Goal: Task Accomplishment & Management: Manage account settings

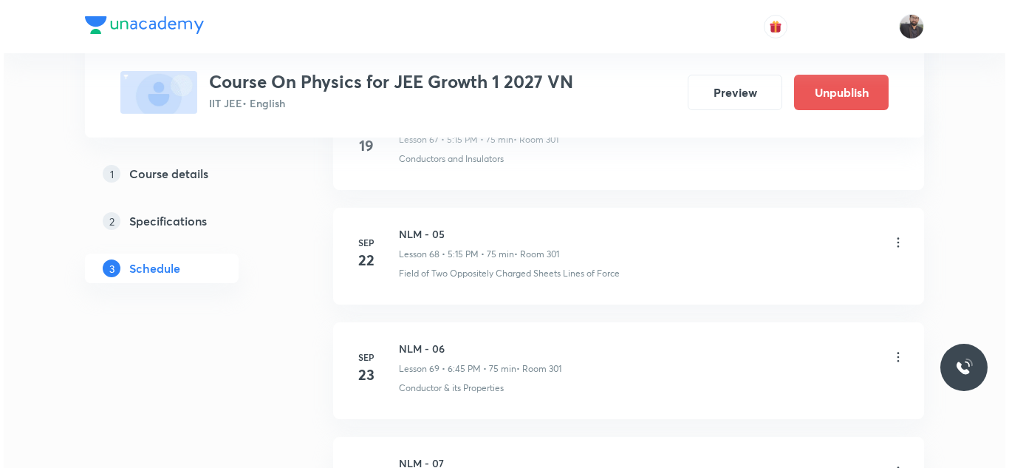
scroll to position [9534, 0]
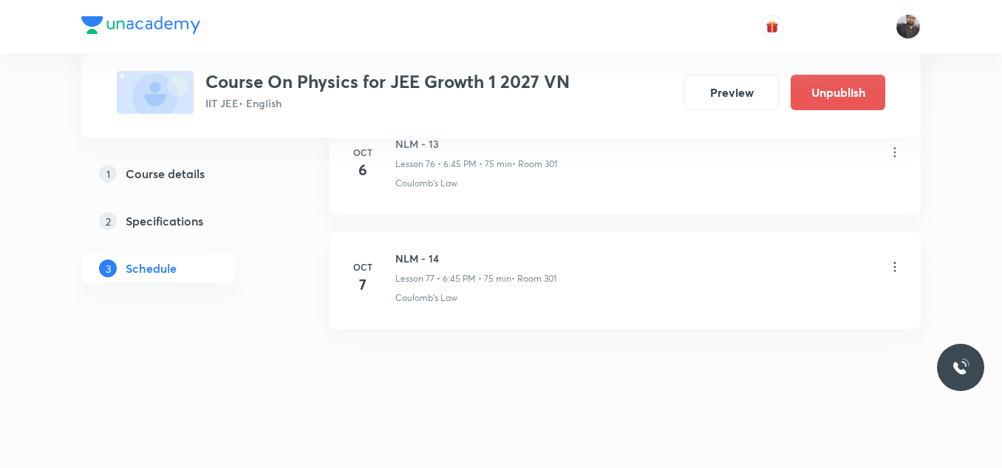
click at [895, 268] on icon at bounding box center [894, 266] width 15 height 15
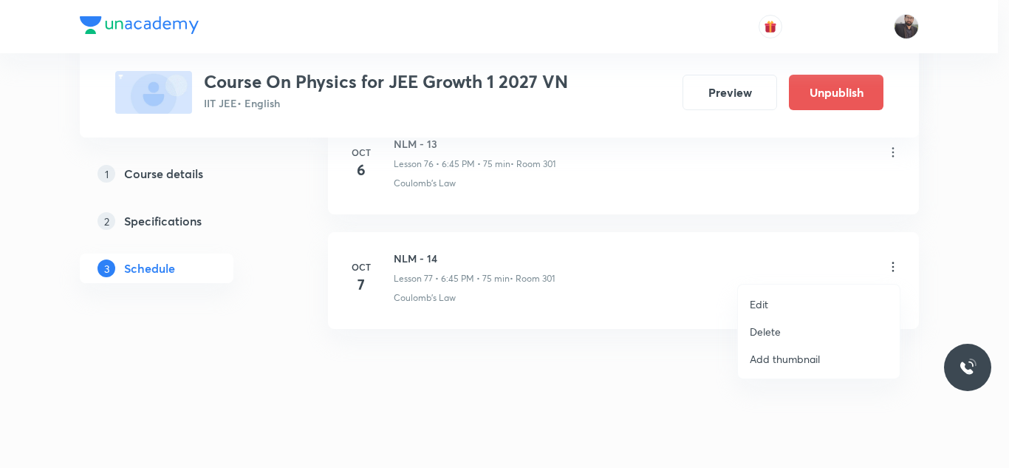
click at [771, 296] on li "Edit" at bounding box center [819, 303] width 162 height 27
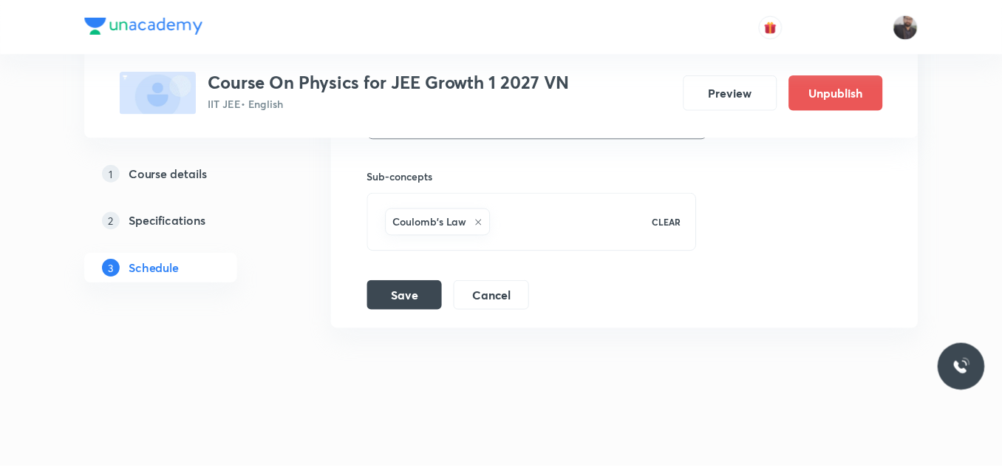
scroll to position [9423, 0]
click at [478, 225] on icon at bounding box center [478, 222] width 9 height 9
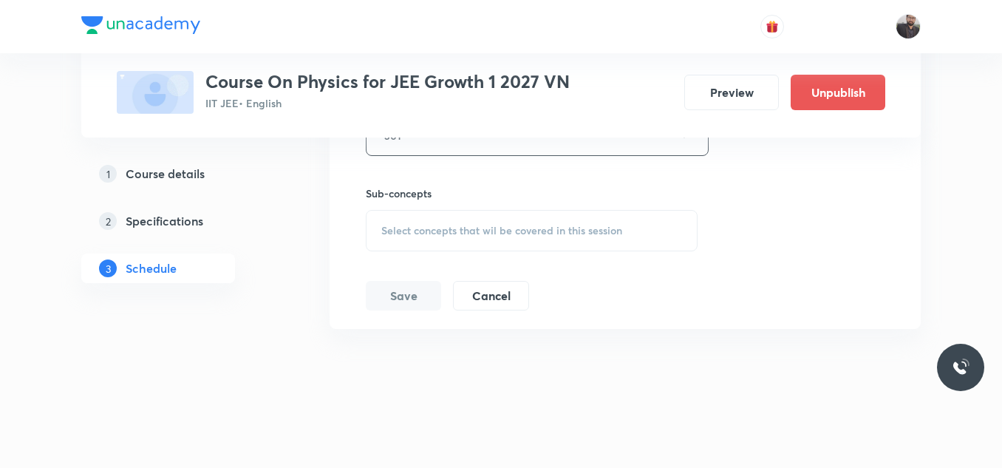
click at [449, 227] on span "Select concepts that wil be covered in this session" at bounding box center [501, 231] width 241 height 12
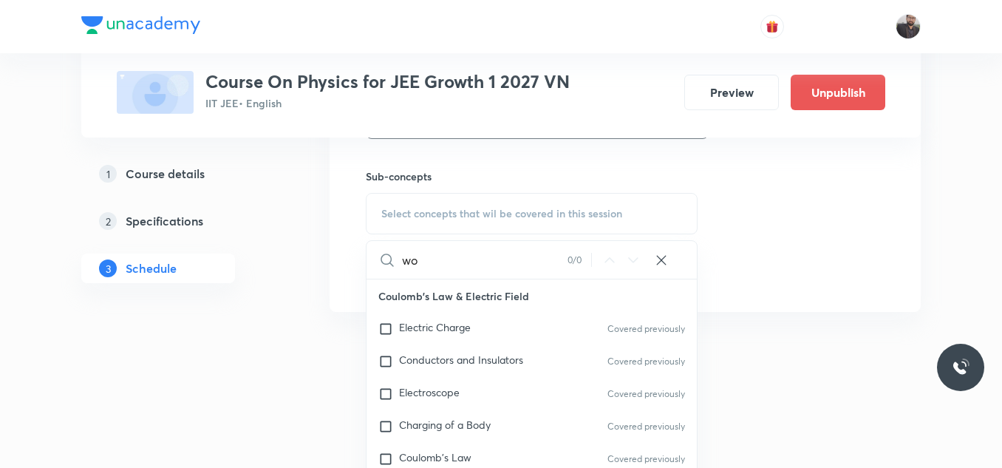
type input "w"
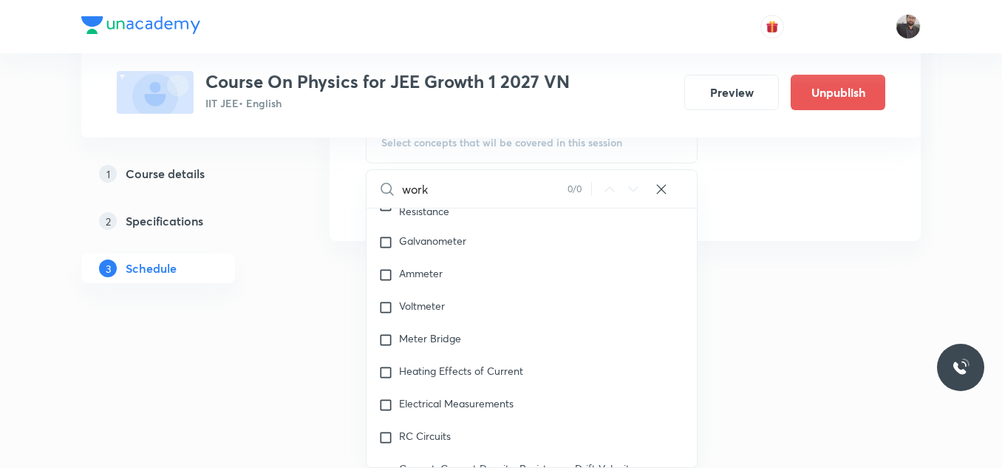
scroll to position [4308, 0]
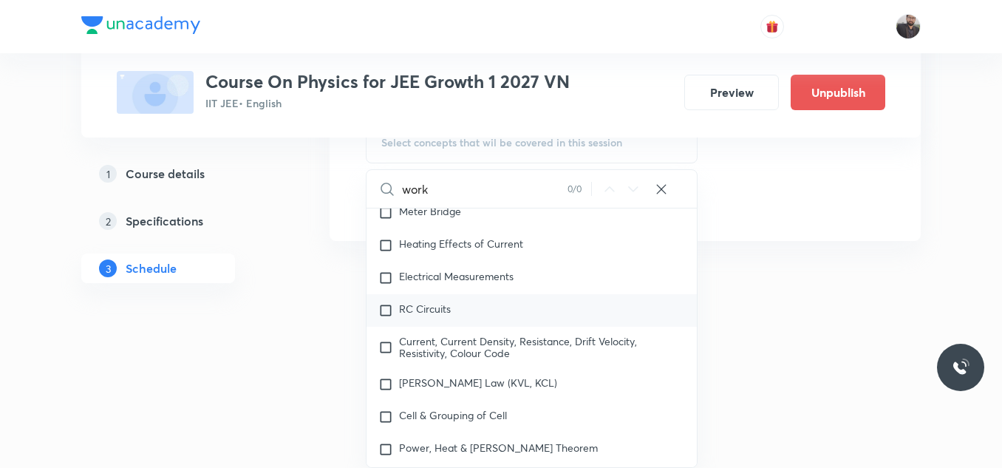
type input "work"
click at [493, 327] on div "RC Circuits" at bounding box center [531, 310] width 330 height 33
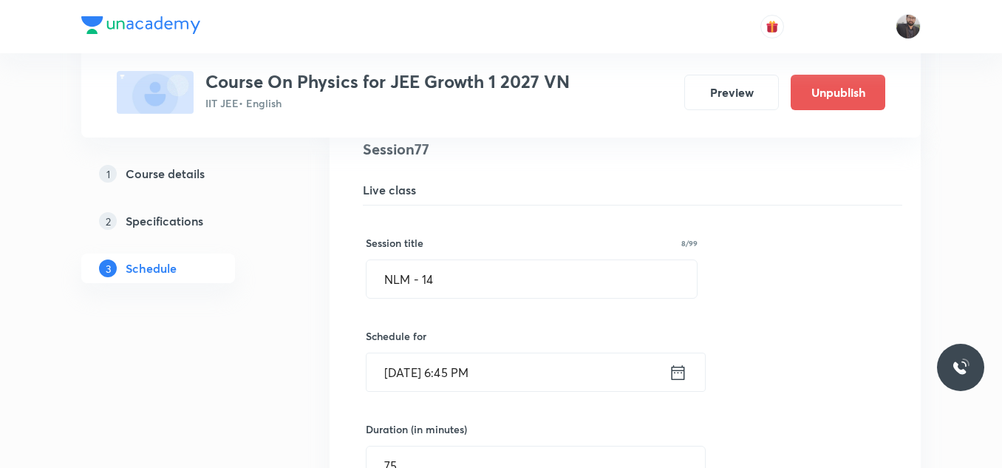
scroll to position [8884, 0]
paste input "work energy power"
drag, startPoint x: 477, startPoint y: 277, endPoint x: 372, endPoint y: 275, distance: 105.7
click at [372, 275] on input "work energy power" at bounding box center [531, 280] width 330 height 38
click at [391, 279] on input "work energy power" at bounding box center [531, 280] width 330 height 38
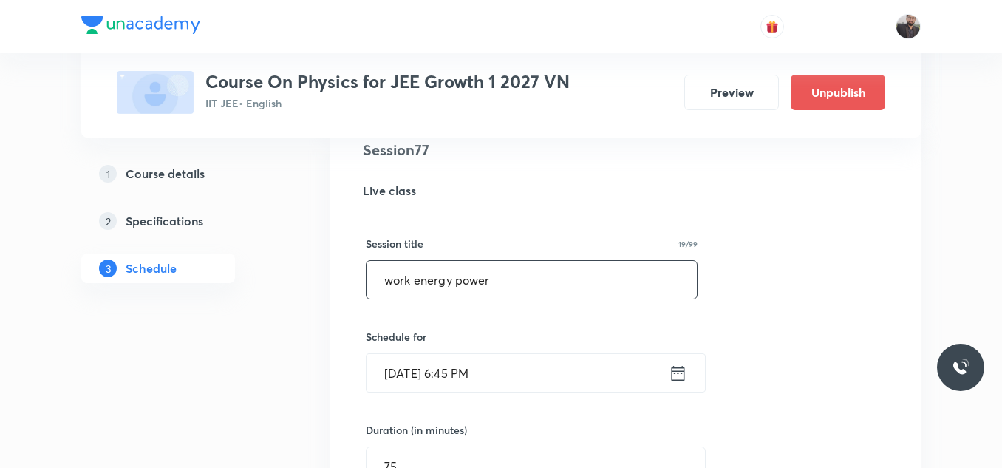
click at [394, 279] on input "work energy power" at bounding box center [531, 280] width 330 height 38
click at [428, 279] on input "Work energy power" at bounding box center [531, 280] width 330 height 38
click at [467, 283] on input "Work Energy power" at bounding box center [531, 280] width 330 height 38
click at [576, 282] on input "Work Energy Power" at bounding box center [531, 280] width 330 height 38
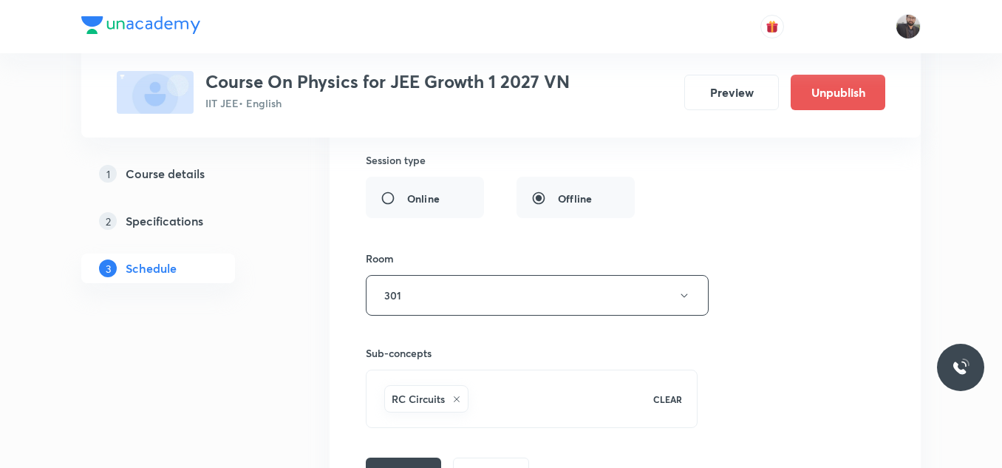
scroll to position [9423, 0]
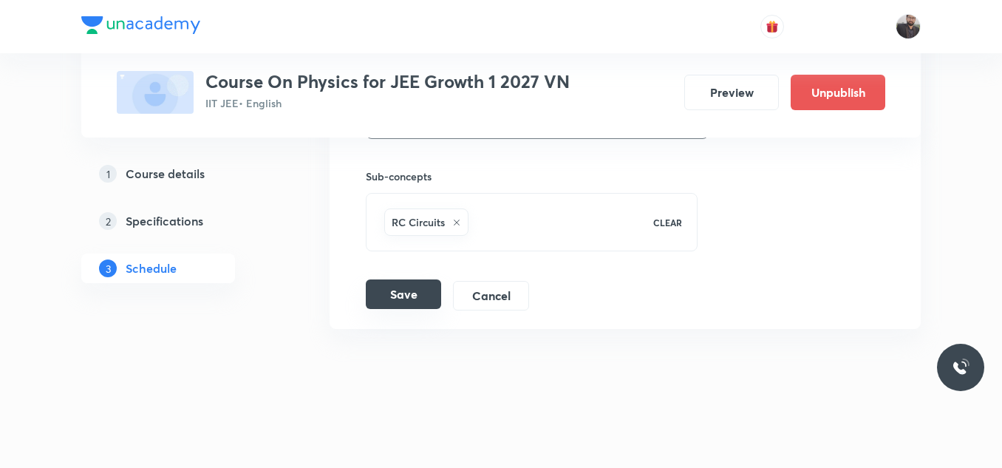
type input "Work Energy Power - 01"
click at [400, 293] on button "Save" at bounding box center [403, 294] width 75 height 30
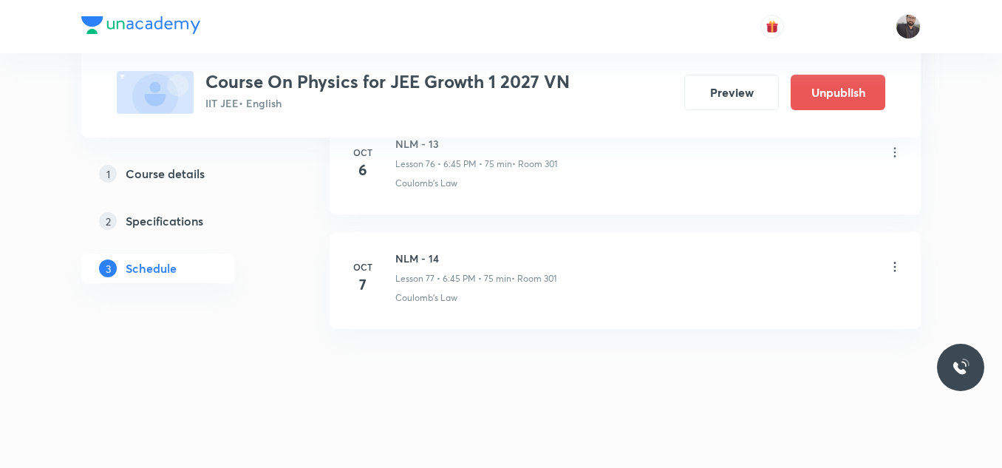
scroll to position [8855, 0]
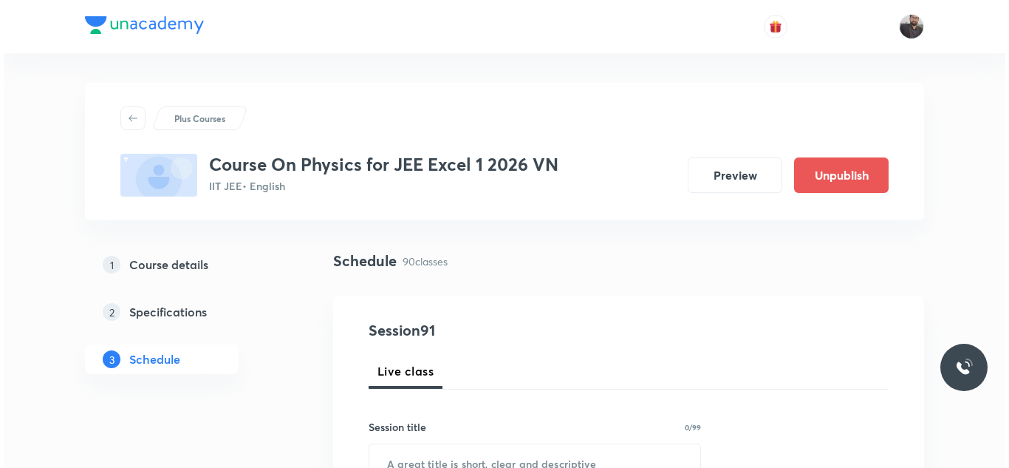
scroll to position [11037, 0]
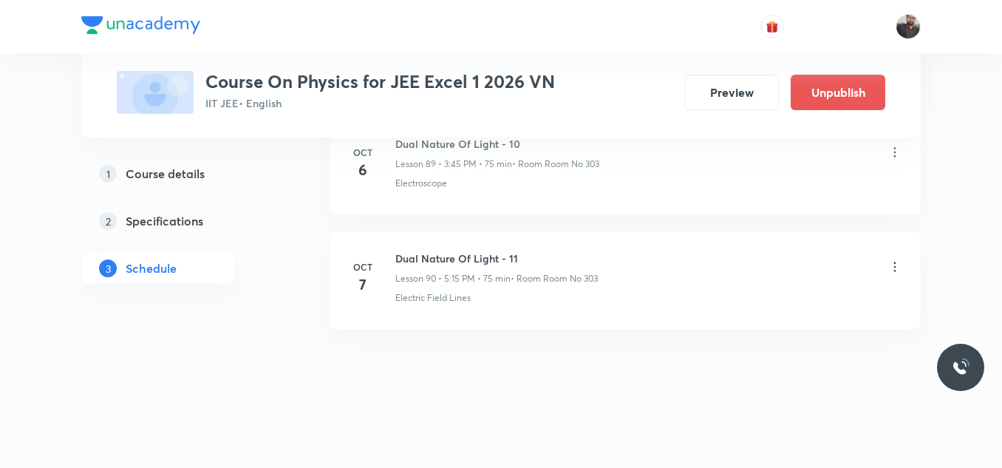
click at [897, 273] on icon at bounding box center [894, 266] width 15 height 15
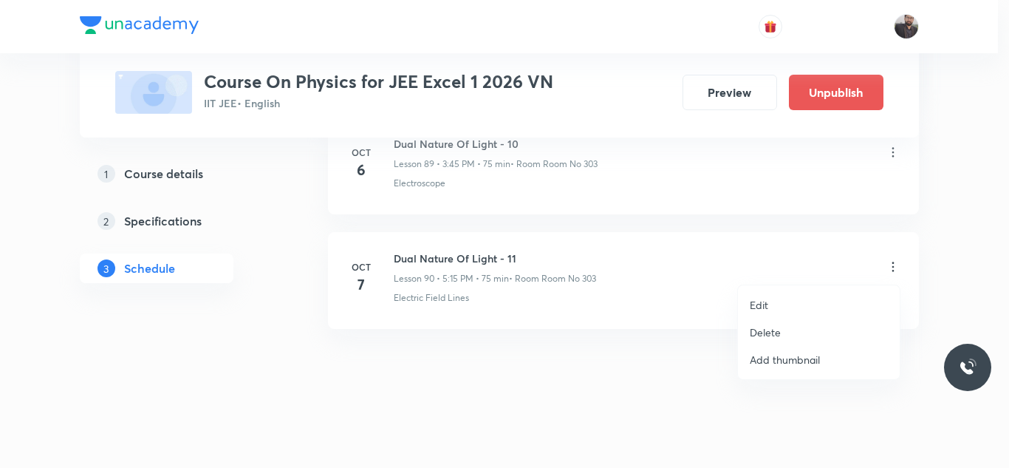
click at [798, 301] on li "Edit" at bounding box center [819, 304] width 162 height 27
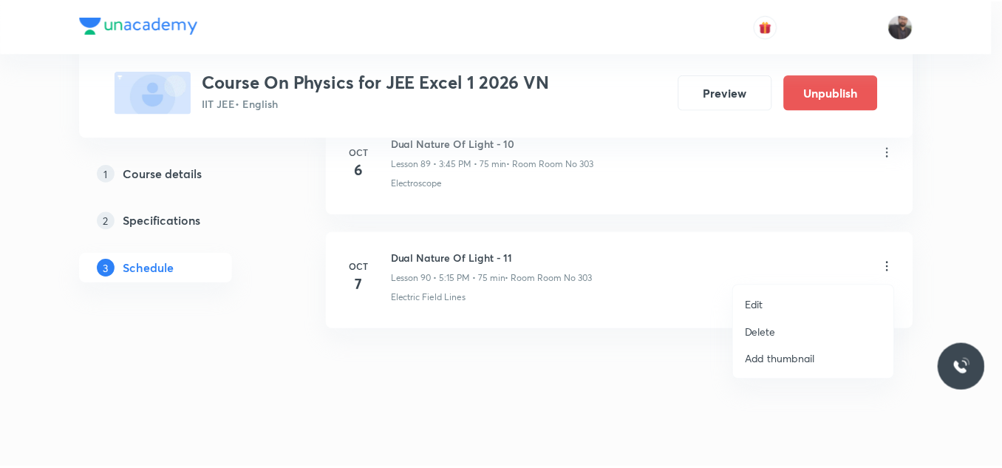
scroll to position [10926, 0]
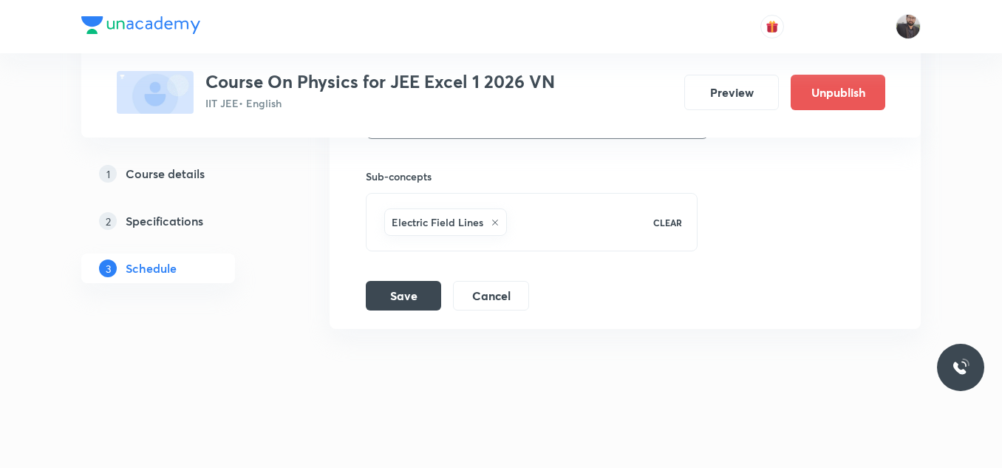
click at [496, 221] on icon at bounding box center [495, 222] width 9 height 9
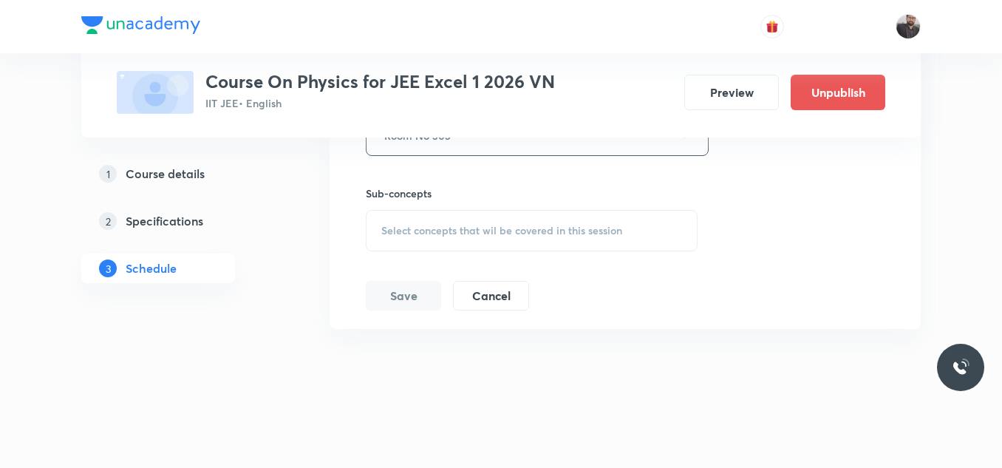
scroll to position [10909, 0]
click at [454, 228] on span "Select concepts that wil be covered in this session" at bounding box center [501, 231] width 241 height 12
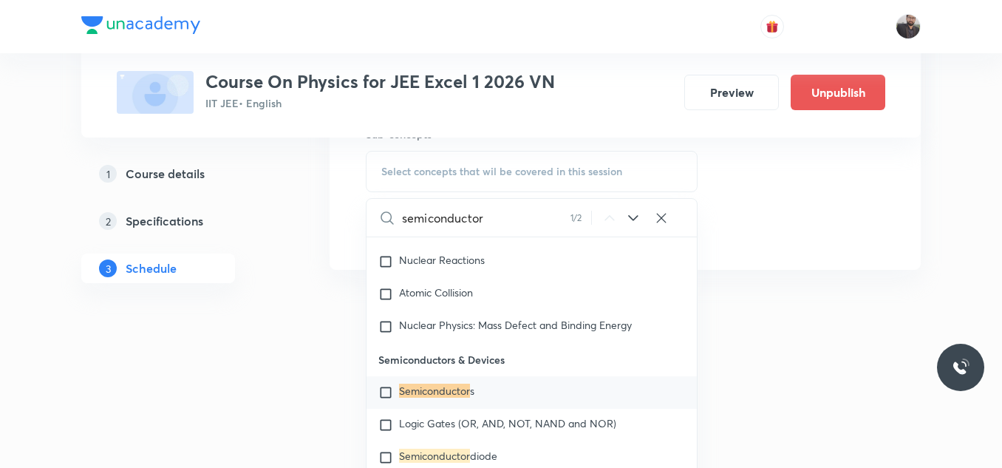
scroll to position [10969, 0]
type input "semiconductor"
click at [457, 408] on div "Semiconductor s" at bounding box center [531, 391] width 330 height 33
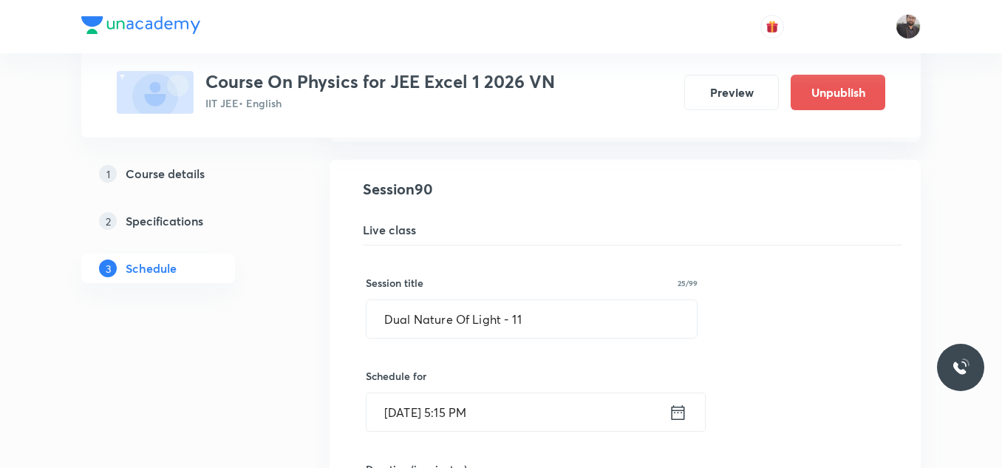
scroll to position [10284, 0]
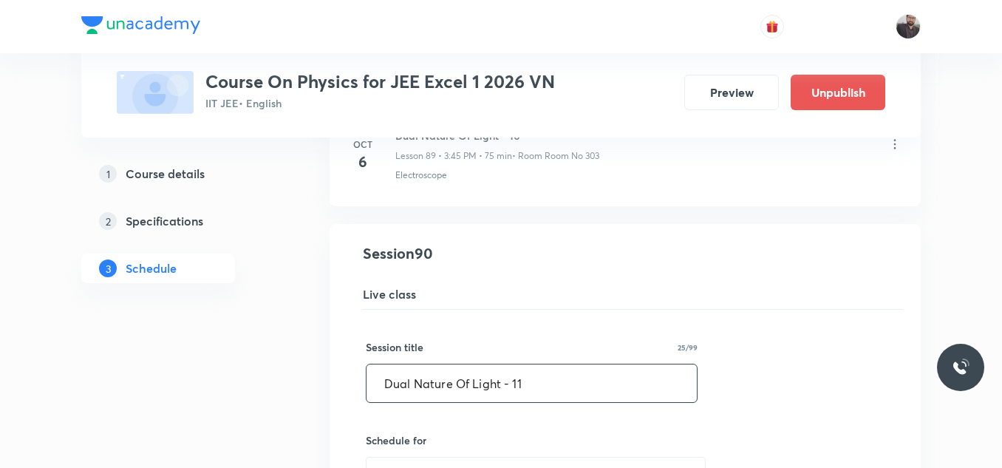
paste input "semiconductor"
drag, startPoint x: 536, startPoint y: 376, endPoint x: 341, endPoint y: 369, distance: 195.2
click at [495, 391] on input "semiconductor" at bounding box center [531, 383] width 330 height 38
click at [390, 383] on input "semiconductor" at bounding box center [531, 383] width 330 height 38
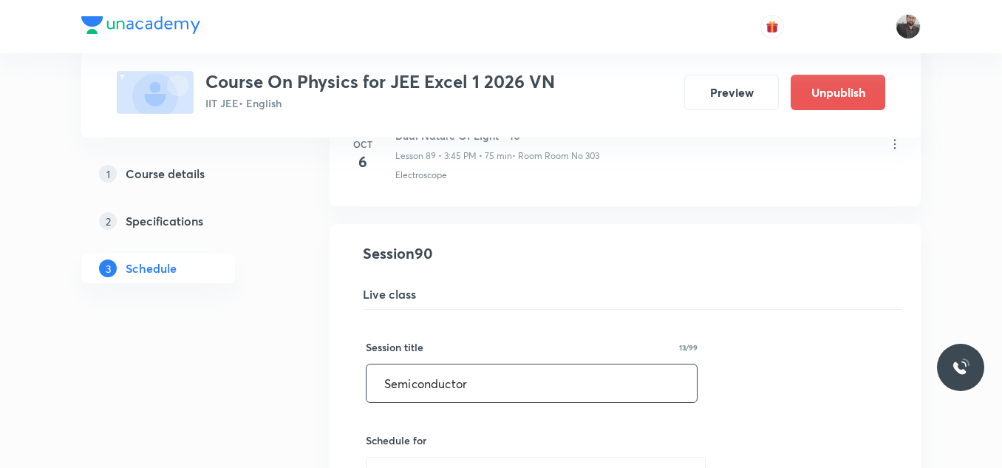
click at [547, 375] on input "Semiconductor" at bounding box center [531, 383] width 330 height 38
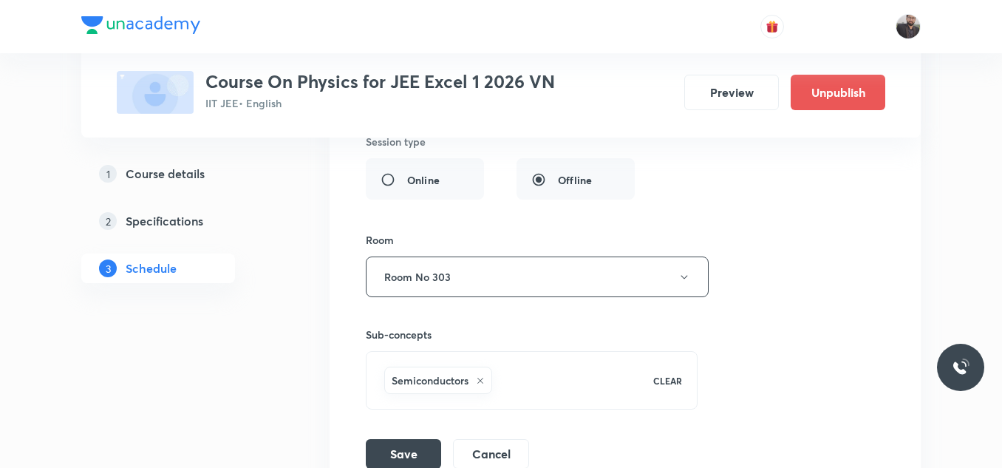
scroll to position [10926, 0]
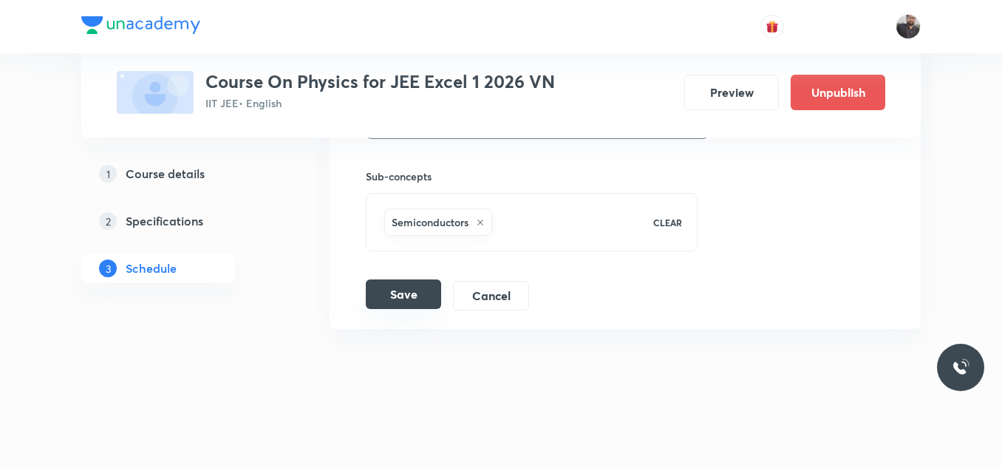
type input "Semiconductor - 01"
click at [400, 293] on button "Save" at bounding box center [403, 294] width 75 height 30
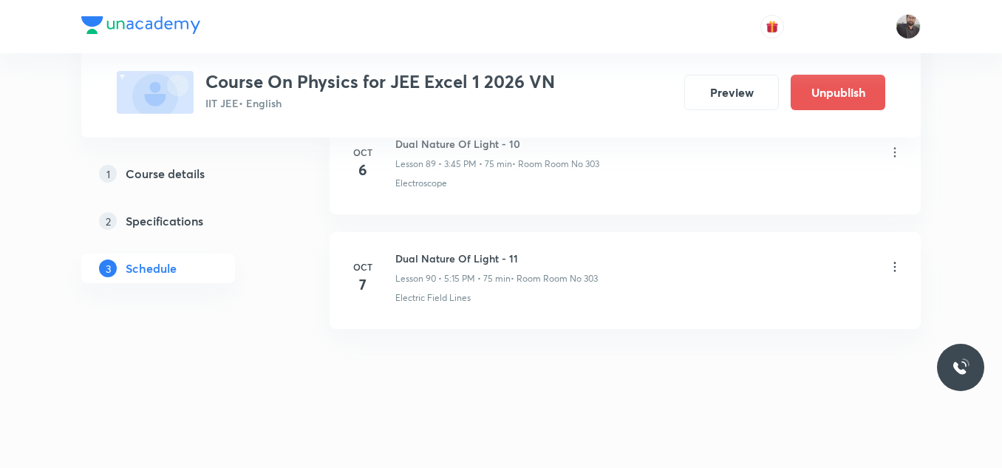
scroll to position [10358, 0]
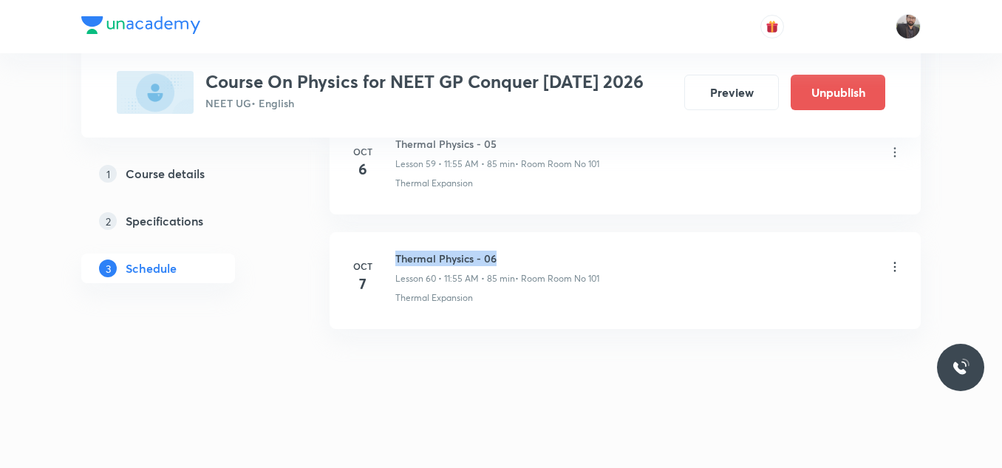
drag, startPoint x: 397, startPoint y: 256, endPoint x: 645, endPoint y: 243, distance: 248.5
click at [645, 243] on li "Oct 7 Thermal Physics - 06 Lesson 60 • 11:55 AM • 85 min • Room Room No 101 The…" at bounding box center [624, 280] width 591 height 97
copy h6 "Thermal Physics - 06"
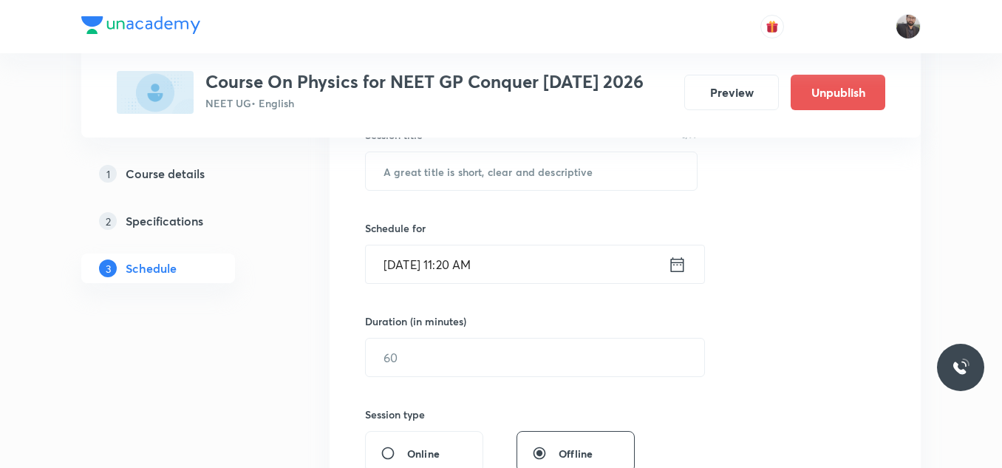
scroll to position [293, 0]
click at [590, 177] on input "text" at bounding box center [531, 170] width 331 height 38
paste input "Thermal Physics - 06"
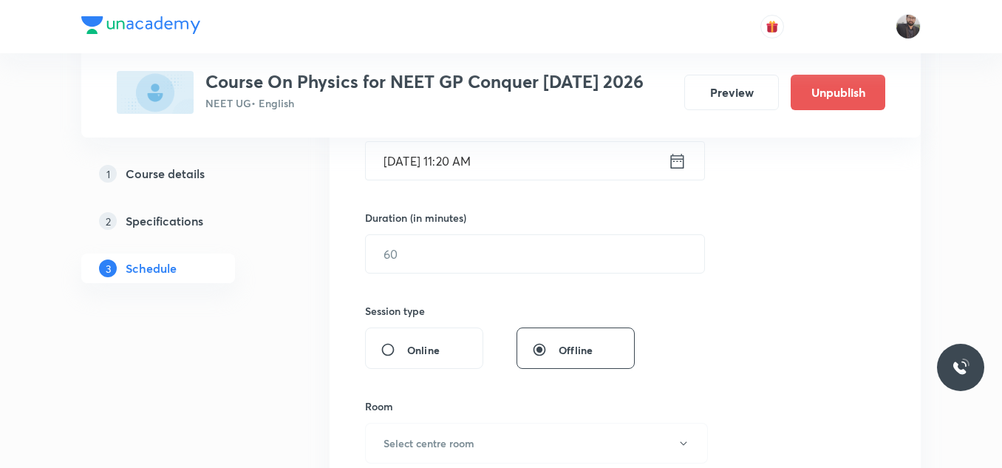
scroll to position [389, 0]
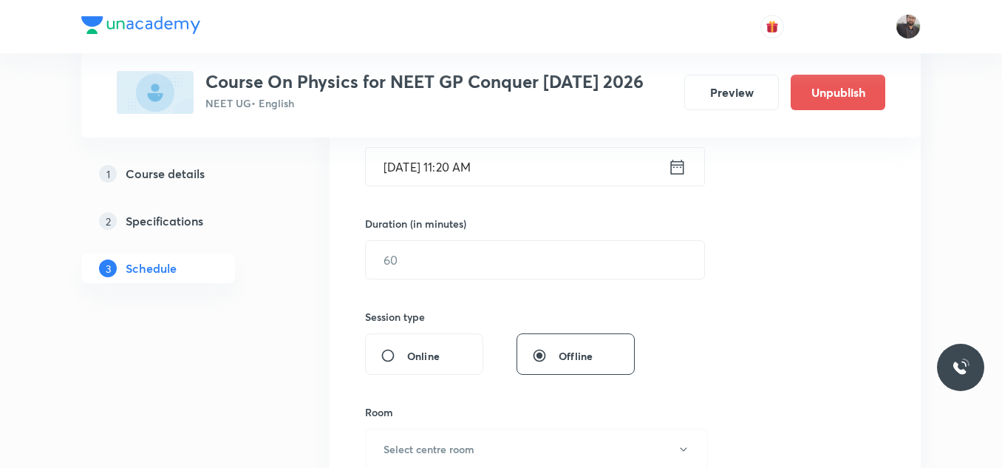
type input "Thermal Physics - 07"
click at [567, 177] on input "Oct 7, 2025, 11:20 AM" at bounding box center [517, 167] width 302 height 38
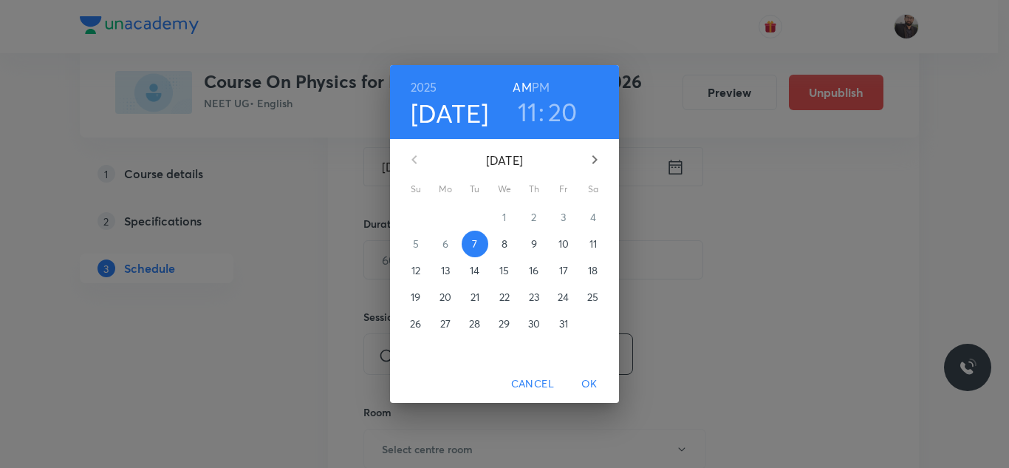
click at [504, 246] on p "8" at bounding box center [505, 243] width 6 height 15
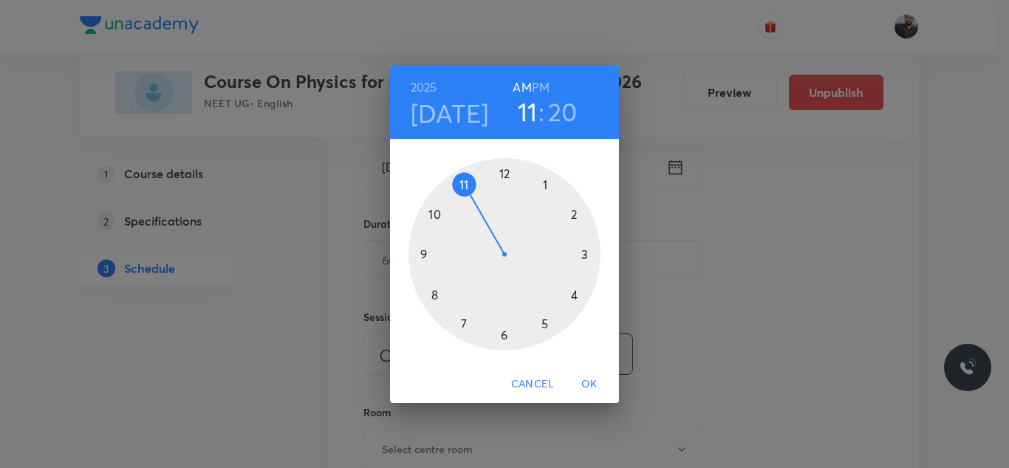
click at [436, 297] on div at bounding box center [505, 254] width 192 height 192
click at [504, 342] on div at bounding box center [505, 254] width 192 height 192
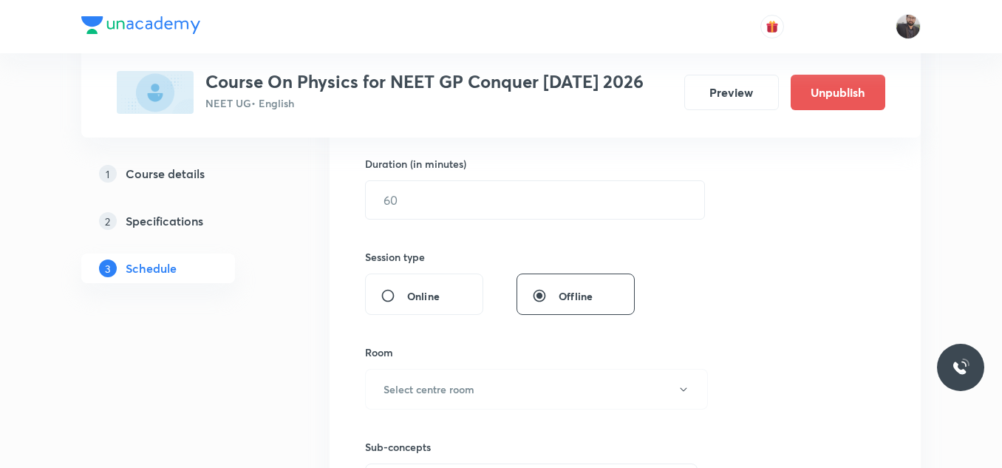
scroll to position [452, 0]
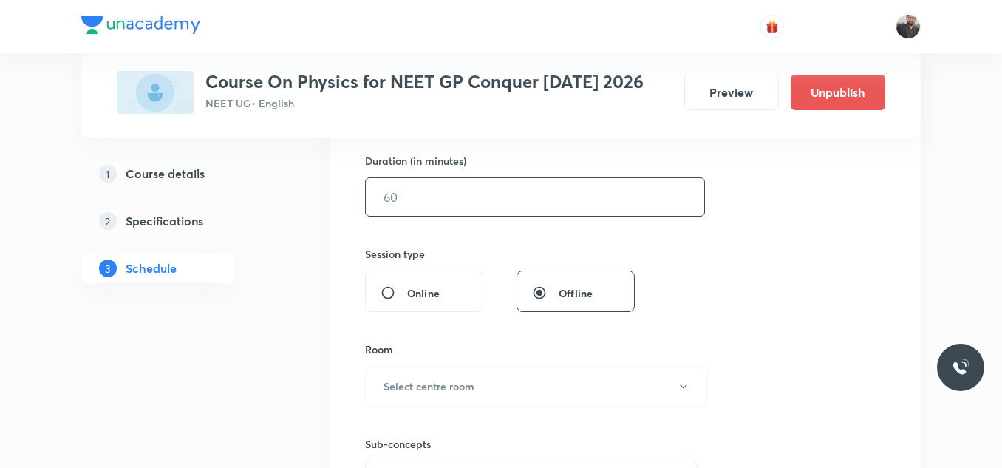
click at [483, 188] on input "text" at bounding box center [535, 197] width 338 height 38
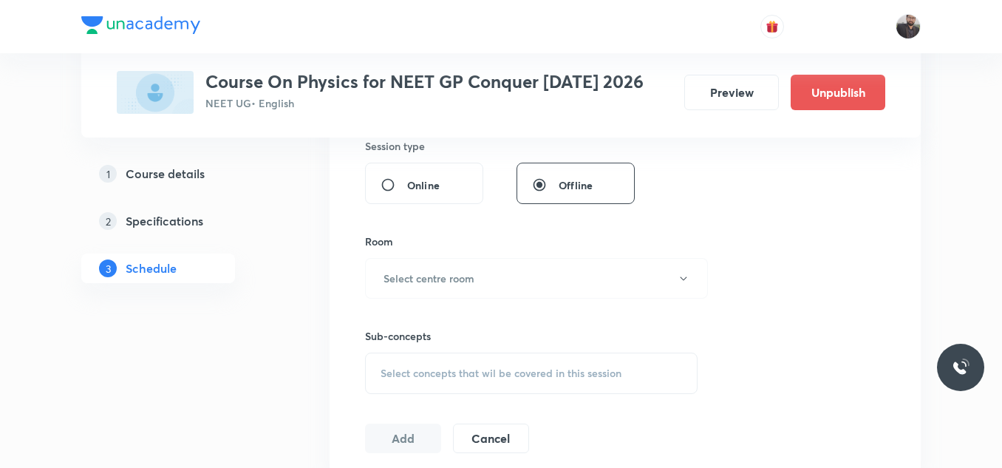
scroll to position [561, 0]
type input "85"
click at [832, 253] on div "Session 61 Live class Session title 20/99 Thermal Physics - 07 ​ Schedule for O…" at bounding box center [625, 105] width 520 height 694
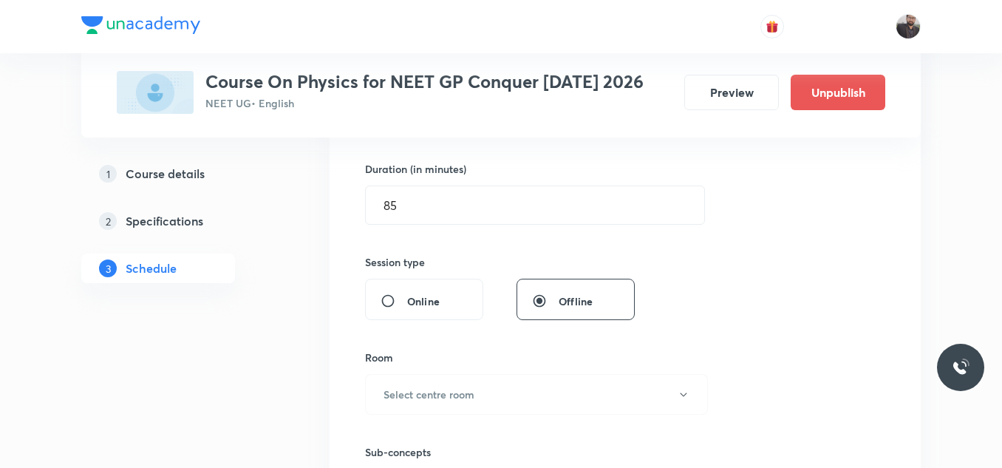
scroll to position [458, 0]
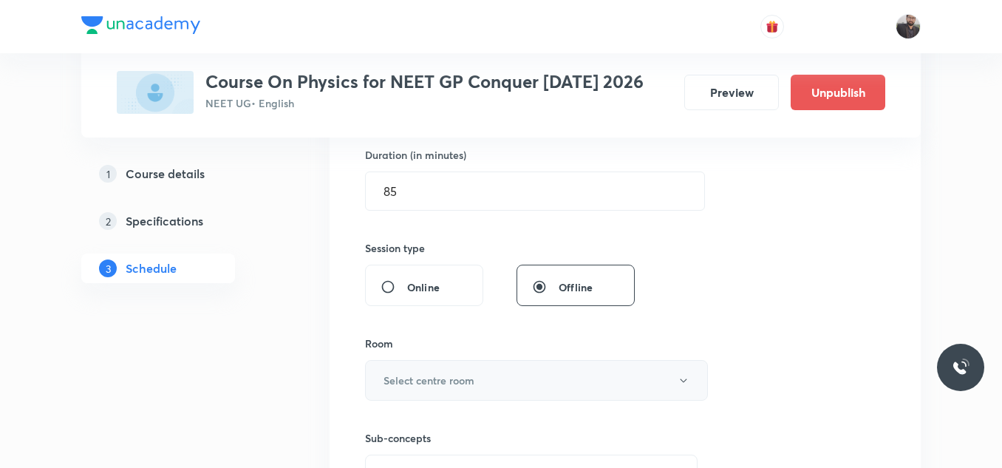
click at [517, 386] on button "Select centre room" at bounding box center [536, 380] width 343 height 41
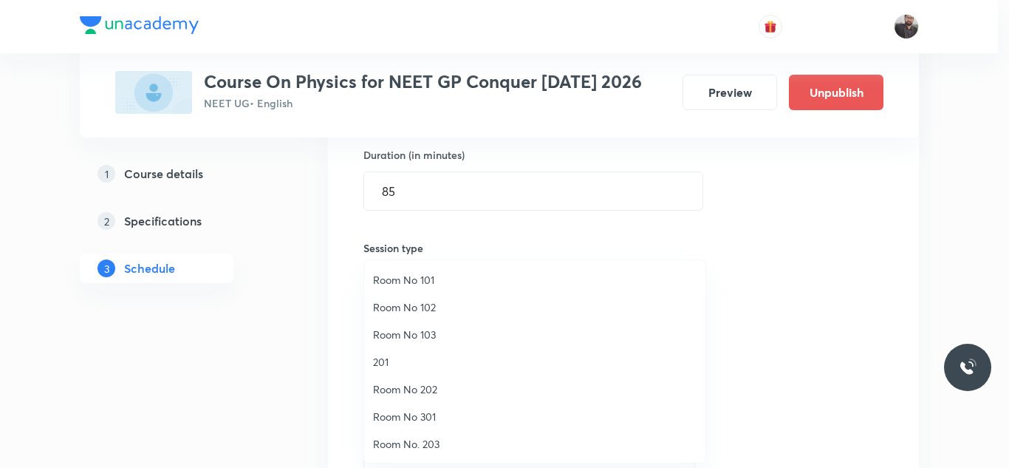
click at [431, 286] on span "Room No 101" at bounding box center [535, 280] width 324 height 16
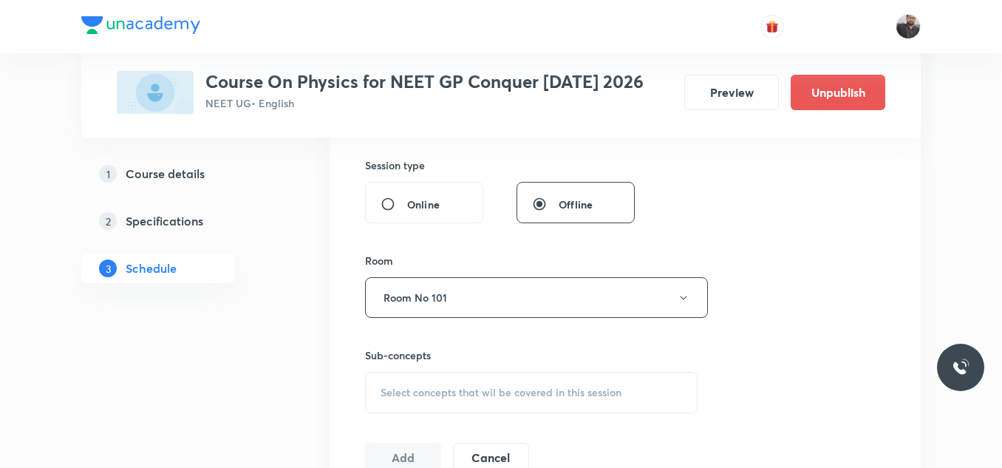
scroll to position [556, 0]
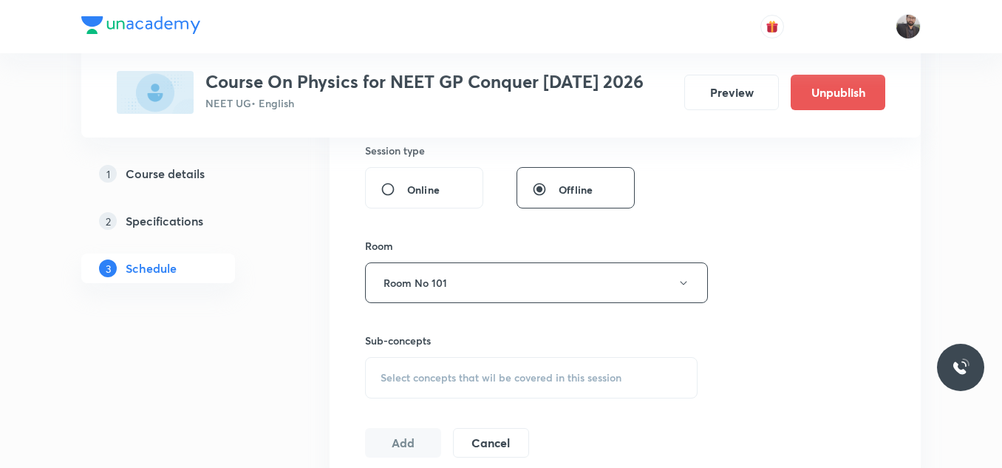
click at [439, 364] on div "Select concepts that wil be covered in this session" at bounding box center [531, 377] width 332 height 41
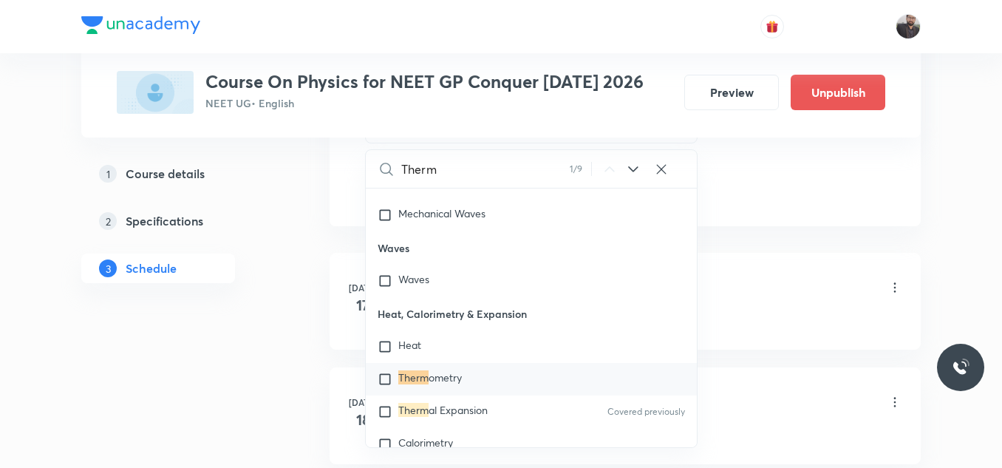
scroll to position [827, 0]
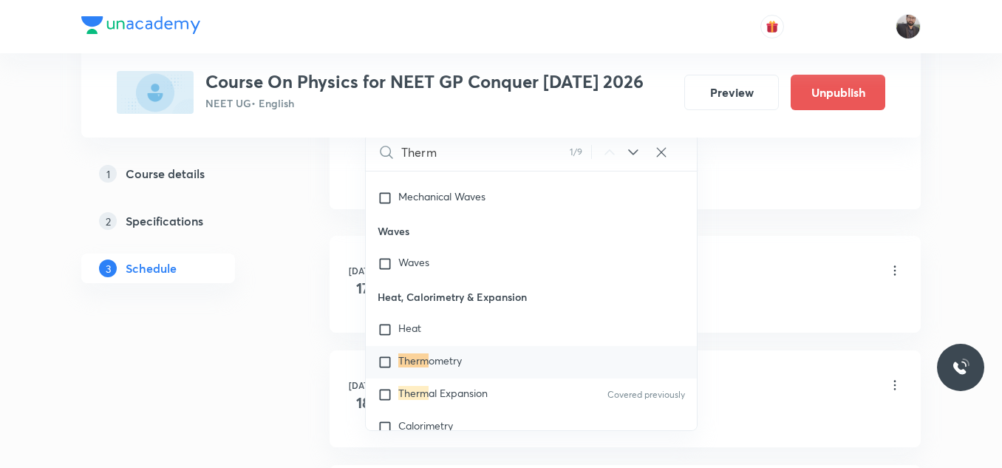
type input "Therm"
click at [484, 375] on div "Therm ometry" at bounding box center [531, 362] width 331 height 33
checkbox input "true"
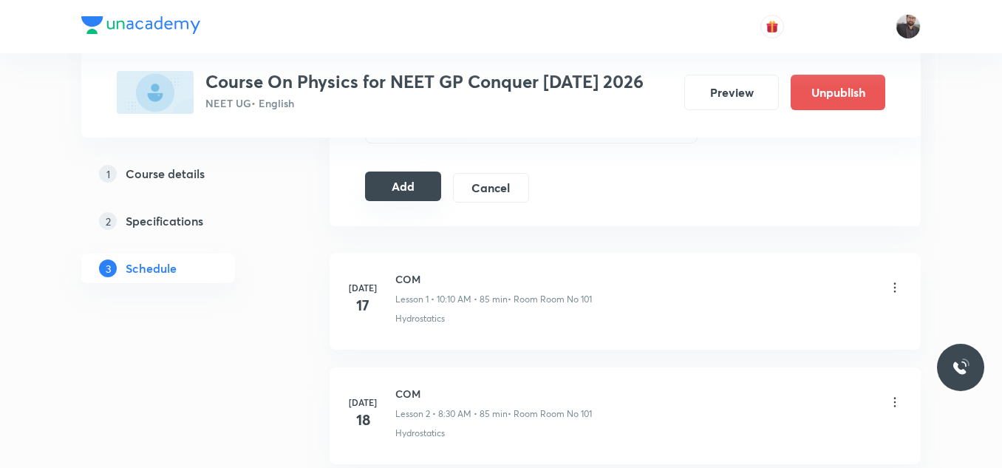
click at [422, 194] on button "Add" at bounding box center [403, 186] width 76 height 30
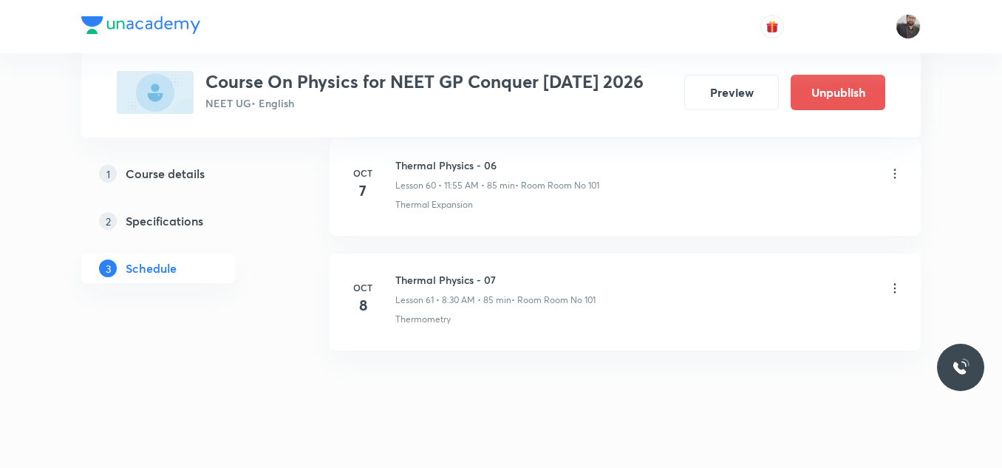
scroll to position [7024, 0]
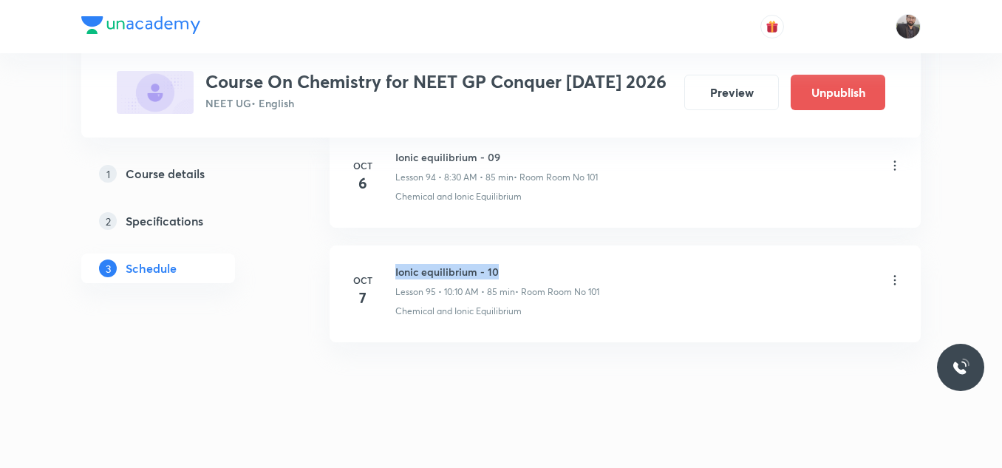
copy h6 "Ionic equilibrium - 10"
drag, startPoint x: 394, startPoint y: 252, endPoint x: 539, endPoint y: 248, distance: 144.8
click at [539, 248] on li "[DATE] Ionic equilibrium - 10 Lesson 95 • 10:10 AM • 85 min • Room Room No 101 …" at bounding box center [624, 293] width 591 height 97
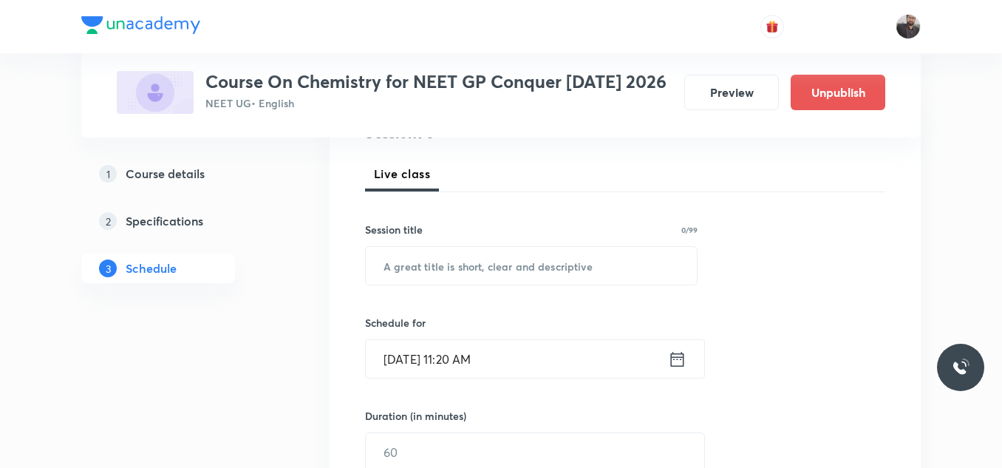
scroll to position [199, 0]
click at [542, 260] on input "text" at bounding box center [531, 264] width 331 height 38
paste input "Ionic equilibrium - 10"
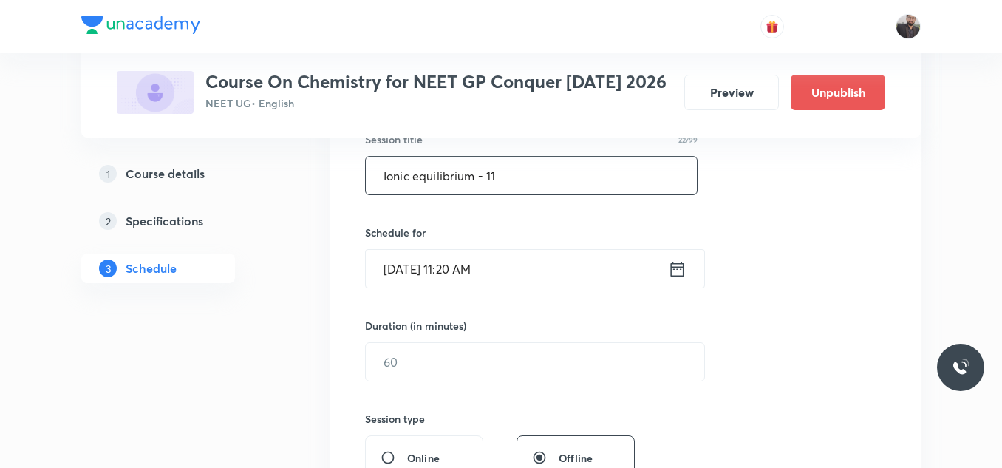
scroll to position [288, 0]
type input "Ionic equilibrium - 11"
click at [542, 260] on input "Oct 7, 2025, 11:20 AM" at bounding box center [517, 268] width 302 height 38
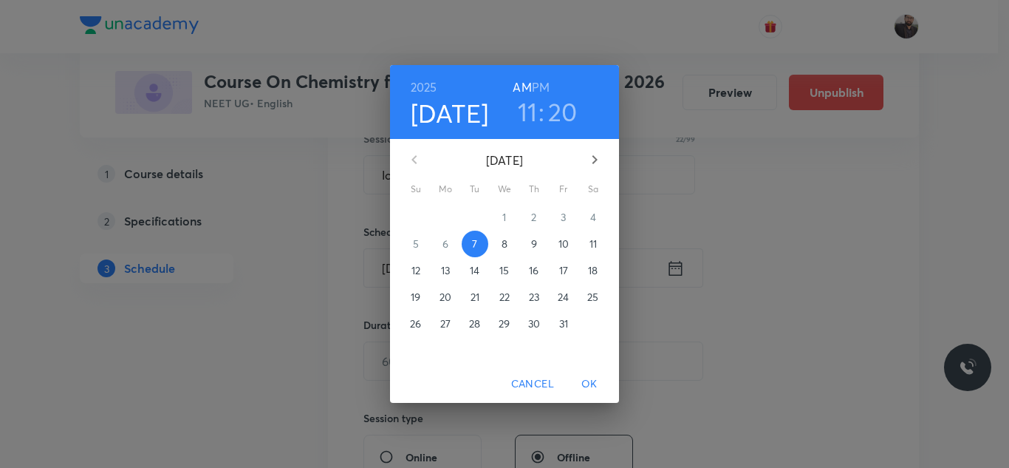
click at [504, 251] on p "8" at bounding box center [505, 243] width 6 height 15
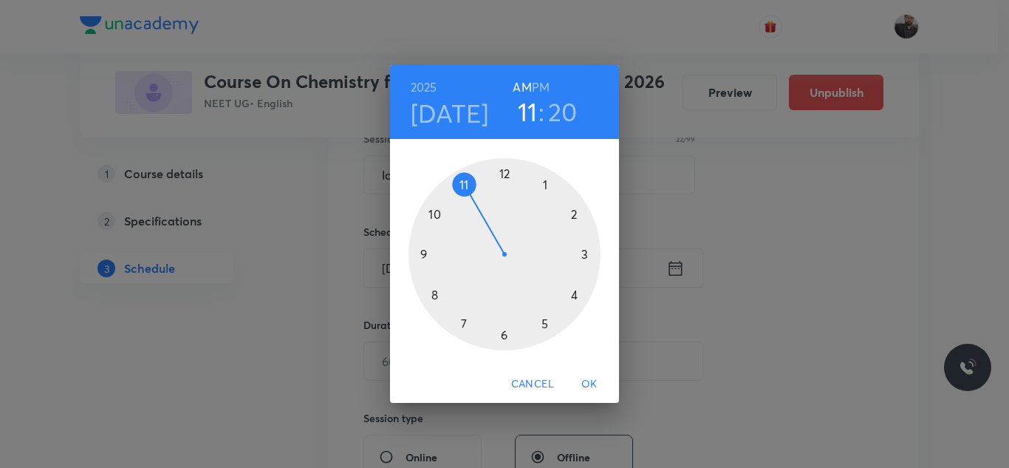
click at [438, 221] on div at bounding box center [505, 254] width 192 height 192
click at [571, 216] on div at bounding box center [505, 254] width 192 height 192
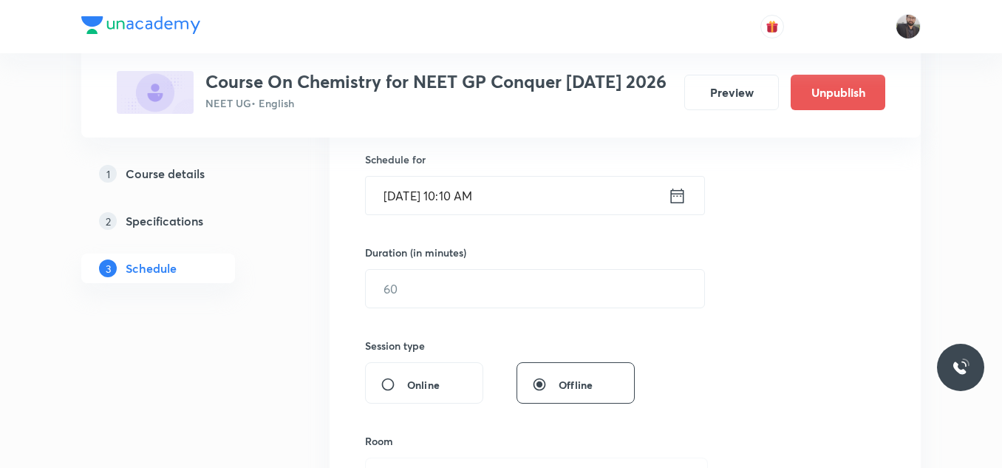
scroll to position [361, 0]
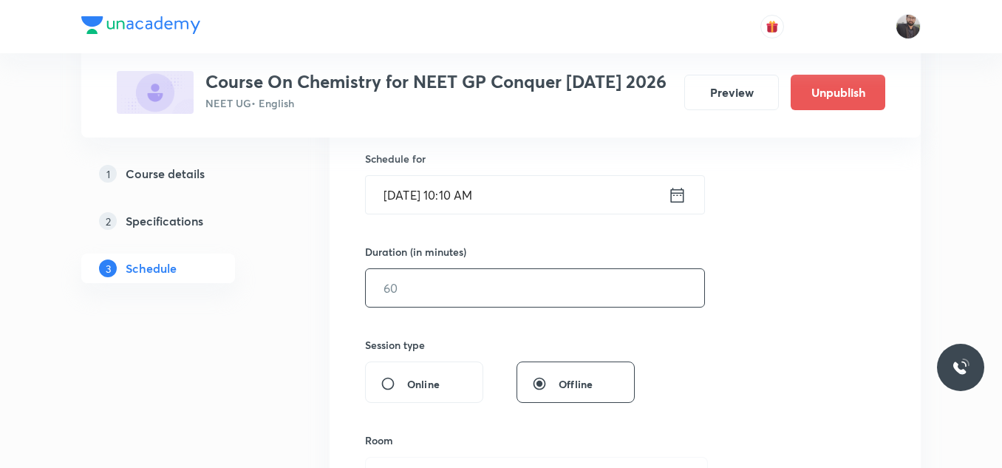
click at [567, 287] on input "text" at bounding box center [535, 288] width 338 height 38
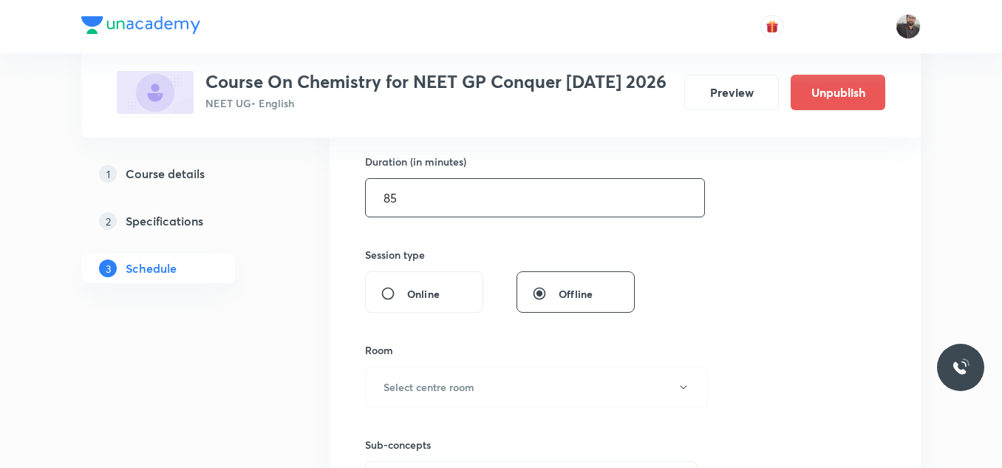
scroll to position [460, 0]
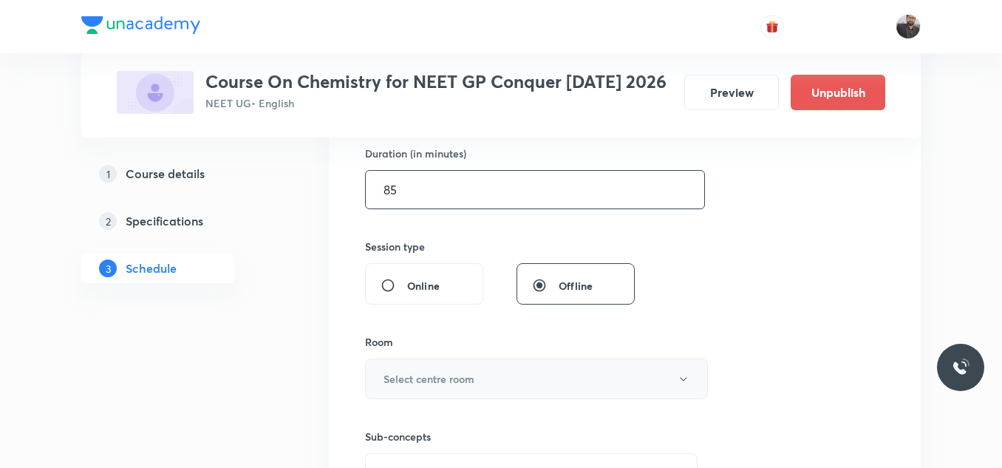
type input "85"
click at [538, 378] on button "Select centre room" at bounding box center [536, 378] width 343 height 41
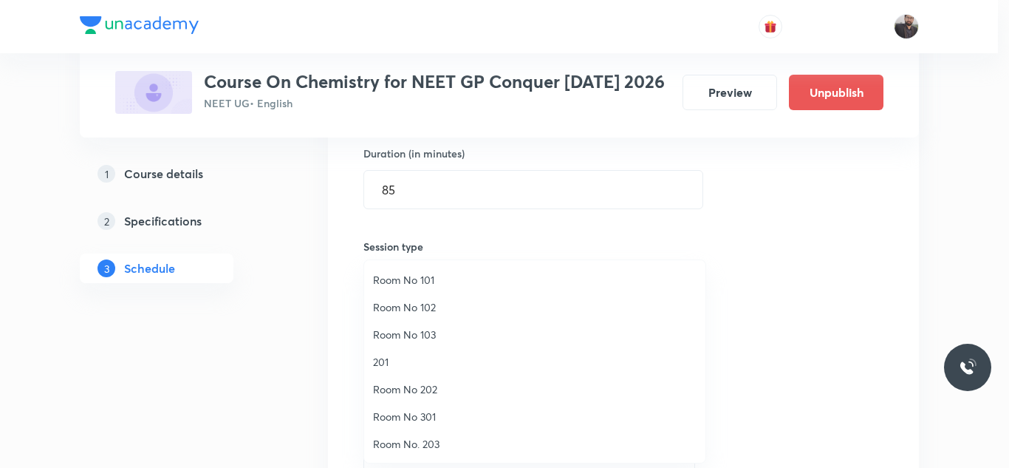
click at [426, 282] on span "Room No 101" at bounding box center [535, 280] width 324 height 16
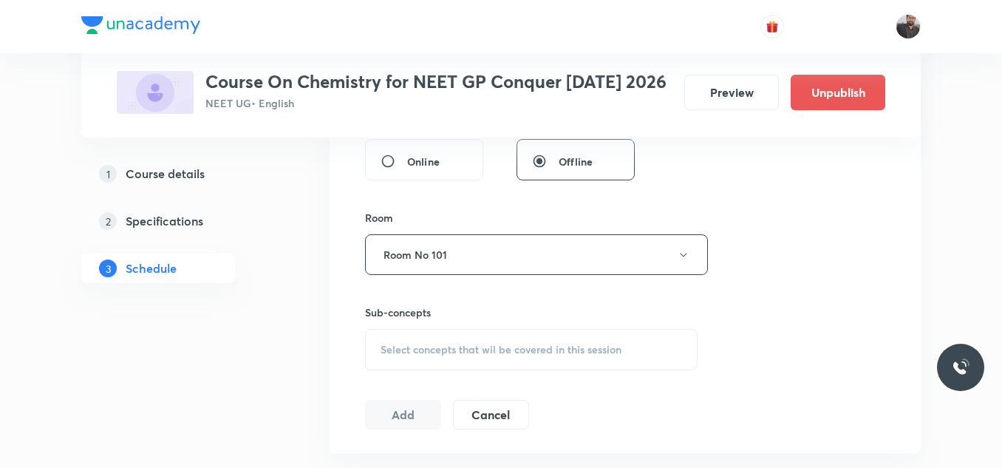
scroll to position [584, 0]
click at [439, 340] on div "Select concepts that wil be covered in this session" at bounding box center [531, 348] width 332 height 41
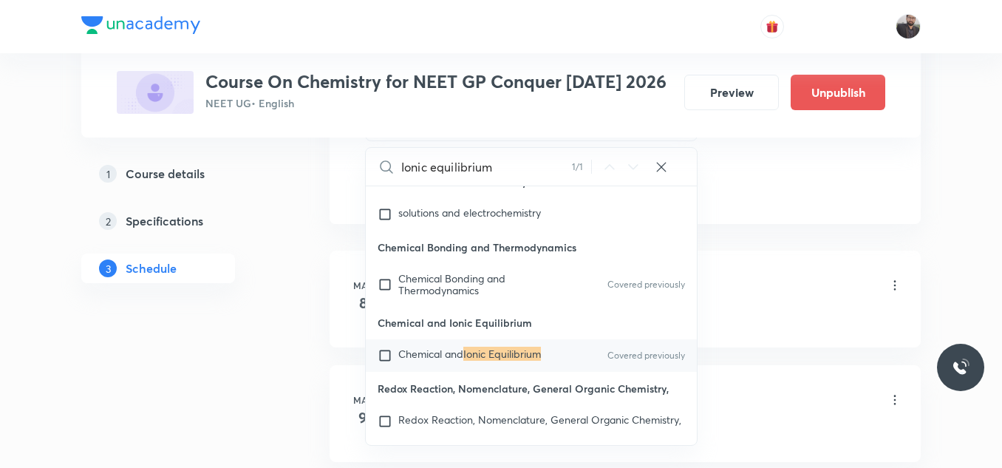
scroll to position [16383, 0]
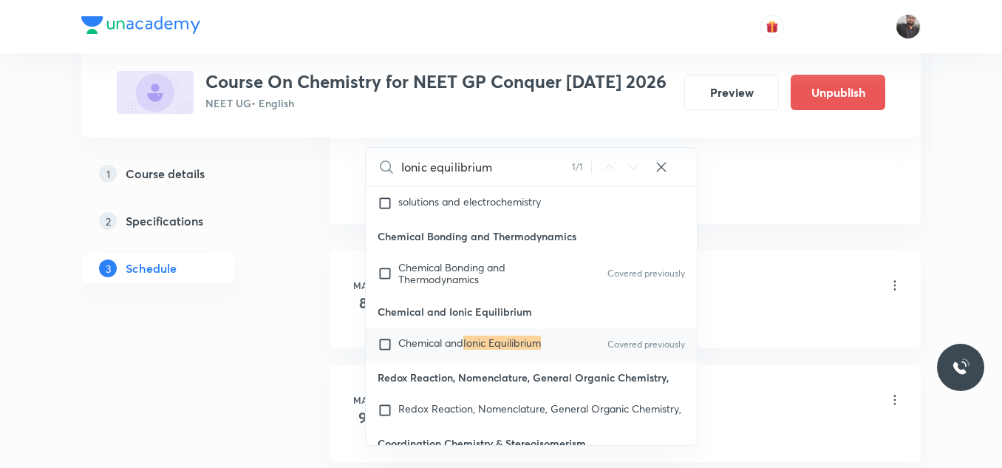
type input "Ionic equilibrium"
click at [457, 349] on span "Chemical and" at bounding box center [430, 342] width 65 height 14
checkbox input "true"
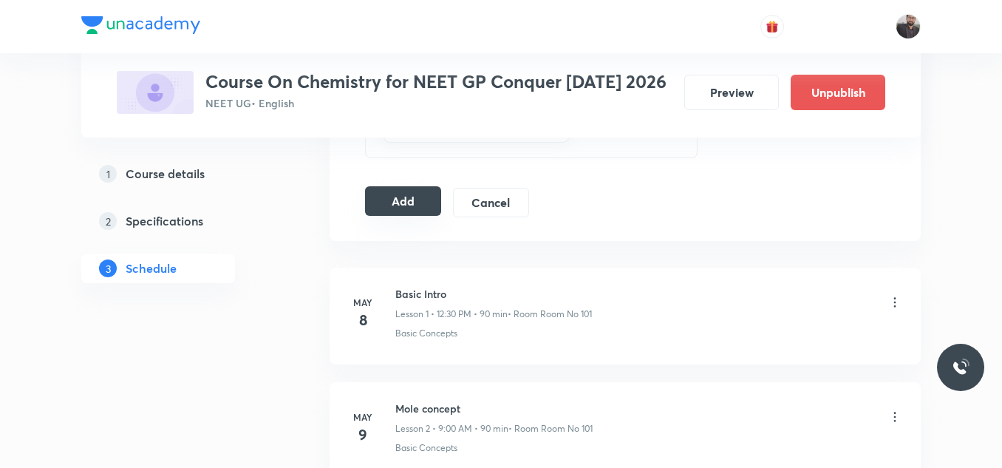
click at [413, 204] on button "Add" at bounding box center [403, 201] width 76 height 30
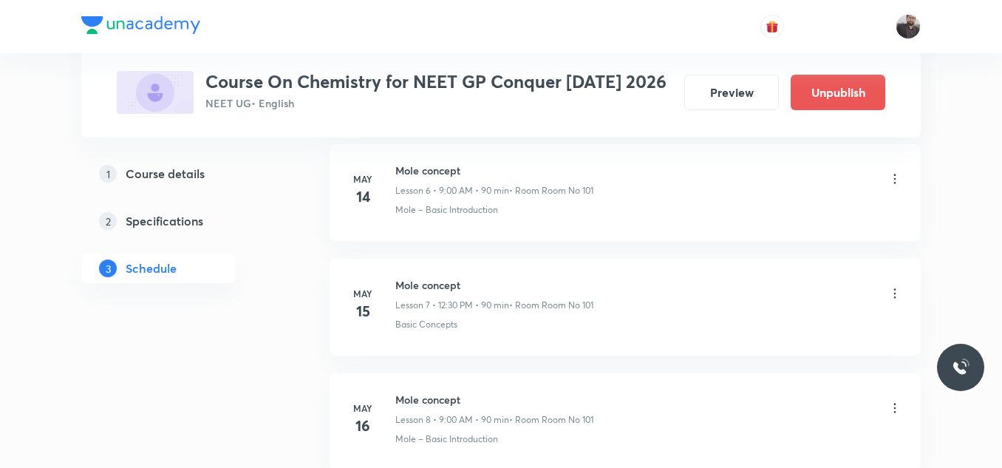
scroll to position [11129, 0]
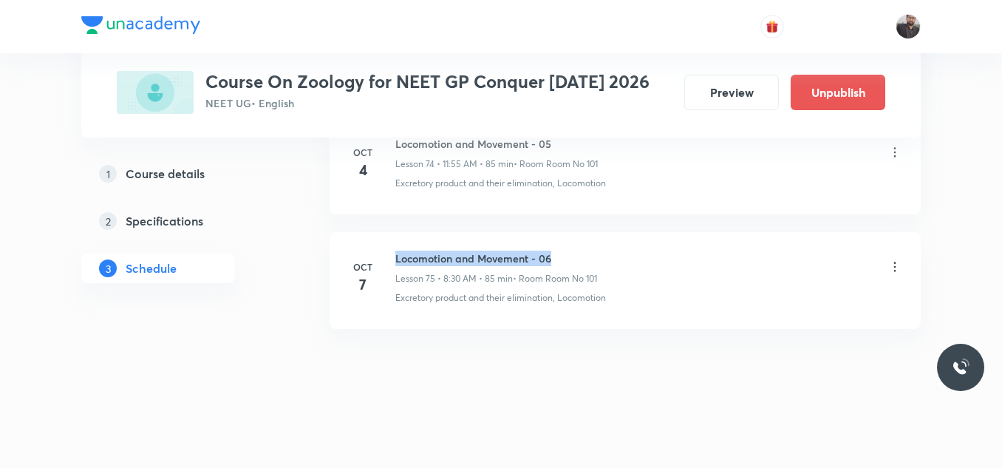
copy h6 "Locomotion and Movement - 06"
drag, startPoint x: 389, startPoint y: 253, endPoint x: 562, endPoint y: 262, distance: 173.1
click at [562, 262] on div "[DATE] Locomotion and Movement - 06 Lesson 75 • 8:30 AM • 85 min • Room Room No…" at bounding box center [625, 277] width 554 height 54
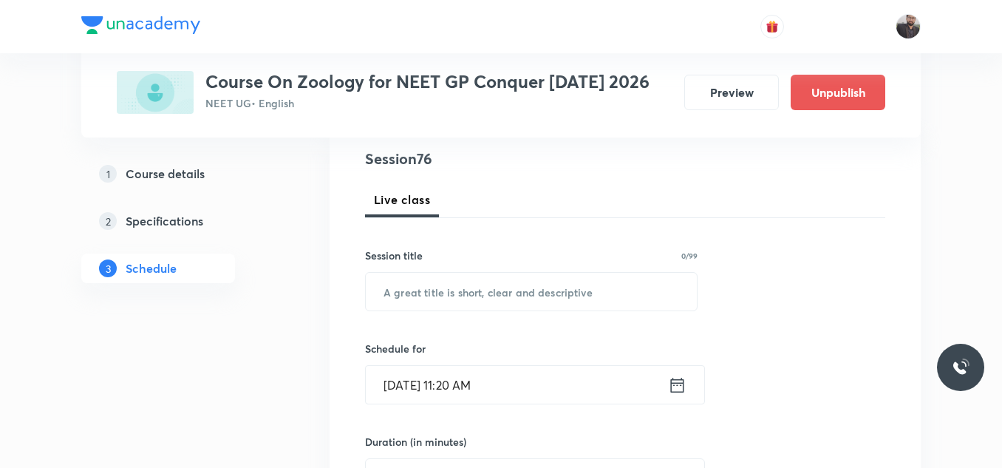
scroll to position [172, 0]
click at [541, 298] on input "text" at bounding box center [531, 291] width 331 height 38
paste input "Locomotion and Movement - 06"
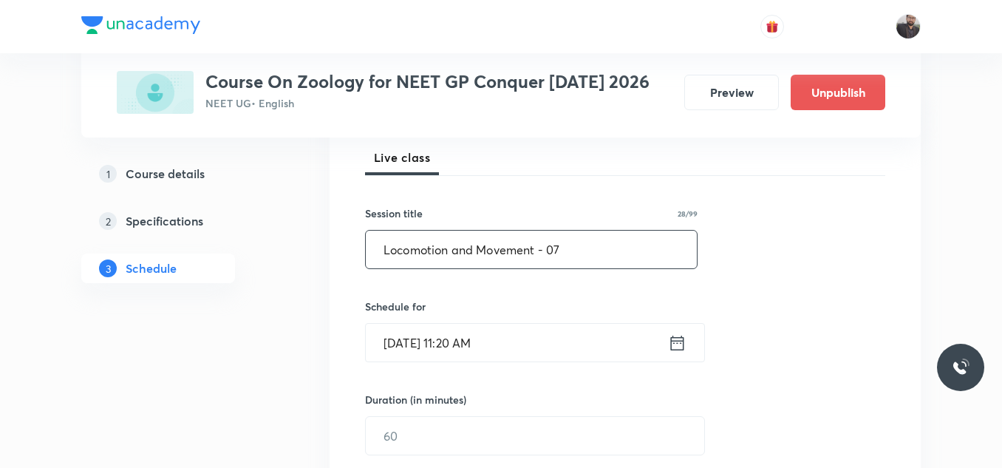
scroll to position [216, 0]
type input "Locomotion and Movement - 07"
click at [548, 335] on input "[DATE] 11:20 AM" at bounding box center [517, 340] width 302 height 38
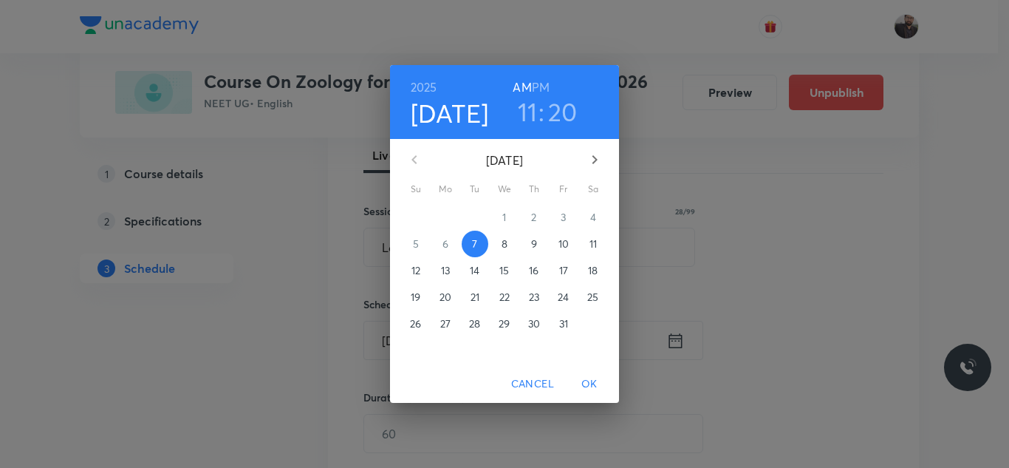
click at [503, 242] on p "8" at bounding box center [505, 243] width 6 height 15
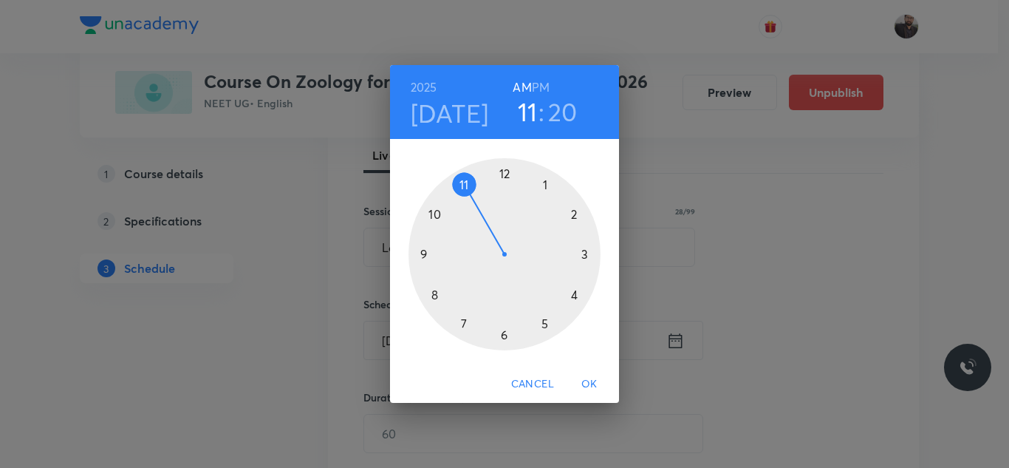
click at [464, 183] on div at bounding box center [505, 254] width 192 height 192
click at [465, 185] on div at bounding box center [505, 254] width 192 height 192
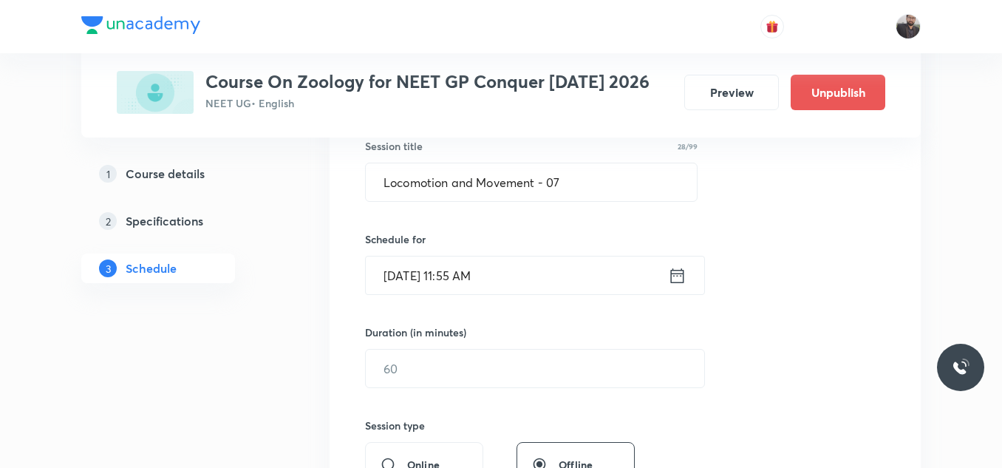
scroll to position [281, 0]
click at [506, 377] on input "text" at bounding box center [535, 368] width 338 height 38
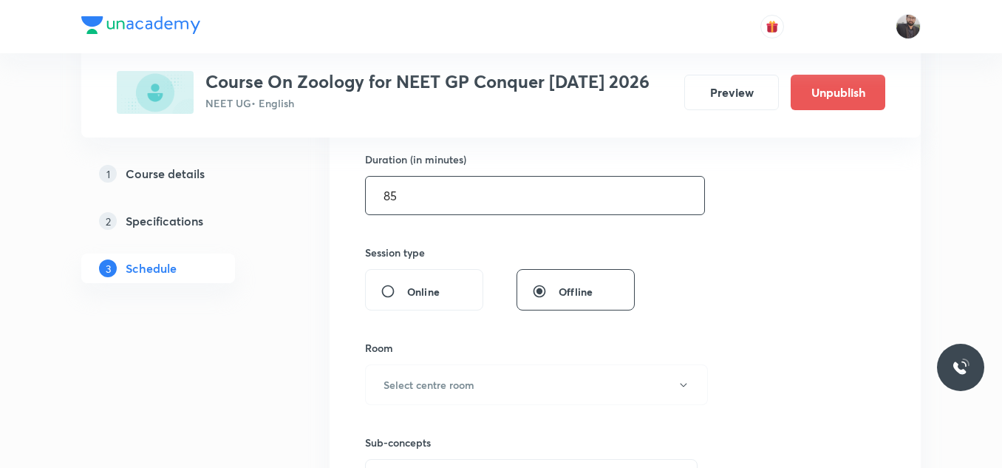
scroll to position [469, 0]
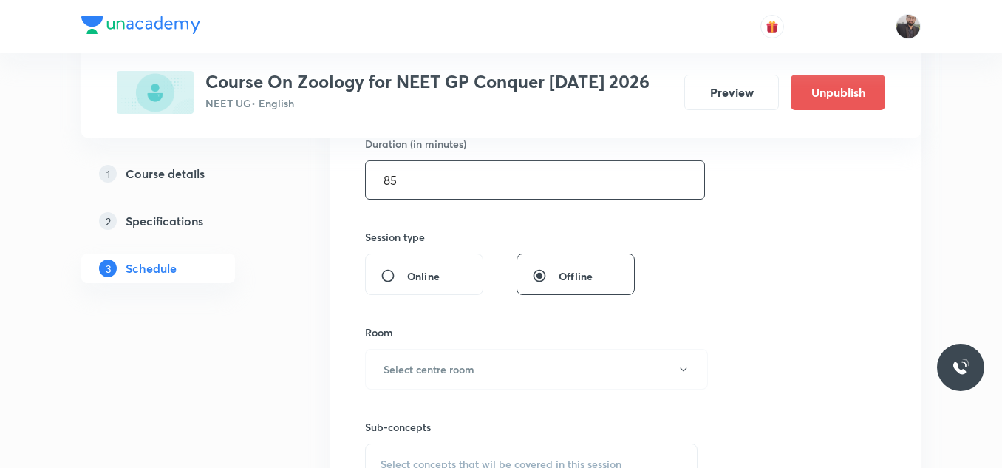
type input "85"
click at [506, 377] on button "Select centre room" at bounding box center [536, 369] width 343 height 41
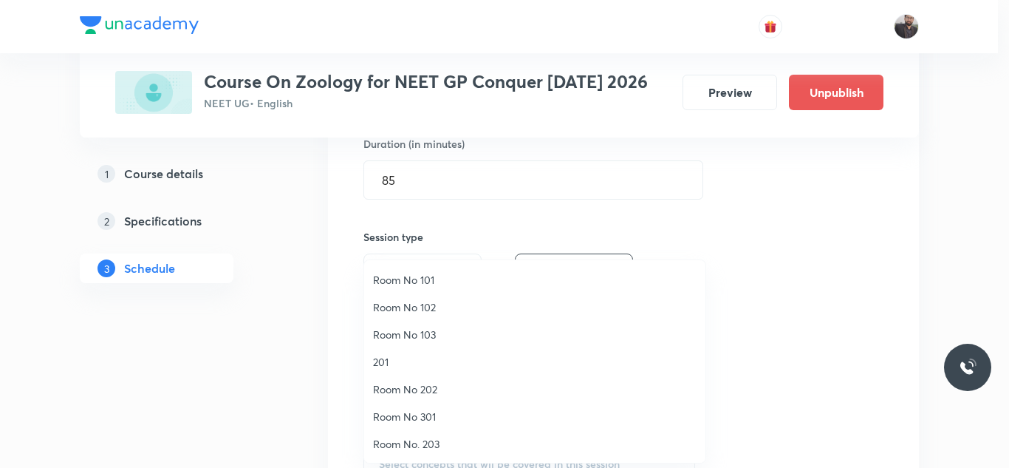
click at [448, 279] on span "Room No 101" at bounding box center [535, 280] width 324 height 16
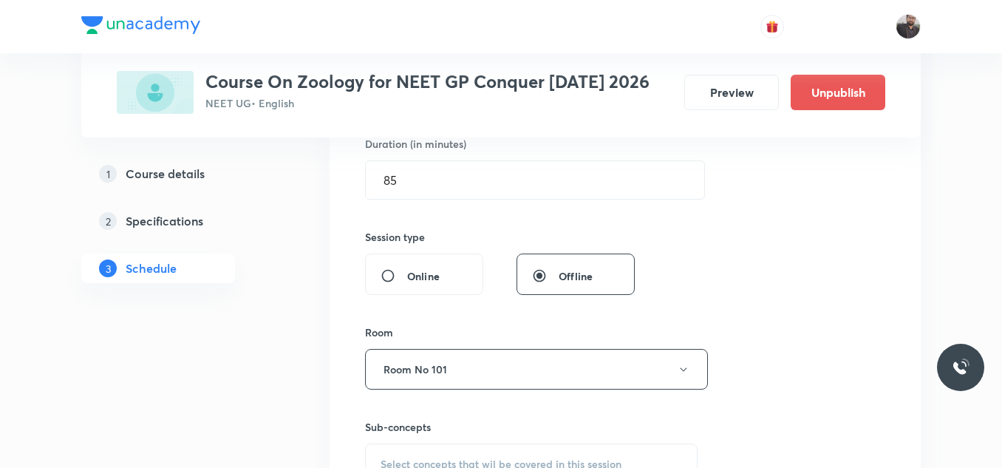
scroll to position [536, 0]
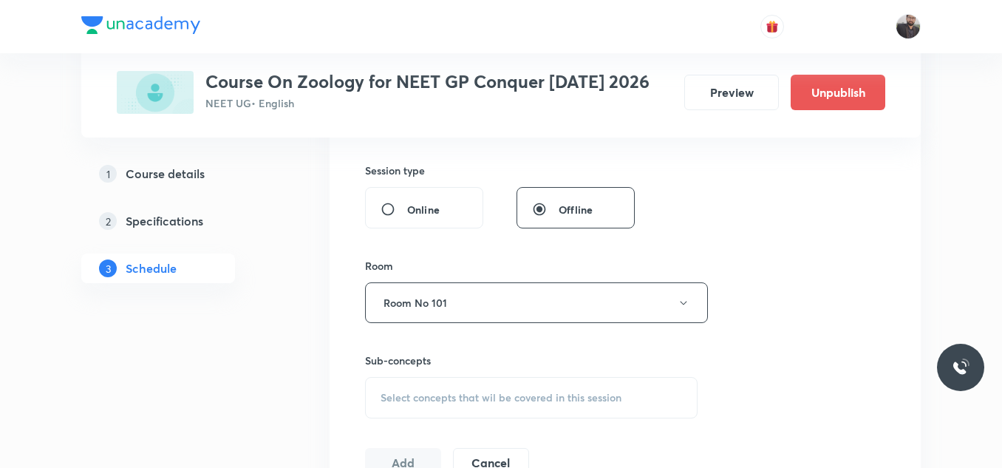
click at [457, 383] on div "Select concepts that wil be covered in this session" at bounding box center [531, 397] width 332 height 41
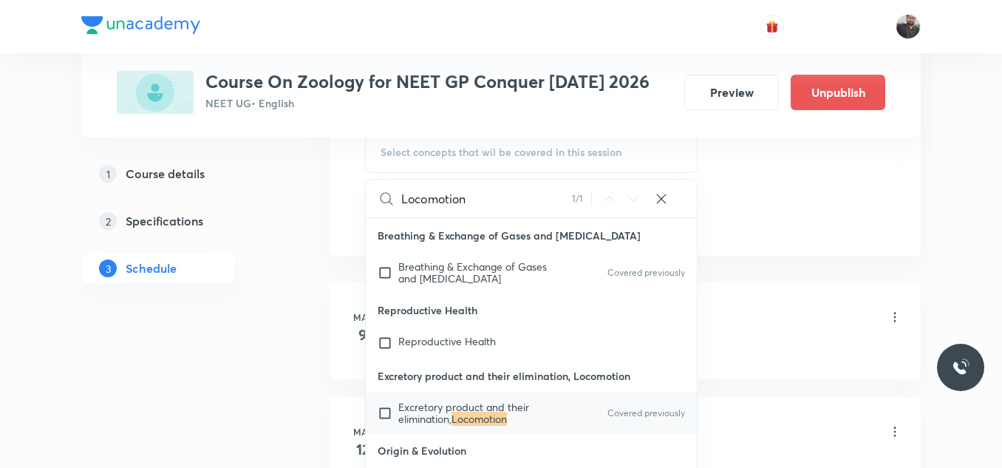
scroll to position [794, 0]
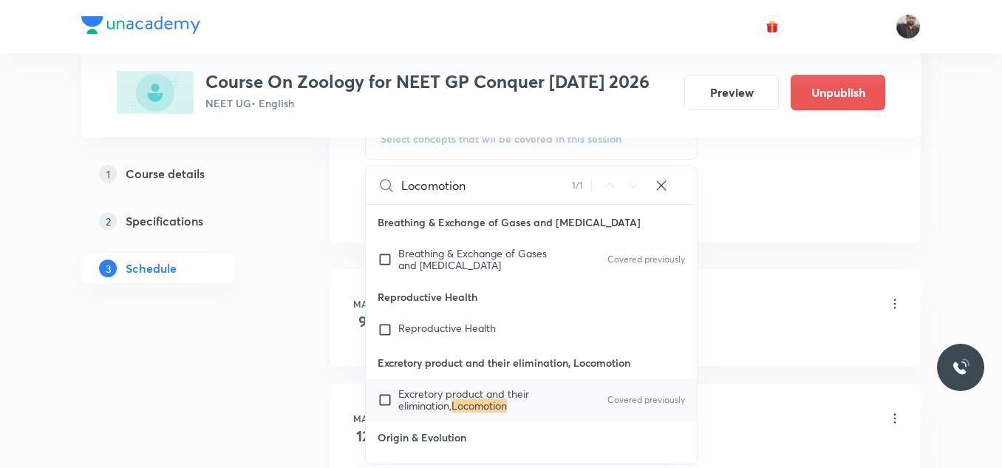
type input "Locomotion"
click at [465, 406] on mark "Locomotion" at bounding box center [478, 405] width 55 height 14
checkbox input "true"
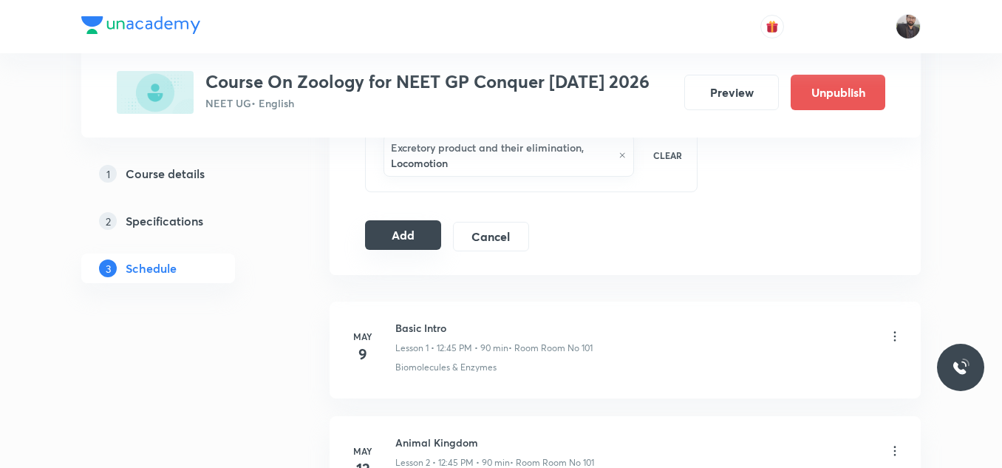
click at [388, 235] on button "Add" at bounding box center [403, 235] width 76 height 30
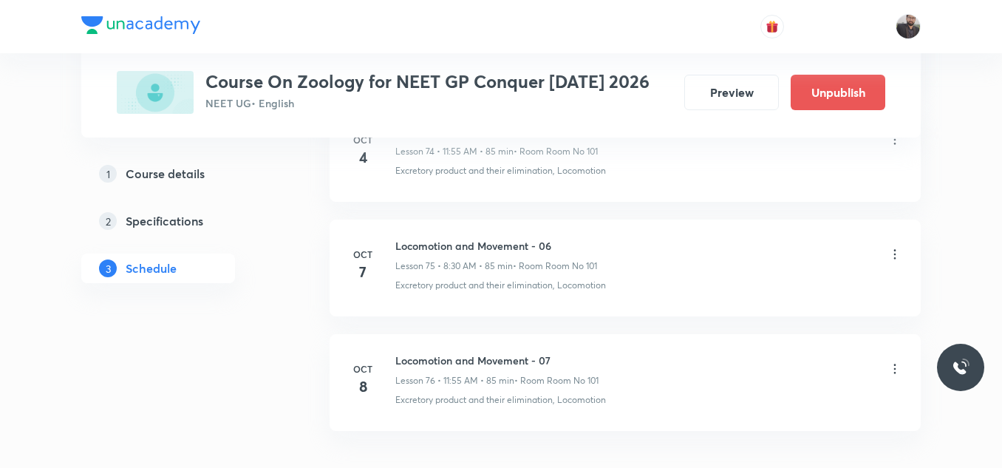
scroll to position [8740, 0]
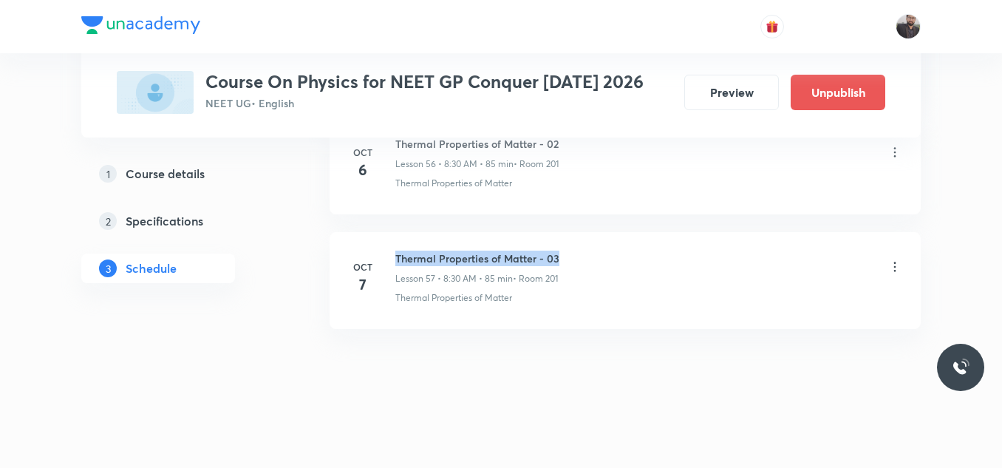
drag, startPoint x: 394, startPoint y: 254, endPoint x: 612, endPoint y: 235, distance: 219.5
click at [612, 235] on li "[DATE] Thermal Properties of Matter - 03 Lesson 57 • 8:30 AM • 85 min • Room 20…" at bounding box center [624, 280] width 591 height 97
copy h6 "Thermal Properties of Matter - 03"
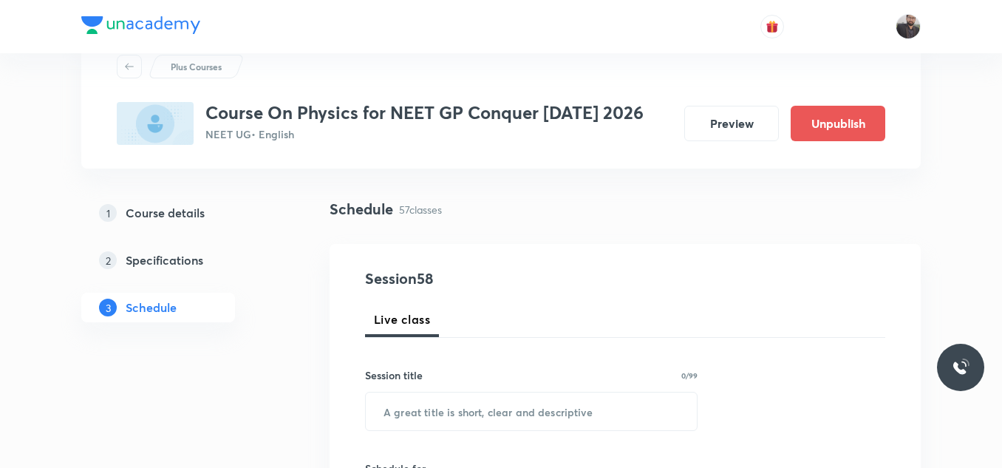
scroll to position [141, 0]
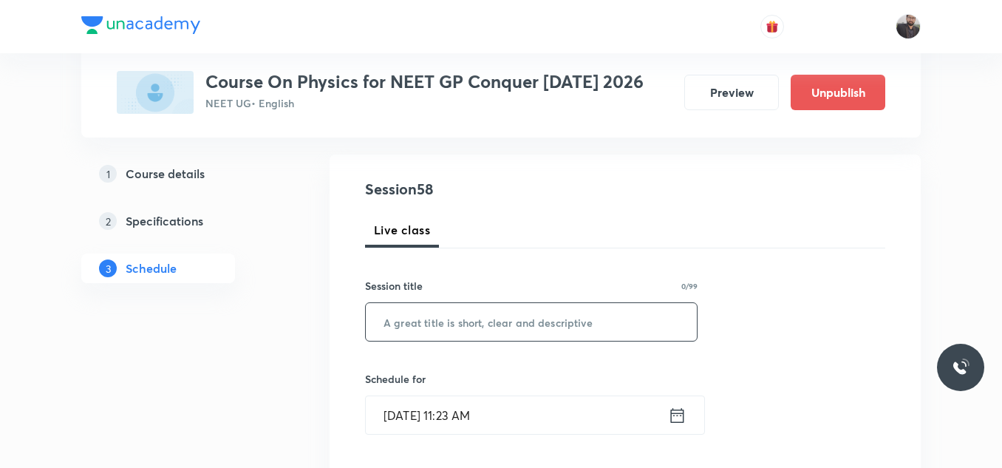
click at [598, 321] on input "text" at bounding box center [531, 322] width 331 height 38
paste input "Thermal Properties of Matter - 03"
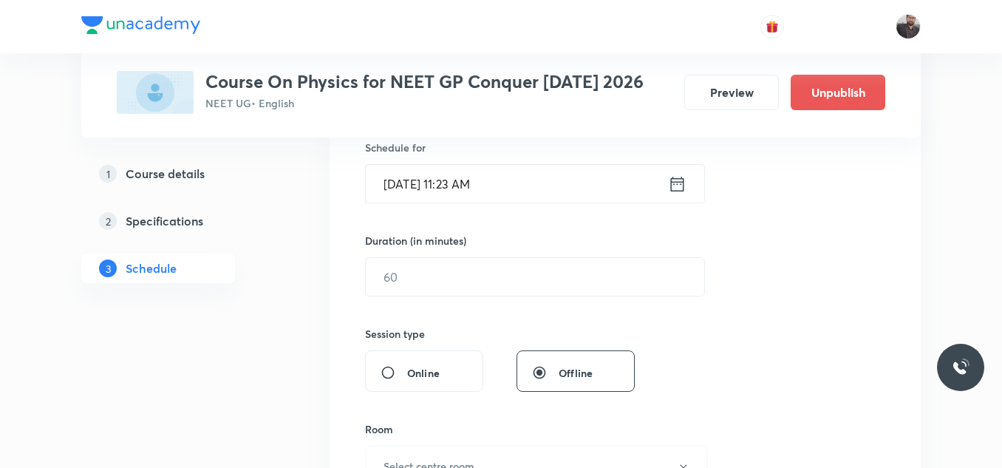
scroll to position [373, 0]
type input "Thermal Properties of Matter - 04"
click at [519, 185] on input "[DATE] 11:23 AM" at bounding box center [517, 183] width 302 height 38
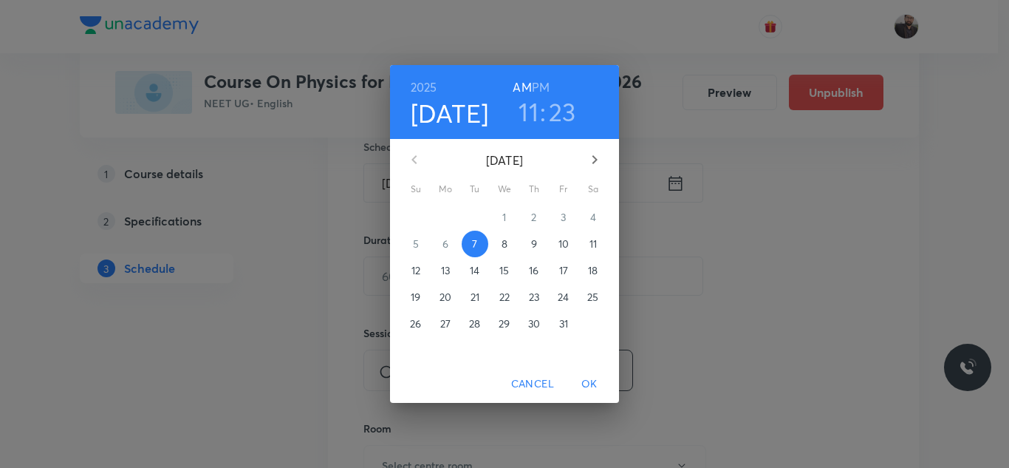
click at [499, 245] on span "8" at bounding box center [504, 243] width 27 height 15
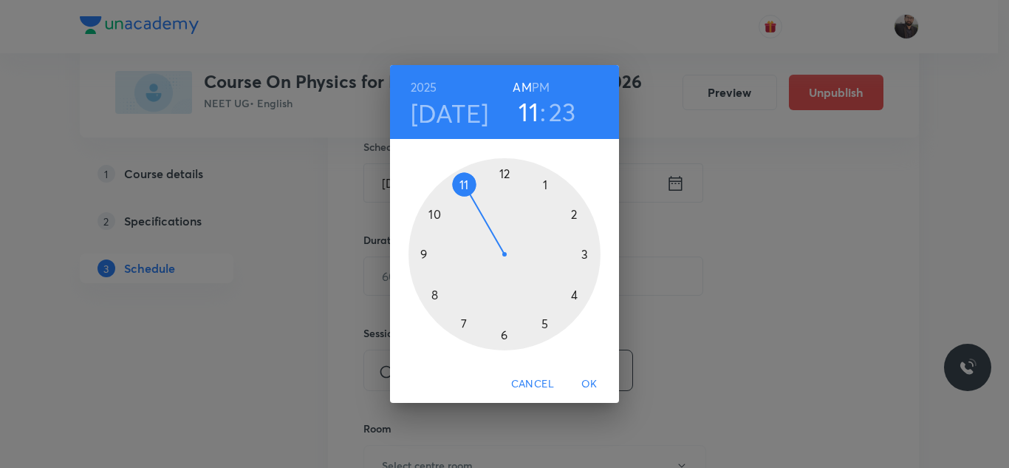
click at [434, 300] on div at bounding box center [505, 254] width 192 height 192
click at [504, 339] on div at bounding box center [505, 254] width 192 height 192
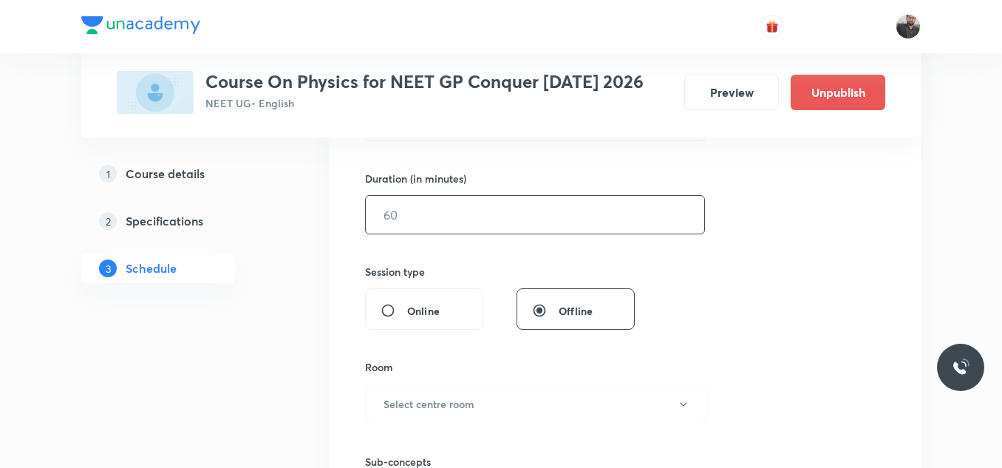
click at [466, 222] on input "text" at bounding box center [535, 215] width 338 height 38
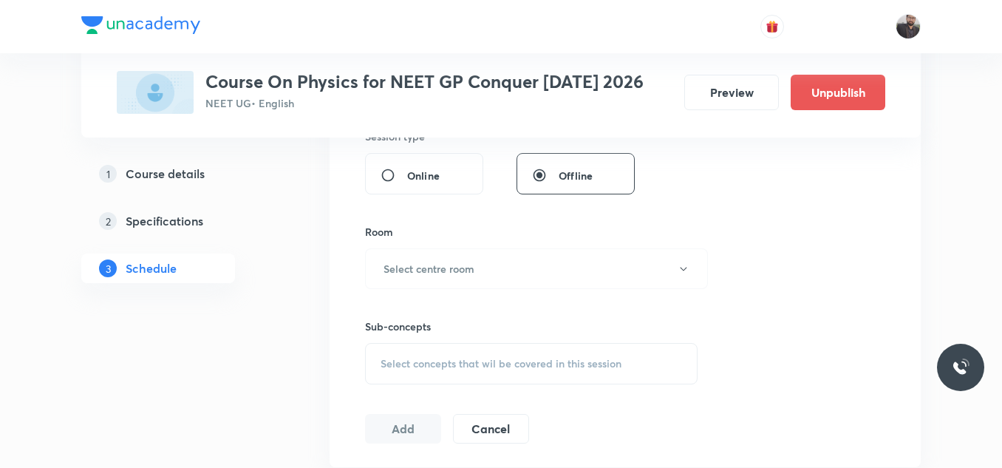
scroll to position [573, 0]
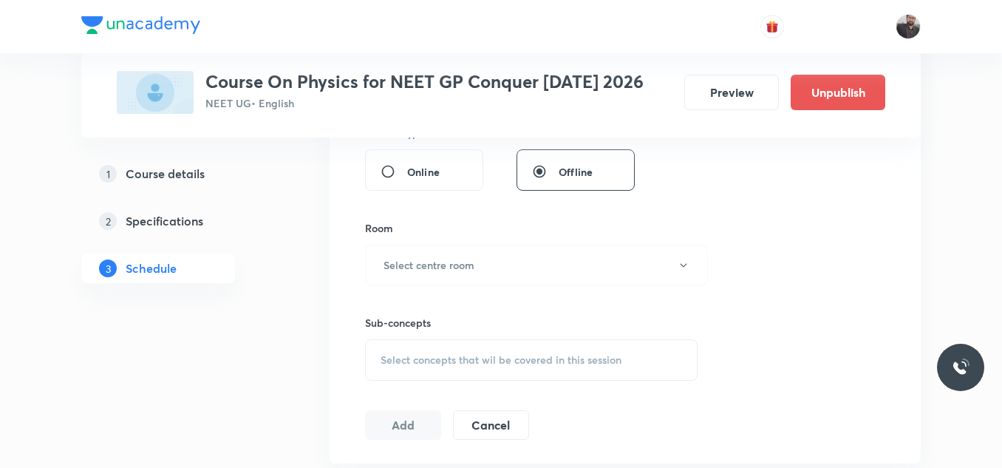
type input "85"
click at [431, 277] on button "Select centre room" at bounding box center [536, 265] width 343 height 41
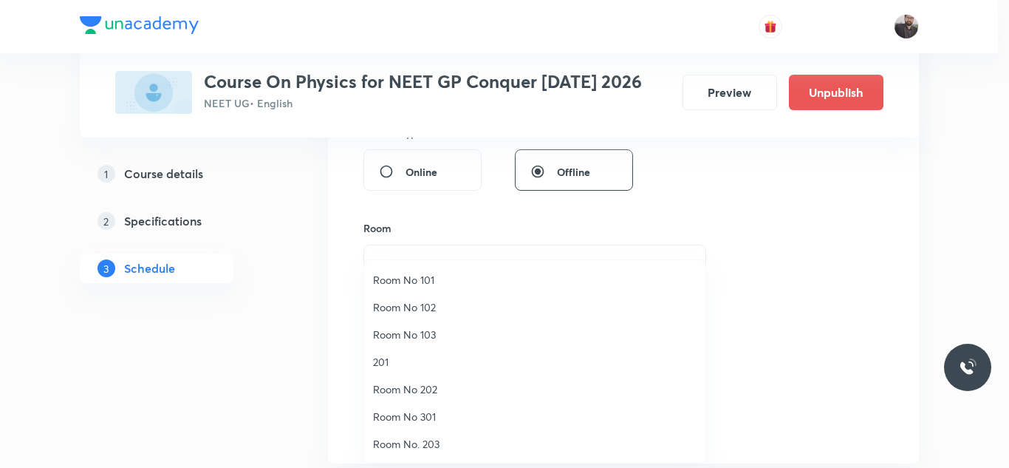
click at [405, 365] on span "201" at bounding box center [535, 362] width 324 height 16
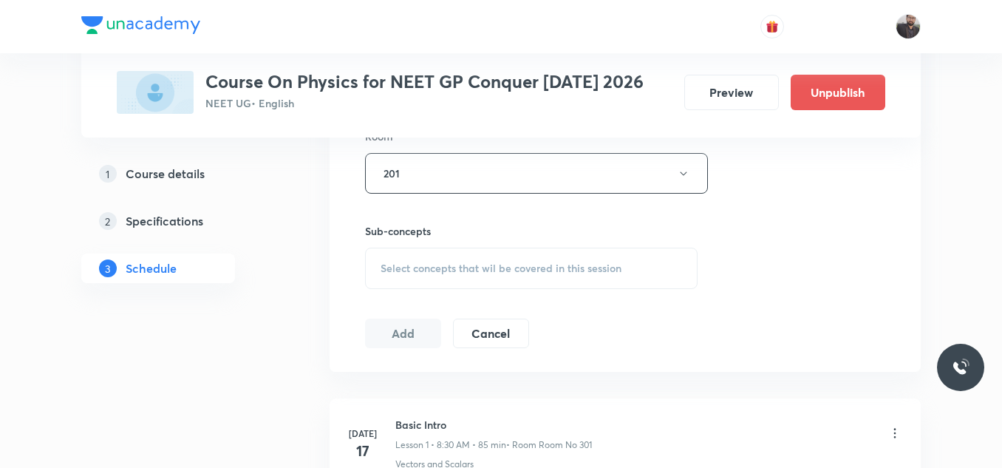
scroll to position [686, 0]
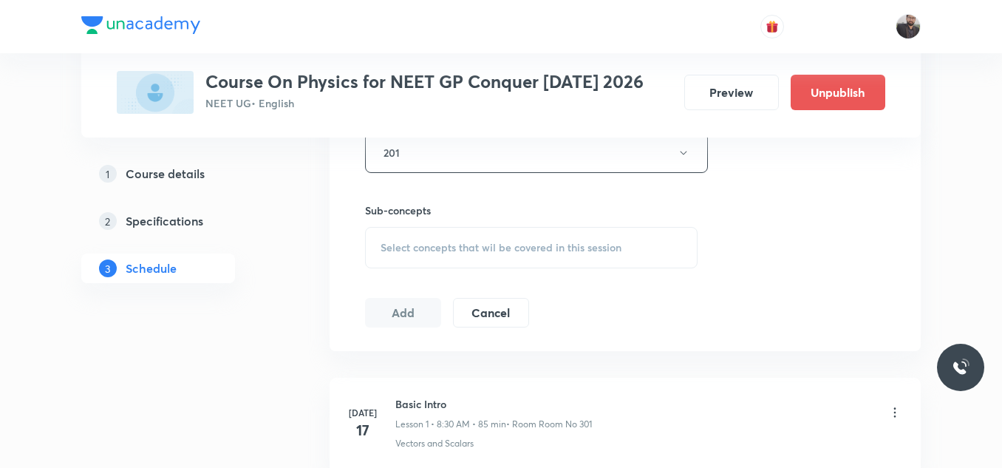
click at [425, 234] on div "Select concepts that wil be covered in this session" at bounding box center [531, 247] width 332 height 41
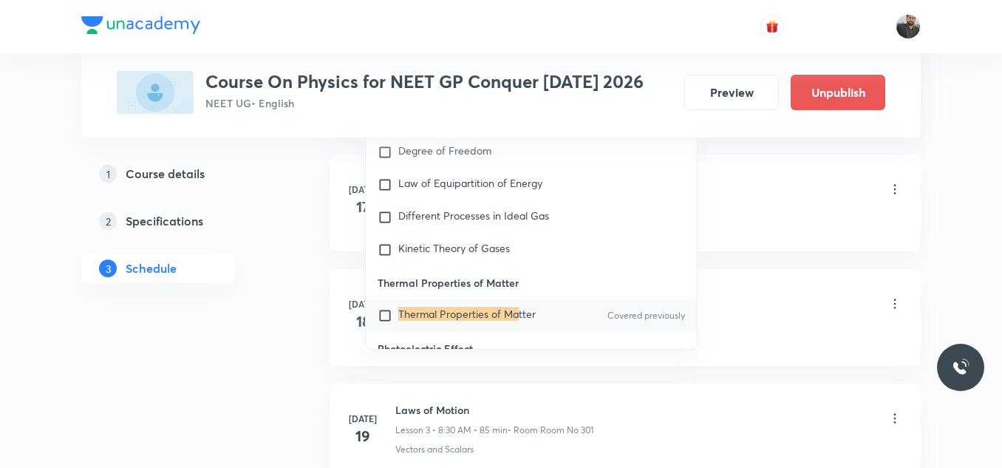
scroll to position [16296, 0]
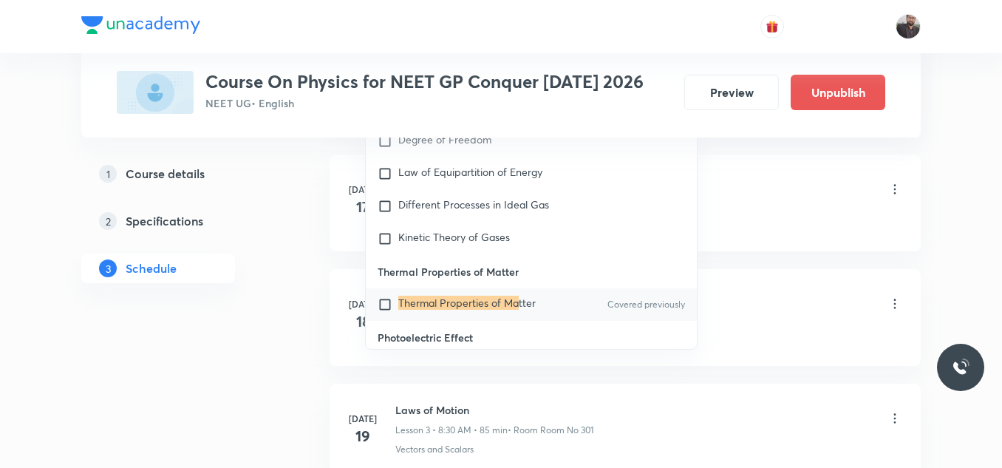
type input "Thermal Properties of Ma"
click at [426, 296] on mark "Thermal Properties of Ma" at bounding box center [458, 303] width 120 height 14
checkbox input "true"
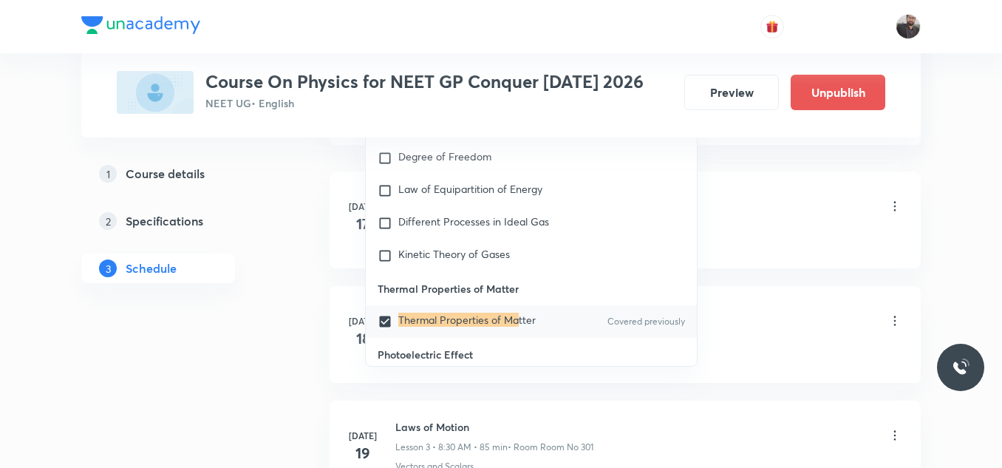
click at [822, 197] on div "Basic Intro Lesson 1 • 8:30 AM • 85 min • Room Room No 301" at bounding box center [648, 207] width 507 height 35
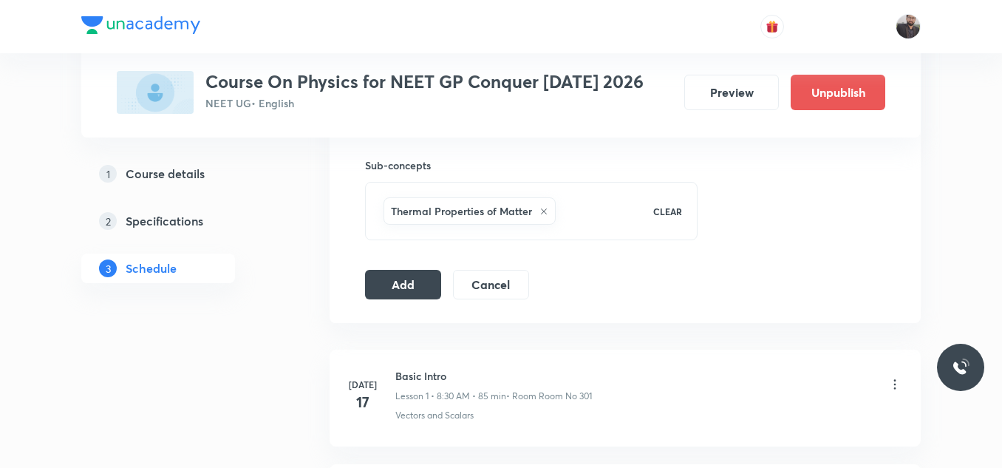
scroll to position [703, 0]
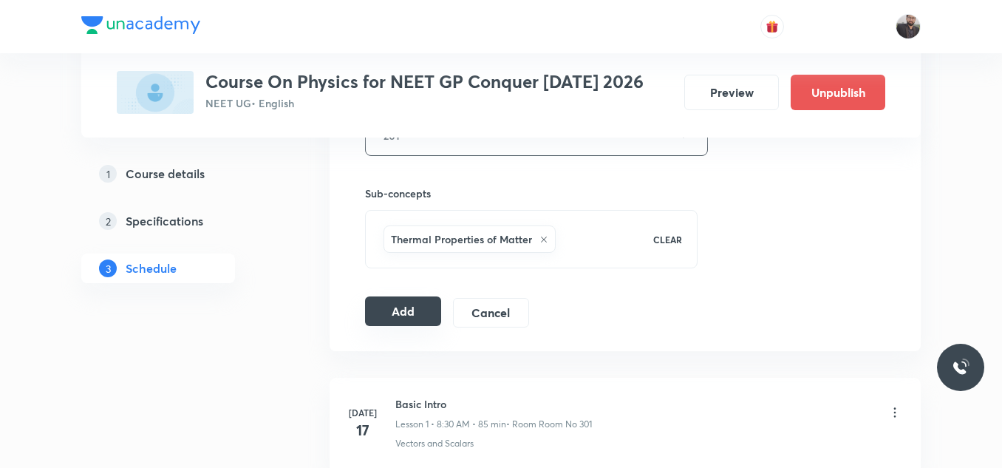
click at [414, 307] on button "Add" at bounding box center [403, 311] width 76 height 30
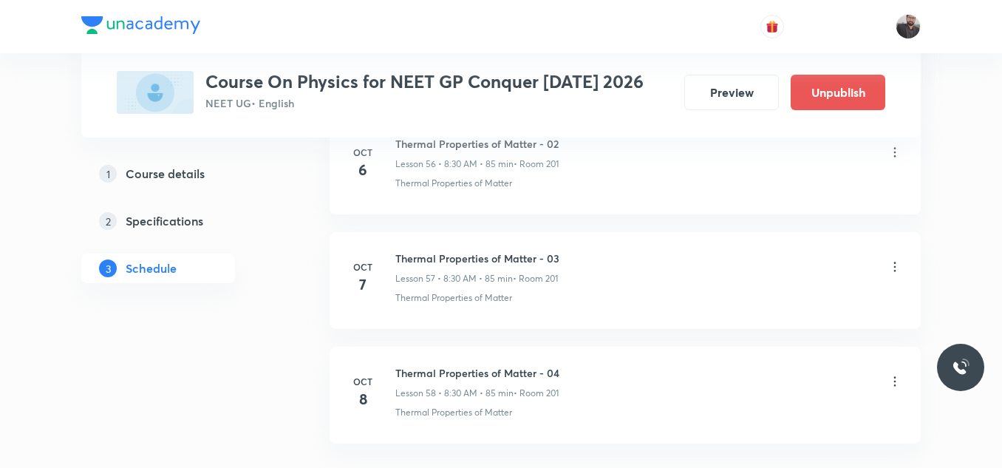
scroll to position [6725, 0]
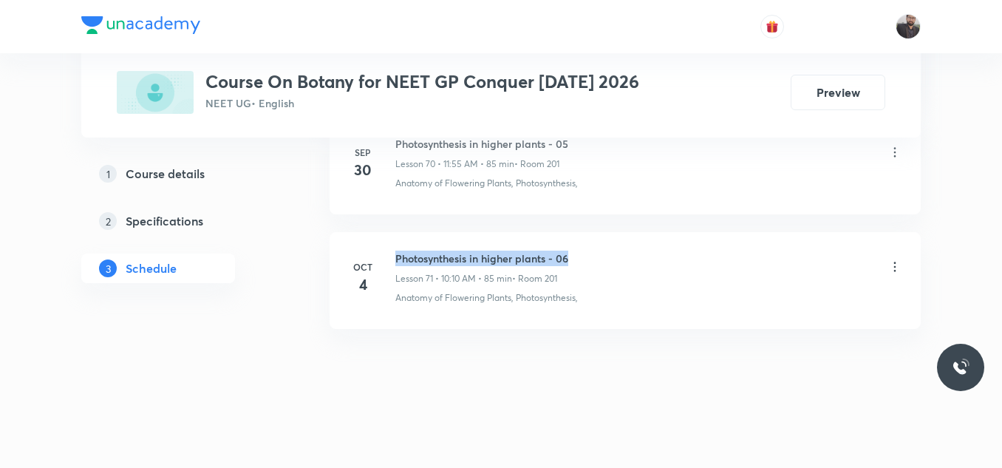
drag, startPoint x: 392, startPoint y: 250, endPoint x: 631, endPoint y: 245, distance: 239.4
click at [631, 245] on li "[DATE] Photosynthesis in higher plants - 06 Lesson 71 • 10:10 AM • 85 min • Roo…" at bounding box center [624, 280] width 591 height 97
copy h6 "Photosynthesis in higher plants - 06"
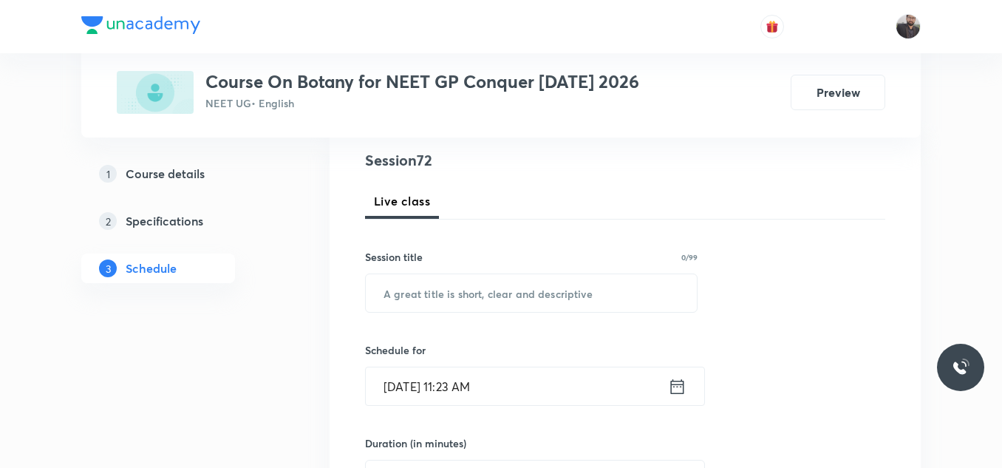
scroll to position [231, 0]
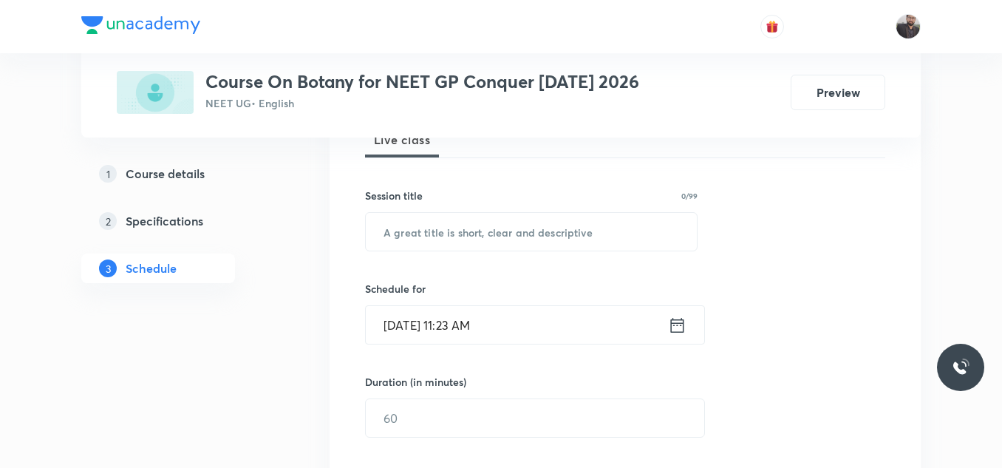
click at [619, 253] on div "Session 72 Live class Session title 0/99 ​ Schedule for [DATE] 11:23 AM ​ Durat…" at bounding box center [625, 435] width 520 height 694
click at [619, 253] on div "Session 72 Live class Session title 0/99 ​ Schedule for Oct 7, 2025, 11:23 AM ​…" at bounding box center [625, 435] width 520 height 694
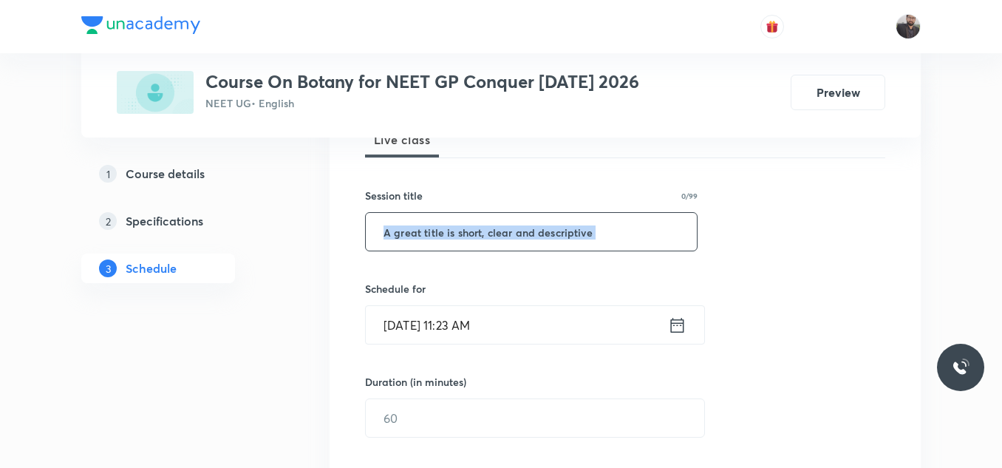
click at [615, 239] on input "text" at bounding box center [531, 232] width 331 height 38
paste input "Photosynthesis in higher plants - 06"
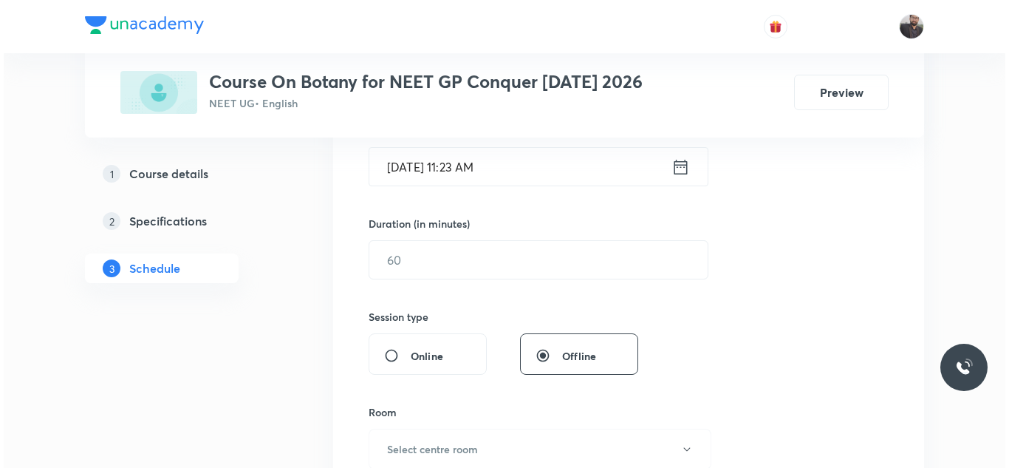
scroll to position [382, 0]
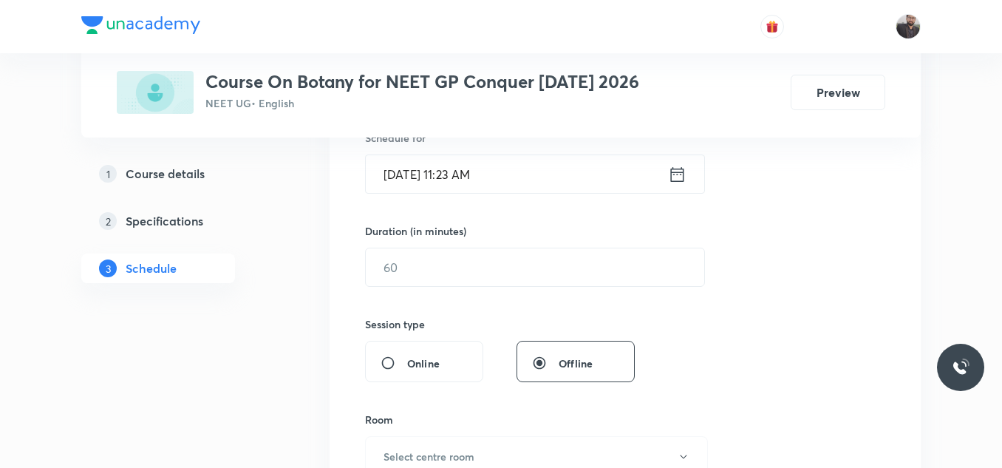
type input "Photosynthesis in higher plants - 07"
click at [542, 182] on input "[DATE] 11:23 AM" at bounding box center [517, 174] width 302 height 38
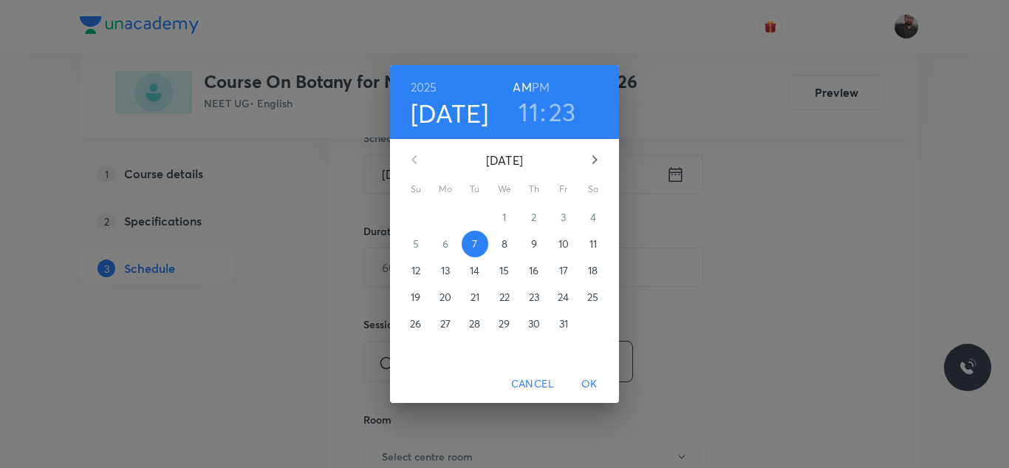
click at [510, 247] on span "8" at bounding box center [504, 243] width 27 height 15
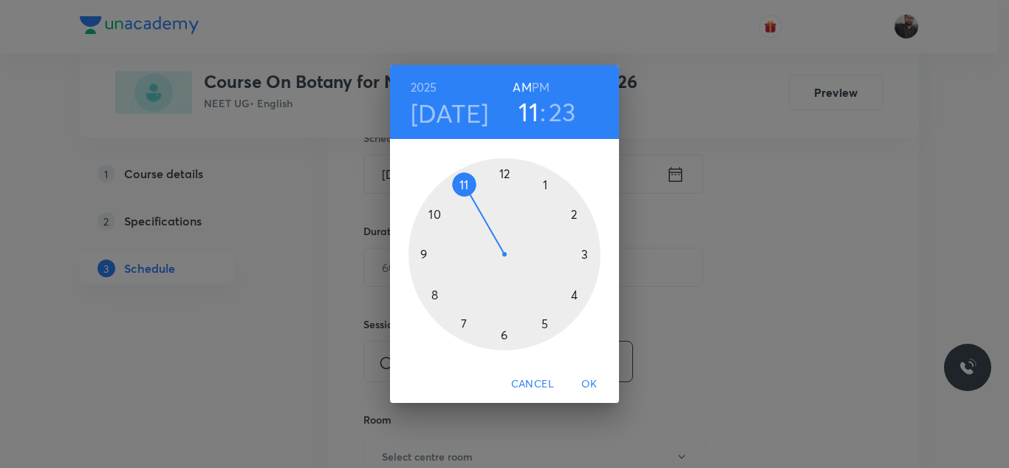
click at [434, 209] on div at bounding box center [505, 254] width 192 height 192
click at [576, 211] on div at bounding box center [505, 254] width 192 height 192
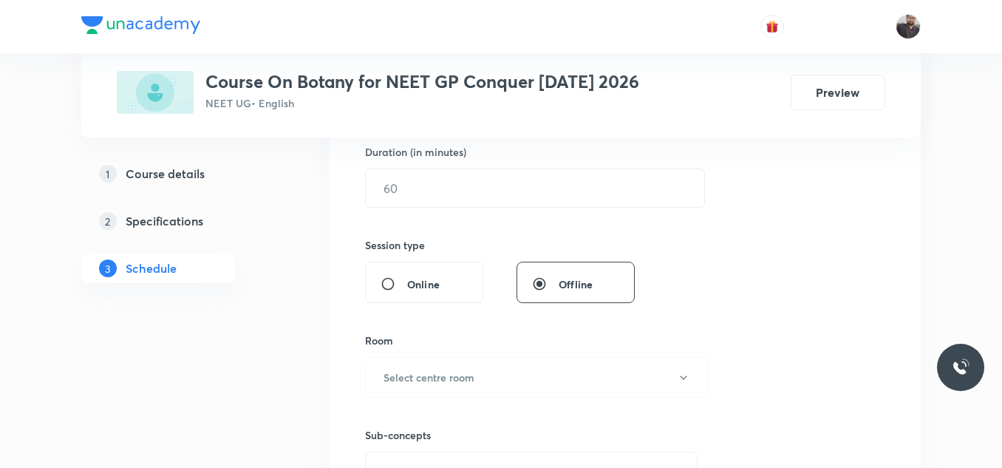
scroll to position [462, 0]
click at [570, 198] on input "text" at bounding box center [535, 187] width 338 height 38
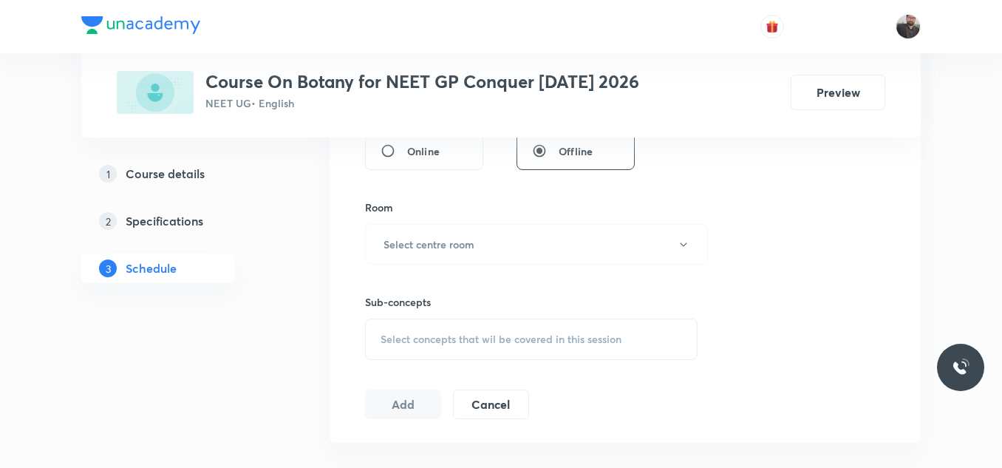
scroll to position [597, 0]
type input "85"
click at [563, 240] on button "Select centre room" at bounding box center [536, 241] width 343 height 41
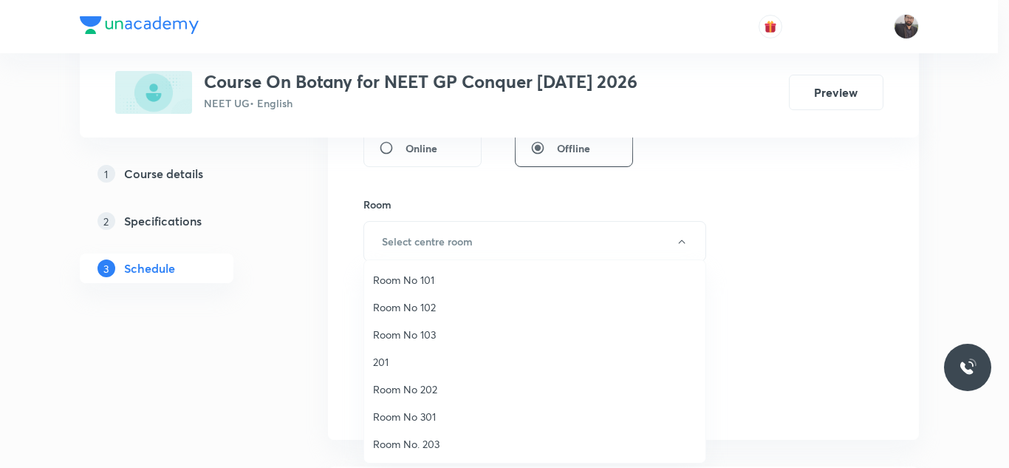
click at [388, 369] on li "201" at bounding box center [534, 361] width 341 height 27
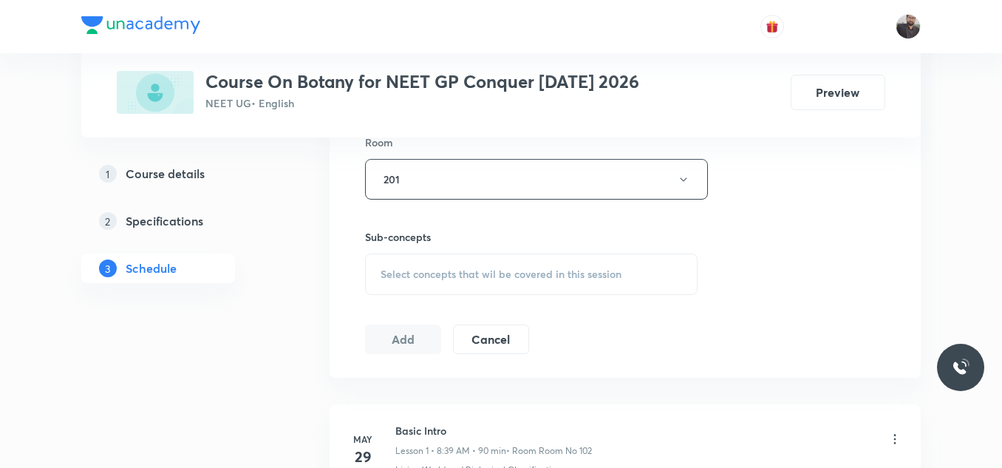
scroll to position [660, 0]
click at [439, 267] on span "Select concepts that wil be covered in this session" at bounding box center [500, 273] width 241 height 12
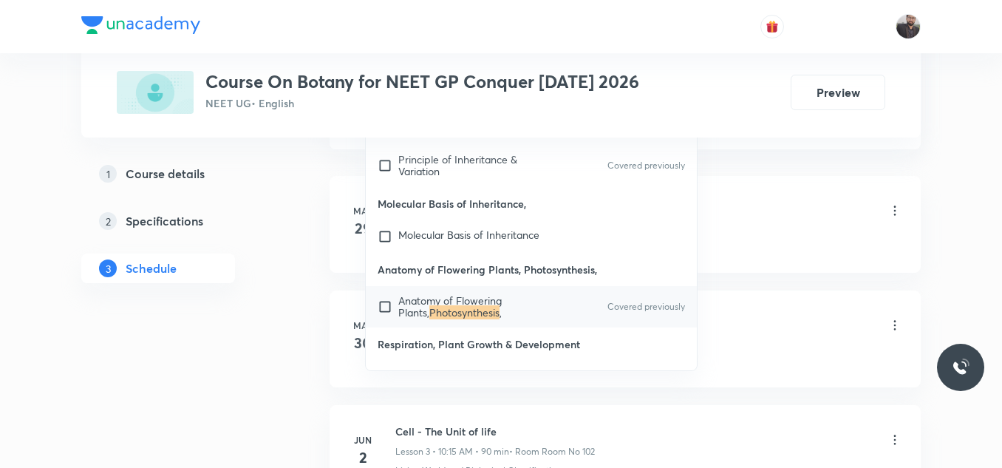
scroll to position [889, 0]
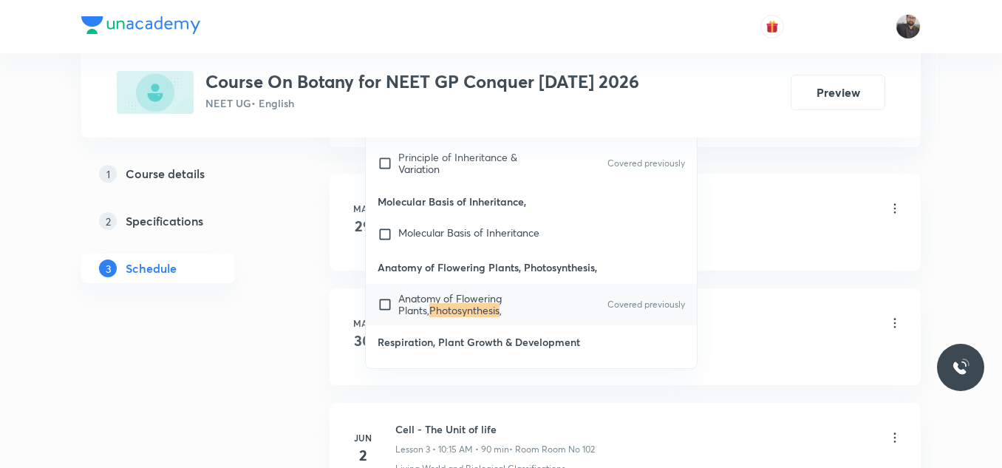
type input "Photosynthesis"
click at [440, 289] on div "Anatomy of Flowering Plants, Photosynthesis , Covered previously" at bounding box center [531, 304] width 331 height 41
checkbox input "true"
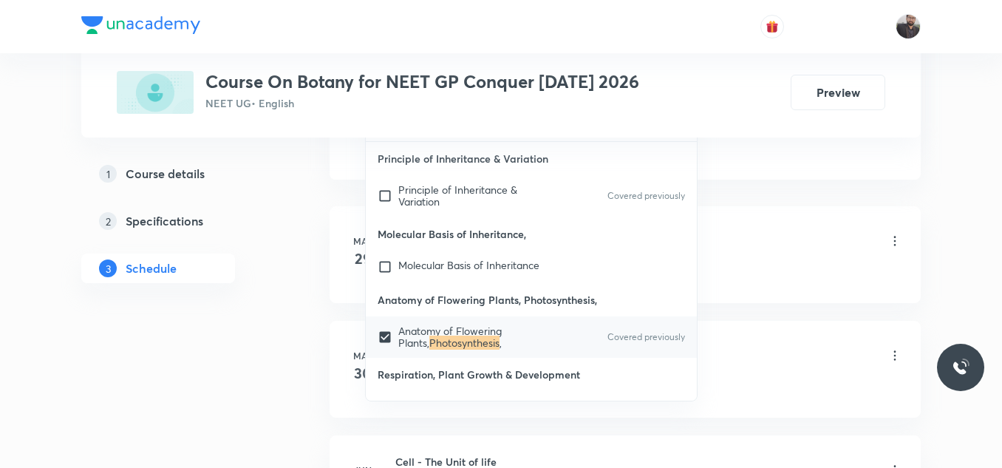
click at [728, 272] on div "Living World and Biological Classifications" at bounding box center [648, 271] width 507 height 13
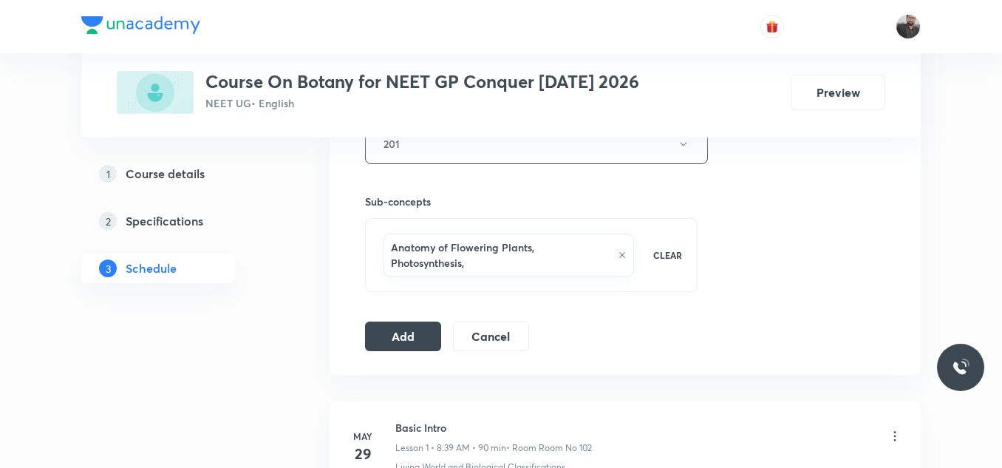
scroll to position [694, 0]
click at [394, 344] on button "Add" at bounding box center [403, 336] width 76 height 30
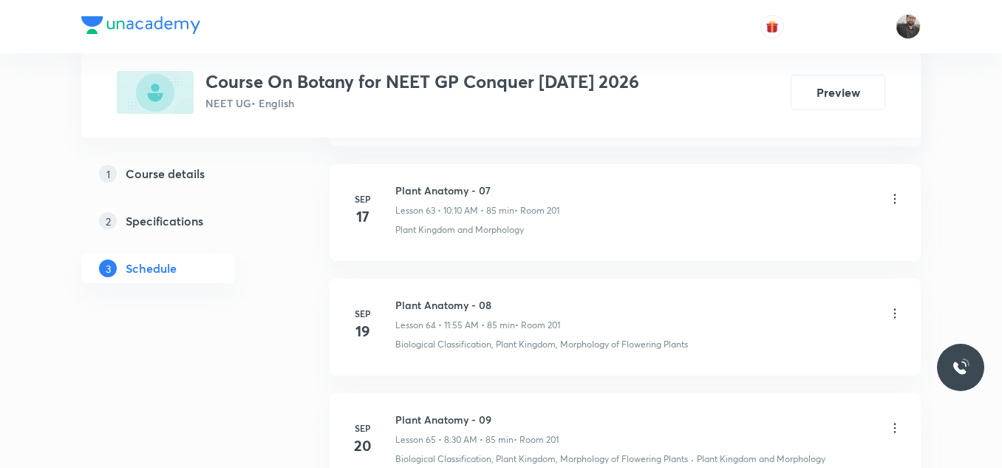
scroll to position [8879, 0]
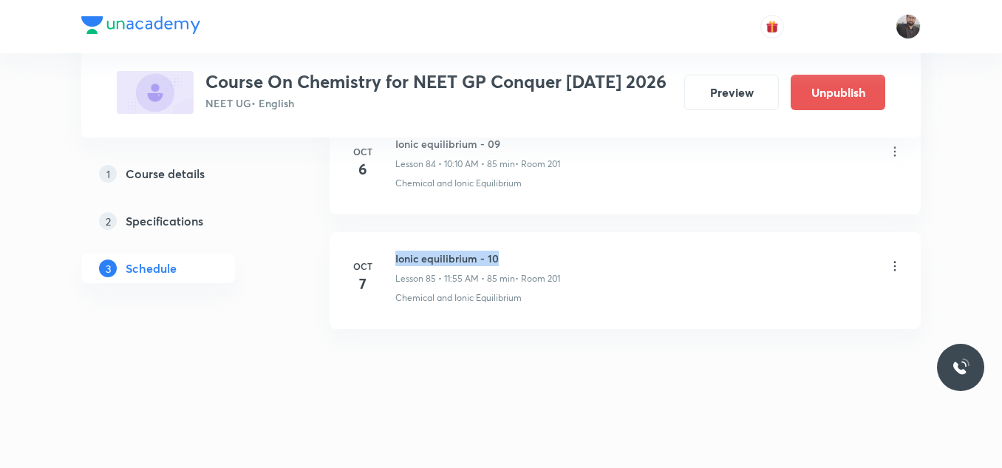
drag, startPoint x: 394, startPoint y: 253, endPoint x: 637, endPoint y: 247, distance: 242.4
click at [637, 247] on li "[DATE] Ionic equilibrium - 10 Lesson 85 • 11:55 AM • 85 min • Room 201 Chemical…" at bounding box center [624, 280] width 591 height 97
copy h6 "Ionic equilibrium - 10"
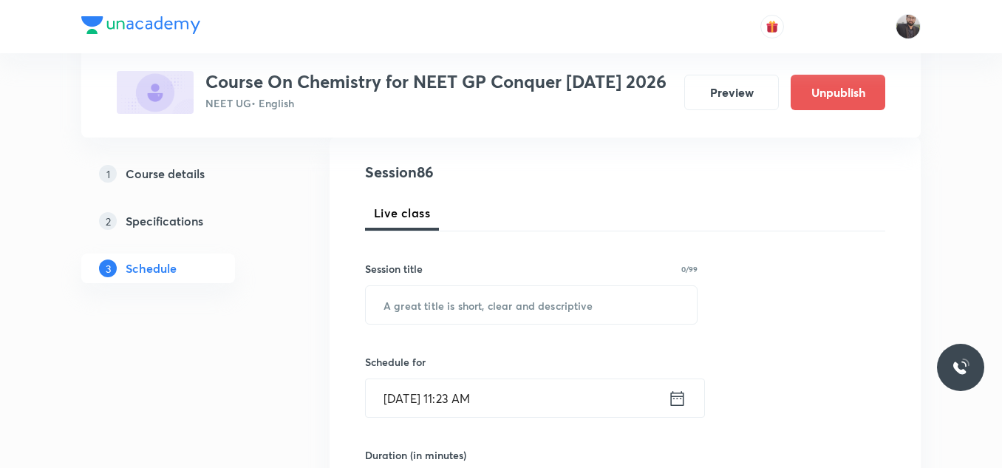
scroll to position [159, 0]
click at [578, 307] on input "text" at bounding box center [531, 304] width 331 height 38
paste input "Ionic equilibrium - 10"
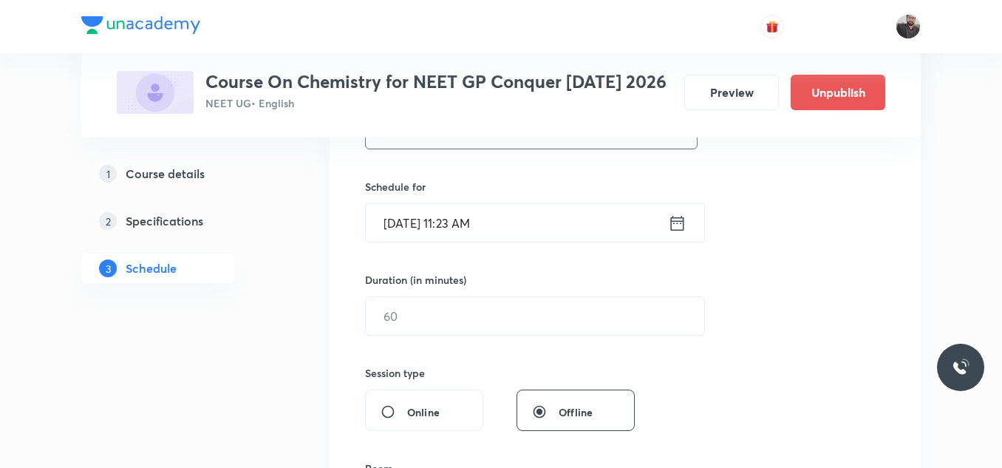
scroll to position [334, 0]
type input "Ionic equilibrium - 11"
click at [531, 227] on input "[DATE] 11:23 AM" at bounding box center [517, 222] width 302 height 38
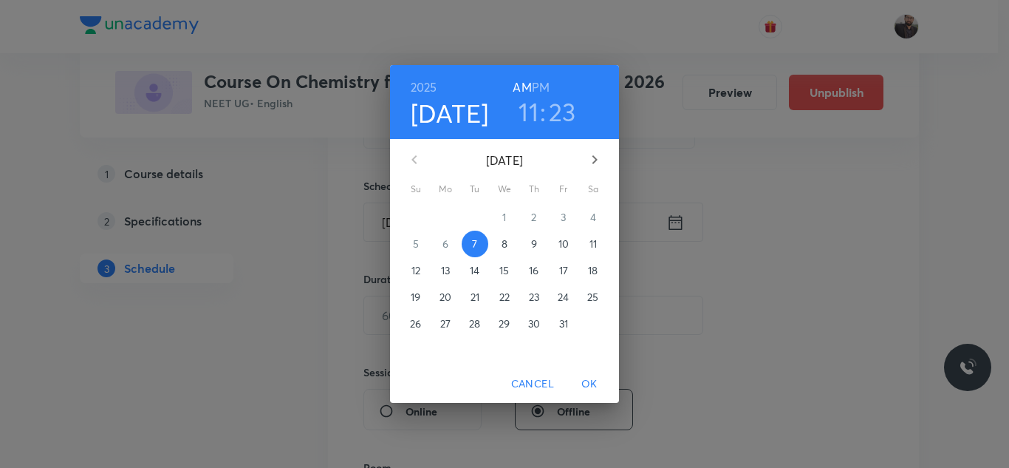
click at [496, 239] on span "8" at bounding box center [504, 243] width 27 height 15
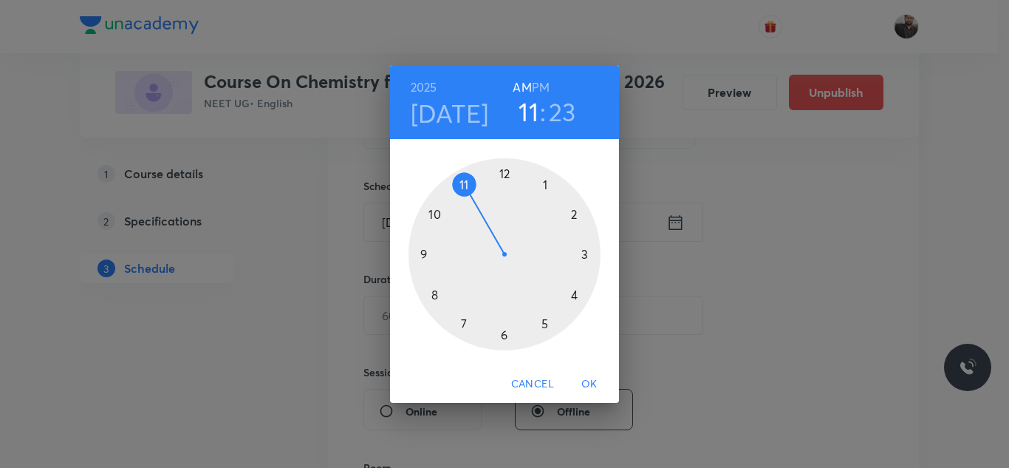
click at [467, 185] on div at bounding box center [505, 254] width 192 height 192
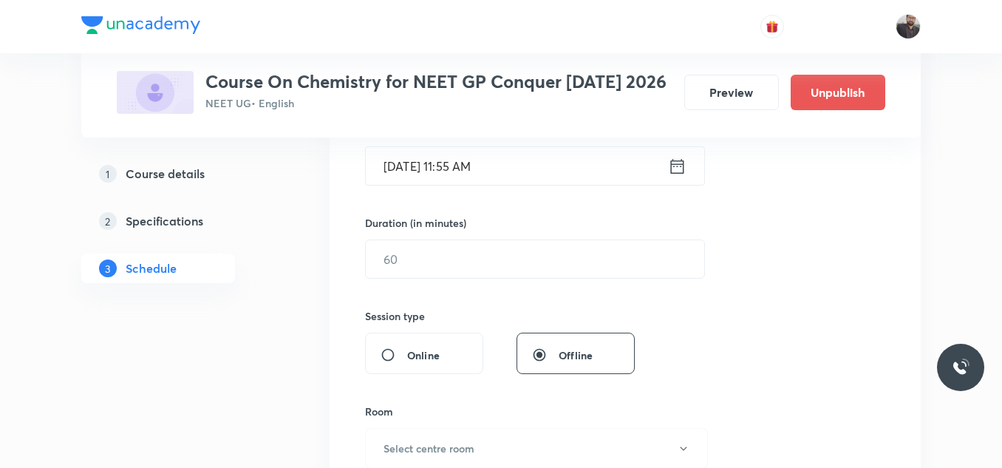
scroll to position [406, 0]
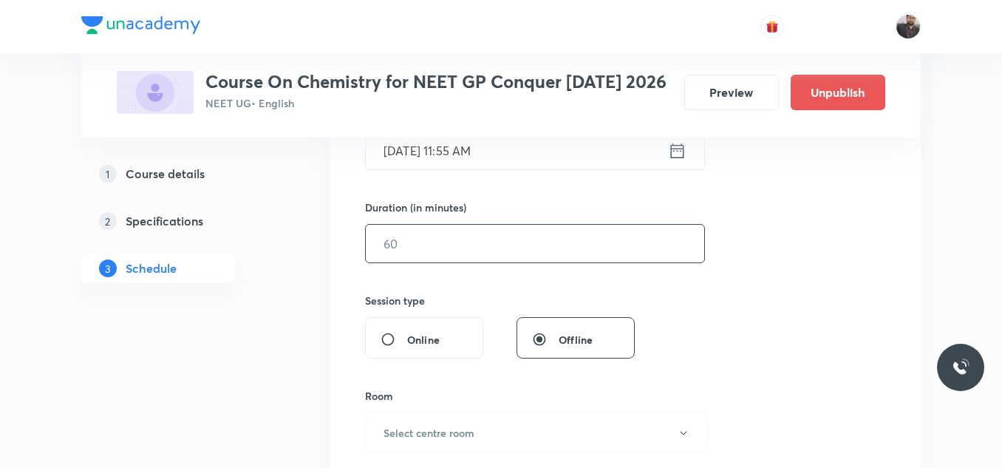
click at [478, 232] on input "text" at bounding box center [535, 244] width 338 height 38
type input "9"
type input "7"
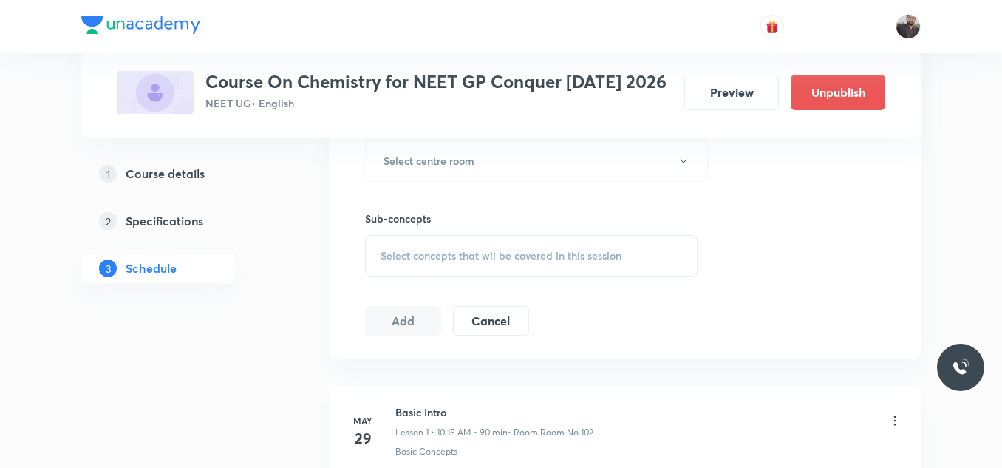
scroll to position [678, 0]
type input "85"
click at [477, 154] on button "Select centre room" at bounding box center [536, 160] width 343 height 41
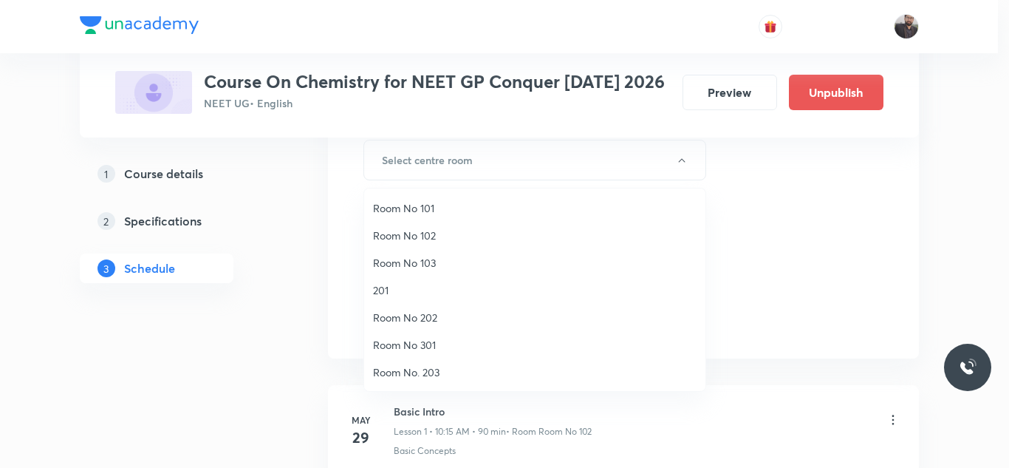
click at [389, 290] on span "201" at bounding box center [535, 290] width 324 height 16
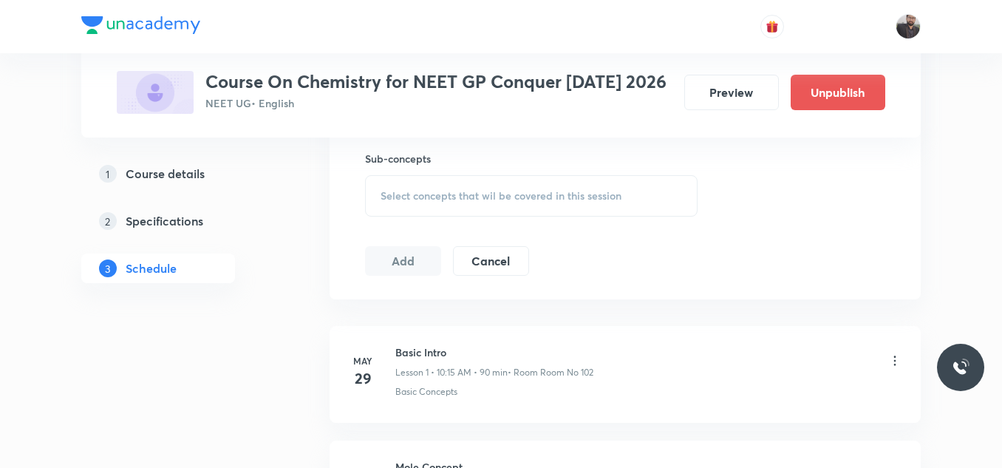
scroll to position [738, 0]
click at [437, 190] on span "Select concepts that wil be covered in this session" at bounding box center [500, 195] width 241 height 12
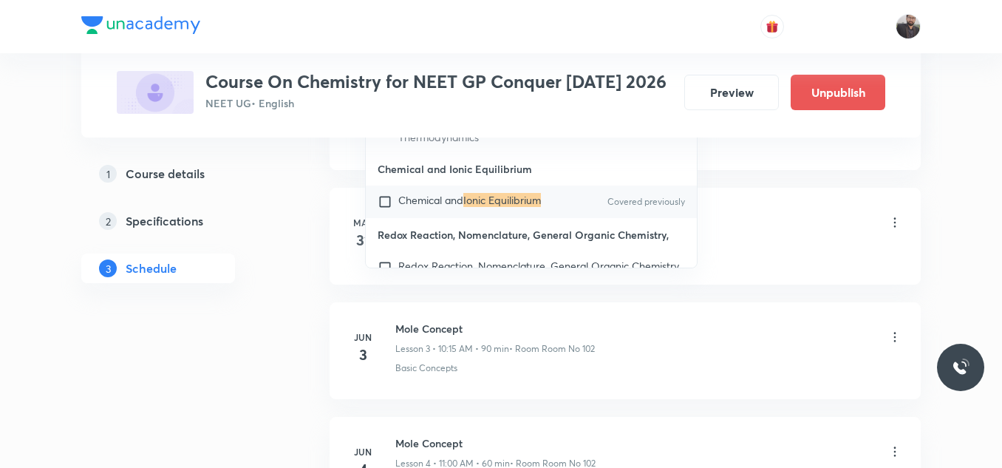
scroll to position [16392, 0]
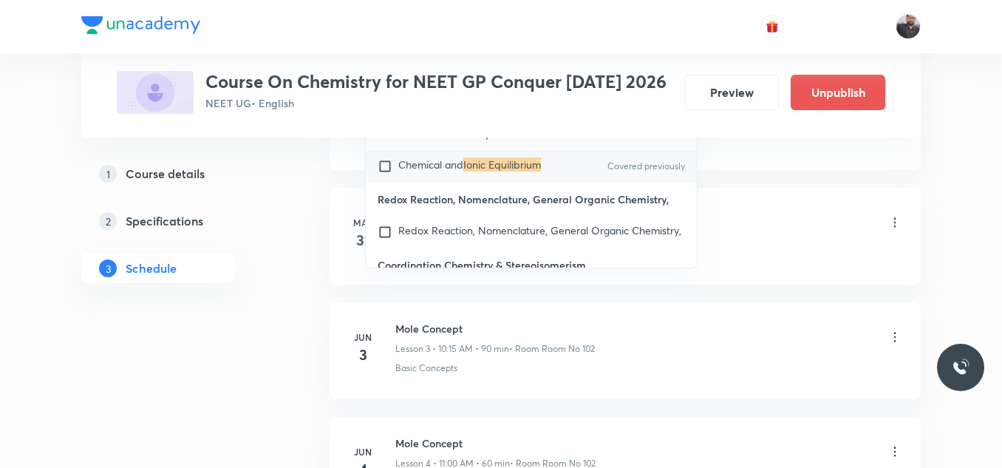
type input "Ionic equilibrium"
click at [449, 171] on span "Chemical and" at bounding box center [430, 164] width 65 height 14
checkbox input "true"
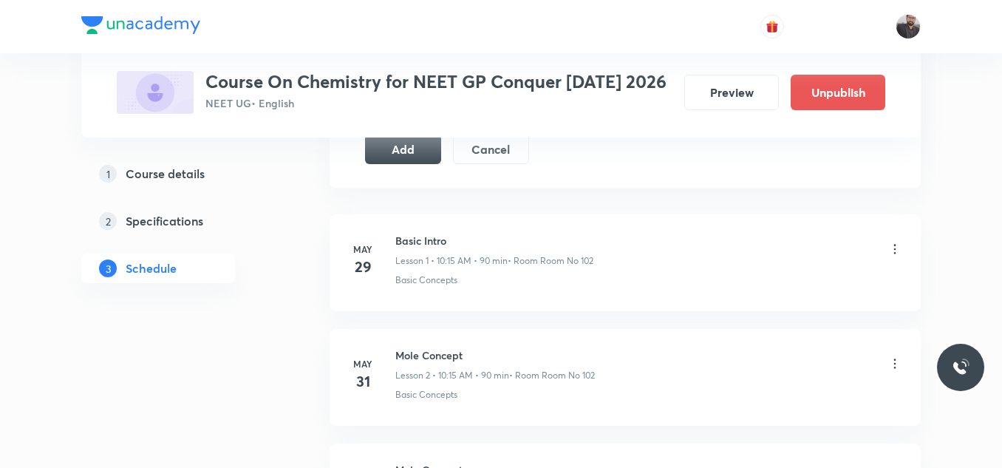
scroll to position [865, 0]
click at [375, 147] on button "Add" at bounding box center [403, 149] width 76 height 30
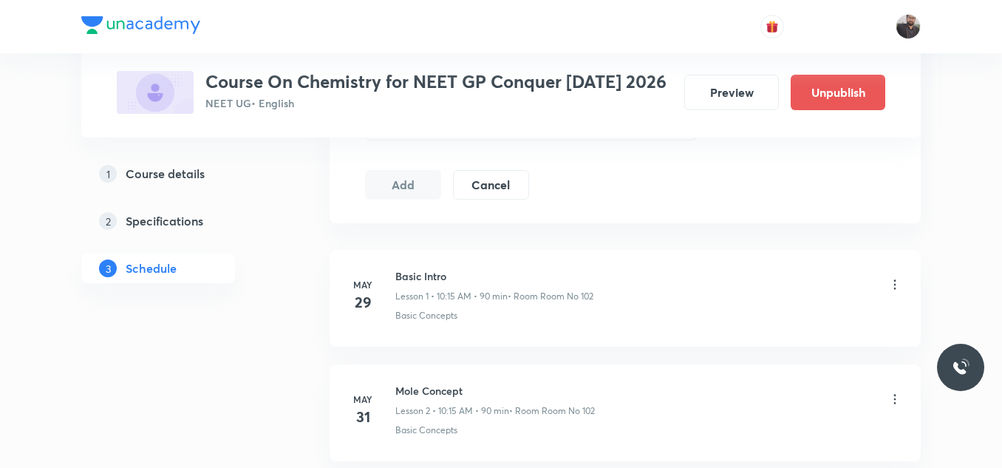
scroll to position [10565, 0]
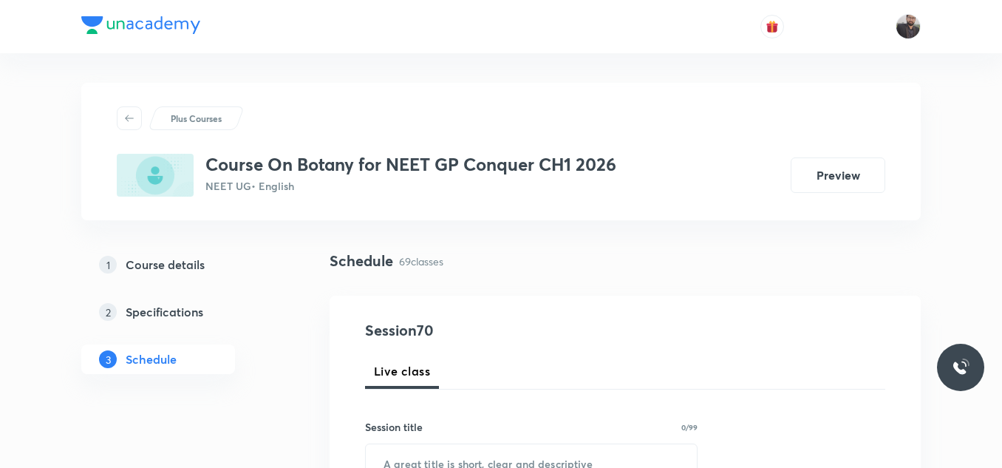
scroll to position [8632, 0]
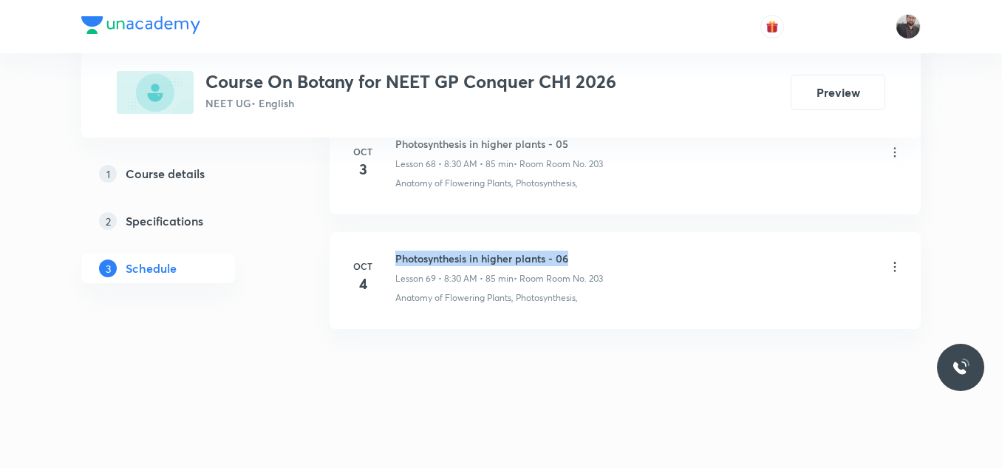
drag, startPoint x: 394, startPoint y: 252, endPoint x: 568, endPoint y: 244, distance: 174.5
click at [568, 244] on li "Oct 4 Photosynthesis in higher plants - 06 Lesson 69 • 8:30 AM • 85 min • Room …" at bounding box center [624, 280] width 591 height 97
drag, startPoint x: 400, startPoint y: 252, endPoint x: 669, endPoint y: 245, distance: 269.0
click at [669, 245] on li "Oct 4 Photosynthesis in higher plants - 06 Lesson 69 • 8:30 AM • 85 min • Room …" at bounding box center [624, 280] width 591 height 97
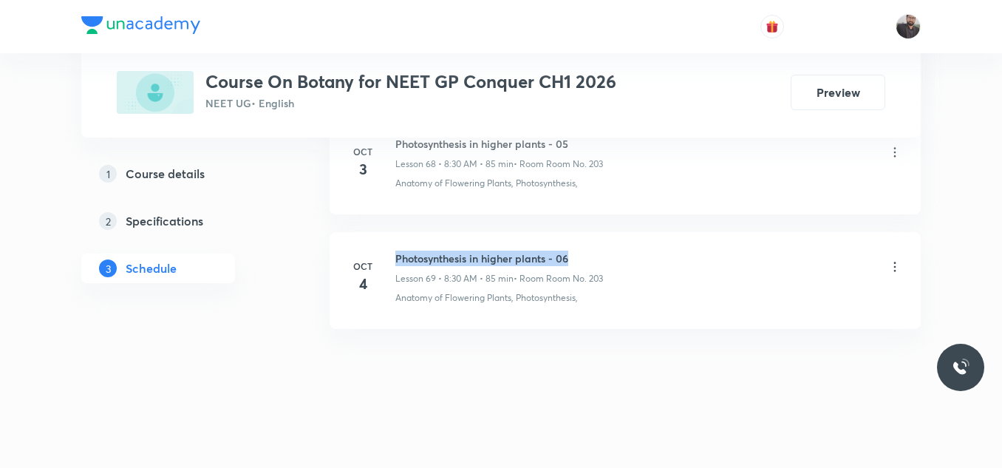
drag, startPoint x: 396, startPoint y: 254, endPoint x: 638, endPoint y: 249, distance: 241.6
click at [638, 249] on li "Oct 4 Photosynthesis in higher plants - 06 Lesson 69 • 8:30 AM • 85 min • Room …" at bounding box center [624, 280] width 591 height 97
copy h6 "Photosynthesis in higher plants - 06"
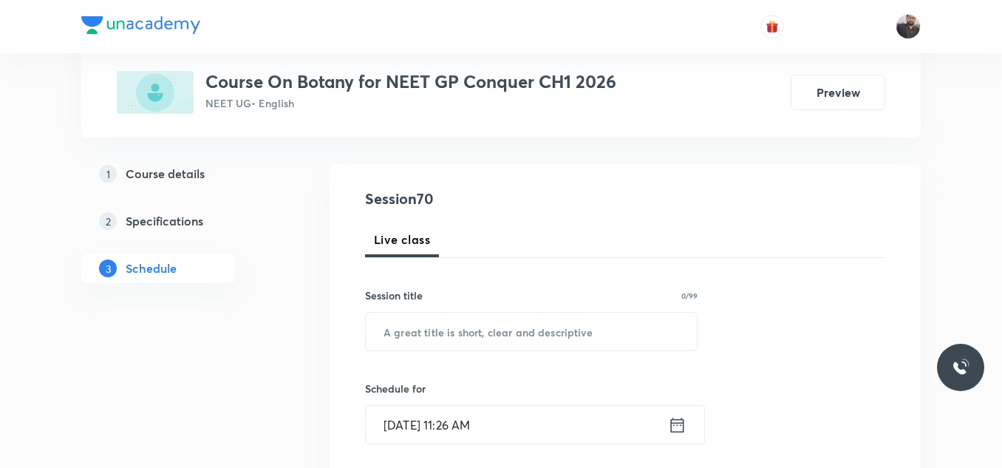
scroll to position [143, 0]
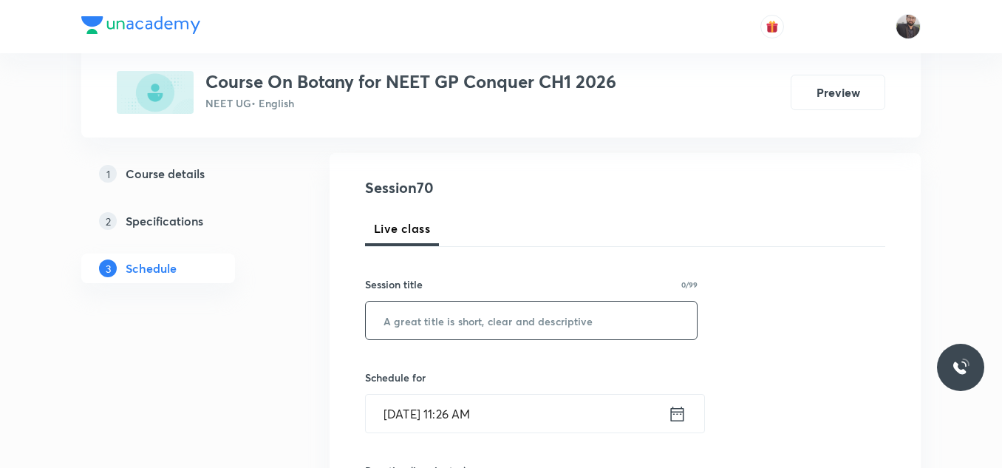
click at [624, 325] on input "text" at bounding box center [531, 320] width 331 height 38
paste input "Photosynthesis in higher plants - 06"
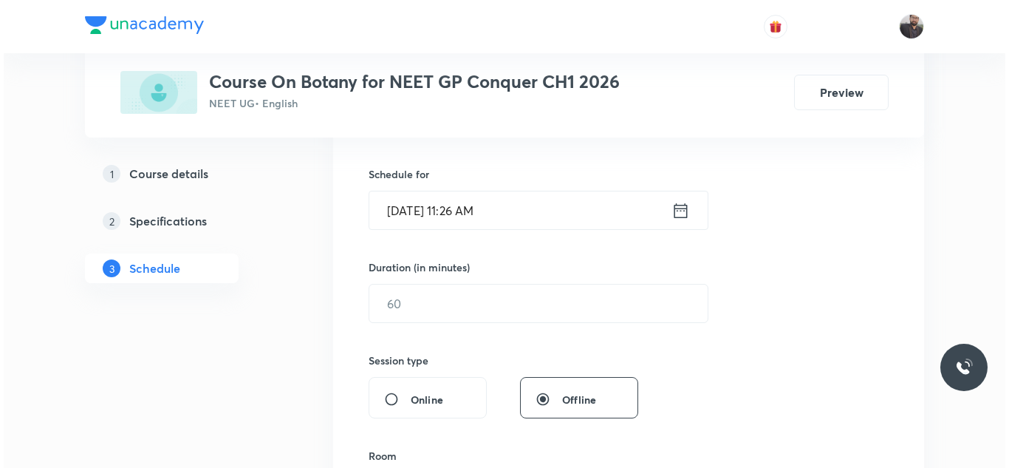
scroll to position [346, 0]
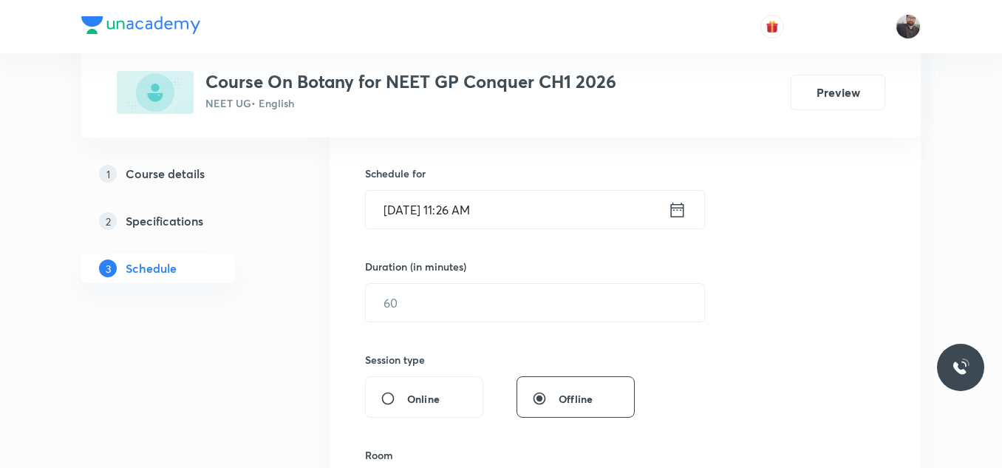
type input "Photosynthesis in higher plants - 07"
click at [556, 214] on input "Oct 7, 2025, 11:26 AM" at bounding box center [517, 210] width 302 height 38
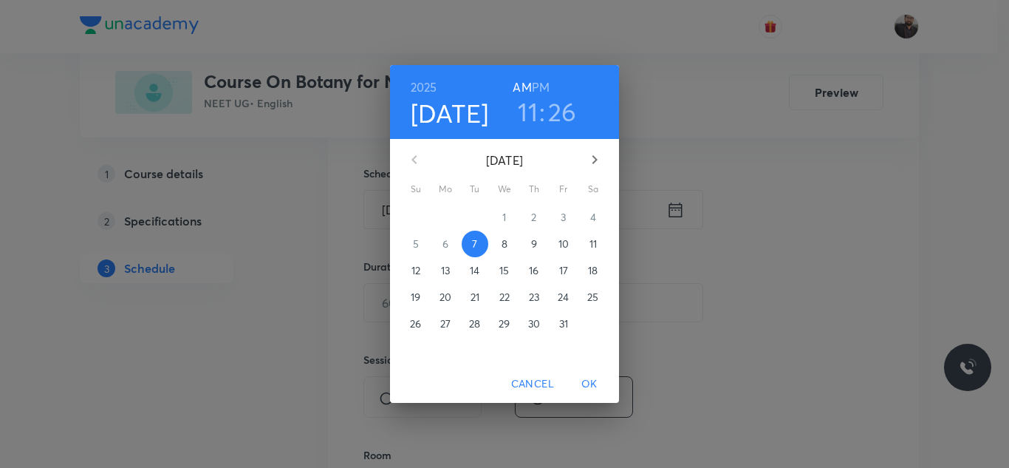
click at [502, 237] on p "8" at bounding box center [505, 243] width 6 height 15
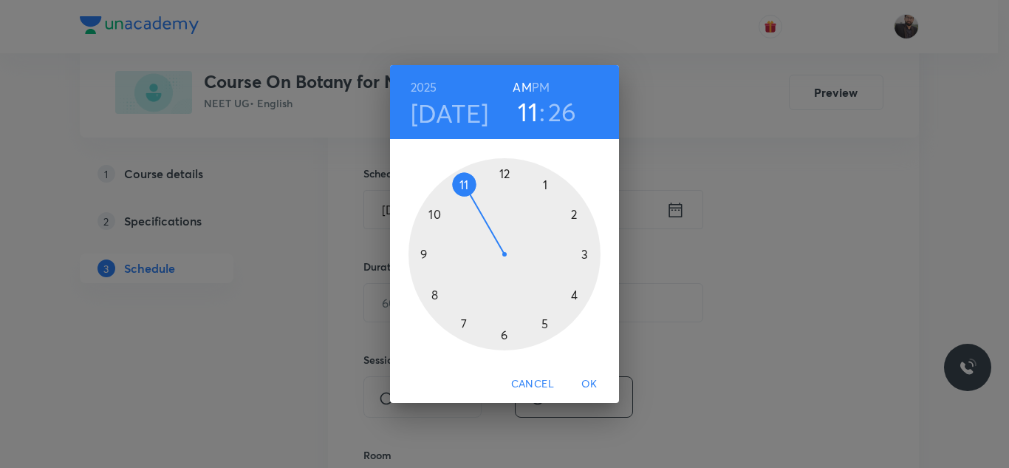
click at [432, 293] on div at bounding box center [505, 254] width 192 height 192
click at [507, 340] on div at bounding box center [505, 254] width 192 height 192
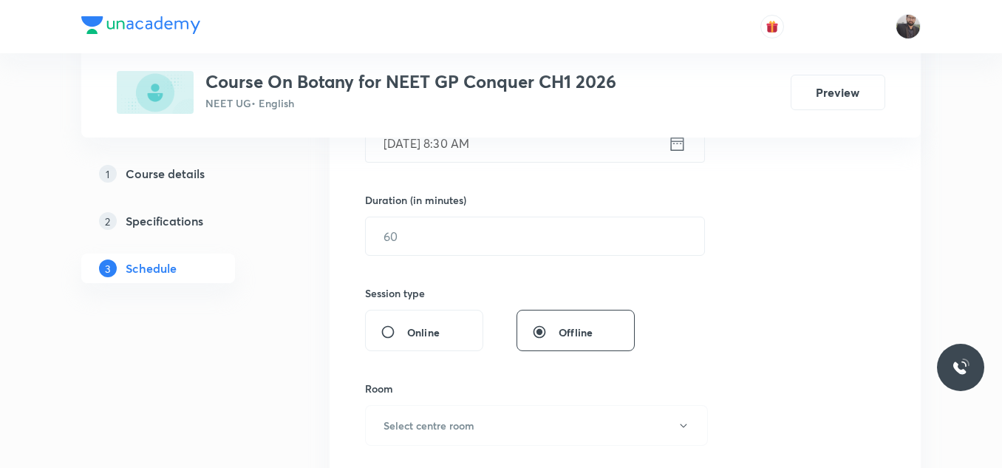
scroll to position [426, 0]
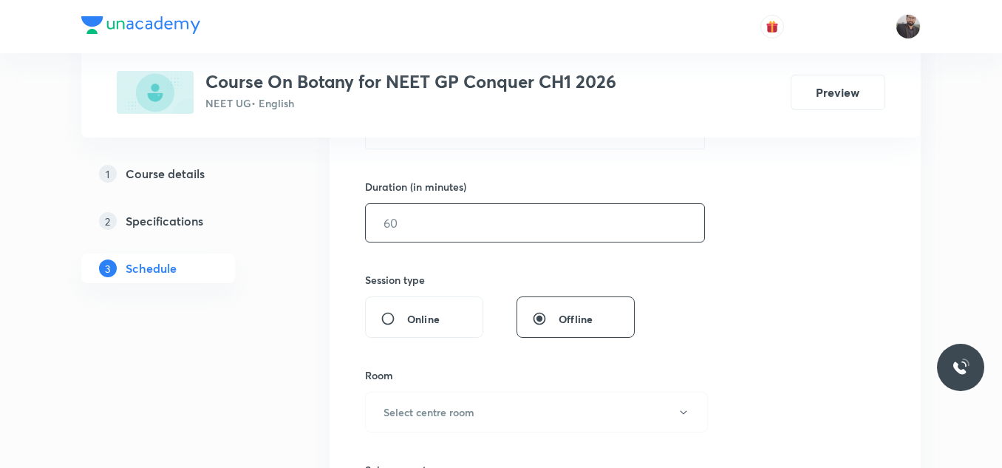
click at [481, 224] on input "text" at bounding box center [535, 223] width 338 height 38
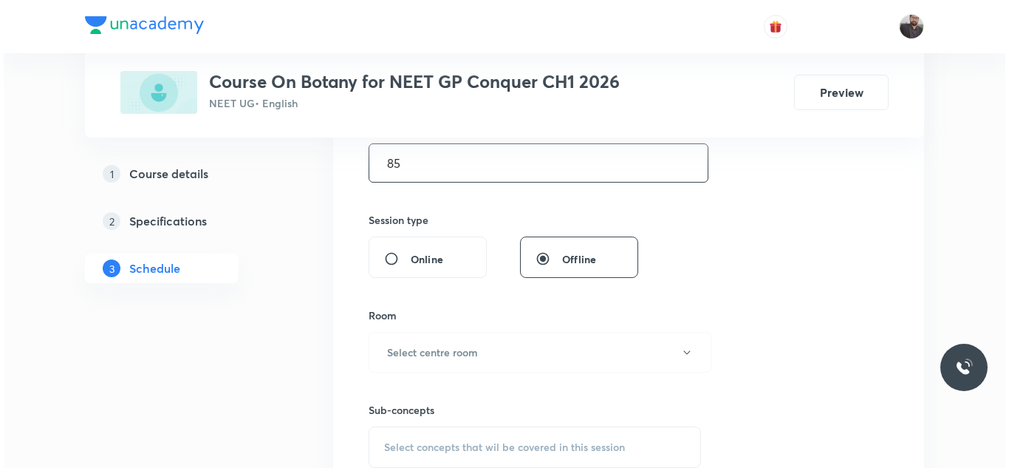
scroll to position [487, 0]
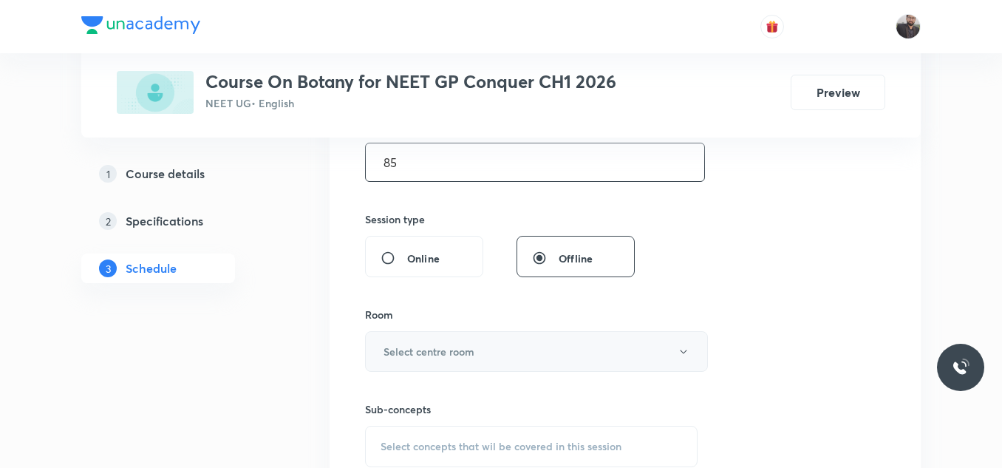
type input "85"
click at [484, 339] on button "Select centre room" at bounding box center [536, 351] width 343 height 41
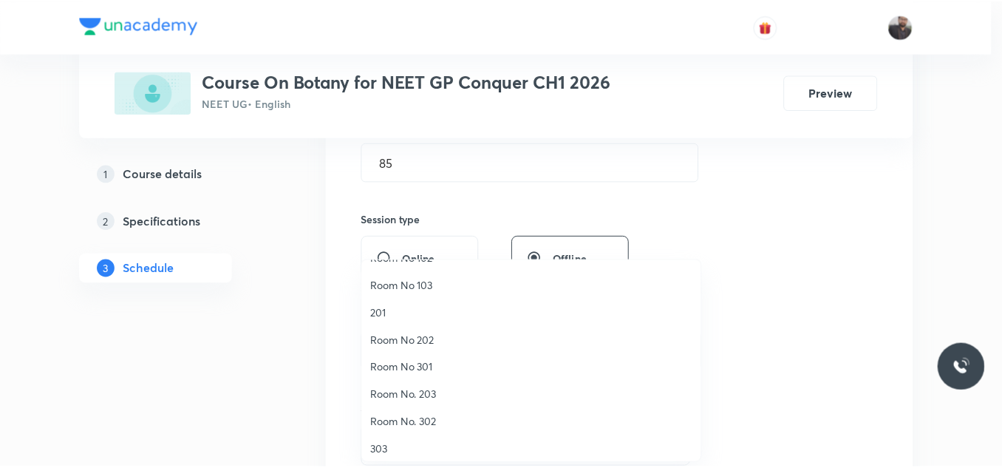
scroll to position [49, 0]
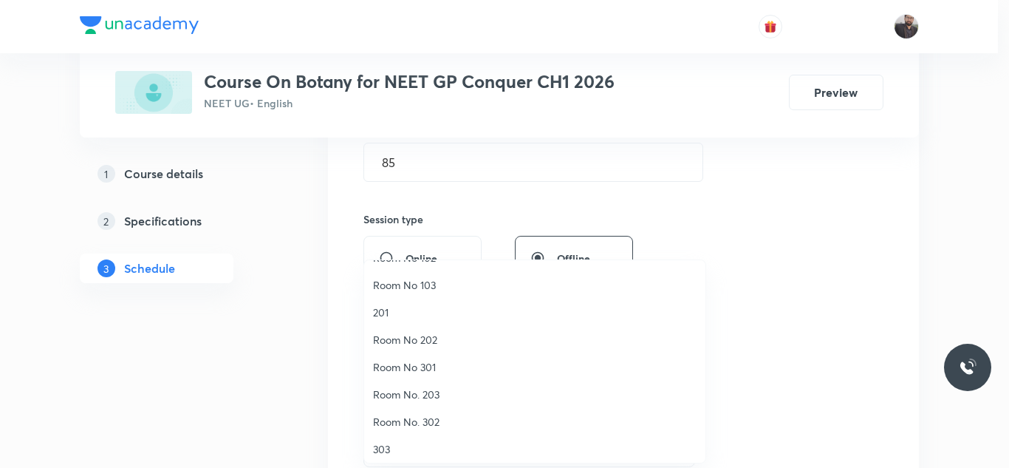
click at [428, 398] on span "Room No. 203" at bounding box center [535, 394] width 324 height 16
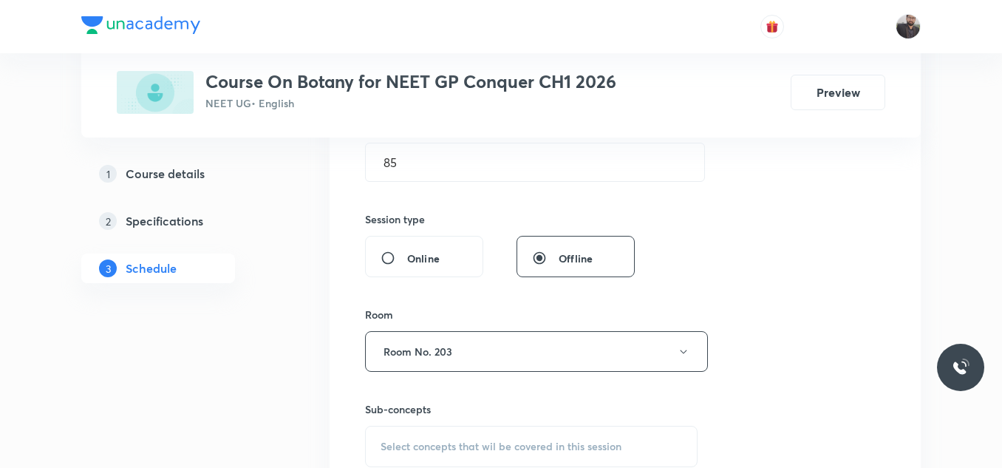
scroll to position [575, 0]
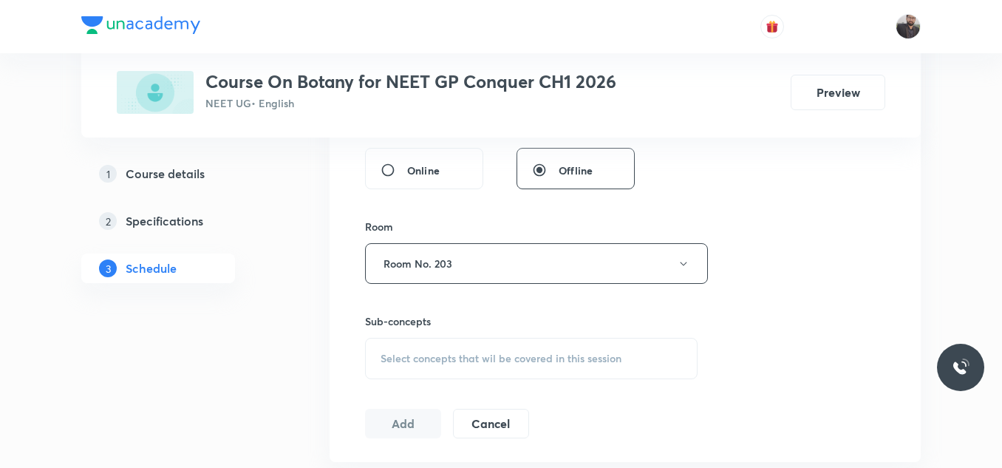
click at [429, 369] on div "Select concepts that wil be covered in this session" at bounding box center [531, 358] width 332 height 41
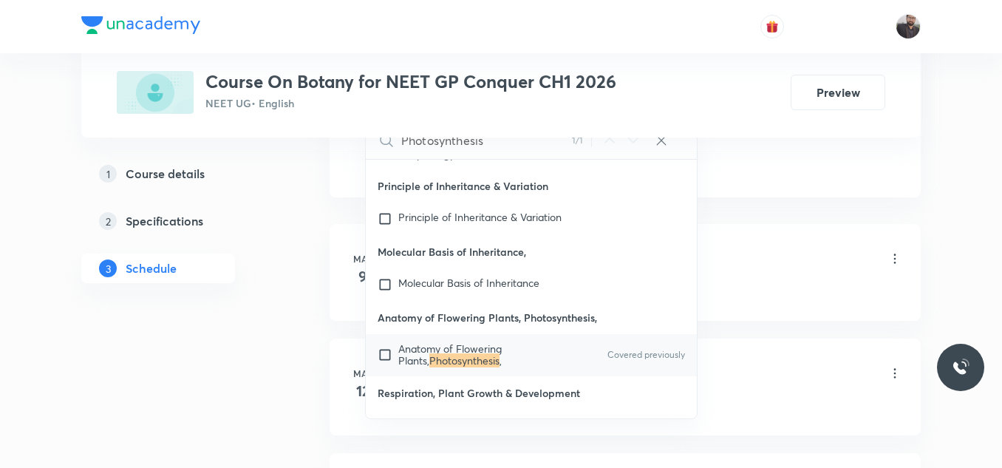
scroll to position [845, 0]
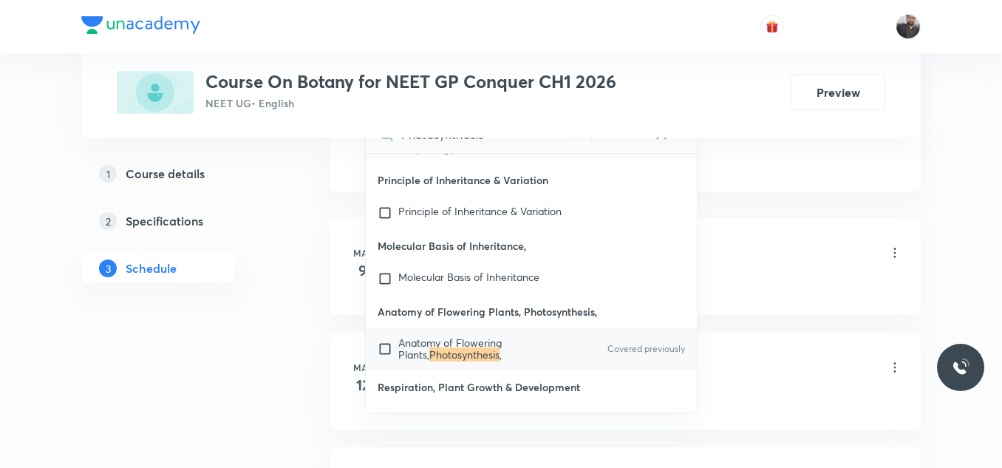
type input "Photosynthesis"
click at [440, 341] on span "Anatomy of Flowering Plants," at bounding box center [449, 348] width 103 height 26
checkbox input "true"
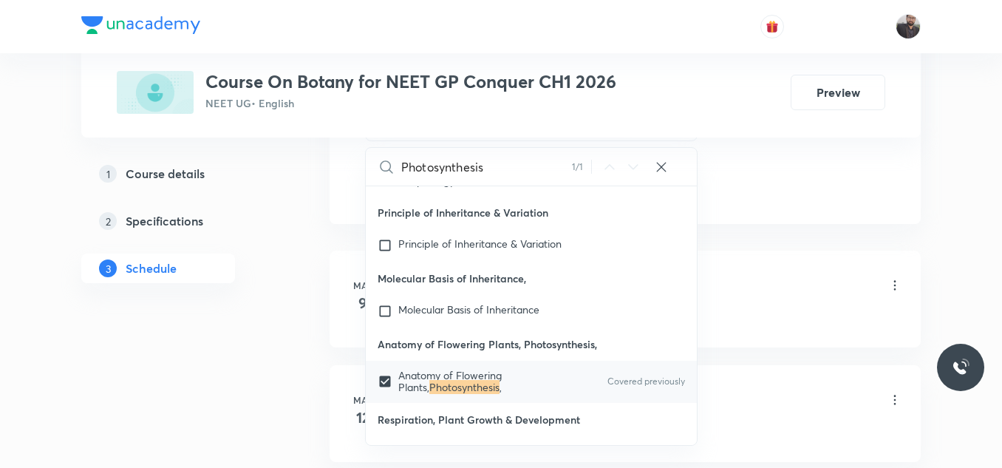
click at [792, 283] on div "Basic Intro Lesson 1 • 12:45 PM • 90 min • Room 201" at bounding box center [648, 286] width 507 height 35
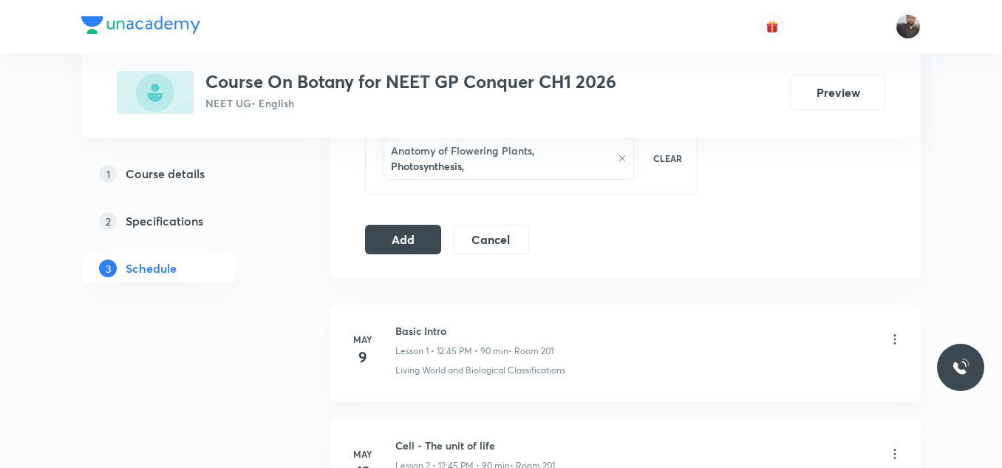
scroll to position [790, 0]
click at [423, 242] on button "Add" at bounding box center [403, 239] width 76 height 30
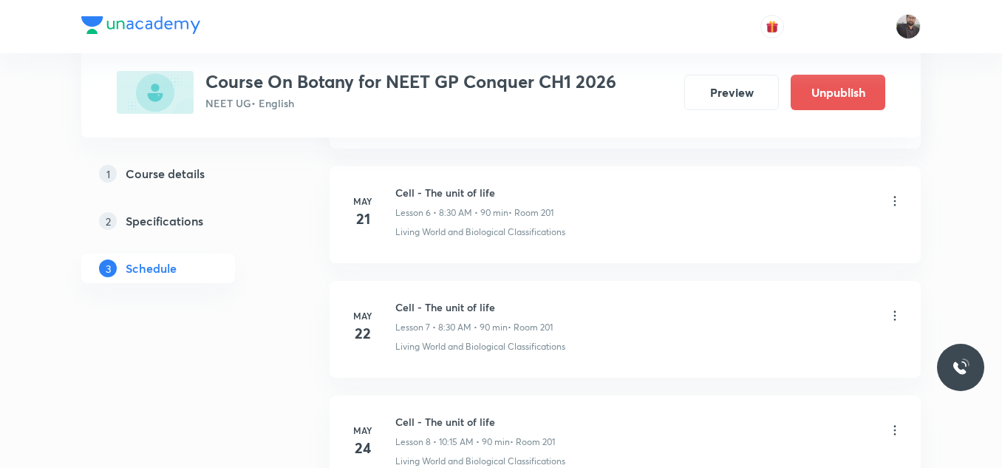
scroll to position [8067, 0]
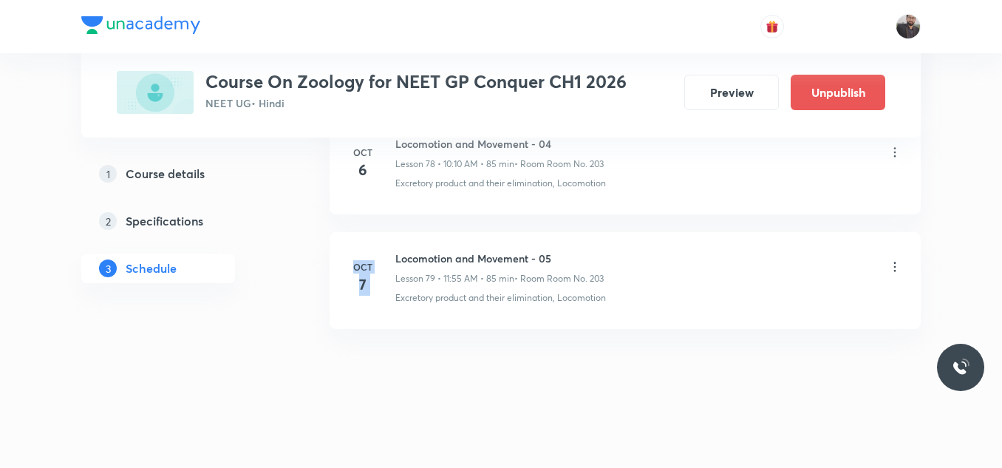
drag, startPoint x: 395, startPoint y: 247, endPoint x: 717, endPoint y: 212, distance: 324.0
click at [555, 256] on h6 "Locomotion and Movement - 05" at bounding box center [499, 258] width 208 height 16
drag, startPoint x: 393, startPoint y: 256, endPoint x: 650, endPoint y: 266, distance: 257.3
click at [650, 266] on div "[DATE] Locomotion and Movement - 05 Lesson 79 • 11:55 AM • 85 min • Room Room N…" at bounding box center [625, 277] width 554 height 54
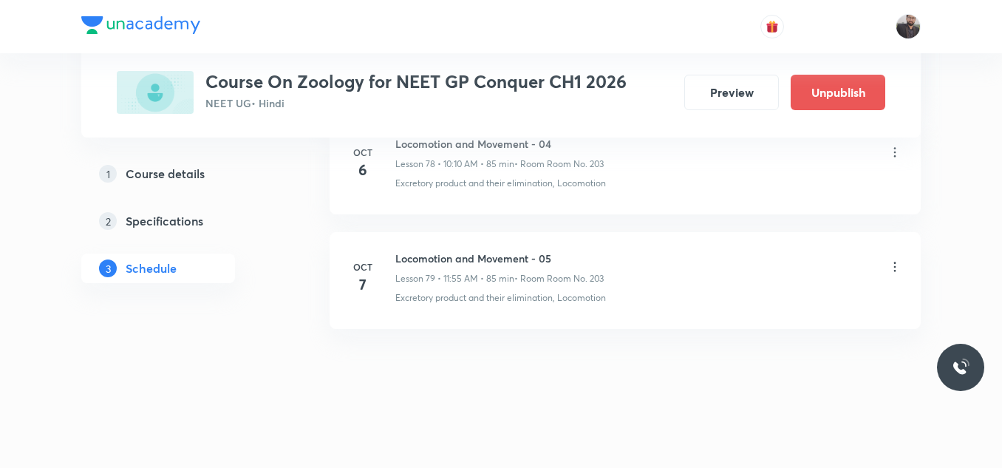
click at [650, 266] on div "Locomotion and Movement - 05 Lesson 79 • 11:55 AM • 85 min • Room Room No. 203" at bounding box center [648, 267] width 507 height 35
drag, startPoint x: 395, startPoint y: 254, endPoint x: 639, endPoint y: 239, distance: 244.2
click at [639, 239] on li "[DATE] Locomotion and Movement - 05 Lesson 79 • 11:55 AM • 85 min • Room Room N…" at bounding box center [624, 280] width 591 height 97
copy h6 "Locomotion and Movement - 05"
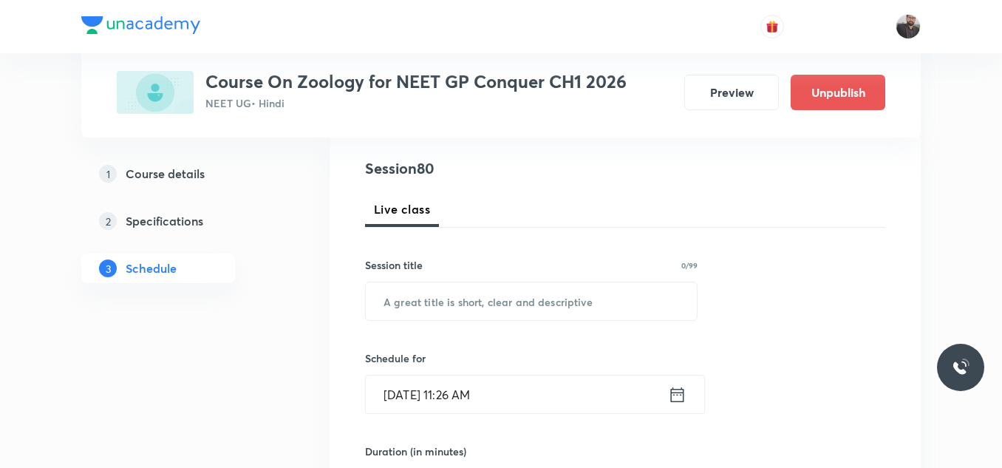
scroll to position [176, 0]
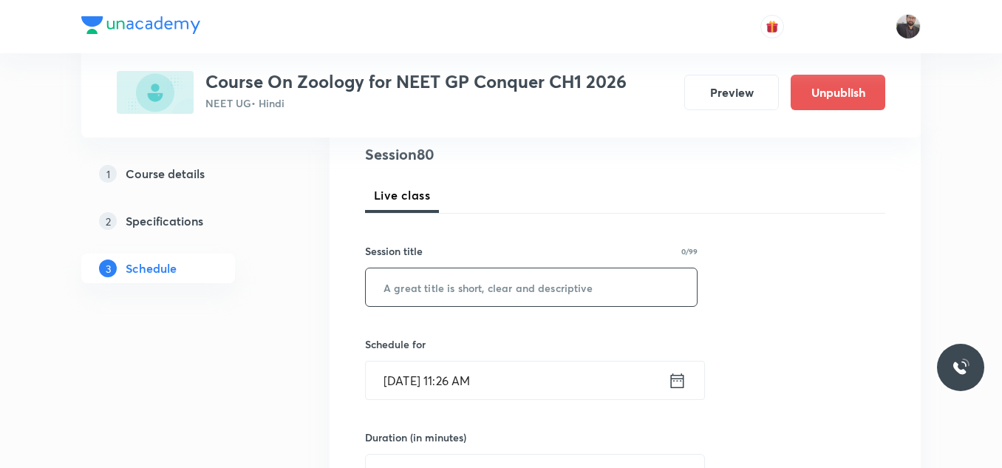
click at [649, 273] on input "text" at bounding box center [531, 287] width 331 height 38
paste input "Locomotion and Movement - 05"
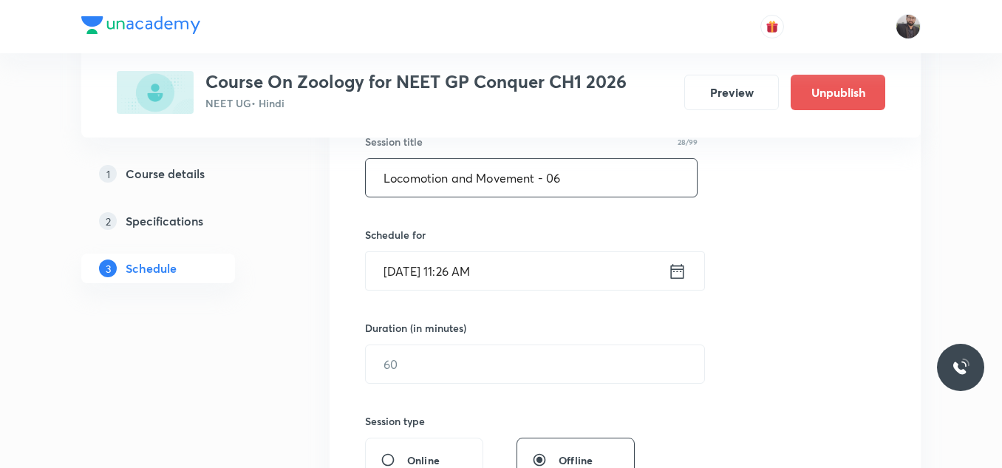
type input "Locomotion and Movement - 06"
click at [585, 274] on input "[DATE] 11:26 AM" at bounding box center [517, 271] width 302 height 38
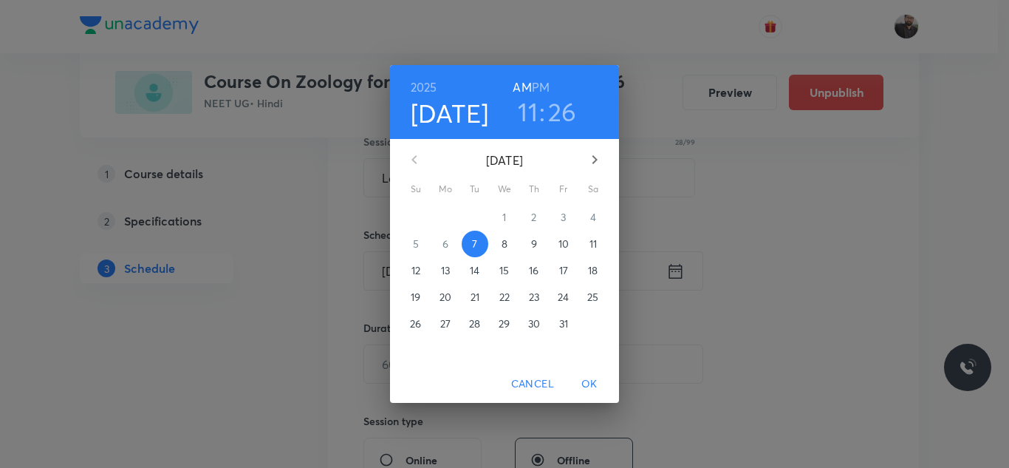
click at [510, 247] on span "8" at bounding box center [504, 243] width 27 height 15
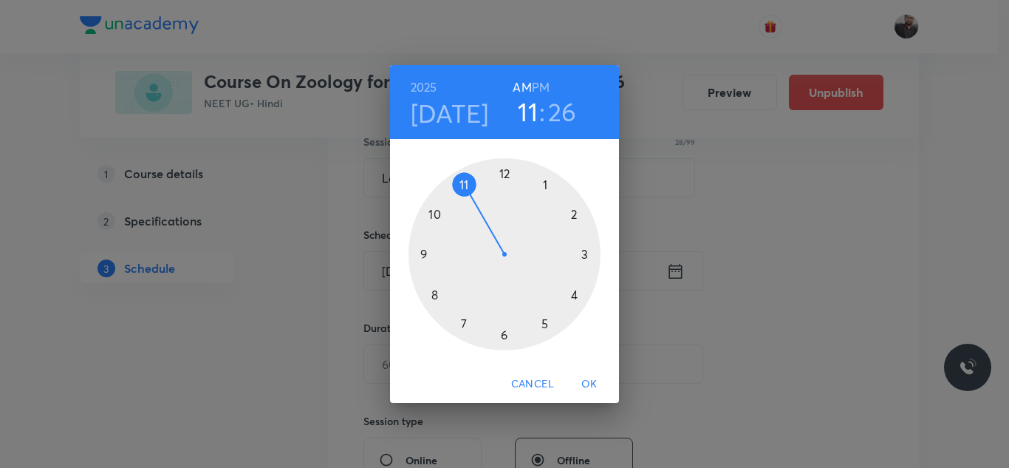
click at [434, 215] on div at bounding box center [505, 254] width 192 height 192
click at [573, 215] on div at bounding box center [505, 254] width 192 height 192
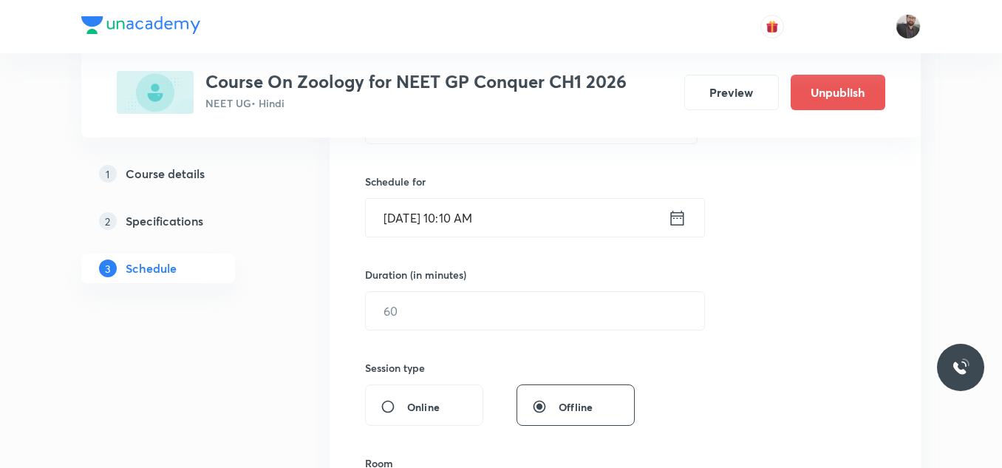
scroll to position [340, 0]
click at [553, 293] on input "text" at bounding box center [535, 309] width 338 height 38
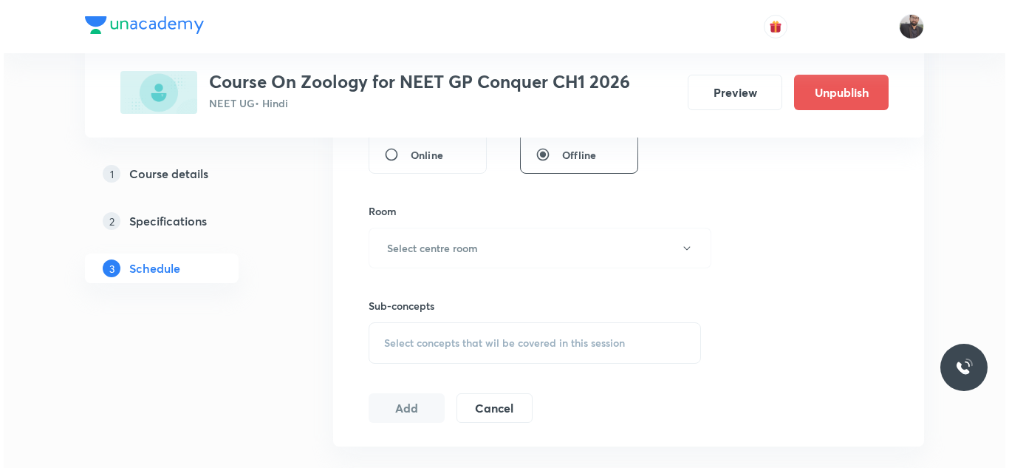
scroll to position [591, 0]
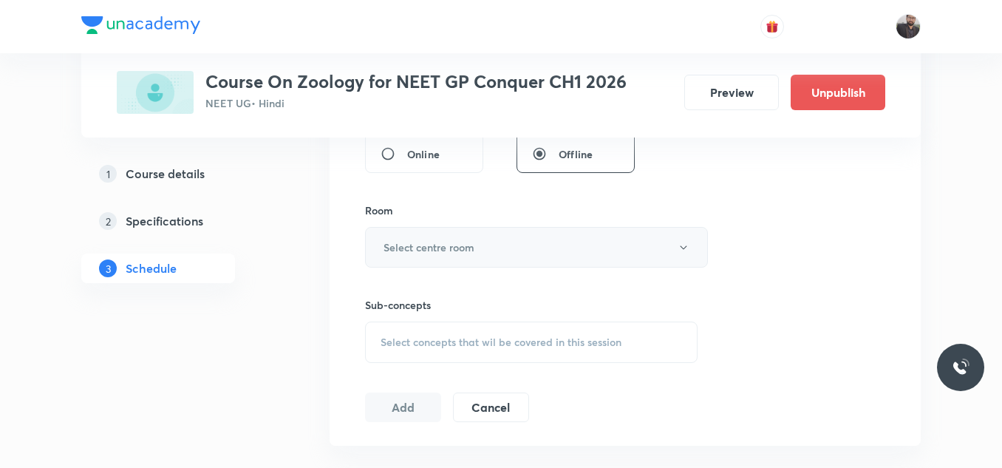
type input "85"
click at [506, 247] on button "Select centre room" at bounding box center [536, 247] width 343 height 41
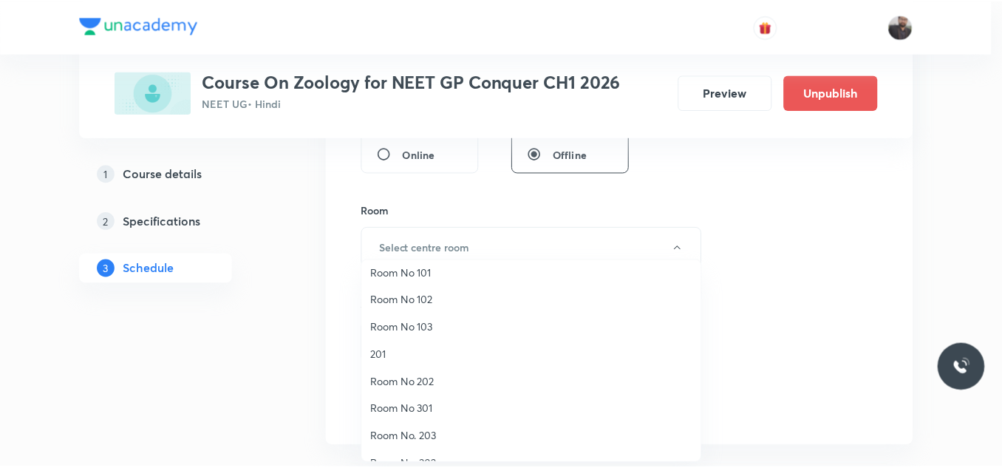
scroll to position [10, 0]
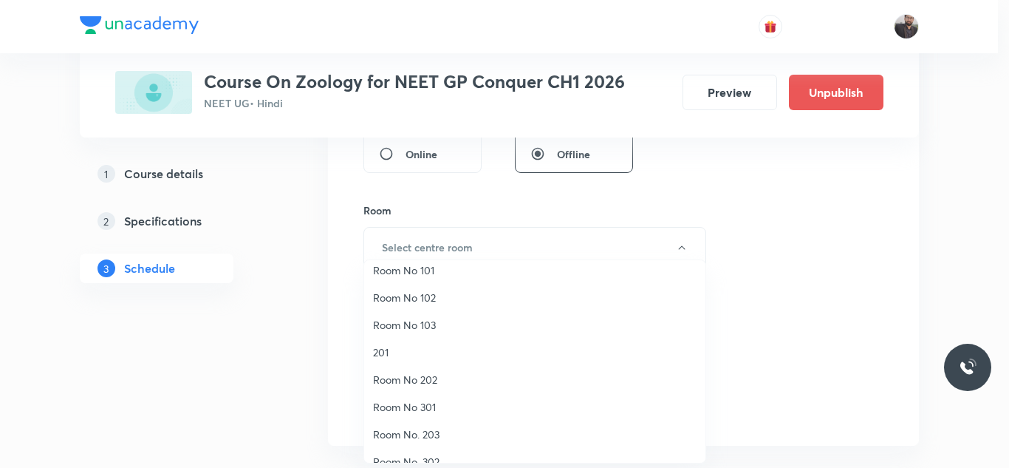
click at [420, 442] on li "Room No. 203" at bounding box center [534, 433] width 341 height 27
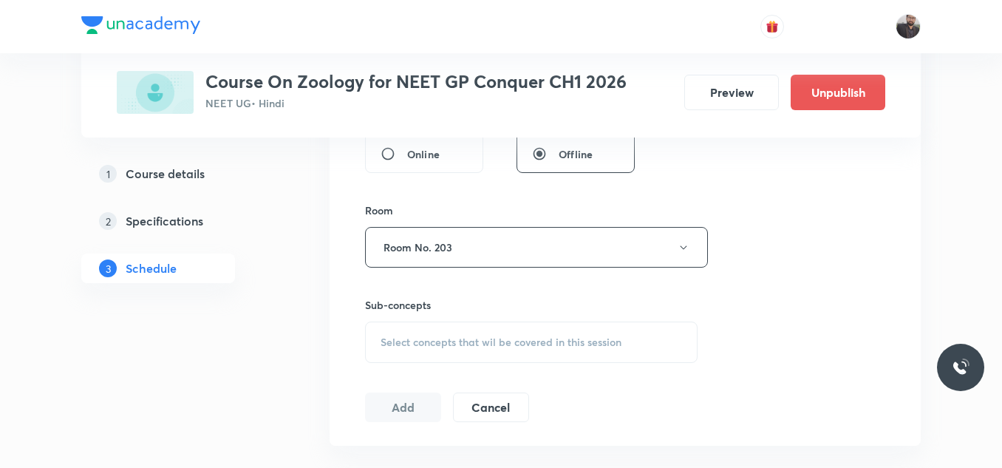
click at [486, 304] on h6 "Sub-concepts" at bounding box center [531, 305] width 332 height 16
click at [490, 356] on div "Select concepts that wil be covered in this session" at bounding box center [531, 341] width 332 height 41
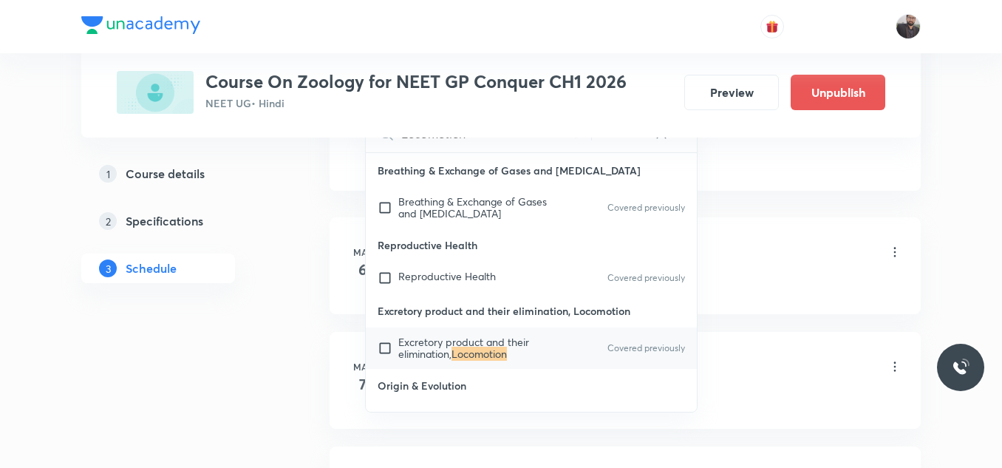
scroll to position [847, 0]
type input "Locomotion"
click at [490, 356] on mark "Locomotion" at bounding box center [478, 353] width 55 height 14
checkbox input "true"
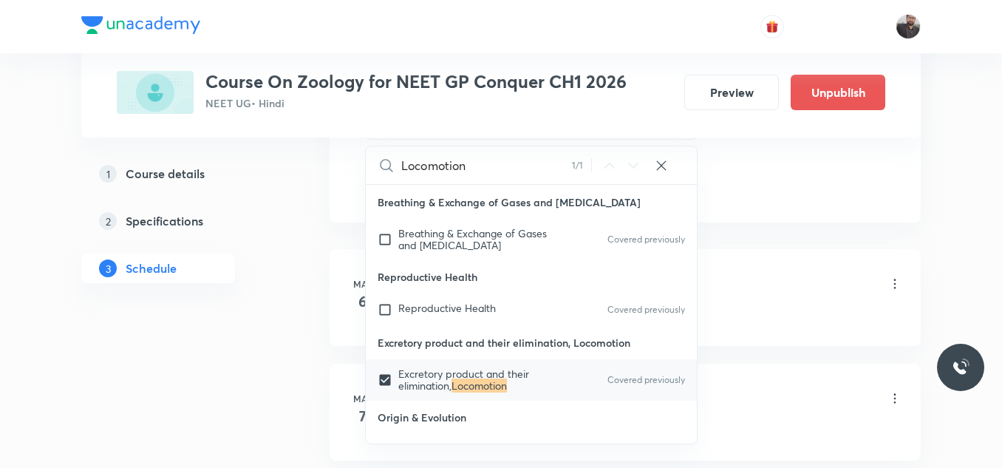
click at [732, 296] on div "Basic Intro Lesson 1 • 12:30 PM • 90 min • Room Room No 103" at bounding box center [648, 284] width 507 height 35
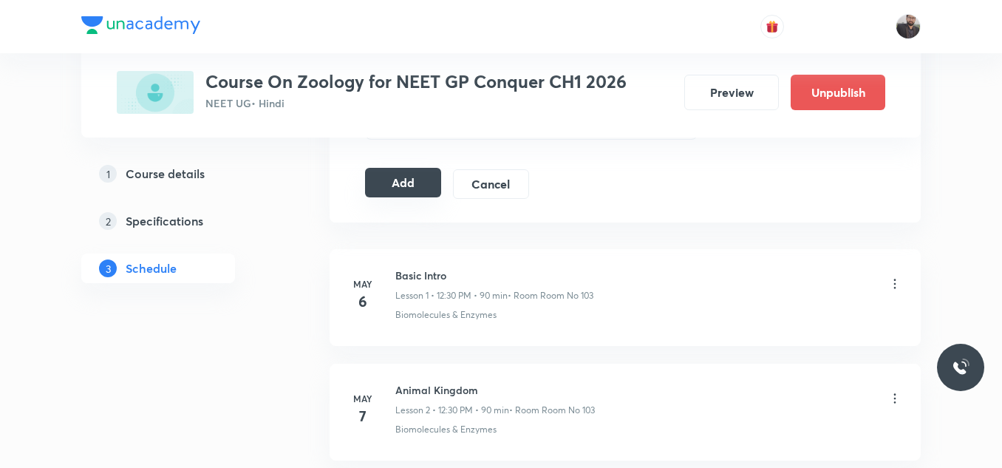
click at [390, 195] on button "Add" at bounding box center [403, 183] width 76 height 30
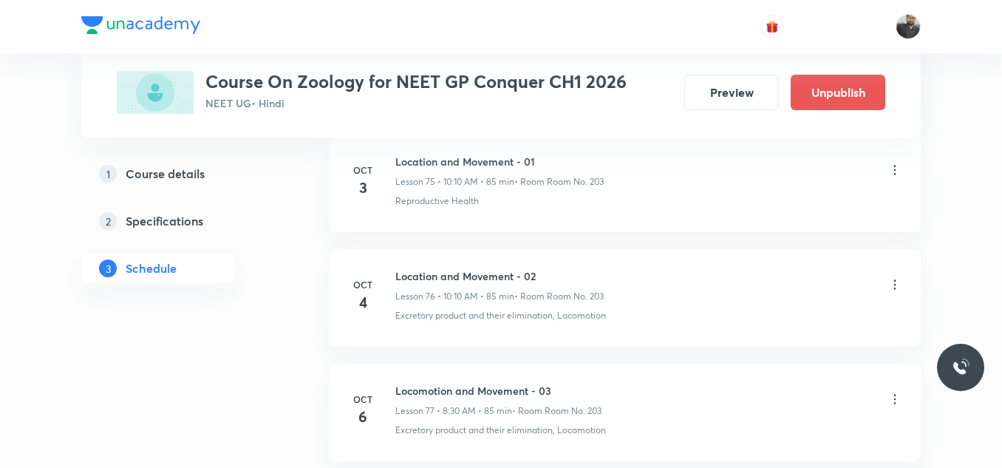
scroll to position [9198, 0]
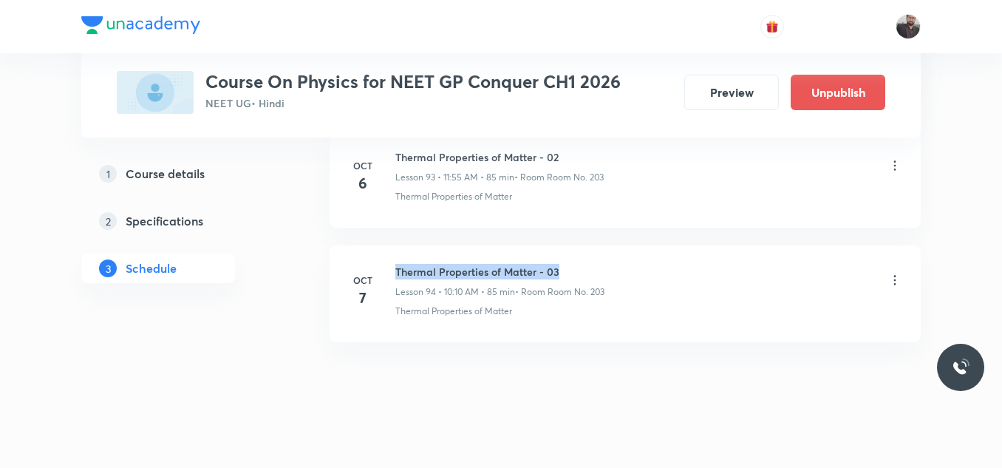
drag, startPoint x: 394, startPoint y: 251, endPoint x: 611, endPoint y: 256, distance: 217.3
click at [611, 264] on div "[DATE] Thermal Properties of Matter - 03 Lesson 94 • 10:10 AM • 85 min • Room R…" at bounding box center [625, 291] width 554 height 54
copy h6 "Thermal Properties of Matter - 03"
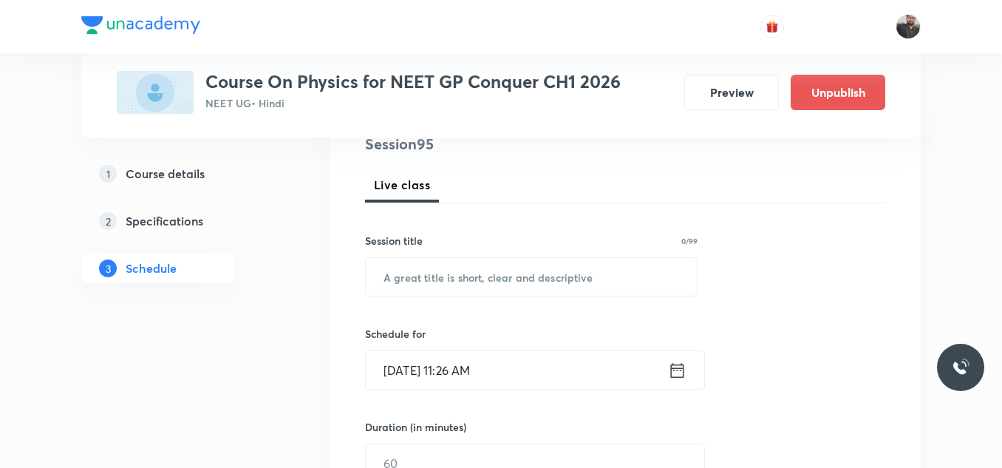
scroll to position [187, 0]
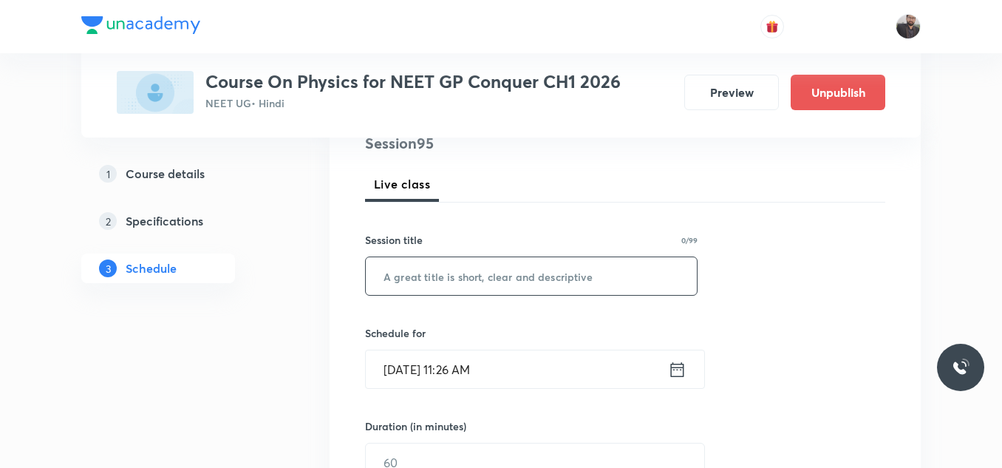
click at [610, 270] on input "text" at bounding box center [531, 276] width 331 height 38
paste input "Thermal Properties of Matter - 03"
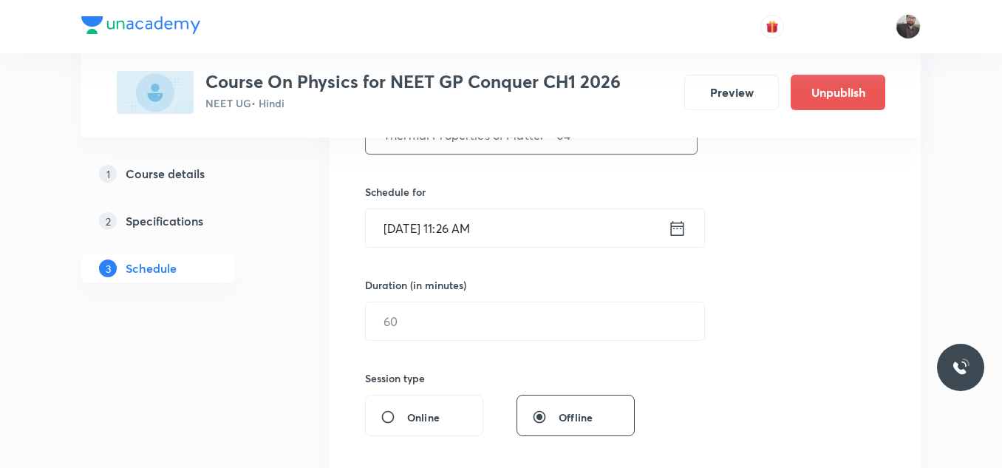
scroll to position [329, 0]
type input "Thermal Properties of Matter - 04"
click at [539, 225] on input "Oct 7, 2025, 11:26 AM" at bounding box center [517, 227] width 302 height 38
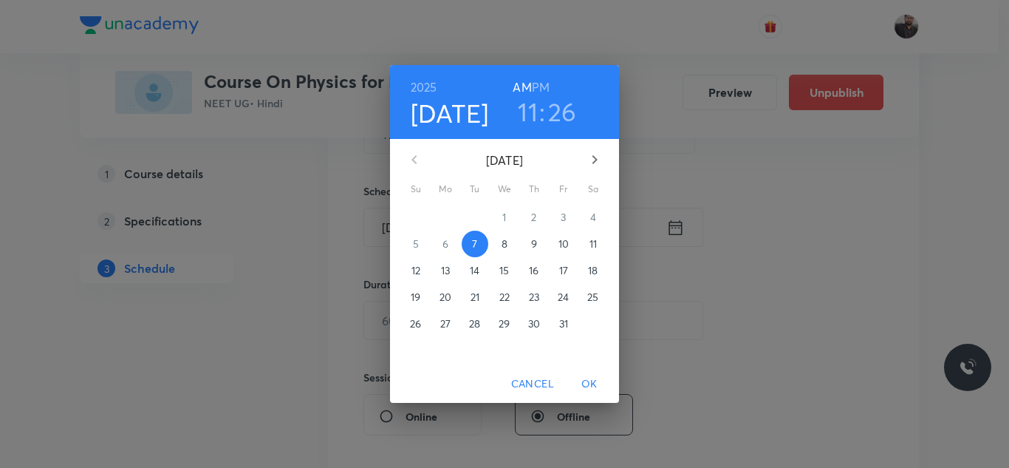
click at [496, 236] on span "8" at bounding box center [504, 243] width 27 height 15
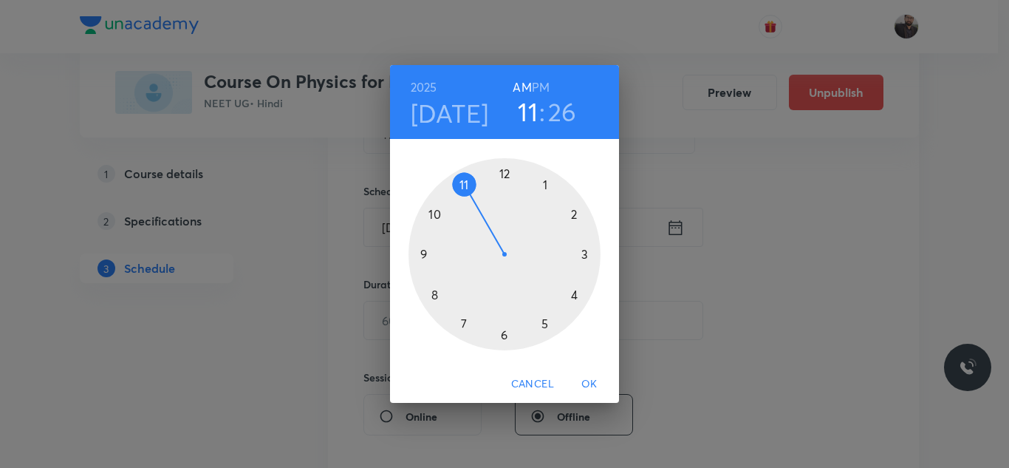
click at [464, 182] on div at bounding box center [505, 254] width 192 height 192
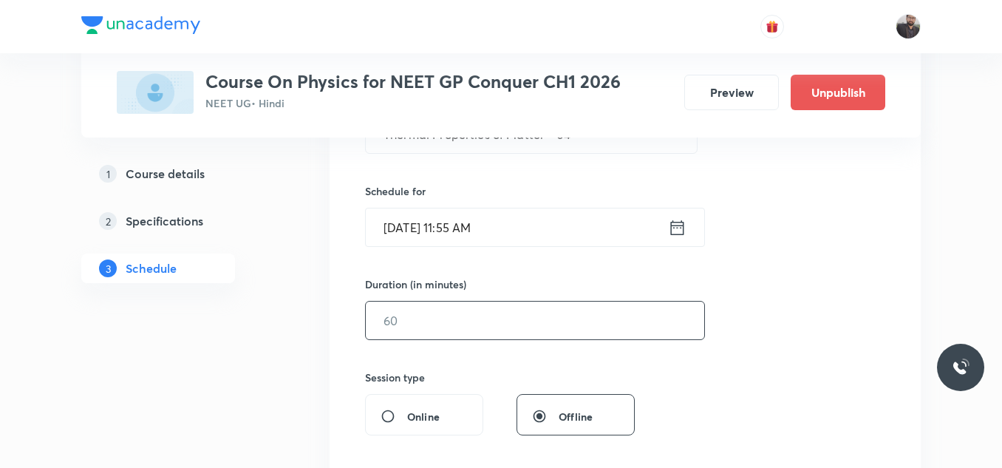
click at [494, 319] on input "text" at bounding box center [535, 320] width 338 height 38
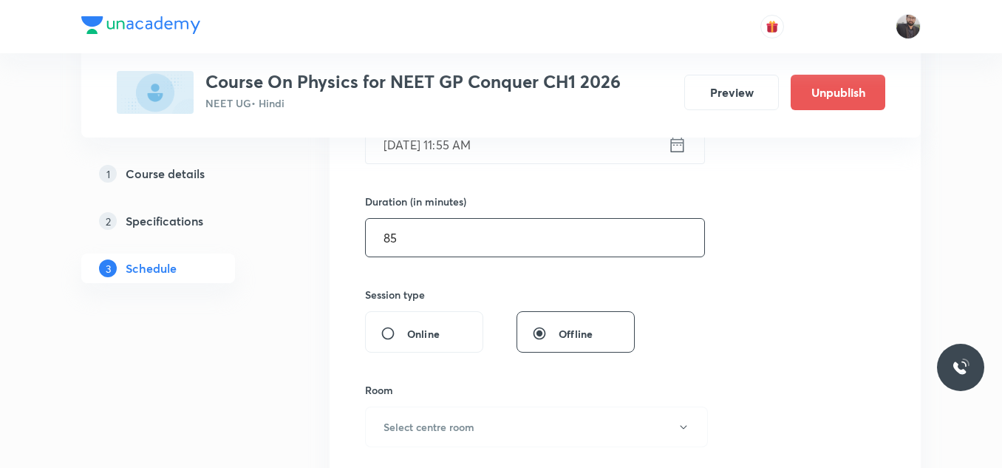
scroll to position [496, 0]
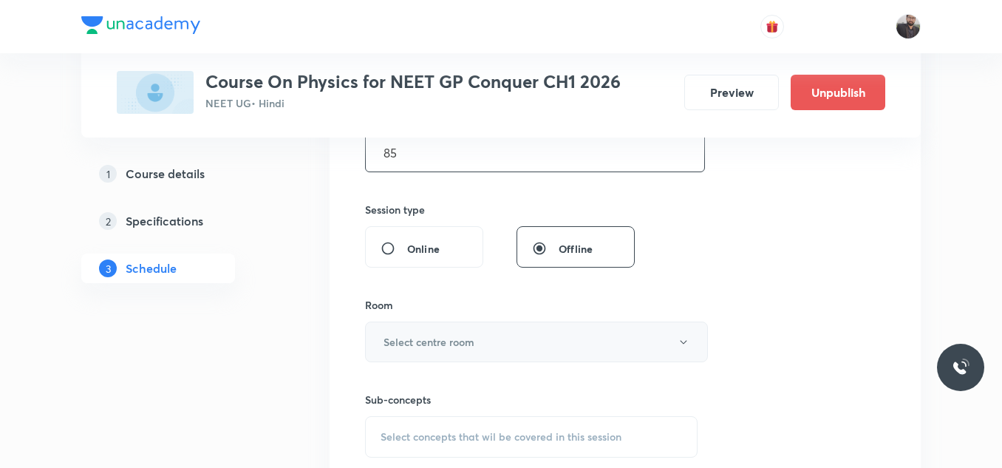
type input "85"
click at [503, 354] on button "Select centre room" at bounding box center [536, 341] width 343 height 41
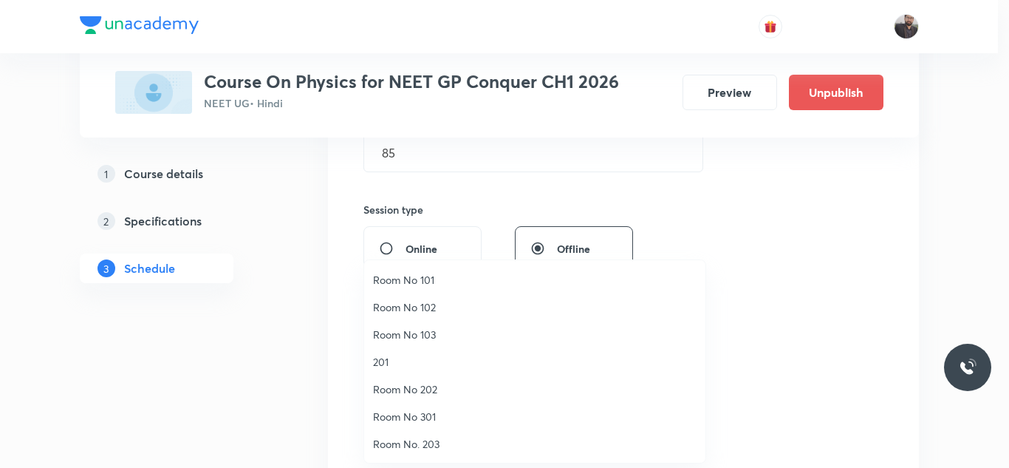
click at [400, 438] on span "Room No. 203" at bounding box center [535, 444] width 324 height 16
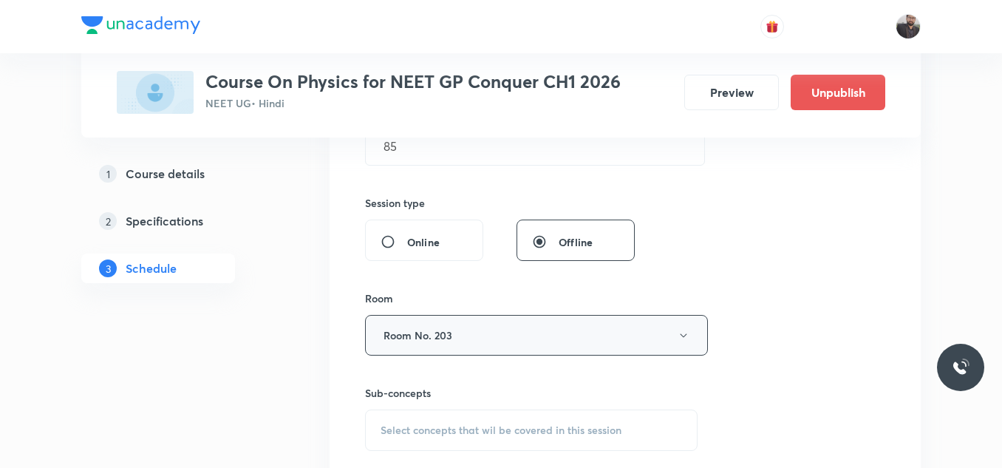
scroll to position [505, 0]
click at [433, 423] on span "Select concepts that wil be covered in this session" at bounding box center [500, 428] width 241 height 12
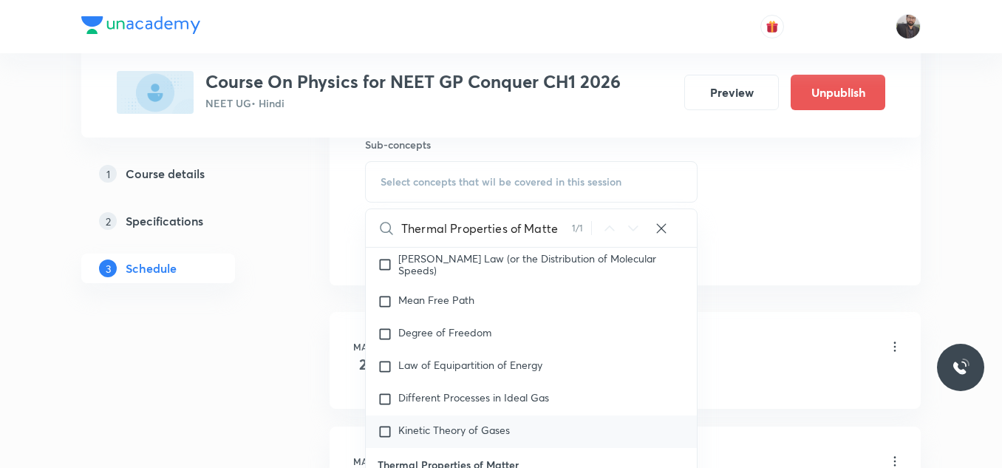
scroll to position [17946, 0]
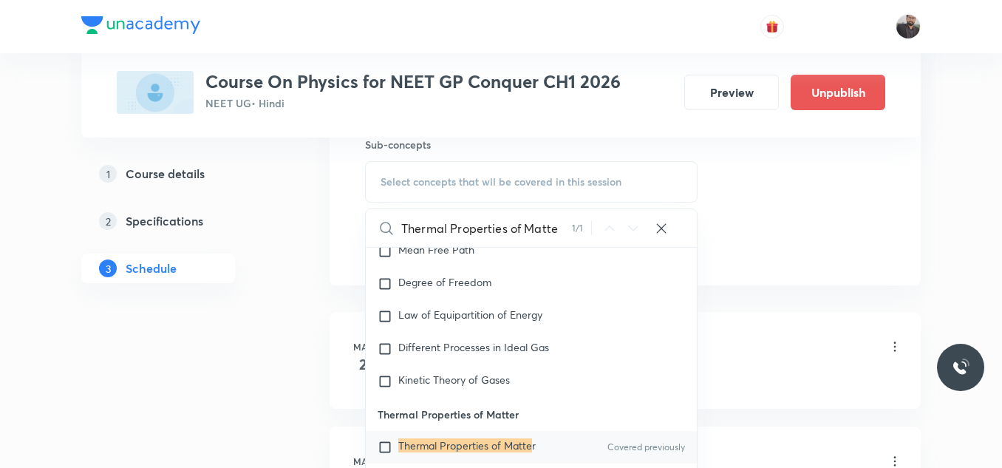
type input "Thermal Properties of Matte"
click at [470, 439] on mark "Thermal Properties of Matte" at bounding box center [465, 445] width 134 height 14
checkbox input "true"
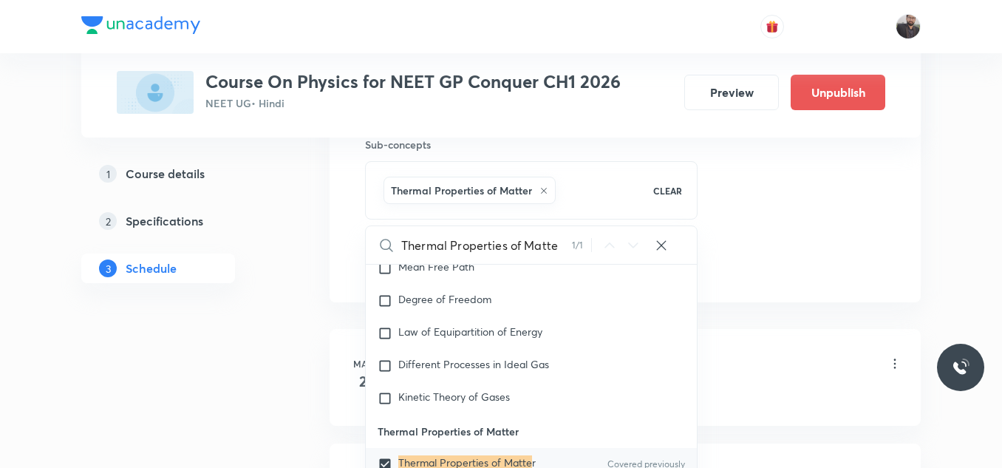
click at [817, 352] on div "Kinematics 1D & Kinematics 2D Lesson 1 • 9:00 AM • 90 min • Room Room No 103" at bounding box center [648, 364] width 507 height 35
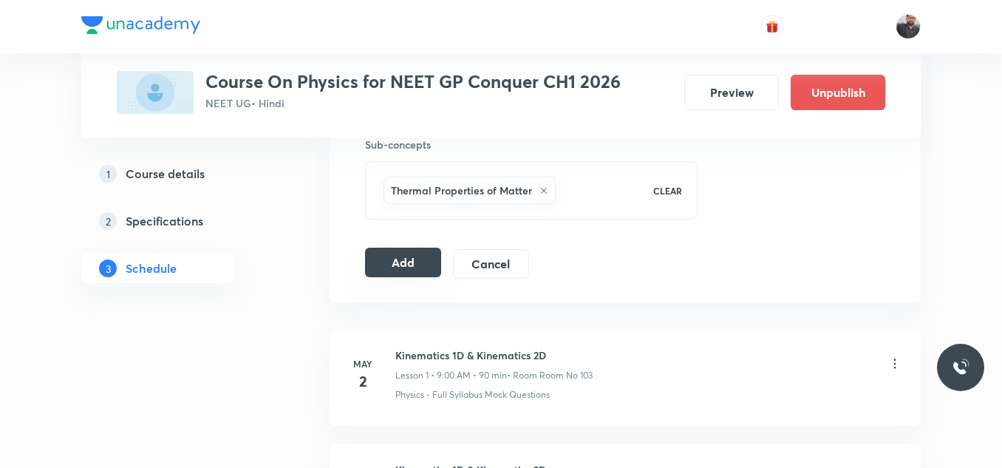
click at [388, 267] on button "Add" at bounding box center [403, 262] width 76 height 30
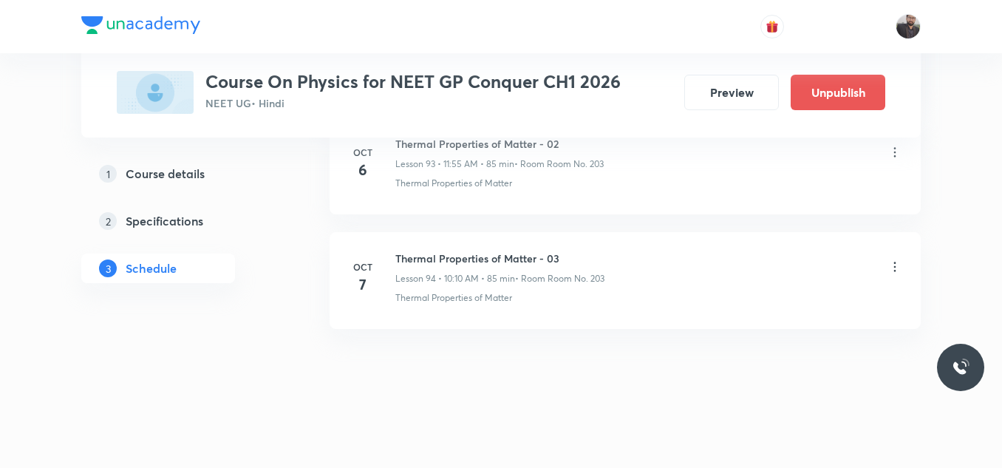
scroll to position [10820, 0]
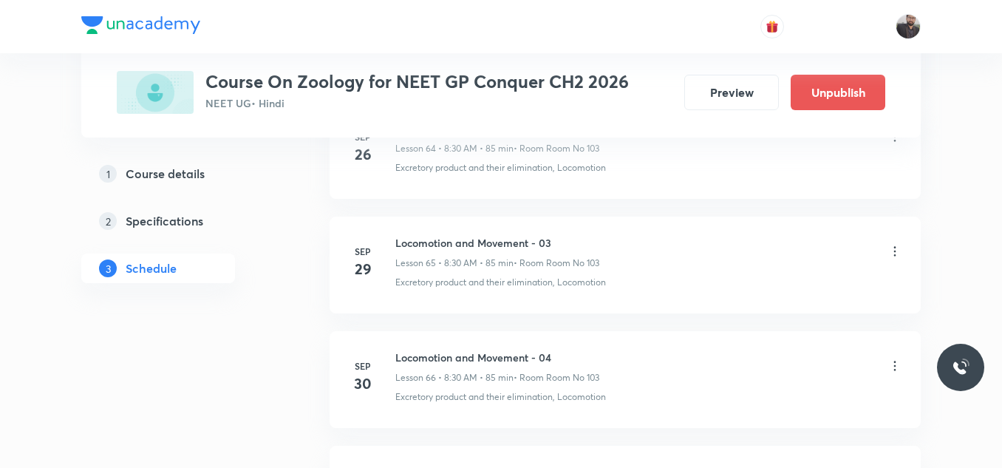
scroll to position [8732, 0]
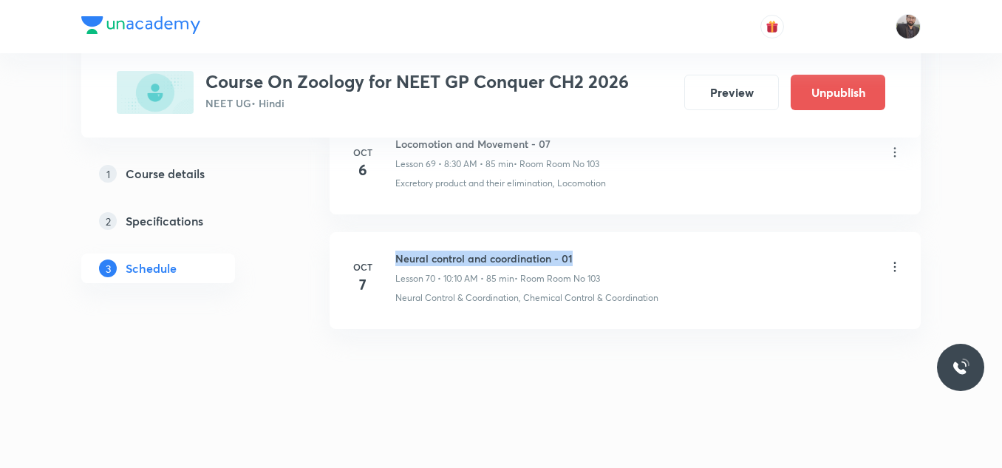
drag, startPoint x: 392, startPoint y: 252, endPoint x: 632, endPoint y: 254, distance: 239.4
click at [632, 254] on div "[DATE] Neural control and coordination - 01 Lesson 70 • 10:10 AM • 85 min • Roo…" at bounding box center [625, 277] width 554 height 54
copy h6 "Neural control and coordination - 01"
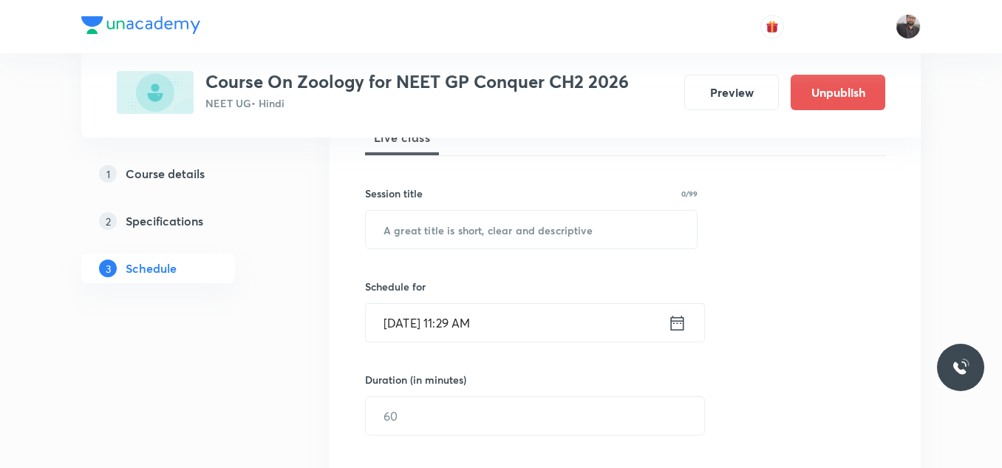
scroll to position [235, 0]
click at [595, 228] on input "text" at bounding box center [531, 228] width 331 height 38
paste input "Neural control and coordination - 01"
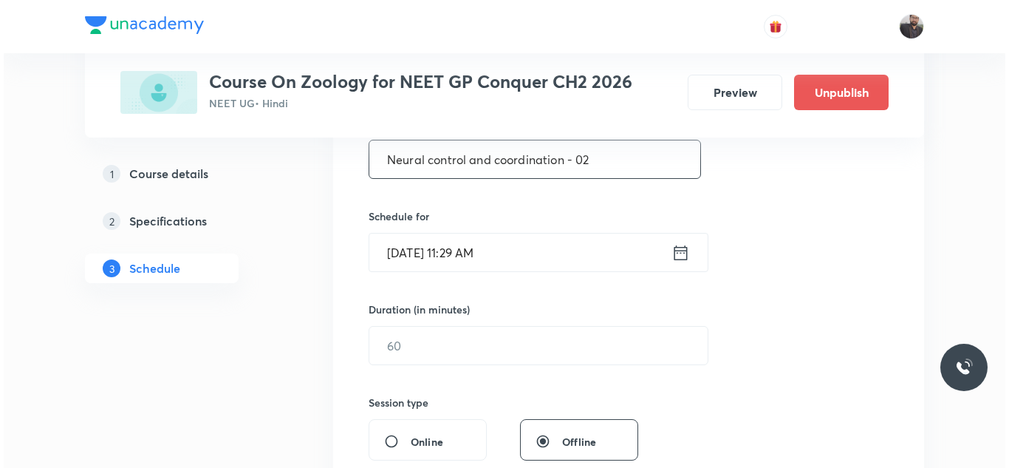
scroll to position [315, 0]
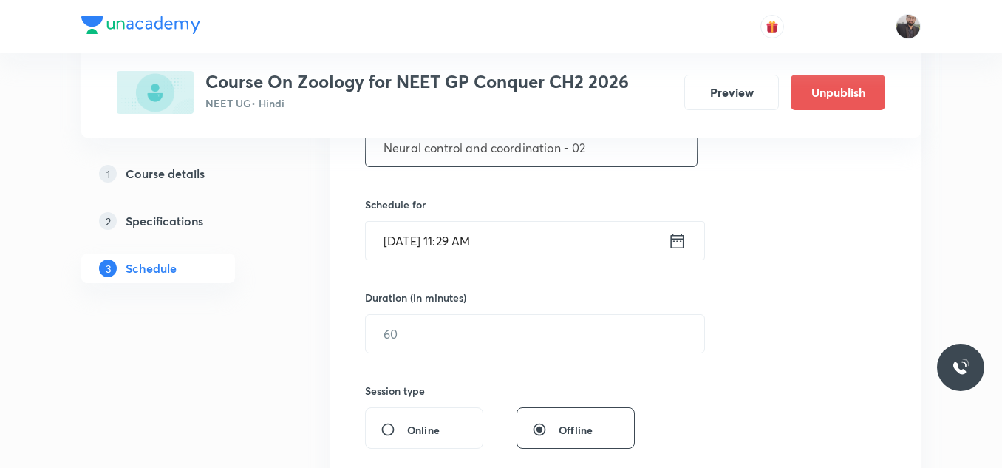
type input "Neural control and coordination - 02"
click at [595, 228] on input "[DATE] 11:29 AM" at bounding box center [517, 241] width 302 height 38
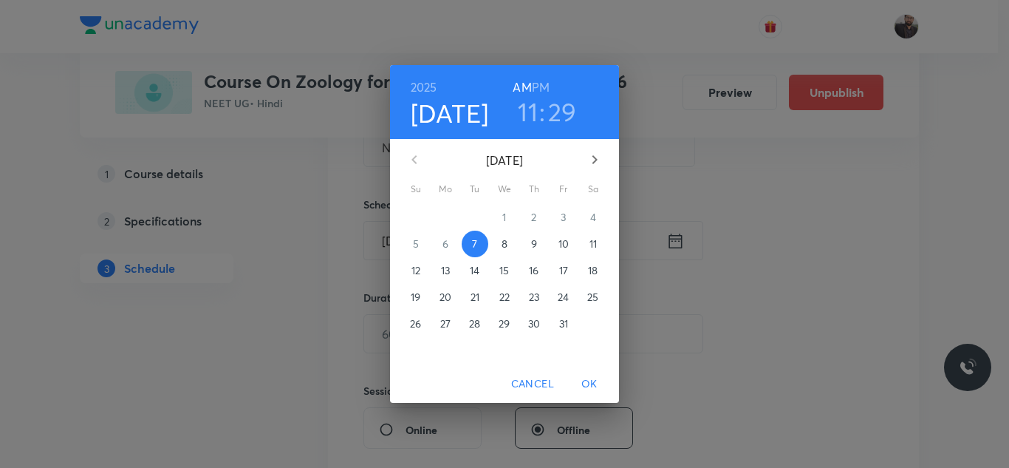
click at [505, 239] on p "8" at bounding box center [505, 243] width 6 height 15
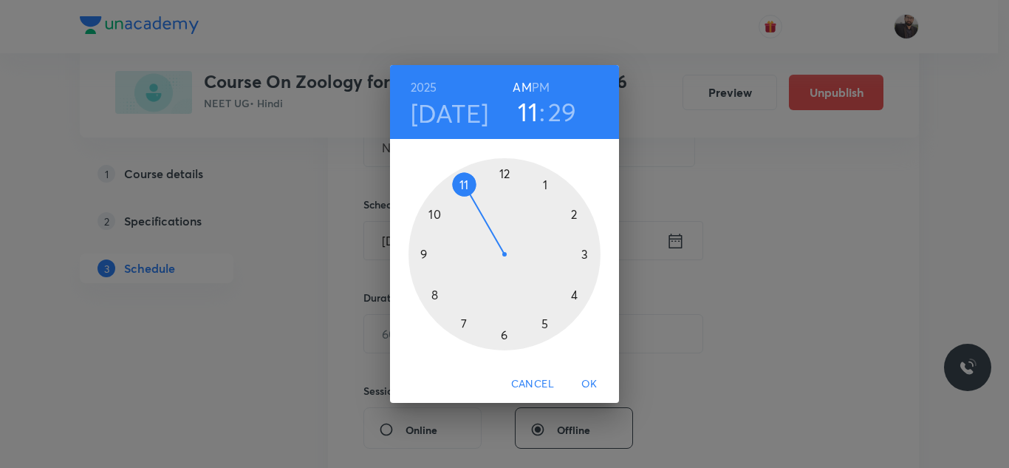
click at [434, 297] on div at bounding box center [505, 254] width 192 height 192
click at [507, 334] on div at bounding box center [505, 254] width 192 height 192
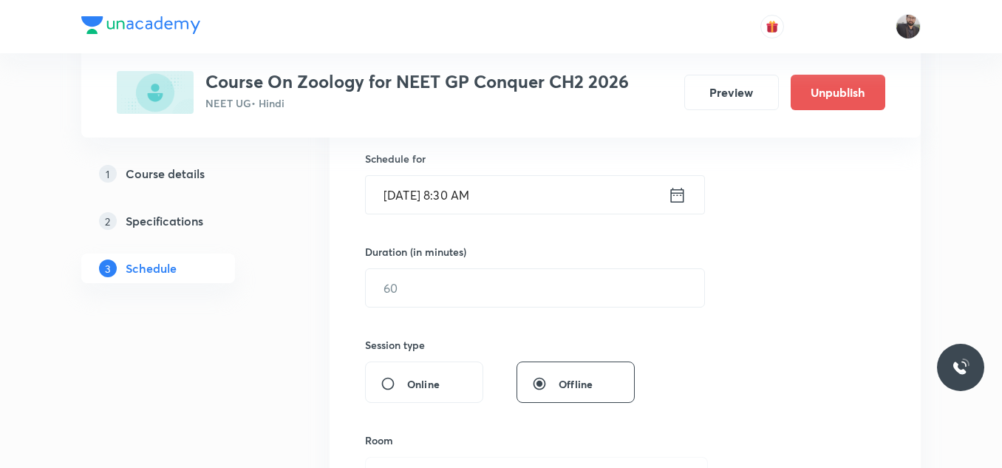
scroll to position [362, 0]
click at [494, 310] on div "Session 71 Live class Session title 36/99 Neural control and coordination - 02 …" at bounding box center [625, 304] width 520 height 694
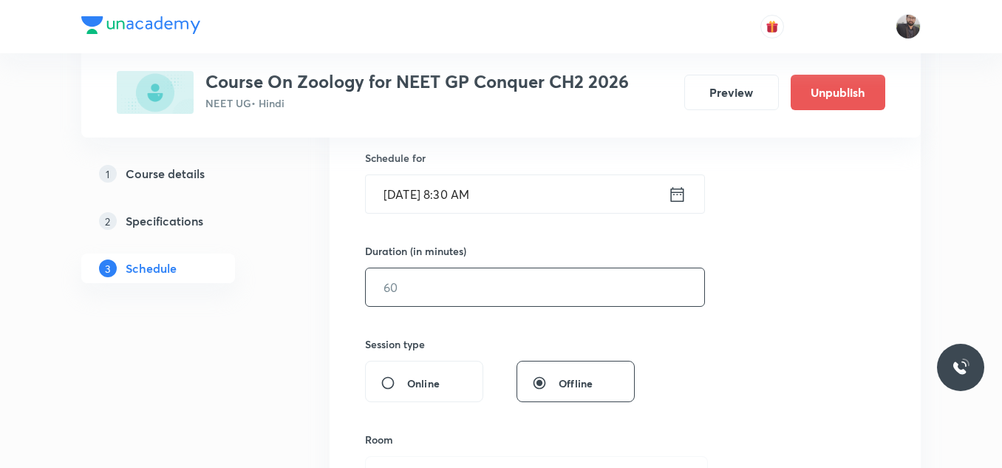
click at [487, 280] on input "text" at bounding box center [535, 287] width 338 height 38
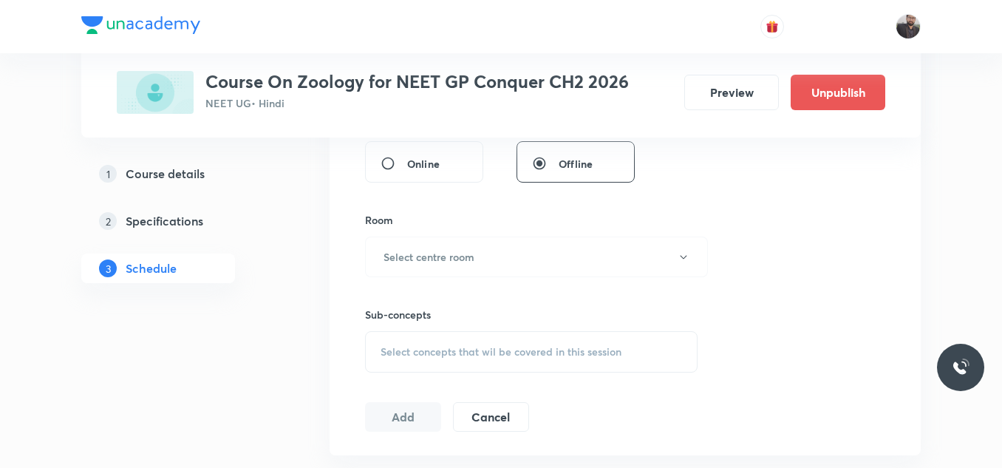
scroll to position [582, 0]
type input "85"
click at [513, 247] on button "Select centre room" at bounding box center [536, 256] width 343 height 41
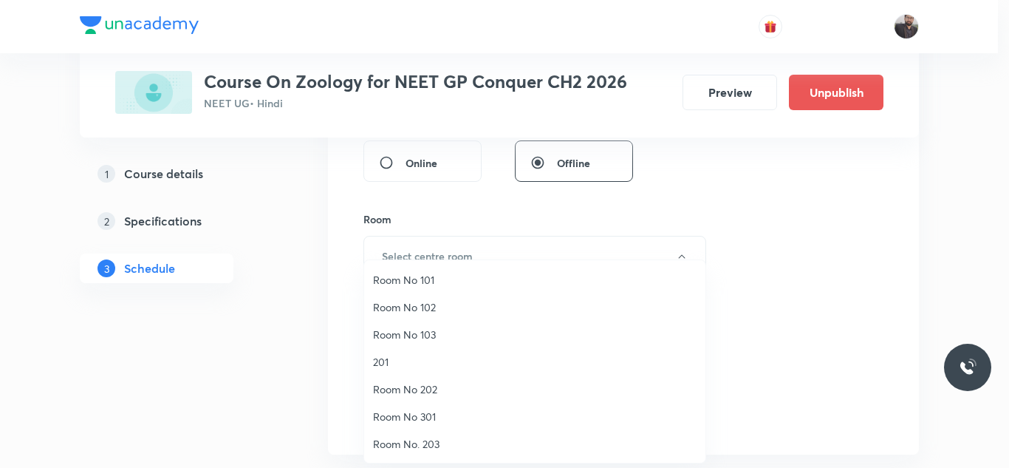
click at [435, 327] on span "Room No 103" at bounding box center [535, 335] width 324 height 16
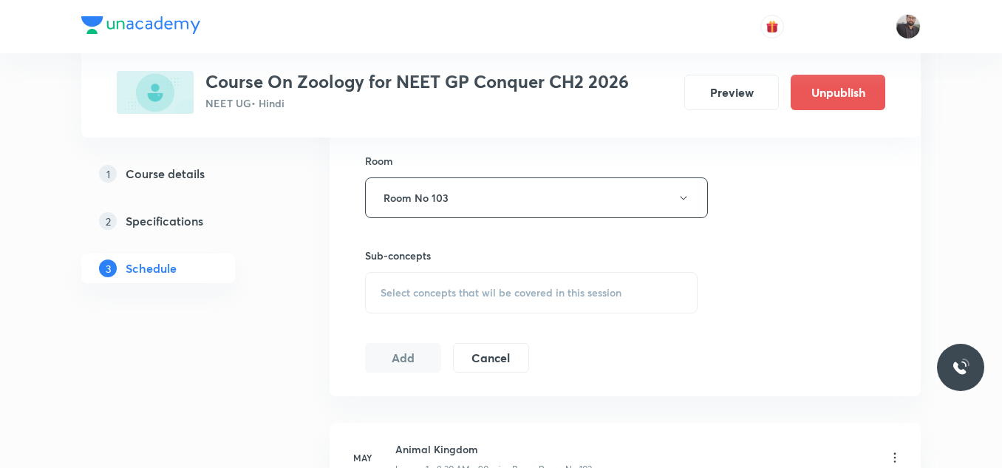
scroll to position [641, 0]
click at [443, 283] on div "Select concepts that wil be covered in this session" at bounding box center [531, 291] width 332 height 41
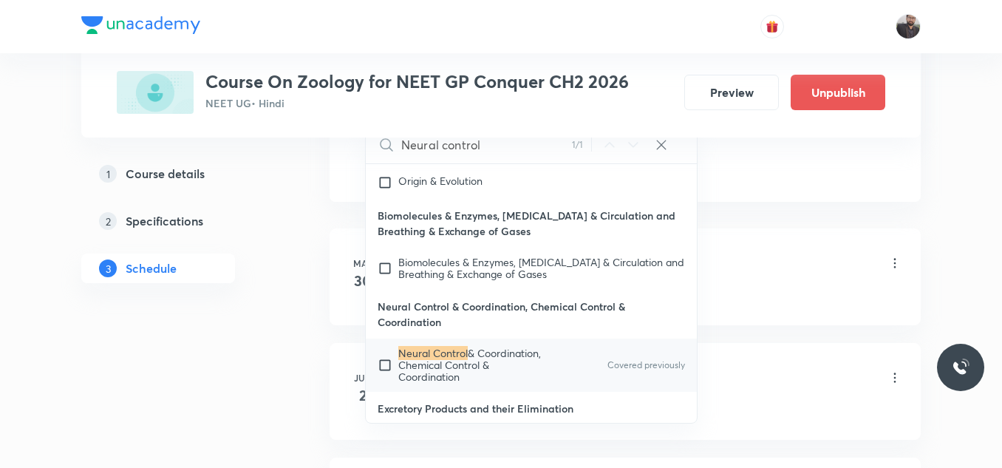
scroll to position [847, 0]
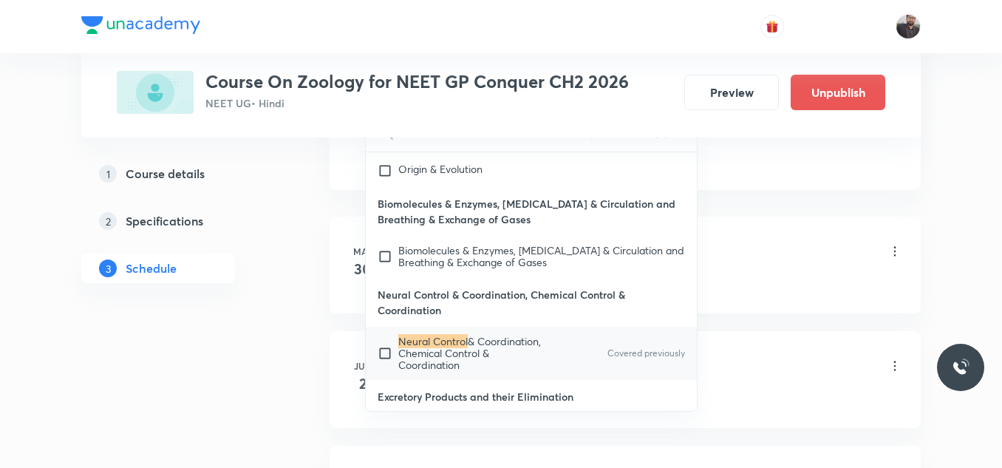
type input "Neural control"
click at [465, 344] on mark "Neural Control" at bounding box center [432, 341] width 69 height 14
checkbox input "true"
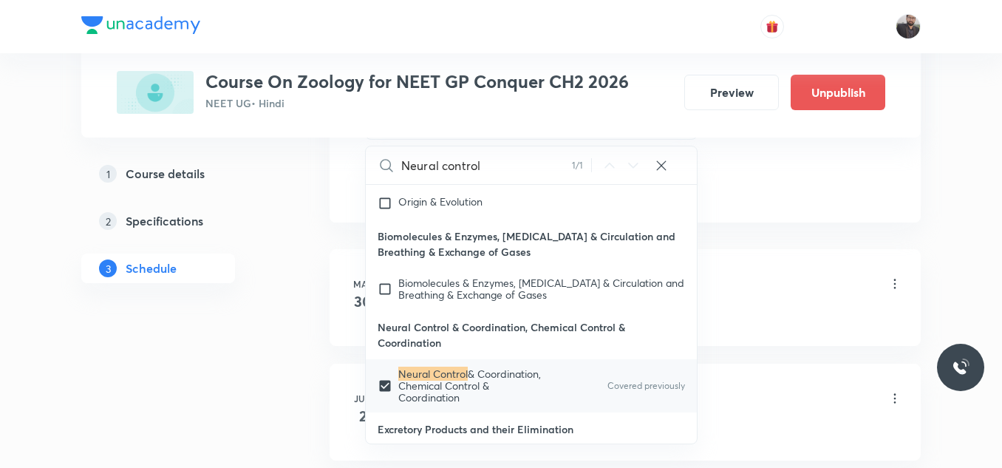
click at [756, 265] on li "[DATE] Animal Kingdom Lesson 1 • 8:30 AM • 90 min • Room Room No 103 Biomolecul…" at bounding box center [624, 297] width 591 height 97
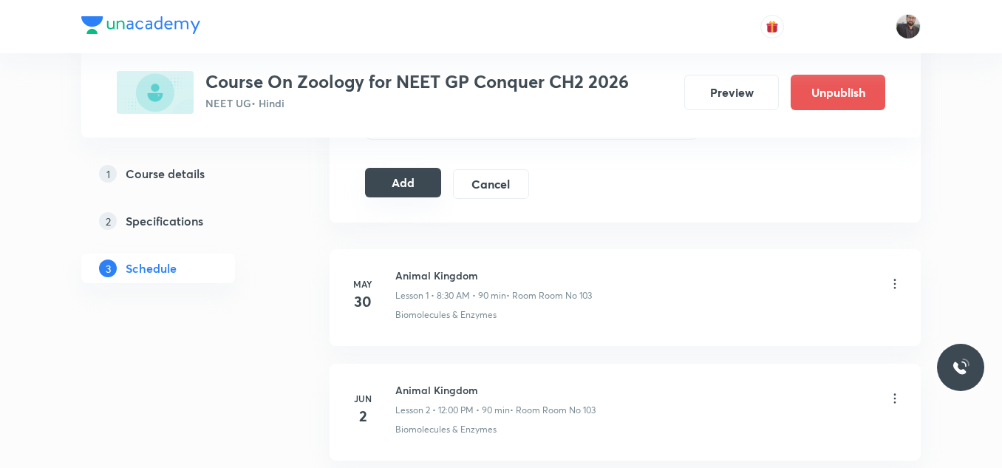
click at [386, 198] on div "Add Cancel" at bounding box center [453, 184] width 176 height 30
click at [411, 197] on button "Add" at bounding box center [403, 183] width 76 height 30
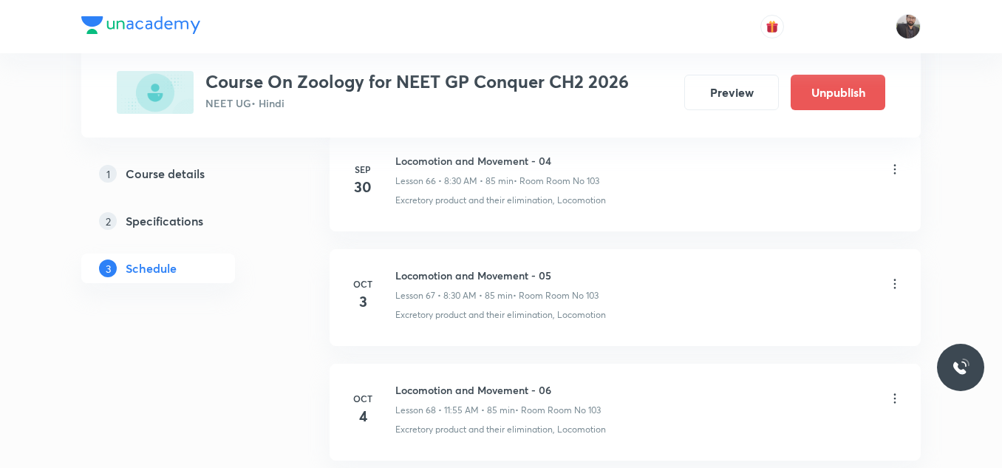
scroll to position [8765, 0]
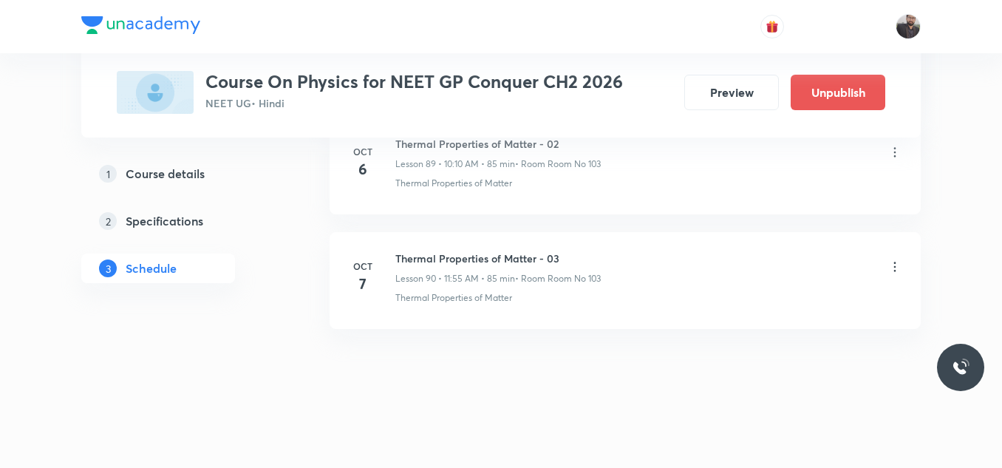
scroll to position [11023, 0]
drag, startPoint x: 391, startPoint y: 253, endPoint x: 633, endPoint y: 236, distance: 242.9
click at [633, 236] on li "Oct 7 Thermal Properties of Matter - 03 Lesson 90 • 11:55 AM • 85 min • Room Ro…" at bounding box center [624, 280] width 591 height 97
copy h6 "Thermal Properties of Matter - 03"
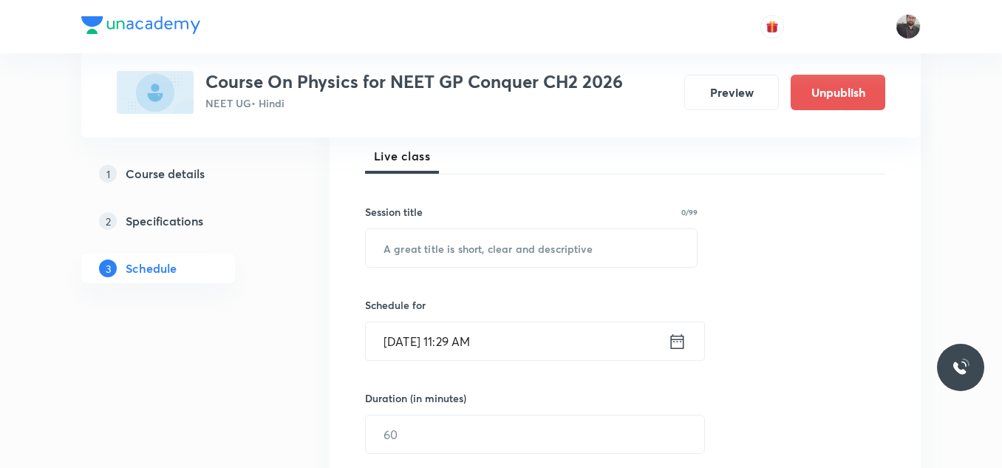
scroll to position [217, 0]
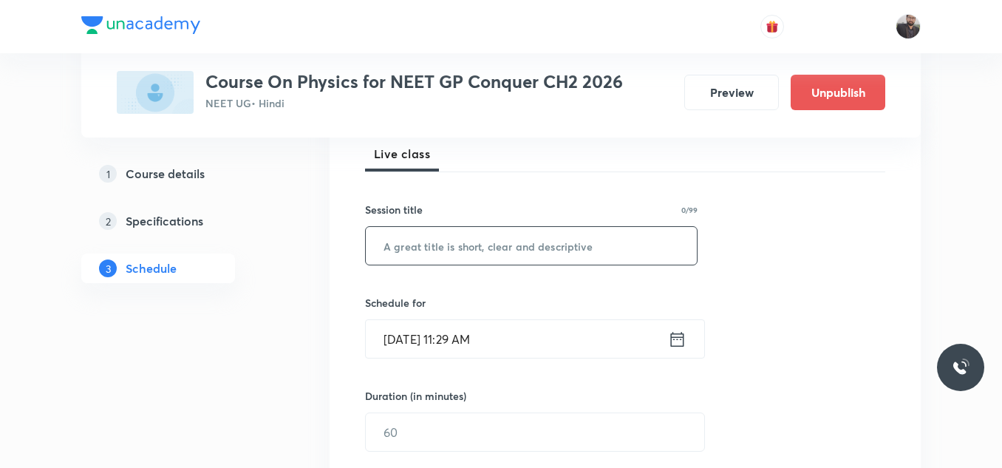
click at [609, 232] on input "text" at bounding box center [531, 246] width 331 height 38
paste input "Thermal Properties of Matter - 03"
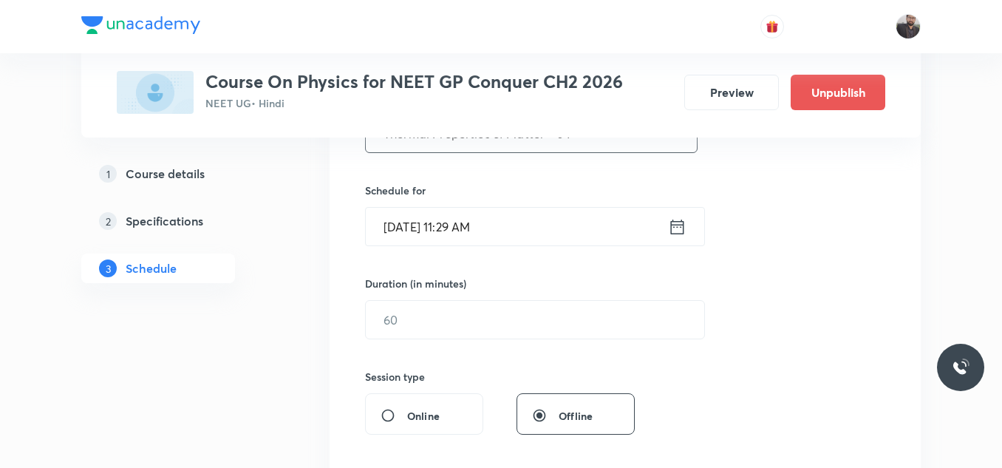
scroll to position [332, 0]
type input "Thermal Properties of Matter - 04"
click at [597, 232] on input "[DATE] 11:29 AM" at bounding box center [517, 224] width 302 height 38
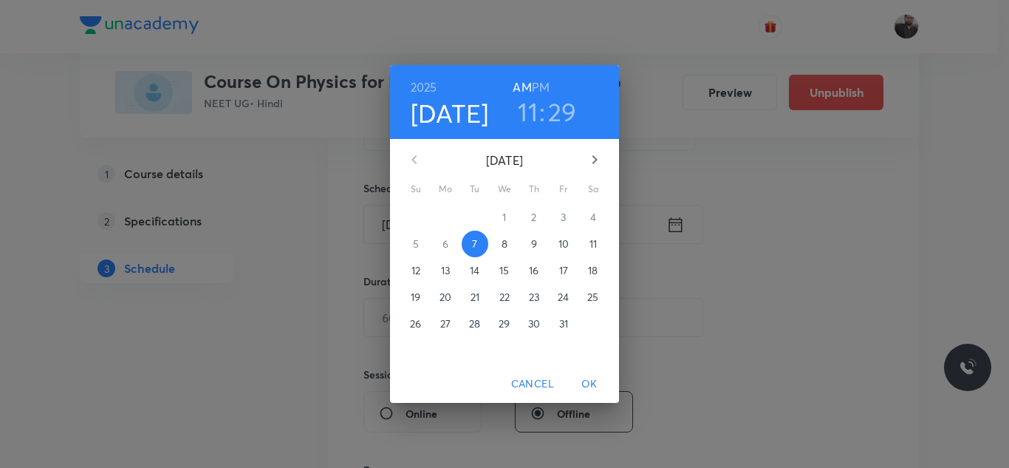
drag, startPoint x: 488, startPoint y: 245, endPoint x: 501, endPoint y: 245, distance: 12.6
click at [501, 245] on div "5 6 7 8 9 10 11" at bounding box center [504, 243] width 229 height 27
click at [502, 245] on p "8" at bounding box center [505, 243] width 6 height 15
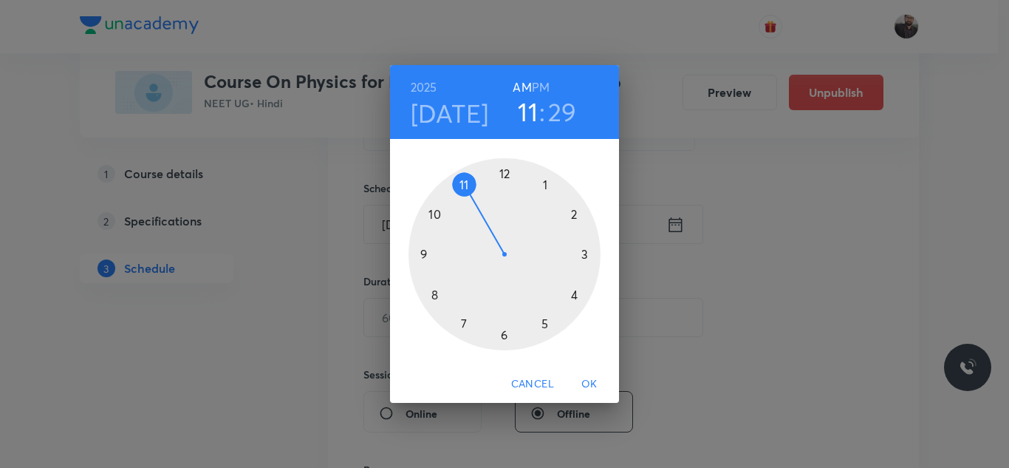
click at [435, 219] on div at bounding box center [505, 254] width 192 height 192
click at [586, 210] on div at bounding box center [505, 254] width 192 height 192
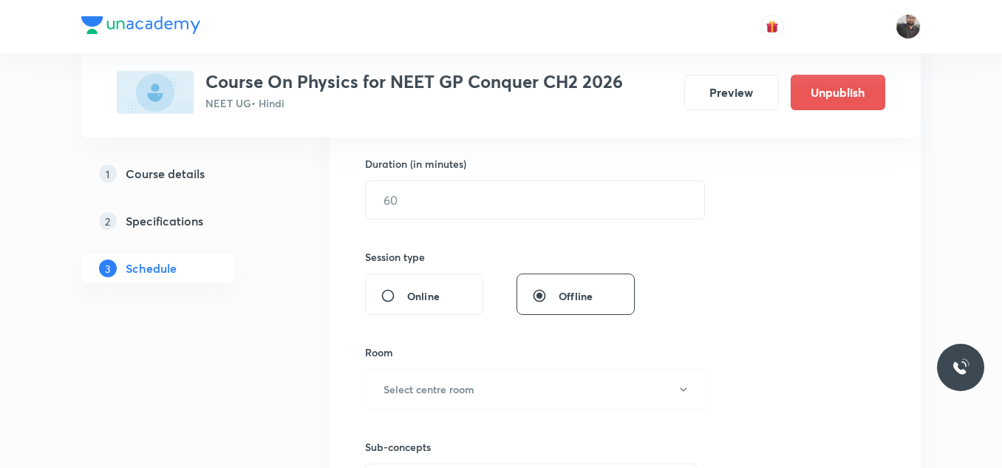
scroll to position [450, 0]
click at [586, 210] on input "text" at bounding box center [535, 199] width 338 height 38
type input "7"
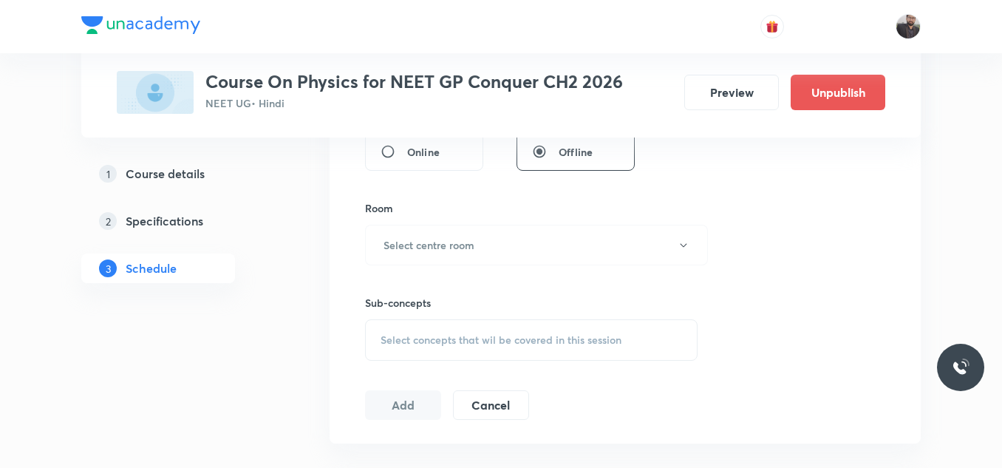
scroll to position [603, 0]
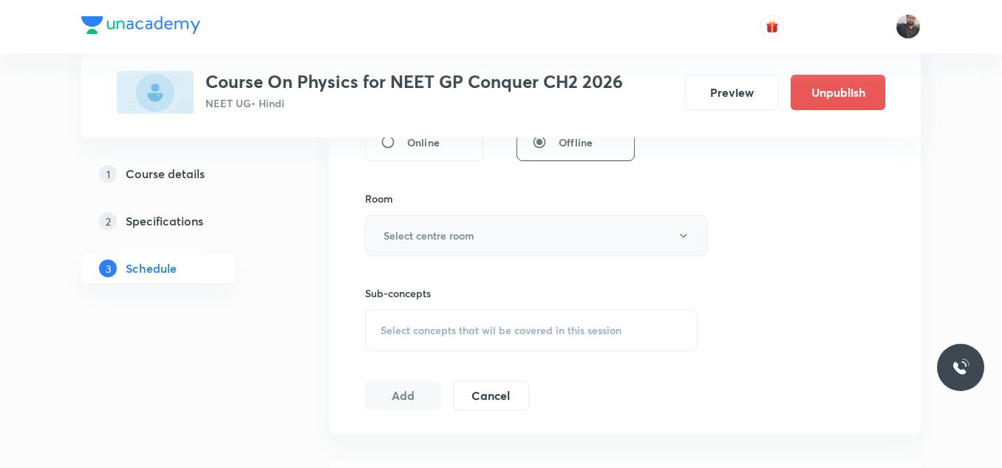
type input "85"
click at [586, 215] on button "Select centre room" at bounding box center [536, 235] width 343 height 41
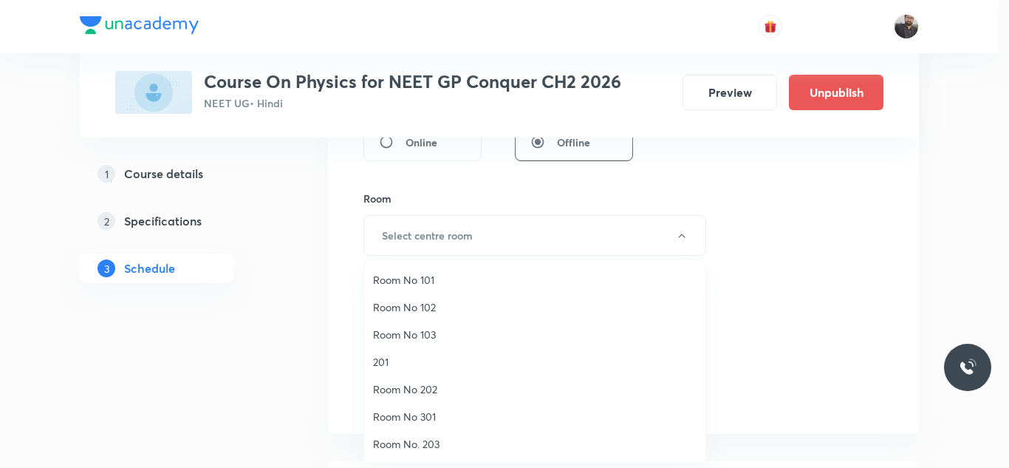
click at [423, 334] on span "Room No 103" at bounding box center [535, 335] width 324 height 16
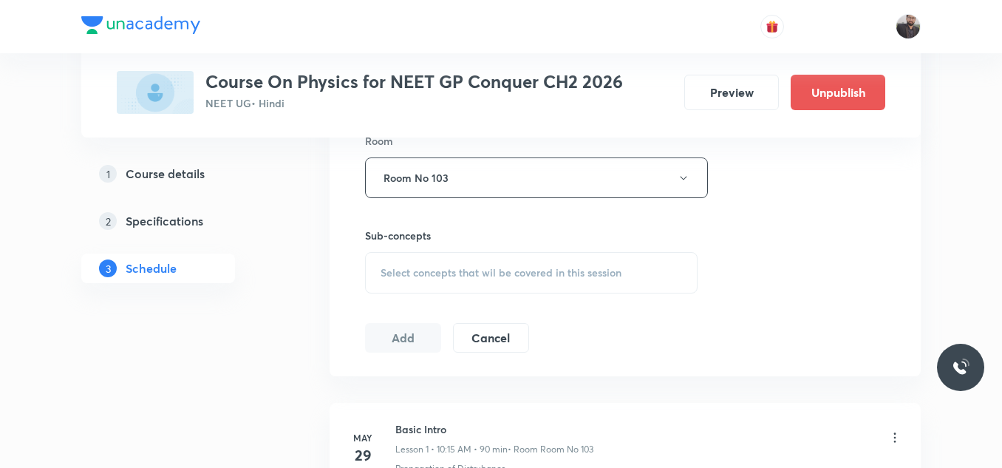
scroll to position [672, 0]
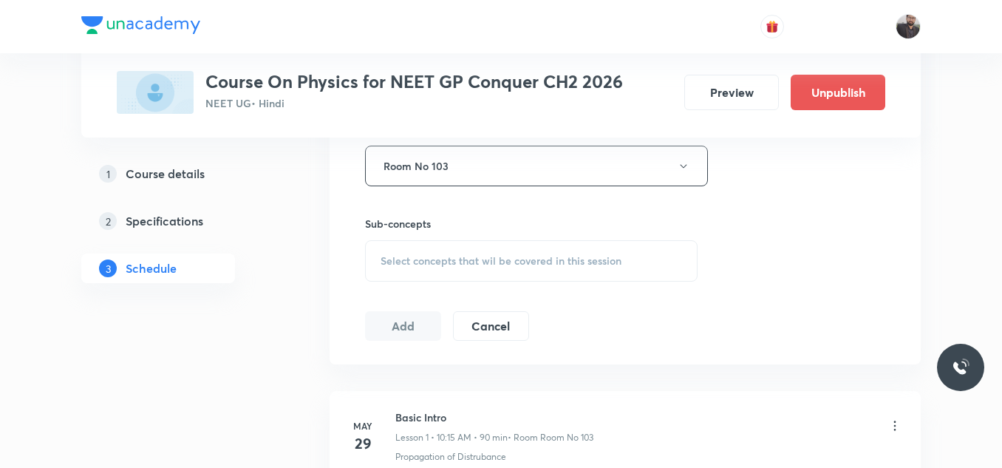
click at [472, 259] on span "Select concepts that wil be covered in this session" at bounding box center [500, 261] width 241 height 12
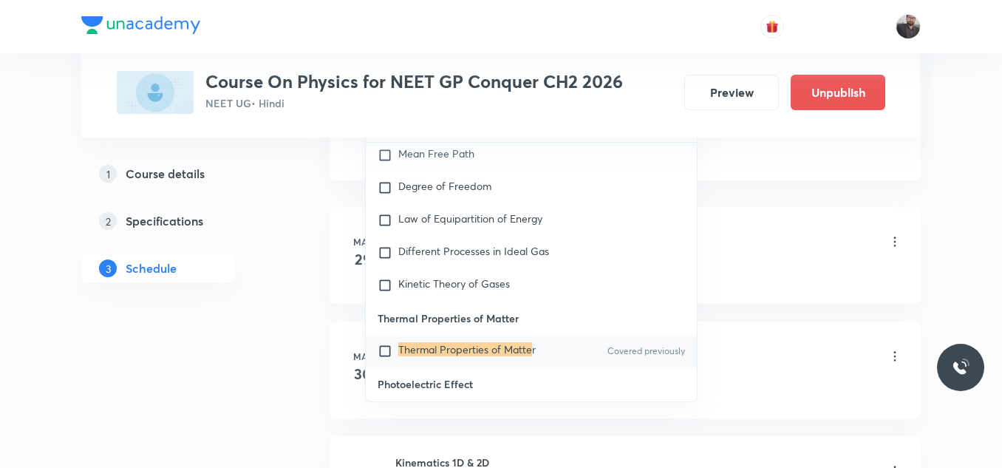
scroll to position [861, 0]
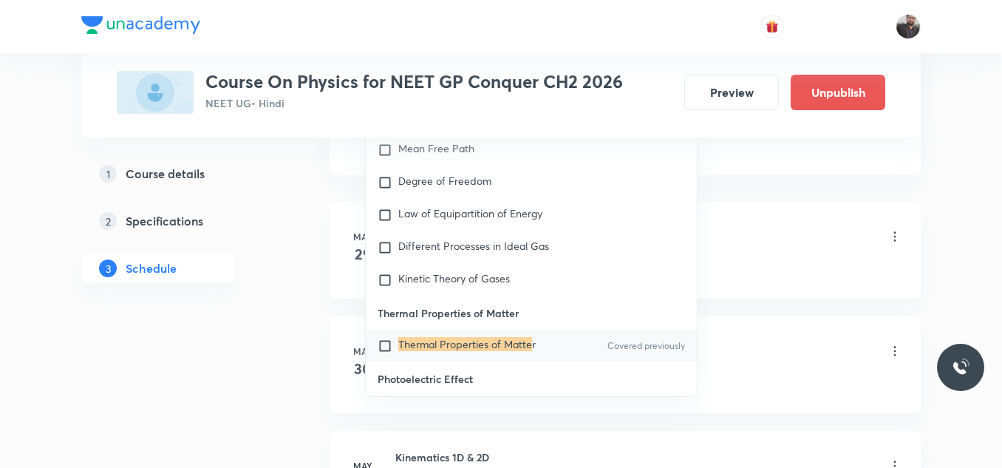
type input "Thermal Properties of Matte"
click at [462, 337] on mark "Thermal Properties of Matte" at bounding box center [465, 344] width 134 height 14
checkbox input "true"
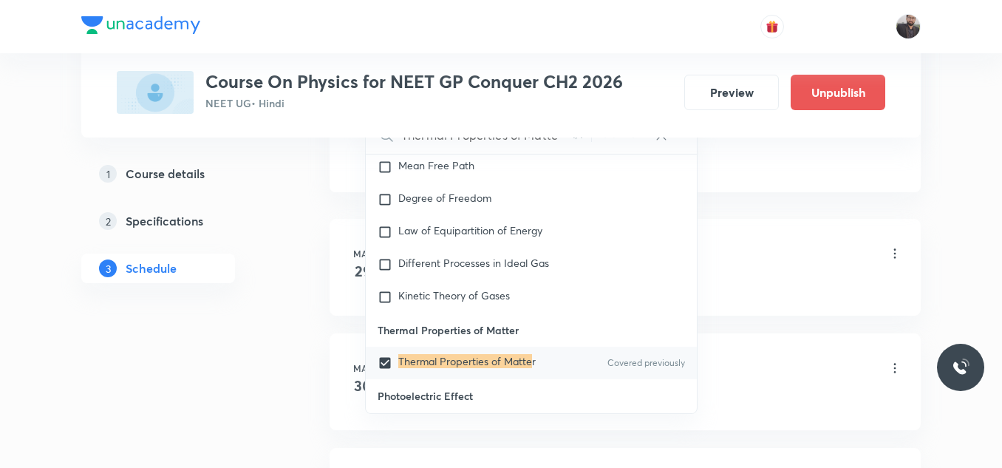
click at [779, 250] on div "Basic Intro Lesson 1 • 10:15 AM • 90 min • Room Room No 103" at bounding box center [648, 254] width 507 height 35
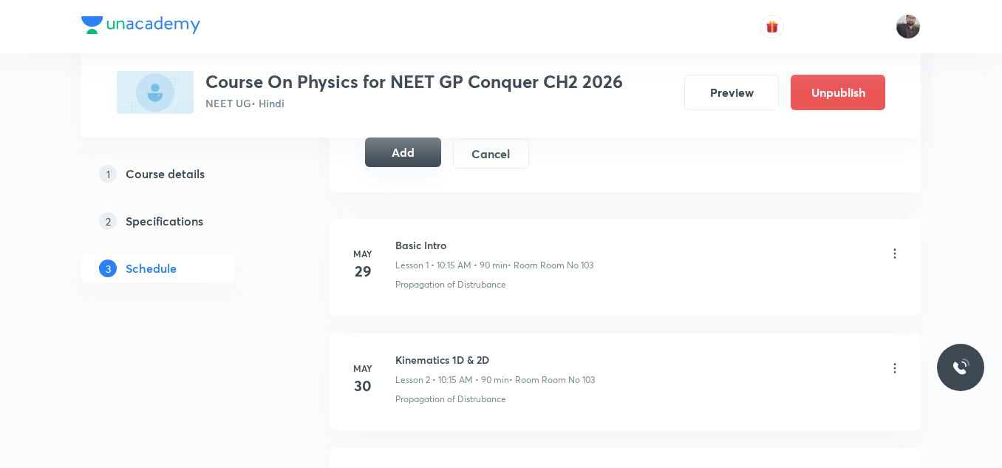
click at [397, 162] on button "Add" at bounding box center [403, 152] width 76 height 30
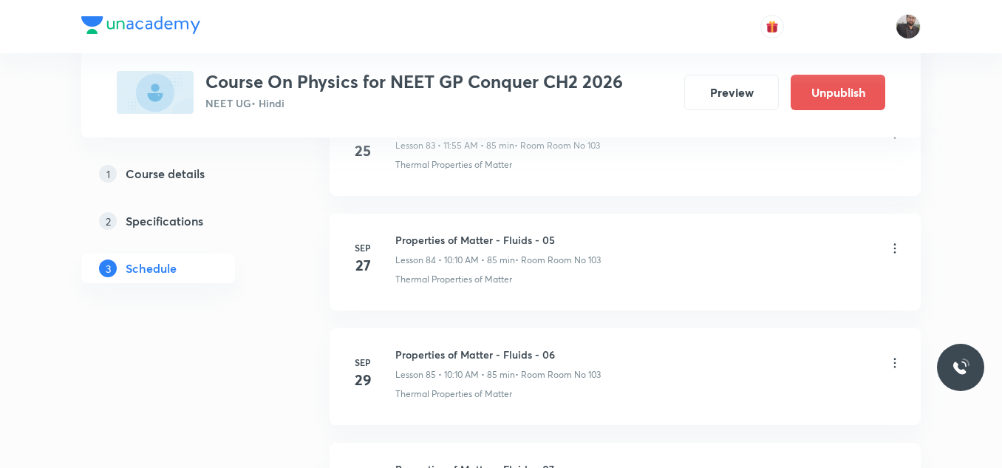
scroll to position [11040, 0]
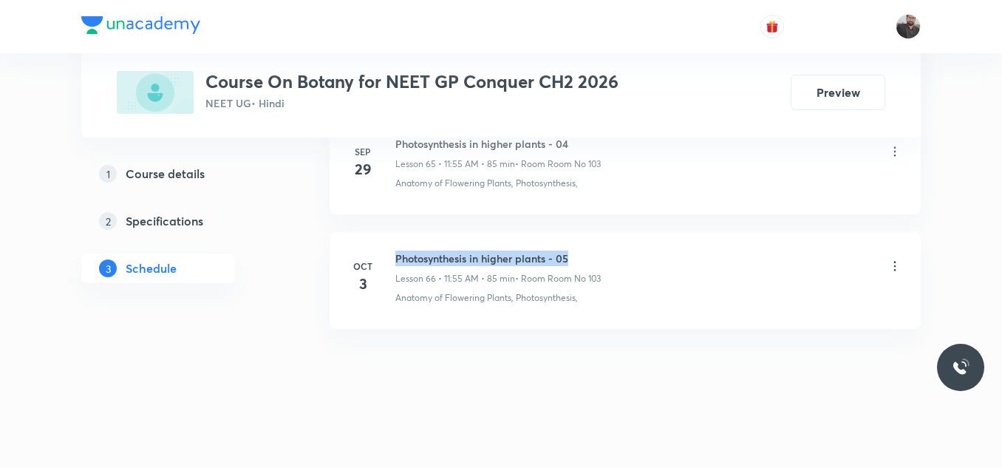
drag, startPoint x: 394, startPoint y: 250, endPoint x: 626, endPoint y: 251, distance: 232.7
click at [626, 251] on div "[DATE] Photosynthesis in higher plants - 05 Lesson 66 • 11:55 AM • 85 min • Roo…" at bounding box center [625, 277] width 554 height 54
copy h6 "Photosynthesis in higher plants - 05"
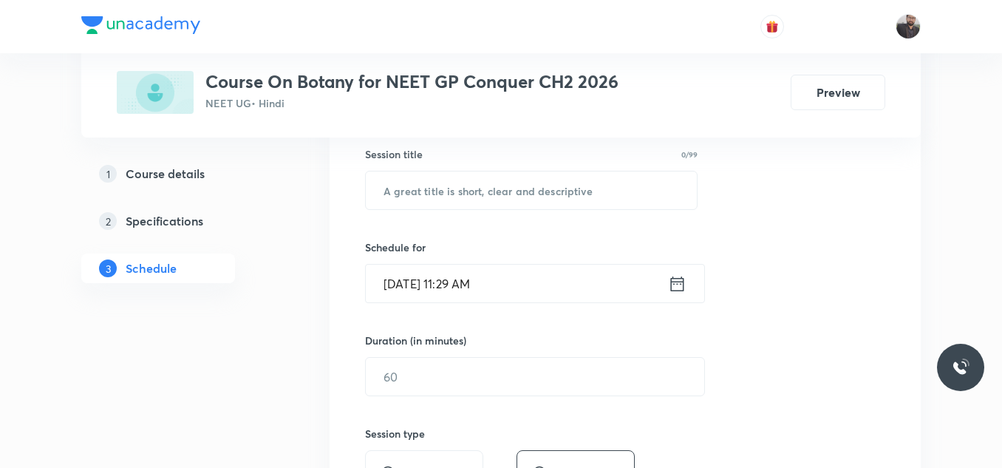
scroll to position [276, 0]
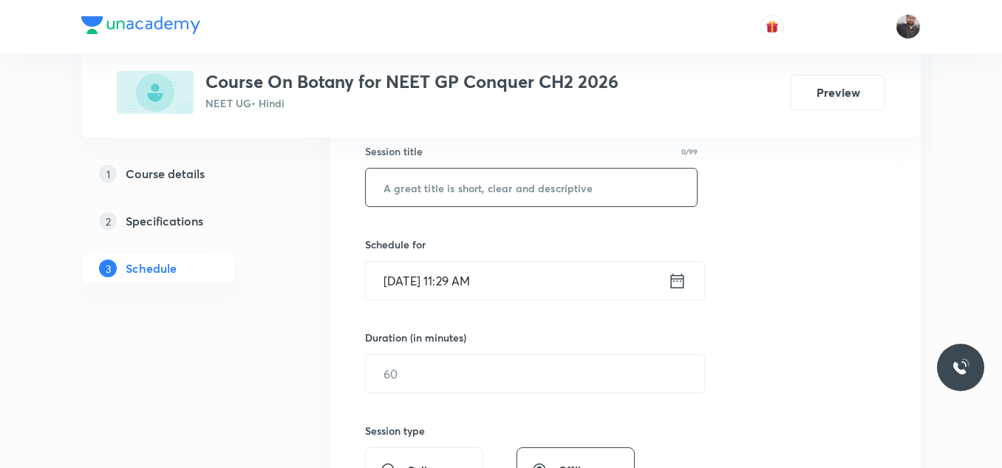
click at [588, 190] on input "text" at bounding box center [531, 187] width 331 height 38
paste input "Photosynthesis in higher plants - 05"
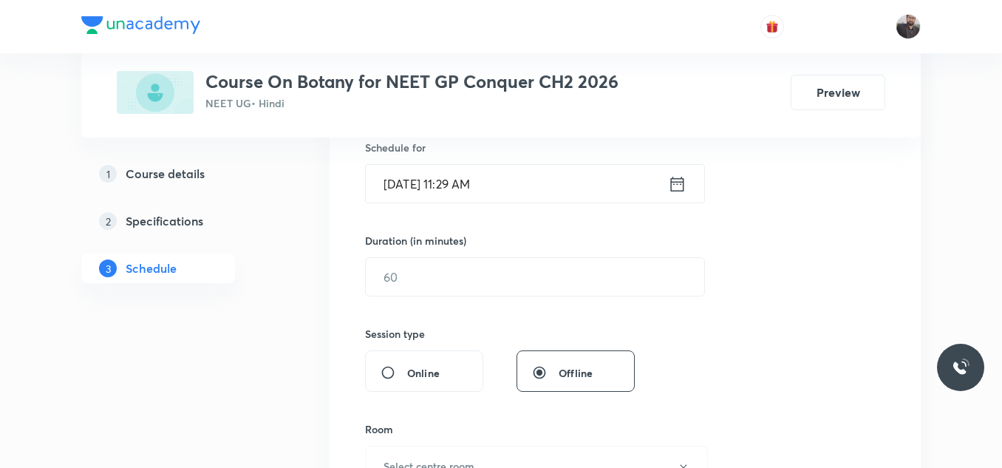
scroll to position [391, 0]
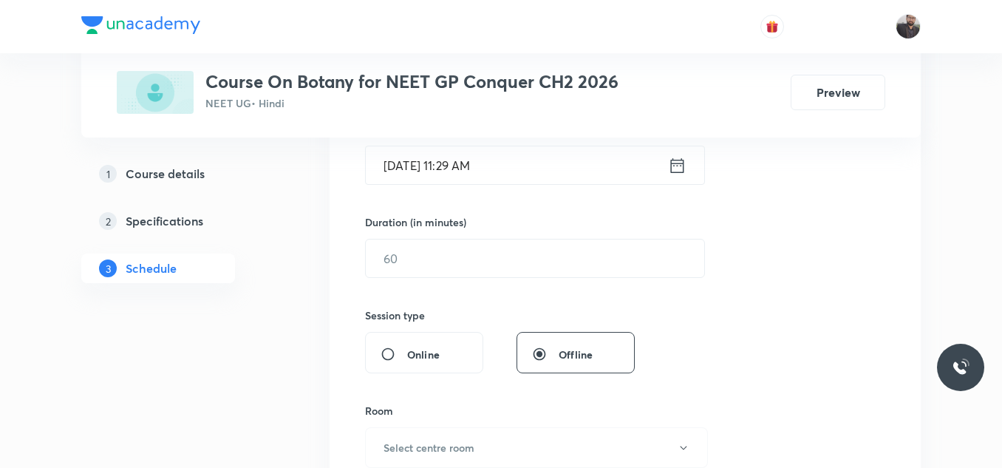
type input "Photosynthesis in higher plants - 06"
click at [564, 168] on input "[DATE] 11:29 AM" at bounding box center [517, 165] width 302 height 38
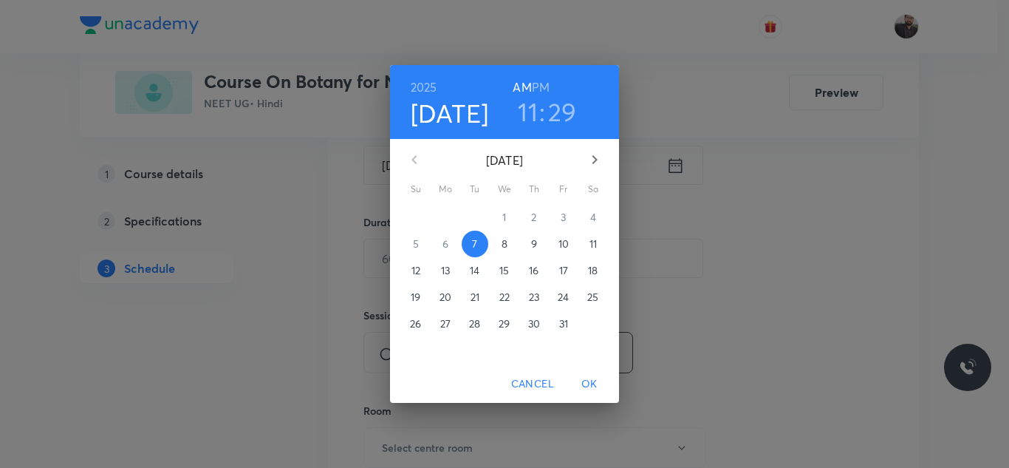
click at [507, 236] on p "8" at bounding box center [505, 243] width 6 height 15
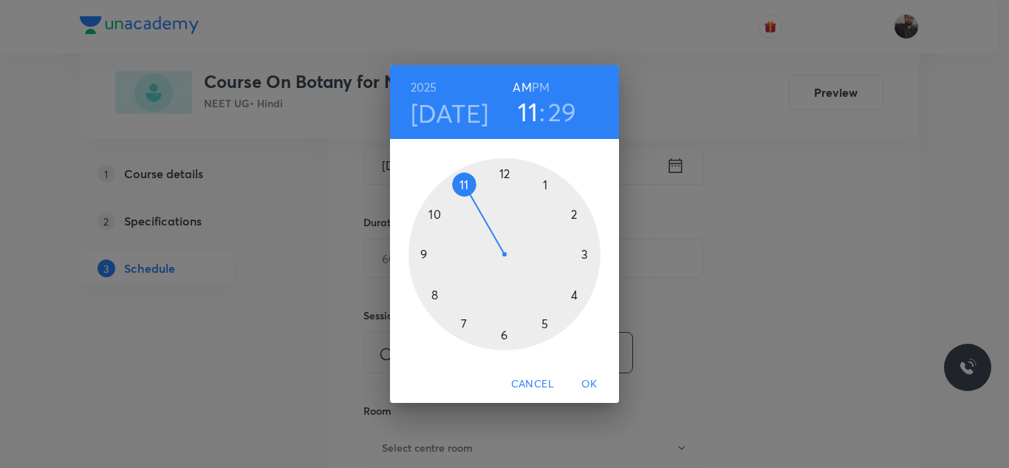
click at [464, 182] on div at bounding box center [505, 254] width 192 height 192
click at [464, 185] on div at bounding box center [505, 254] width 192 height 192
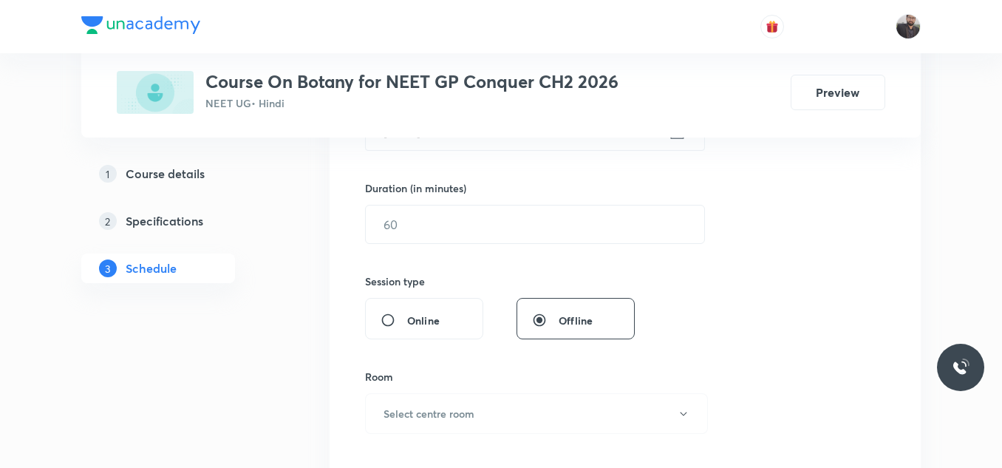
scroll to position [420, 0]
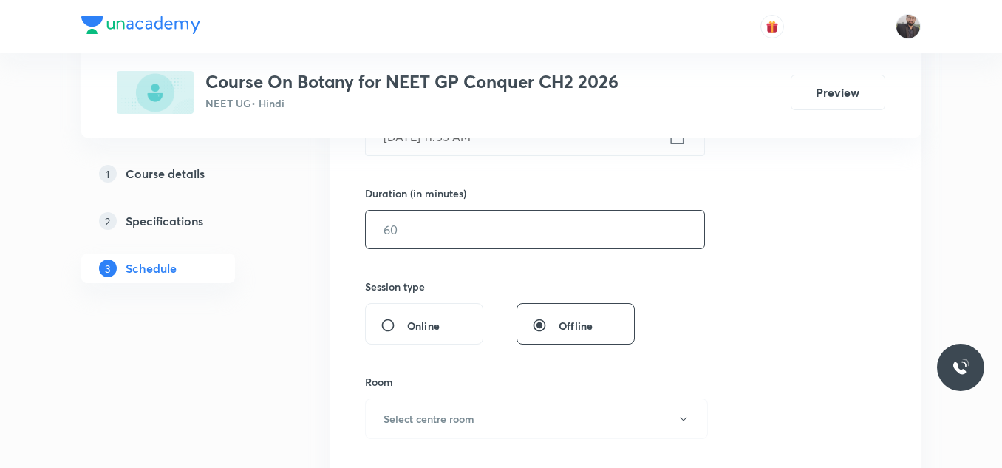
click at [462, 230] on input "text" at bounding box center [535, 230] width 338 height 38
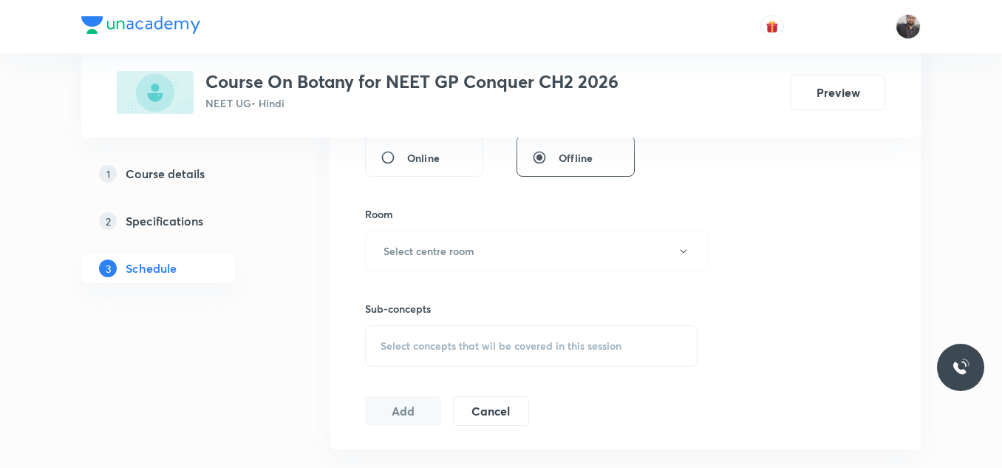
scroll to position [621, 0]
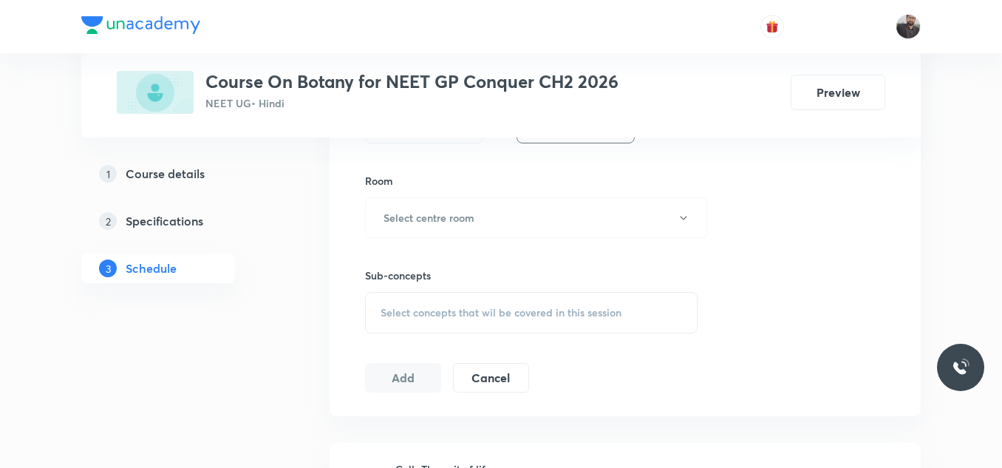
type input "85"
click at [462, 230] on button "Select centre room" at bounding box center [536, 217] width 343 height 41
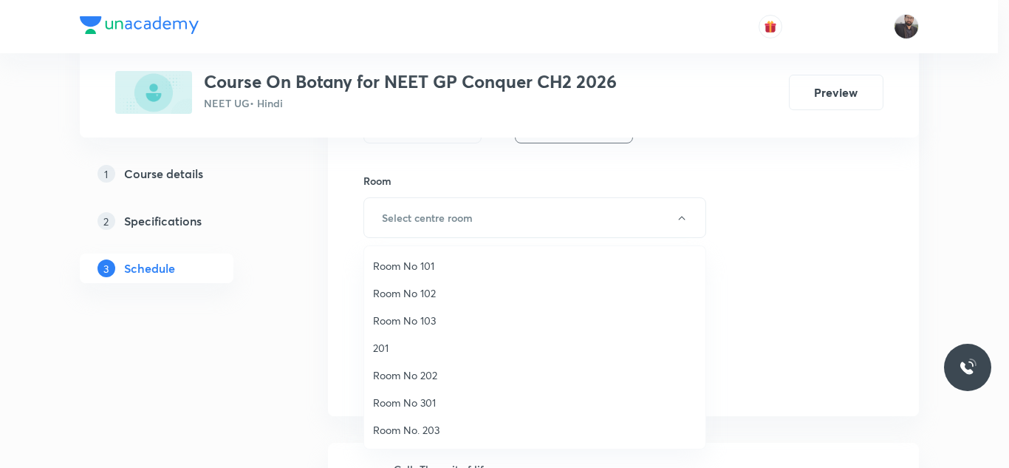
click at [418, 324] on span "Room No 103" at bounding box center [535, 320] width 324 height 16
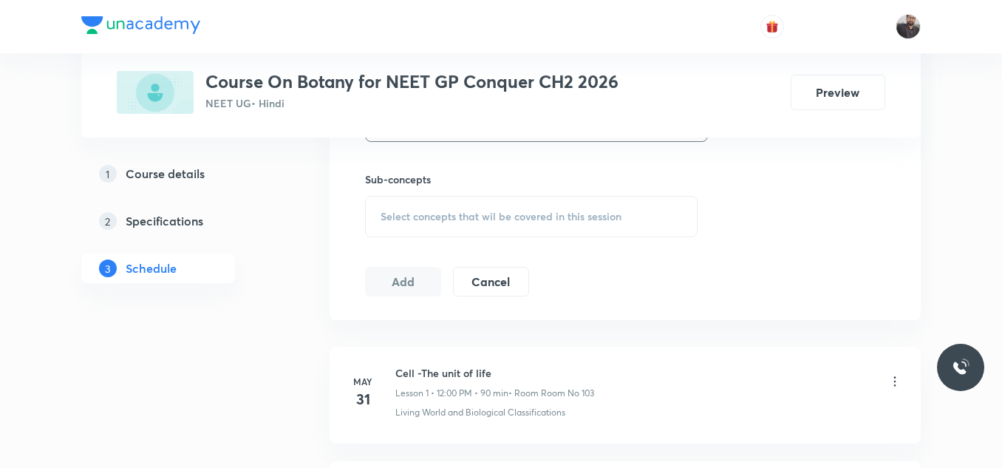
scroll to position [713, 0]
click at [451, 225] on span "Select concepts that wil be covered in this session" at bounding box center [500, 220] width 241 height 12
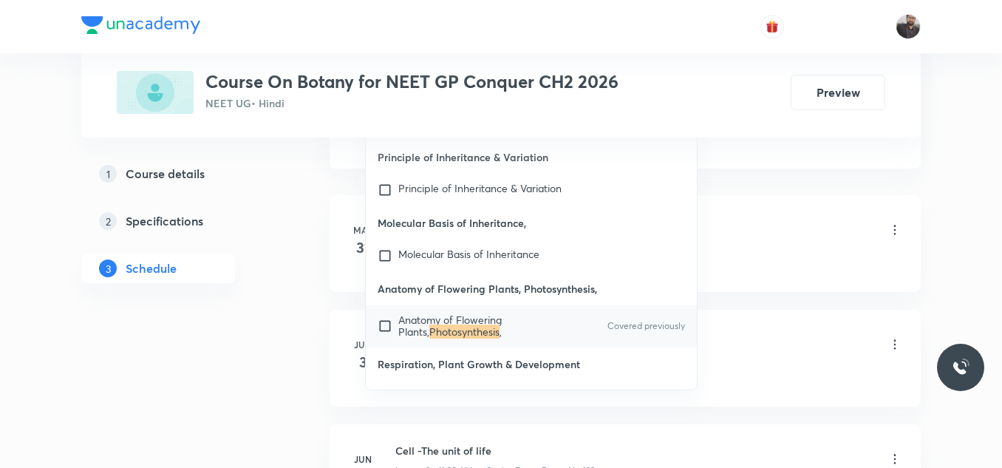
scroll to position [870, 0]
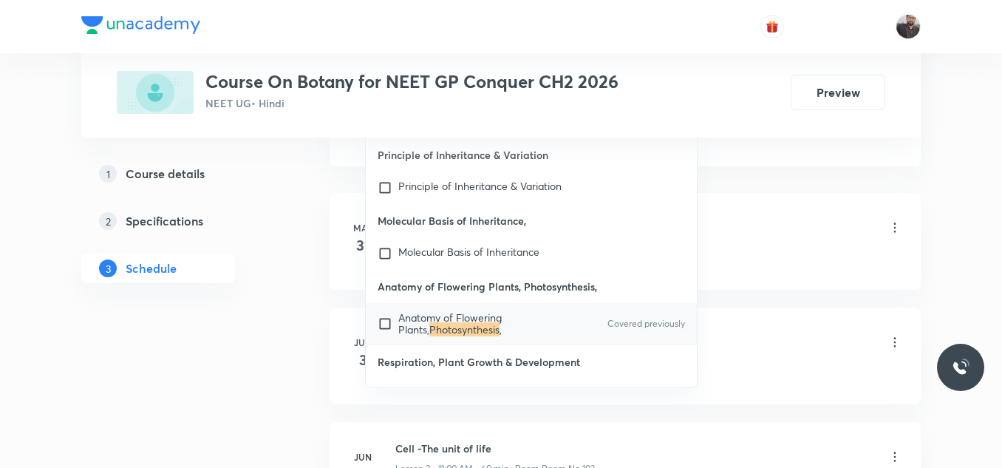
type input "Photosynthesis"
click at [453, 321] on span "Anatomy of Flowering Plants," at bounding box center [449, 323] width 103 height 26
checkbox input "true"
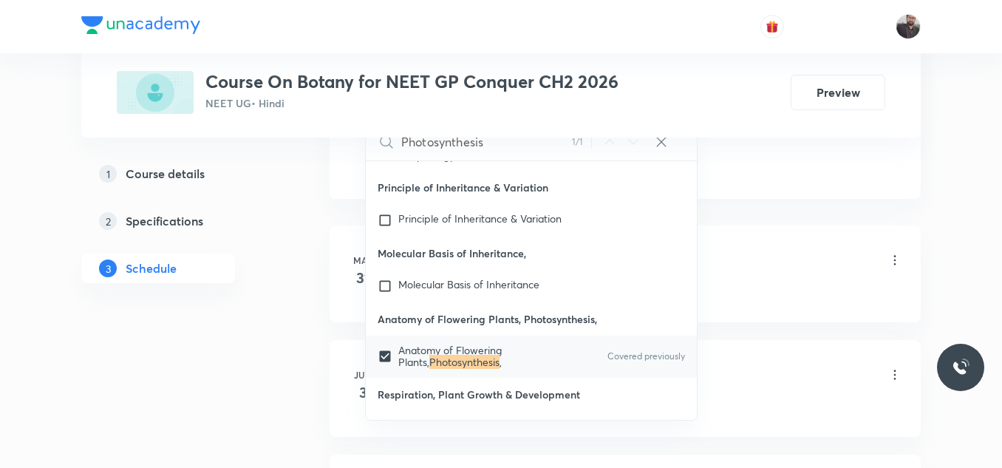
click at [725, 236] on li "May 31 Cell -The unit of life Lesson 1 • 12:00 PM • 90 min • Room Room No 103 L…" at bounding box center [624, 273] width 591 height 97
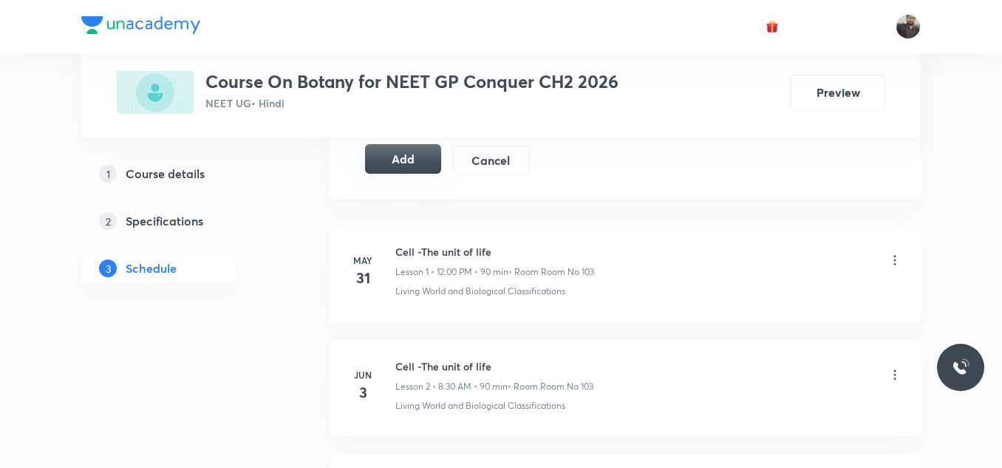
click at [380, 159] on button "Add" at bounding box center [403, 159] width 76 height 30
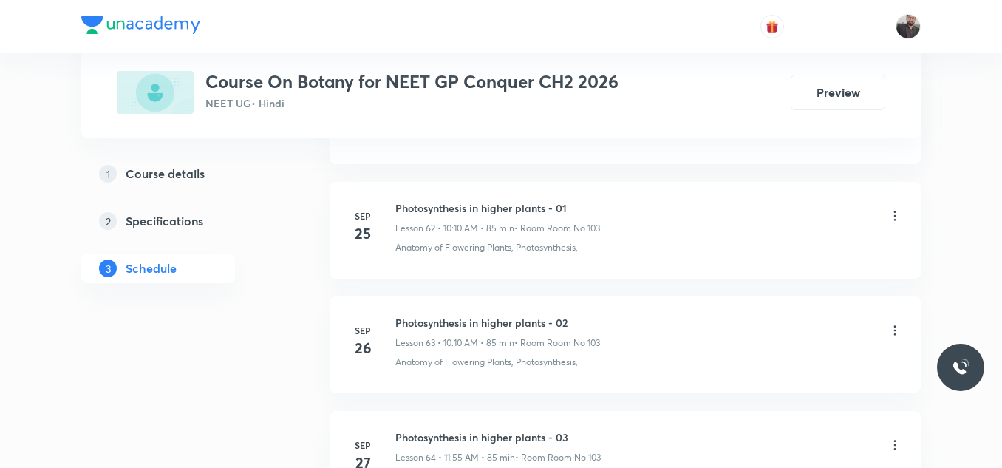
scroll to position [8321, 0]
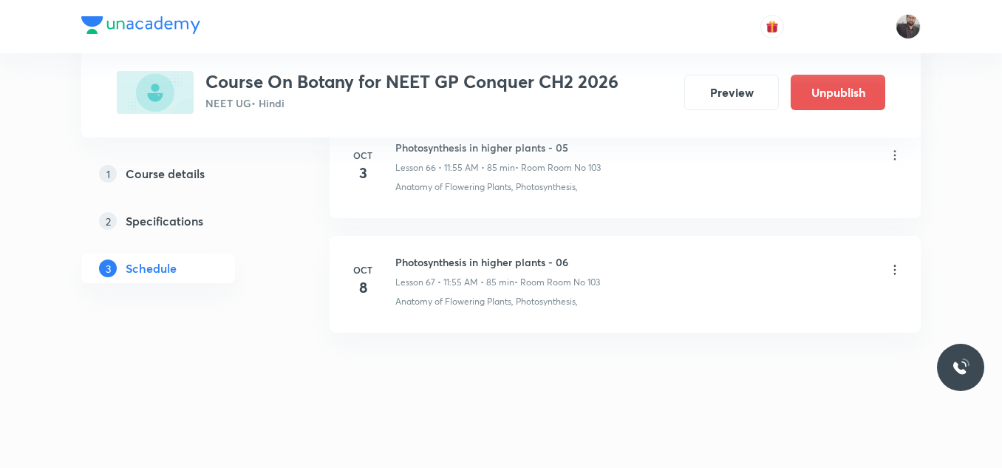
scroll to position [8403, 0]
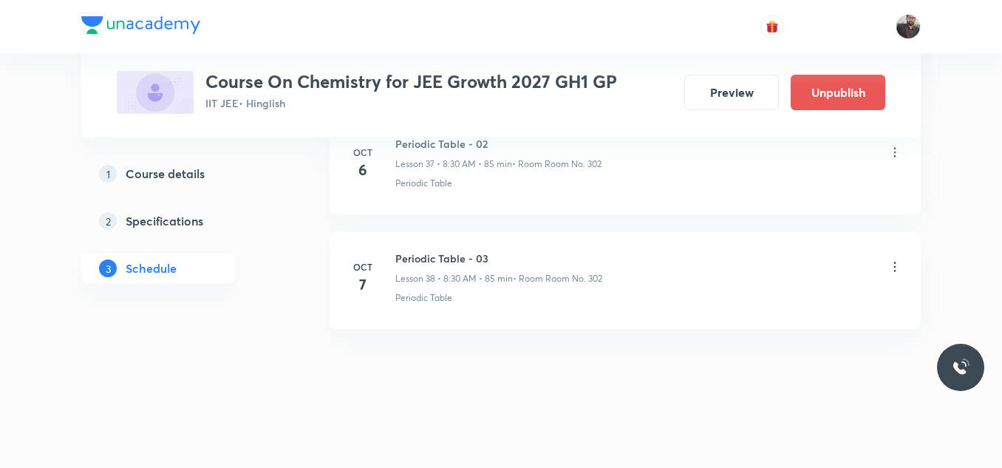
click at [386, 256] on div "[DATE] Periodic Table - 03 Lesson 38 • 8:30 AM • 85 min • Room Room No. 302 Per…" at bounding box center [625, 277] width 554 height 54
drag, startPoint x: 395, startPoint y: 256, endPoint x: 668, endPoint y: 237, distance: 273.2
click at [668, 237] on li "[DATE] Periodic Table - 03 Lesson 38 • 8:30 AM • 85 min • Room Room No. 302 Per…" at bounding box center [624, 280] width 591 height 97
copy h6 "Periodic Table - 03"
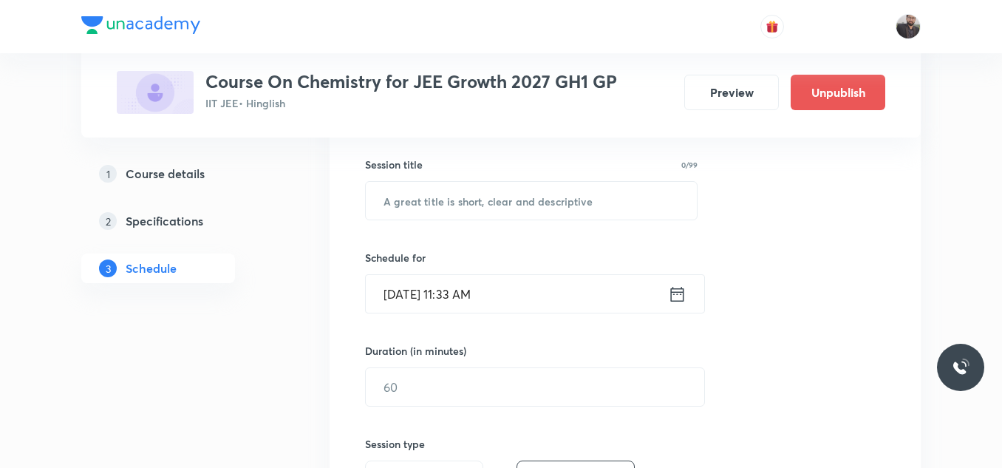
scroll to position [256, 0]
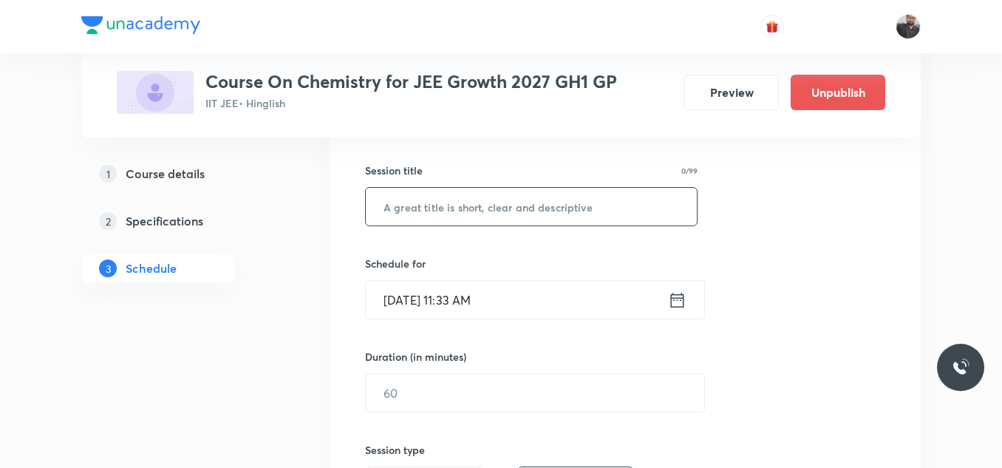
click at [578, 198] on input "text" at bounding box center [531, 207] width 331 height 38
paste input "Periodic Table - 03"
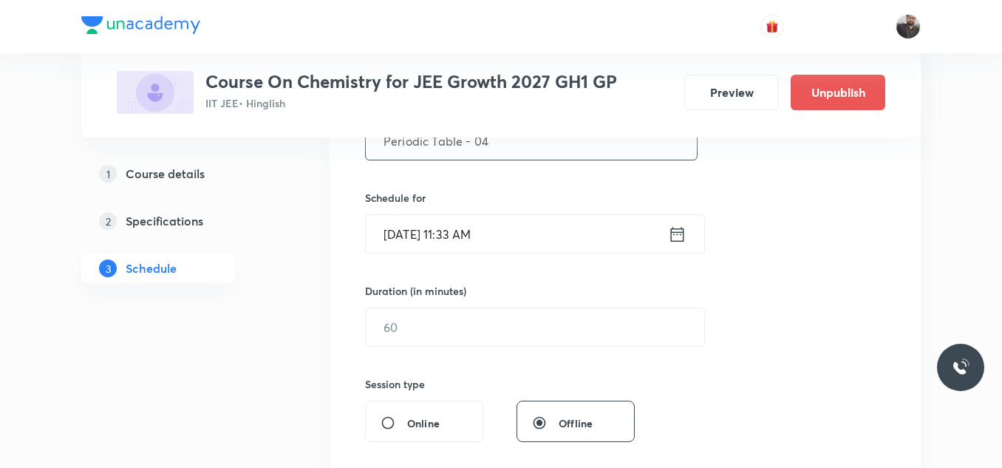
type input "Periodic Table - 04"
click at [556, 230] on input "[DATE] 11:33 AM" at bounding box center [517, 234] width 302 height 38
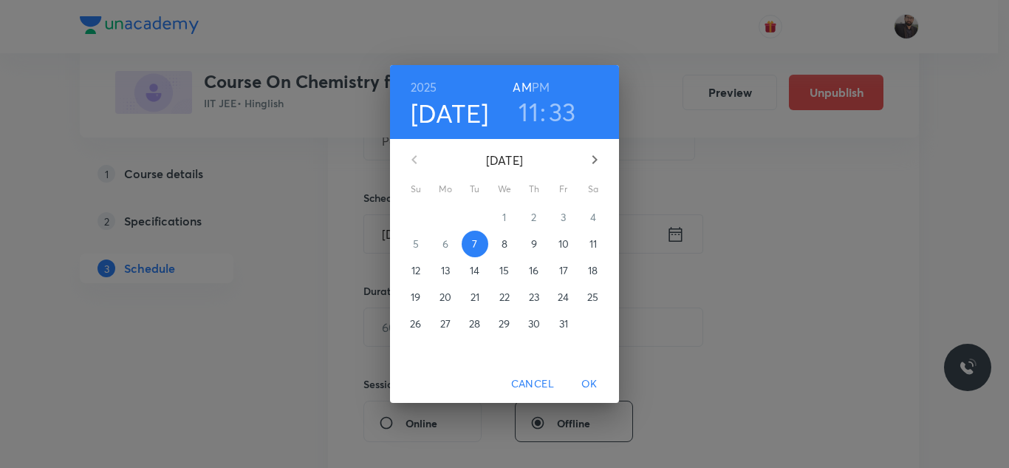
click at [502, 242] on p "8" at bounding box center [505, 243] width 6 height 15
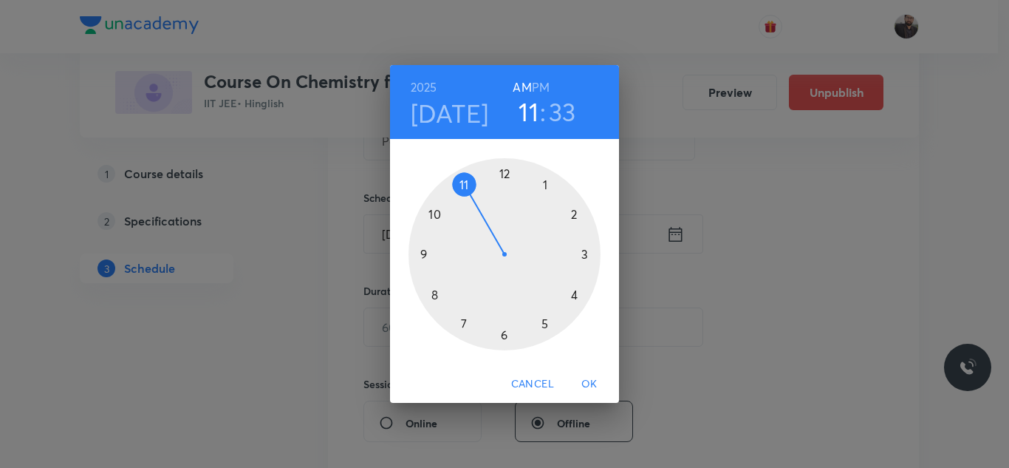
click at [431, 295] on div at bounding box center [505, 254] width 192 height 192
click at [502, 340] on div at bounding box center [505, 254] width 192 height 192
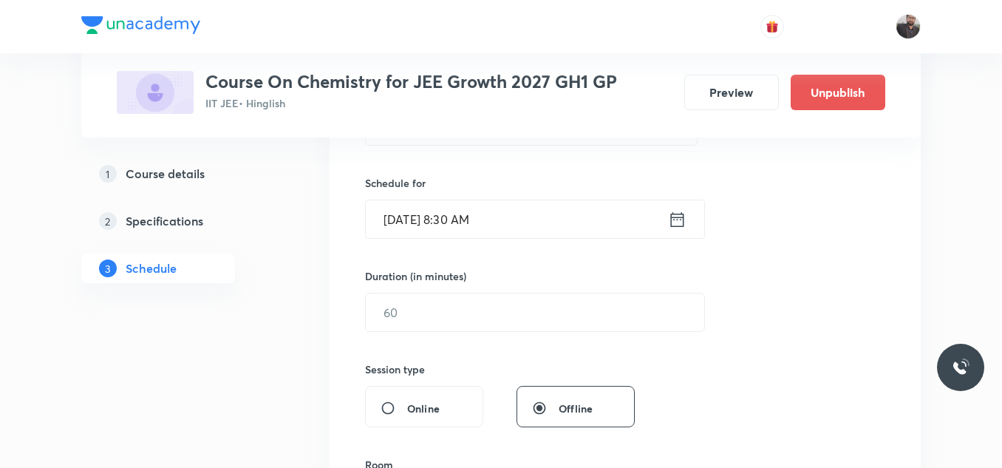
scroll to position [339, 0]
click at [496, 318] on input "text" at bounding box center [535, 310] width 338 height 38
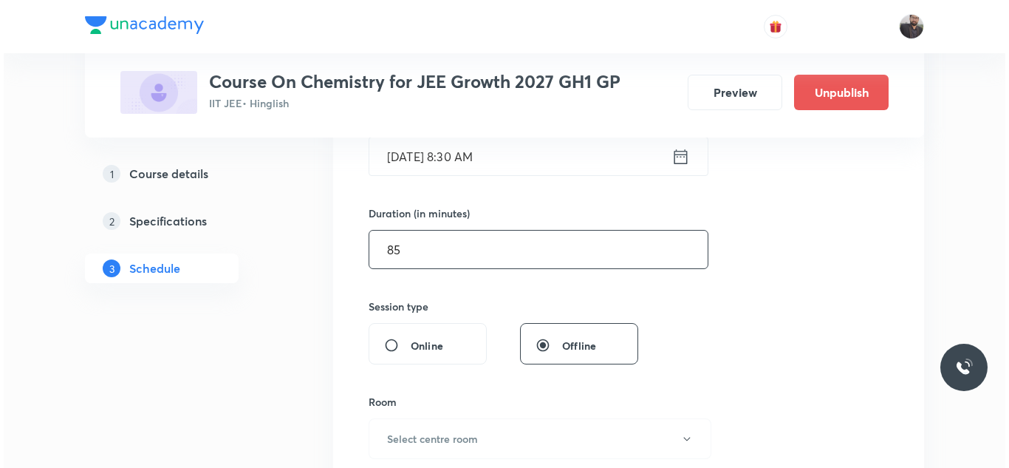
scroll to position [532, 0]
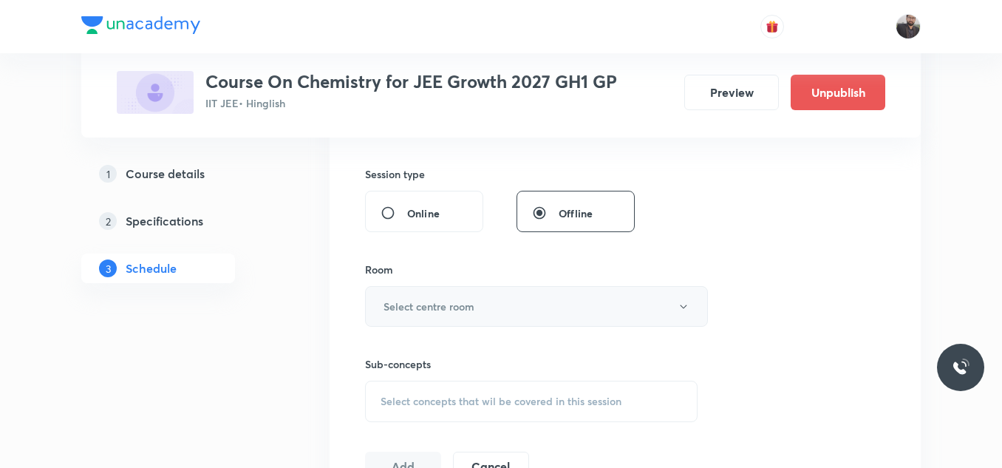
type input "85"
click at [502, 301] on button "Select centre room" at bounding box center [536, 306] width 343 height 41
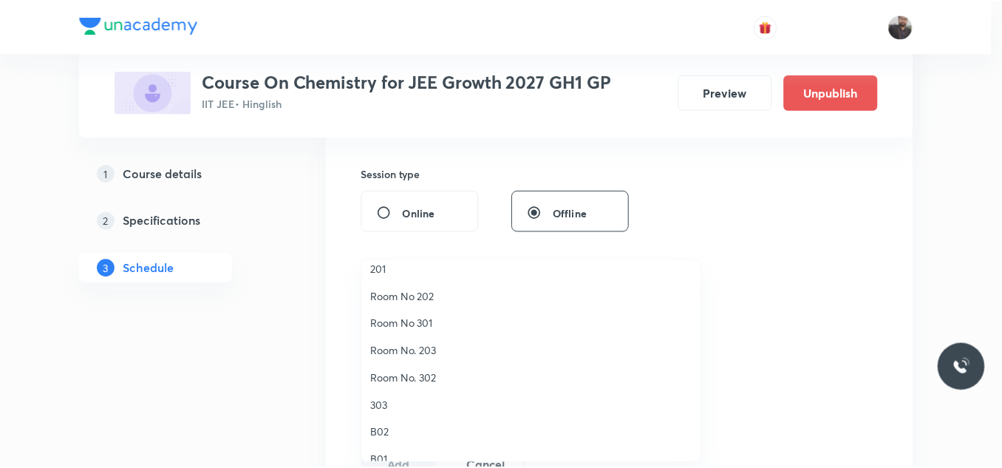
scroll to position [94, 0]
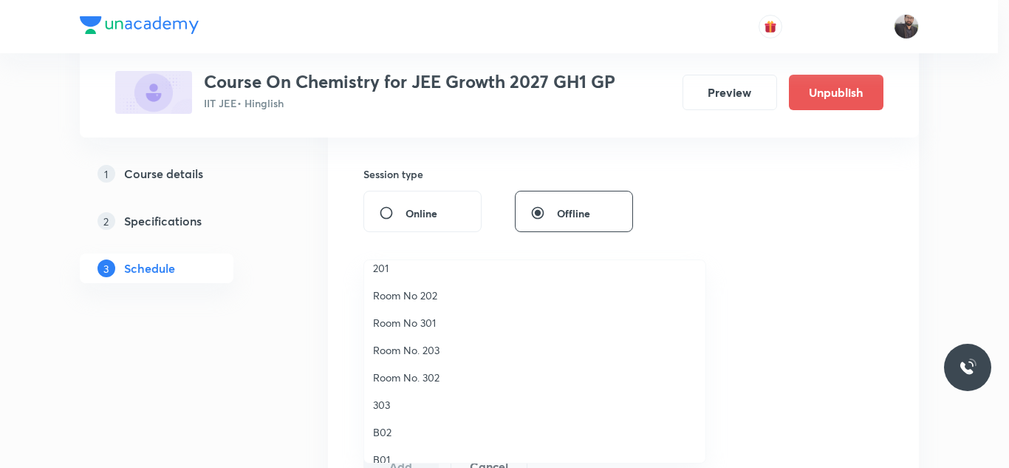
click at [423, 386] on li "Room No. 302" at bounding box center [534, 376] width 341 height 27
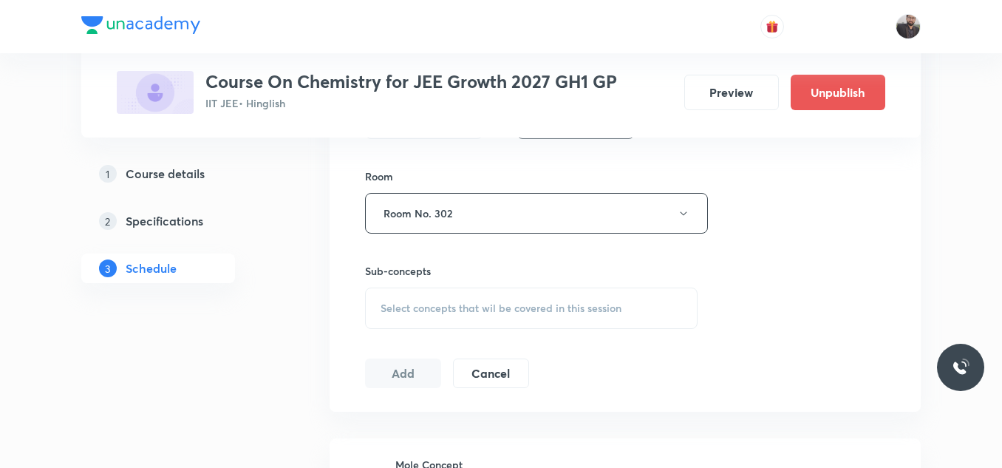
scroll to position [626, 0]
click at [443, 288] on div "Select concepts that wil be covered in this session" at bounding box center [531, 307] width 332 height 41
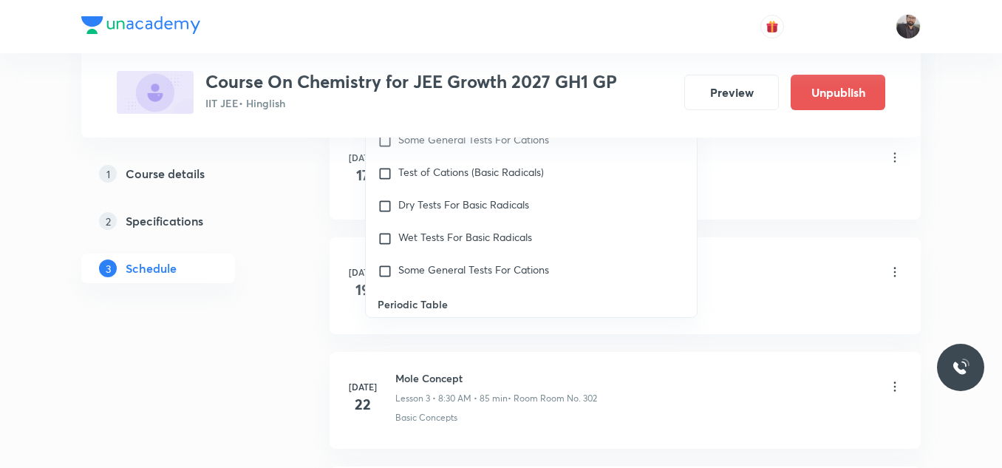
scroll to position [12422, 0]
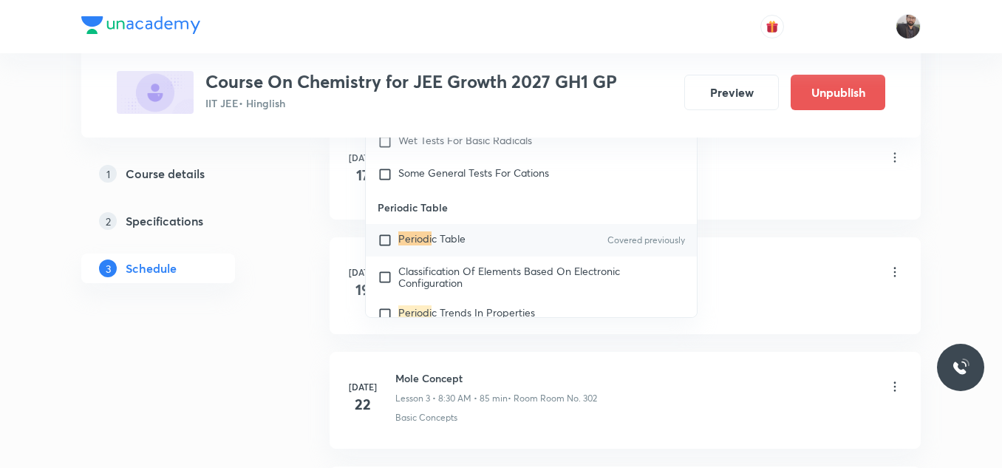
type input "Periodi"
click at [438, 247] on p "Periodi c Table" at bounding box center [431, 240] width 67 height 15
checkbox input "true"
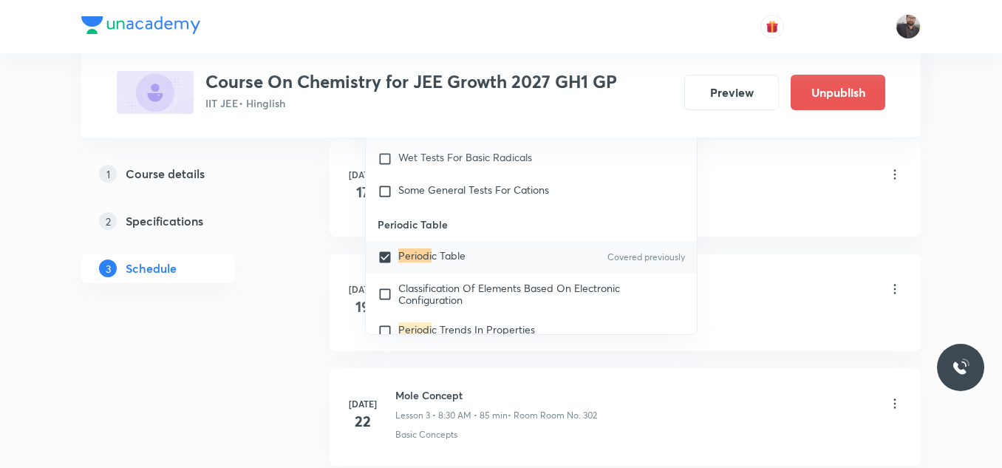
click at [794, 185] on div "Mole Concept Lesson 1 • 8:30 AM • 85 min • Room Room No. 302" at bounding box center [648, 175] width 507 height 35
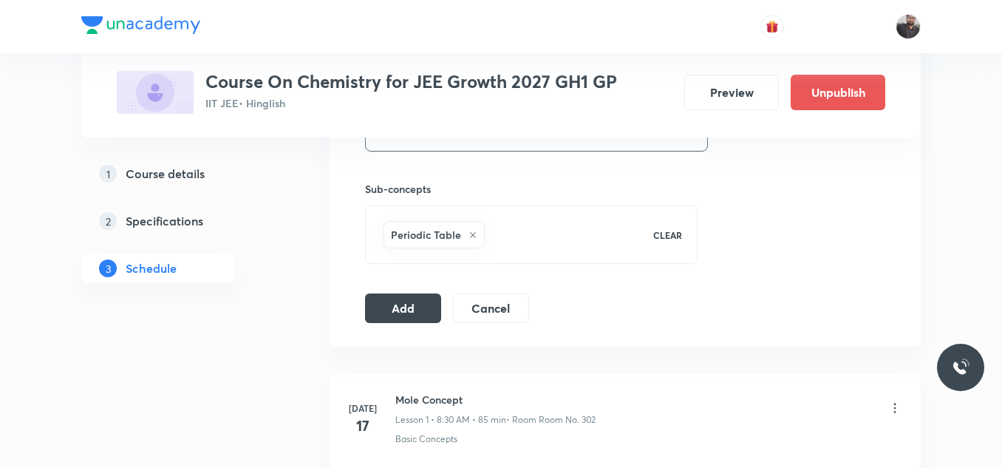
scroll to position [694, 0]
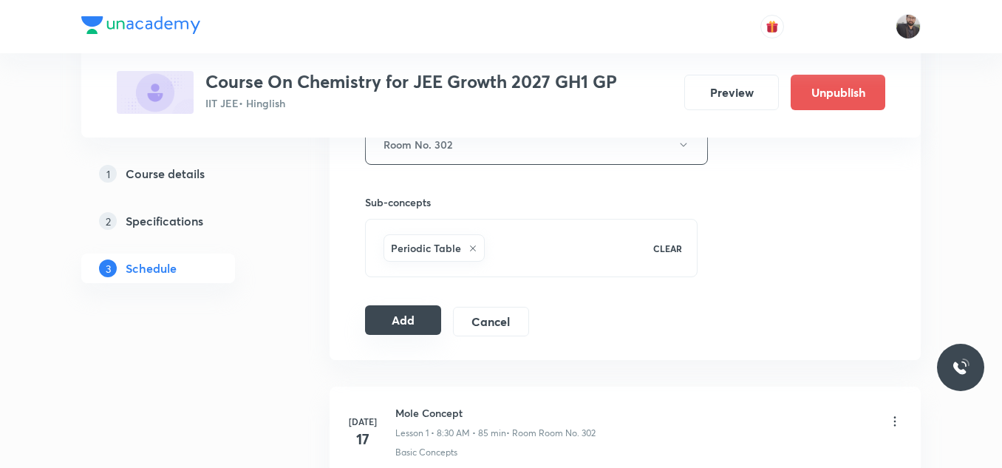
click at [422, 318] on button "Add" at bounding box center [403, 320] width 76 height 30
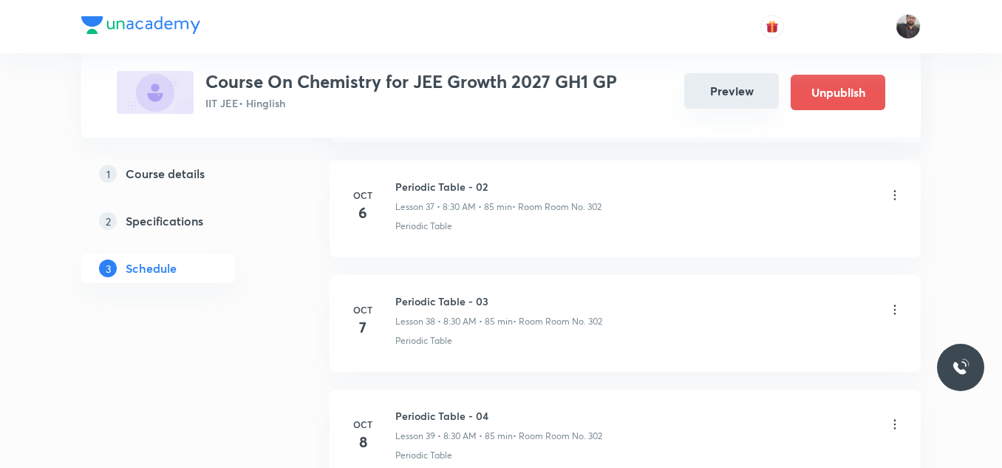
scroll to position [4519, 0]
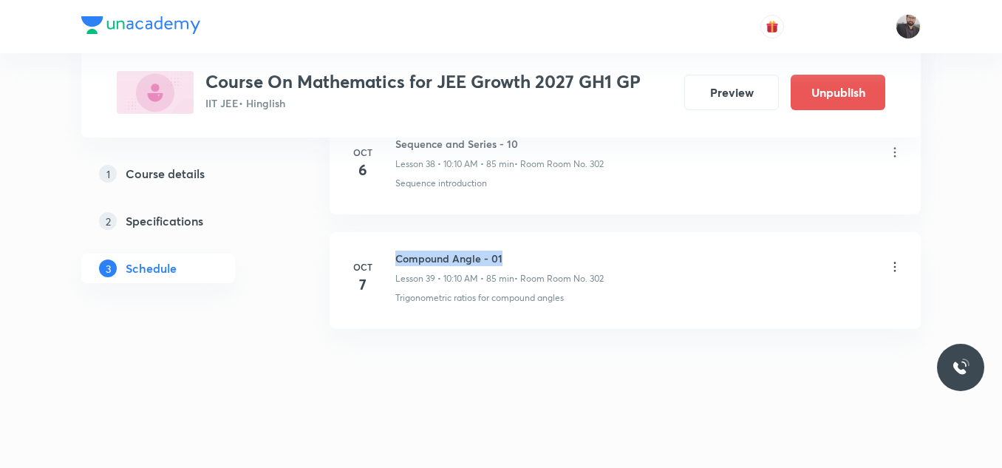
drag, startPoint x: 396, startPoint y: 253, endPoint x: 566, endPoint y: 247, distance: 170.0
click at [566, 247] on li "Oct 7 Compound Angle - 01 Lesson 39 • 10:10 AM • 85 min • Room Room No. 302 Tri…" at bounding box center [624, 280] width 591 height 97
copy h6 "Compound Angle - 01"
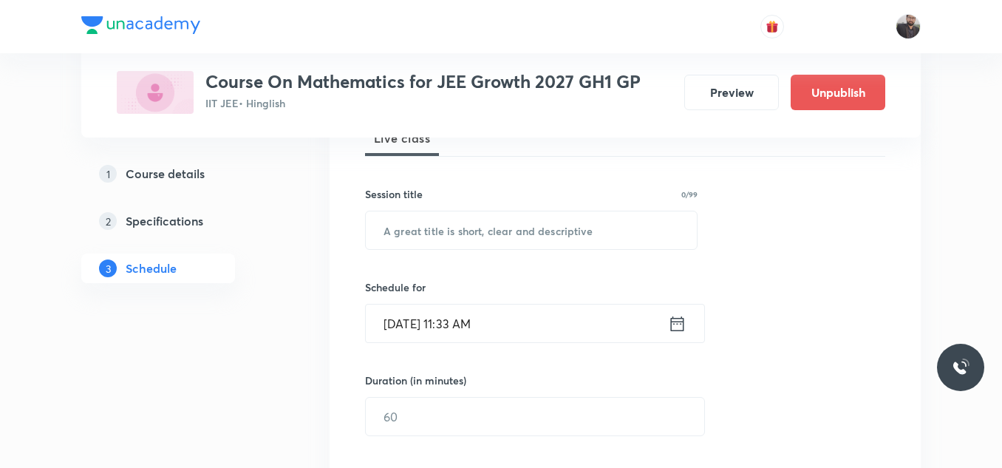
scroll to position [233, 0]
click at [566, 247] on input "text" at bounding box center [531, 230] width 331 height 38
paste input "Compound Angle - 01"
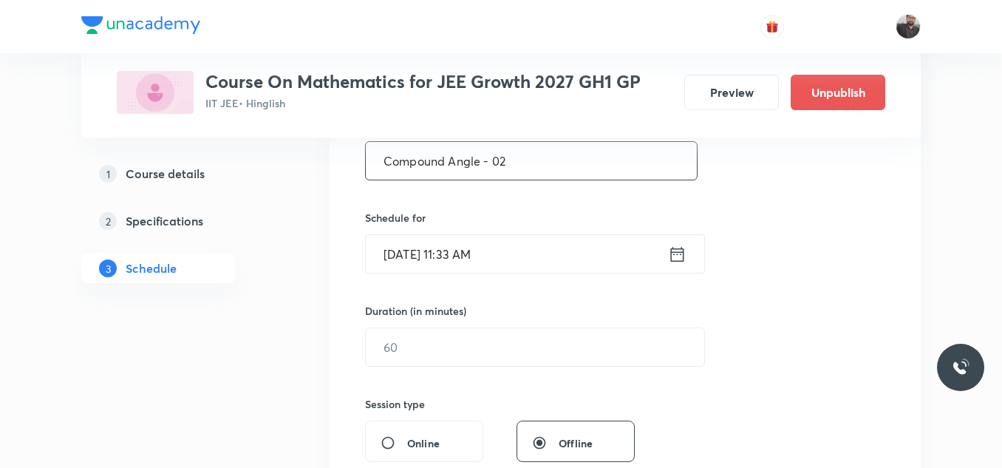
scroll to position [307, 0]
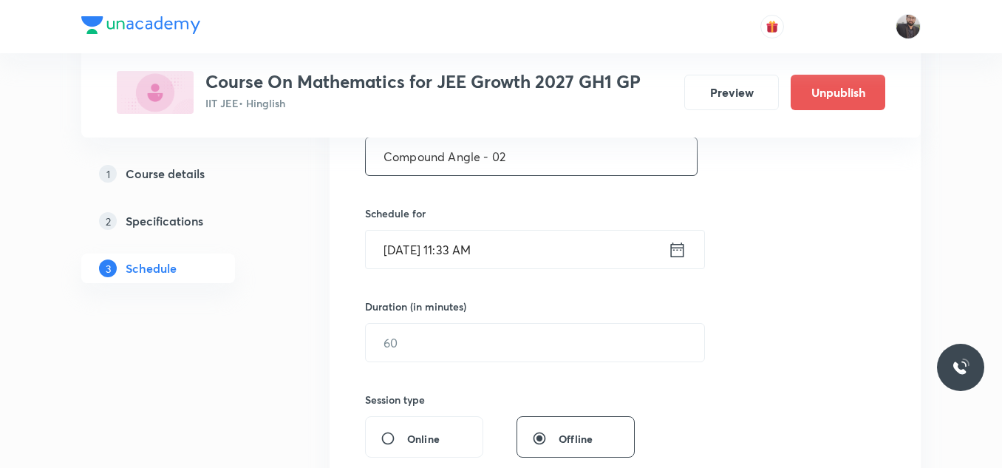
type input "Compound Angle - 02"
click at [570, 255] on input "[DATE] 11:33 AM" at bounding box center [517, 249] width 302 height 38
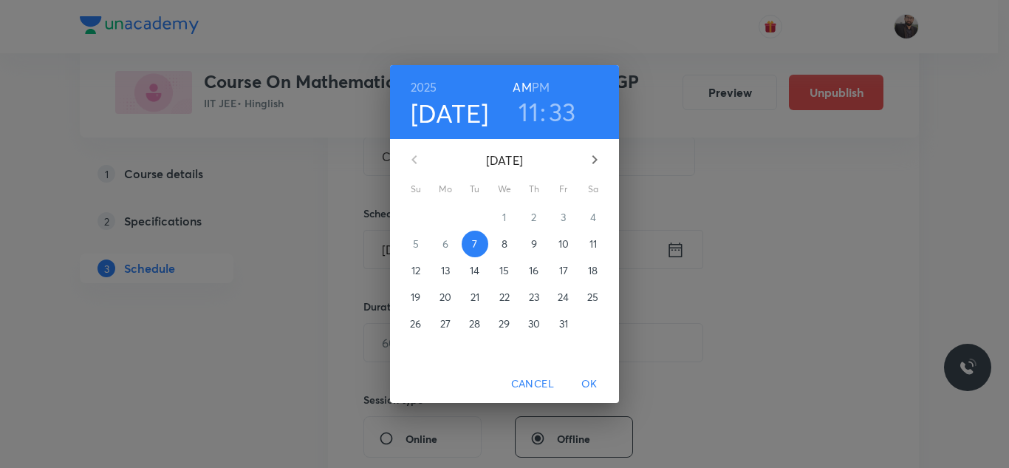
click at [494, 250] on span "8" at bounding box center [504, 243] width 27 height 15
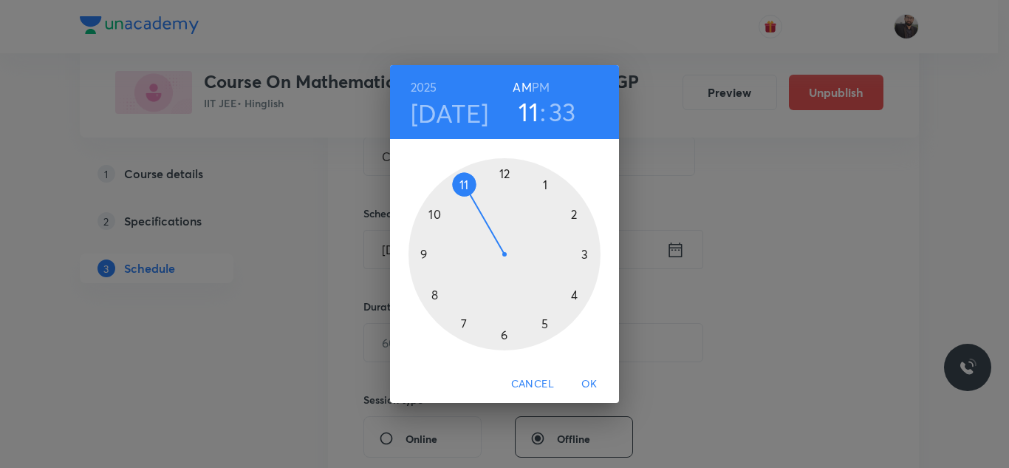
click at [437, 212] on div at bounding box center [505, 254] width 192 height 192
click at [581, 209] on div at bounding box center [505, 254] width 192 height 192
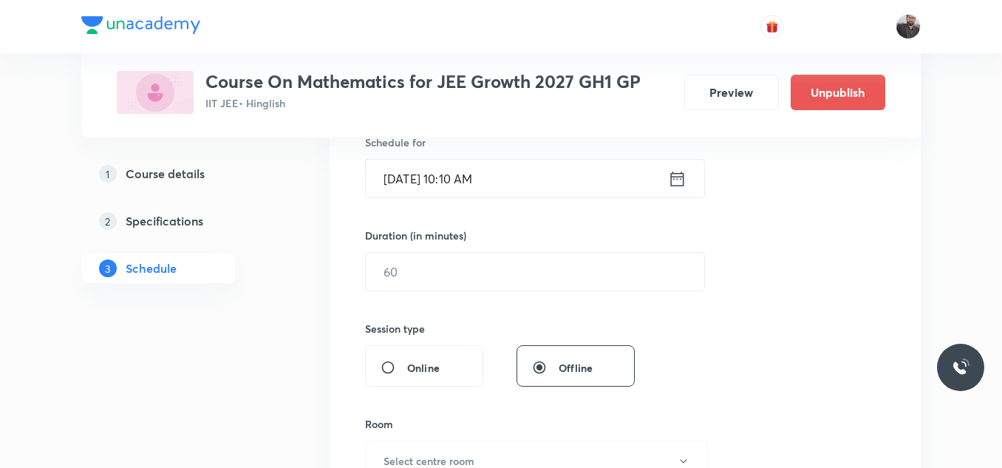
scroll to position [378, 0]
click at [573, 265] on input "text" at bounding box center [535, 271] width 338 height 38
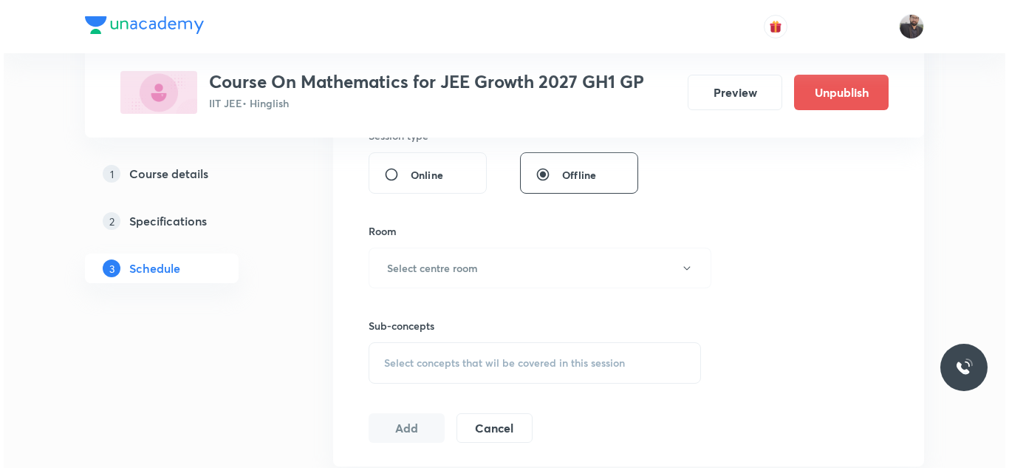
scroll to position [571, 0]
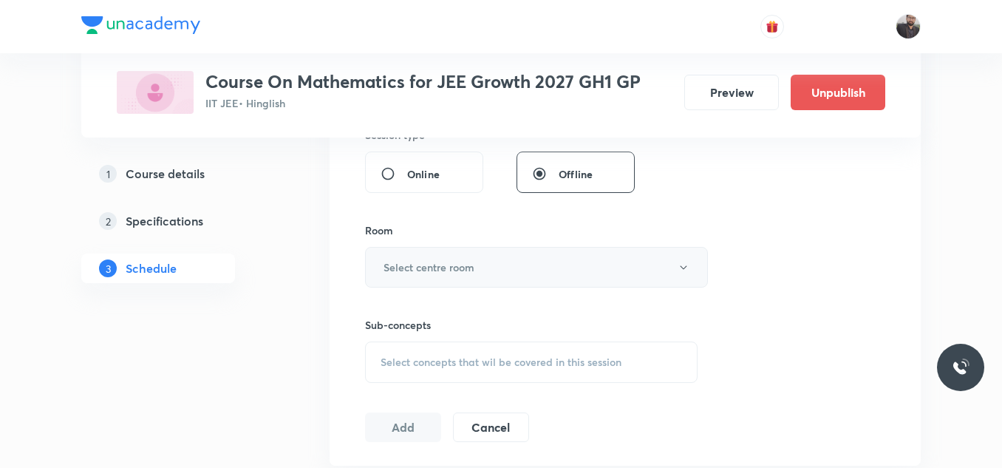
type input "85"
click at [570, 265] on button "Select centre room" at bounding box center [536, 267] width 343 height 41
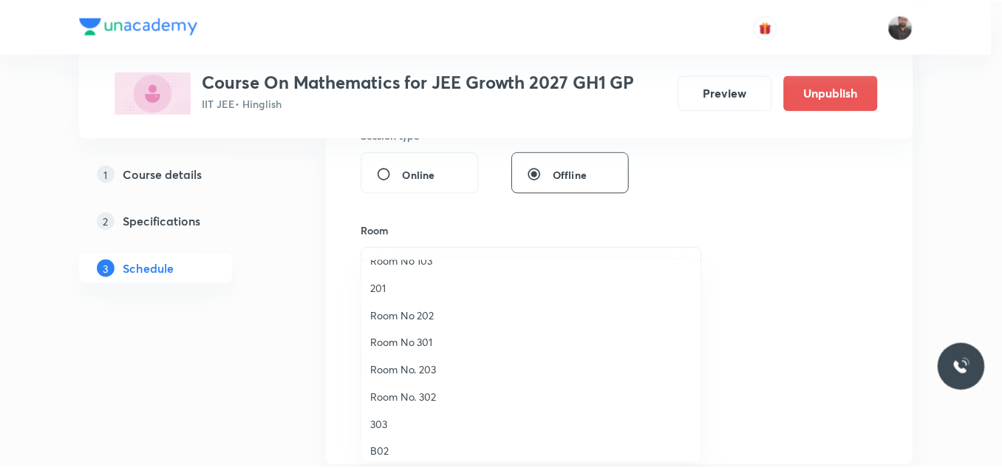
scroll to position [74, 0]
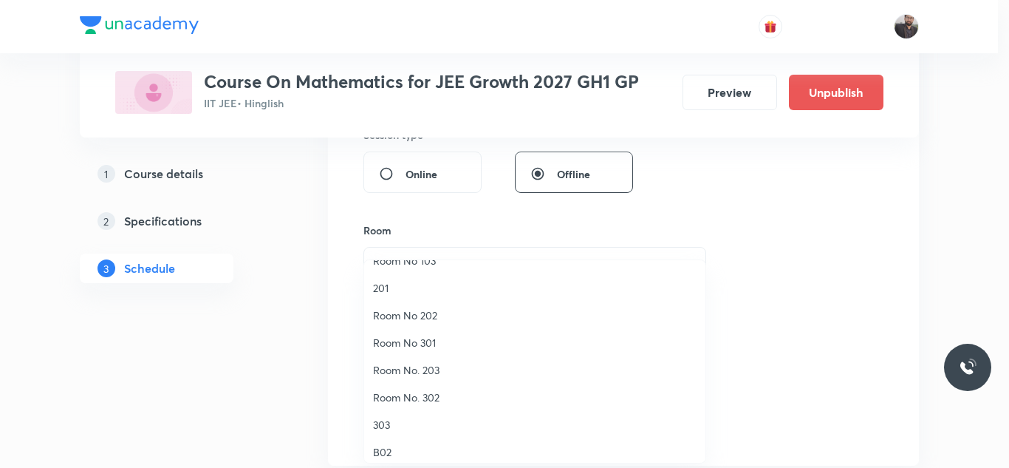
click at [419, 403] on span "Room No. 302" at bounding box center [535, 397] width 324 height 16
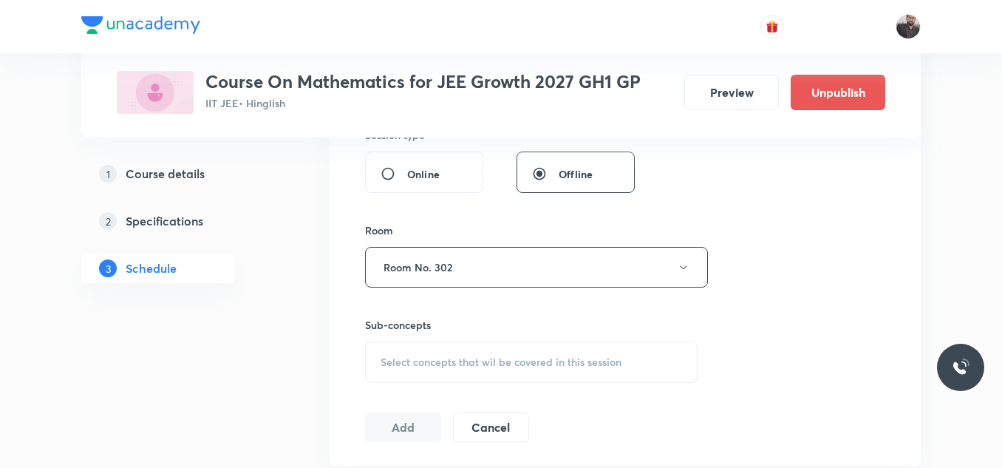
click at [472, 368] on span "Select concepts that wil be covered in this session" at bounding box center [500, 362] width 241 height 12
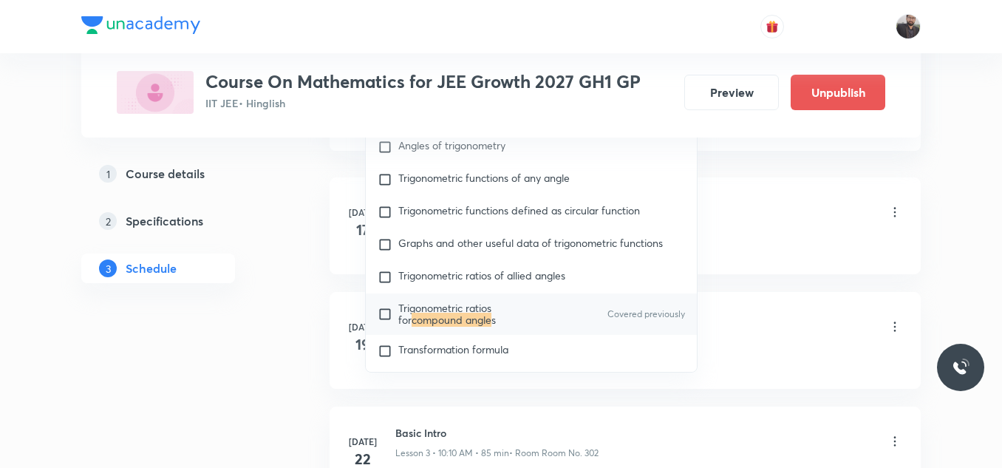
scroll to position [887, 0]
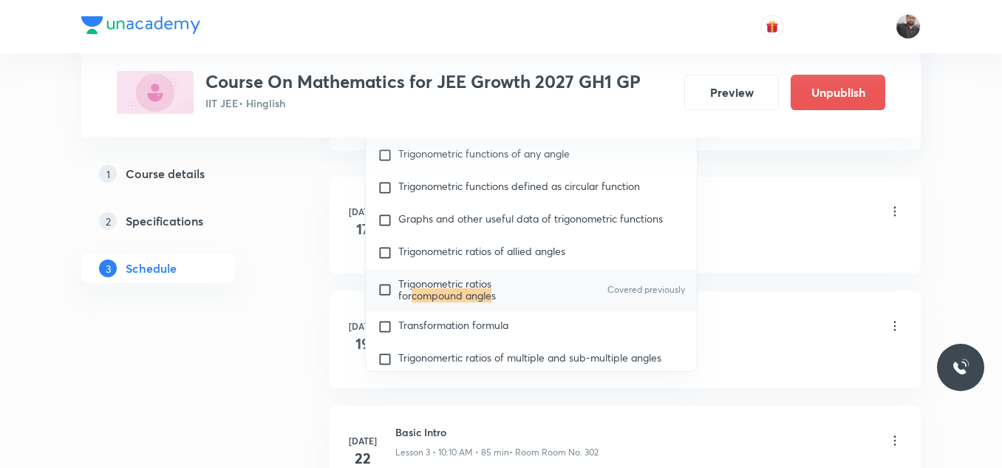
type input "Compound Angle"
click at [470, 301] on span "Trigonometric ratios for" at bounding box center [444, 289] width 93 height 26
checkbox input "true"
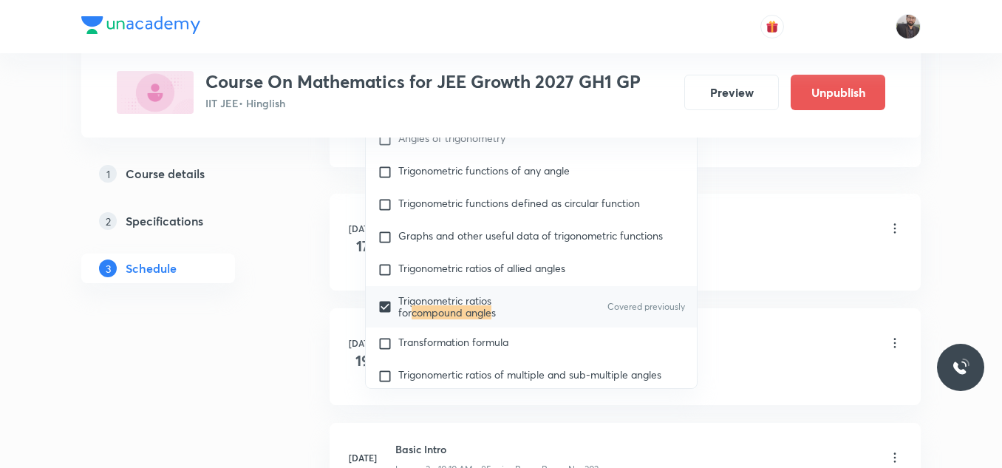
click at [831, 222] on div "Basic Intro Lesson 1 • 10:25 AM • 70 min • Room Room No. 302" at bounding box center [648, 229] width 507 height 35
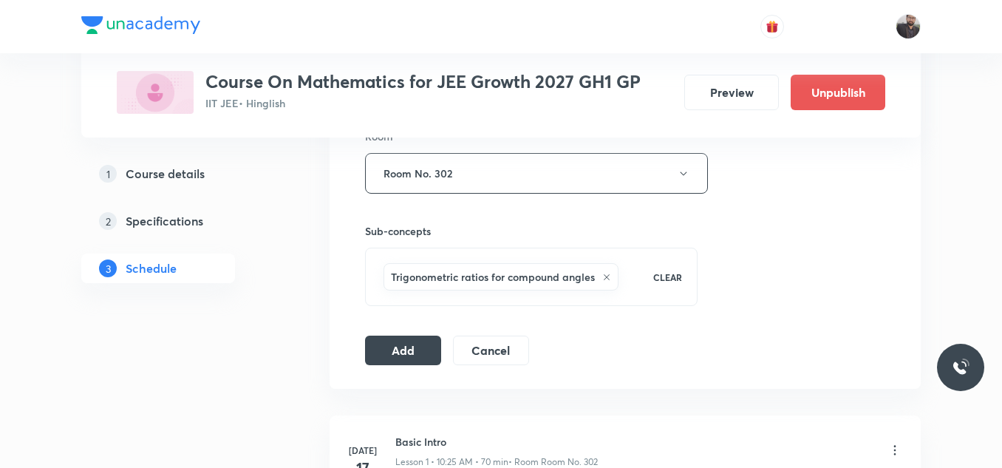
scroll to position [660, 0]
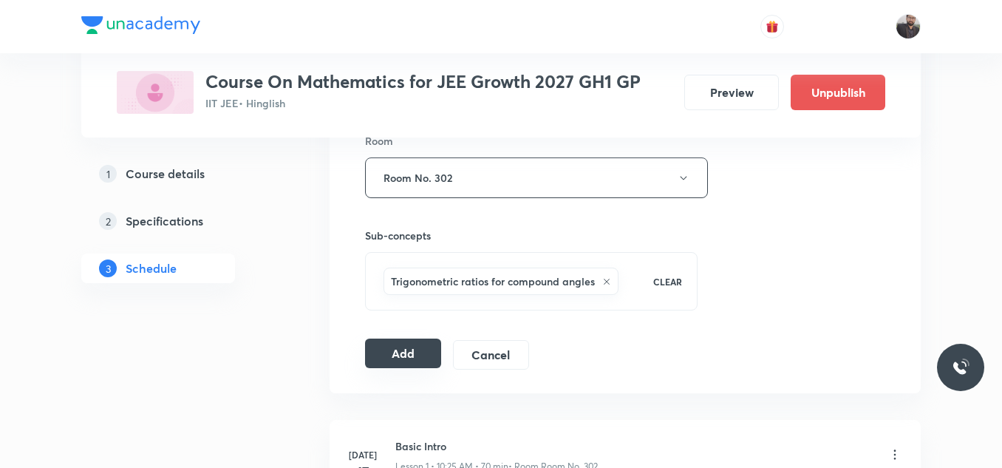
click at [424, 346] on button "Add" at bounding box center [403, 353] width 76 height 30
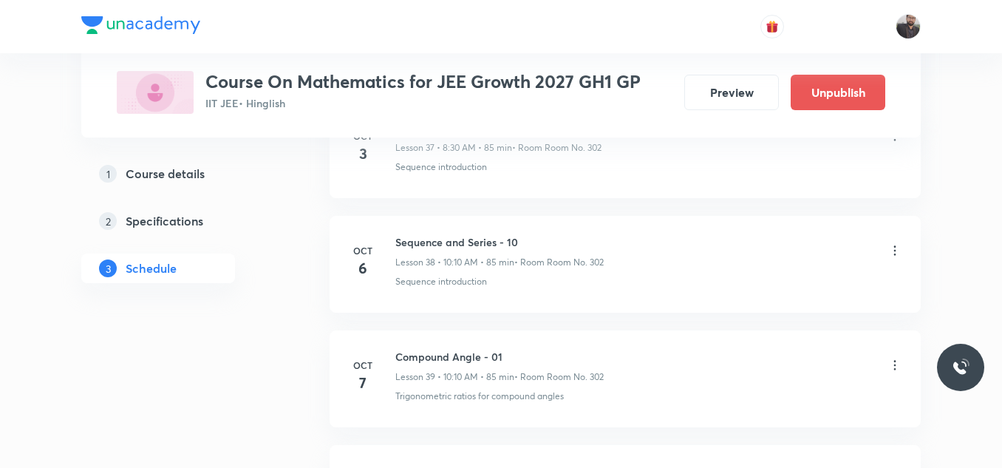
scroll to position [4618, 0]
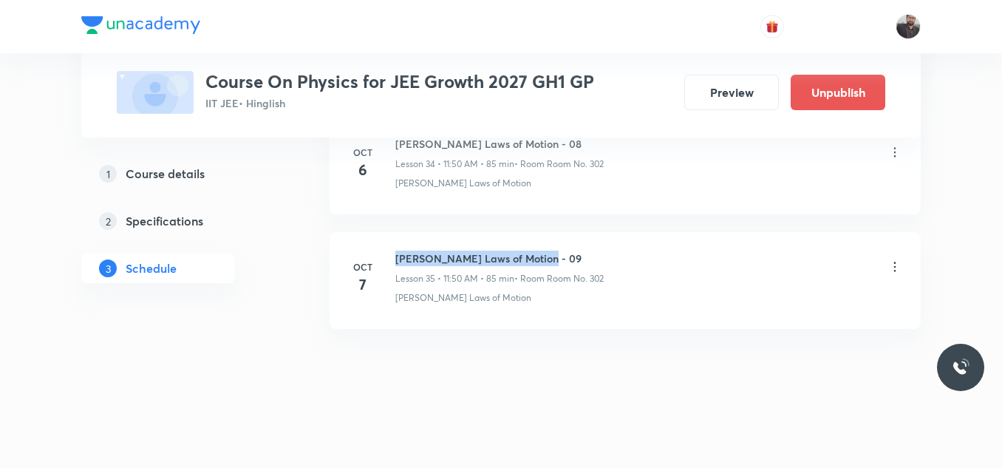
drag, startPoint x: 394, startPoint y: 251, endPoint x: 567, endPoint y: 253, distance: 173.6
click at [567, 253] on div "[DATE] [PERSON_NAME] Laws of Motion - 09 Lesson 35 • 11:50 AM • 85 min • Room R…" at bounding box center [625, 277] width 554 height 54
copy h6 "[PERSON_NAME] Laws of Motion - 09"
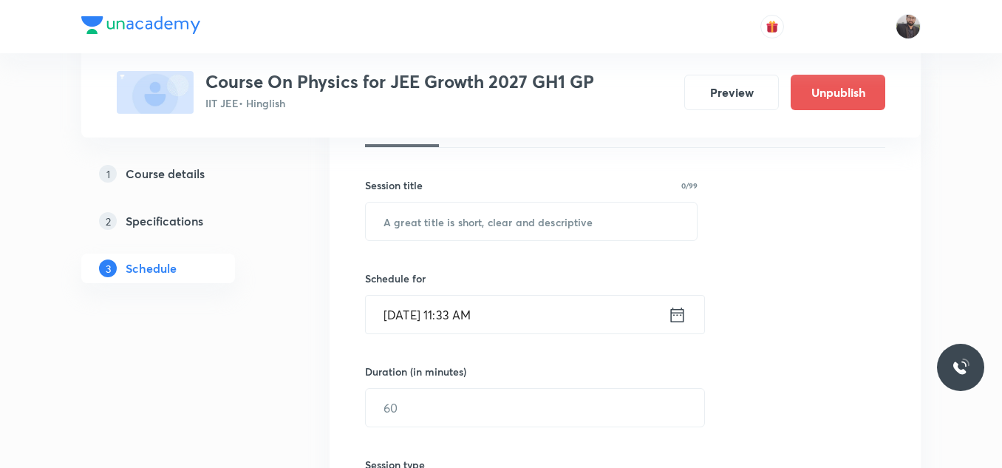
scroll to position [243, 0]
click at [550, 211] on input "text" at bounding box center [531, 220] width 331 height 38
paste input "[PERSON_NAME] Laws of Motion - 09"
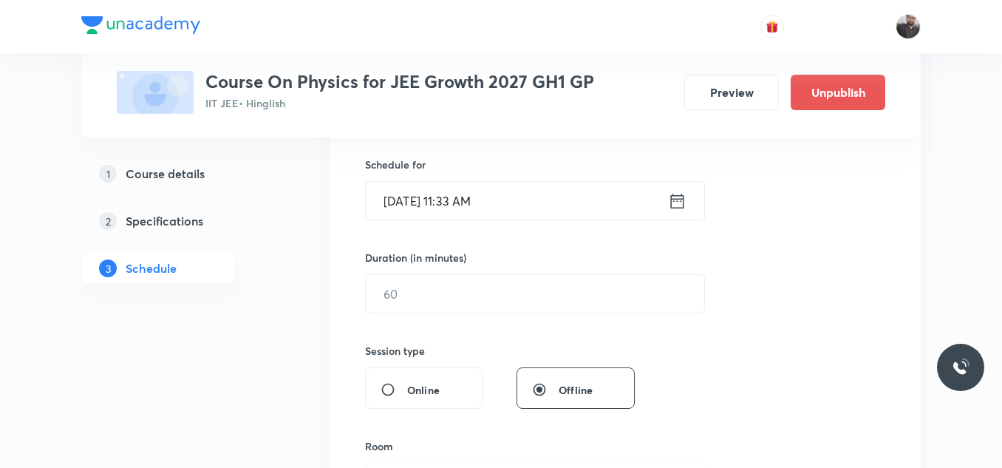
scroll to position [353, 0]
type input "[PERSON_NAME] Laws of Motion - 10"
click at [550, 211] on input "[DATE] 11:33 AM" at bounding box center [517, 203] width 302 height 38
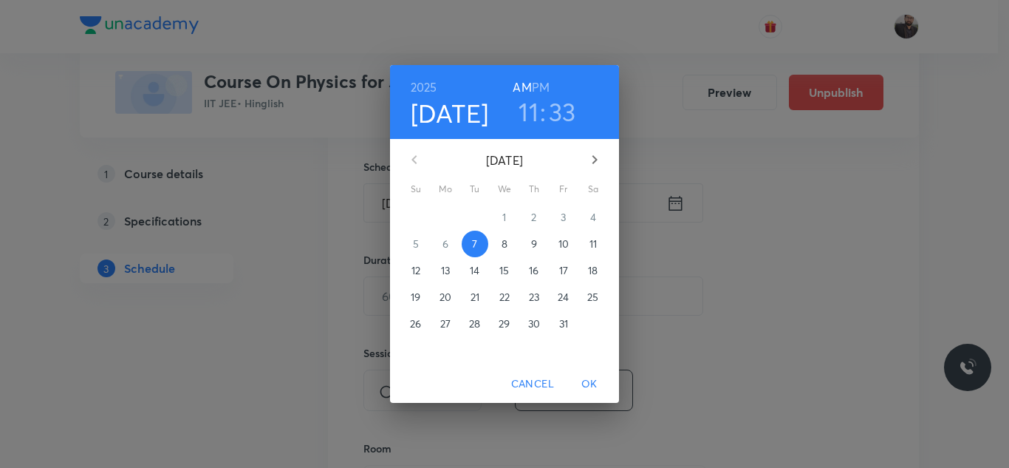
click at [497, 243] on span "8" at bounding box center [504, 243] width 27 height 15
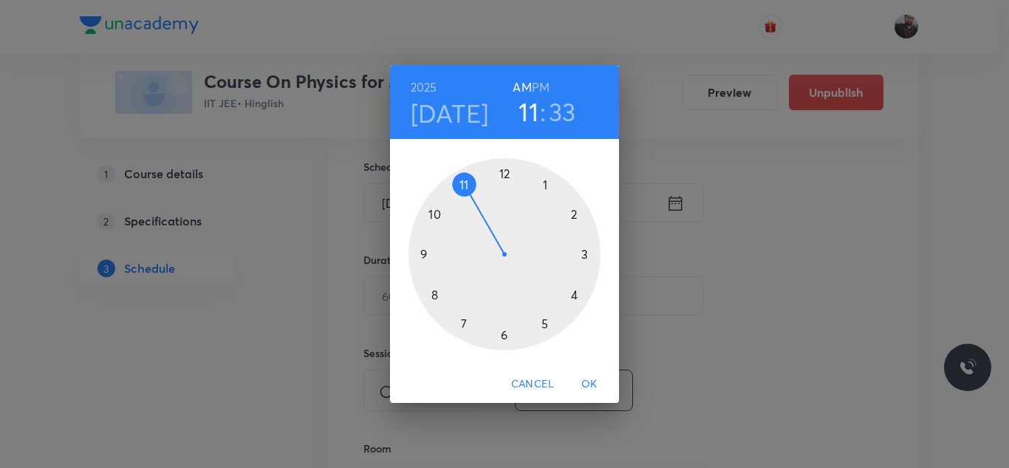
click at [462, 182] on div at bounding box center [505, 254] width 192 height 192
click at [433, 214] on div at bounding box center [505, 254] width 192 height 192
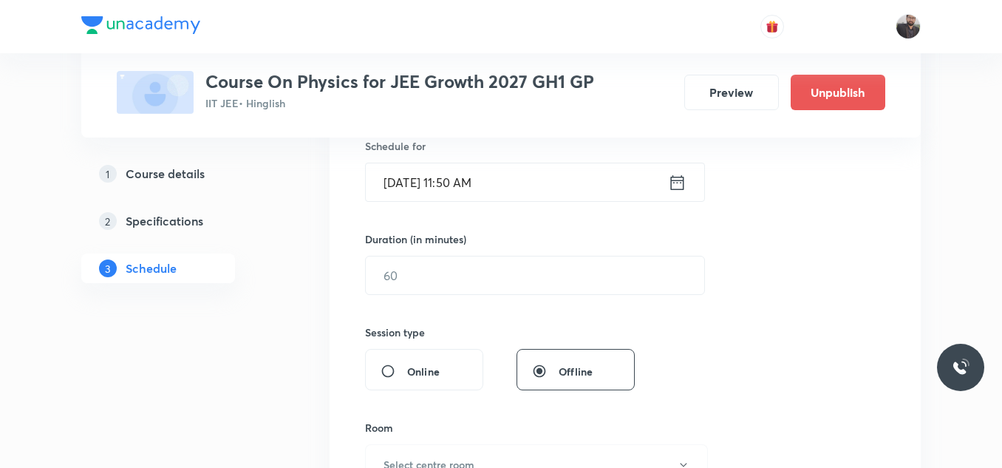
scroll to position [381, 0]
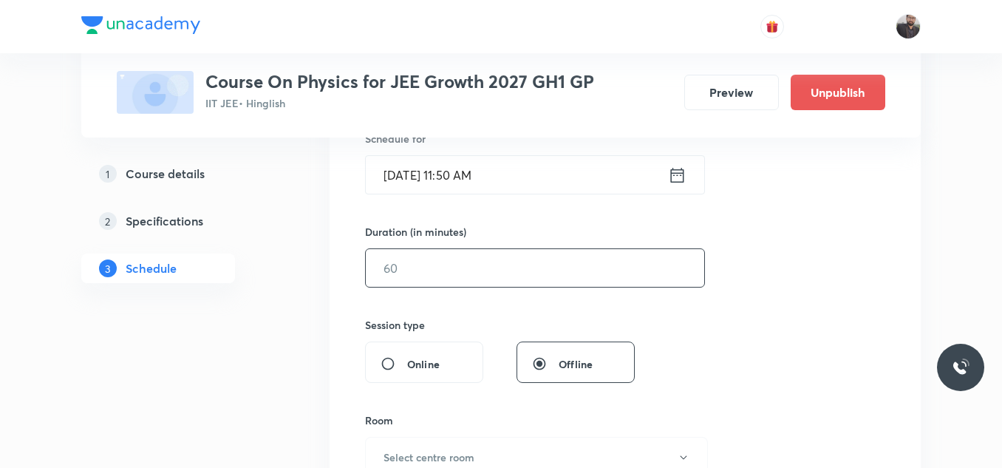
click at [466, 270] on input "text" at bounding box center [535, 268] width 338 height 38
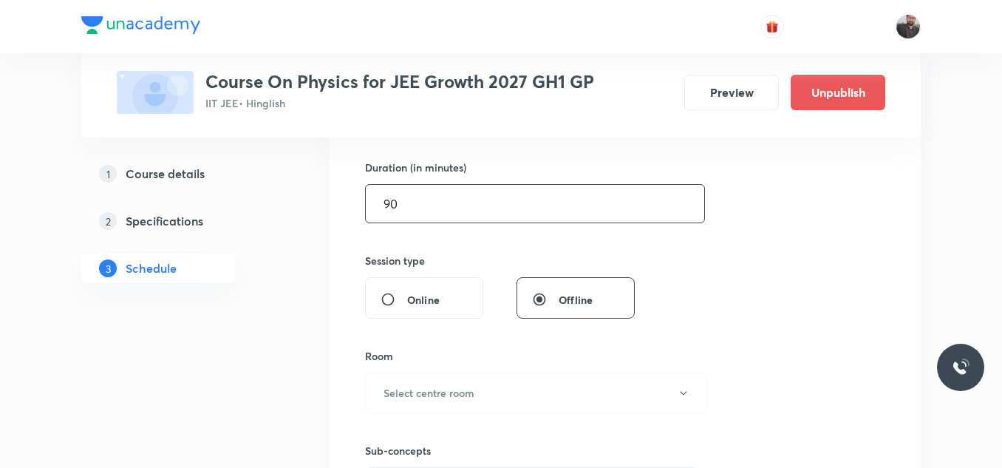
scroll to position [444, 0]
type input "9"
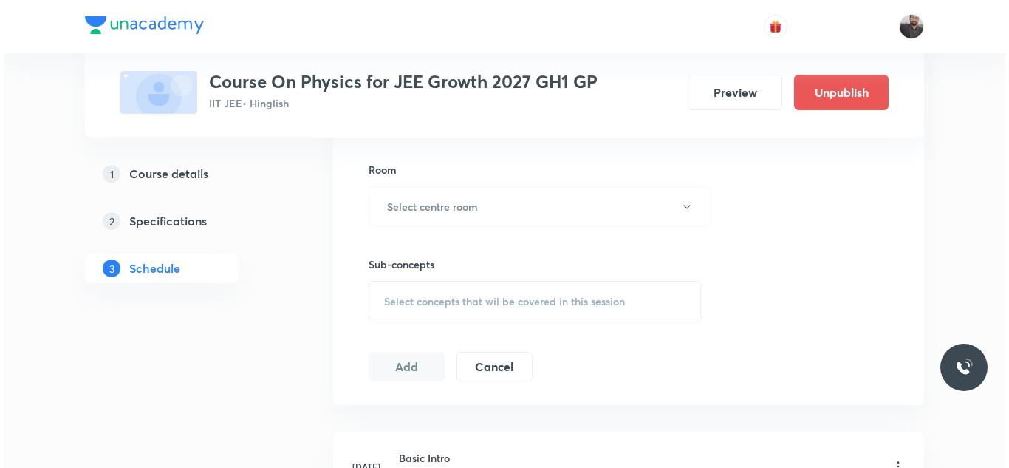
scroll to position [633, 0]
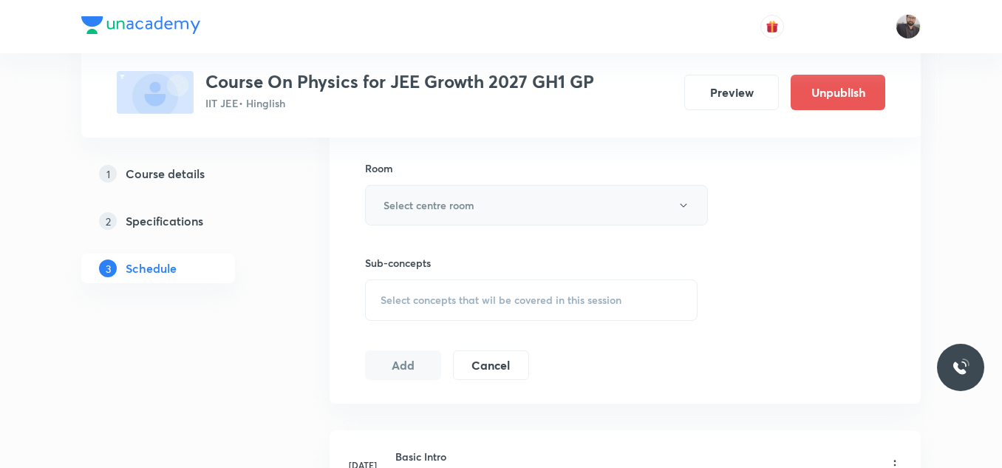
type input "85"
click at [451, 215] on button "Select centre room" at bounding box center [536, 205] width 343 height 41
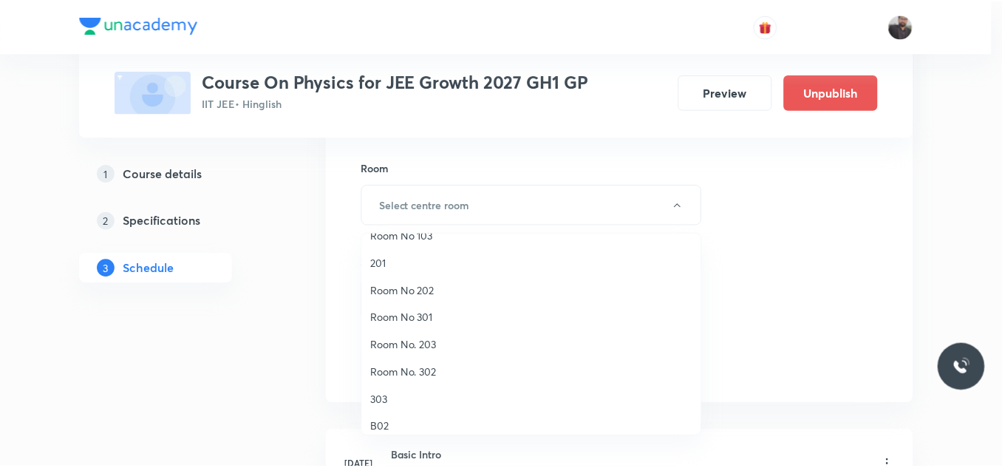
scroll to position [73, 0]
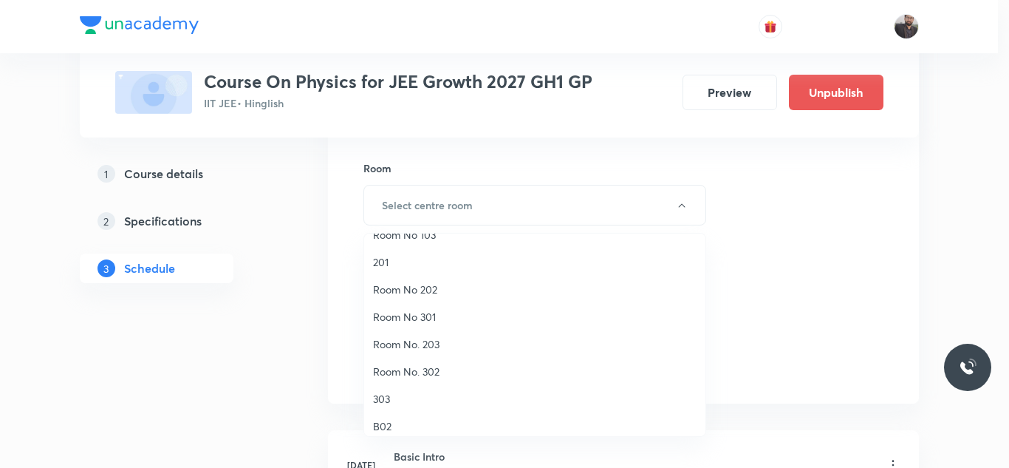
click at [431, 372] on span "Room No. 302" at bounding box center [535, 371] width 324 height 16
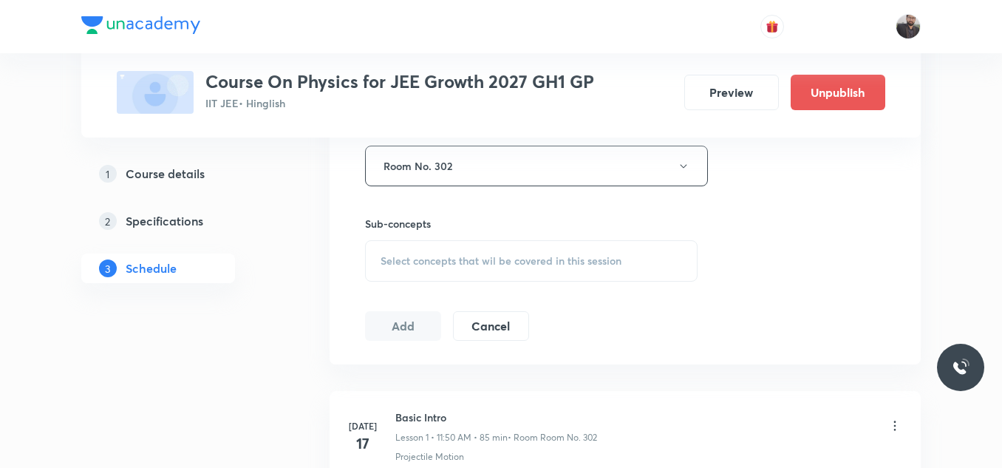
scroll to position [673, 0]
click at [443, 262] on span "Select concepts that wil be covered in this session" at bounding box center [500, 260] width 241 height 12
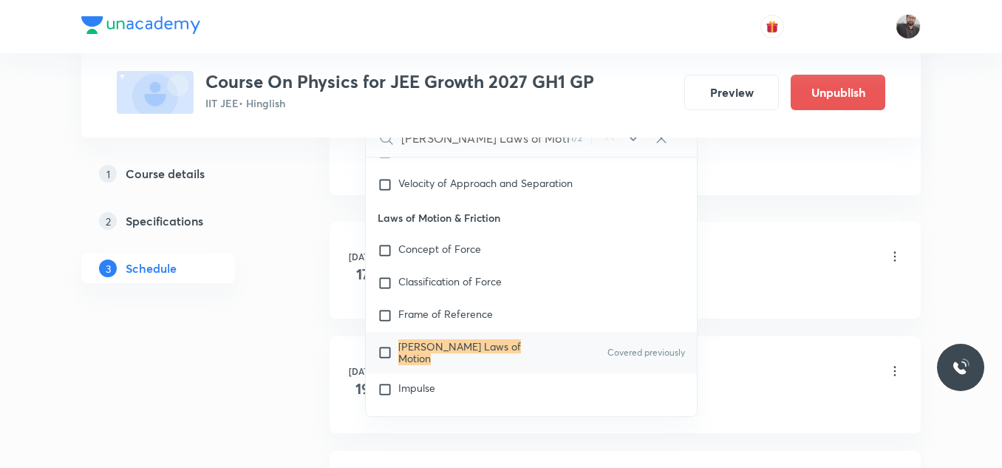
scroll to position [842, 0]
type input "[PERSON_NAME] Laws of Motion"
click at [463, 350] on mark "[PERSON_NAME] Laws of Motion" at bounding box center [459, 351] width 123 height 26
checkbox input "true"
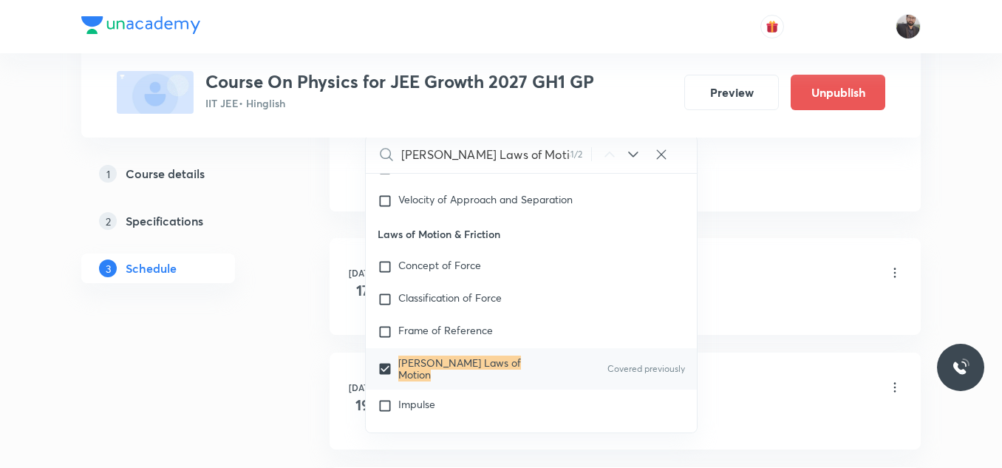
click at [836, 240] on li "Jul 17 Basic Intro Lesson 1 • 11:50 AM • 85 min • Room Room No. 302 Projectile …" at bounding box center [624, 286] width 591 height 97
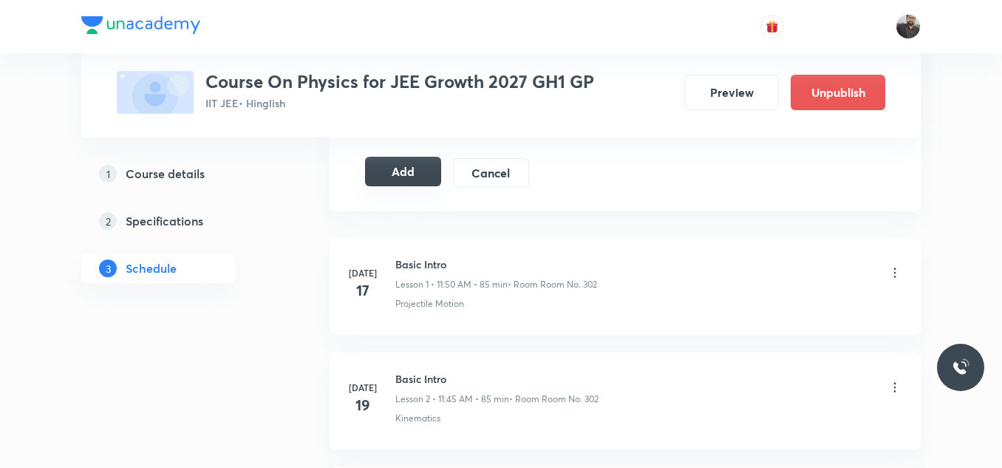
click at [417, 171] on button "Add" at bounding box center [403, 172] width 76 height 30
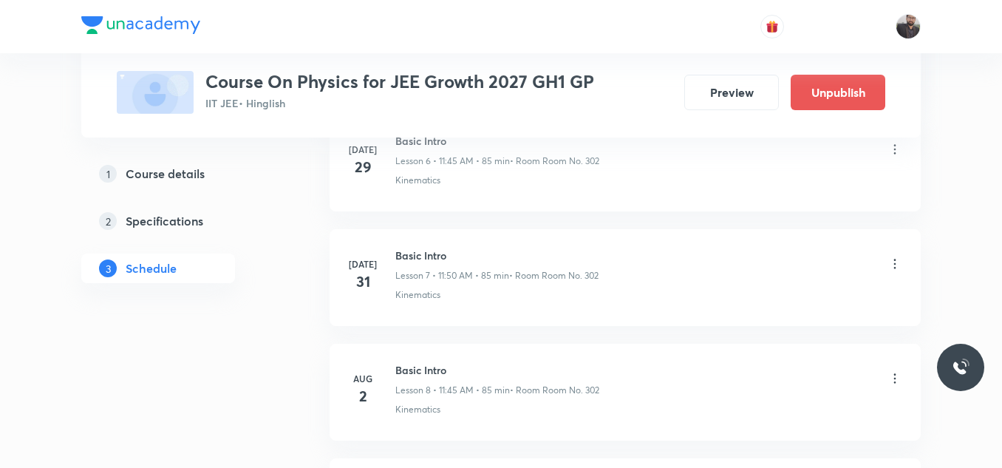
scroll to position [4160, 0]
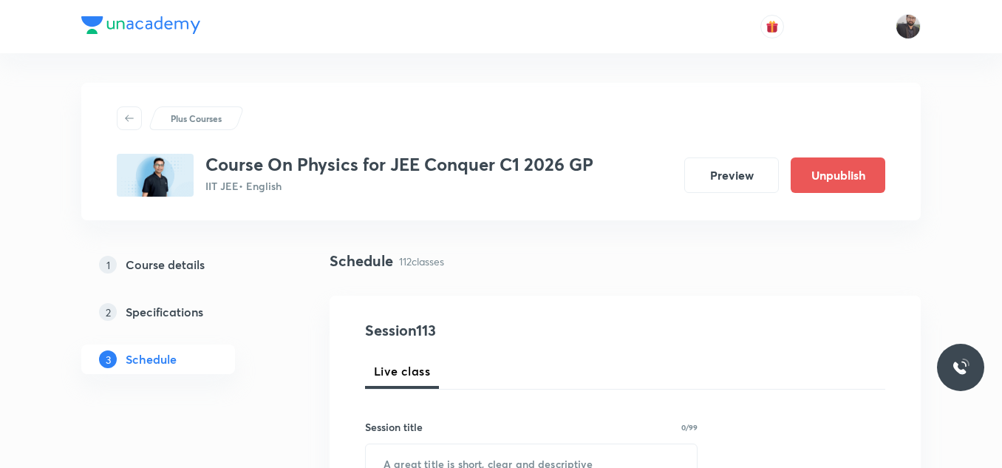
scroll to position [13572, 0]
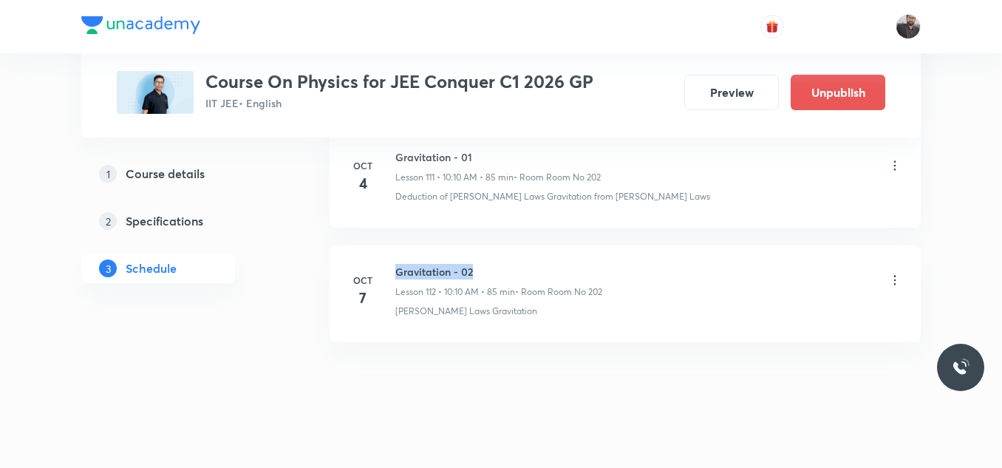
drag, startPoint x: 394, startPoint y: 256, endPoint x: 523, endPoint y: 242, distance: 130.0
click at [523, 245] on li "[DATE] Gravitation - 02 Lesson 112 • 10:10 AM • 85 min • Room Room No 202 [PERS…" at bounding box center [624, 293] width 591 height 97
copy h6 "Gravitation - 02"
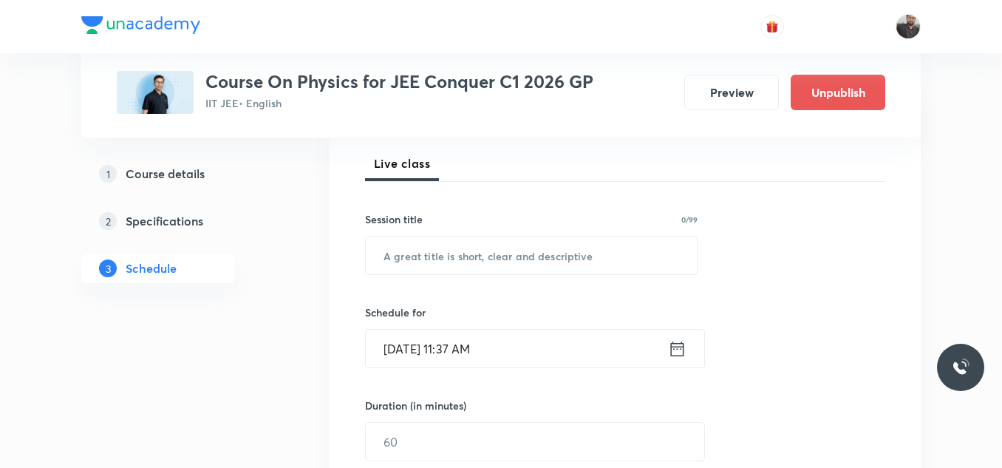
scroll to position [208, 0]
click at [525, 247] on input "text" at bounding box center [531, 255] width 331 height 38
paste input "Gravitation - 02"
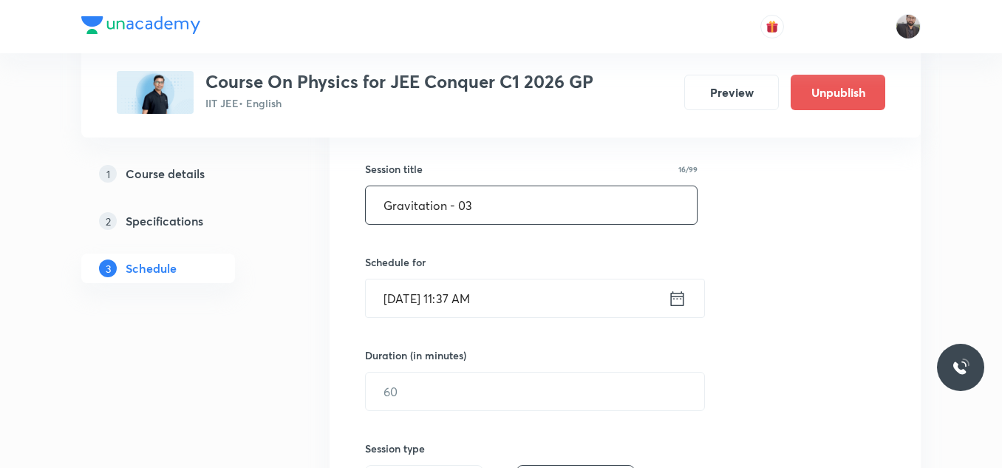
scroll to position [271, 0]
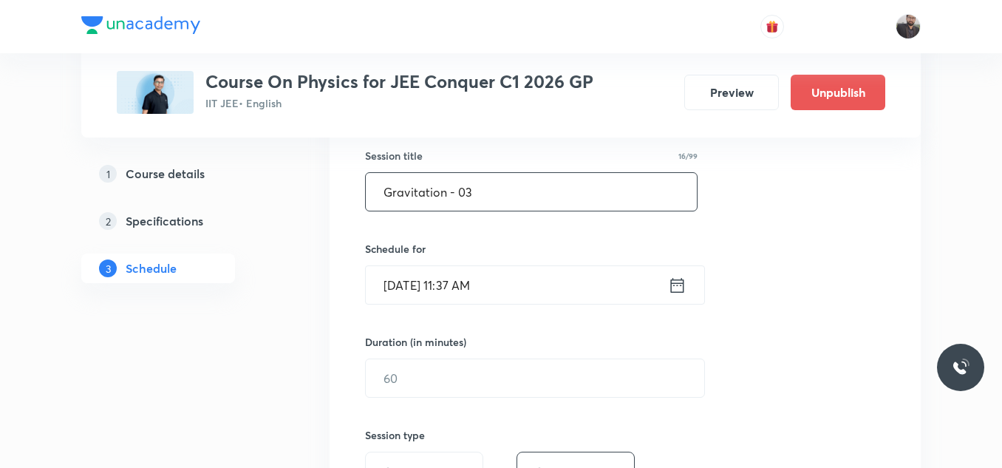
type input "Gravitation - 03"
click at [525, 284] on input "[DATE] 11:37 AM" at bounding box center [517, 285] width 302 height 38
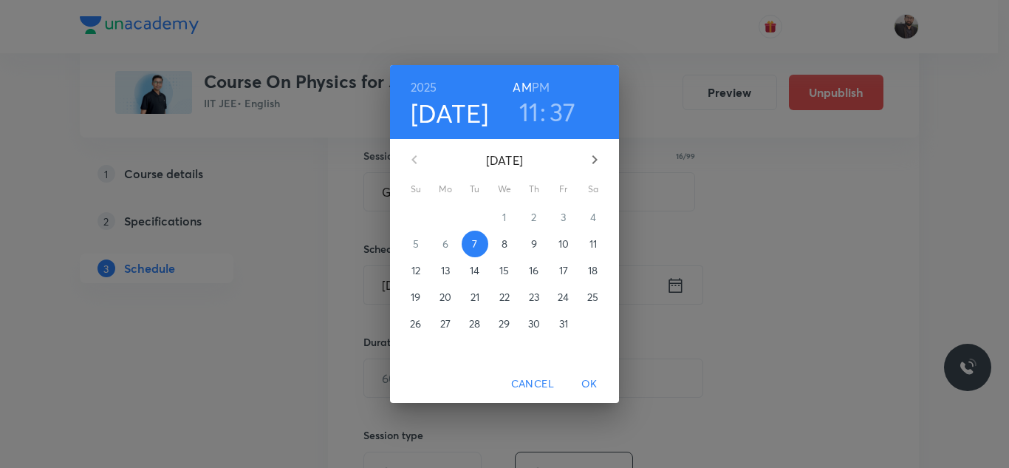
click at [502, 250] on p "8" at bounding box center [505, 243] width 6 height 15
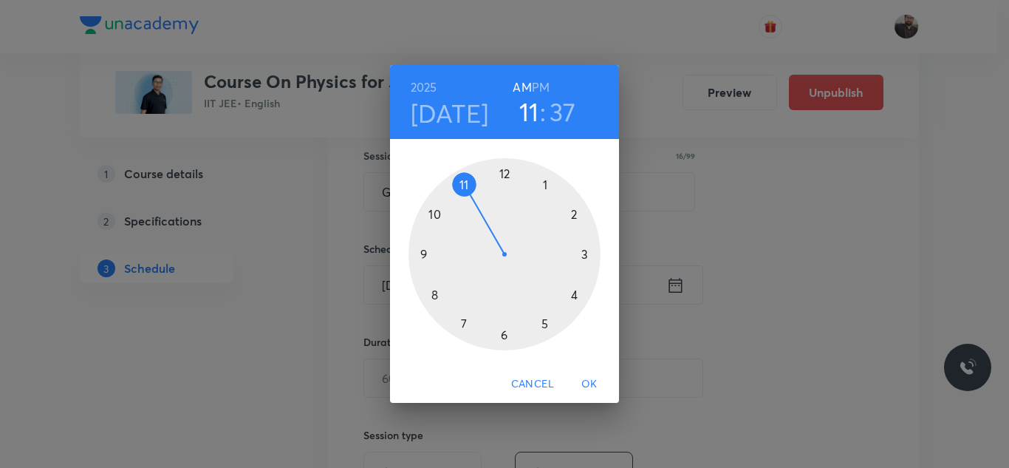
click at [435, 216] on div at bounding box center [505, 254] width 192 height 192
click at [575, 217] on div at bounding box center [505, 254] width 192 height 192
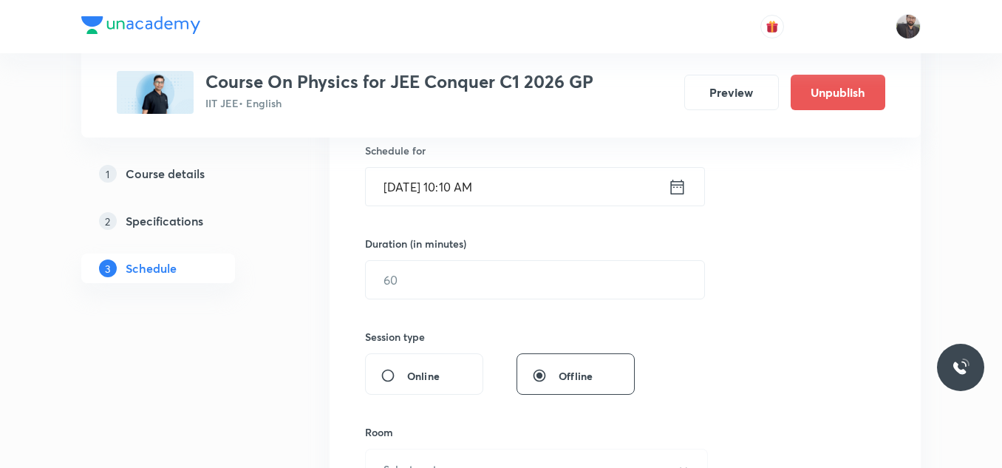
scroll to position [384, 0]
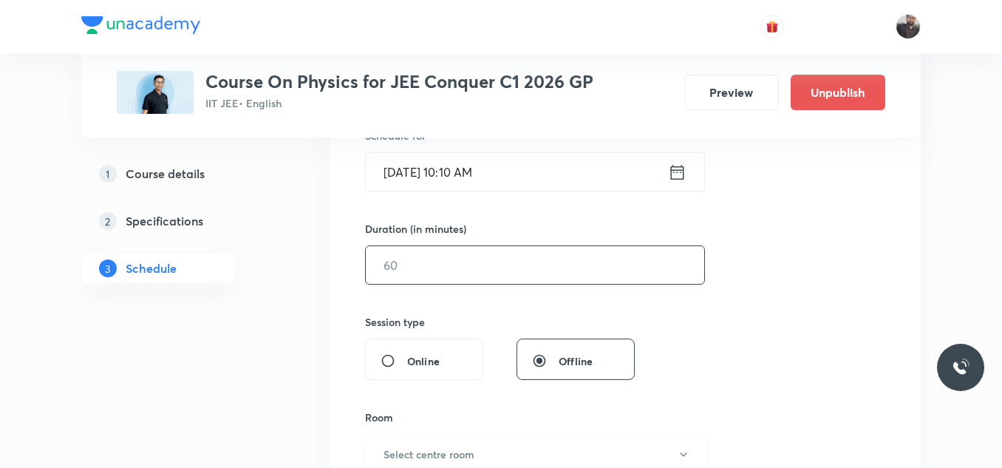
click at [510, 274] on input "text" at bounding box center [535, 265] width 338 height 38
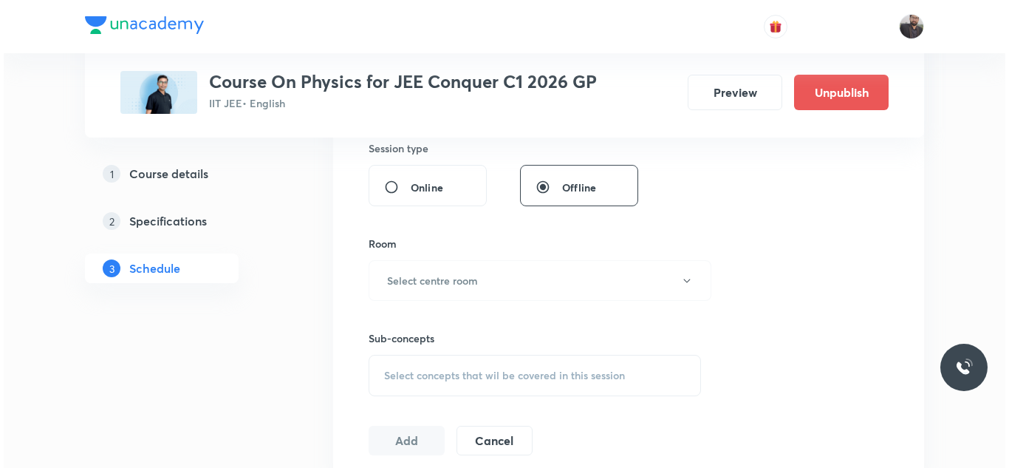
scroll to position [559, 0]
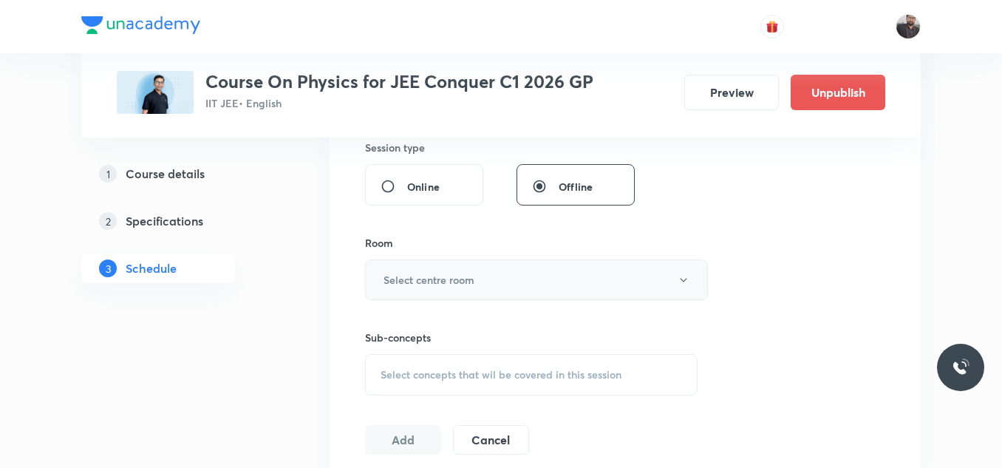
type input "85"
click at [510, 278] on button "Select centre room" at bounding box center [536, 279] width 343 height 41
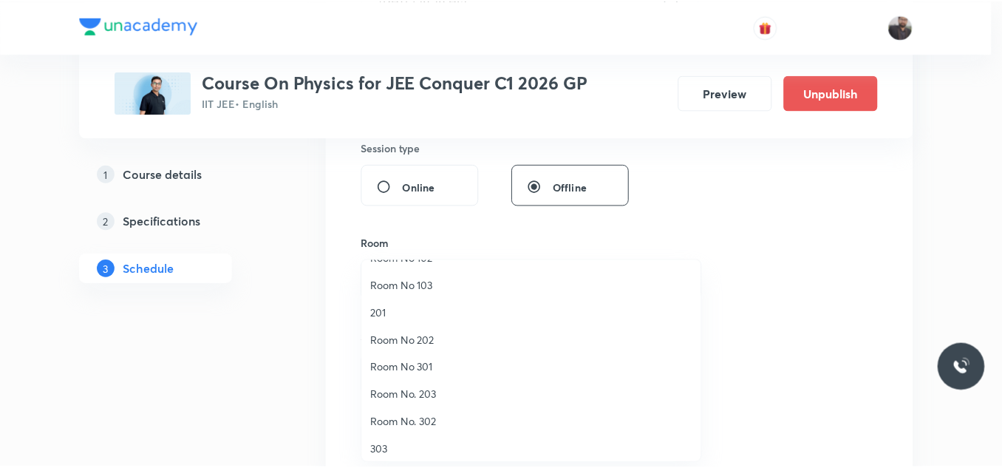
scroll to position [49, 0]
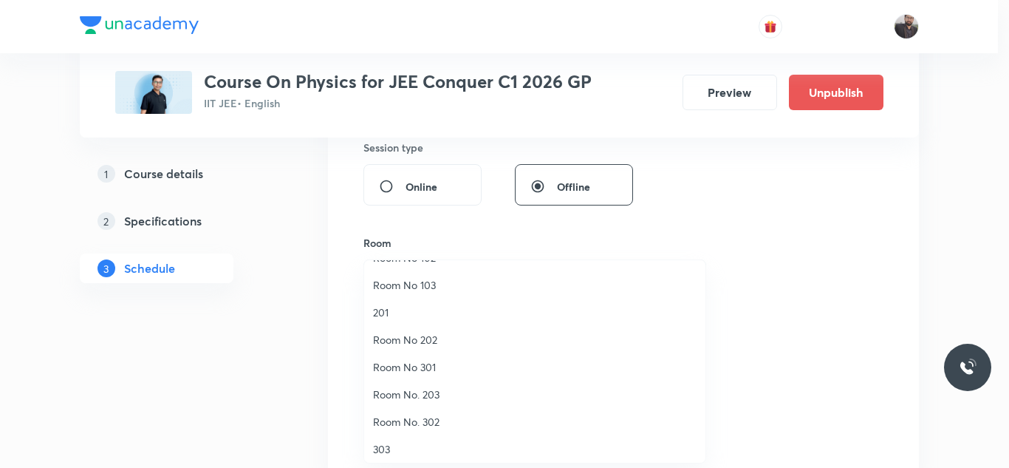
click at [433, 341] on span "Room No 202" at bounding box center [535, 340] width 324 height 16
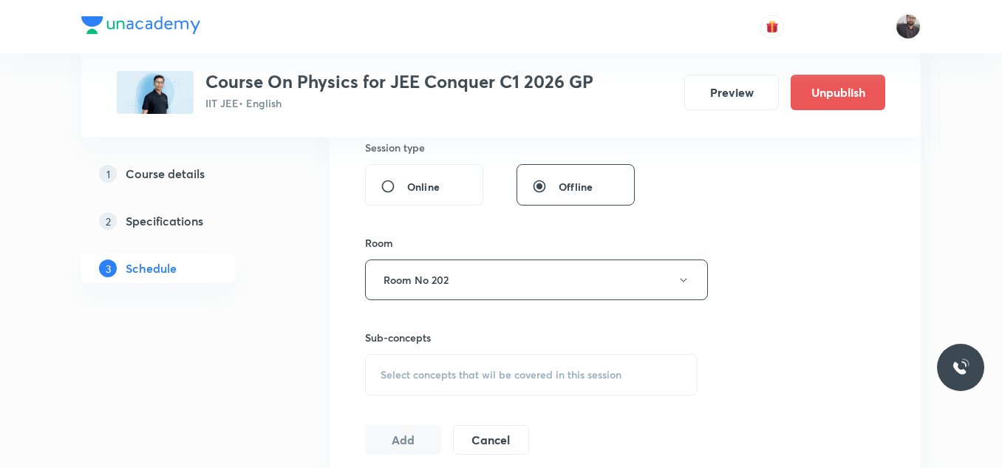
click at [492, 352] on div "Sub-concepts Select concepts that wil be covered in this session" at bounding box center [531, 362] width 332 height 66
click at [496, 378] on span "Select concepts that wil be covered in this session" at bounding box center [500, 375] width 241 height 12
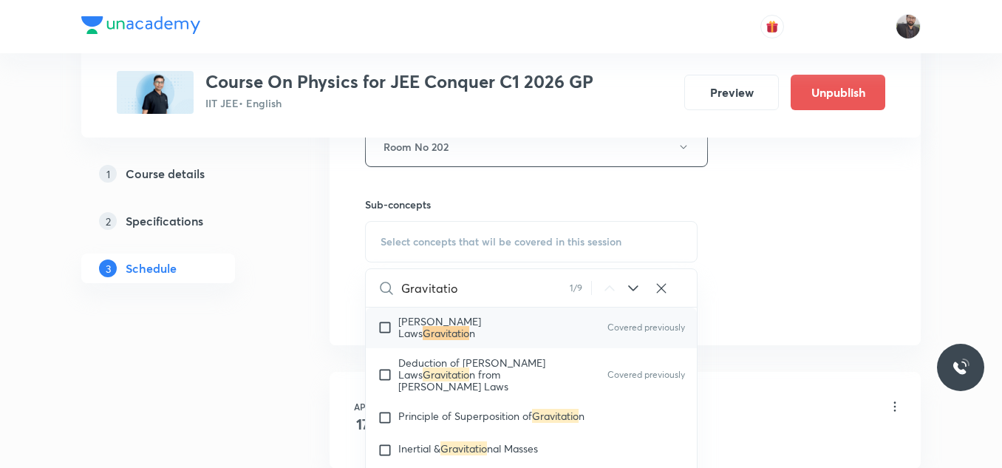
scroll to position [5807, 0]
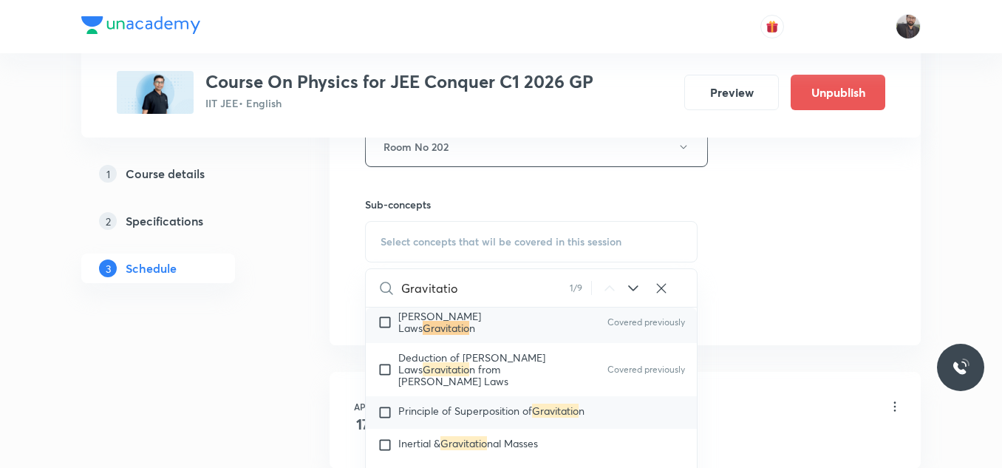
type input "Gravitatio"
click at [577, 403] on mark "Gravitatio" at bounding box center [555, 410] width 47 height 14
checkbox input "true"
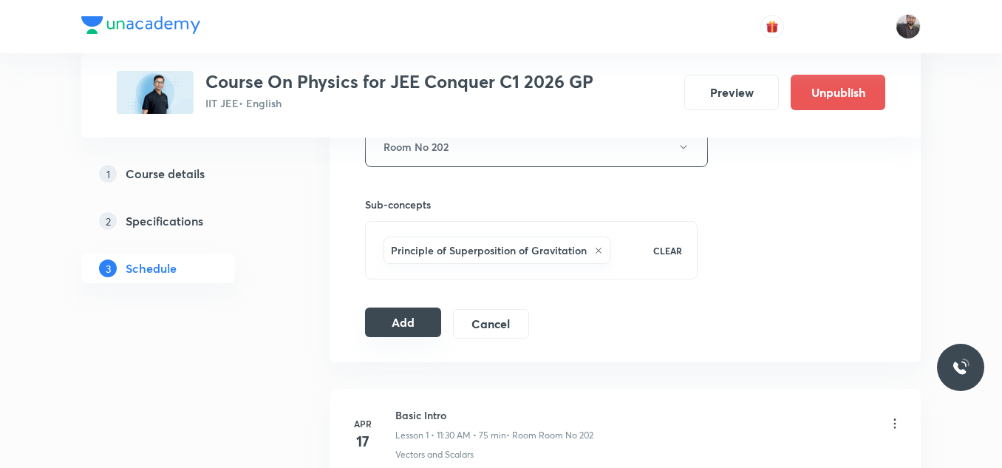
click at [396, 320] on button "Add" at bounding box center [403, 322] width 76 height 30
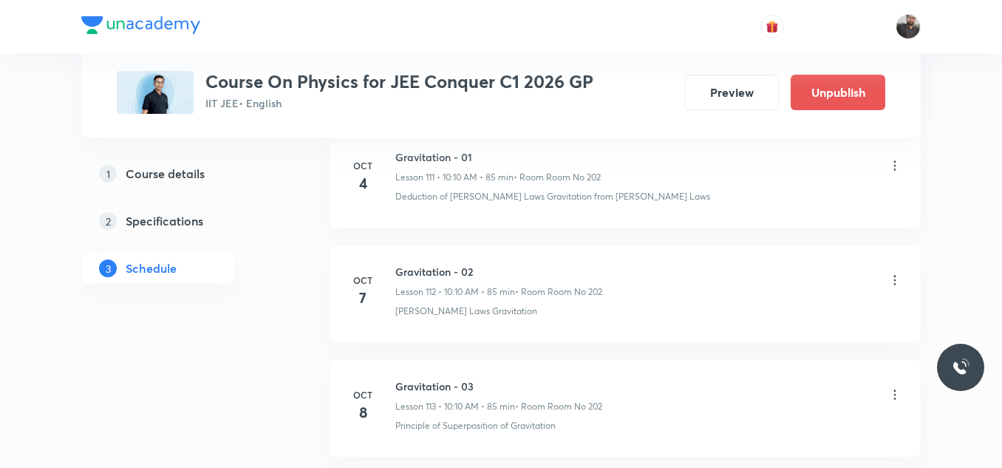
scroll to position [13007, 0]
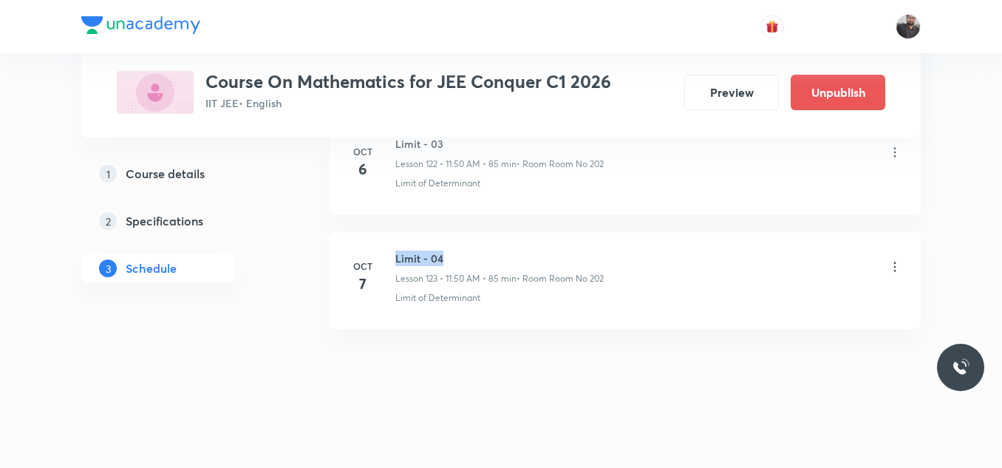
drag, startPoint x: 390, startPoint y: 253, endPoint x: 529, endPoint y: 249, distance: 138.9
click at [529, 249] on li "[DATE] Limit - 04 Lesson 123 • 11:50 AM • 85 min • Room Room No 202 Limit of De…" at bounding box center [624, 280] width 591 height 97
copy h6 "Limit - 04"
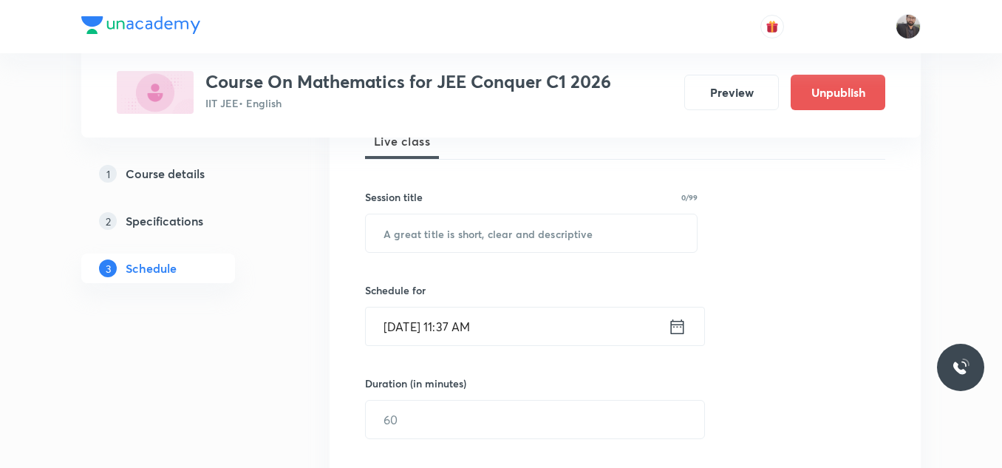
scroll to position [231, 0]
click at [529, 249] on input "text" at bounding box center [531, 232] width 331 height 38
paste input "Limit - 04"
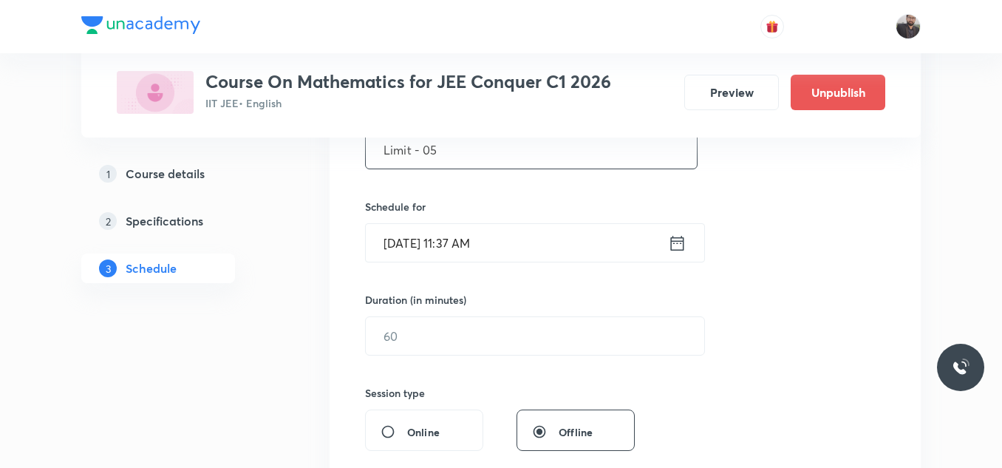
scroll to position [314, 0]
type input "Limit - 05"
click at [529, 249] on input "[DATE] 11:37 AM" at bounding box center [517, 242] width 302 height 38
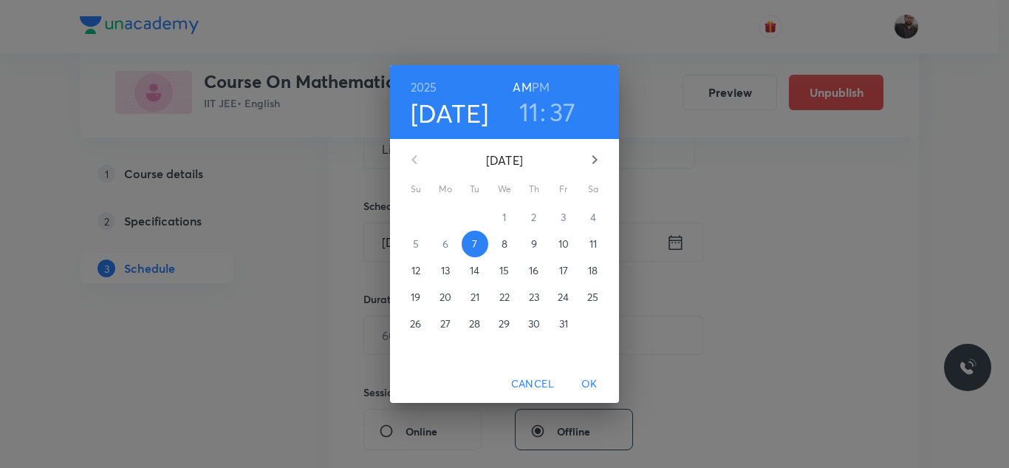
click at [503, 246] on p "8" at bounding box center [505, 243] width 6 height 15
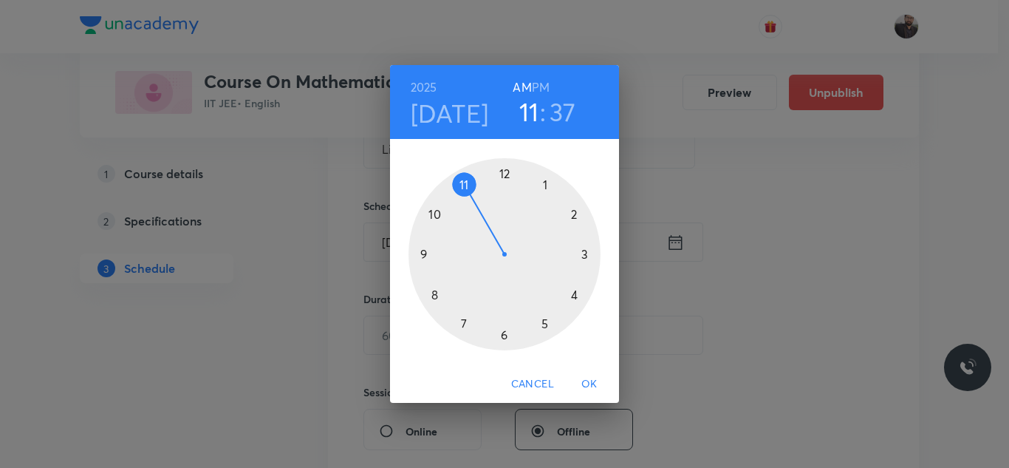
click at [433, 293] on div at bounding box center [505, 254] width 192 height 192
click at [504, 335] on div at bounding box center [505, 254] width 192 height 192
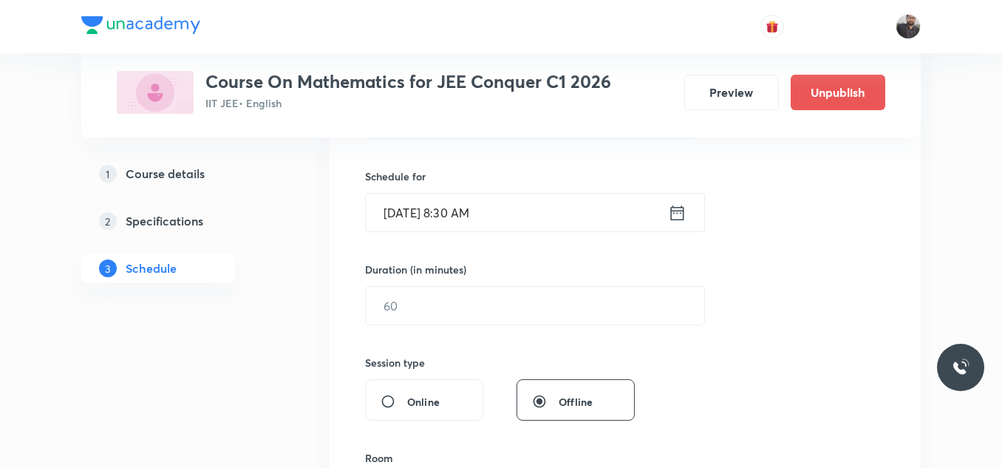
scroll to position [344, 0]
click at [494, 300] on input "text" at bounding box center [535, 305] width 338 height 38
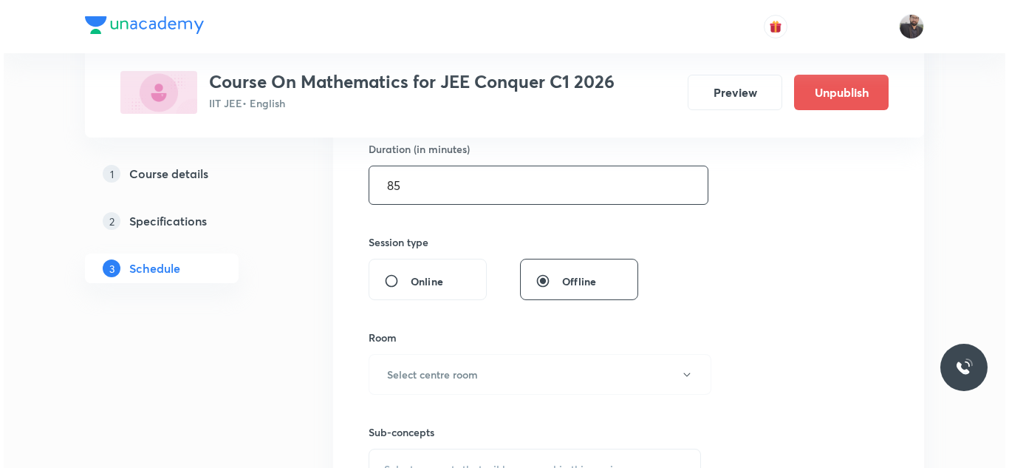
scroll to position [498, 0]
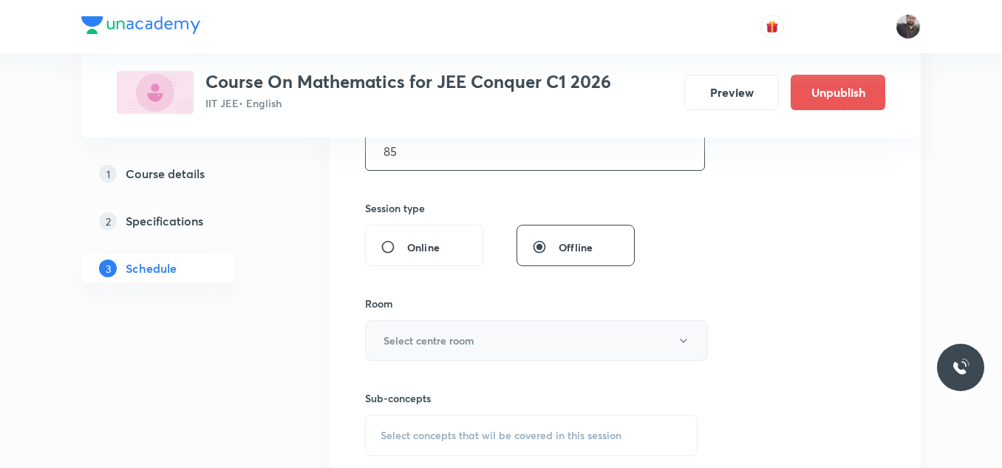
type input "85"
click at [500, 333] on button "Select centre room" at bounding box center [536, 340] width 343 height 41
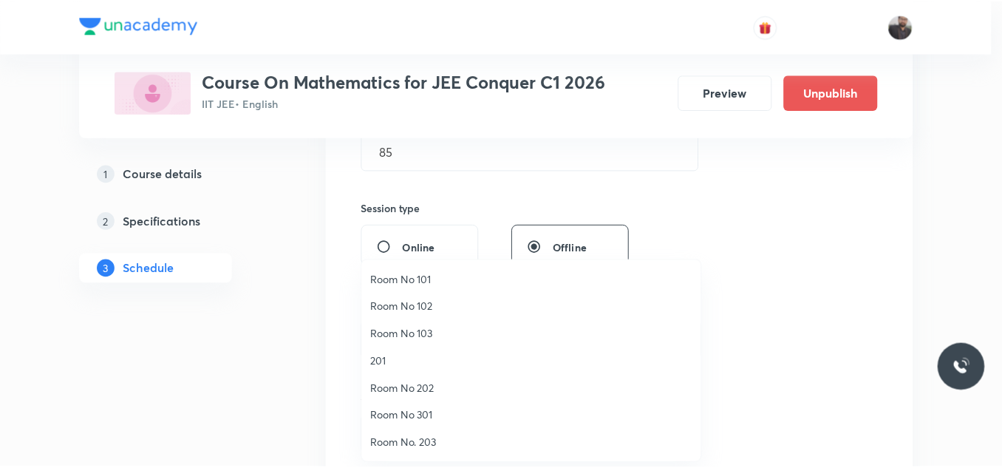
scroll to position [19, 0]
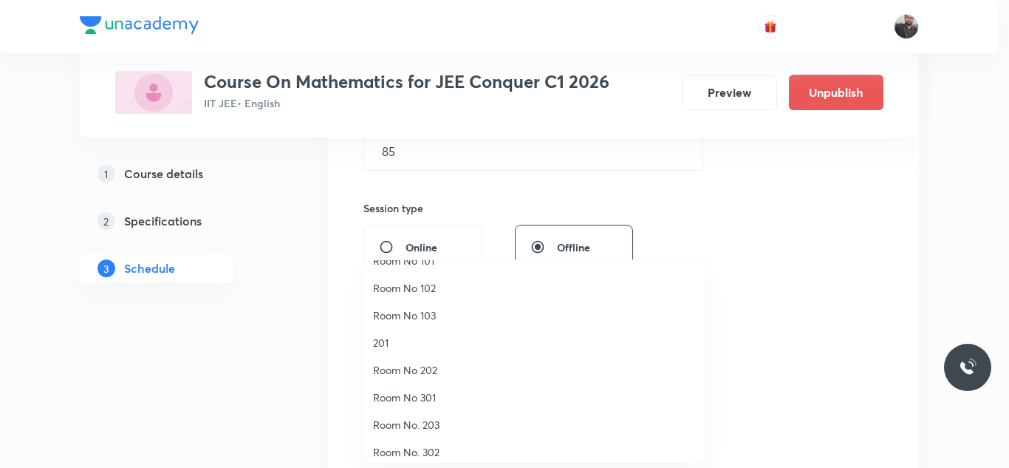
click at [438, 362] on span "Room No 202" at bounding box center [535, 370] width 324 height 16
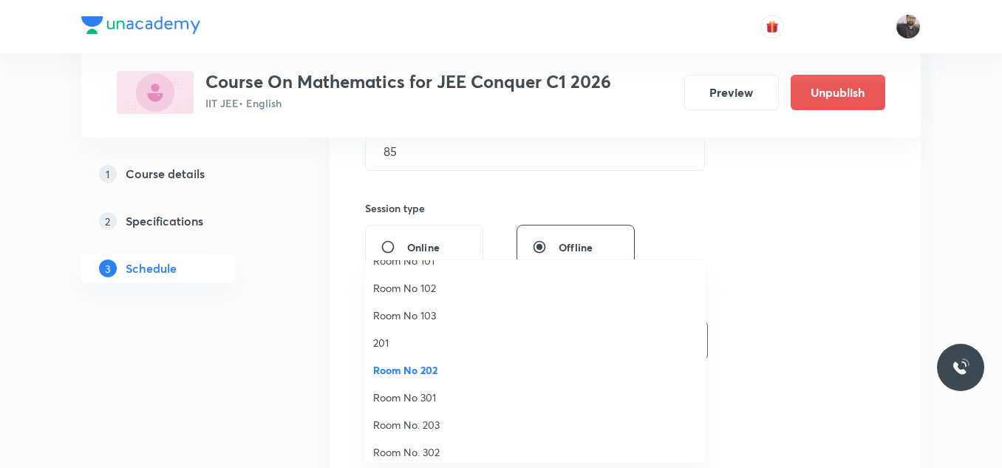
scroll to position [0, 0]
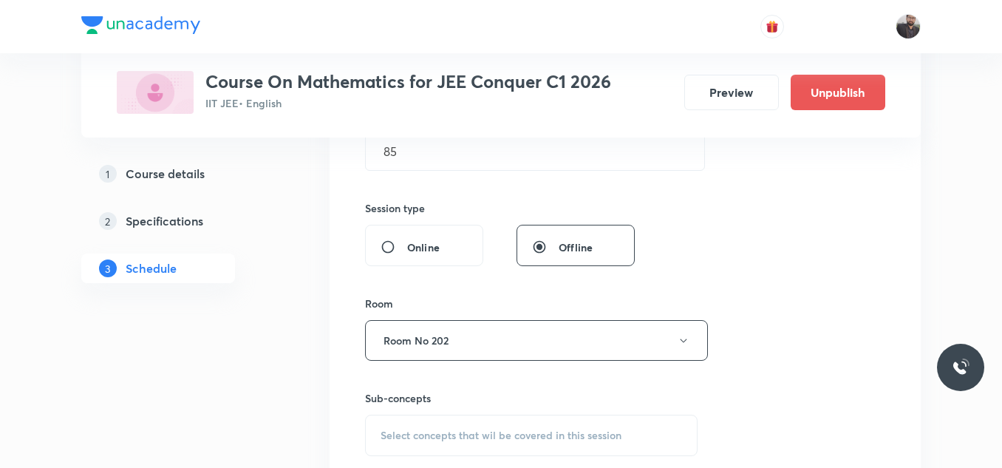
click at [446, 426] on div "Select concepts that wil be covered in this session" at bounding box center [531, 434] width 332 height 41
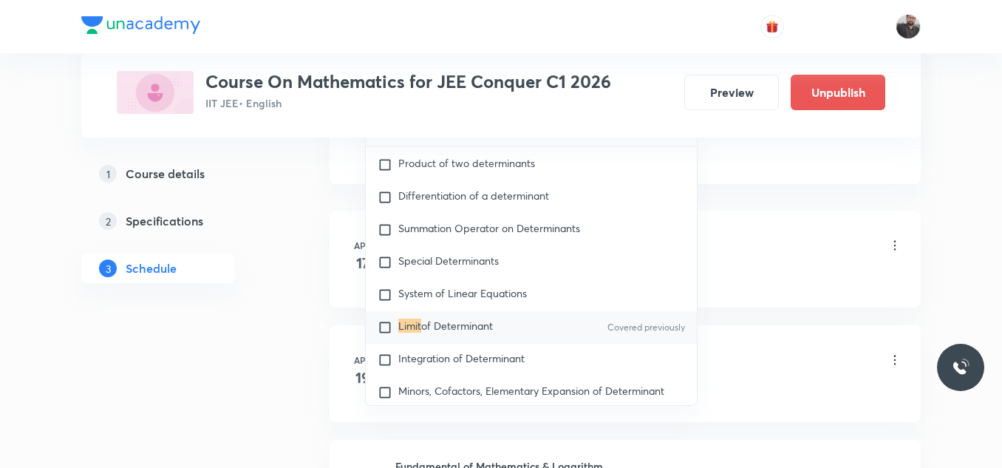
scroll to position [853, 0]
type input "Limit"
click at [493, 326] on div "Limit of Determinant Covered previously" at bounding box center [531, 326] width 331 height 33
checkbox input "true"
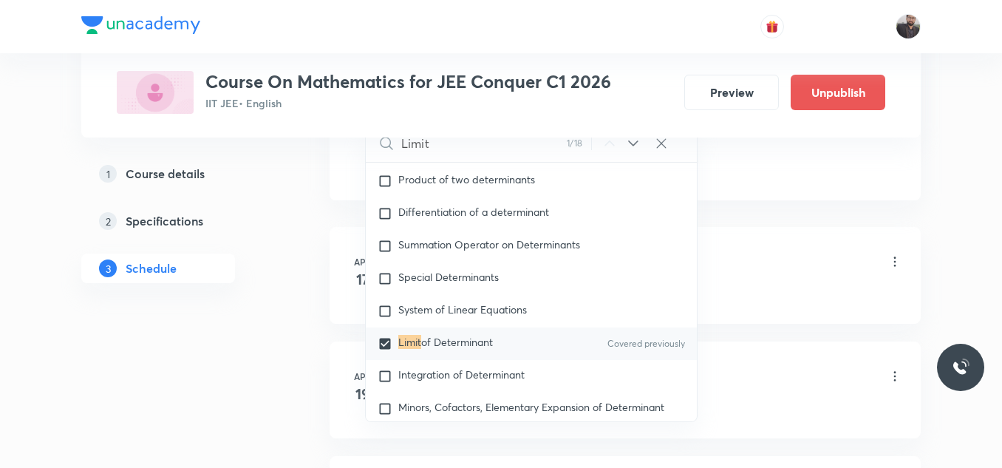
click at [765, 254] on div "Basic Intro Lesson 1 • 1:00 PM • 75 min • Room Room No 202" at bounding box center [648, 262] width 507 height 35
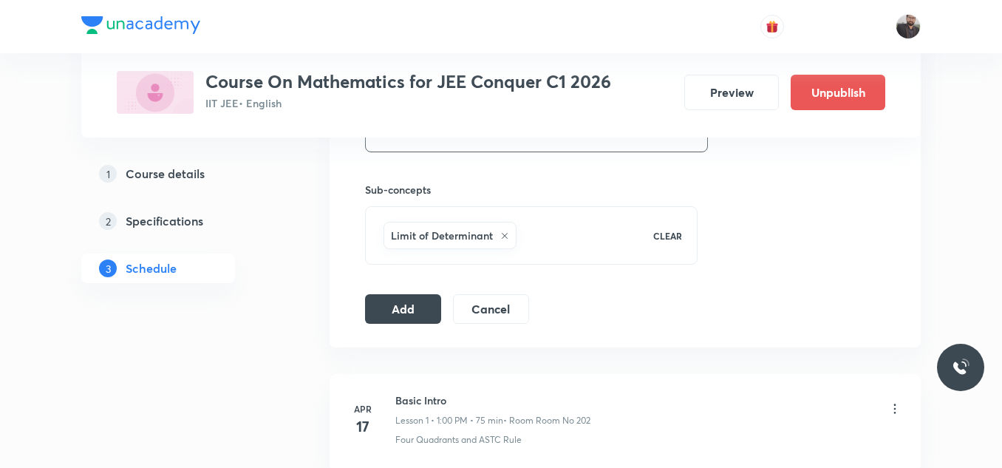
scroll to position [706, 0]
click at [428, 305] on button "Add" at bounding box center [403, 308] width 76 height 30
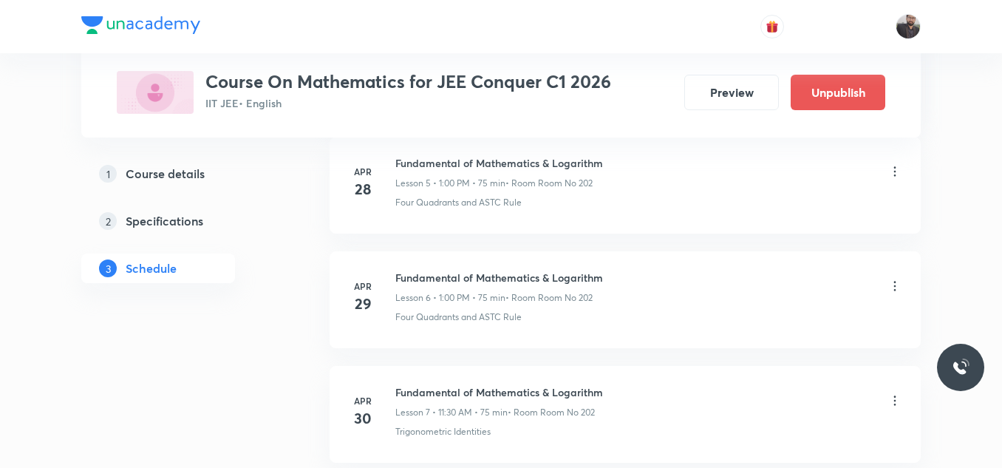
scroll to position [14322, 0]
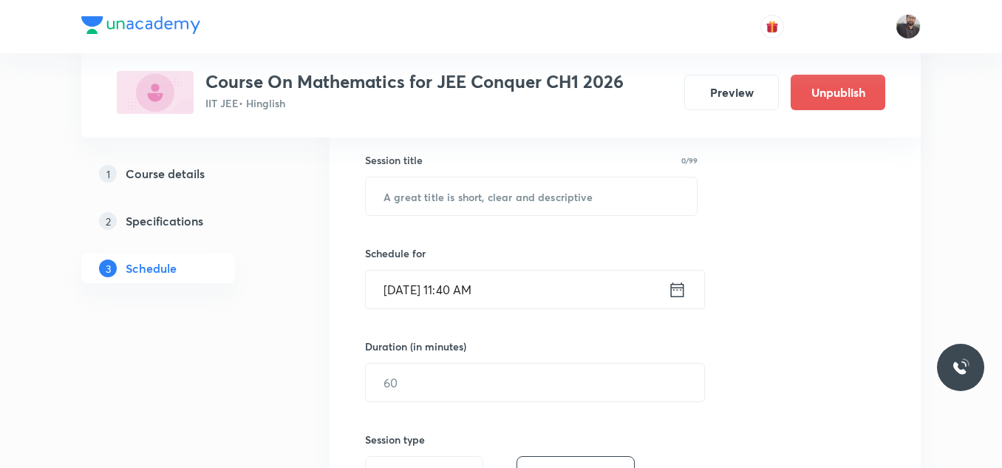
scroll to position [267, 0]
click at [503, 204] on input "text" at bounding box center [531, 196] width 331 height 38
paste input "Ellipse - 01"
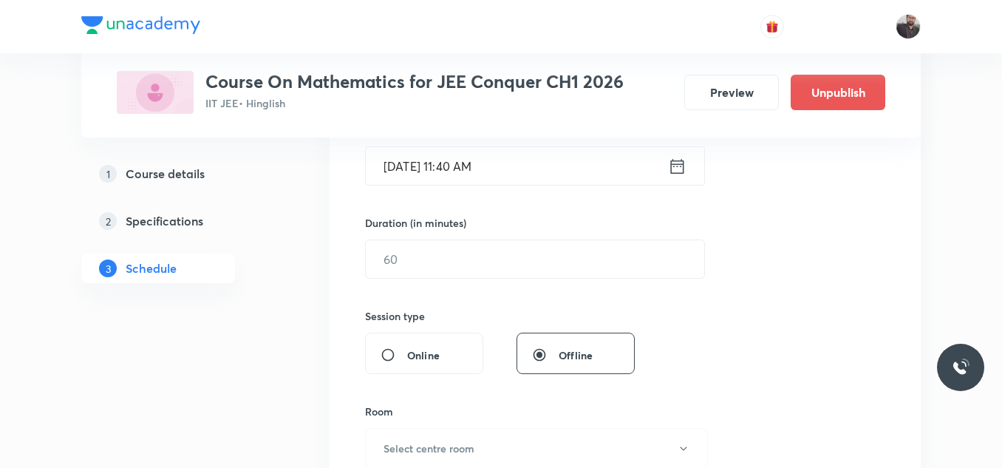
scroll to position [396, 0]
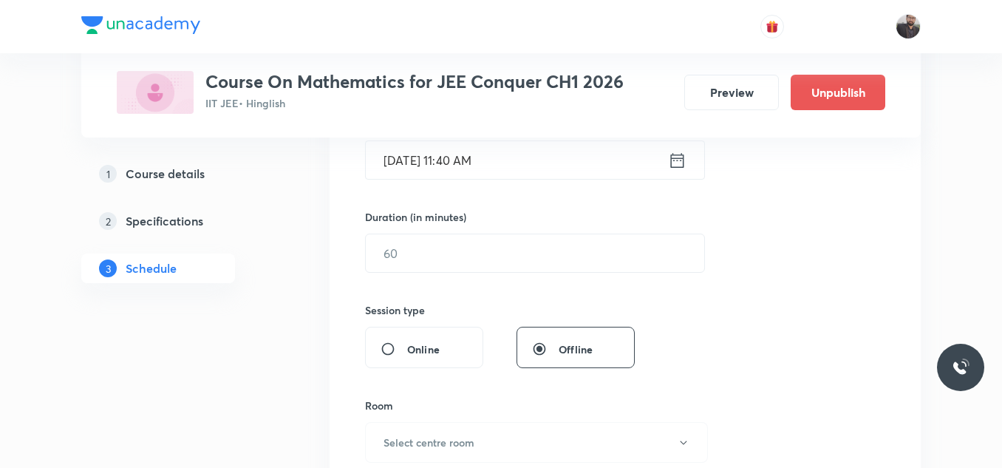
type input "Ellipse - 02"
click at [505, 153] on input "[DATE] 11:40 AM" at bounding box center [517, 160] width 302 height 38
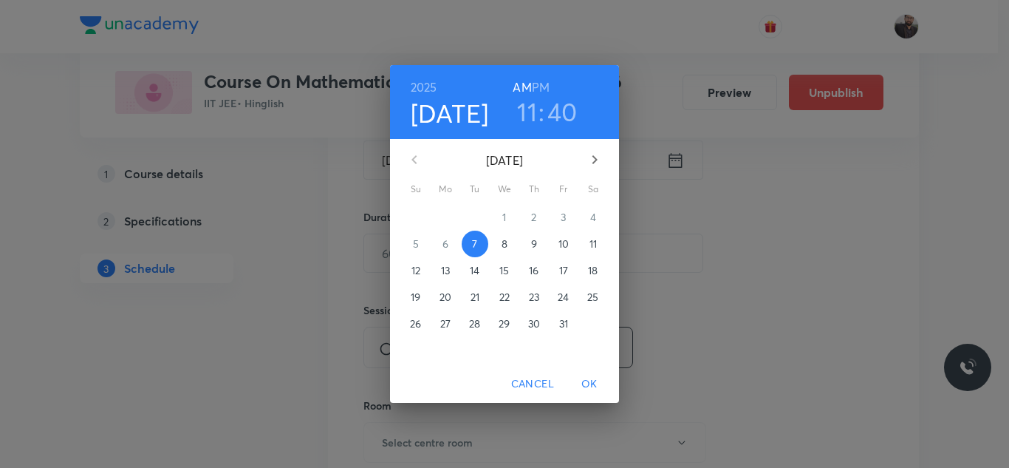
click at [508, 242] on span "8" at bounding box center [504, 243] width 27 height 15
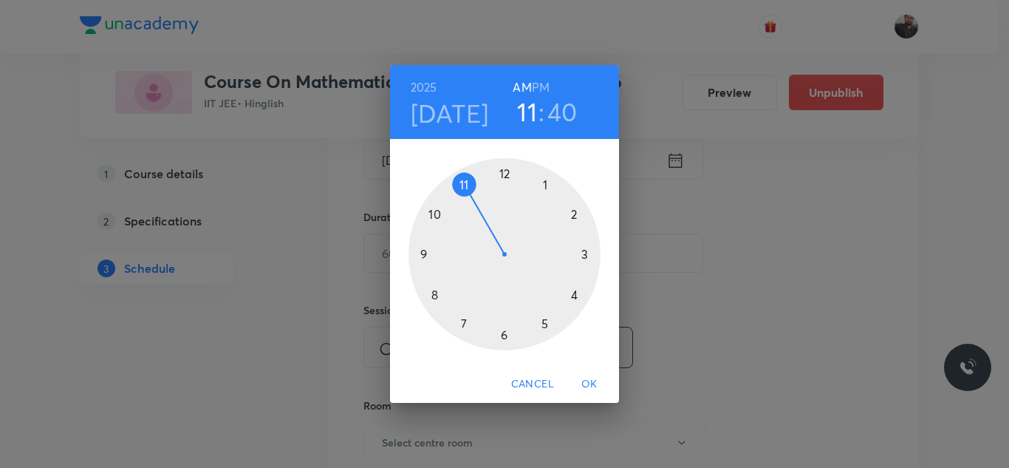
click at [440, 292] on div at bounding box center [505, 254] width 192 height 192
click at [505, 334] on div at bounding box center [505, 254] width 192 height 192
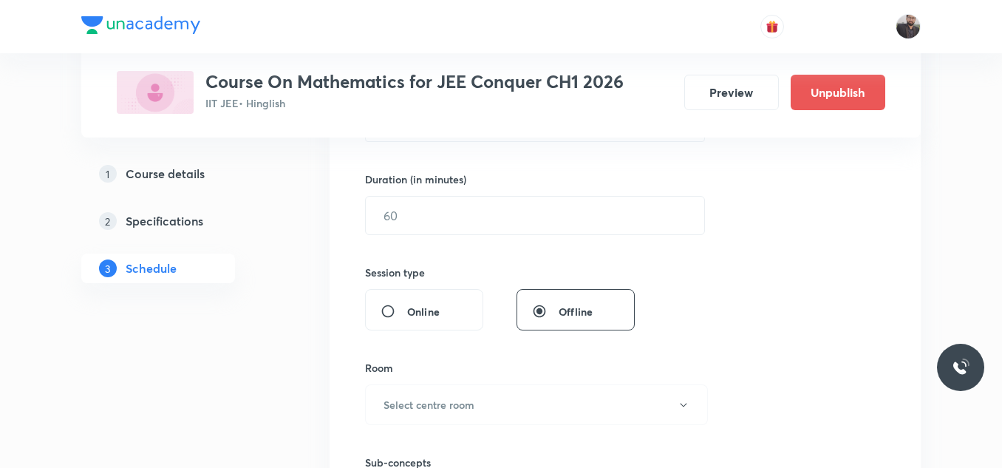
scroll to position [434, 0]
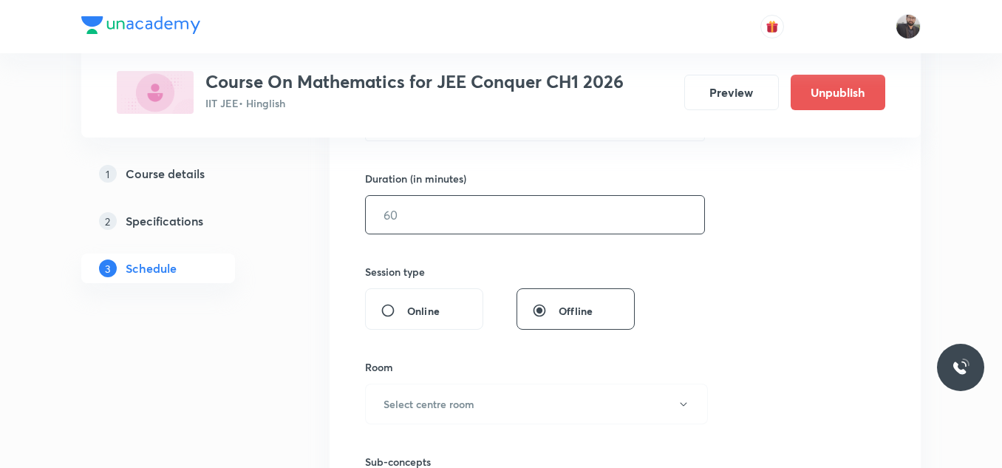
click at [490, 217] on input "text" at bounding box center [535, 215] width 338 height 38
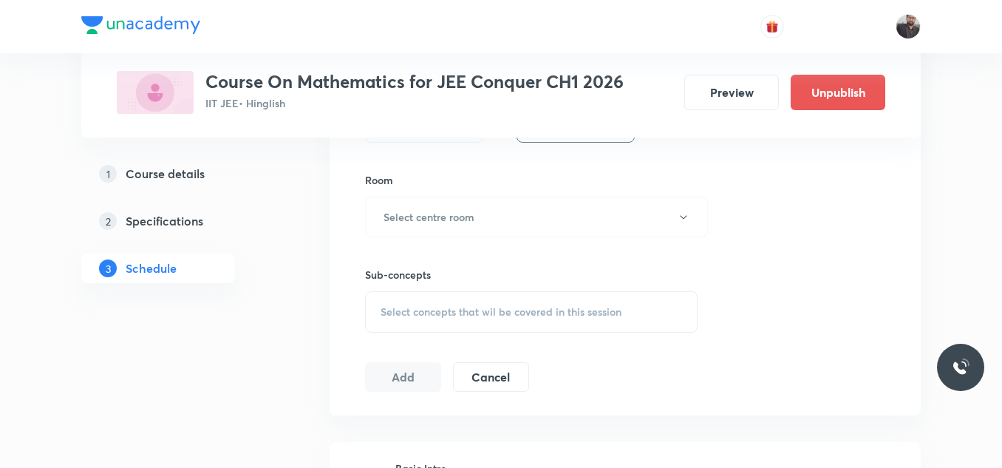
scroll to position [623, 0]
type input "85"
click at [490, 217] on button "Select centre room" at bounding box center [536, 215] width 343 height 41
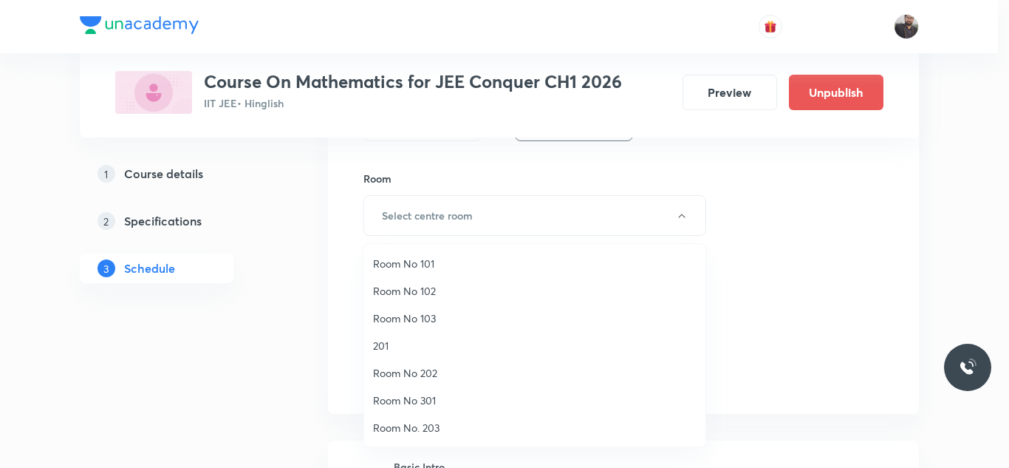
click at [426, 291] on span "Room No 102" at bounding box center [535, 291] width 324 height 16
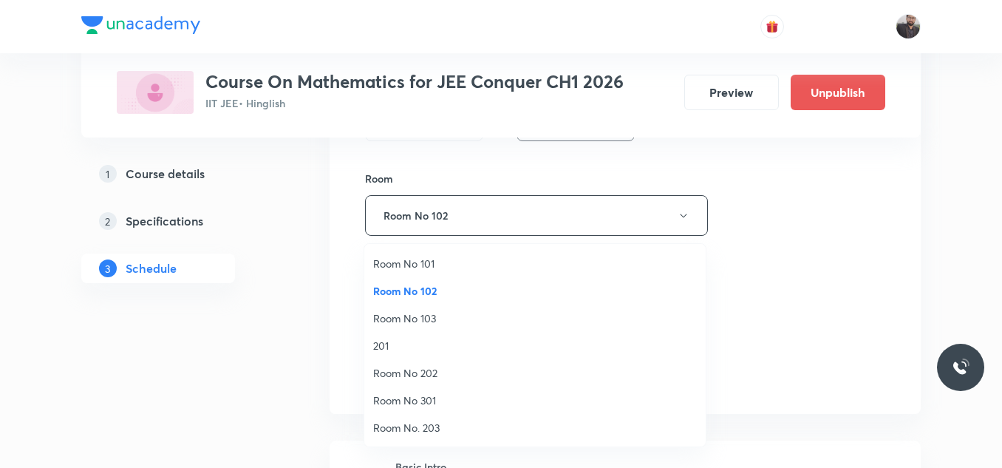
scroll to position [0, 0]
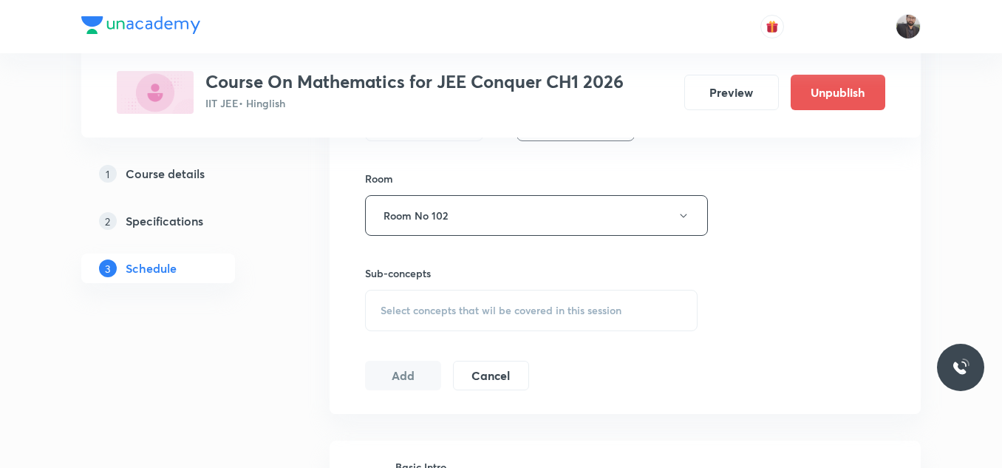
click at [426, 291] on div "Select concepts that wil be covered in this session" at bounding box center [531, 310] width 332 height 41
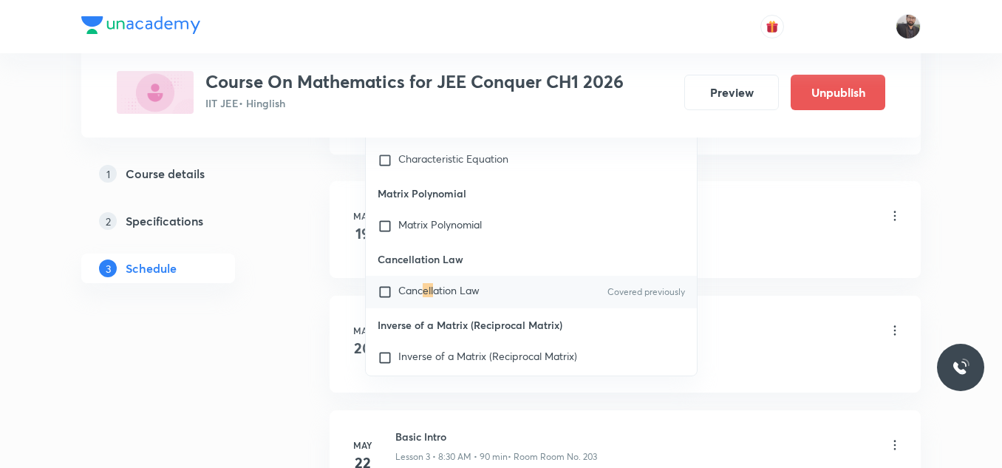
scroll to position [7200, 0]
type input "Ell"
click at [457, 294] on span "ation Law" at bounding box center [456, 287] width 47 height 14
checkbox input "true"
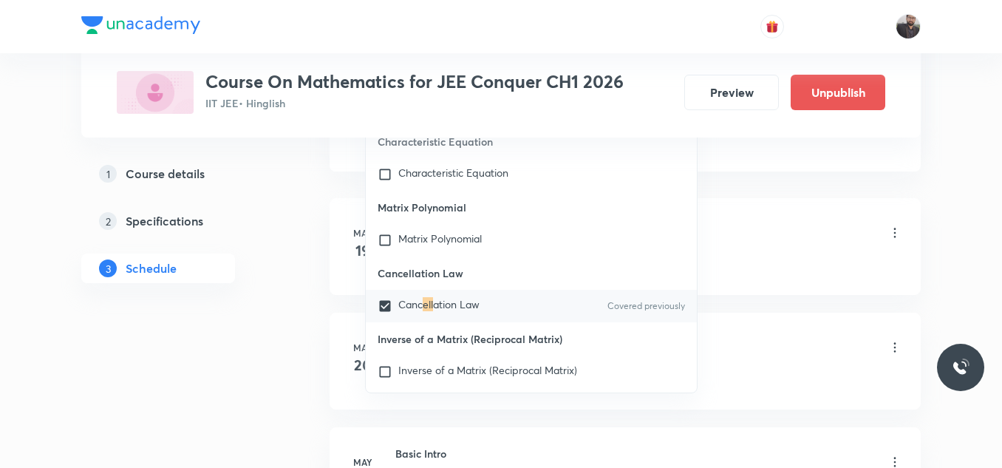
click at [709, 272] on li "May 19 Basic Intro Lesson 1 • 10:00 AM • 75 min • Room Room No. 203 Trigonometr…" at bounding box center [624, 246] width 591 height 97
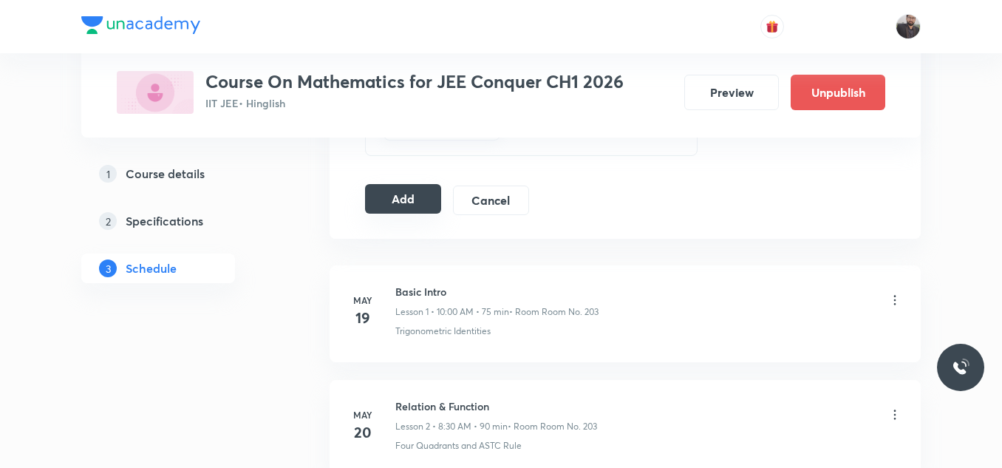
scroll to position [814, 0]
click at [407, 205] on button "Add" at bounding box center [403, 200] width 76 height 30
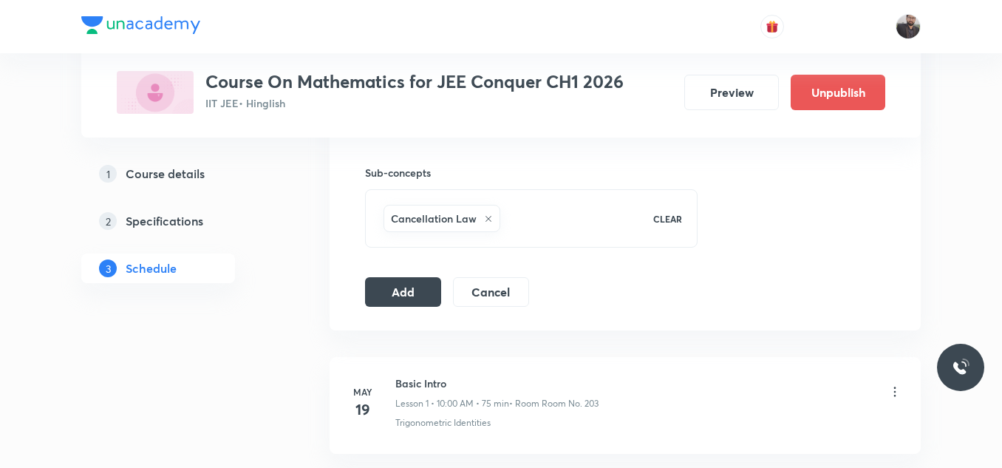
scroll to position [727, 0]
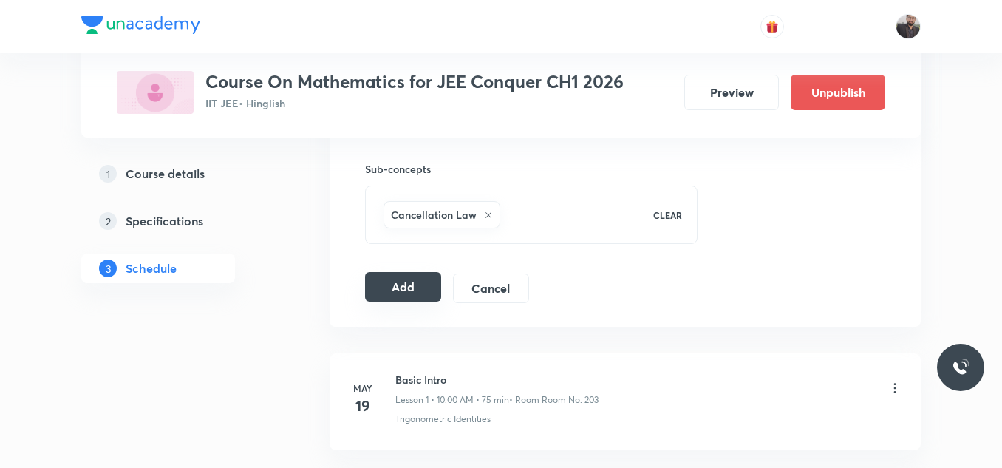
click at [422, 291] on button "Add" at bounding box center [403, 287] width 76 height 30
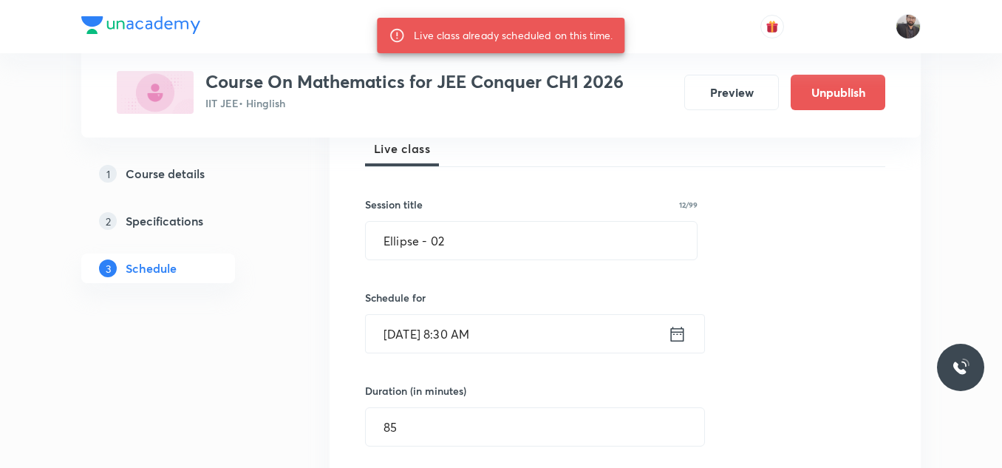
scroll to position [206, 0]
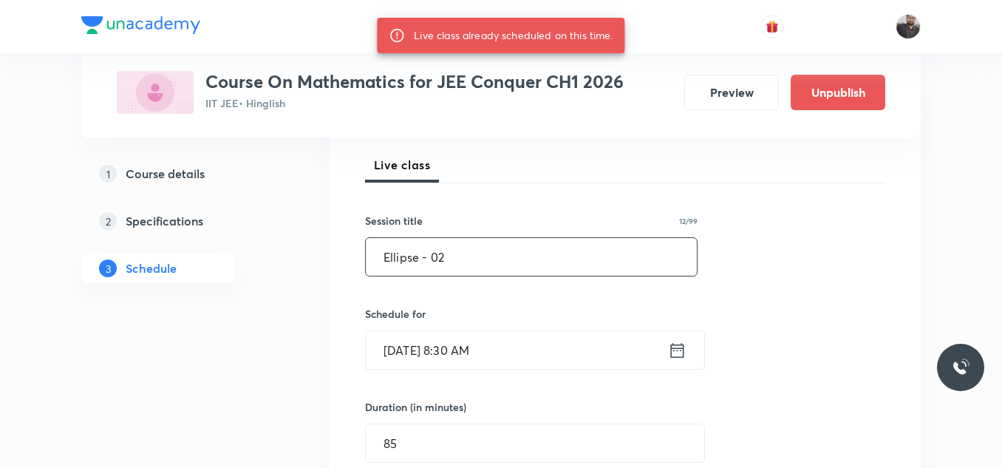
click at [487, 253] on input "Ellipse - 02" at bounding box center [531, 257] width 331 height 38
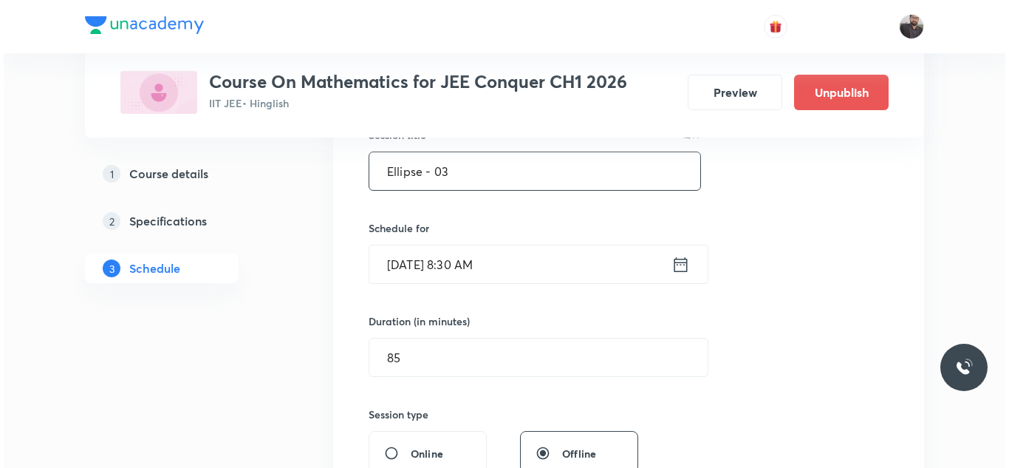
scroll to position [293, 0]
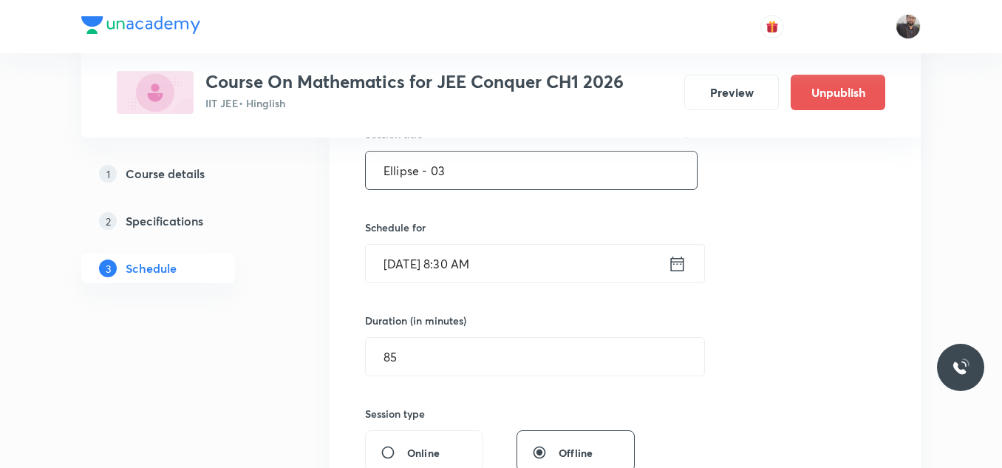
type input "Ellipse - 03"
click at [502, 261] on input "Oct 8, 2025, 8:30 AM" at bounding box center [517, 264] width 302 height 38
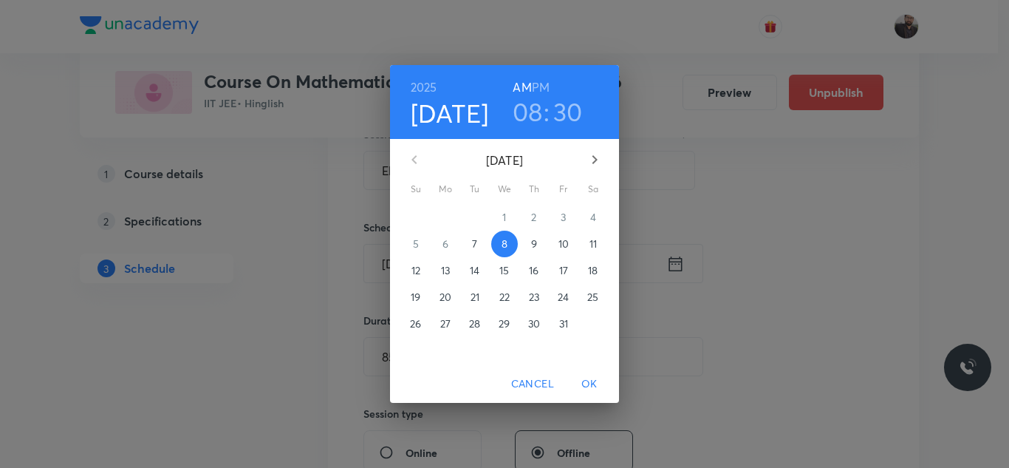
click at [543, 86] on h6 "PM" at bounding box center [541, 87] width 18 height 21
click at [530, 86] on h6 "AM" at bounding box center [522, 87] width 18 height 21
click at [536, 117] on h3 "08" at bounding box center [528, 111] width 30 height 31
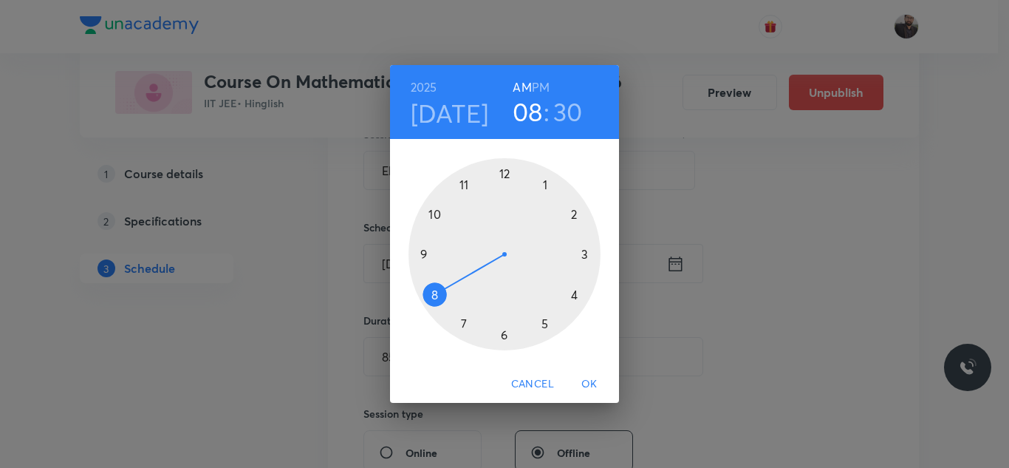
click at [439, 213] on div at bounding box center [505, 254] width 192 height 192
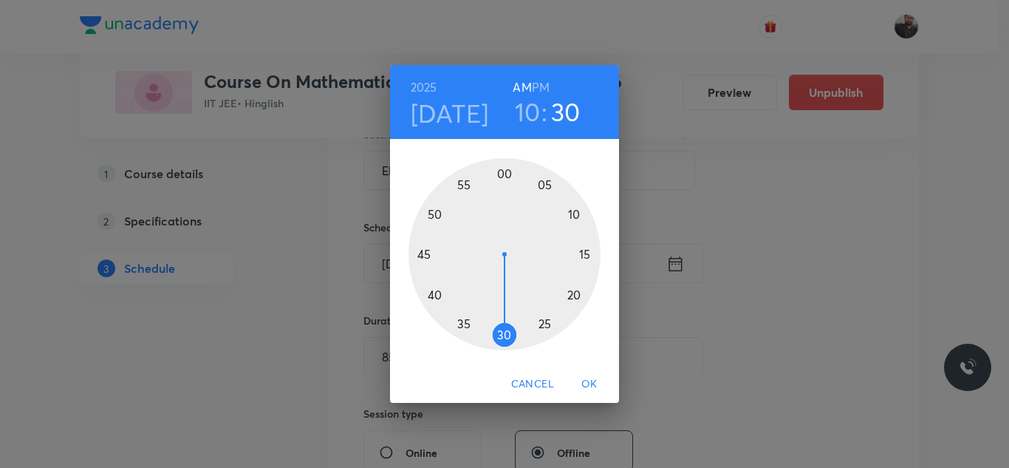
click at [577, 208] on div at bounding box center [505, 254] width 192 height 192
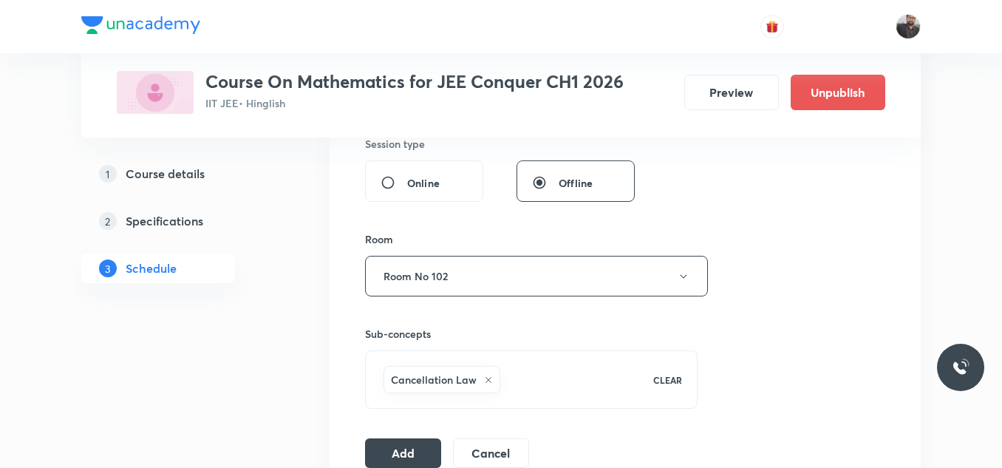
scroll to position [563, 0]
click at [406, 450] on button "Add" at bounding box center [403, 451] width 76 height 30
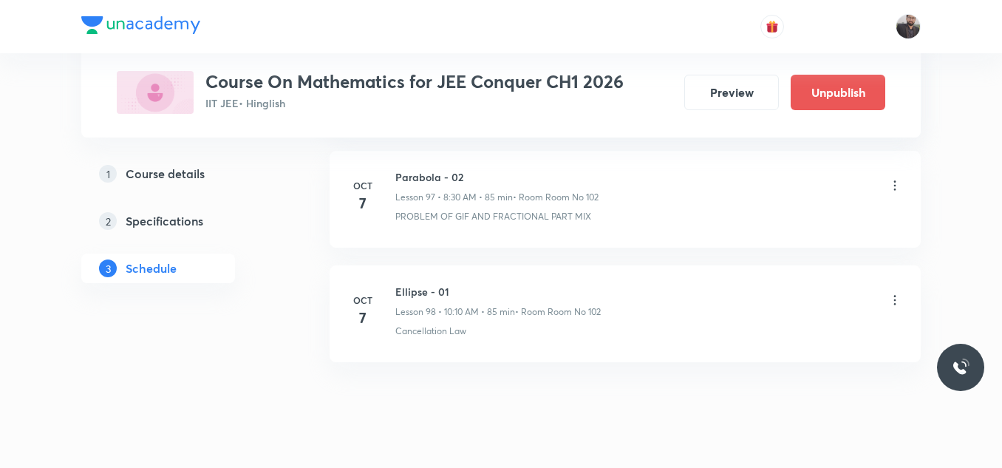
scroll to position [11955, 0]
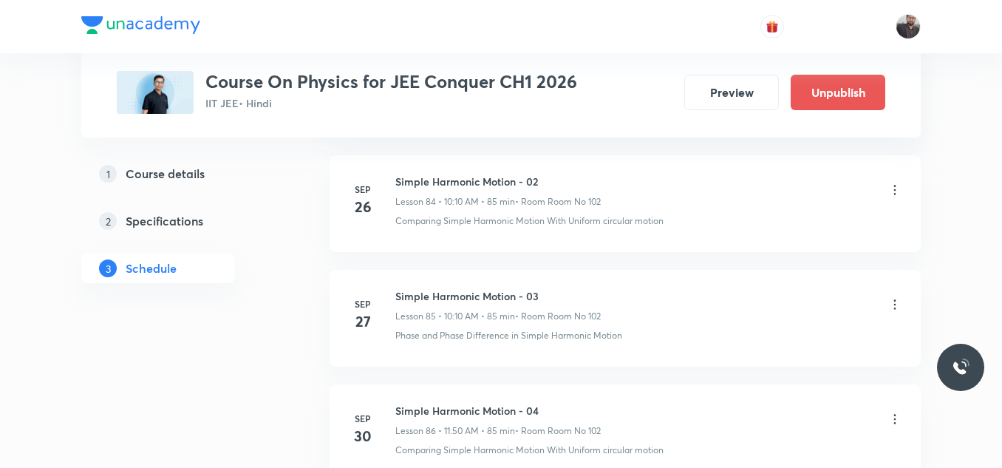
scroll to position [10924, 0]
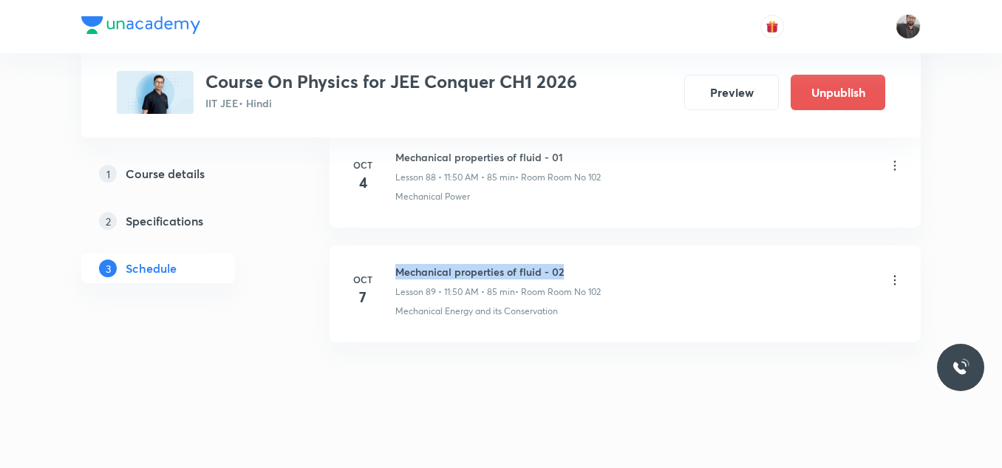
drag, startPoint x: 395, startPoint y: 253, endPoint x: 675, endPoint y: 226, distance: 281.3
copy h6 "Mechanical properties of fluid - 02"
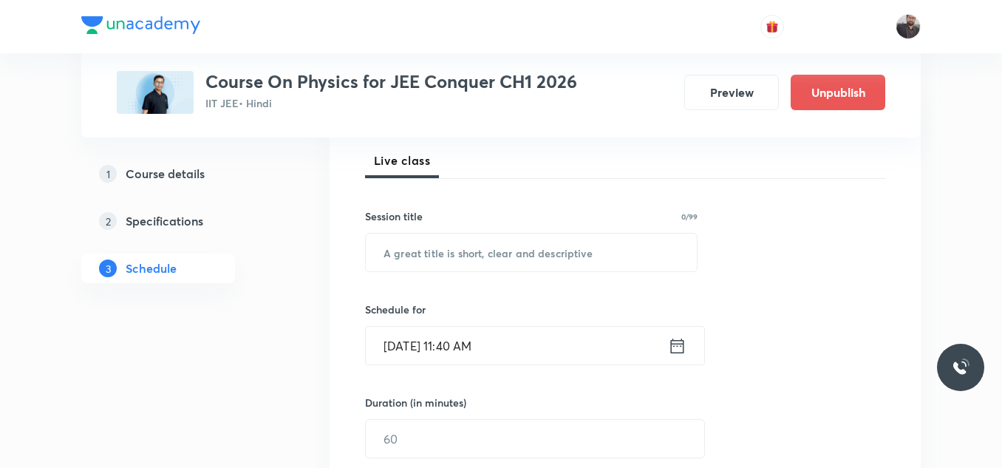
scroll to position [212, 0]
click at [678, 254] on input "text" at bounding box center [531, 251] width 331 height 38
paste input "Mechanical properties of fluid - 02"
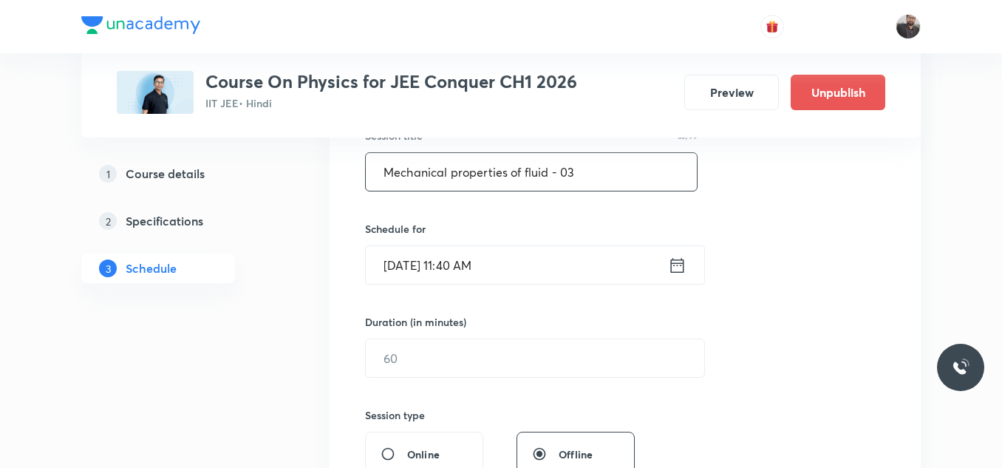
scroll to position [292, 0]
type input "Mechanical properties of fluid - 03"
click at [485, 270] on input "Oct 7, 2025, 11:40 AM" at bounding box center [517, 264] width 302 height 38
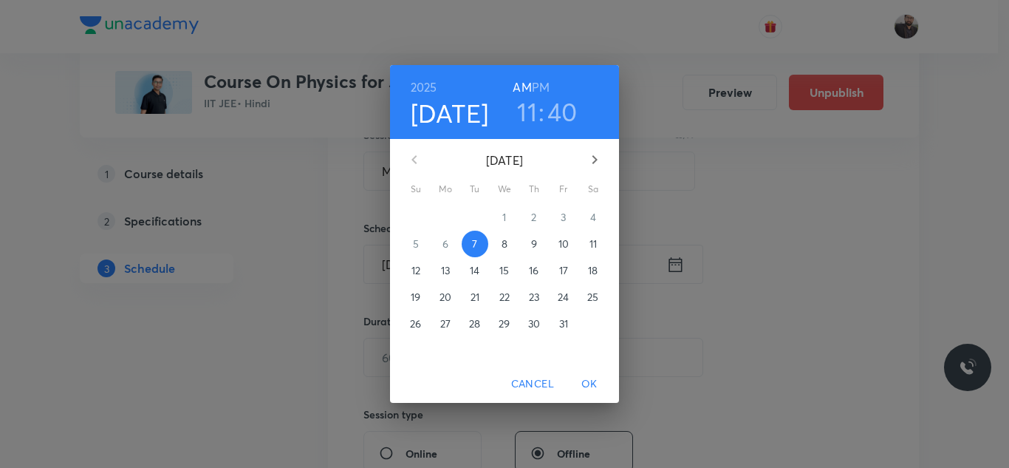
click at [504, 250] on p "8" at bounding box center [505, 243] width 6 height 15
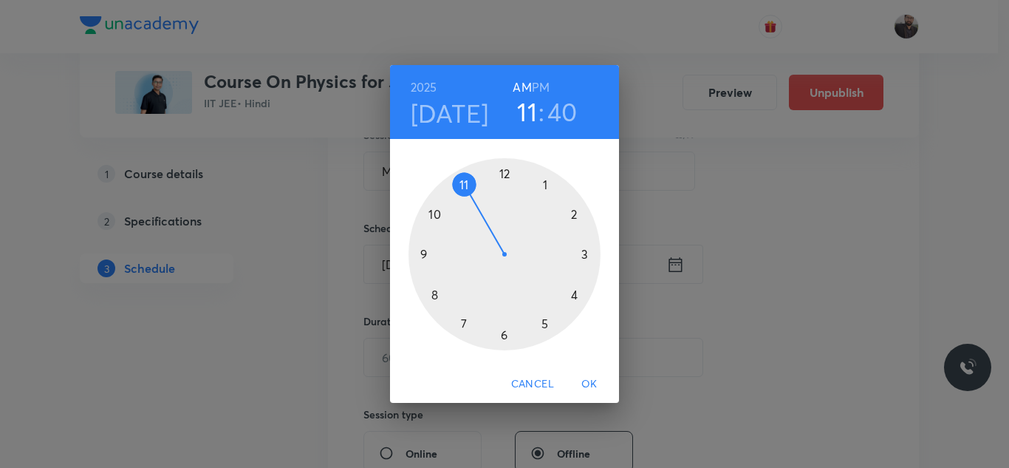
click at [467, 182] on div at bounding box center [505, 254] width 192 height 192
click at [437, 211] on div at bounding box center [505, 254] width 192 height 192
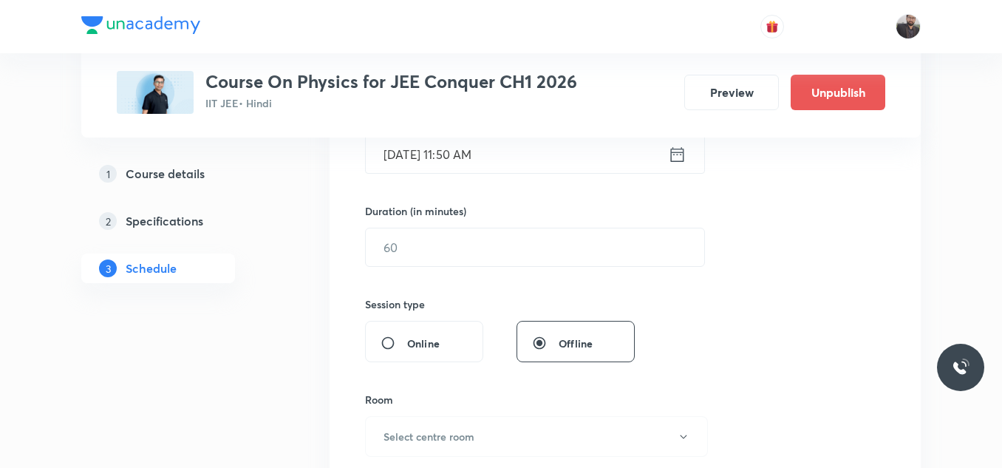
scroll to position [401, 0]
click at [434, 252] on input "text" at bounding box center [535, 248] width 338 height 38
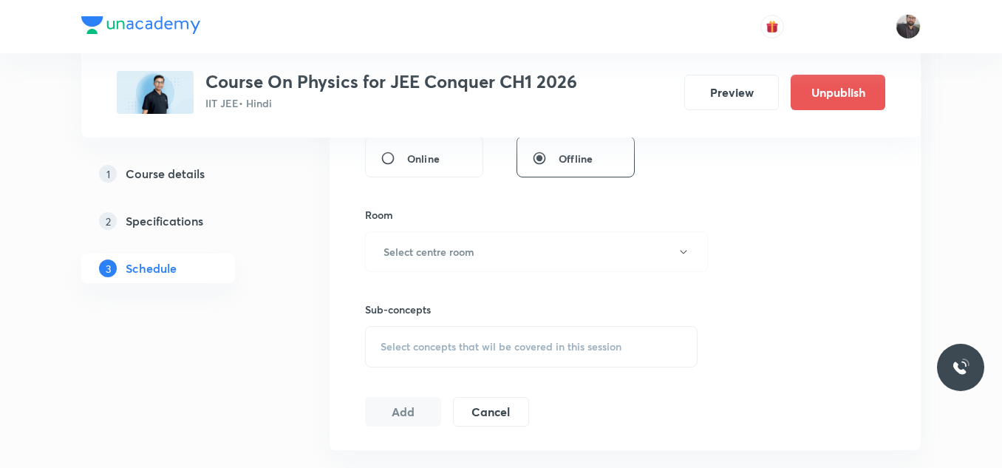
scroll to position [592, 0]
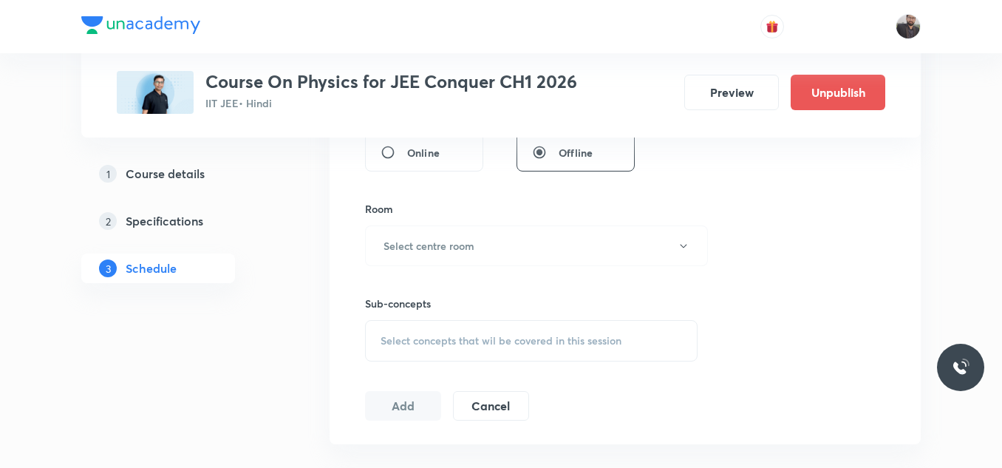
type input "85"
click at [434, 252] on h6 "Select centre room" at bounding box center [428, 246] width 91 height 16
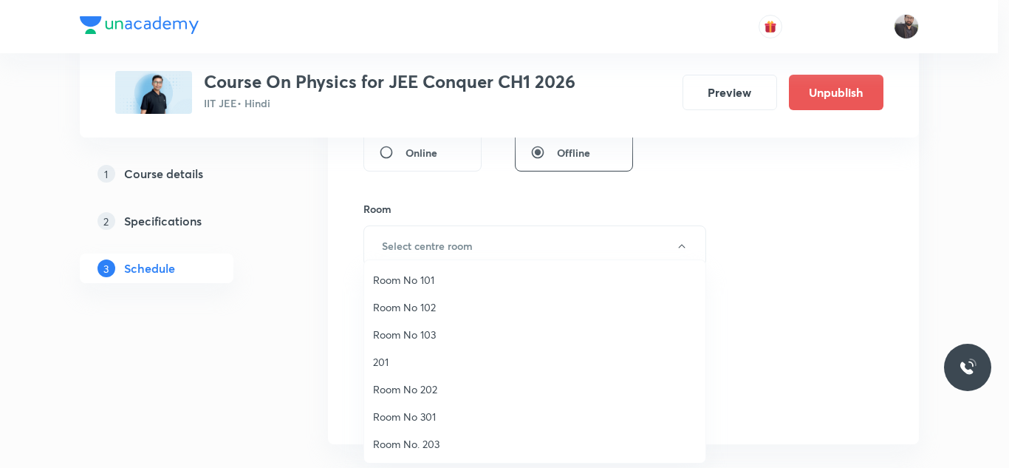
click at [455, 304] on span "Room No 102" at bounding box center [535, 307] width 324 height 16
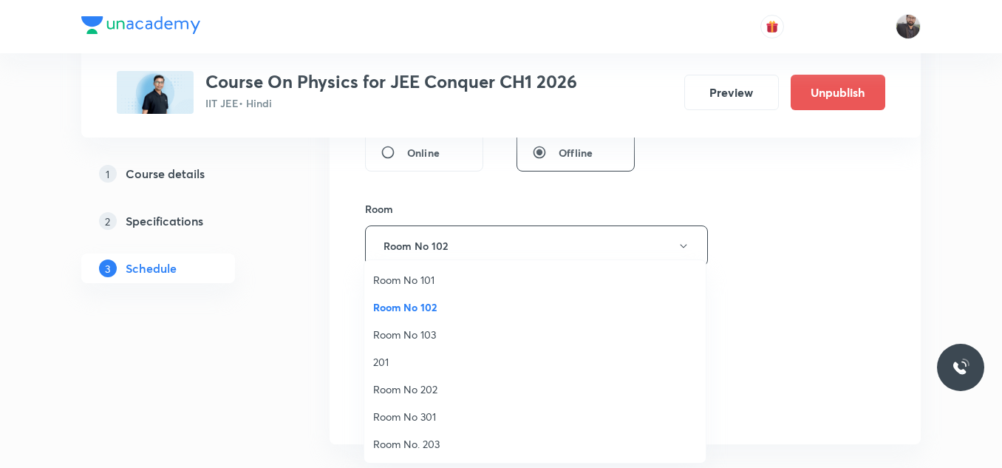
scroll to position [0, 0]
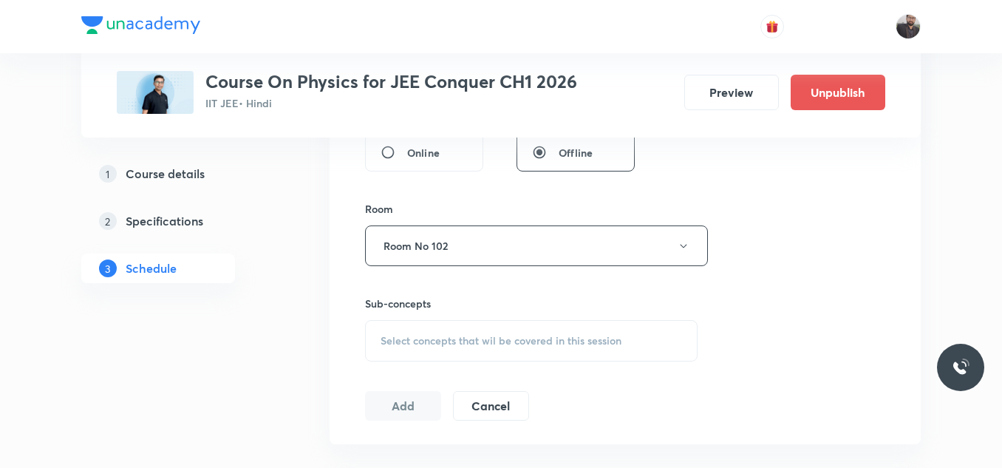
click at [461, 372] on div "Session 90 Live class Session title 35/99 Mechanical properties of fluid - 03 ​…" at bounding box center [625, 74] width 520 height 694
click at [462, 346] on span "Select concepts that wil be covered in this session" at bounding box center [500, 341] width 241 height 12
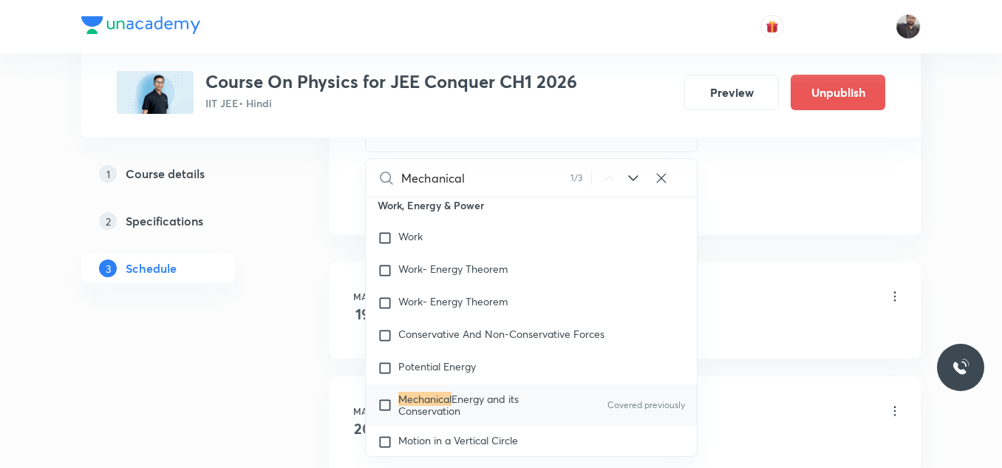
scroll to position [2187, 0]
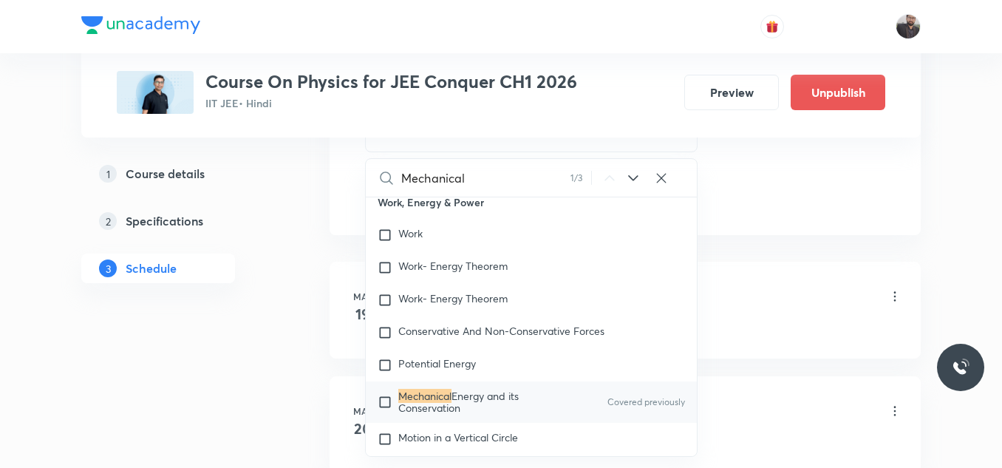
type input "Mechanical"
click at [423, 391] on span "Energy and its Conservation" at bounding box center [458, 402] width 120 height 26
checkbox input "true"
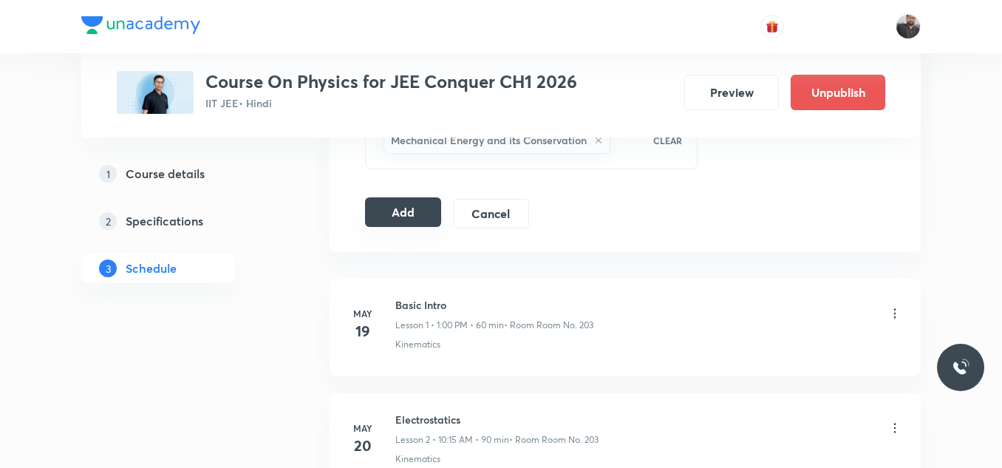
click at [428, 199] on button "Add" at bounding box center [403, 212] width 76 height 30
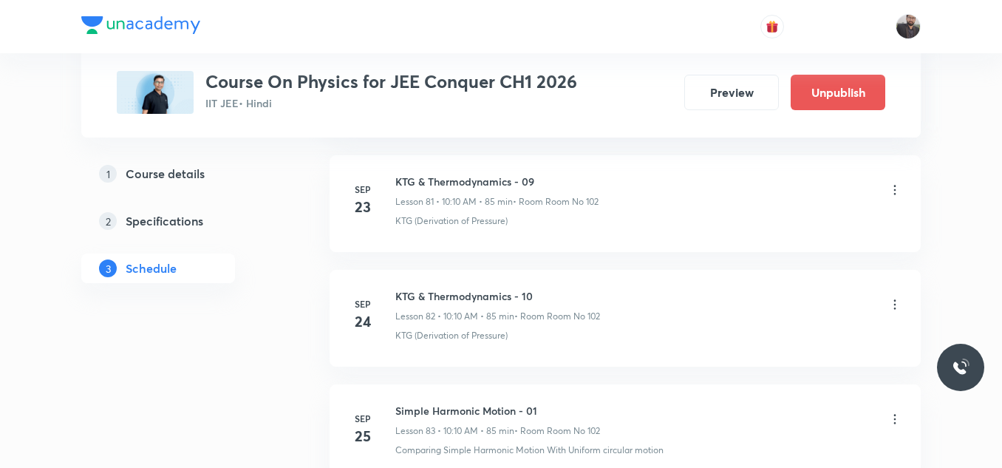
scroll to position [10941, 0]
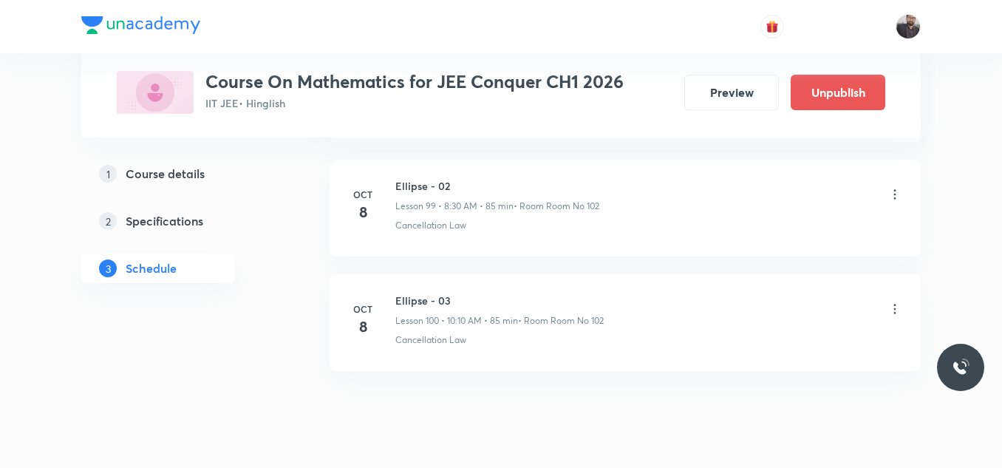
scroll to position [12147, 0]
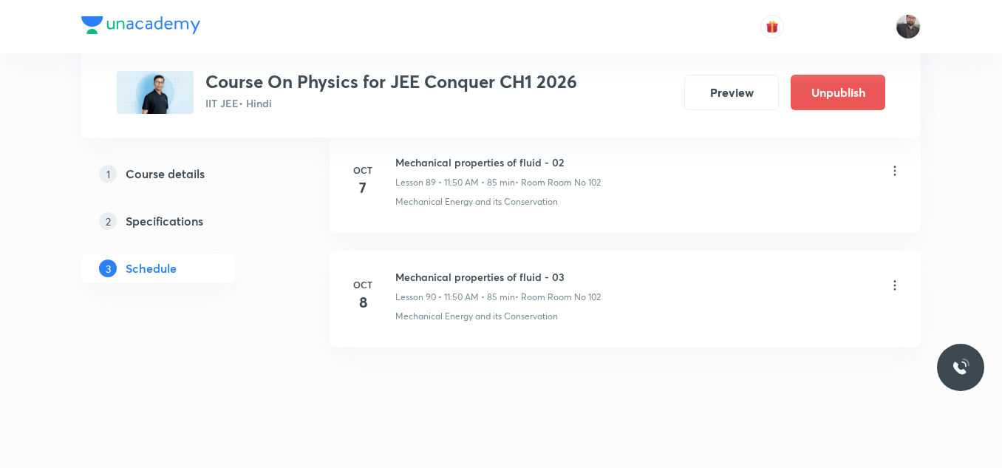
scroll to position [11039, 0]
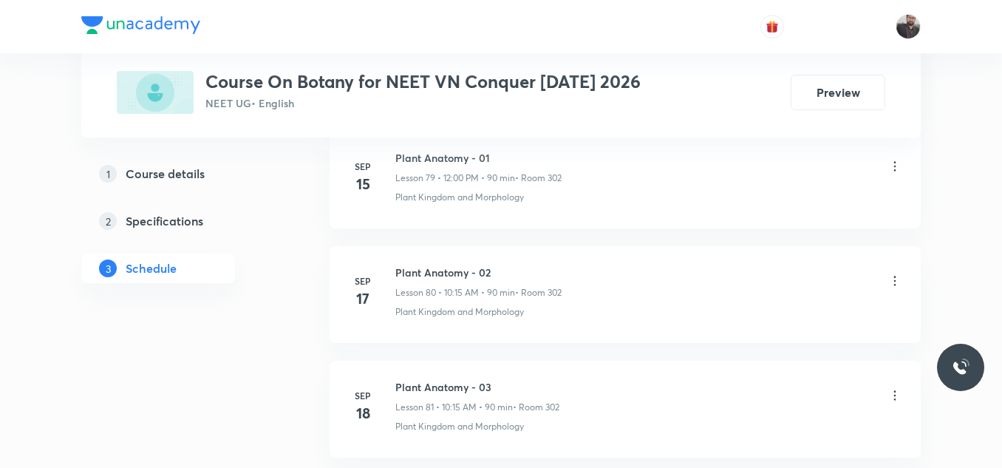
scroll to position [11481, 0]
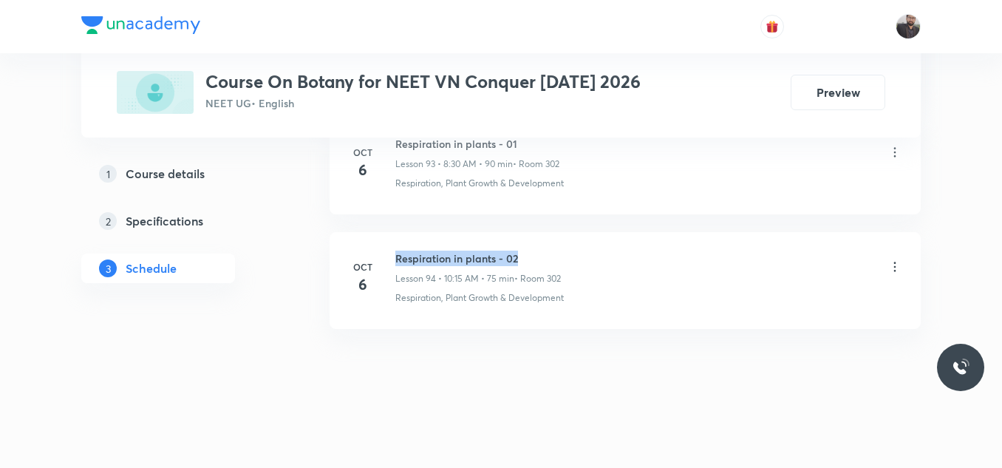
drag, startPoint x: 394, startPoint y: 256, endPoint x: 600, endPoint y: 252, distance: 205.4
click at [600, 252] on div "[DATE] Respiration in plants - 02 Lesson 94 • 10:15 AM • 75 min • Room 302 Resp…" at bounding box center [625, 277] width 554 height 54
copy h6 "Respiration in plants - 02"
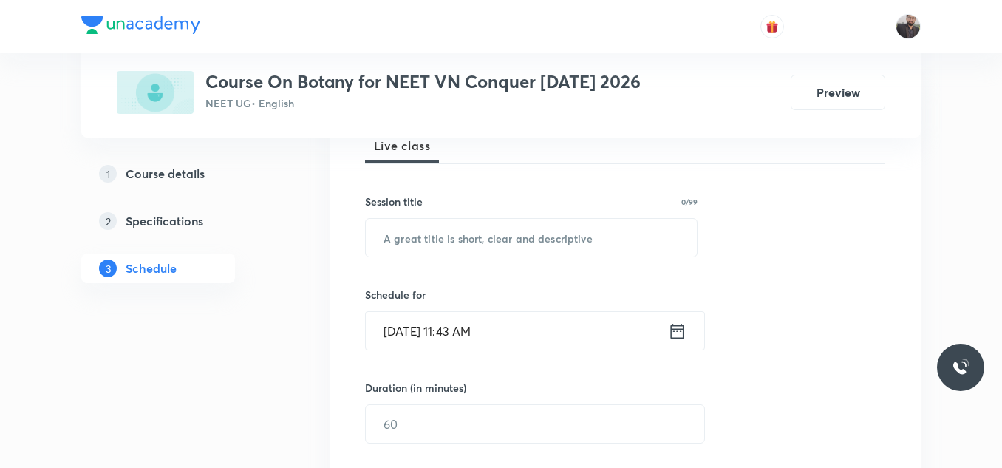
scroll to position [227, 0]
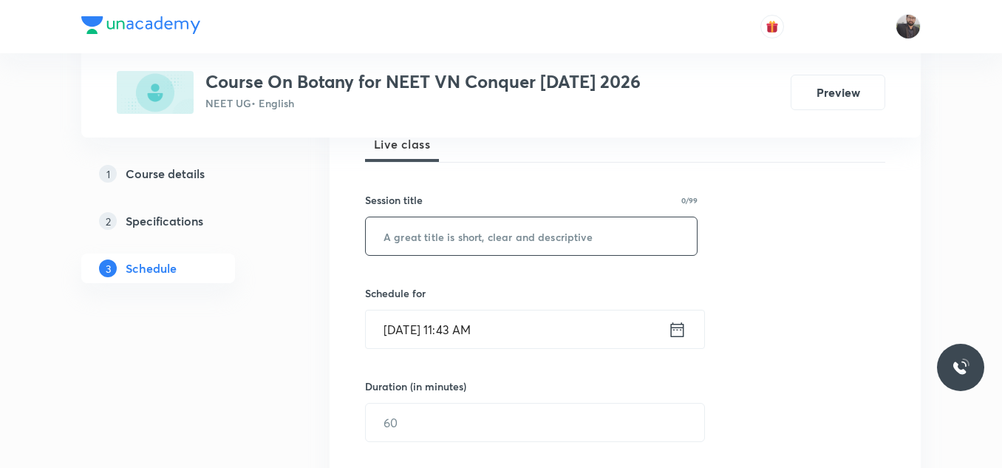
click at [598, 253] on input "text" at bounding box center [531, 236] width 331 height 38
paste input "Respiration in plants - 02"
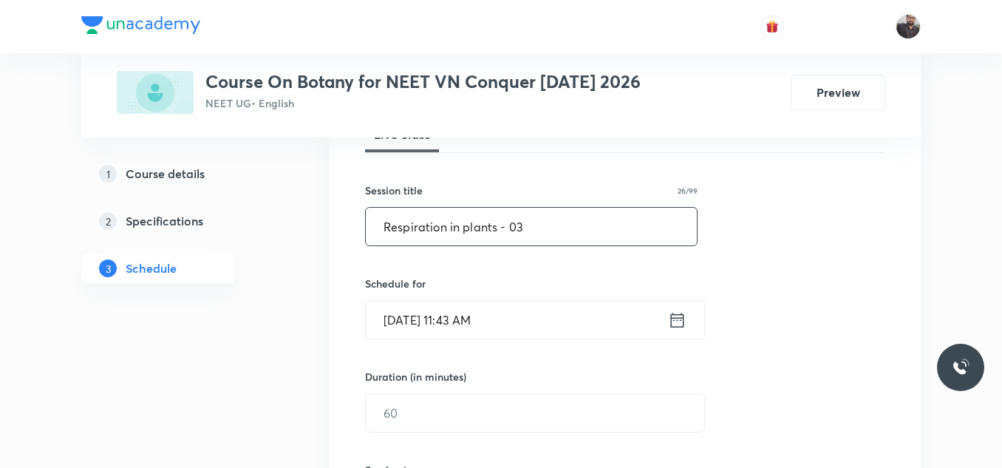
type input "Respiration in plants - 03"
click at [576, 310] on input "[DATE] 11:43 AM" at bounding box center [517, 320] width 302 height 38
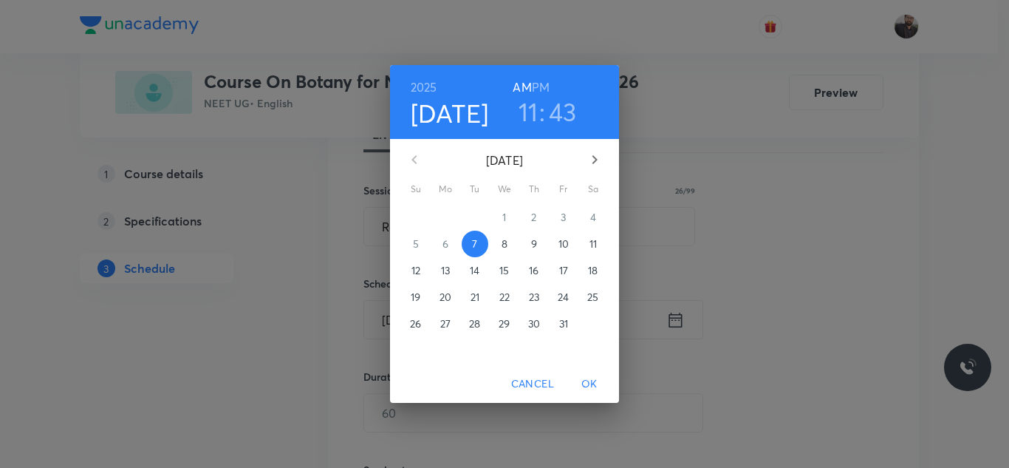
click at [505, 242] on p "8" at bounding box center [505, 243] width 6 height 15
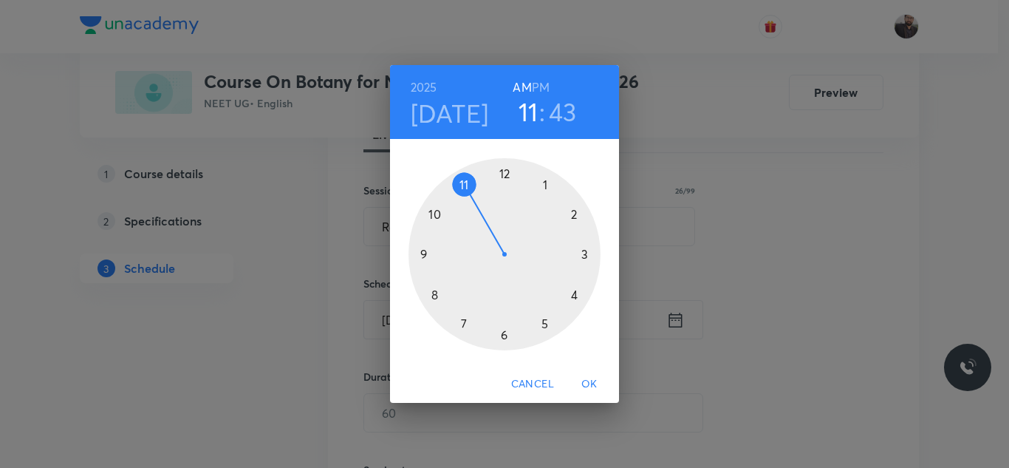
click at [431, 298] on div at bounding box center [505, 254] width 192 height 192
click at [505, 332] on div at bounding box center [505, 254] width 192 height 192
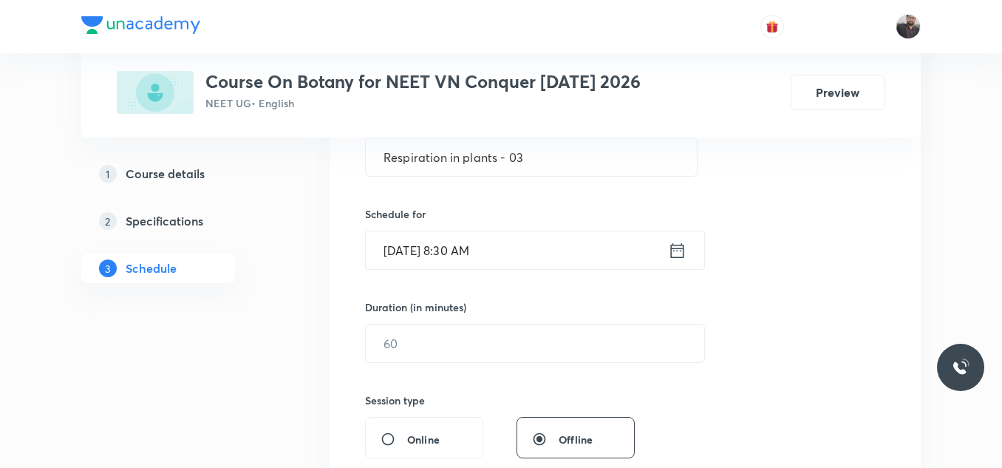
scroll to position [311, 0]
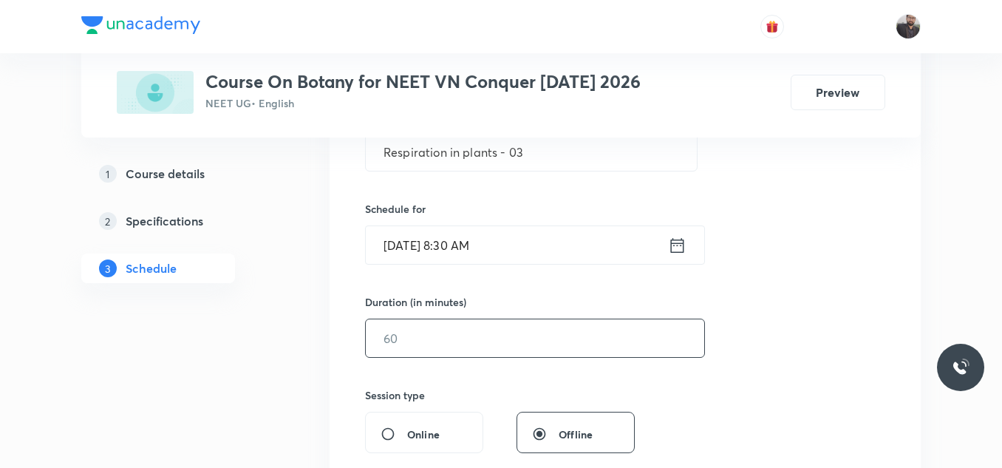
click at [505, 337] on input "text" at bounding box center [535, 338] width 338 height 38
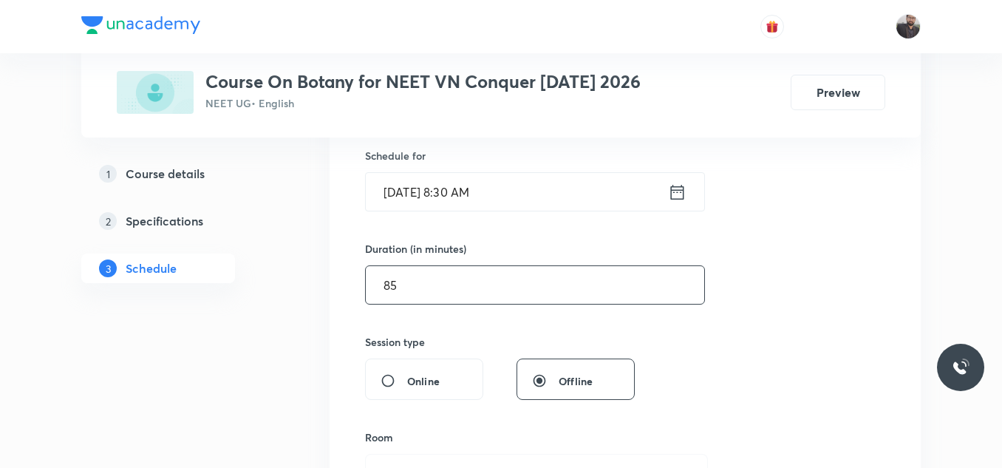
scroll to position [365, 0]
type input "8"
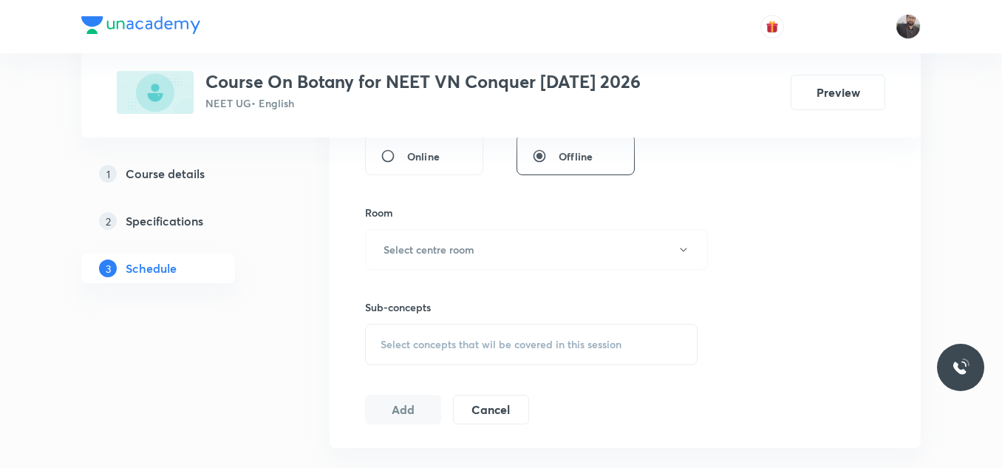
scroll to position [591, 0]
type input "90"
click at [505, 245] on button "Select centre room" at bounding box center [536, 247] width 343 height 41
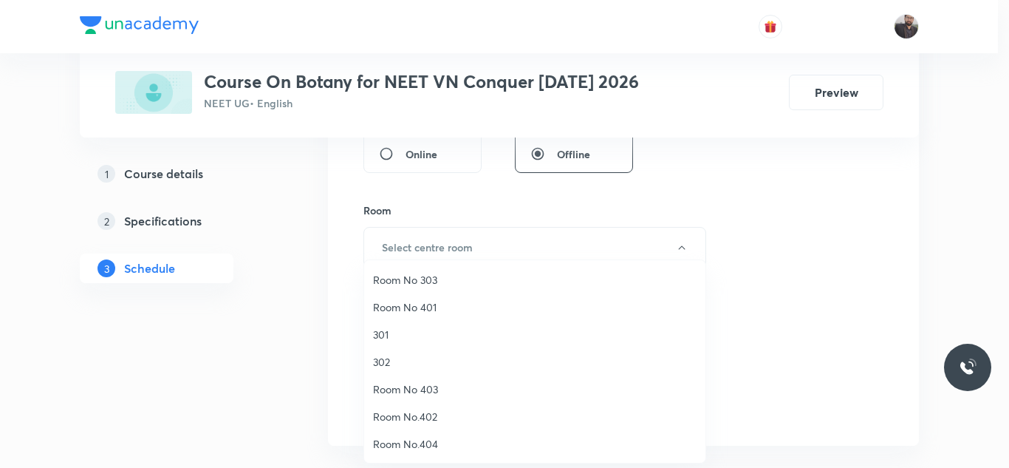
click at [409, 353] on li "302" at bounding box center [534, 361] width 341 height 27
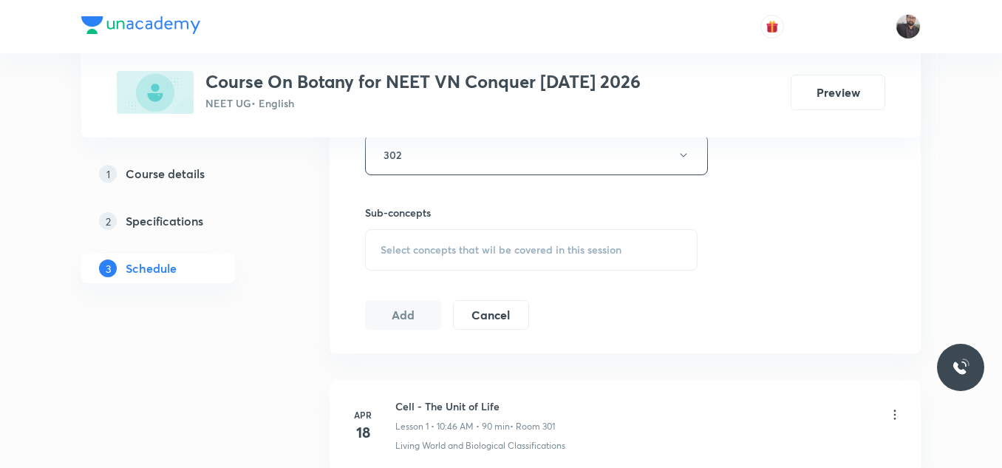
scroll to position [685, 0]
click at [416, 263] on div "Select concepts that wil be covered in this session" at bounding box center [531, 248] width 332 height 41
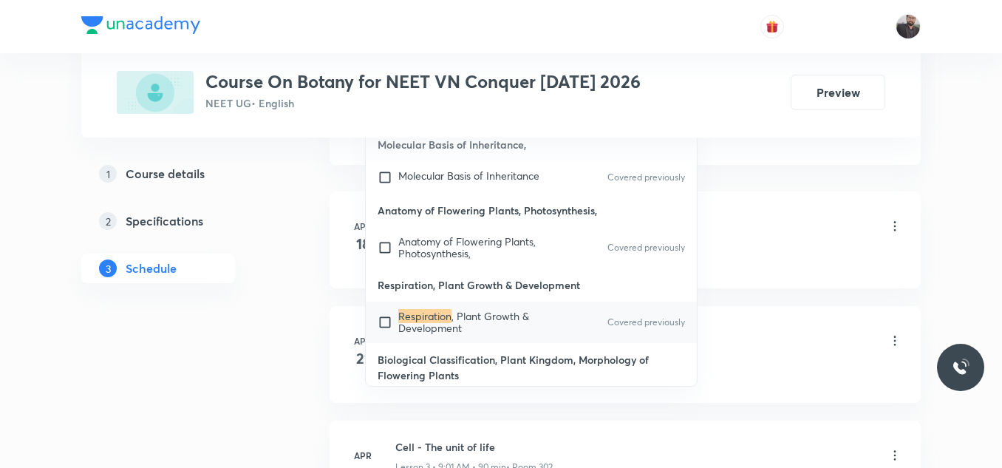
scroll to position [879, 0]
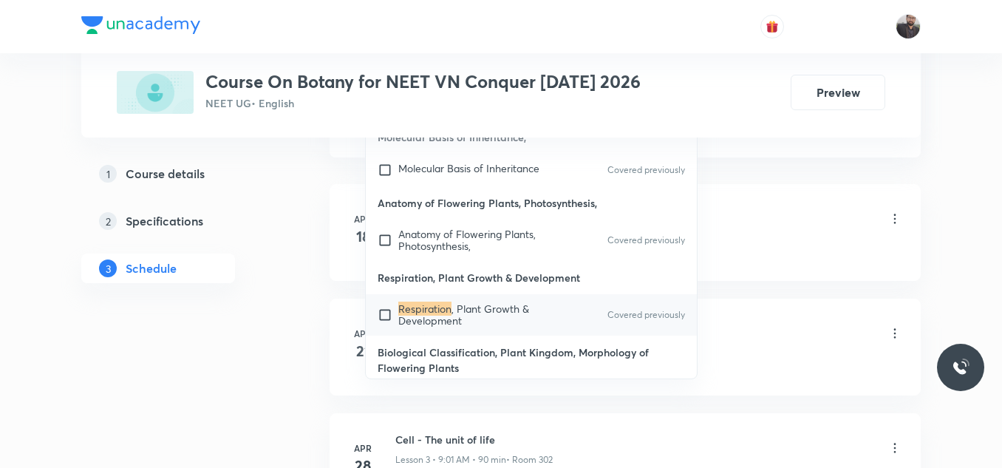
type input "Respiration"
click at [440, 301] on mark "Respiration" at bounding box center [424, 308] width 53 height 14
checkbox input "true"
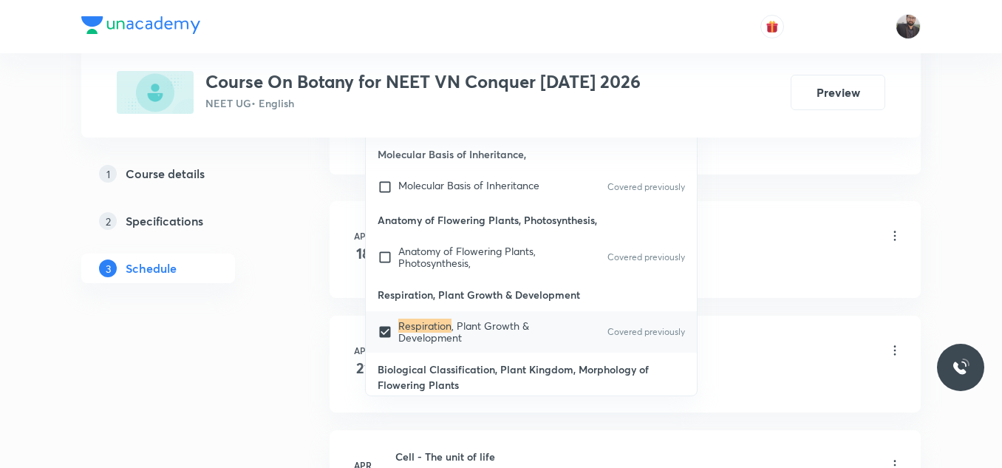
click at [815, 216] on li "[DATE] Cell - The Unit of Life Lesson 1 • 10:46 AM • 90 min • Room 301 Living W…" at bounding box center [624, 249] width 591 height 97
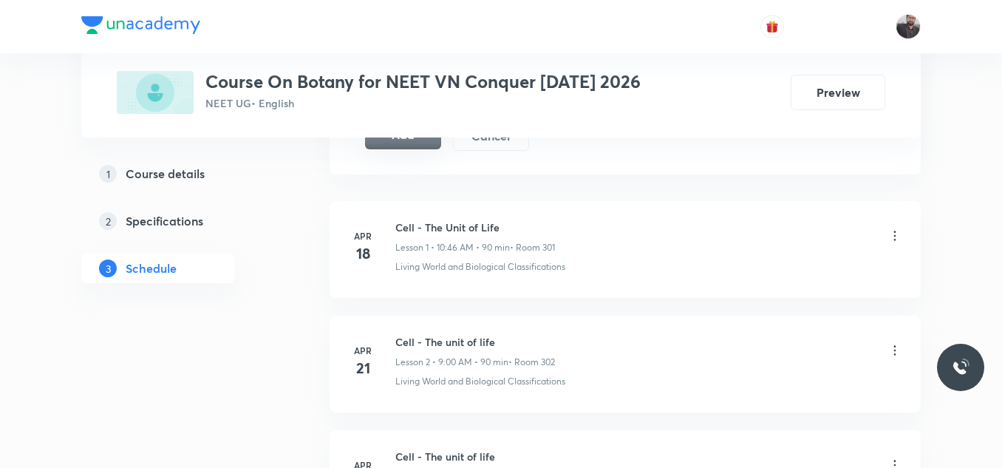
click at [403, 144] on button "Add" at bounding box center [403, 135] width 76 height 30
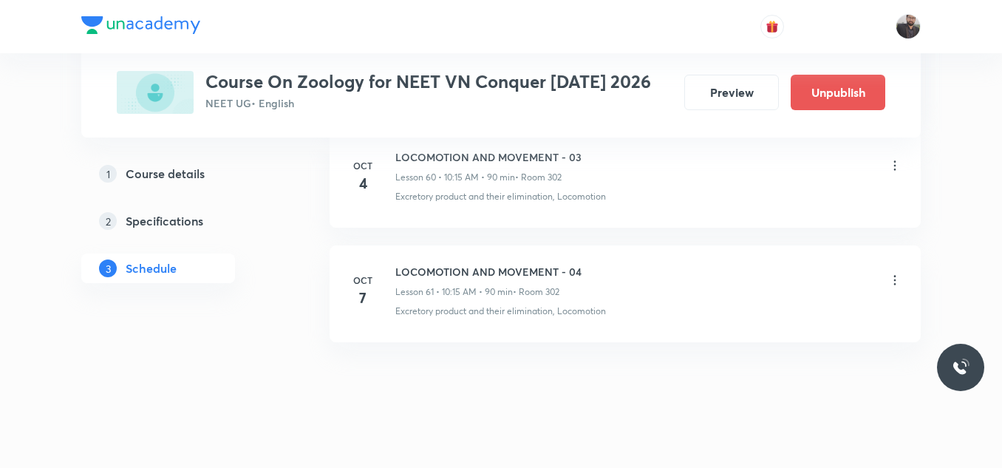
scroll to position [7702, 0]
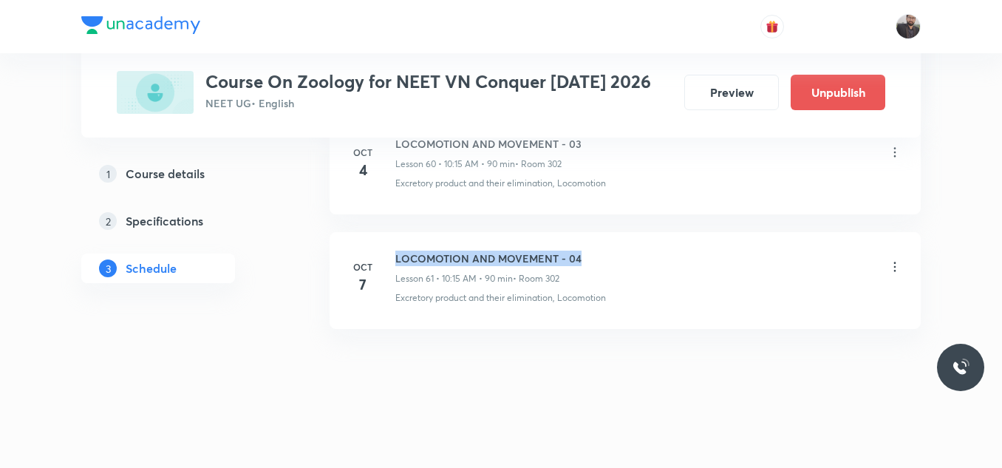
drag, startPoint x: 392, startPoint y: 253, endPoint x: 643, endPoint y: 261, distance: 252.0
click at [643, 261] on div "[DATE] LOCOMOTION AND MOVEMENT - 04 Lesson 61 • 10:15 AM • 90 min • Room 302 Ex…" at bounding box center [625, 277] width 554 height 54
copy h6 "LOCOMOTION AND MOVEMENT - 04"
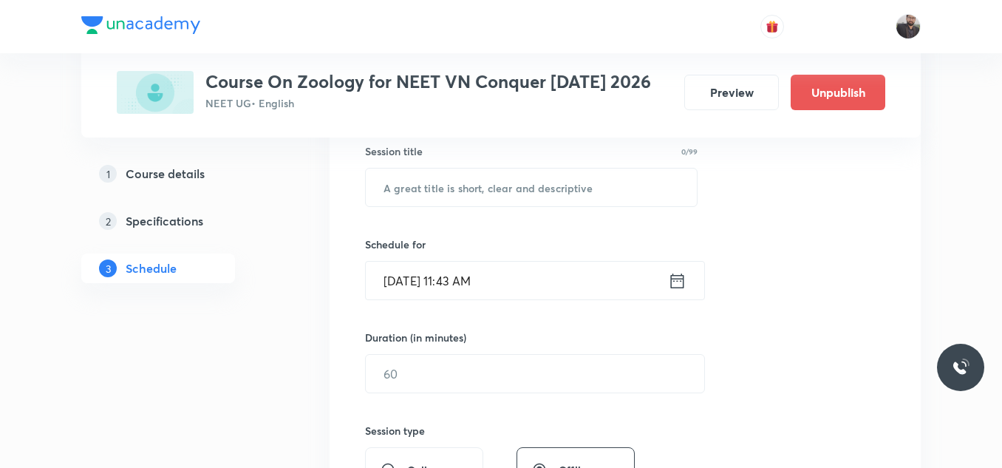
scroll to position [276, 0]
click at [598, 196] on input "text" at bounding box center [531, 187] width 331 height 38
paste input "LOCOMOTION AND MOVEMENT - 04"
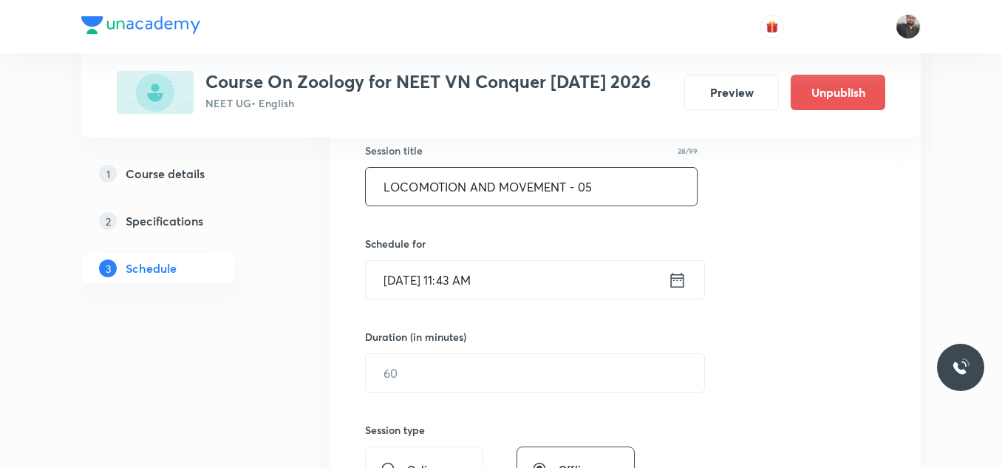
type input "LOCOMOTION AND MOVEMENT - 05"
click at [524, 273] on input "[DATE] 11:43 AM" at bounding box center [517, 280] width 302 height 38
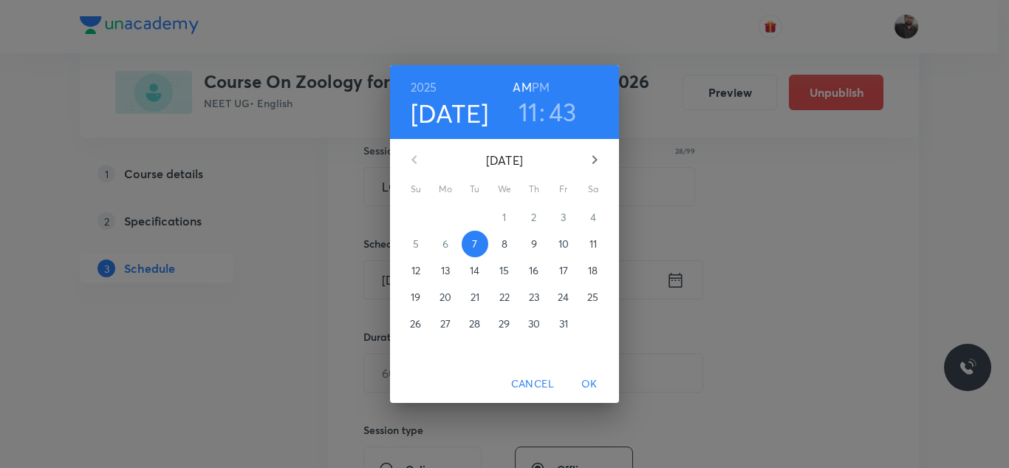
click at [500, 252] on button "8" at bounding box center [504, 243] width 27 height 27
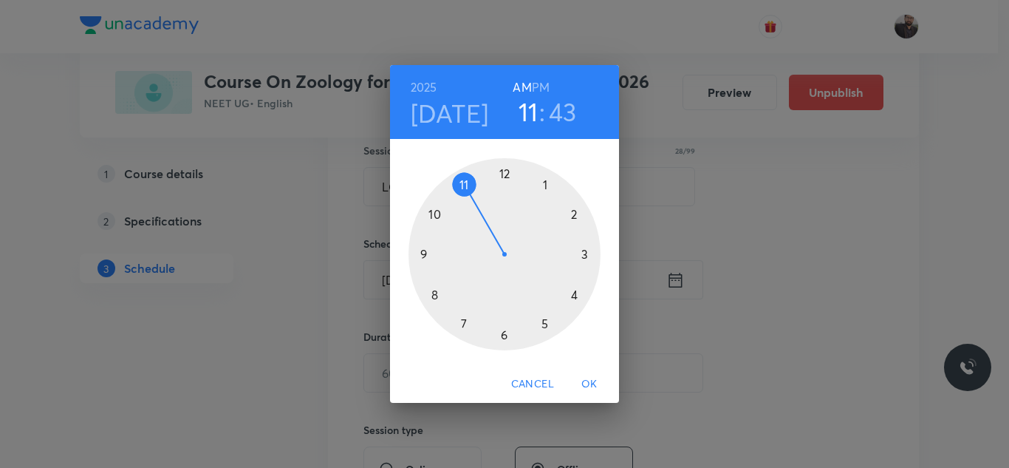
click at [434, 214] on div at bounding box center [505, 254] width 192 height 192
click at [588, 251] on div at bounding box center [505, 254] width 192 height 192
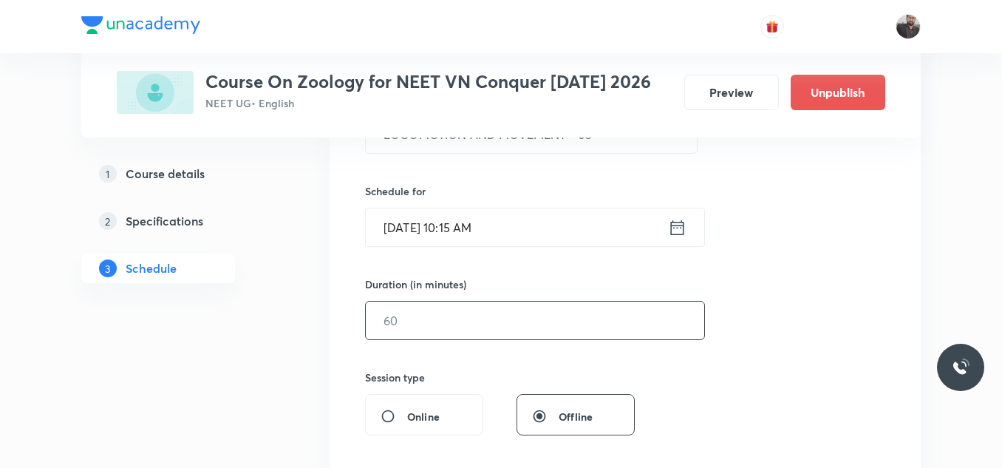
scroll to position [329, 0]
click at [580, 317] on input "text" at bounding box center [535, 320] width 338 height 38
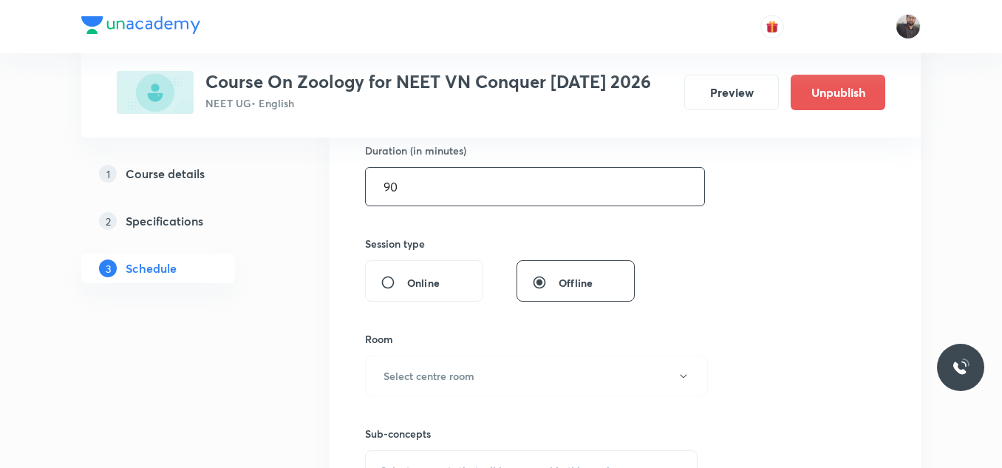
scroll to position [463, 0]
type input "90"
click at [586, 368] on button "Select centre room" at bounding box center [536, 375] width 343 height 41
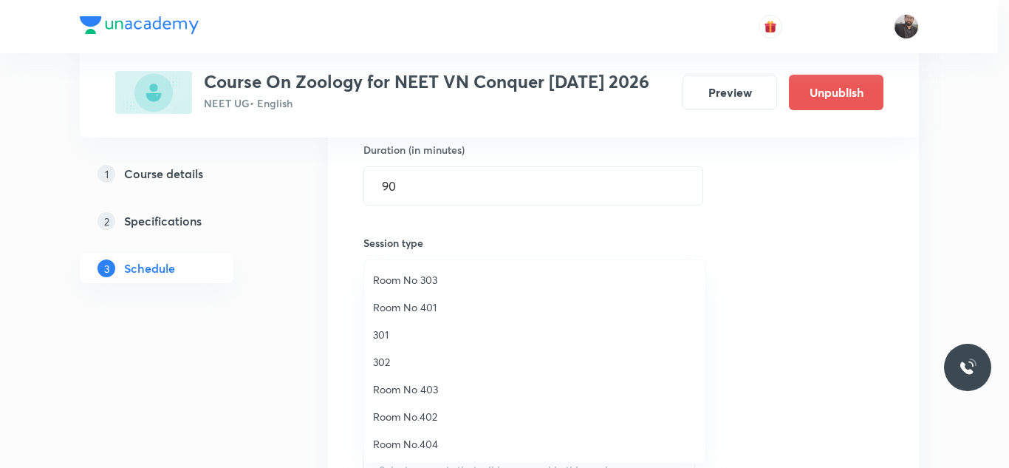
click at [454, 366] on span "302" at bounding box center [535, 362] width 324 height 16
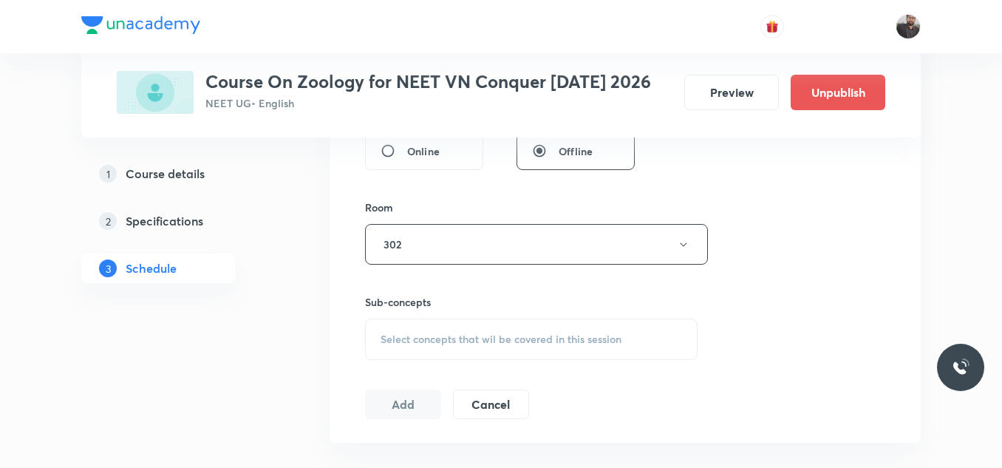
scroll to position [607, 0]
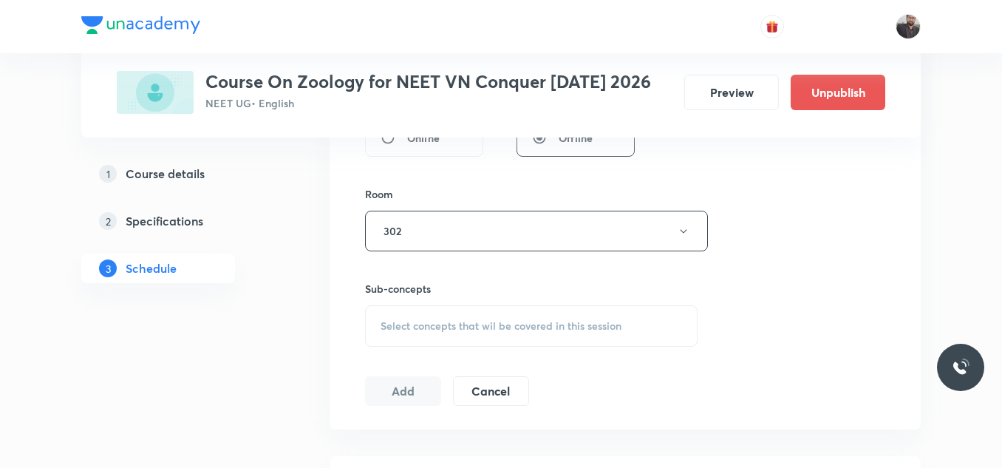
click at [448, 320] on span "Select concepts that wil be covered in this session" at bounding box center [500, 326] width 241 height 12
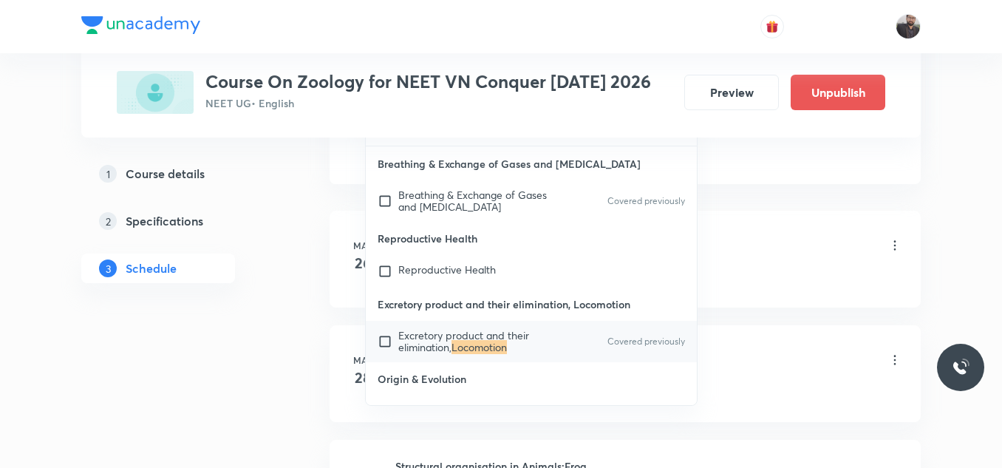
scroll to position [860, 0]
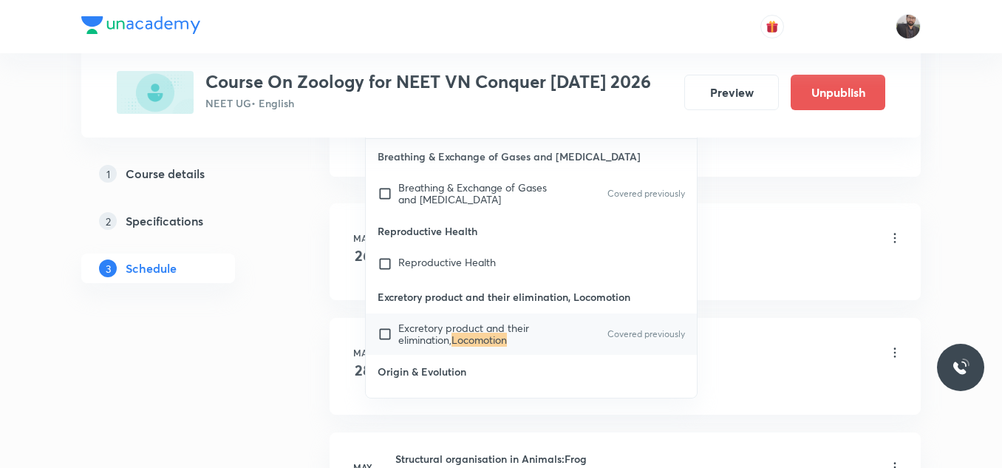
type input "LOCOMOTION"
click at [450, 327] on span "Excretory product and their elimination," at bounding box center [463, 334] width 131 height 26
checkbox input "true"
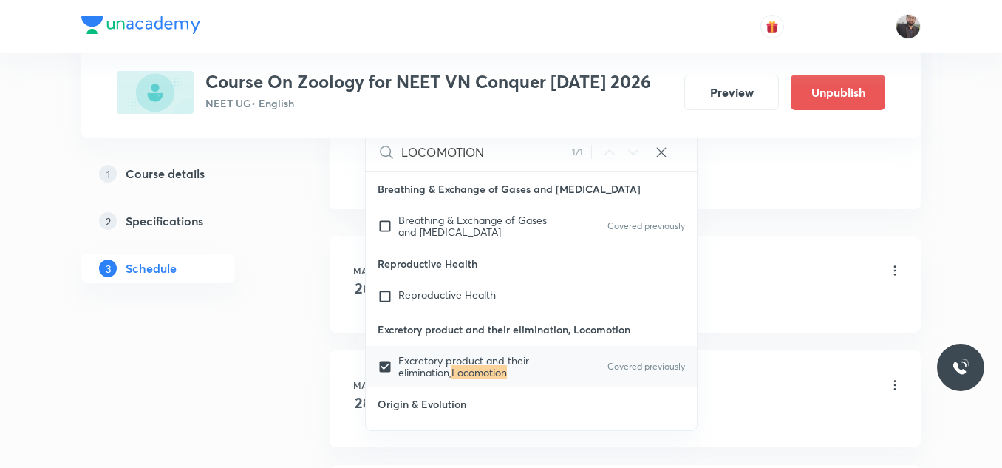
click at [761, 254] on div "Structural organisation in Animals:Frog Lesson 1 • 9:00 AM • 90 min • Room 302" at bounding box center [648, 271] width 507 height 35
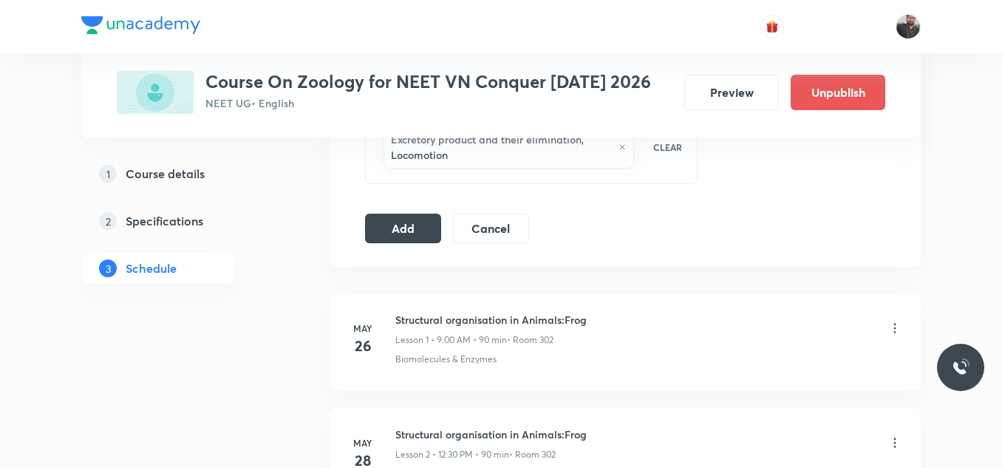
scroll to position [802, 0]
click at [396, 224] on button "Add" at bounding box center [403, 228] width 76 height 30
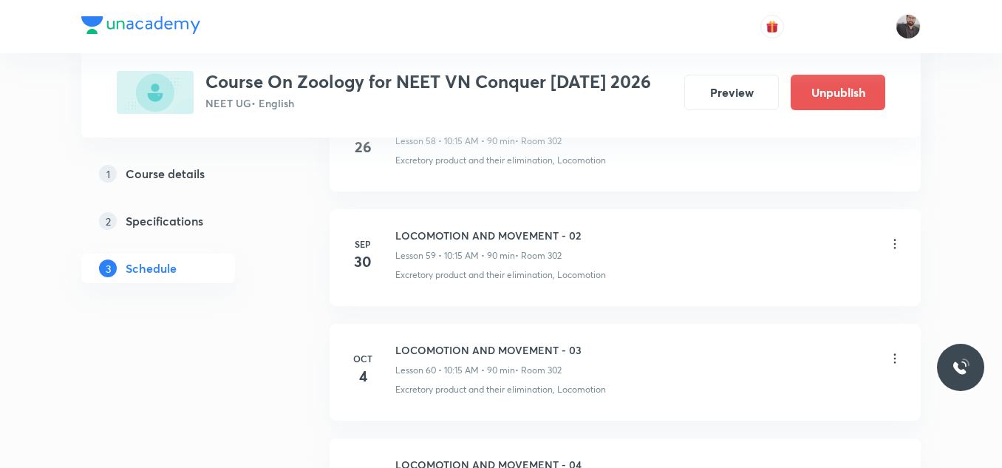
scroll to position [7137, 0]
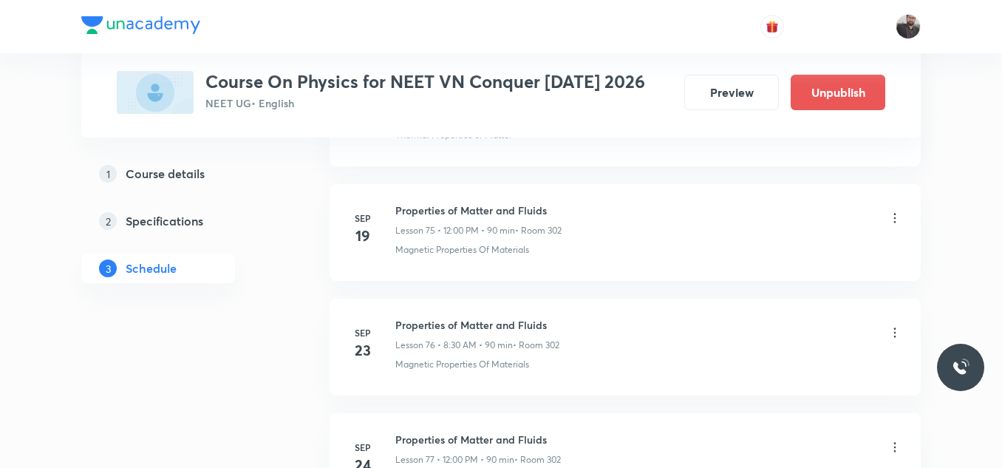
scroll to position [10579, 0]
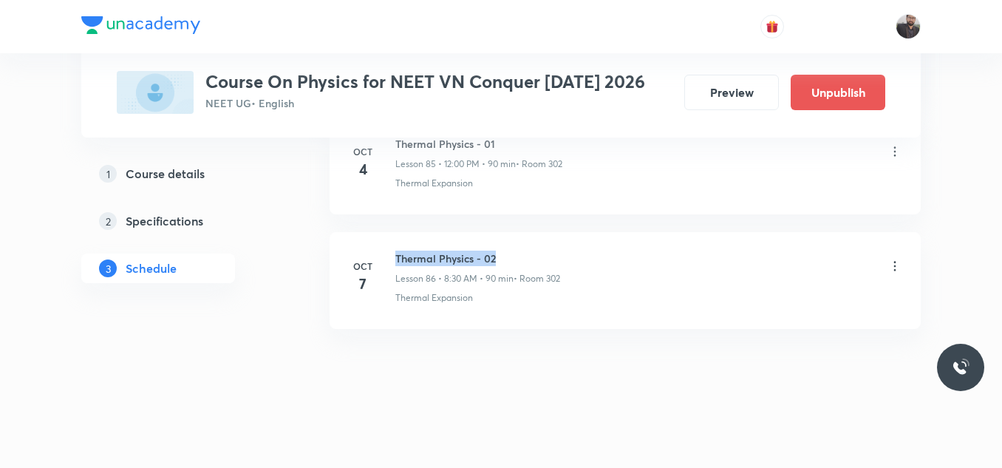
drag, startPoint x: 393, startPoint y: 253, endPoint x: 616, endPoint y: 259, distance: 223.2
click at [616, 259] on div "Oct 7 Thermal Physics - 02 Lesson 86 • 8:30 AM • 90 min • Room 302 Thermal Expa…" at bounding box center [625, 277] width 554 height 54
copy h6 "Thermal Physics - 02"
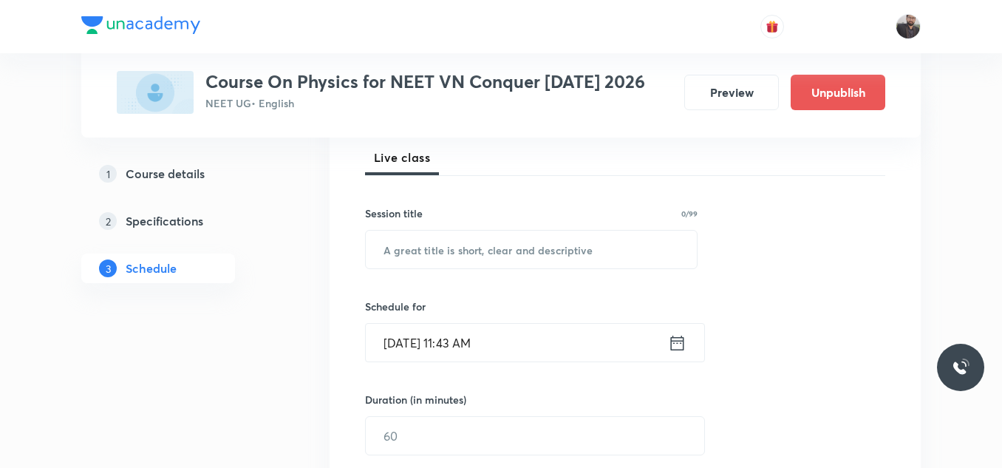
scroll to position [224, 0]
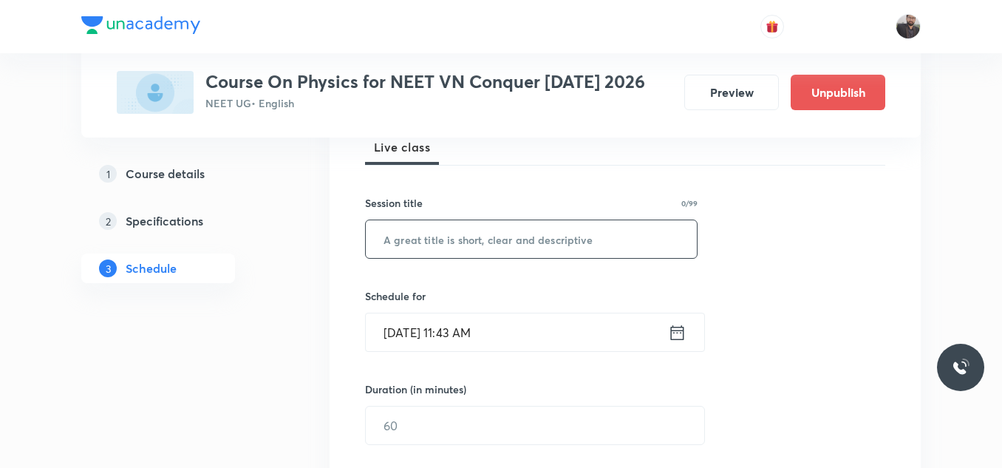
click at [586, 239] on input "text" at bounding box center [531, 239] width 331 height 38
paste input "Thermal Physics - 02"
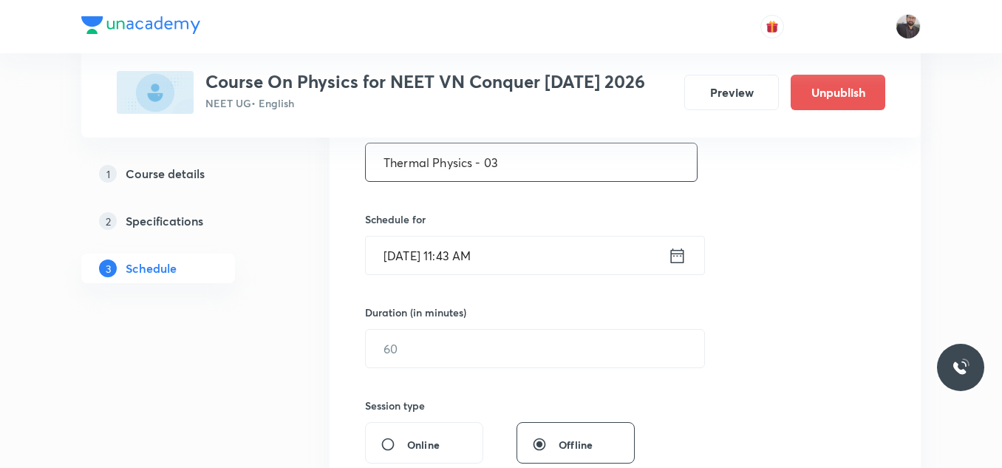
scroll to position [302, 0]
type input "Thermal Physics - 03"
click at [587, 250] on input "Oct 7, 2025, 11:43 AM" at bounding box center [517, 254] width 302 height 38
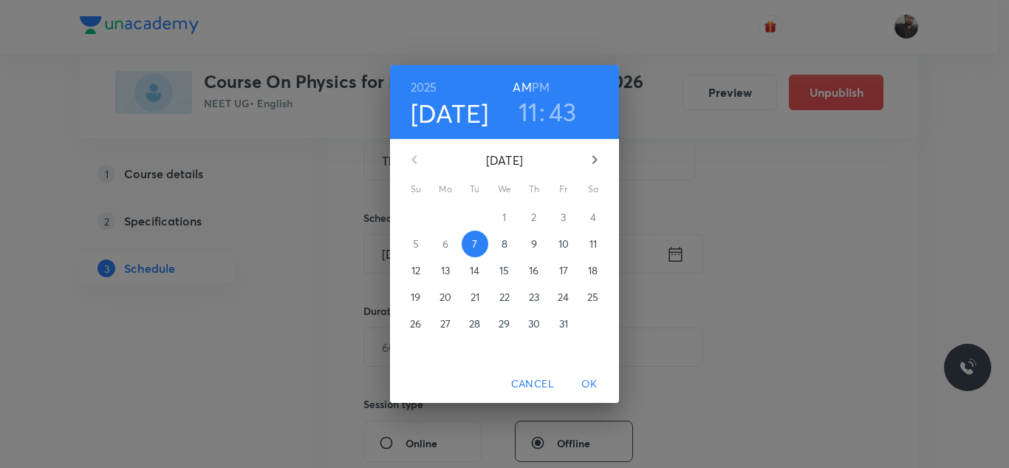
click at [505, 247] on p "8" at bounding box center [505, 243] width 6 height 15
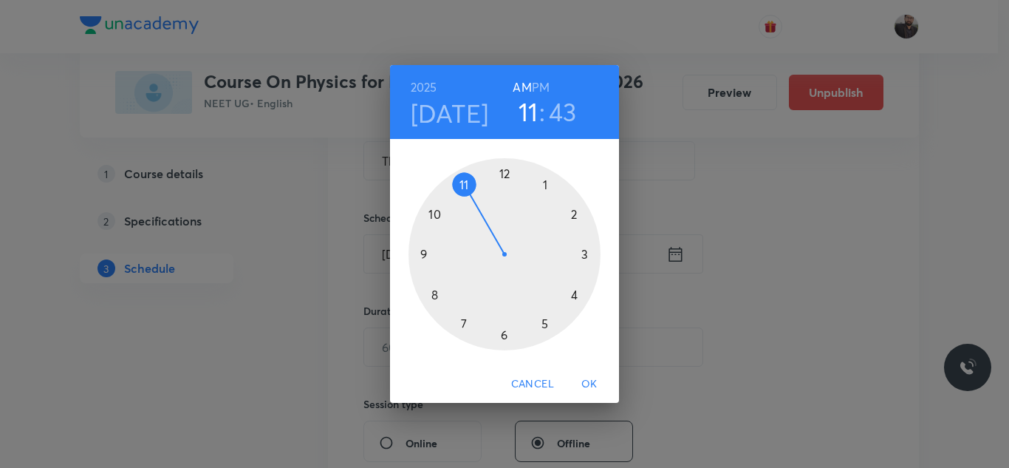
click at [465, 190] on div at bounding box center [505, 254] width 192 height 192
click at [533, 106] on h3 "11" at bounding box center [529, 111] width 20 height 31
click at [505, 174] on div at bounding box center [505, 254] width 192 height 192
drag, startPoint x: 505, startPoint y: 174, endPoint x: 497, endPoint y: 131, distance: 42.8
click at [497, 131] on div "2025 Oct 8 12 : 01 AM PM 00 05 10 15 20 25 30 35 40 45 50 55" at bounding box center [504, 214] width 229 height 299
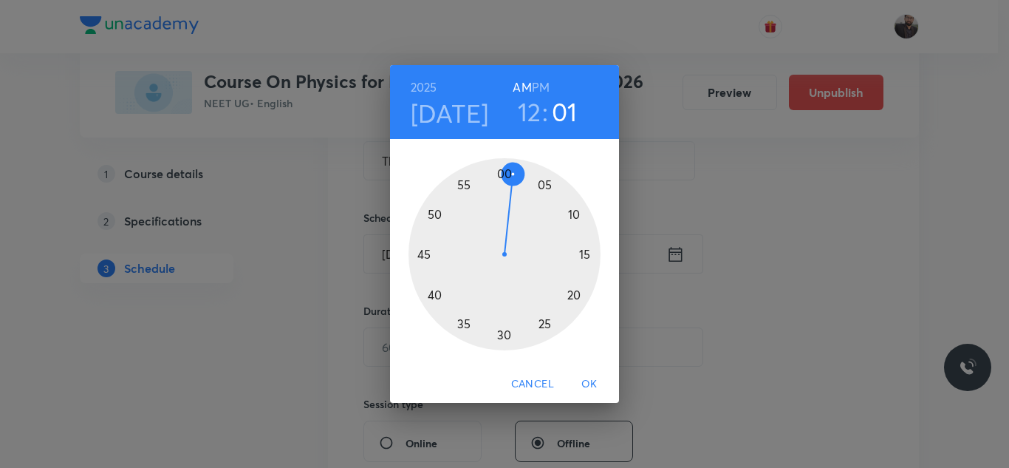
click at [547, 86] on h6 "PM" at bounding box center [541, 87] width 18 height 21
click at [502, 170] on div at bounding box center [505, 254] width 192 height 192
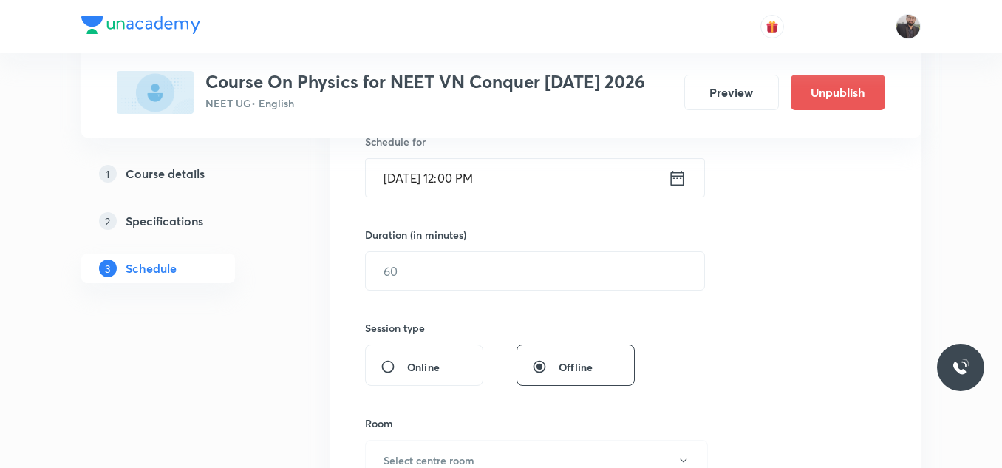
scroll to position [383, 0]
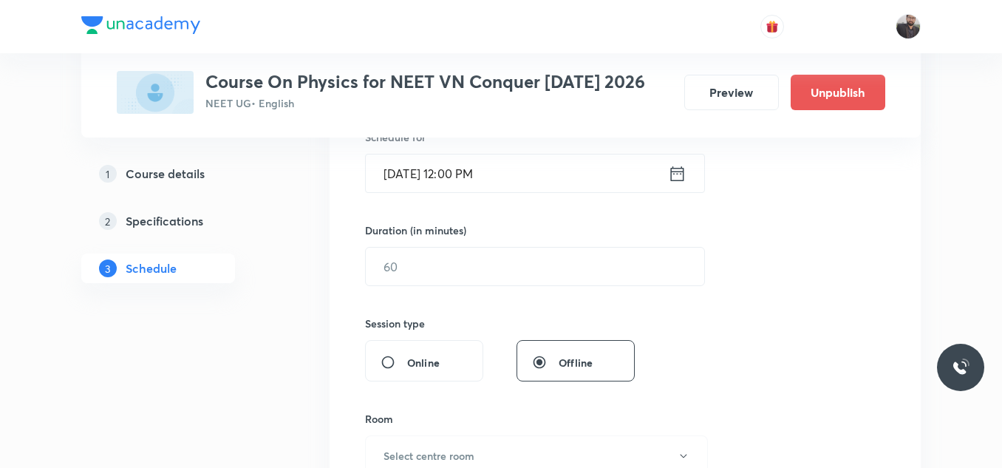
click at [478, 296] on div "Session 87 Live class Session title 20/99 Thermal Physics - 03 ​ Schedule for O…" at bounding box center [625, 283] width 520 height 694
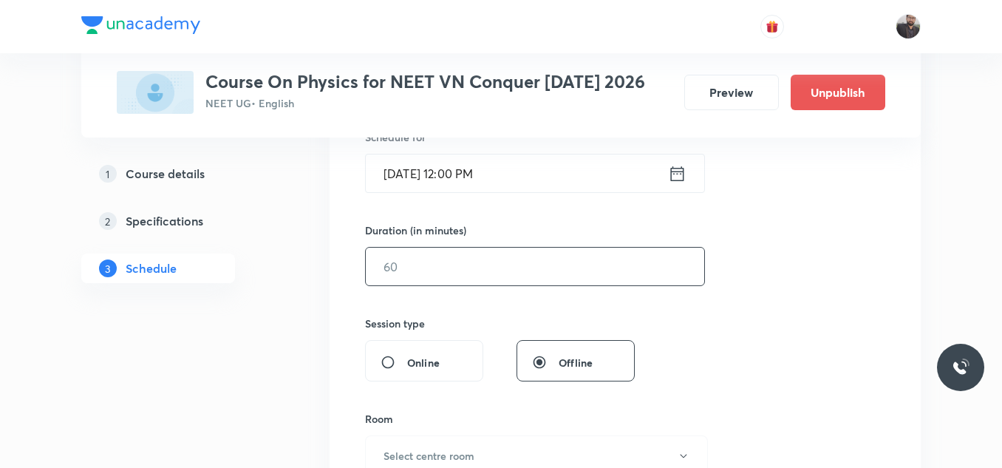
click at [468, 279] on input "text" at bounding box center [535, 266] width 338 height 38
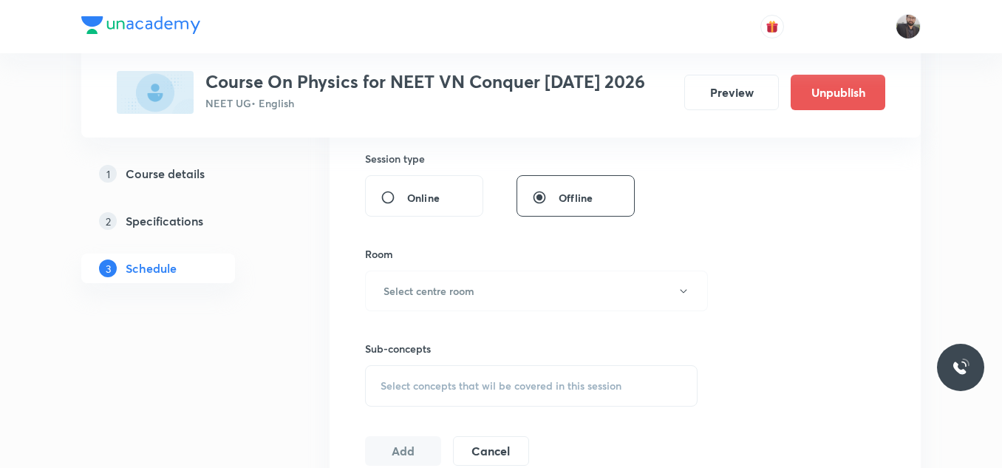
scroll to position [549, 0]
type input "90"
click at [468, 298] on button "Select centre room" at bounding box center [536, 289] width 343 height 41
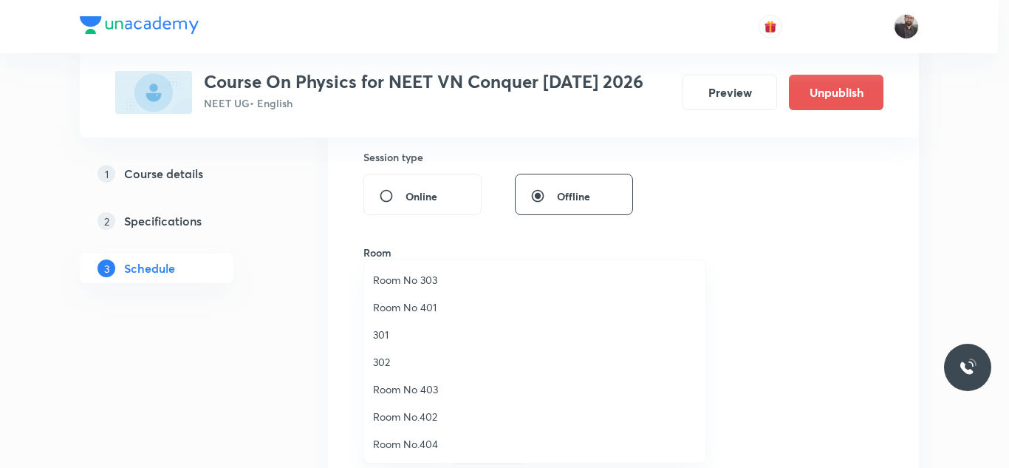
click at [398, 358] on span "302" at bounding box center [535, 362] width 324 height 16
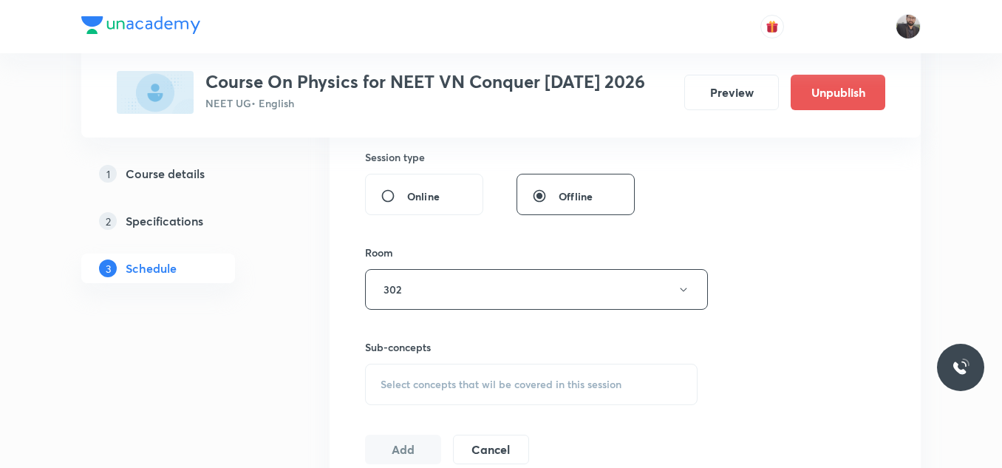
click at [398, 358] on div "Sub-concepts Select concepts that wil be covered in this session" at bounding box center [531, 372] width 332 height 66
click at [403, 380] on span "Select concepts that wil be covered in this session" at bounding box center [500, 384] width 241 height 12
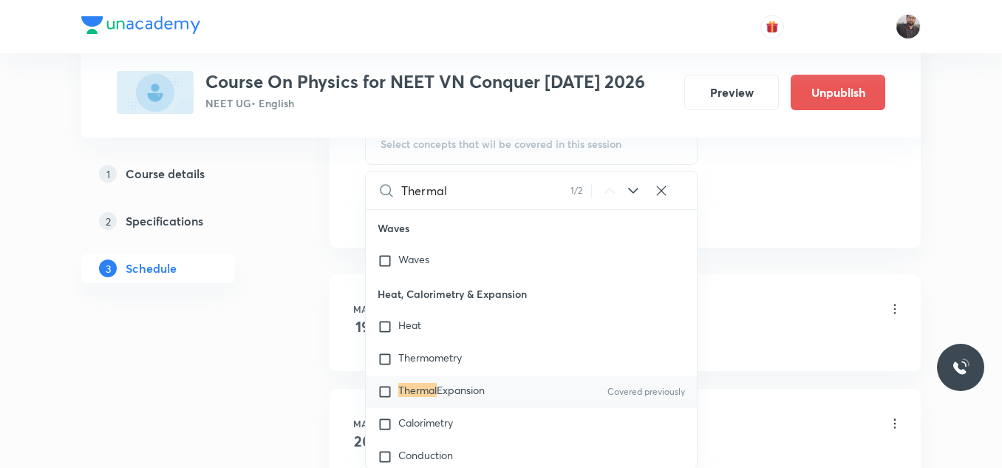
scroll to position [790, 0]
type input "Thermal"
click at [417, 396] on mark "Thermal" at bounding box center [417, 389] width 38 height 14
checkbox input "true"
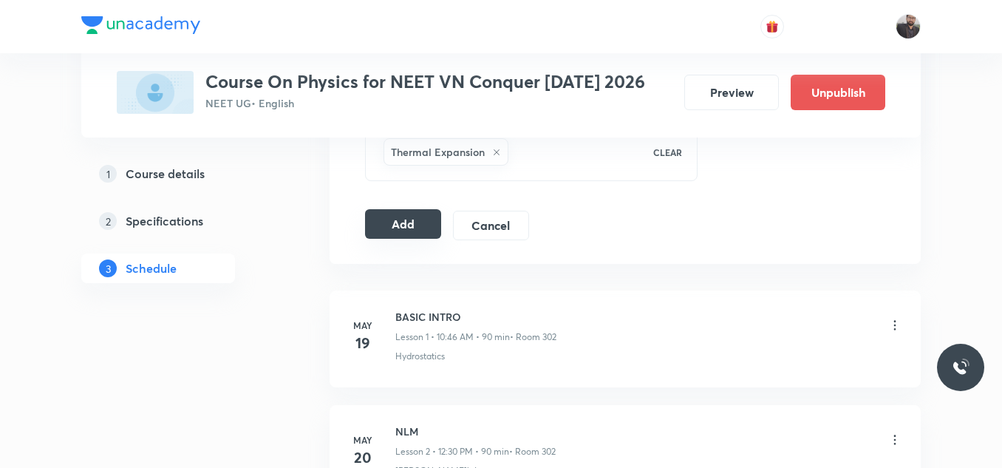
click at [400, 231] on button "Add" at bounding box center [403, 224] width 76 height 30
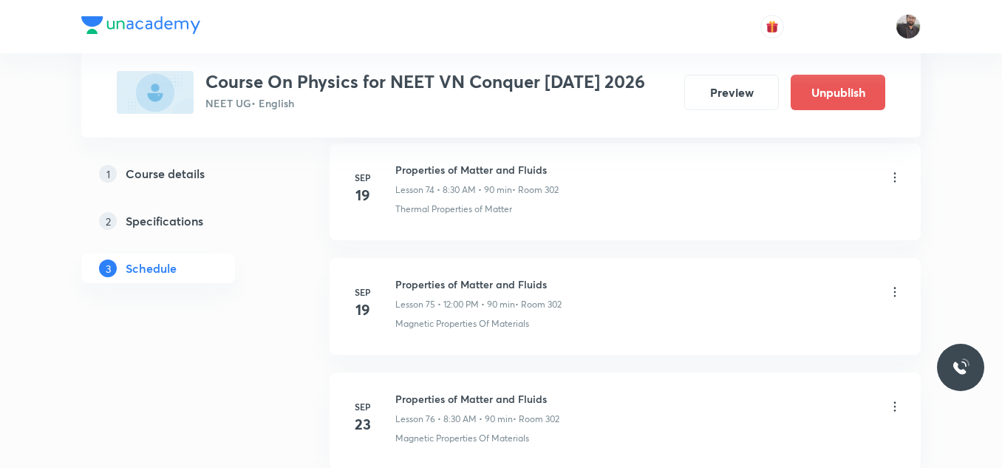
scroll to position [10015, 0]
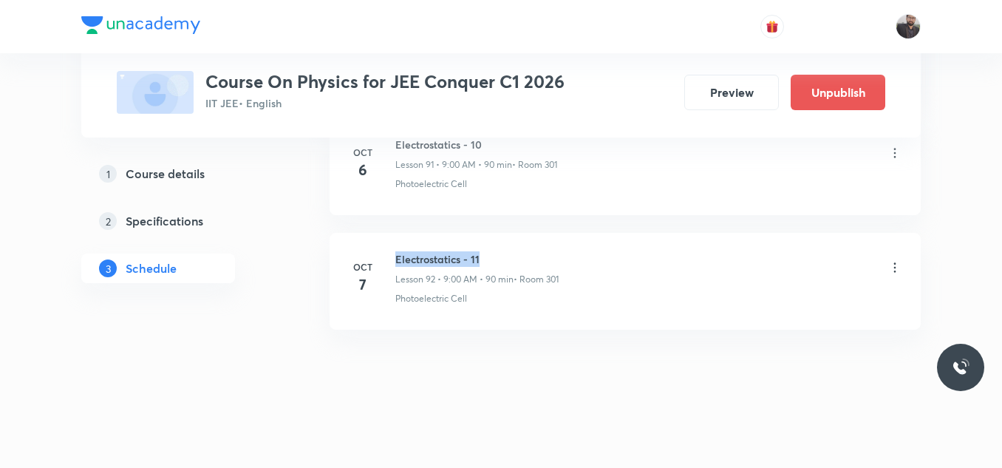
scroll to position [11308, 0]
click at [513, 239] on li "[DATE] Electrostatics - 11 Lesson 92 • 9:00 AM • 90 min • Room 301 Photoelectri…" at bounding box center [624, 281] width 591 height 97
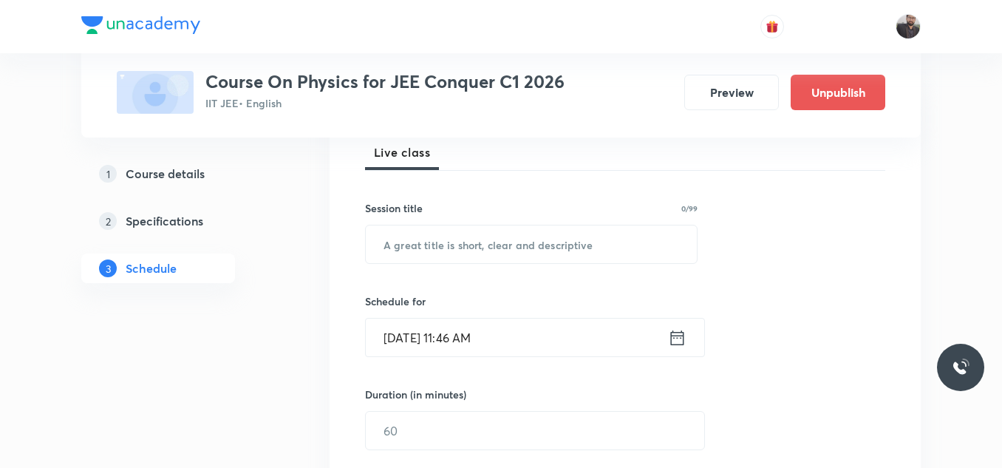
scroll to position [220, 0]
click at [645, 236] on input "text" at bounding box center [531, 243] width 331 height 38
paste input "capacitor"
click at [393, 242] on input "capacitor" at bounding box center [531, 243] width 331 height 38
click at [480, 245] on input "Capacitor" at bounding box center [531, 243] width 331 height 38
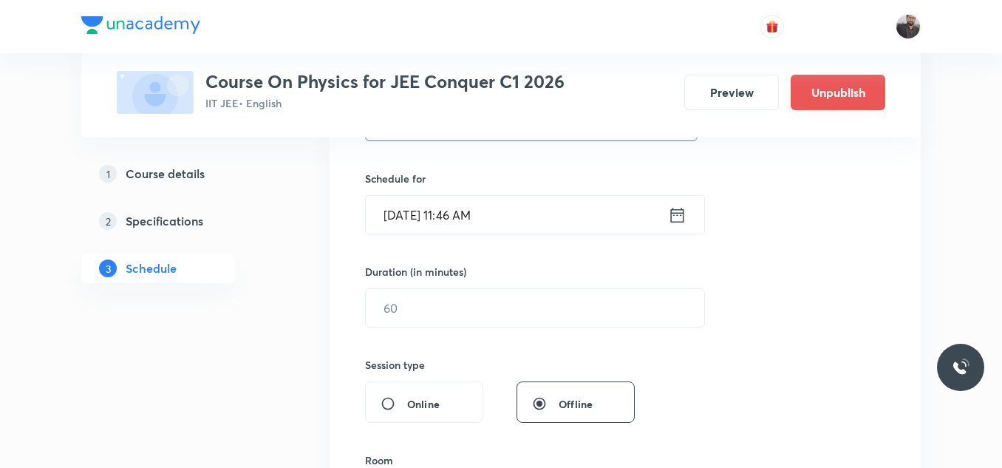
scroll to position [354, 0]
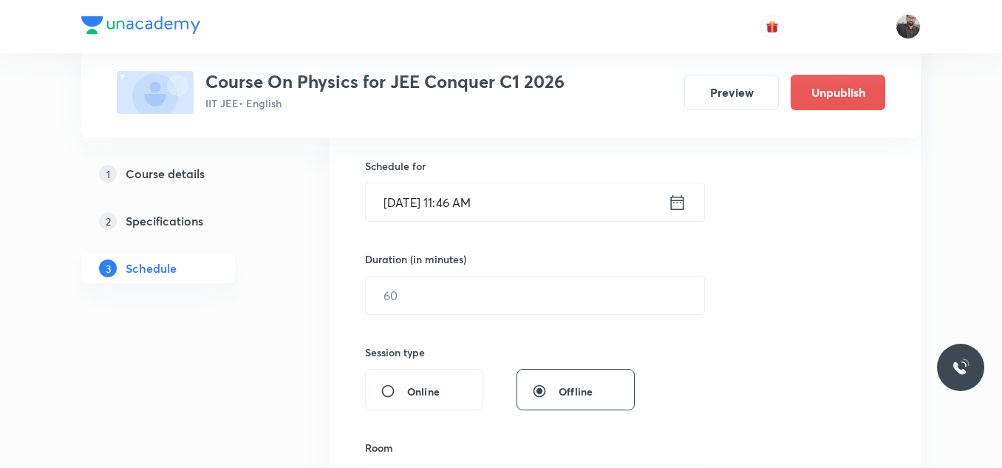
type input "Capacitor - 01"
click at [546, 198] on input "[DATE] 11:46 AM" at bounding box center [517, 202] width 302 height 38
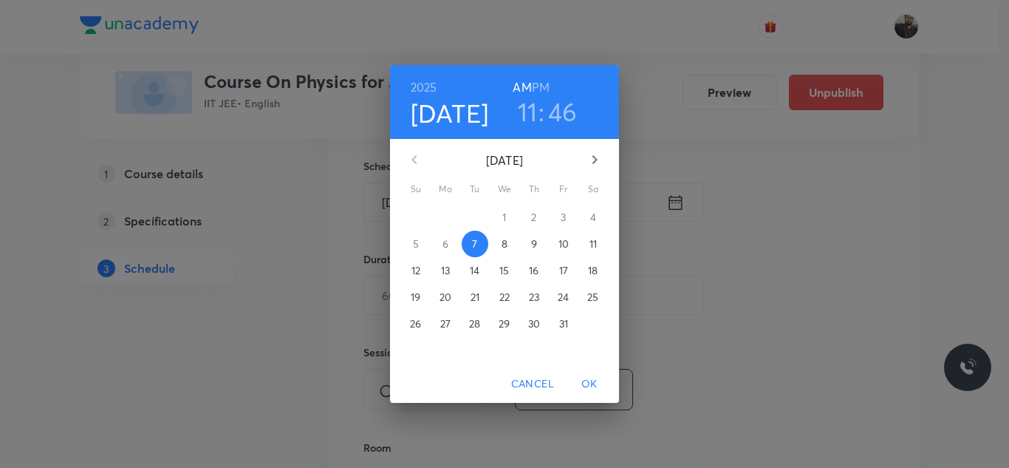
click at [505, 250] on p "8" at bounding box center [505, 243] width 6 height 15
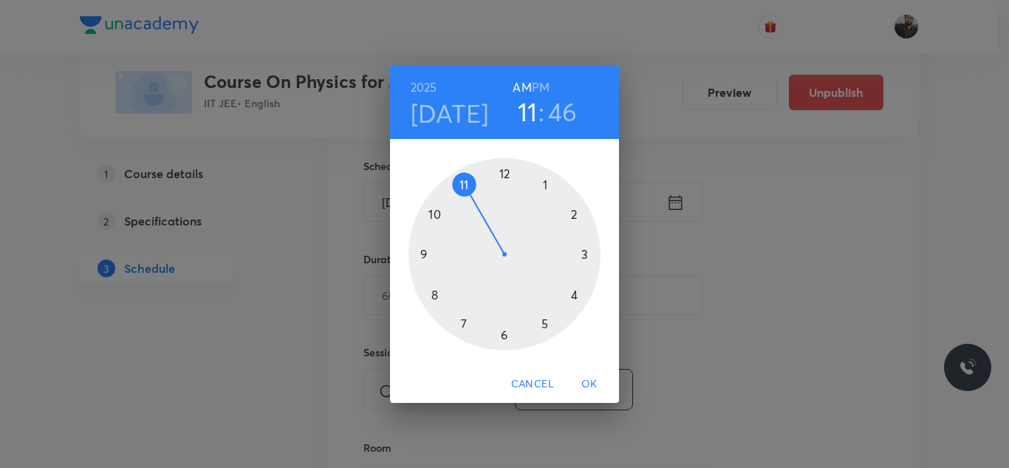
click at [426, 253] on div at bounding box center [505, 254] width 192 height 192
click at [504, 177] on div at bounding box center [505, 254] width 192 height 192
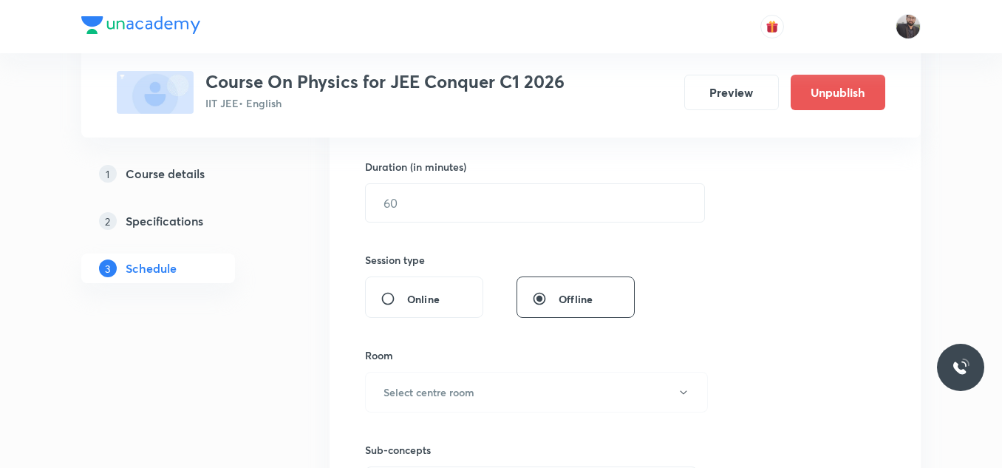
scroll to position [447, 0]
click at [509, 200] on input "text" at bounding box center [535, 202] width 338 height 38
type input "9"
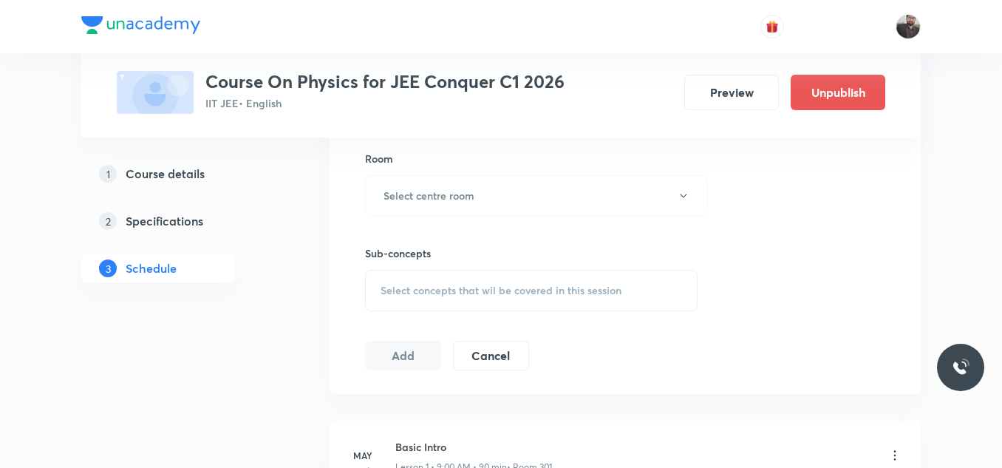
scroll to position [645, 0]
type input "90"
click at [509, 200] on button "Select centre room" at bounding box center [536, 193] width 343 height 41
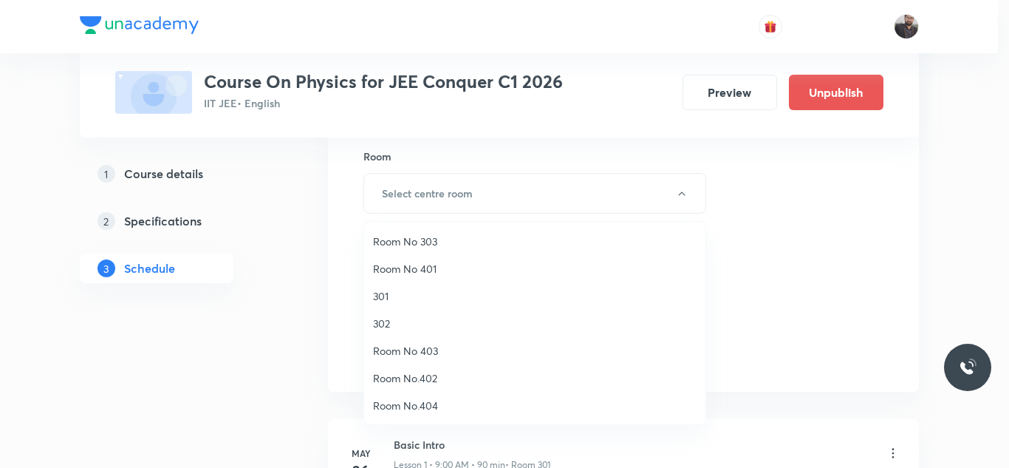
click at [391, 291] on span "301" at bounding box center [535, 296] width 324 height 16
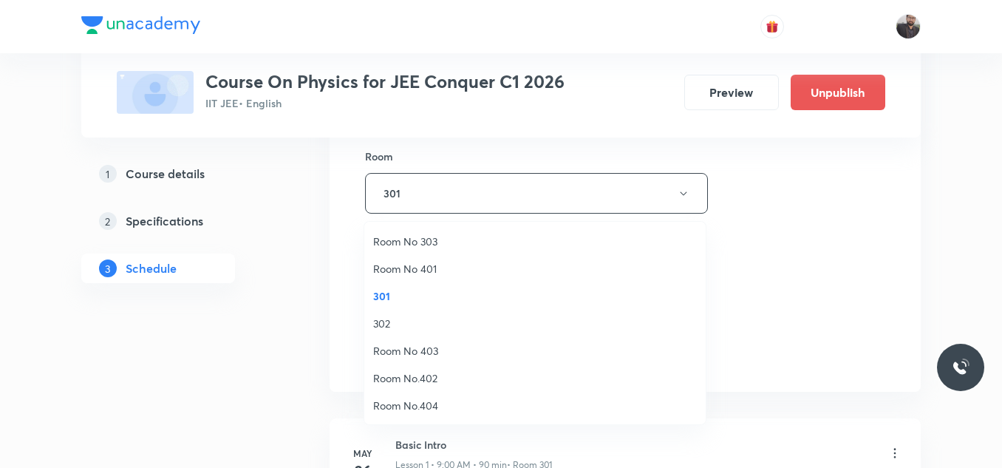
scroll to position [0, 0]
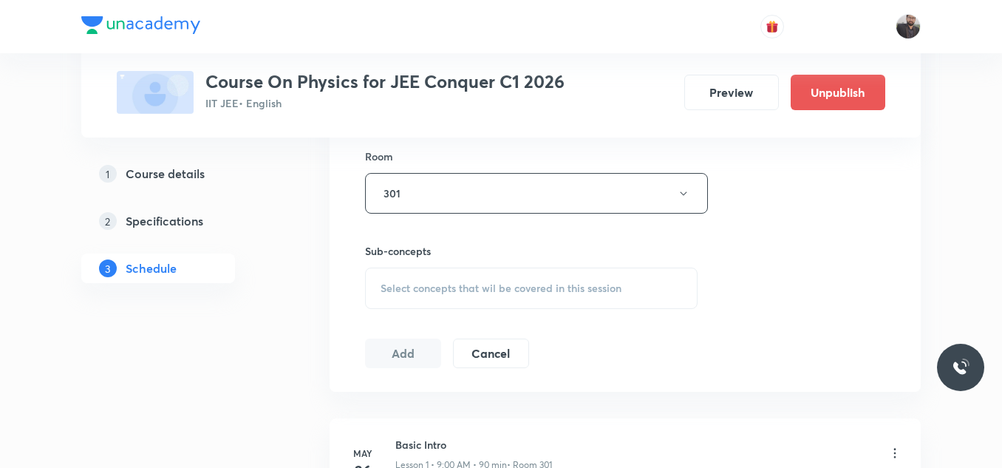
click at [391, 291] on span "Select concepts that wil be covered in this session" at bounding box center [500, 288] width 241 height 12
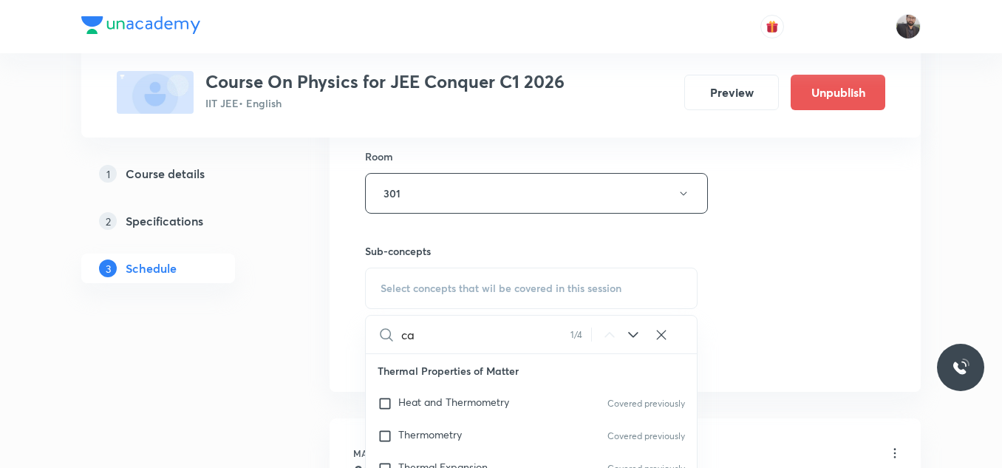
type input "c"
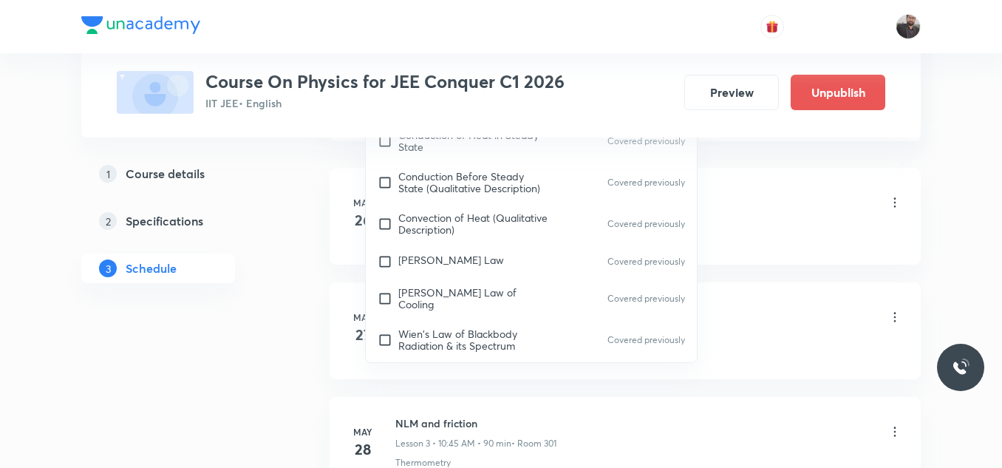
scroll to position [898, 0]
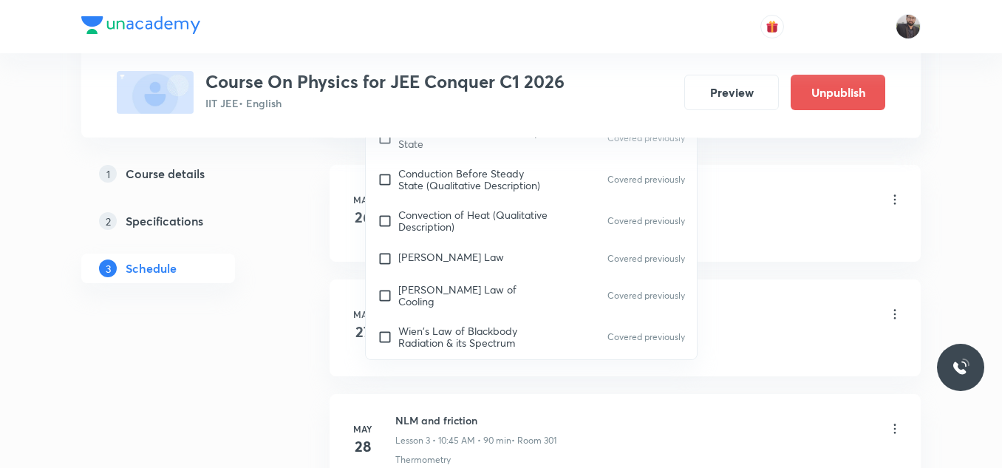
type input "c"
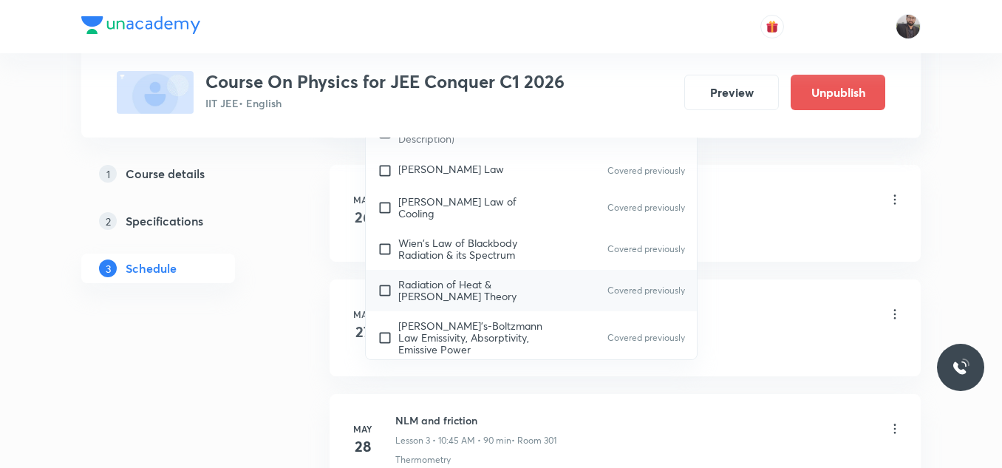
scroll to position [0, 0]
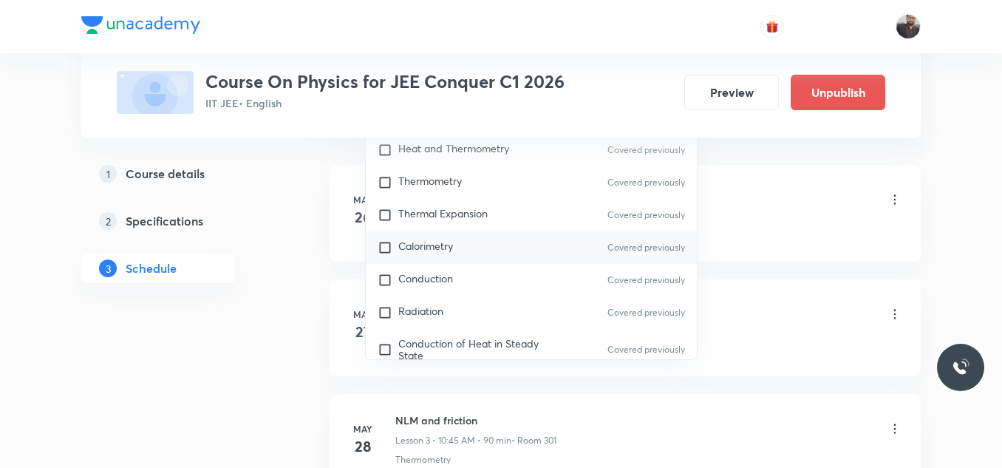
click at [465, 250] on div "Calorimetry Covered previously" at bounding box center [531, 247] width 331 height 33
checkbox input "true"
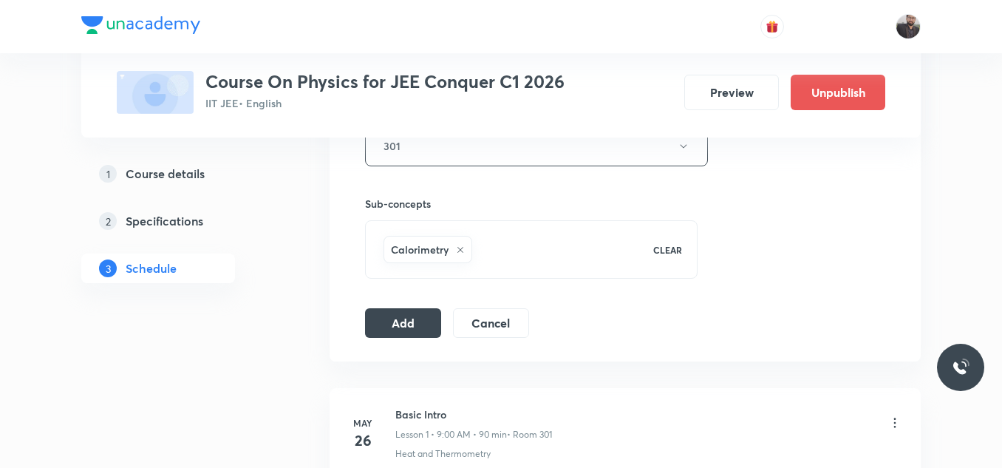
scroll to position [689, 0]
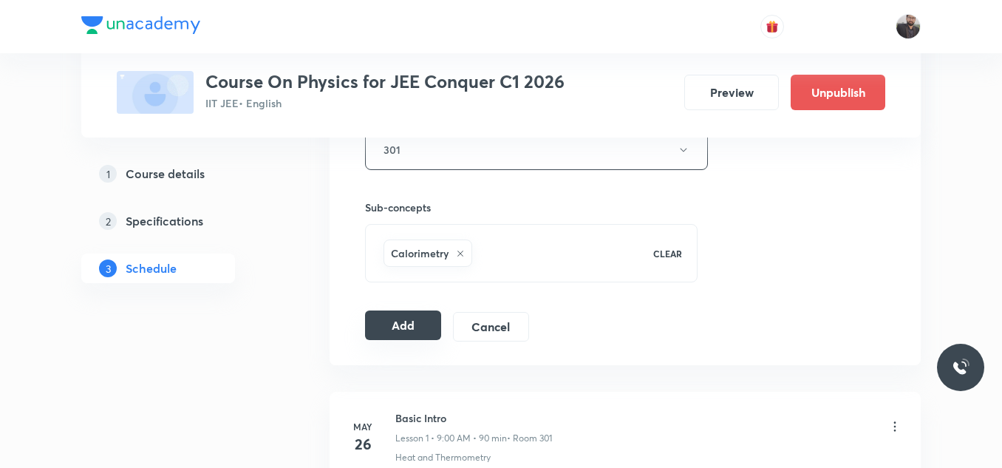
click at [397, 329] on button "Add" at bounding box center [403, 325] width 76 height 30
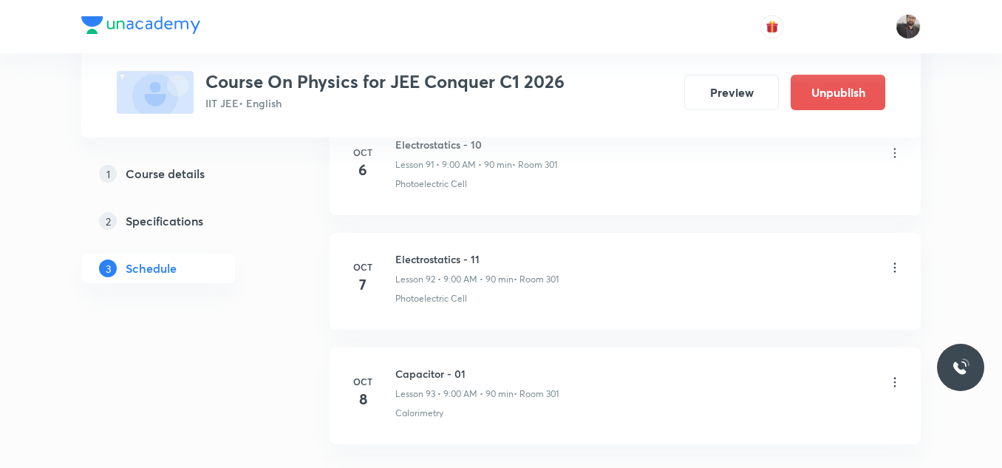
scroll to position [10744, 0]
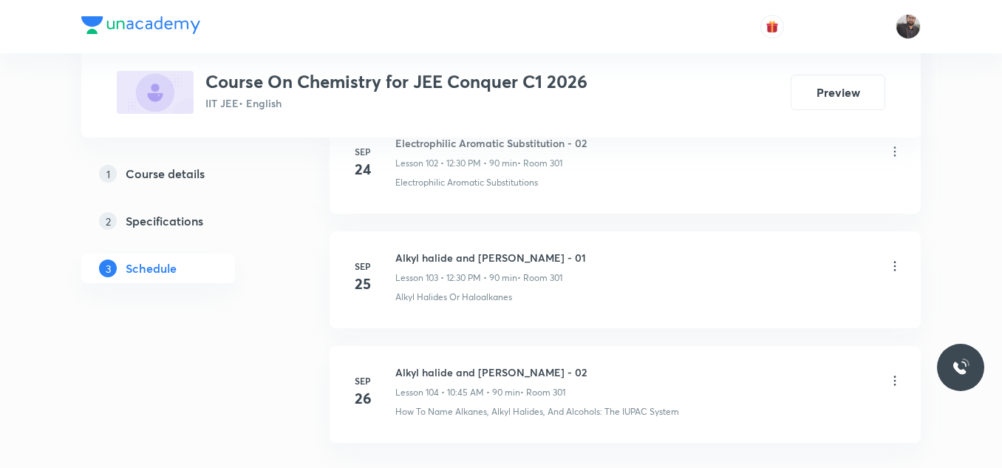
scroll to position [12737, 0]
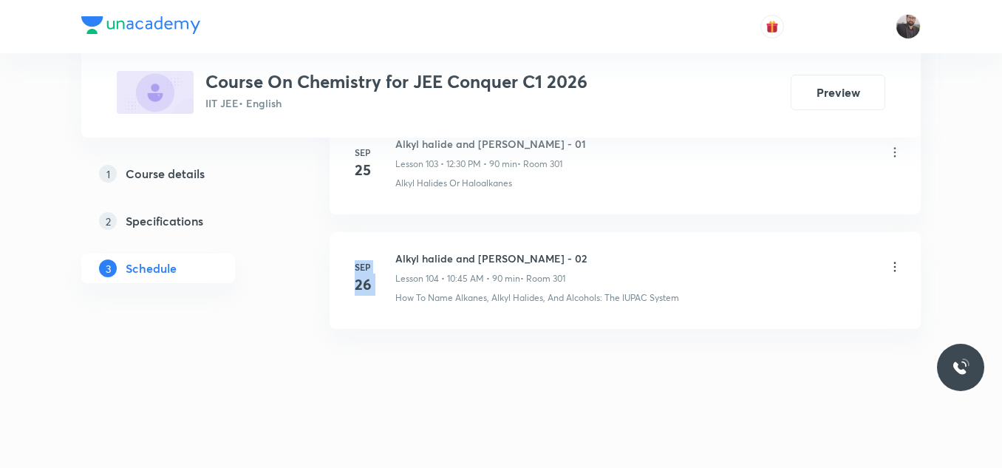
drag, startPoint x: 393, startPoint y: 249, endPoint x: 680, endPoint y: 214, distance: 289.5
click at [399, 253] on h6 "Alkyl halide and [PERSON_NAME] - 02" at bounding box center [490, 258] width 191 height 16
drag, startPoint x: 392, startPoint y: 254, endPoint x: 607, endPoint y: 253, distance: 214.2
click at [607, 253] on div "[DATE] Alkyl halide and [PERSON_NAME] - 02 Lesson 104 • 10:45 AM • 90 min • Roo…" at bounding box center [625, 277] width 554 height 54
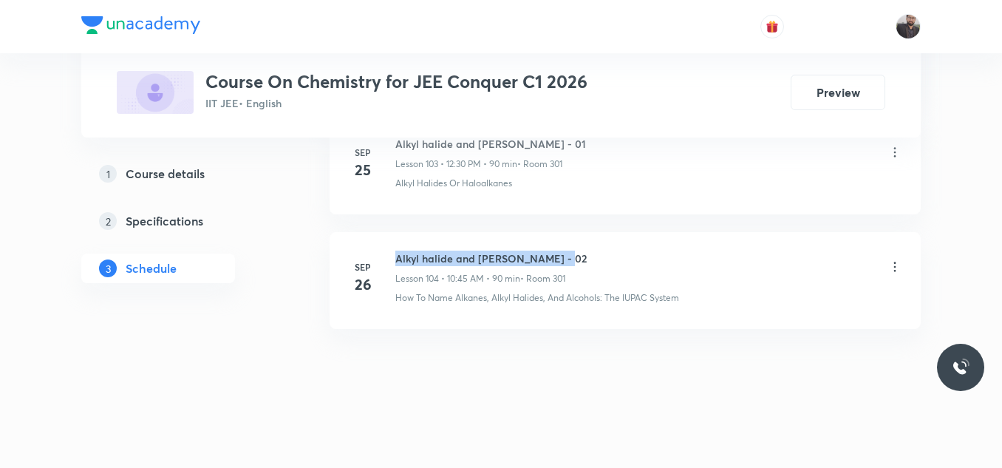
copy h6 "Alkyl halide and [PERSON_NAME] - 02"
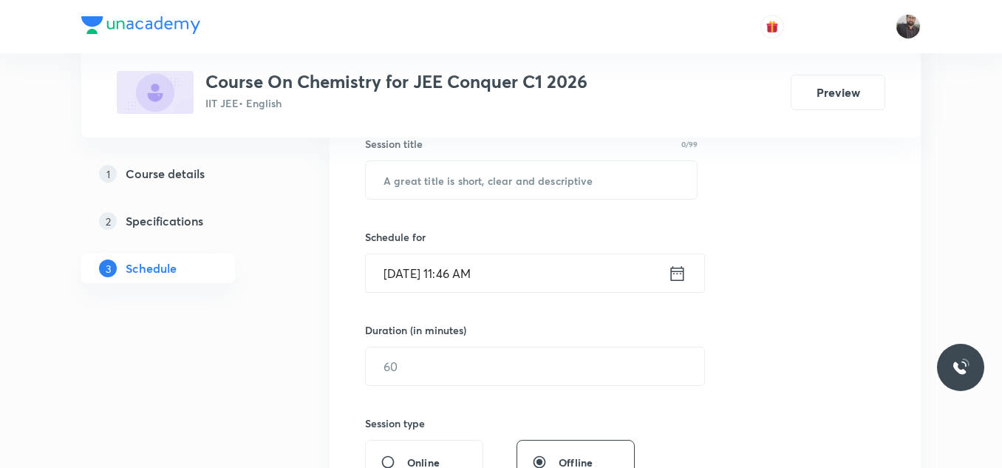
scroll to position [284, 0]
click at [542, 174] on input "text" at bounding box center [531, 179] width 331 height 38
paste input "Alkyl halide and [PERSON_NAME] - 02"
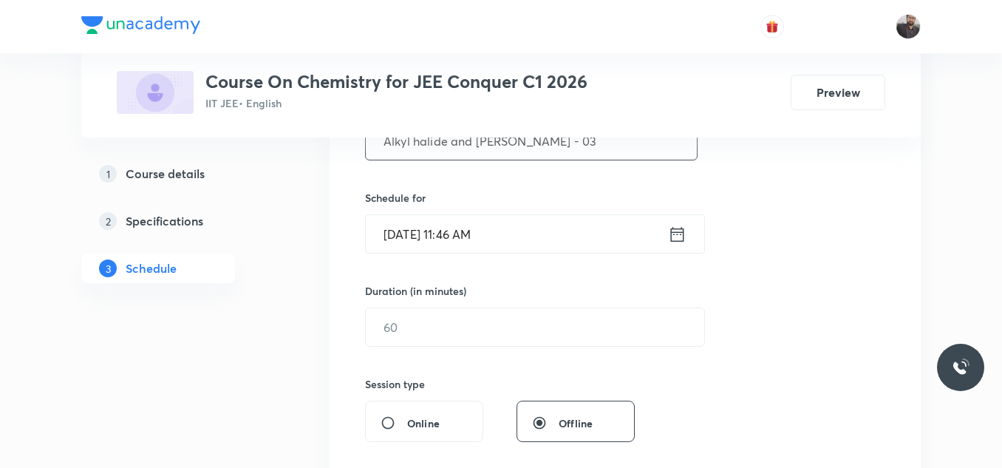
scroll to position [323, 0]
type input "Alkyl halide and [PERSON_NAME] - 03"
click at [546, 216] on input "[DATE] 11:46 AM" at bounding box center [517, 233] width 302 height 38
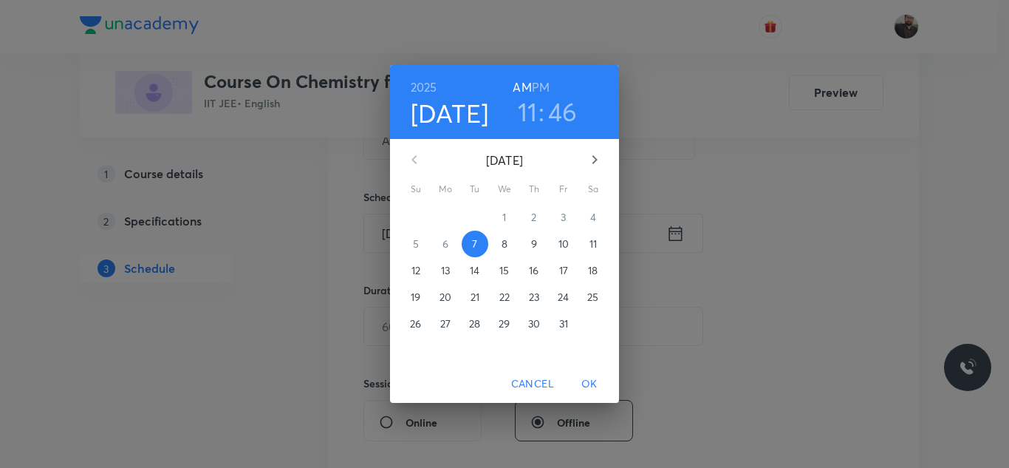
click at [515, 245] on span "8" at bounding box center [504, 243] width 27 height 15
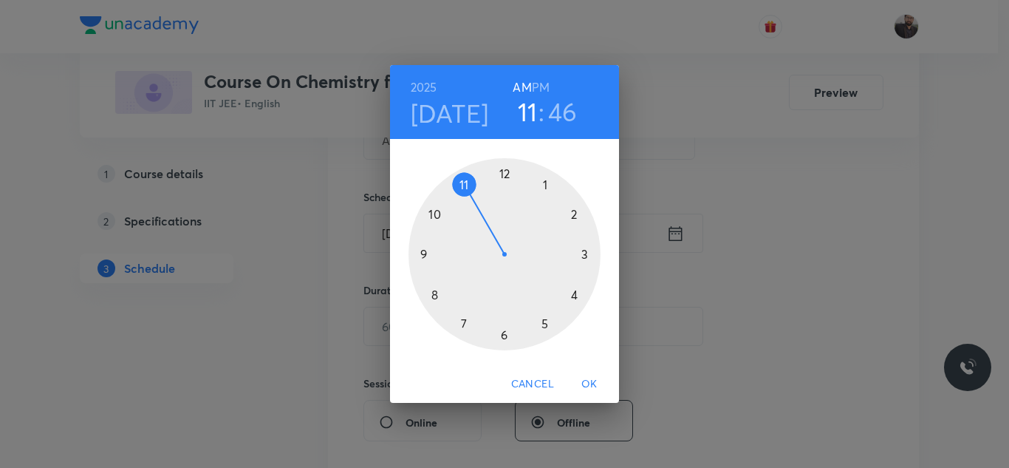
click at [437, 213] on div at bounding box center [505, 254] width 192 height 192
click at [595, 251] on div at bounding box center [505, 254] width 192 height 192
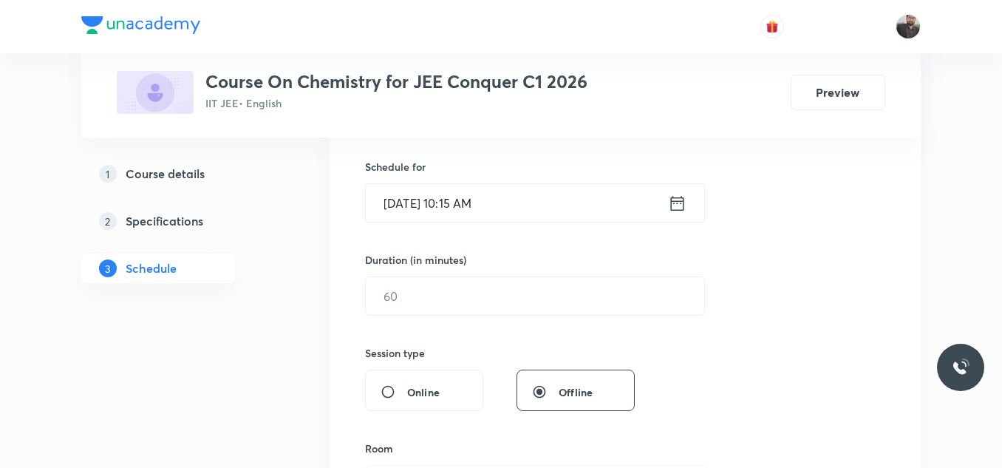
scroll to position [355, 0]
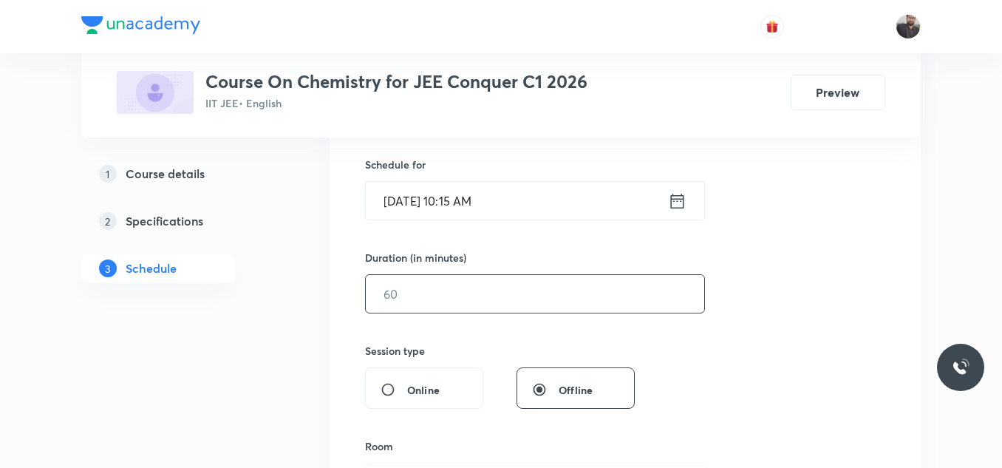
click at [598, 283] on input "text" at bounding box center [535, 294] width 338 height 38
type input "8"
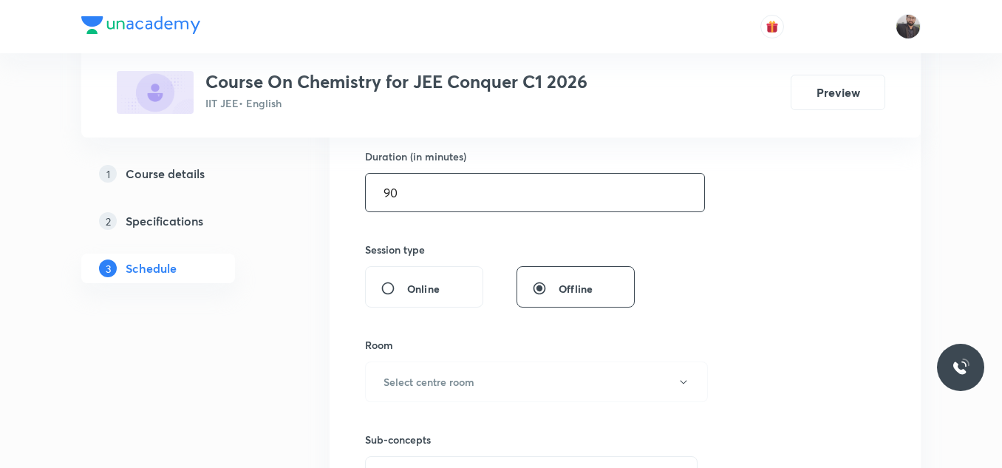
scroll to position [460, 0]
type input "90"
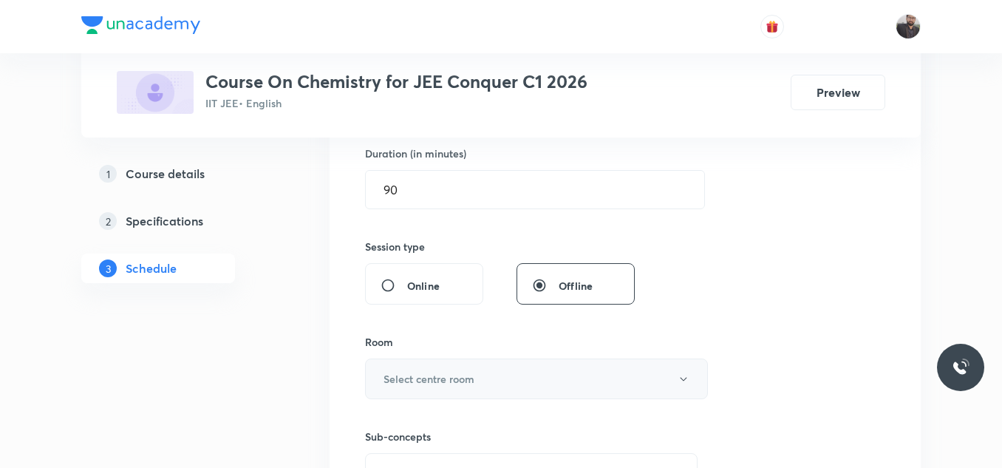
click at [561, 372] on button "Select centre room" at bounding box center [536, 378] width 343 height 41
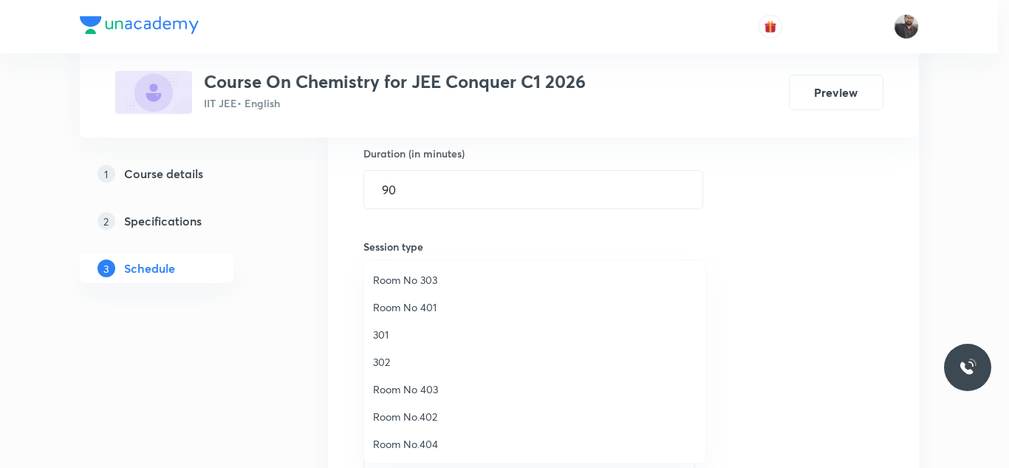
click at [383, 323] on li "301" at bounding box center [534, 334] width 341 height 27
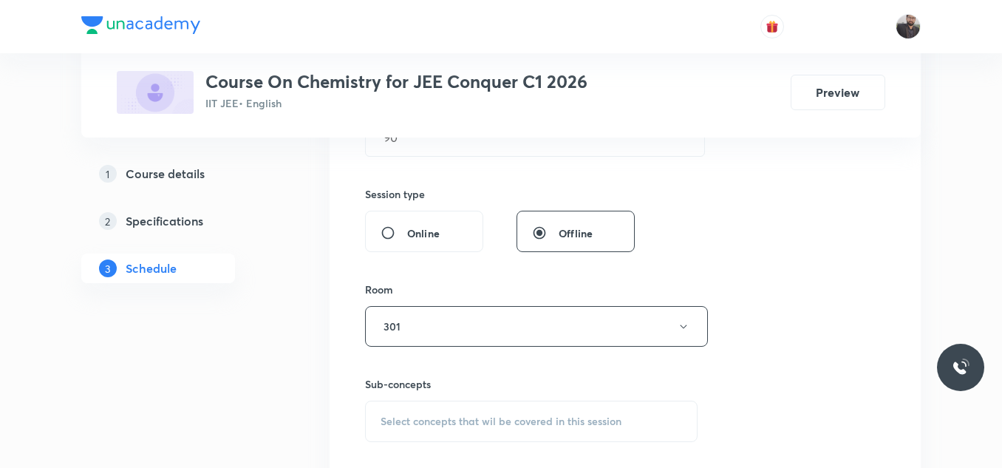
scroll to position [513, 0]
click at [453, 433] on div "Select concepts that wil be covered in this session" at bounding box center [531, 420] width 332 height 41
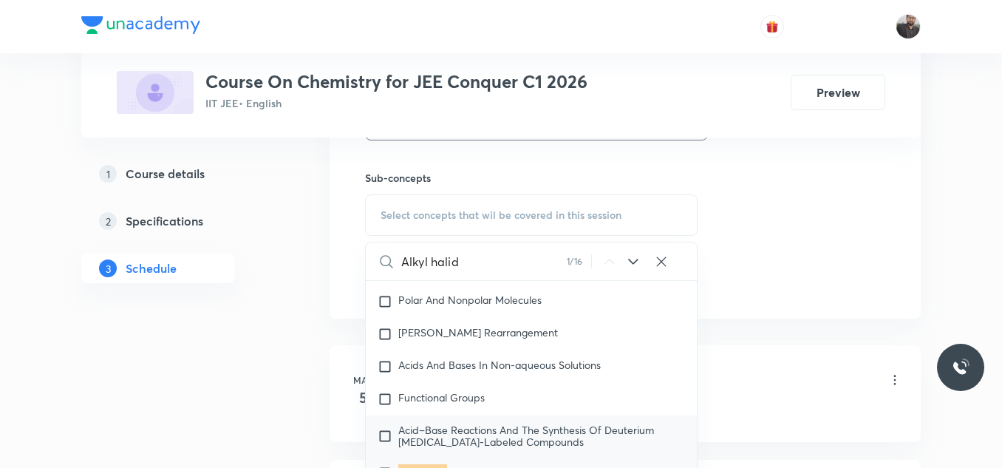
scroll to position [26123, 0]
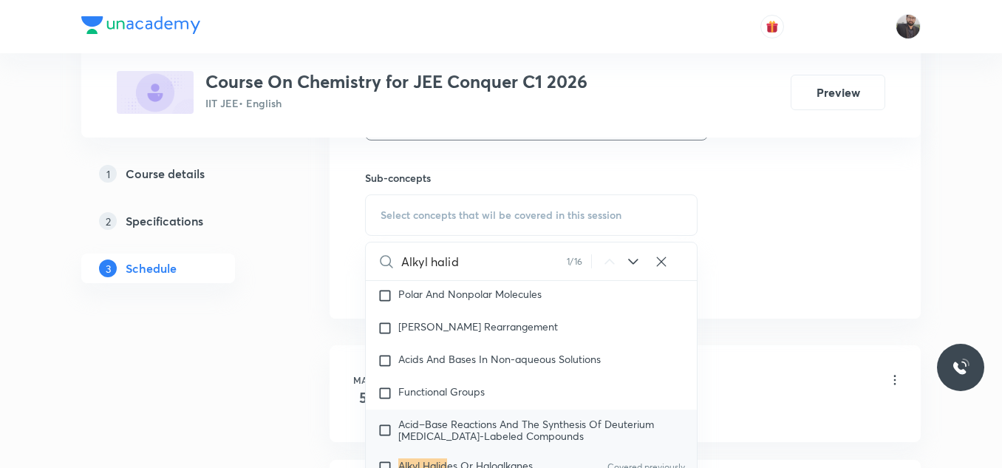
type input "Alkyl halid"
click at [467, 458] on span "es Or Haloalkanes" at bounding box center [490, 465] width 86 height 14
checkbox input "true"
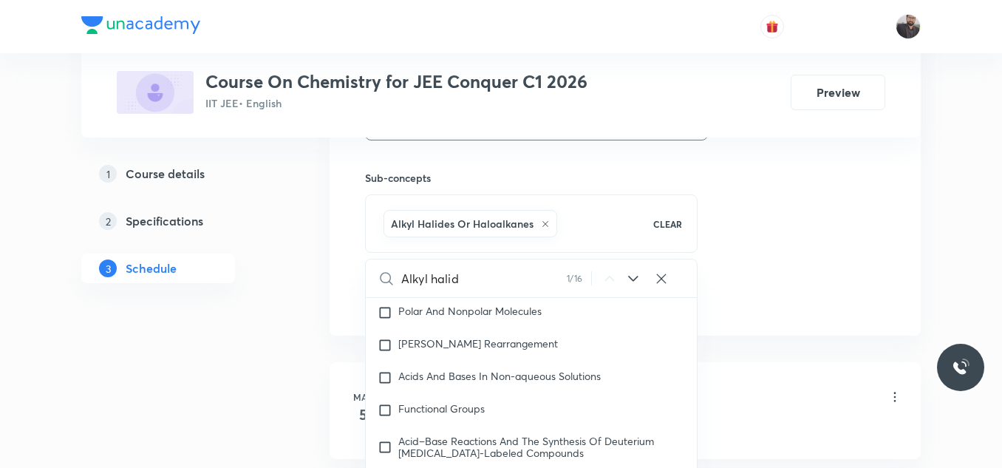
click at [728, 389] on div "Basic intro Lesson 1 • 1:00 PM • 75 min • Room 301" at bounding box center [648, 397] width 507 height 35
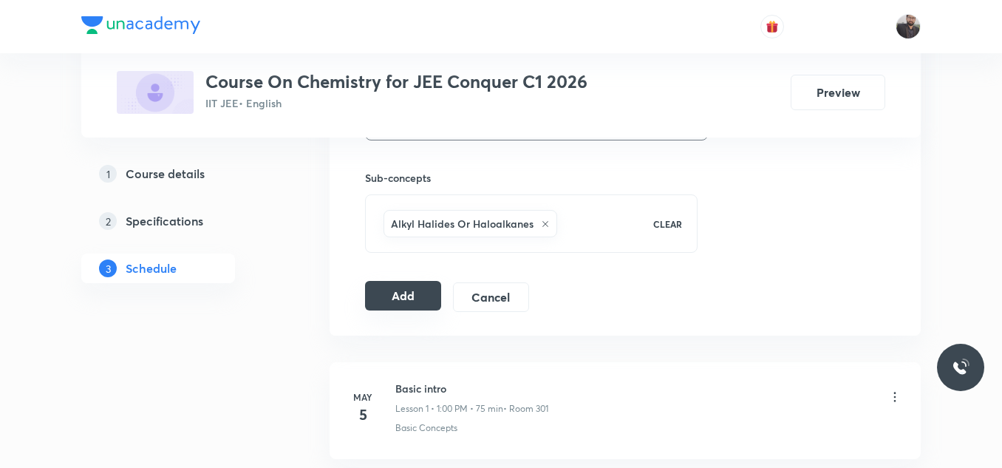
click at [387, 299] on button "Add" at bounding box center [403, 296] width 76 height 30
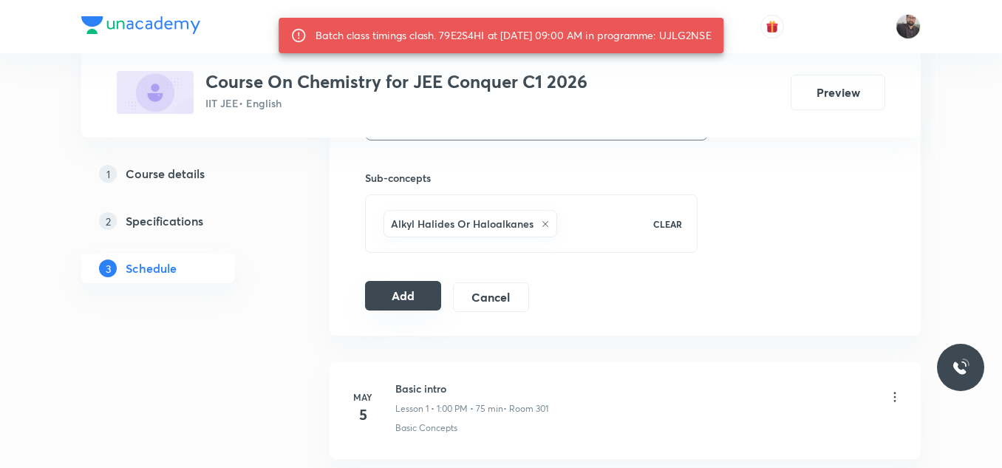
click at [424, 290] on button "Add" at bounding box center [403, 296] width 76 height 30
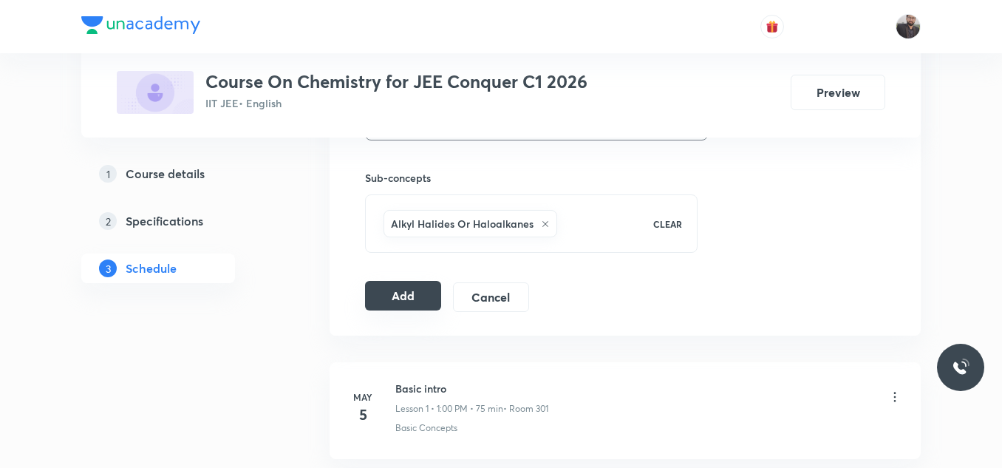
drag, startPoint x: 424, startPoint y: 290, endPoint x: 397, endPoint y: 297, distance: 27.4
click at [397, 297] on button "Add" at bounding box center [403, 296] width 76 height 30
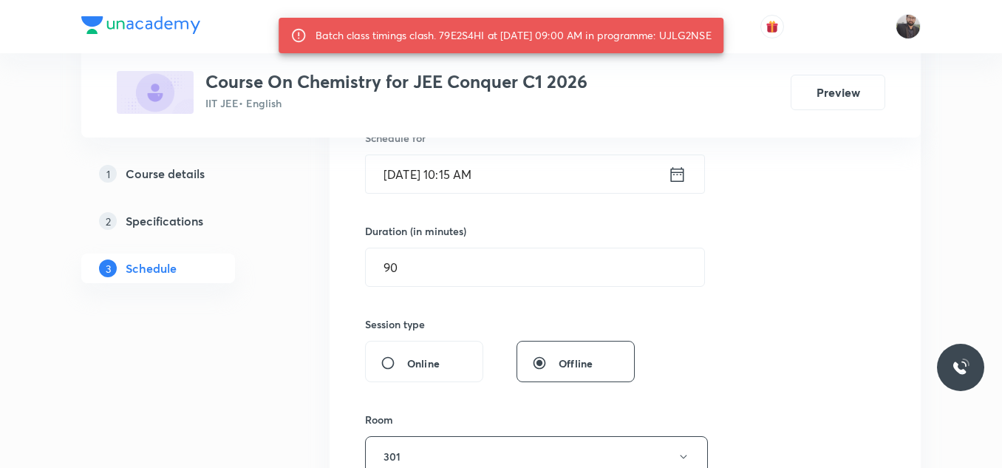
scroll to position [381, 0]
click at [513, 161] on input "[DATE] 10:15 AM" at bounding box center [517, 175] width 302 height 38
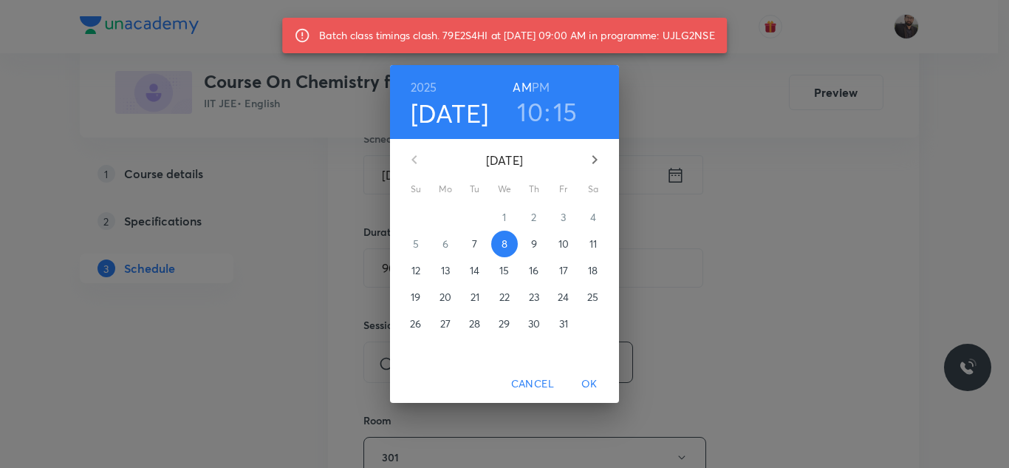
click at [574, 107] on h3 "15" at bounding box center [565, 111] width 24 height 31
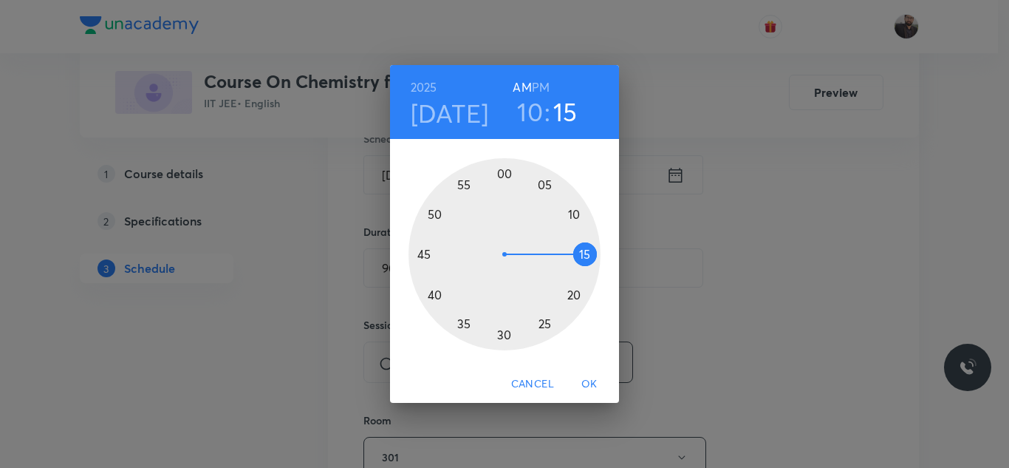
click at [425, 256] on div at bounding box center [505, 254] width 192 height 192
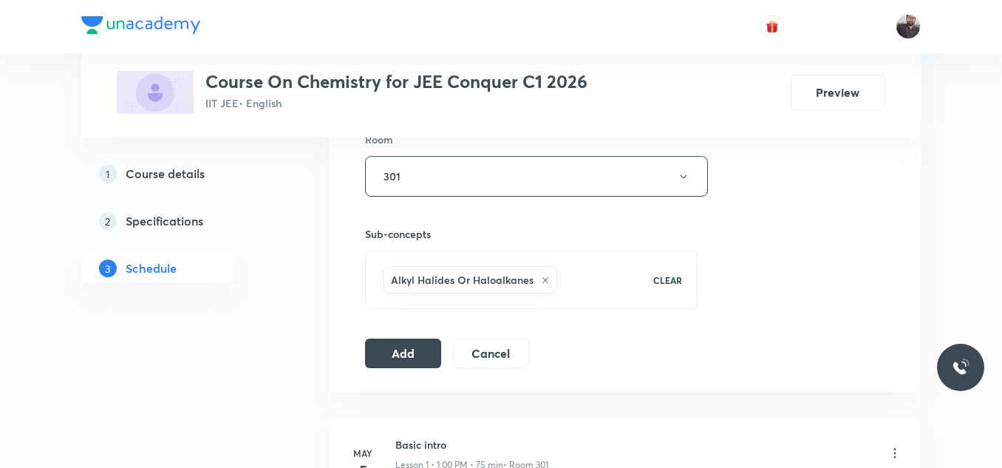
scroll to position [663, 0]
click at [392, 360] on button "Add" at bounding box center [403, 351] width 76 height 30
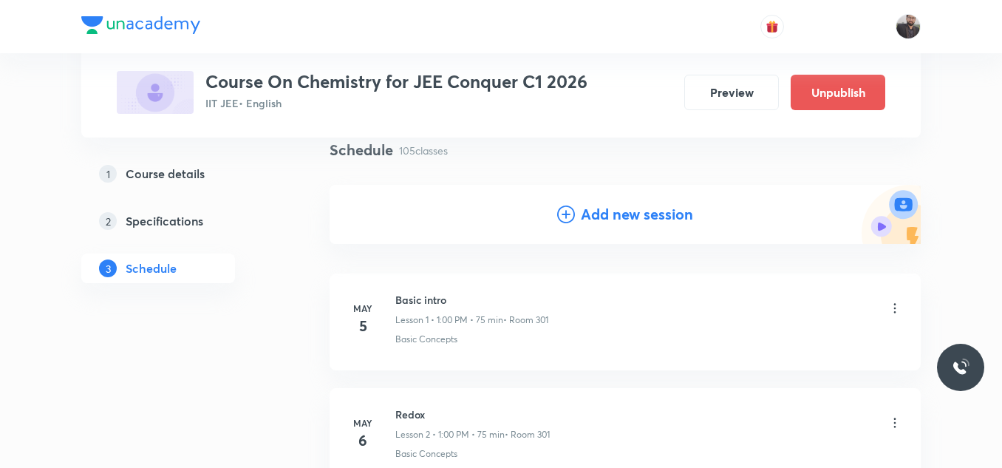
scroll to position [110, 0]
click at [568, 220] on icon at bounding box center [566, 215] width 18 height 18
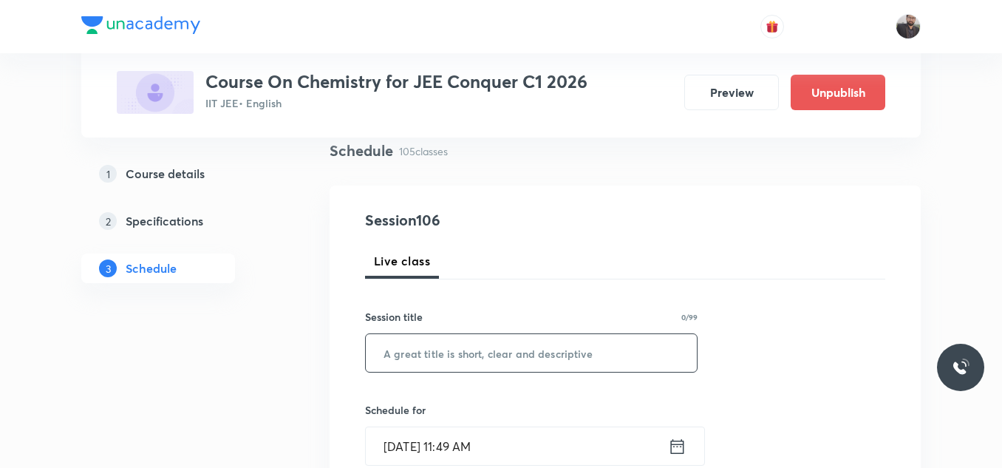
click at [468, 353] on input "text" at bounding box center [531, 353] width 331 height 38
paste input "Alkyl halide and [PERSON_NAME] - 02"
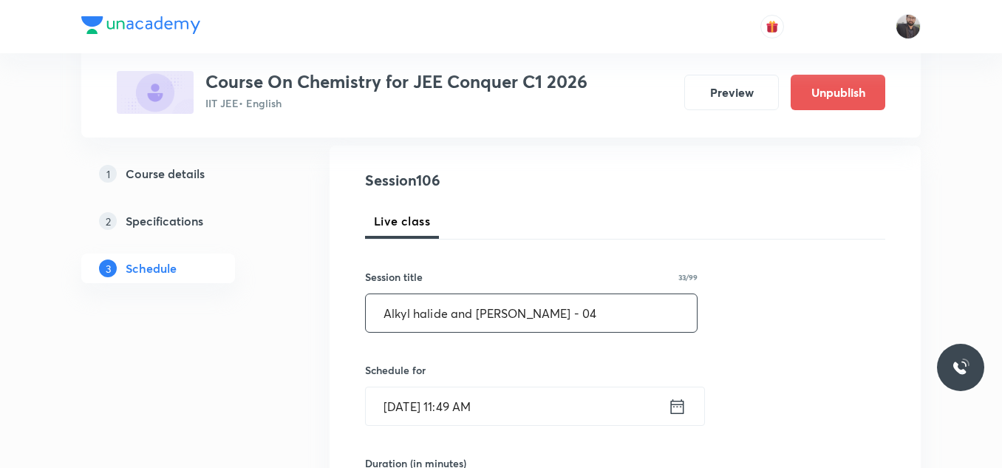
type input "Alkyl halide and [PERSON_NAME] - 04"
click at [529, 414] on input "Oct 7, 2025, 11:49 AM" at bounding box center [517, 406] width 302 height 38
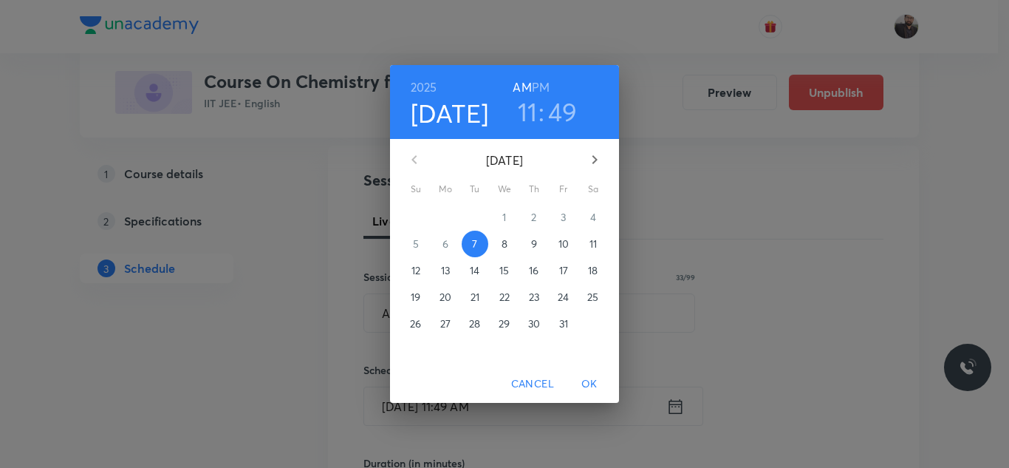
click at [502, 239] on p "8" at bounding box center [505, 243] width 6 height 15
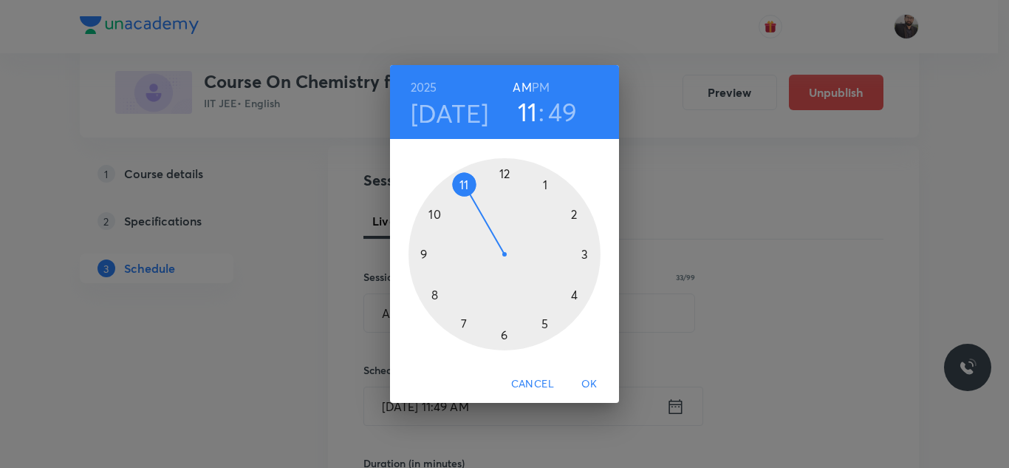
click at [503, 178] on div at bounding box center [505, 254] width 192 height 192
click at [505, 344] on div at bounding box center [505, 254] width 192 height 192
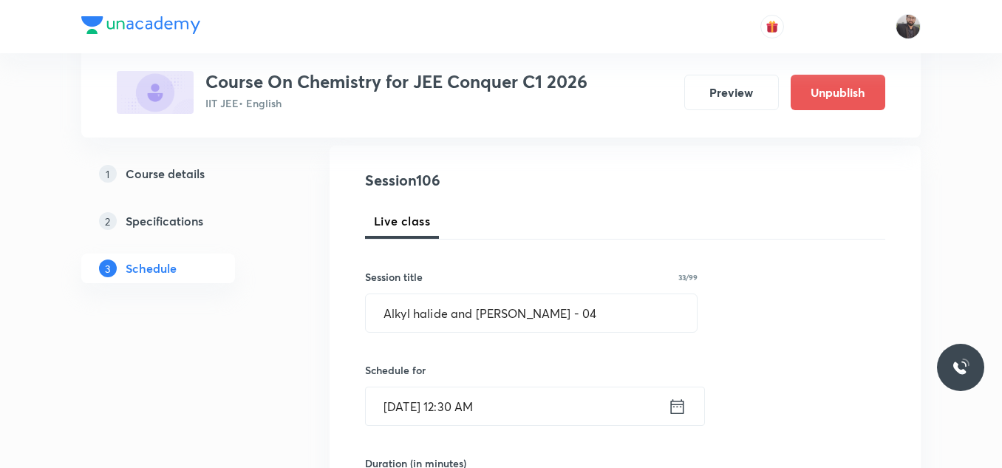
click at [544, 405] on input "Oct 8, 2025, 12:30 AM" at bounding box center [517, 406] width 302 height 38
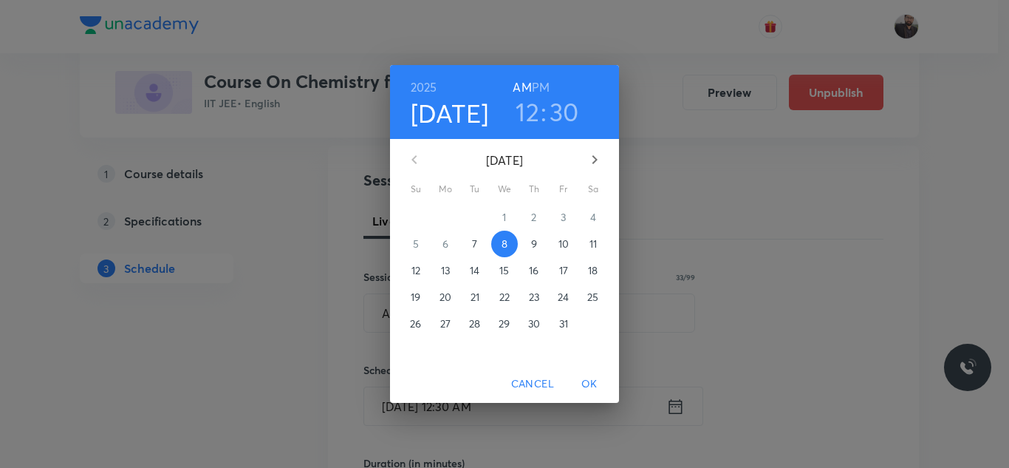
click at [538, 86] on h6 "PM" at bounding box center [541, 87] width 18 height 21
click at [584, 392] on span "OK" at bounding box center [589, 384] width 35 height 18
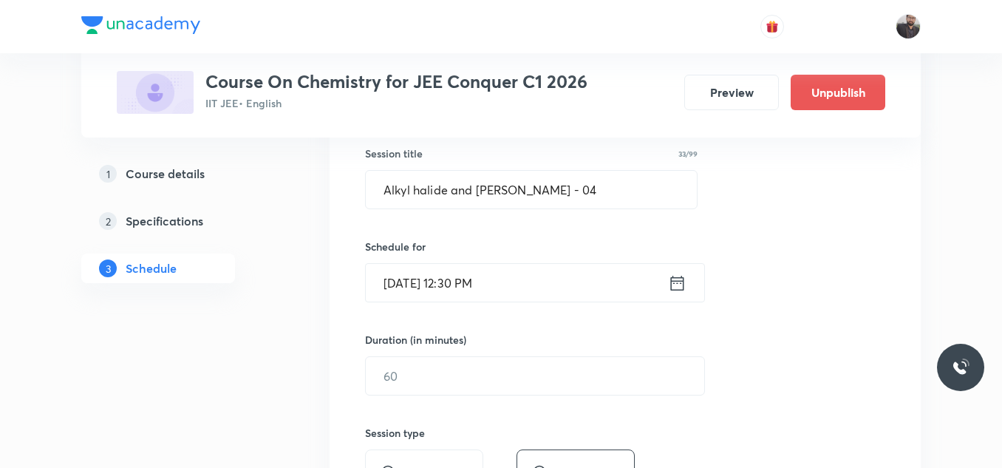
scroll to position [274, 0]
click at [584, 392] on input "text" at bounding box center [535, 375] width 338 height 38
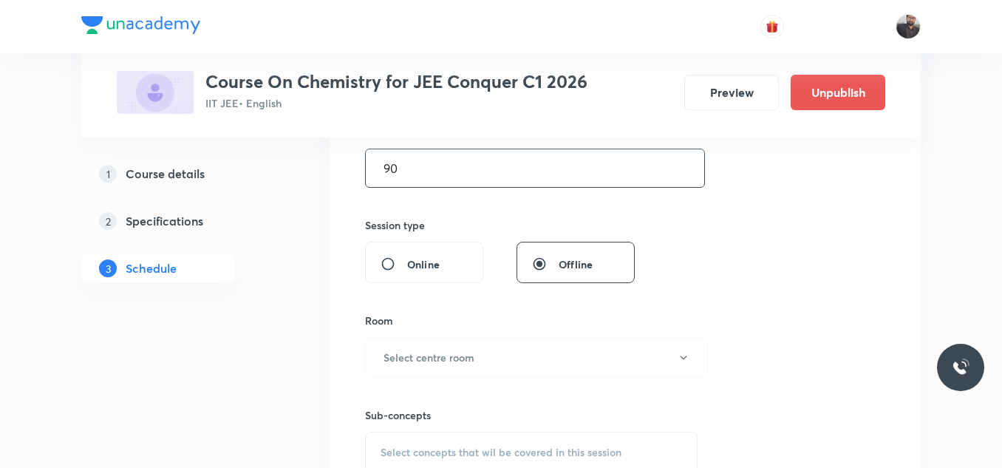
scroll to position [482, 0]
type input "90"
click at [536, 363] on button "Select centre room" at bounding box center [536, 356] width 343 height 41
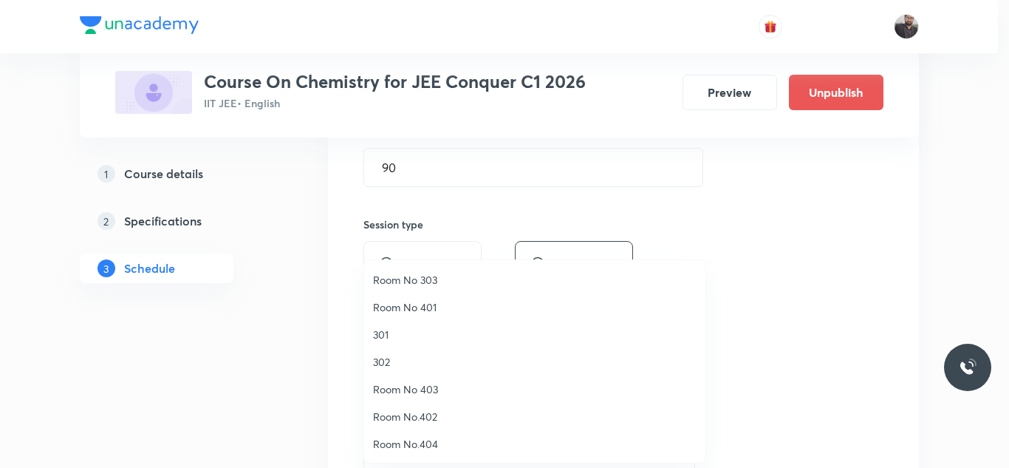
click at [401, 330] on span "301" at bounding box center [535, 335] width 324 height 16
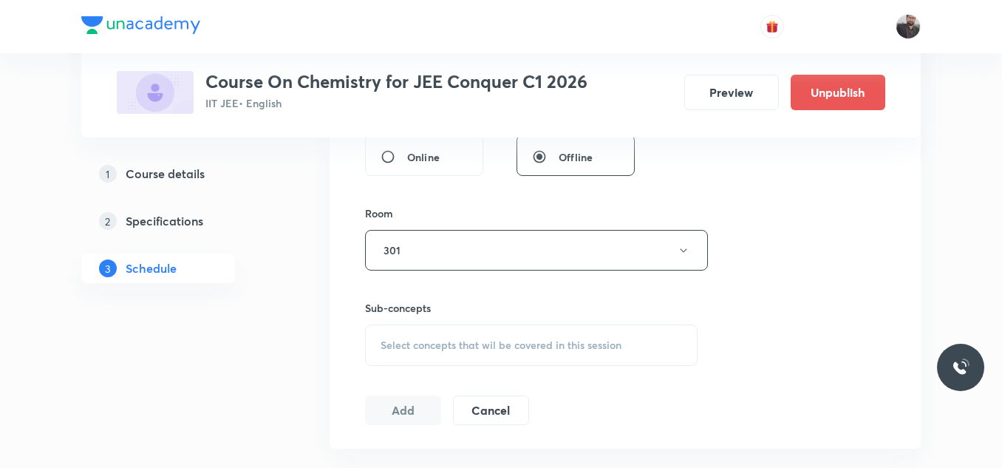
scroll to position [589, 0]
click at [405, 335] on div "Select concepts that wil be covered in this session" at bounding box center [531, 344] width 332 height 41
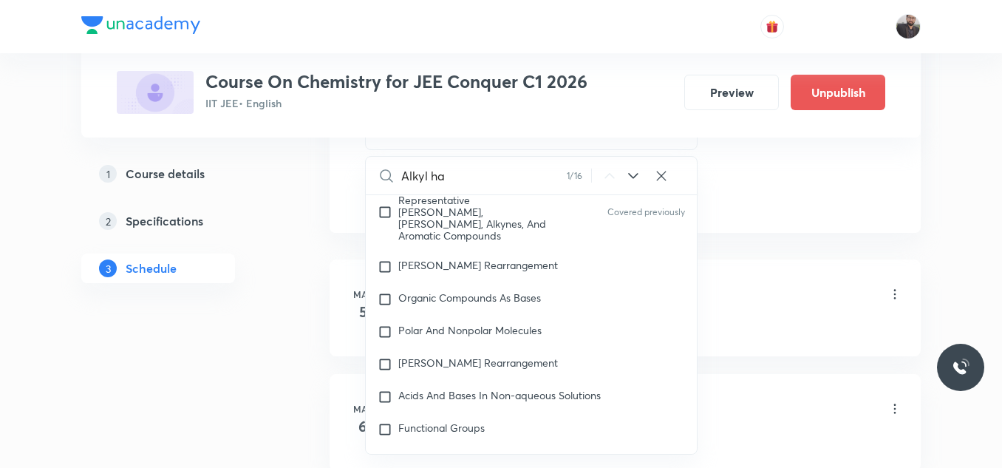
scroll to position [26075, 0]
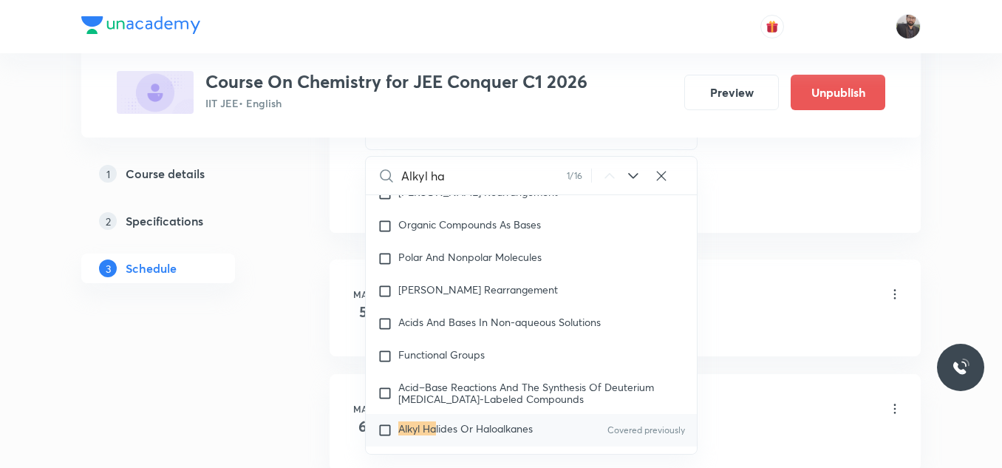
type input "Alkyl ha"
click at [443, 414] on div "Alkyl Ha lides Or Haloalkanes Covered previously" at bounding box center [531, 430] width 331 height 33
checkbox input "true"
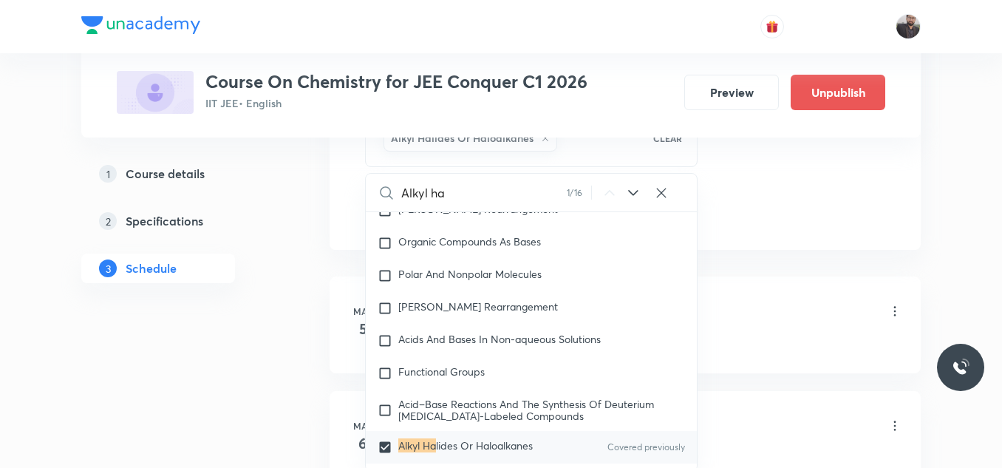
click at [768, 335] on div "Basic Concepts" at bounding box center [648, 341] width 507 height 13
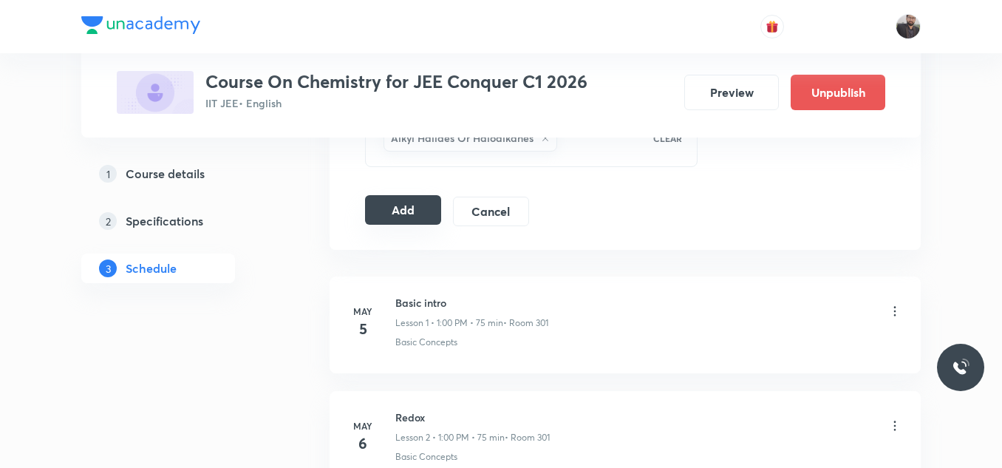
click at [392, 200] on button "Add" at bounding box center [403, 210] width 76 height 30
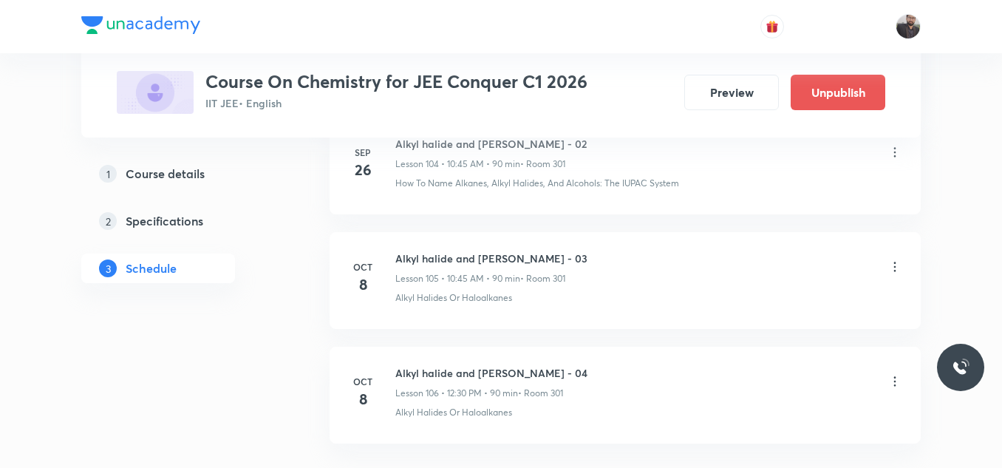
scroll to position [12287, 0]
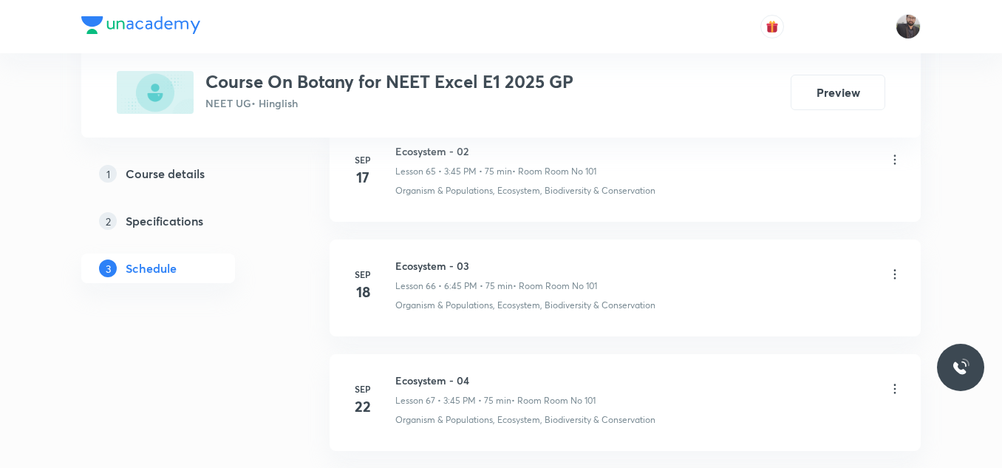
scroll to position [9305, 0]
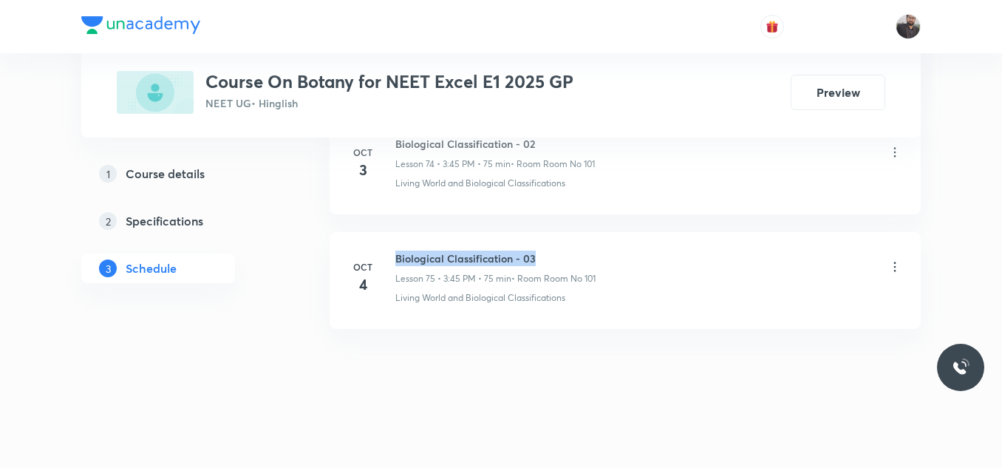
drag, startPoint x: 392, startPoint y: 256, endPoint x: 623, endPoint y: 225, distance: 232.6
copy h6 "Biological Classification - 03"
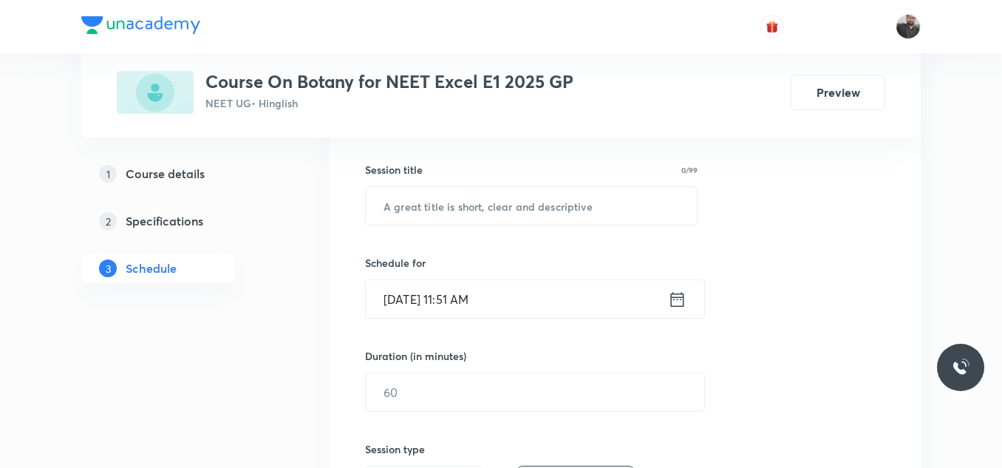
scroll to position [258, 0]
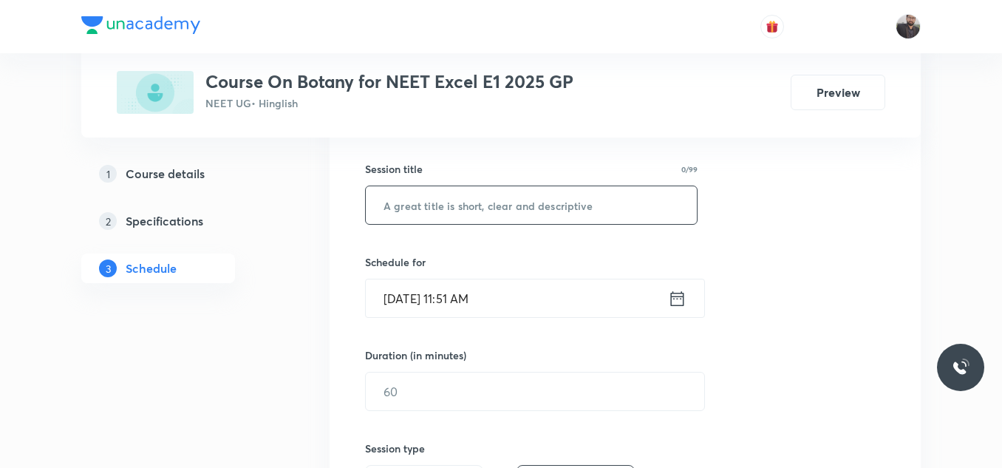
click at [605, 219] on input "text" at bounding box center [531, 205] width 331 height 38
paste input "Biological Classification - 03"
type input "Biological Classification - 04"
click at [542, 307] on input "[DATE] 11:51 AM" at bounding box center [517, 298] width 302 height 38
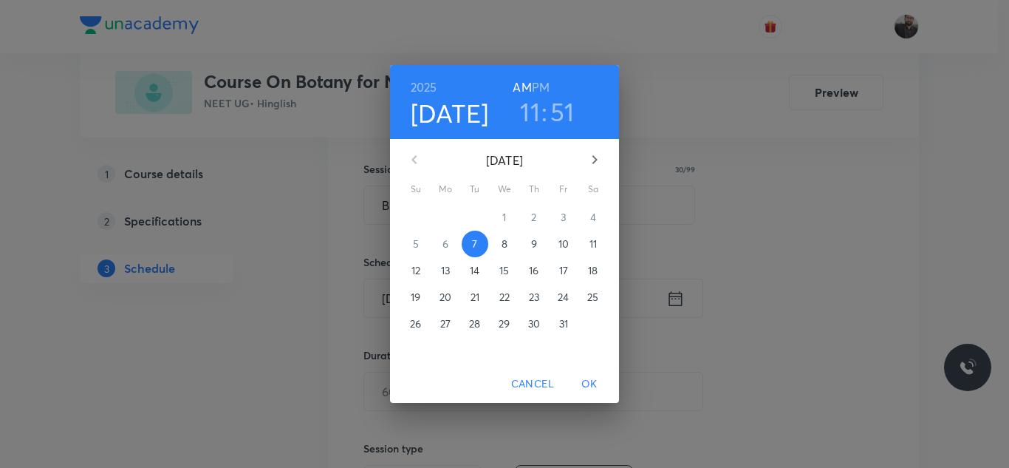
click at [506, 247] on p "8" at bounding box center [505, 243] width 6 height 15
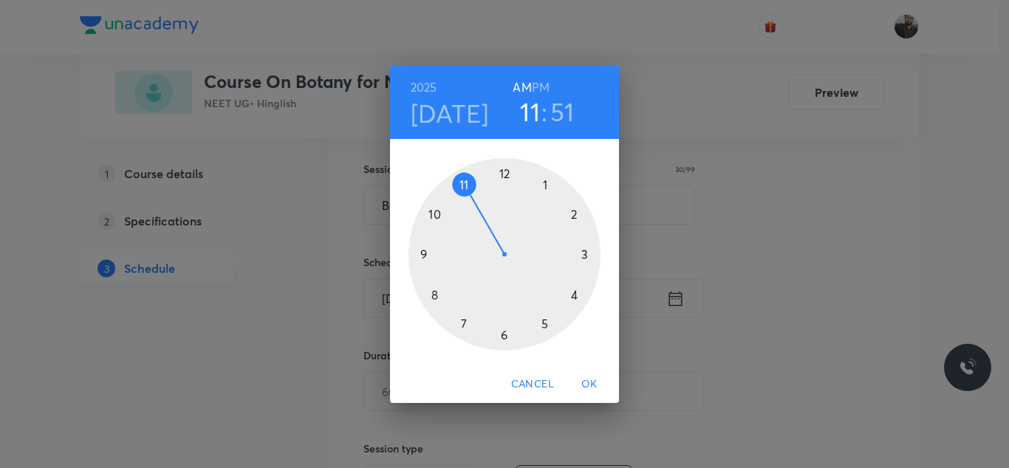
click at [583, 256] on div at bounding box center [505, 254] width 192 height 192
click at [420, 252] on div at bounding box center [505, 254] width 192 height 192
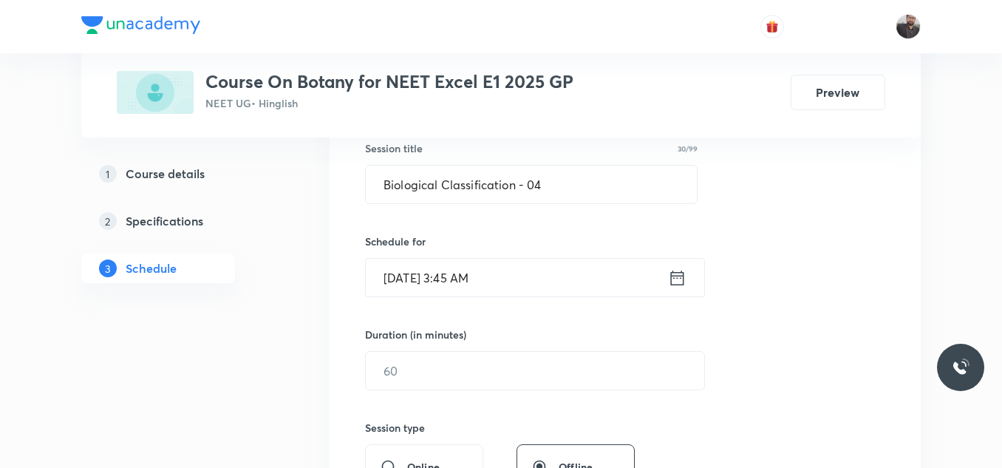
scroll to position [279, 0]
click at [513, 276] on input "[DATE] 3:45 AM" at bounding box center [517, 277] width 302 height 38
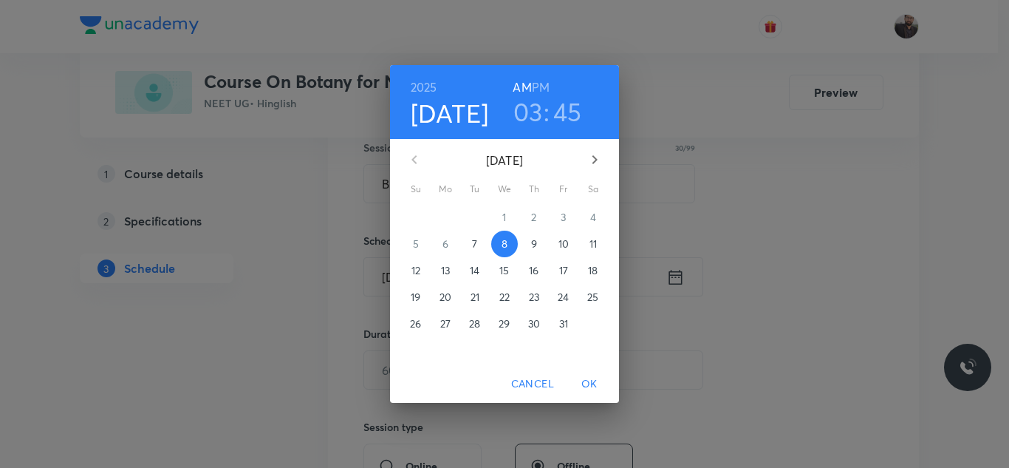
click at [547, 86] on h6 "PM" at bounding box center [541, 87] width 18 height 21
click at [590, 383] on span "OK" at bounding box center [589, 384] width 35 height 18
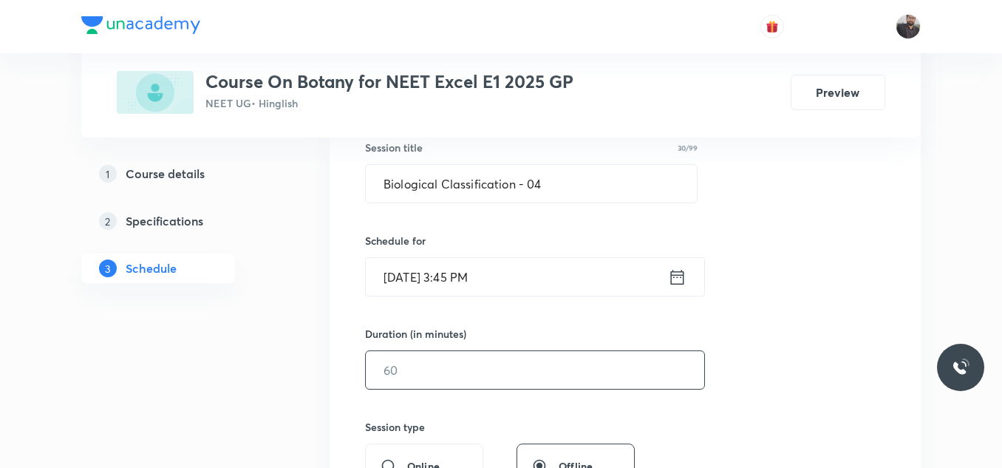
click at [527, 374] on input "text" at bounding box center [535, 370] width 338 height 38
type input "9"
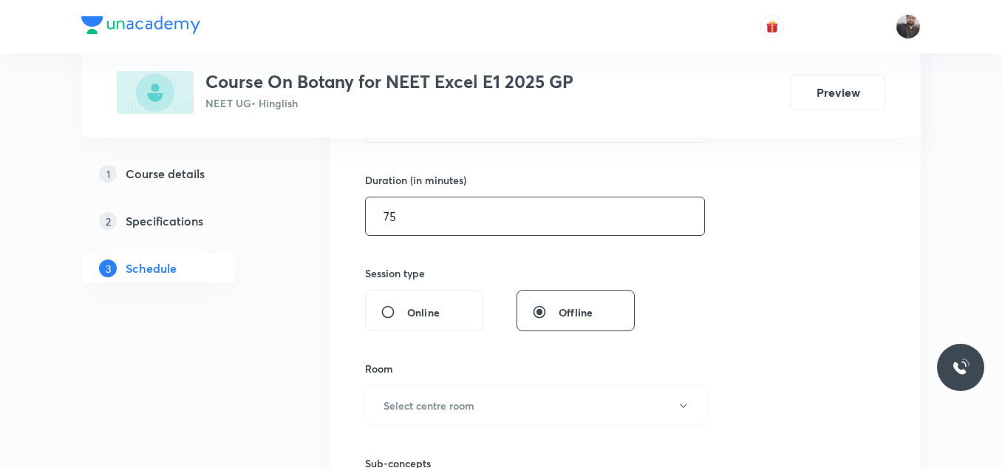
scroll to position [441, 0]
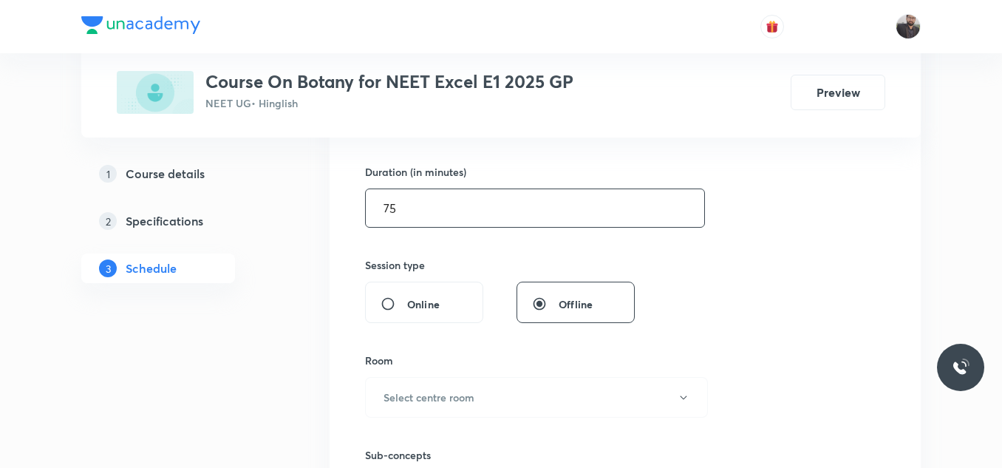
type input "75"
click at [527, 376] on div "Room Select centre room" at bounding box center [531, 384] width 332 height 65
click at [469, 392] on h6 "Select centre room" at bounding box center [428, 397] width 91 height 16
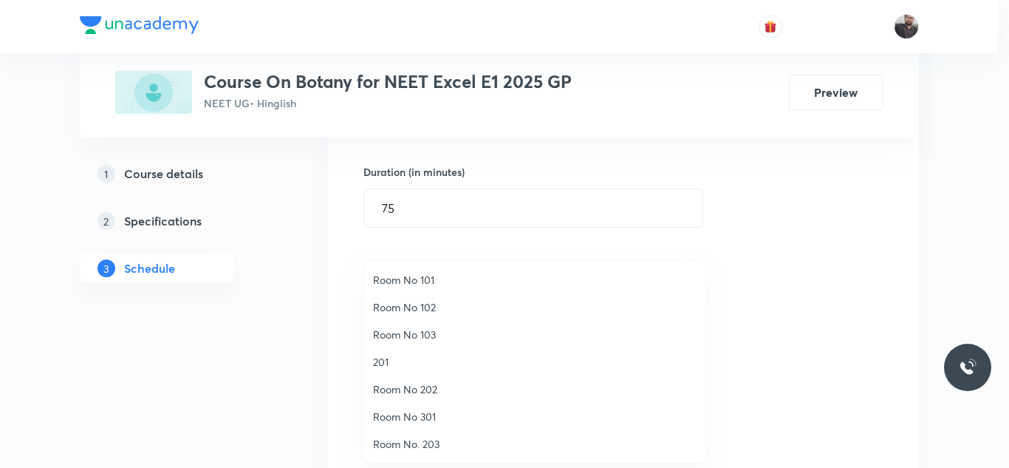
click at [446, 281] on span "Room No 101" at bounding box center [535, 280] width 324 height 16
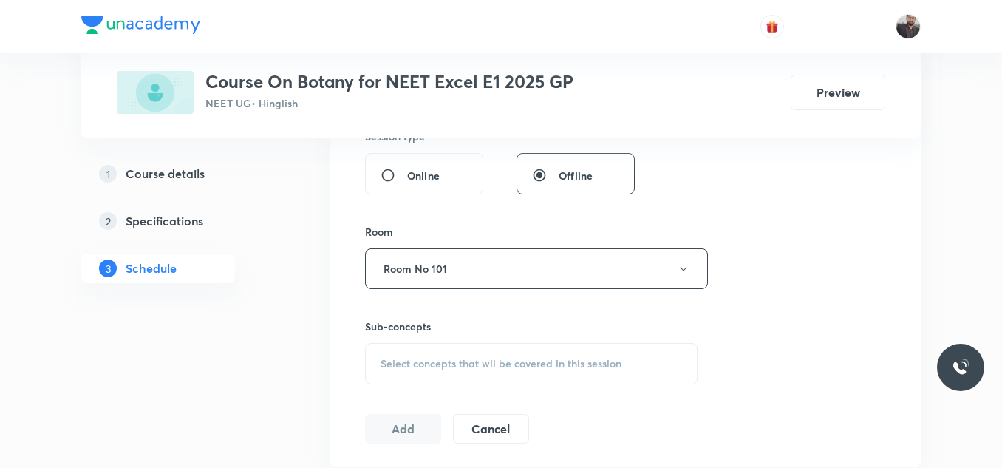
scroll to position [575, 0]
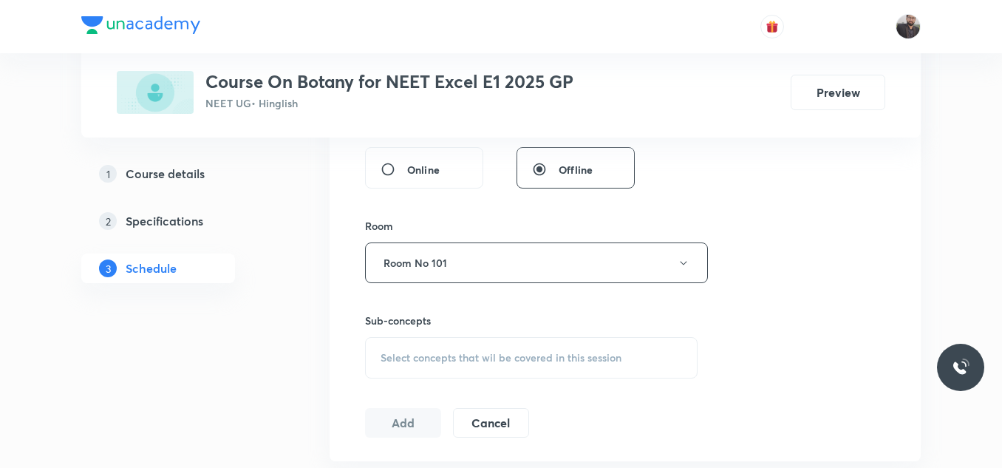
click at [473, 352] on span "Select concepts that wil be covered in this session" at bounding box center [500, 358] width 241 height 12
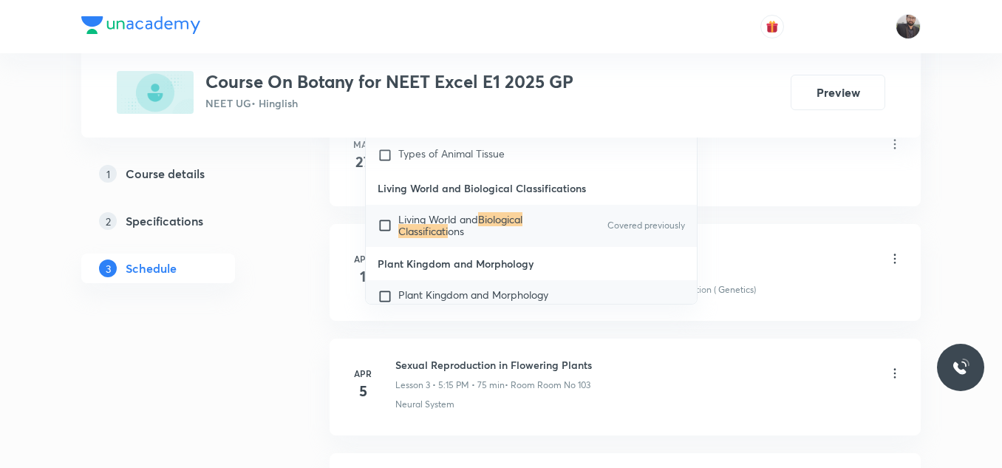
scroll to position [13527, 0]
type input "Biological Classificati"
click at [501, 245] on div "Living World and Biological Classificati ons Covered previously" at bounding box center [531, 224] width 331 height 41
checkbox input "true"
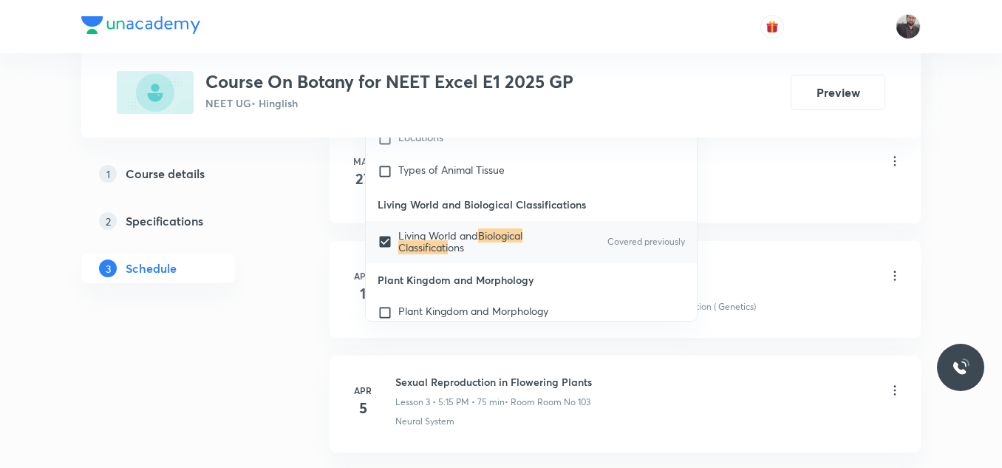
click at [723, 185] on div "Basic Introduction Lesson 1 • 5:15 PM • 75 min • Room Room No 101 Neural System" at bounding box center [648, 172] width 507 height 54
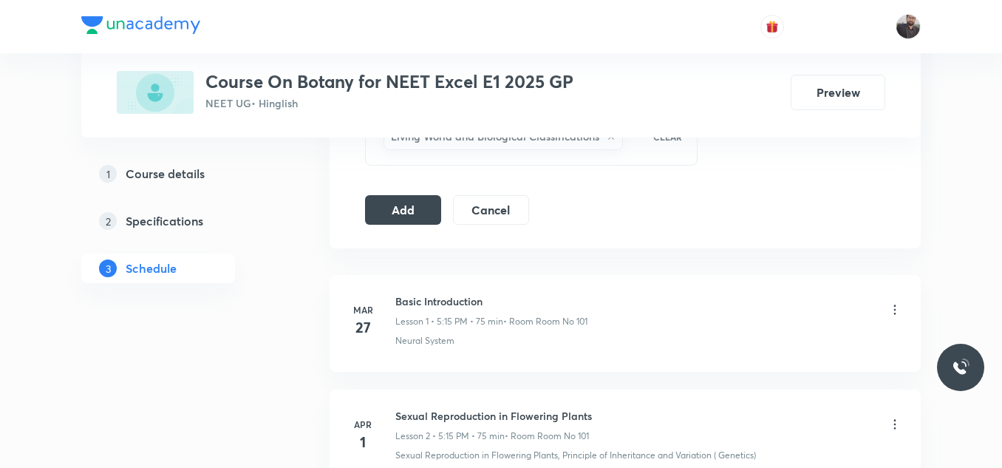
scroll to position [788, 0]
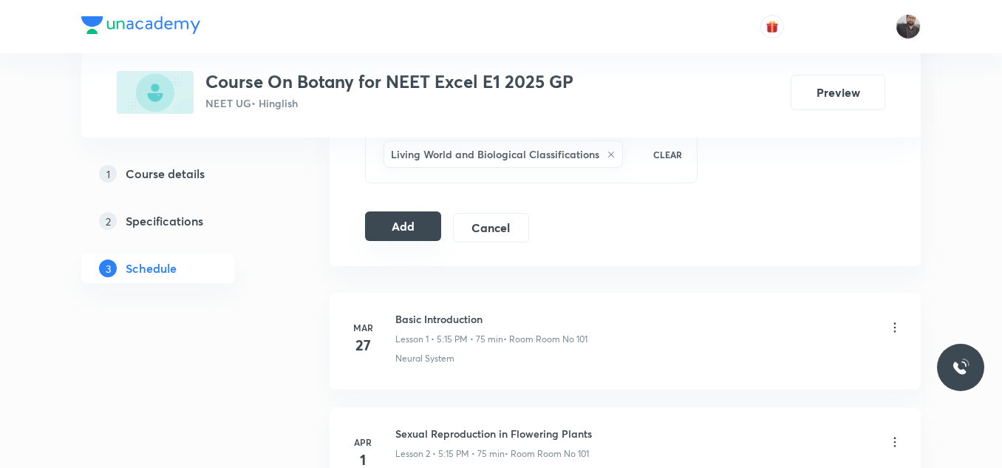
click at [389, 228] on button "Add" at bounding box center [403, 226] width 76 height 30
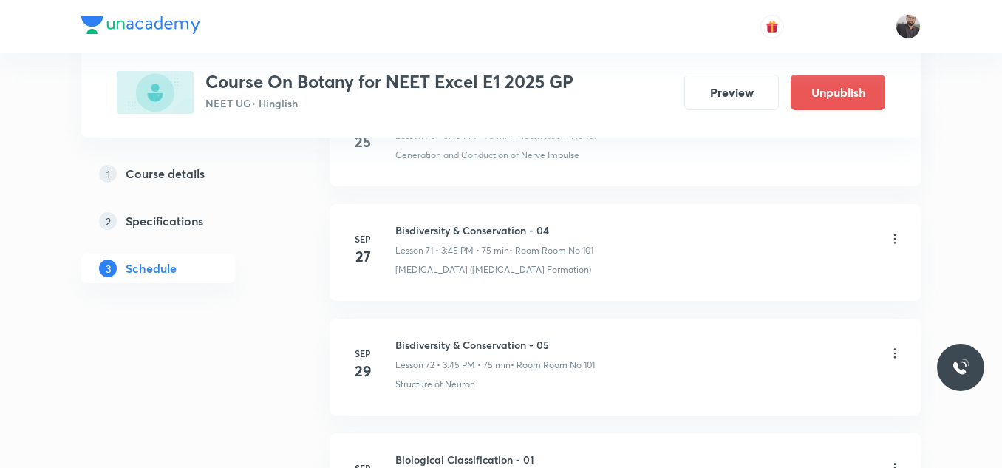
scroll to position [8740, 0]
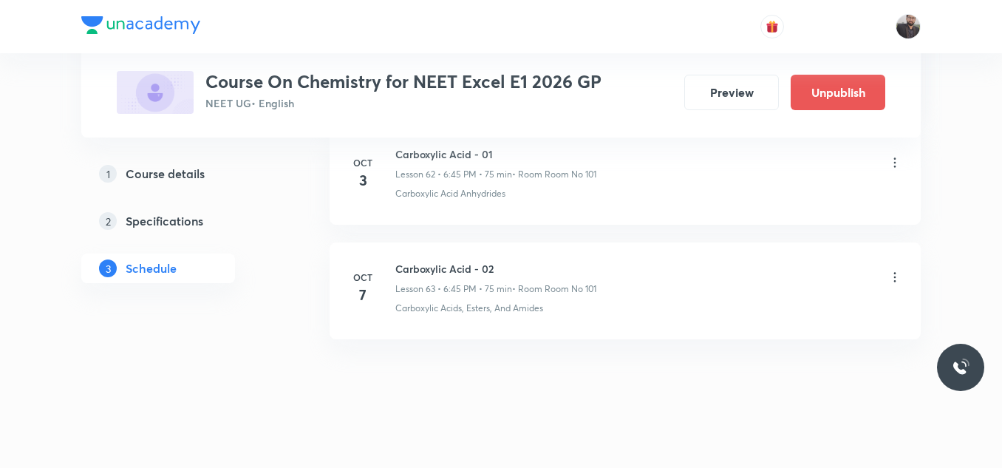
scroll to position [7973, 0]
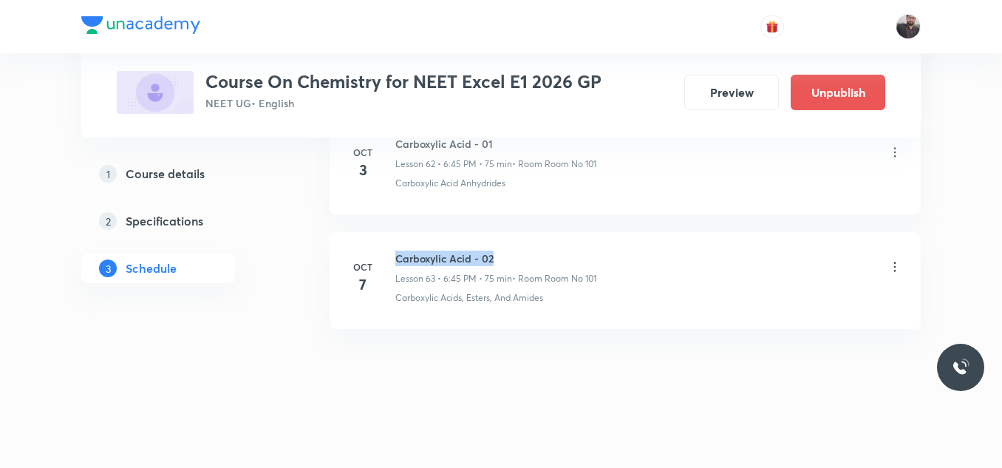
drag, startPoint x: 394, startPoint y: 254, endPoint x: 616, endPoint y: 227, distance: 224.0
copy h6 "Carboxylic Acid - 02"
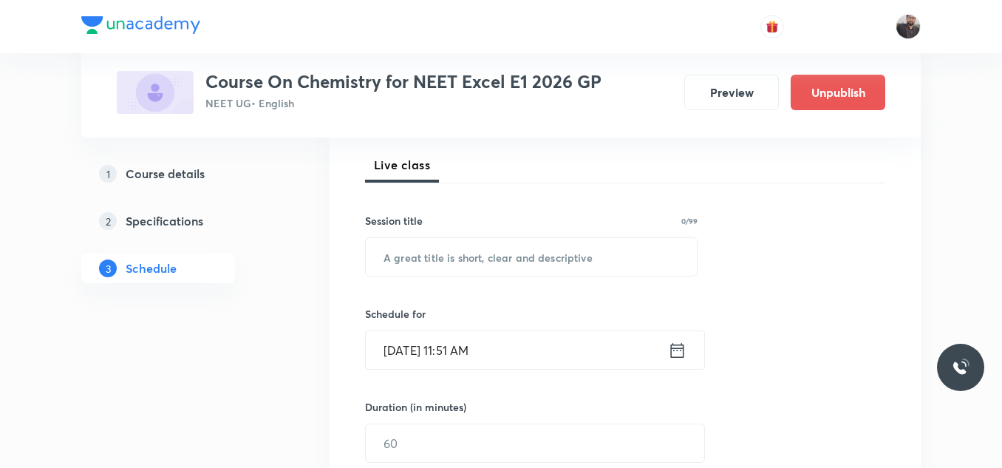
scroll to position [208, 0]
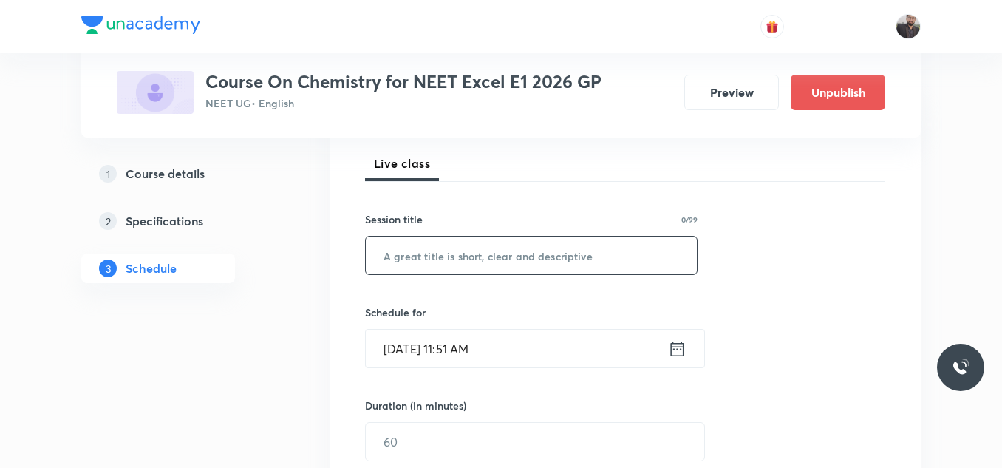
click at [601, 255] on input "text" at bounding box center [531, 255] width 331 height 38
paste input "Carboxylic Acid - 02"
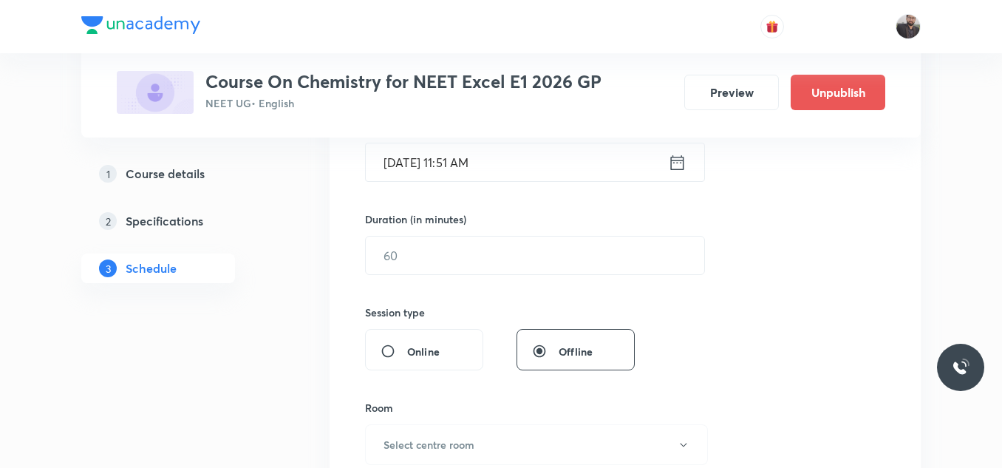
scroll to position [394, 0]
type input "Carboxylic Acid - 03"
click at [558, 157] on input "[DATE] 11:51 AM" at bounding box center [517, 162] width 302 height 38
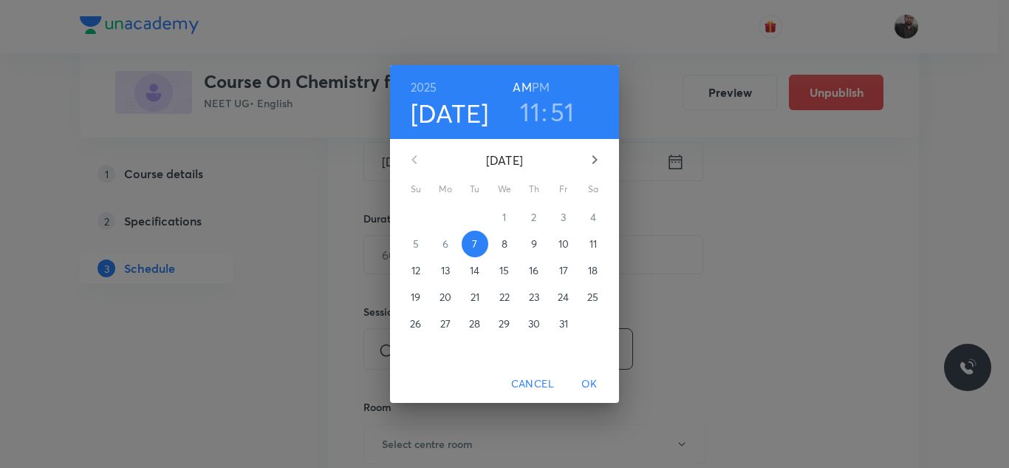
click at [511, 242] on span "8" at bounding box center [504, 243] width 27 height 15
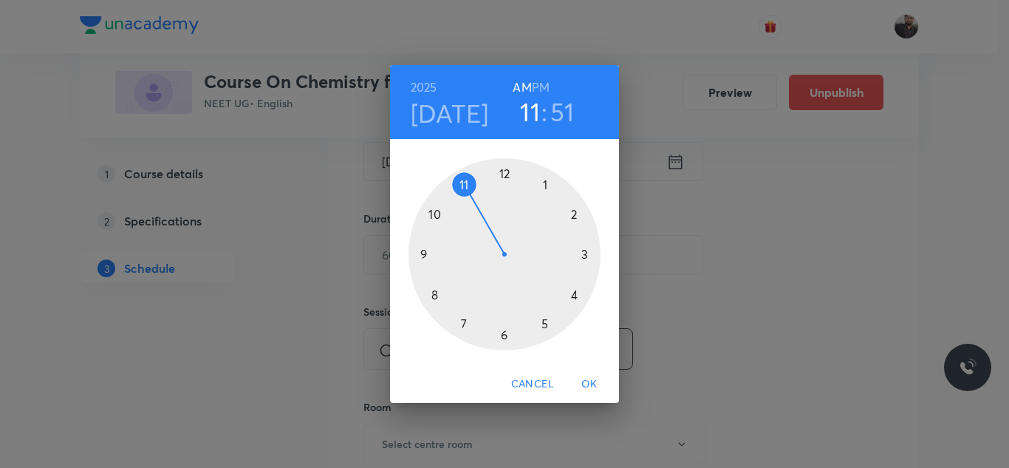
click at [544, 320] on div at bounding box center [505, 254] width 192 height 192
click at [597, 257] on div at bounding box center [505, 254] width 192 height 192
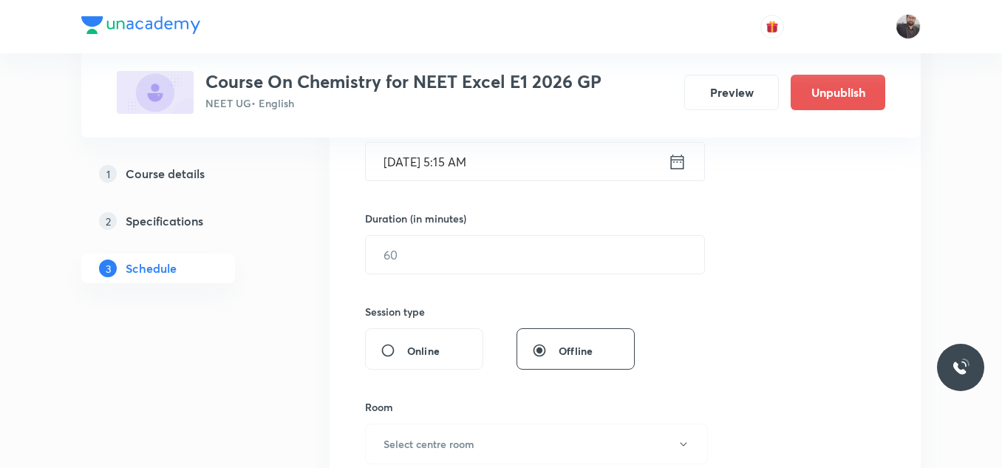
click at [522, 162] on input "[DATE] 5:15 AM" at bounding box center [517, 162] width 302 height 38
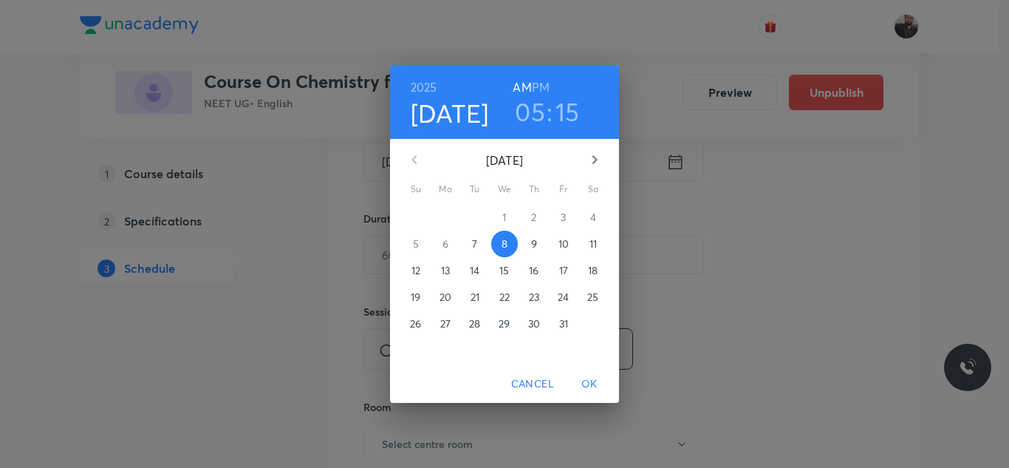
click at [538, 88] on h6 "PM" at bounding box center [541, 87] width 18 height 21
click at [582, 382] on span "OK" at bounding box center [589, 384] width 35 height 18
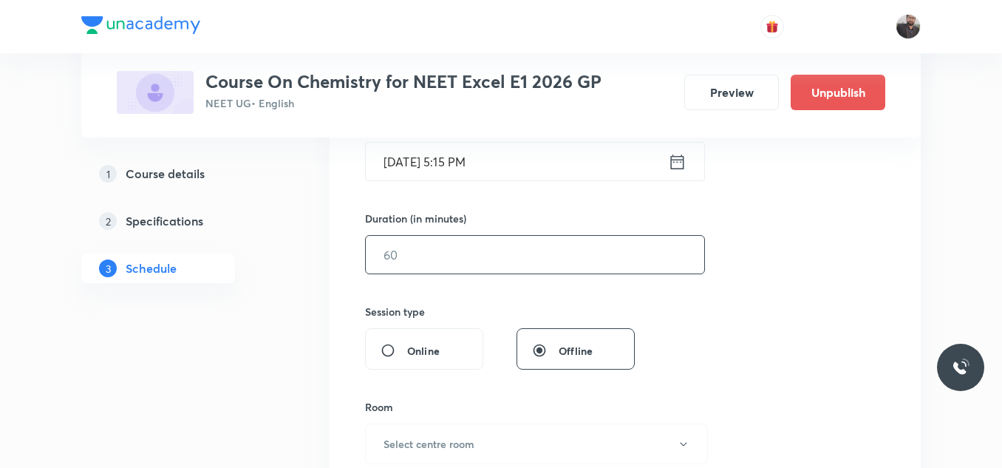
click at [463, 264] on input "text" at bounding box center [535, 255] width 338 height 38
type input "7"
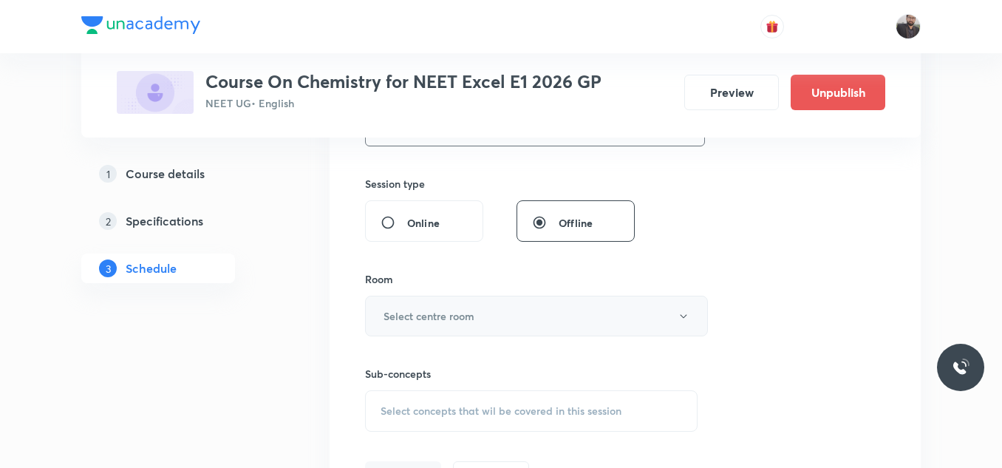
type input "75"
click at [468, 321] on h6 "Select centre room" at bounding box center [428, 316] width 91 height 16
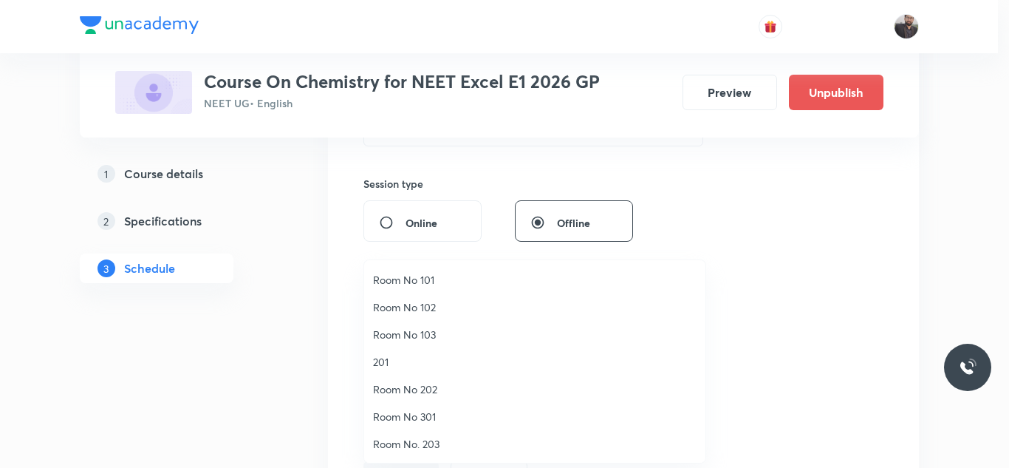
click at [473, 273] on span "Room No 101" at bounding box center [535, 280] width 324 height 16
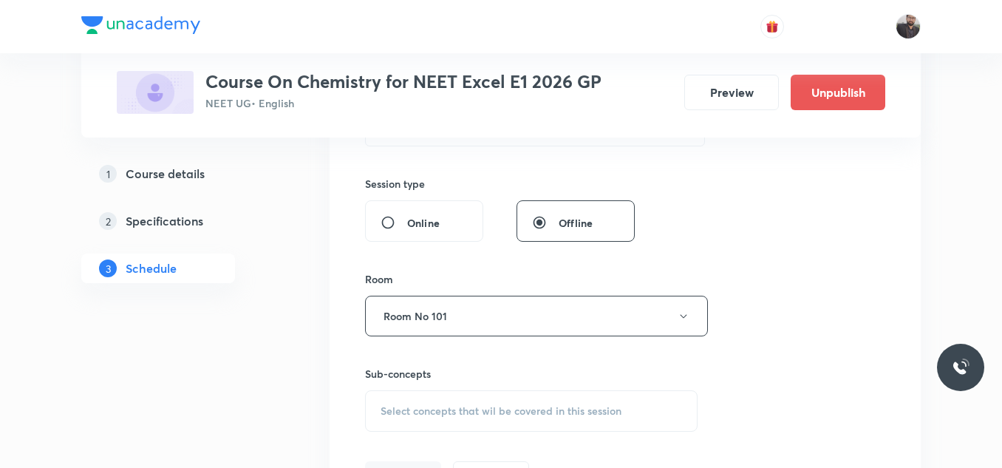
click at [443, 397] on div "Select concepts that wil be covered in this session" at bounding box center [531, 410] width 332 height 41
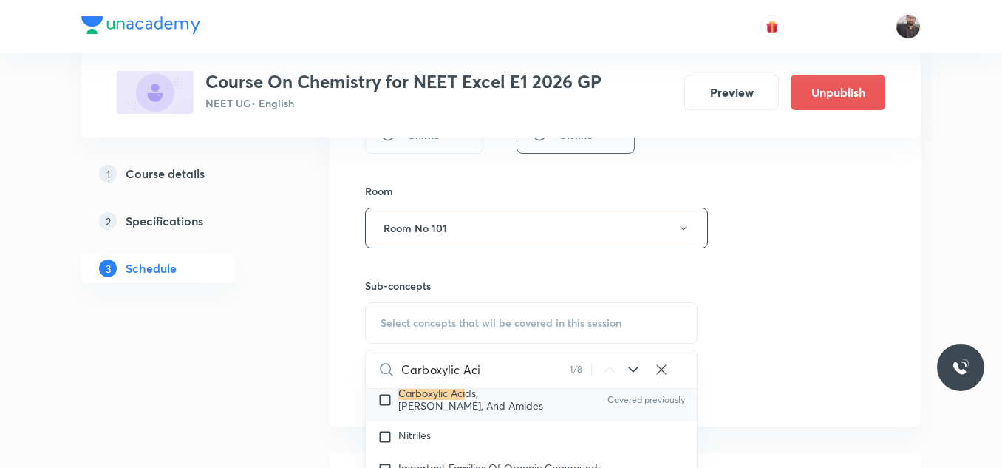
scroll to position [27770, 0]
type input "Carboxylic Aci"
click at [448, 410] on p "Carboxylic Aci ds, Esters, And Amides" at bounding box center [472, 398] width 149 height 24
checkbox input "true"
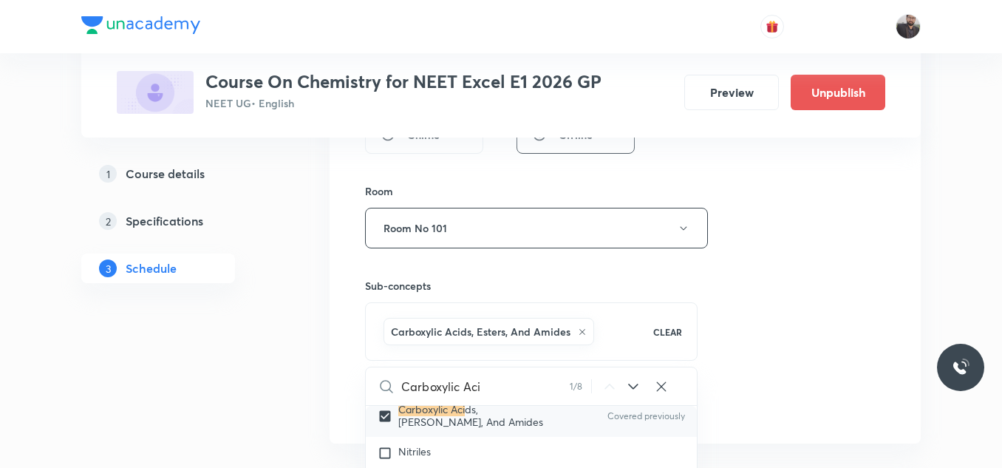
click at [727, 355] on div "Session 64 Live class Session title 20/99 Carboxylic Acid - 03 ​ Schedule for O…" at bounding box center [625, 64] width 520 height 711
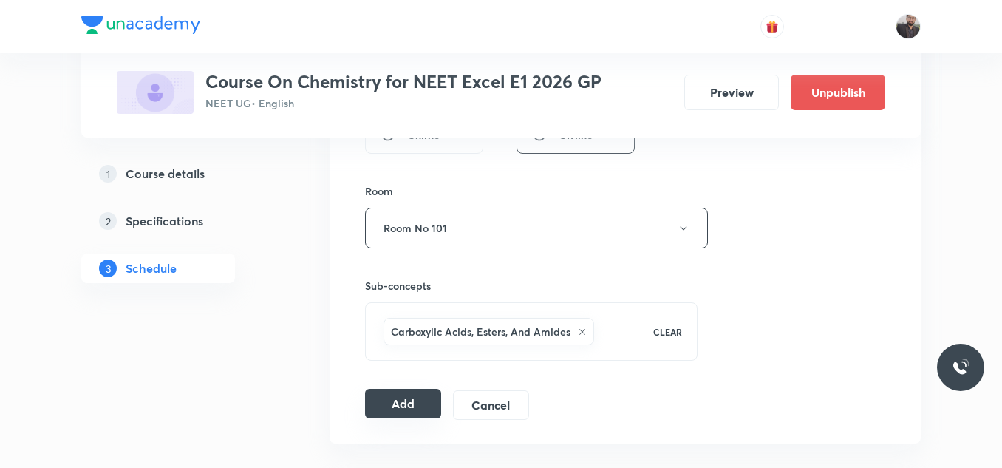
click at [417, 414] on button "Add" at bounding box center [403, 404] width 76 height 30
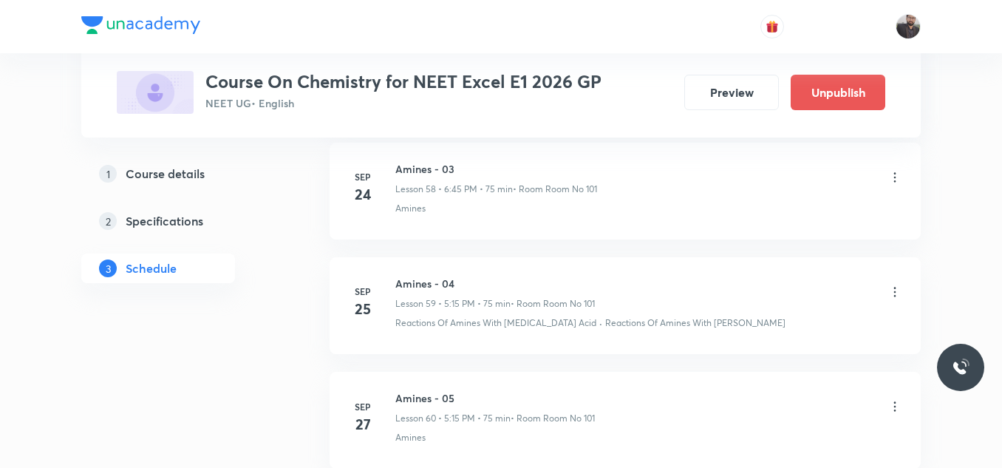
scroll to position [7408, 0]
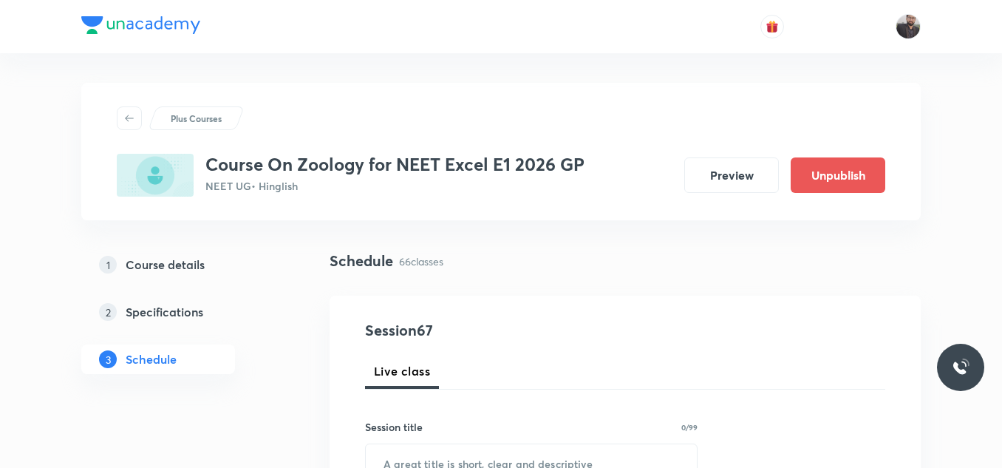
scroll to position [8287, 0]
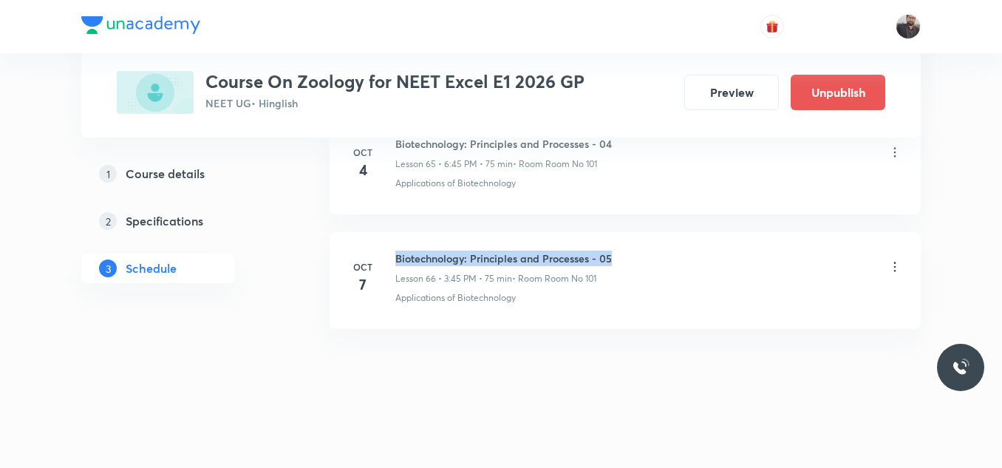
drag, startPoint x: 393, startPoint y: 252, endPoint x: 680, endPoint y: 239, distance: 286.9
click at [680, 239] on li "Oct 7 Biotechnology: Principles and Processes - 05 Lesson 66 • 3:45 PM • 75 min…" at bounding box center [624, 280] width 591 height 97
copy h6 "Biotechnology: Principles and Processes - 05"
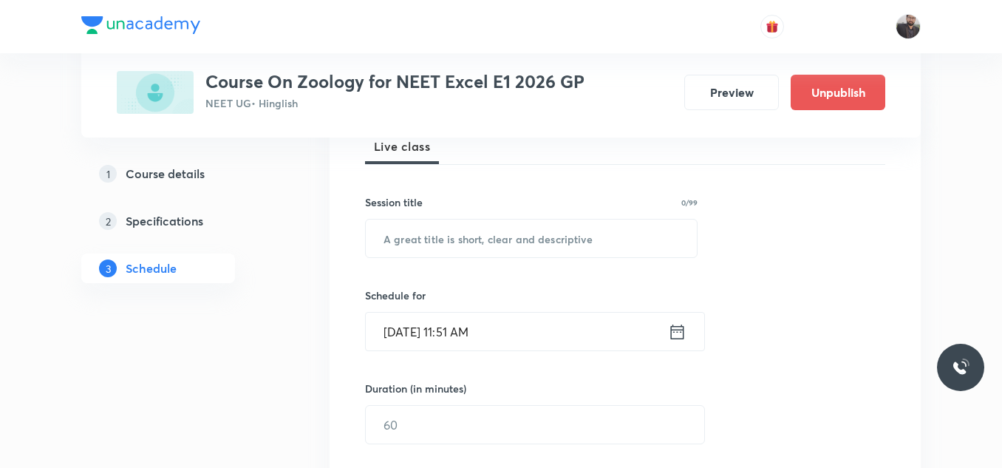
scroll to position [226, 0]
click at [614, 240] on input "text" at bounding box center [531, 237] width 331 height 38
paste input "Biotechnology: Principles and Processes - 05"
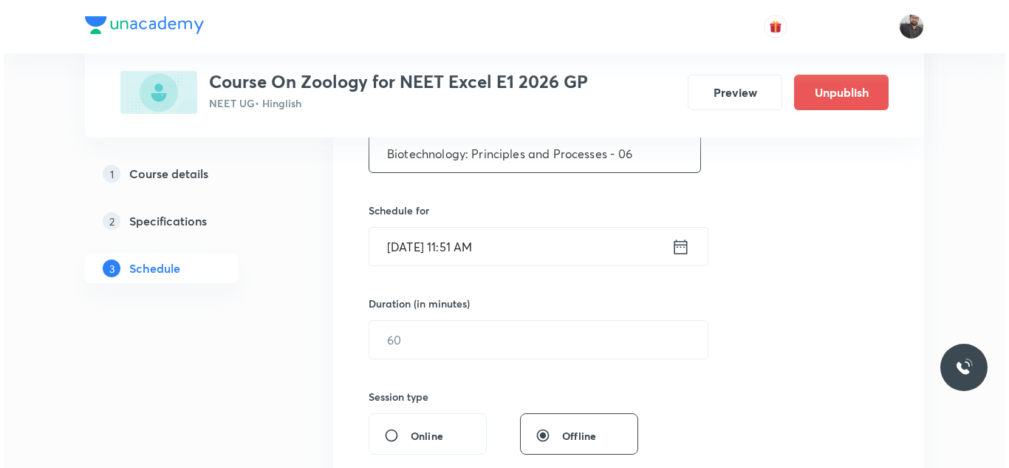
scroll to position [310, 0]
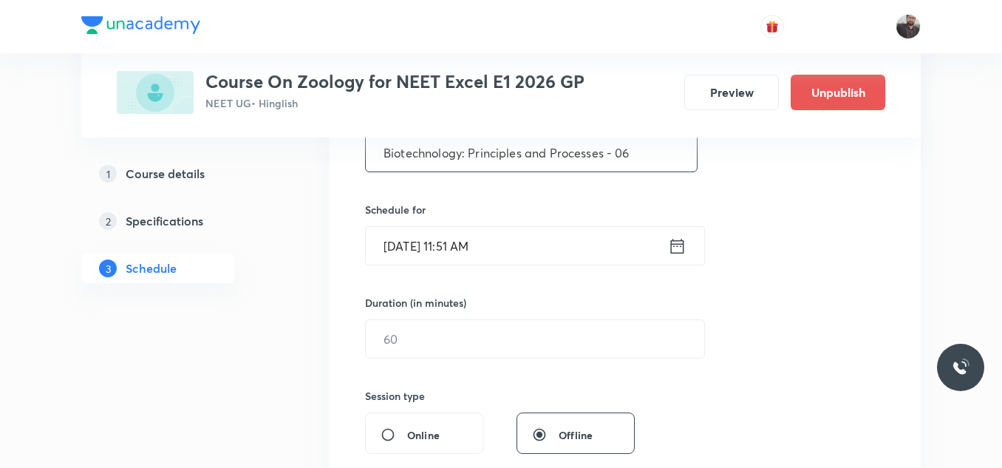
type input "Biotechnology: Principles and Processes - 06"
click at [614, 240] on input "Oct 7, 2025, 11:51 AM" at bounding box center [517, 246] width 302 height 38
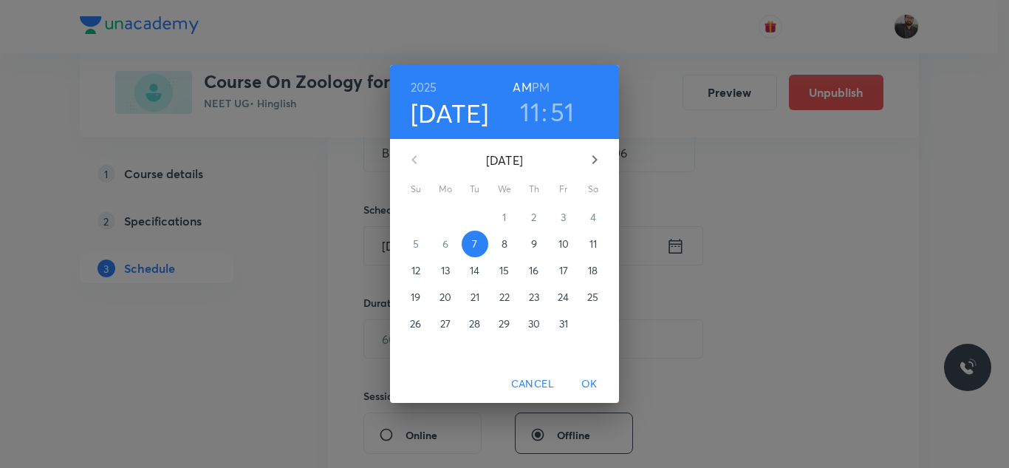
click at [500, 250] on span "8" at bounding box center [504, 243] width 27 height 15
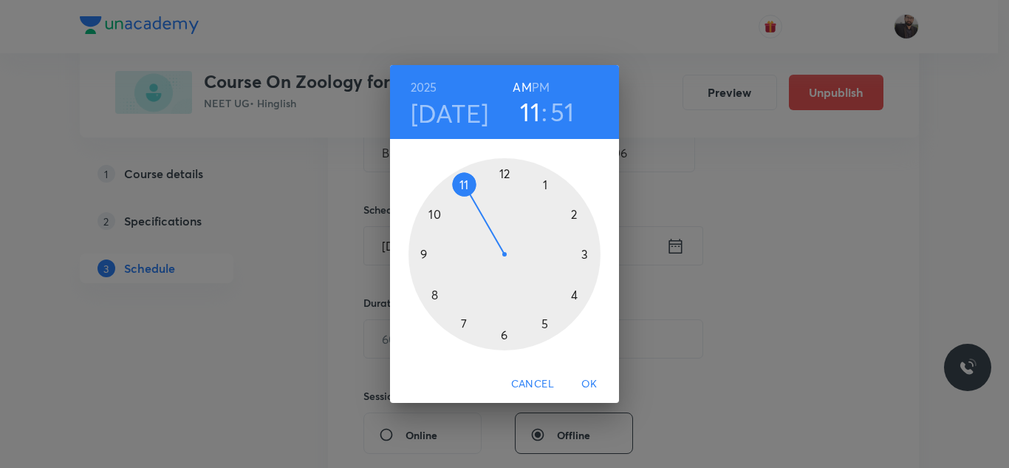
click at [502, 340] on div at bounding box center [505, 254] width 192 height 192
click at [414, 255] on div at bounding box center [505, 254] width 192 height 192
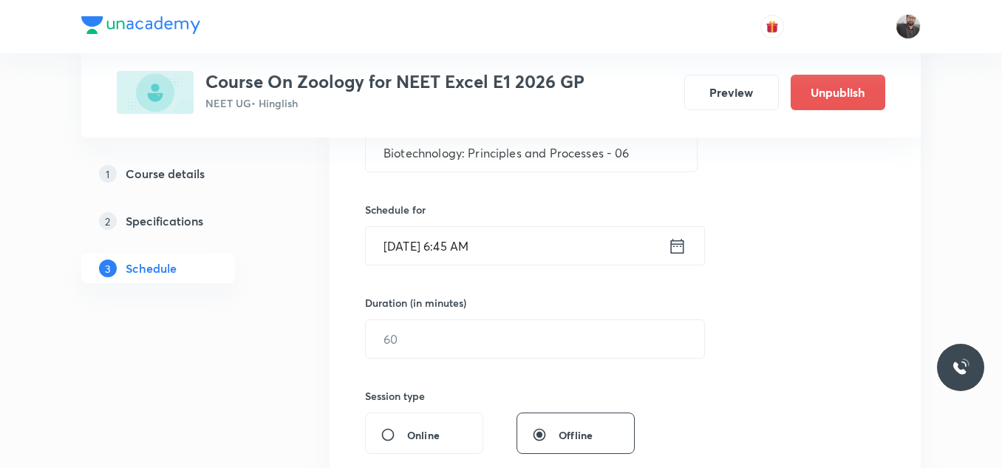
click at [513, 250] on input "Oct 8, 2025, 6:45 AM" at bounding box center [517, 246] width 302 height 38
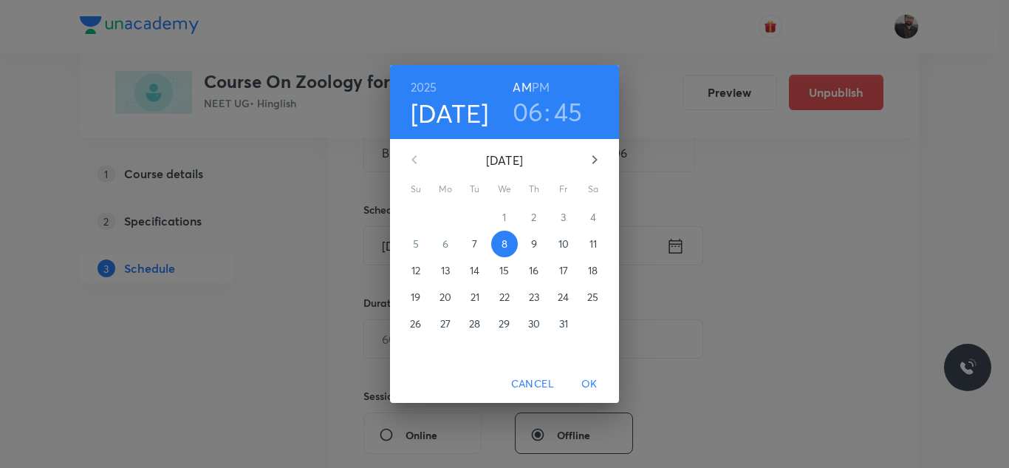
click at [545, 72] on div "2025 Oct 8 06 : 45 AM PM" at bounding box center [504, 102] width 229 height 74
click at [547, 82] on h6 "PM" at bounding box center [541, 87] width 18 height 21
click at [592, 382] on span "OK" at bounding box center [589, 384] width 35 height 18
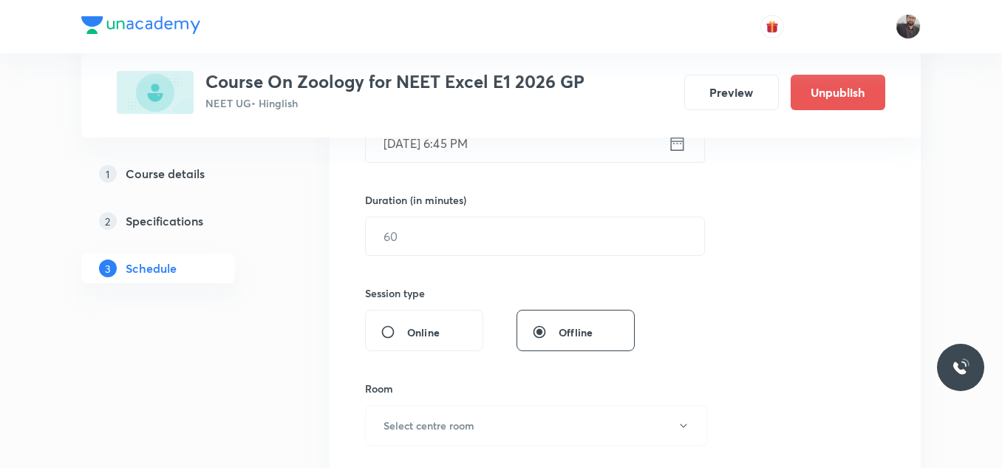
scroll to position [414, 0]
click at [488, 211] on div "Duration (in minutes) ​" at bounding box center [500, 223] width 270 height 64
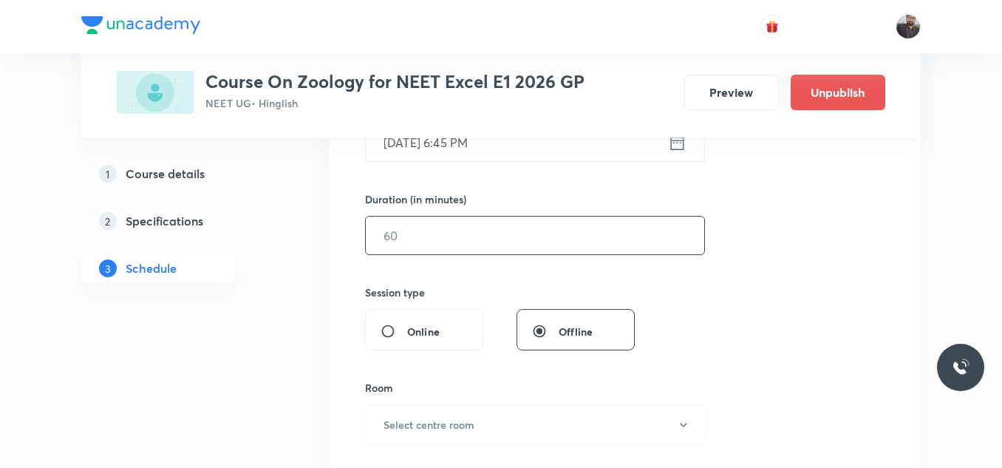
click at [499, 249] on input "text" at bounding box center [535, 235] width 338 height 38
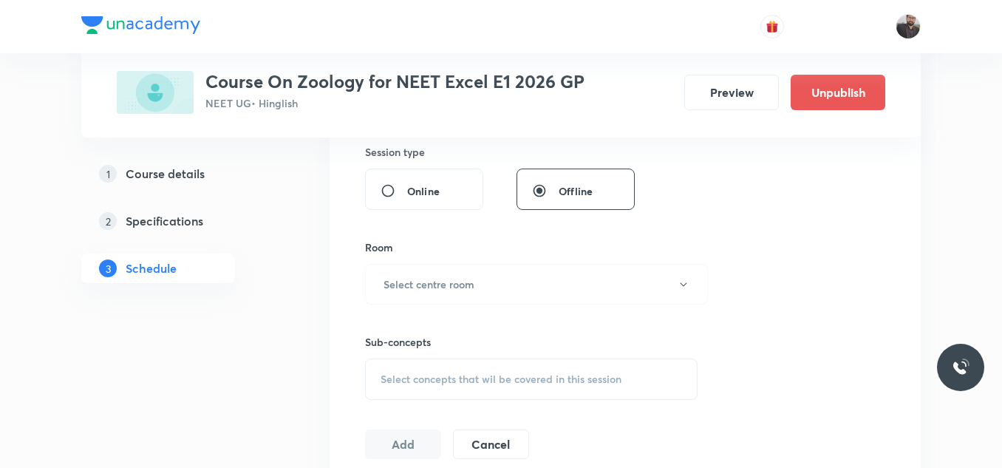
scroll to position [561, 0]
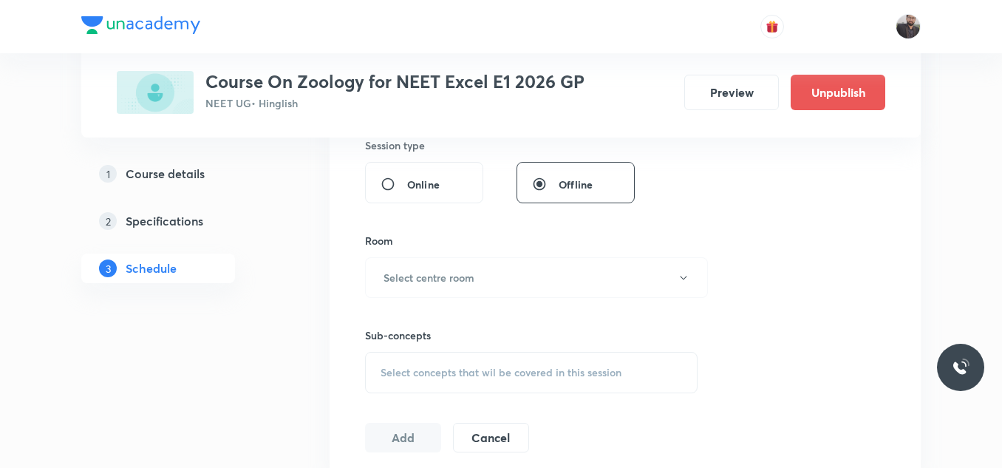
type input "75"
click at [503, 256] on div "Room Select centre room" at bounding box center [531, 265] width 332 height 65
click at [509, 270] on button "Select centre room" at bounding box center [536, 277] width 343 height 41
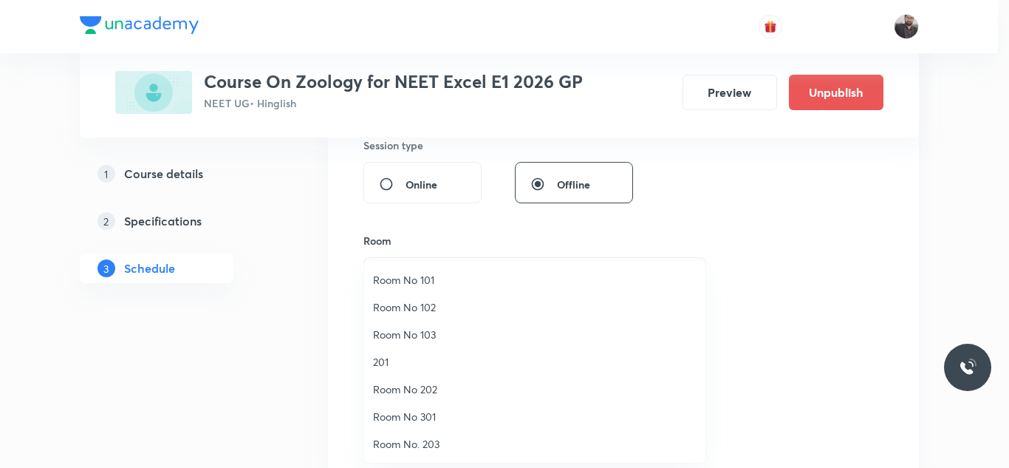
click at [420, 279] on span "Room No 101" at bounding box center [535, 280] width 324 height 16
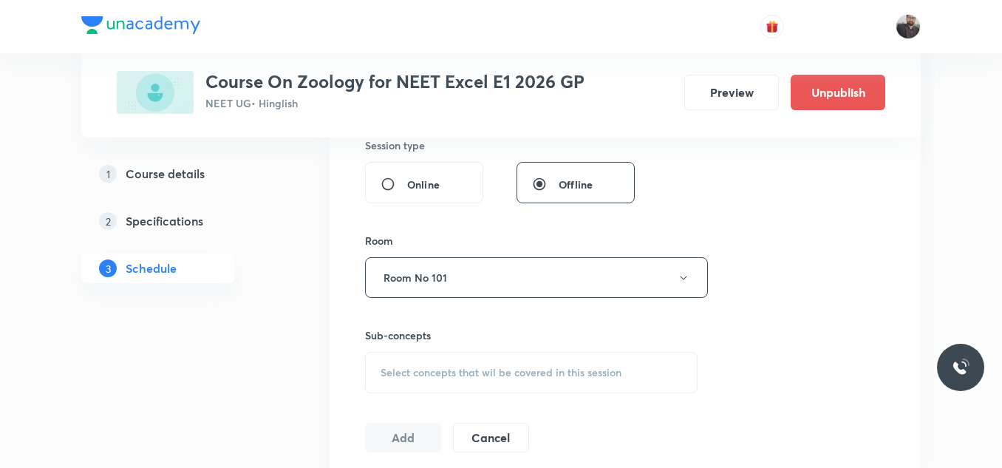
click at [510, 378] on span "Select concepts that wil be covered in this session" at bounding box center [500, 372] width 241 height 12
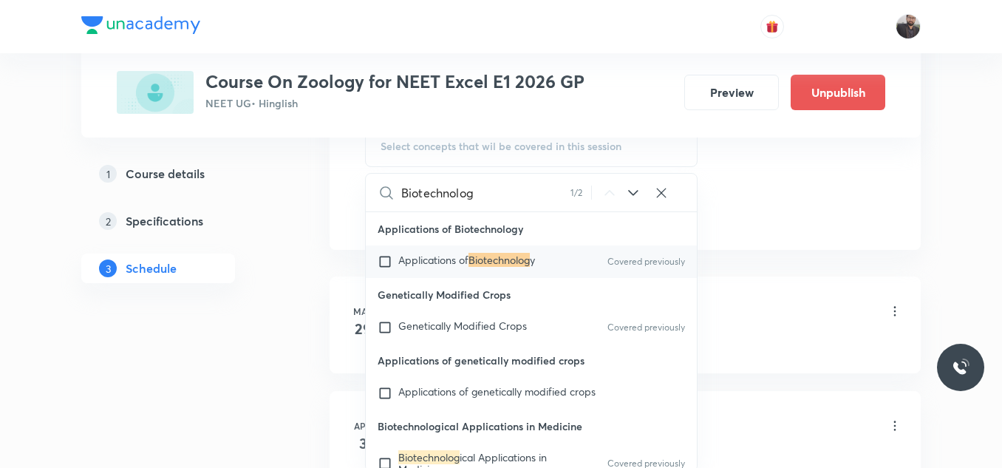
scroll to position [788, 0]
type input "Biotechnolog"
click at [527, 267] on p "Applications of Biotechnolog y" at bounding box center [466, 260] width 137 height 15
checkbox input "true"
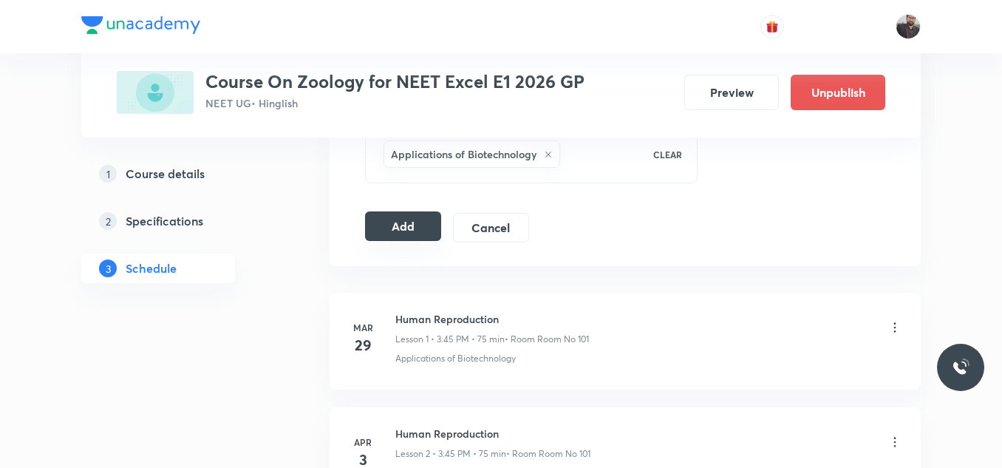
click at [420, 227] on button "Add" at bounding box center [403, 226] width 76 height 30
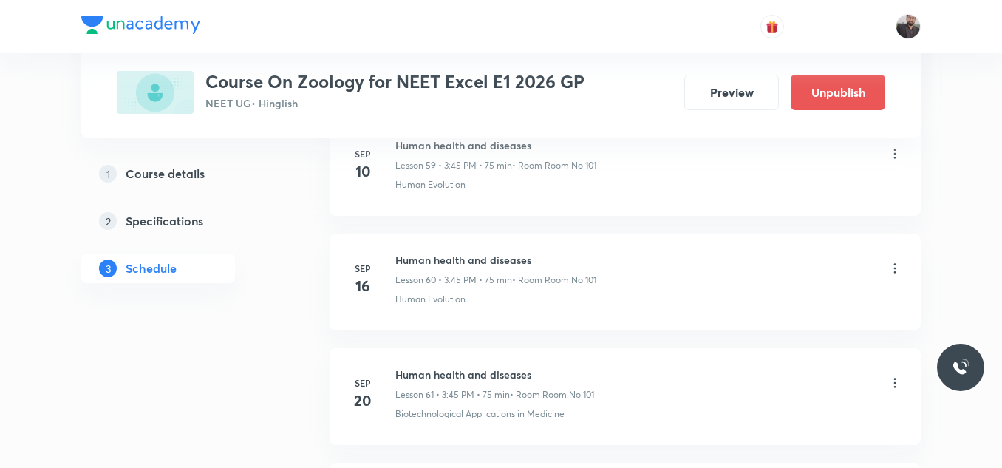
scroll to position [7723, 0]
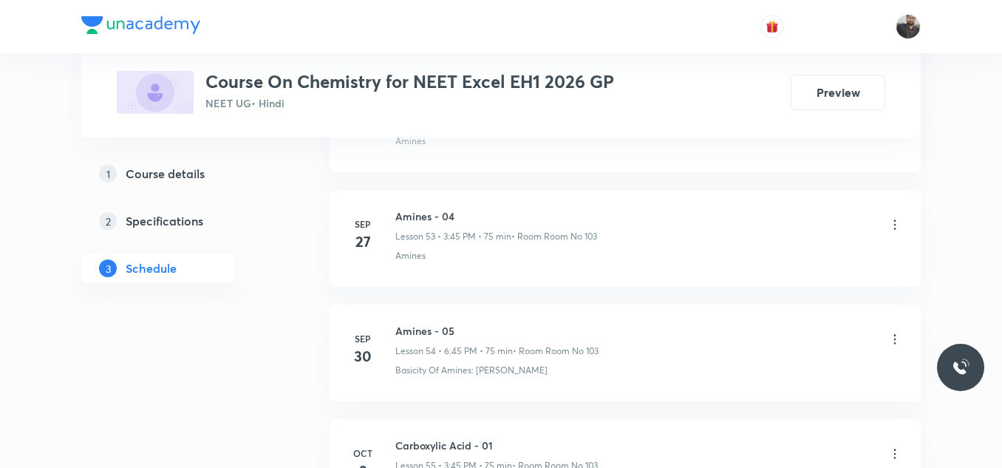
scroll to position [7145, 0]
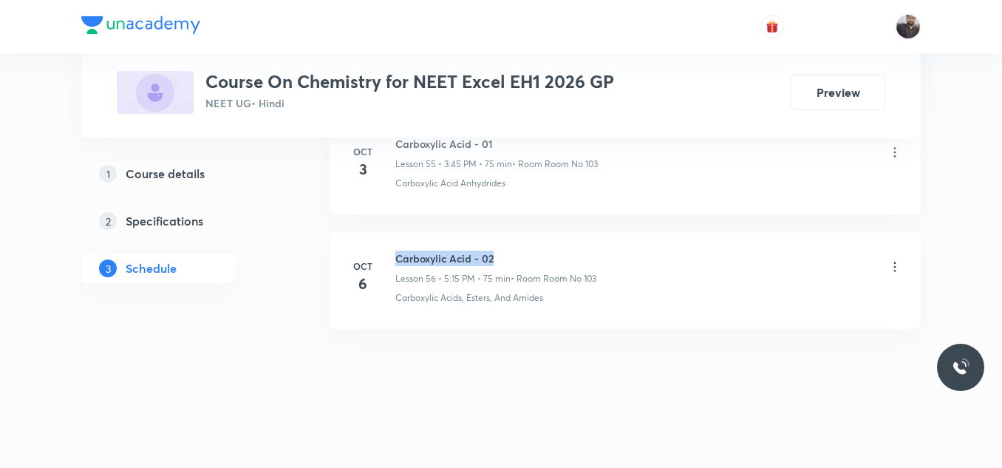
copy h6 "Carboxylic Acid - 02"
drag, startPoint x: 396, startPoint y: 256, endPoint x: 569, endPoint y: 233, distance: 174.4
click at [569, 233] on li "[DATE] Carboxylic Acid - 02 Lesson 56 • 5:15 PM • 75 min • Room Room No 103 Car…" at bounding box center [624, 280] width 591 height 97
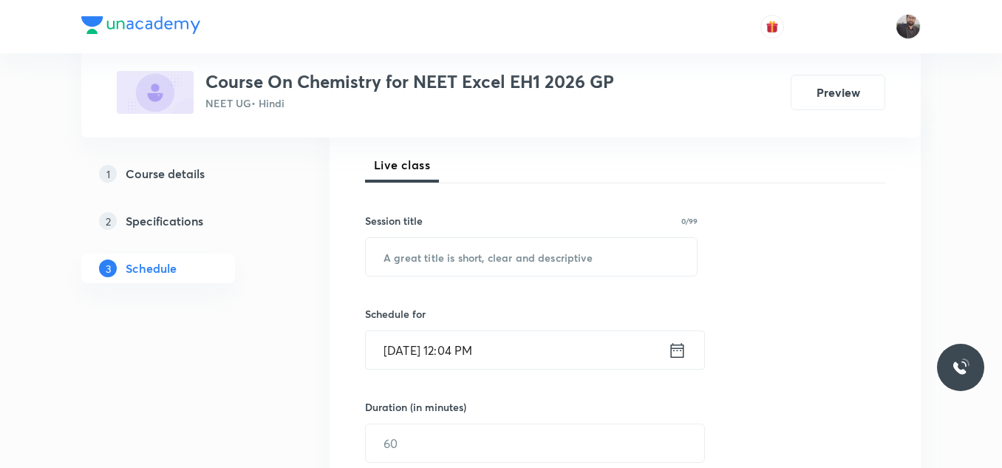
scroll to position [207, 0]
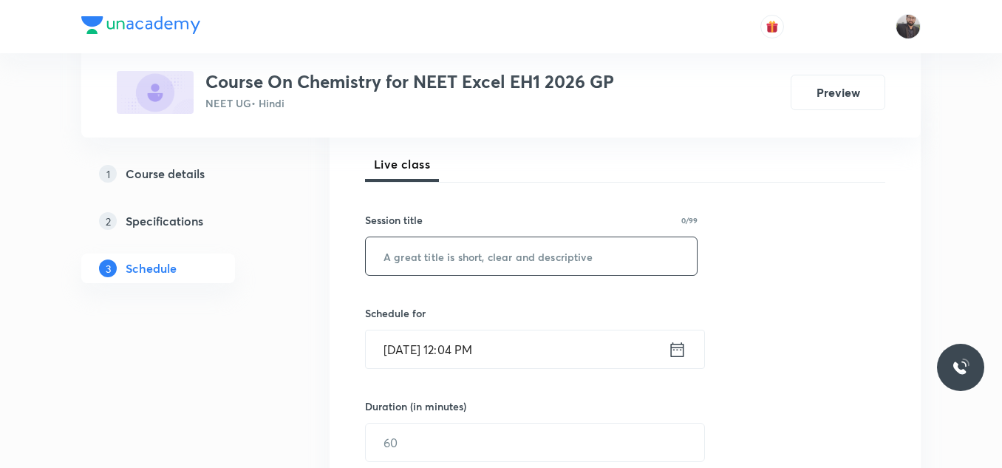
click at [575, 255] on input "text" at bounding box center [531, 256] width 331 height 38
paste input "Carboxylic Acid - 02"
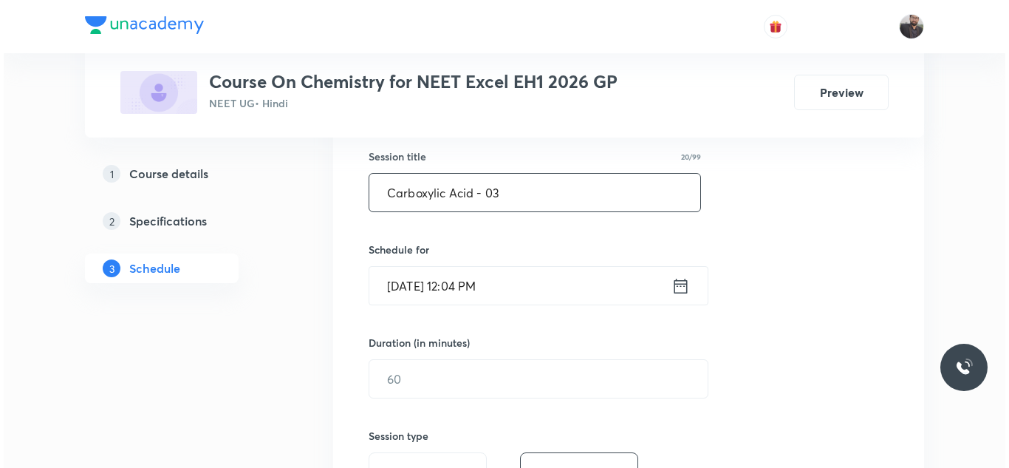
scroll to position [273, 0]
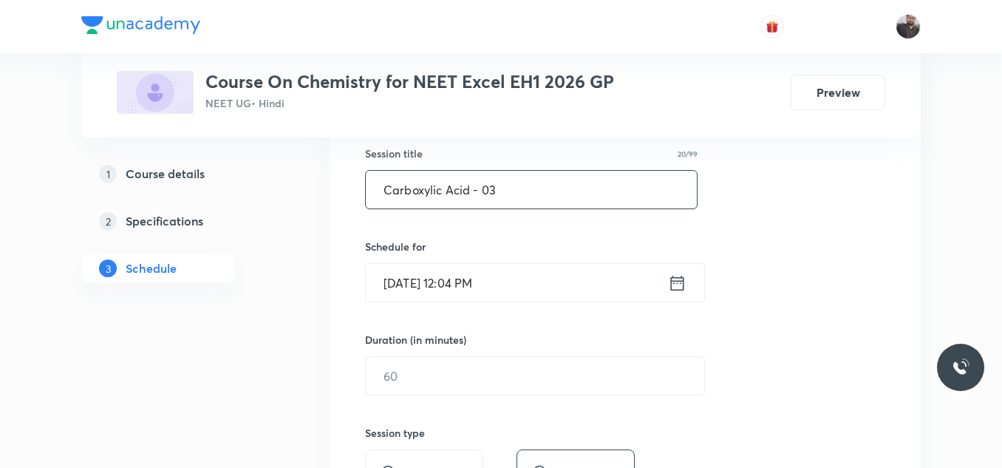
type input "Carboxylic Acid - 03"
click at [581, 277] on input "[DATE] 12:04 PM" at bounding box center [517, 283] width 302 height 38
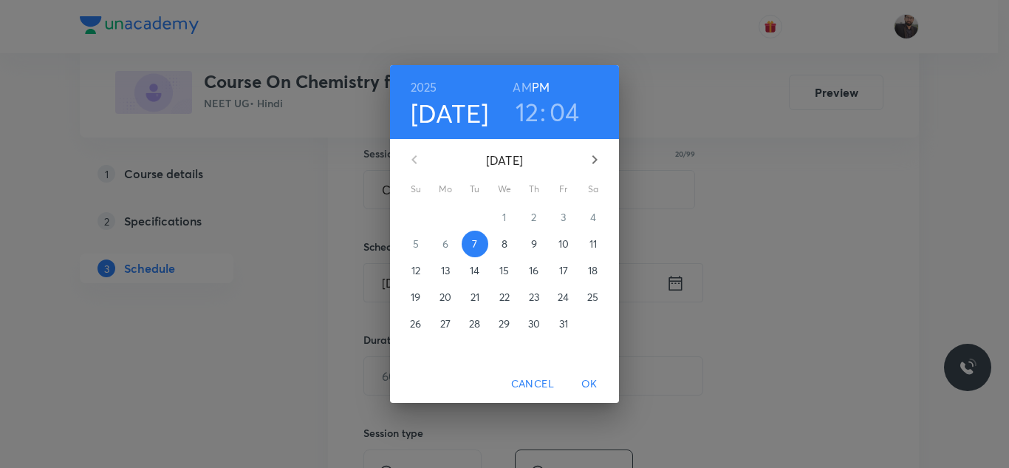
click at [502, 244] on p "8" at bounding box center [505, 243] width 6 height 15
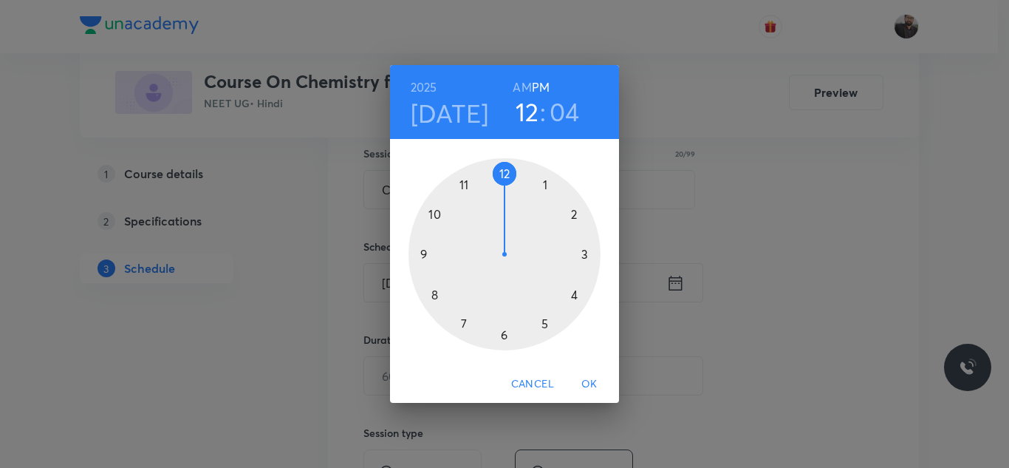
click at [591, 250] on div at bounding box center [505, 254] width 192 height 192
click at [406, 256] on div "00 05 10 15 20 25 30 35 40 45 50 55" at bounding box center [504, 254] width 229 height 192
click at [427, 253] on div at bounding box center [505, 254] width 192 height 192
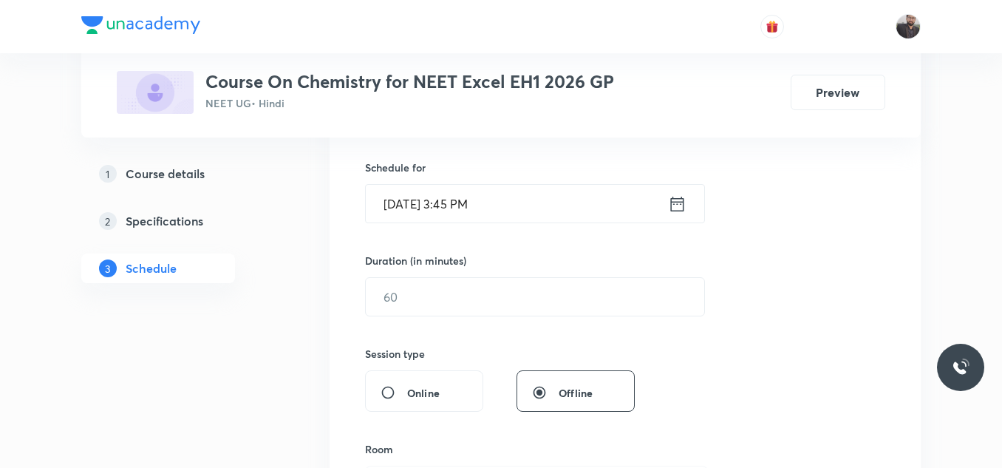
scroll to position [353, 0]
click at [444, 301] on input "text" at bounding box center [535, 296] width 338 height 38
type input "8"
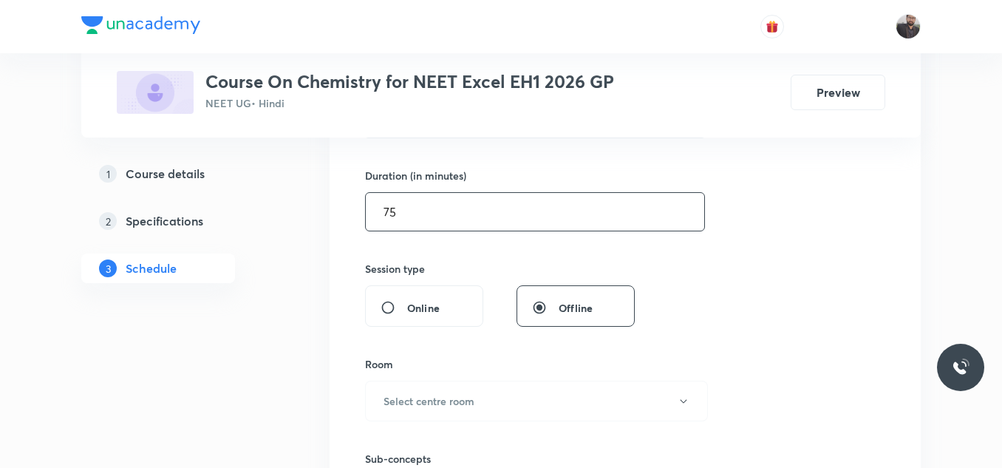
scroll to position [438, 0]
type input "75"
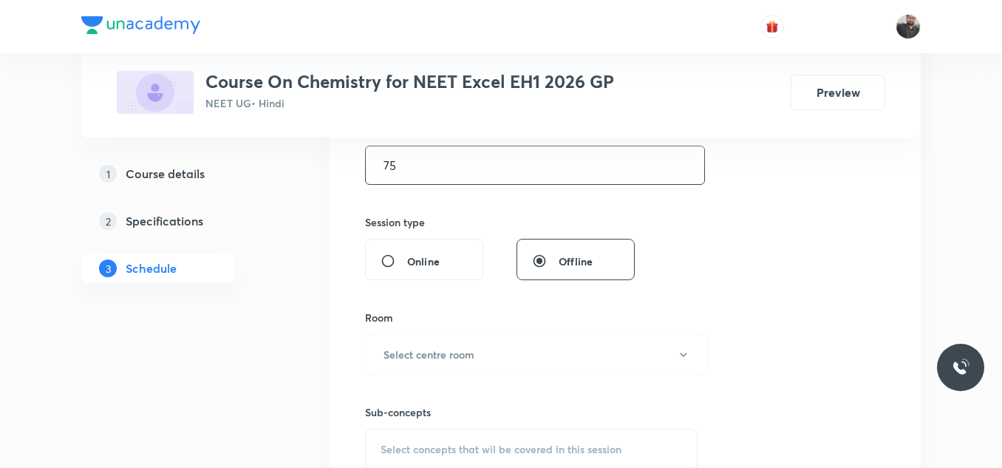
scroll to position [485, 0]
click at [486, 361] on button "Select centre room" at bounding box center [536, 353] width 343 height 41
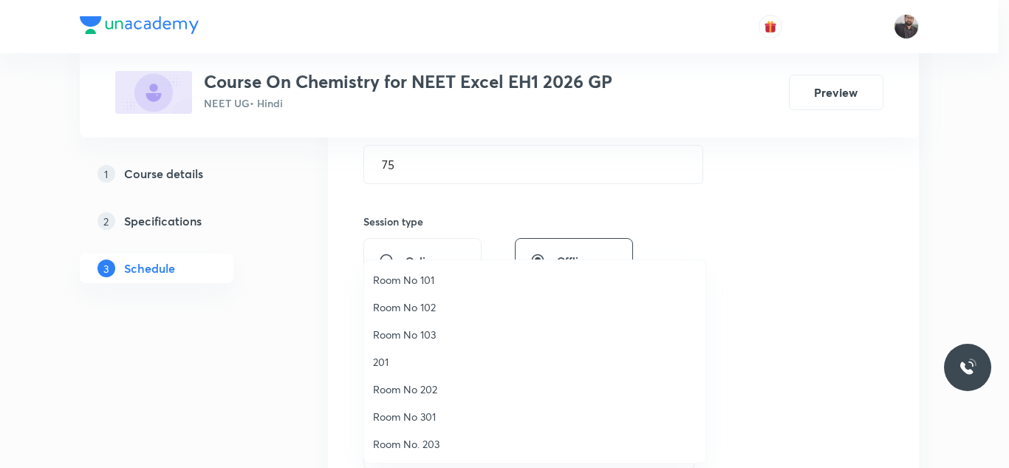
click at [420, 336] on span "Room No 103" at bounding box center [535, 335] width 324 height 16
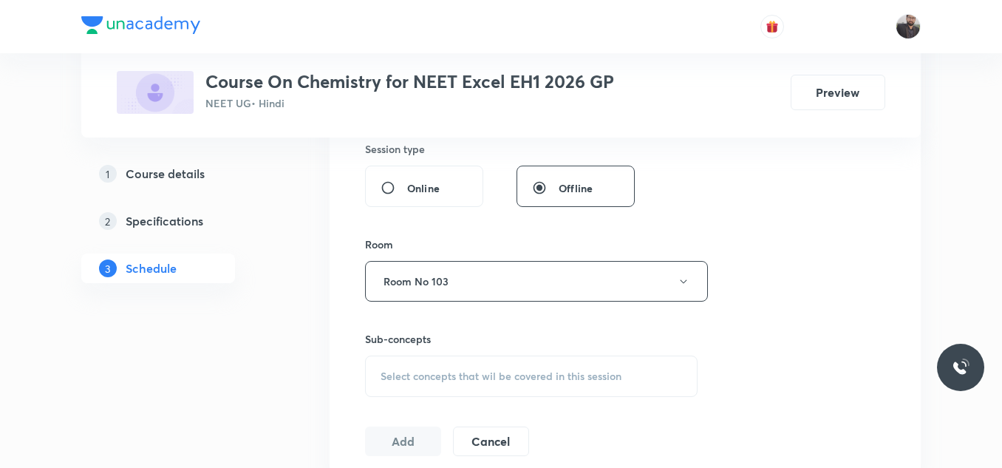
scroll to position [559, 0]
click at [437, 386] on div "Select concepts that wil be covered in this session" at bounding box center [531, 374] width 332 height 41
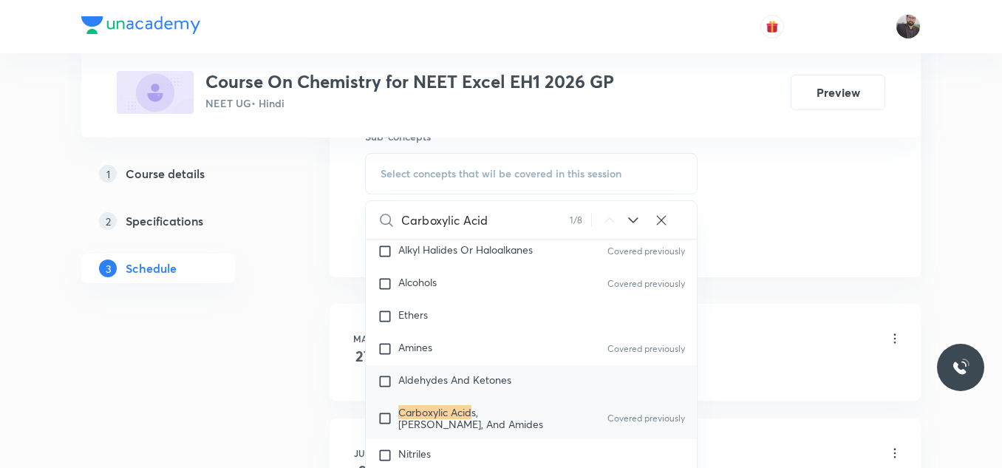
scroll to position [27609, 0]
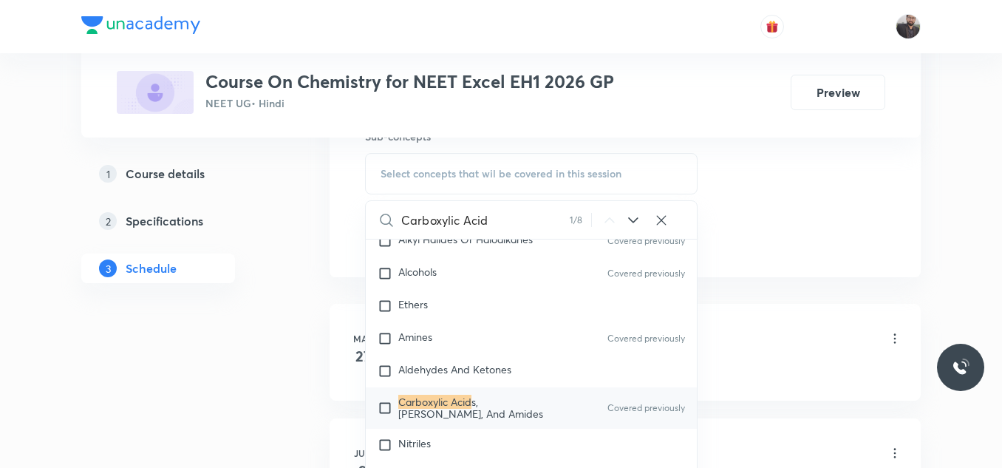
type input "Carboxylic Acid"
click at [473, 420] on span "s, Esters, And Amides" at bounding box center [470, 407] width 145 height 26
checkbox input "true"
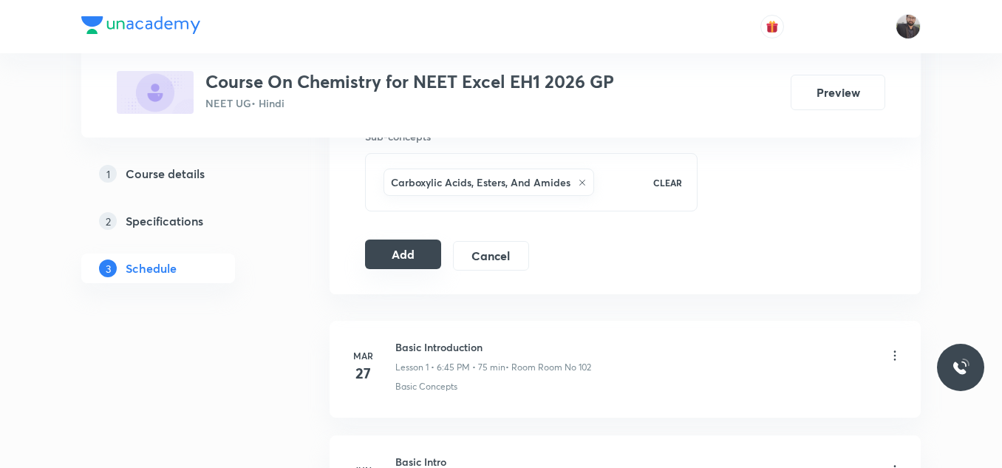
click at [379, 256] on button "Add" at bounding box center [403, 254] width 76 height 30
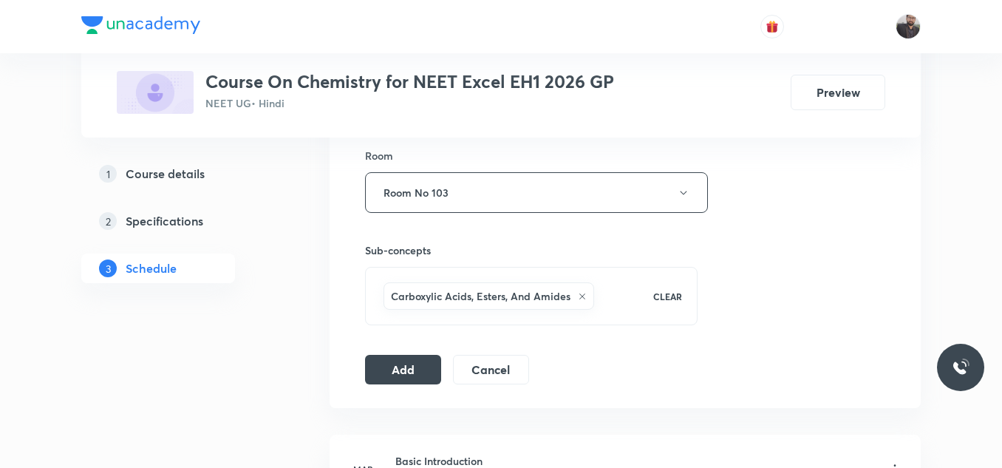
scroll to position [644, 0]
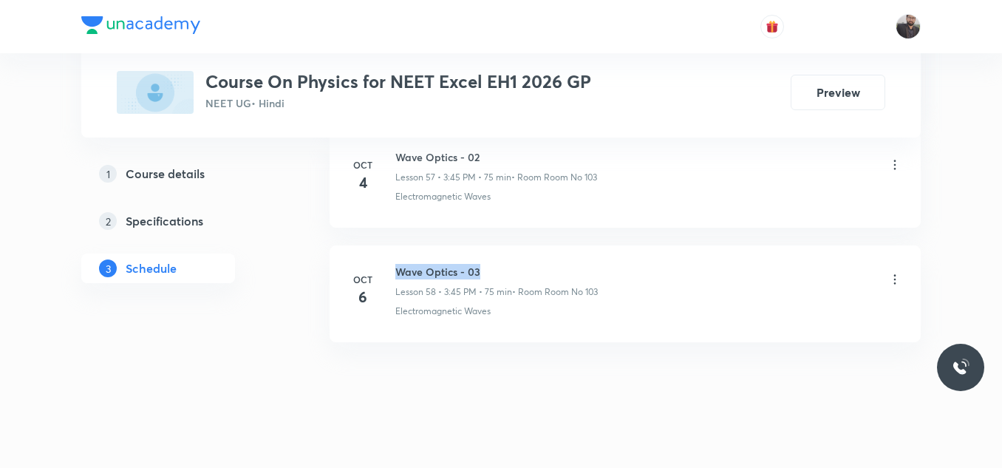
copy h6 "Wave Optics - 03"
drag, startPoint x: 395, startPoint y: 253, endPoint x: 518, endPoint y: 247, distance: 122.8
click at [518, 247] on li "[DATE] Wave Optics - 03 Lesson 58 • 3:45 PM • 75 min • Room Room No 103 Electro…" at bounding box center [624, 293] width 591 height 97
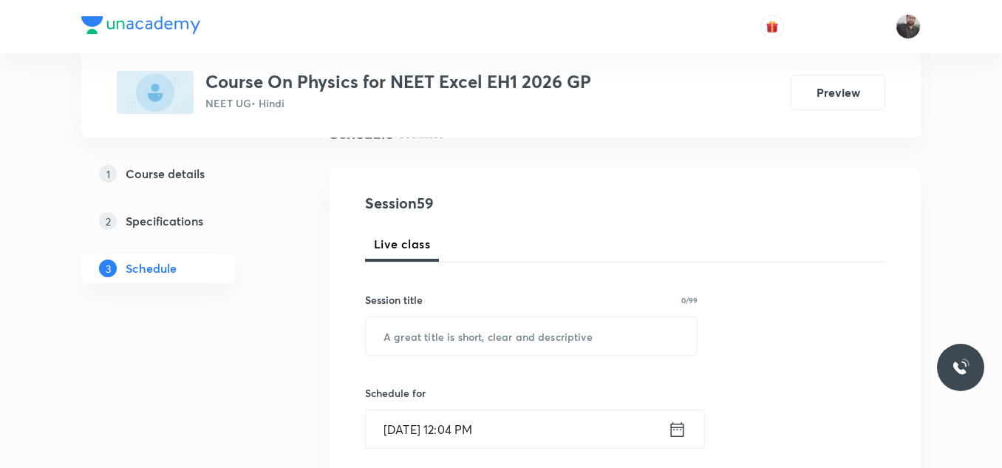
scroll to position [128, 0]
click at [521, 325] on input "text" at bounding box center [531, 335] width 331 height 38
paste input "Wave Optics - 03"
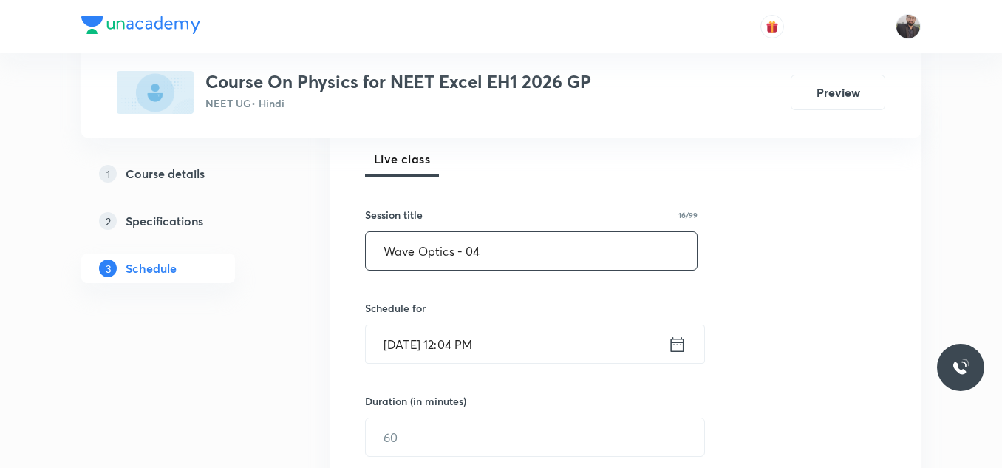
scroll to position [214, 0]
type input "Wave Optics - 04"
click at [527, 338] on input "[DATE] 12:04 PM" at bounding box center [517, 343] width 302 height 38
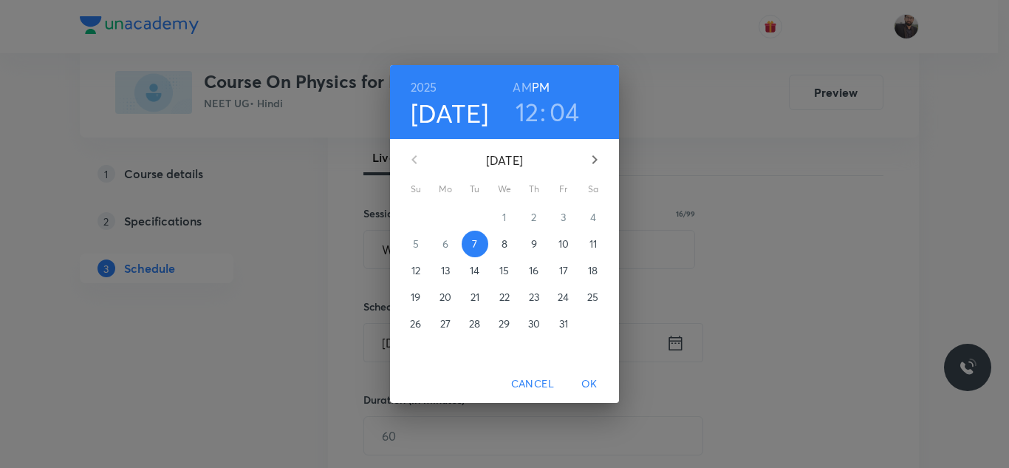
click at [509, 243] on span "8" at bounding box center [504, 243] width 27 height 15
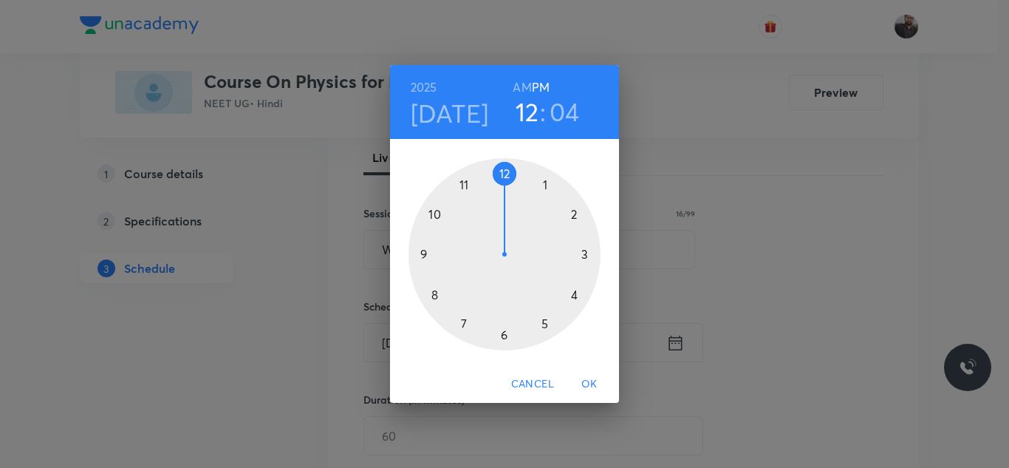
click at [544, 321] on div at bounding box center [505, 254] width 192 height 192
click at [589, 255] on div at bounding box center [505, 254] width 192 height 192
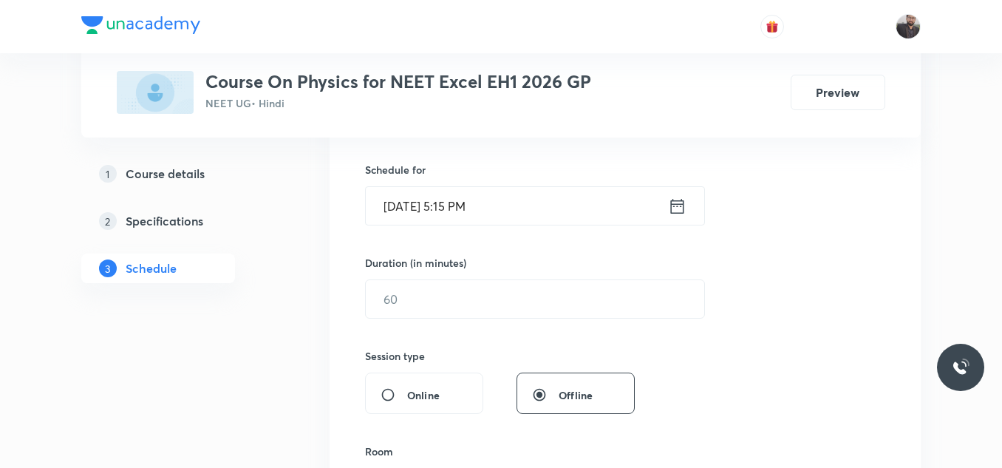
scroll to position [351, 0]
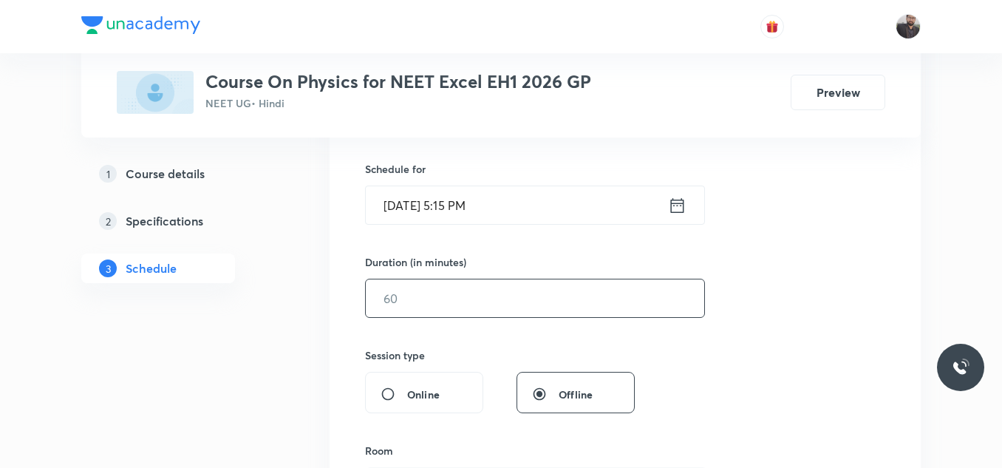
click at [545, 286] on input "text" at bounding box center [535, 298] width 338 height 38
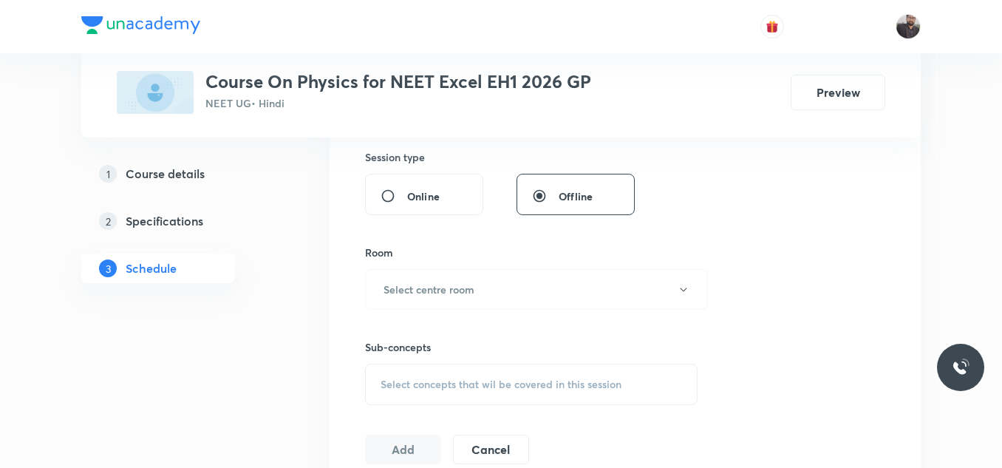
scroll to position [557, 0]
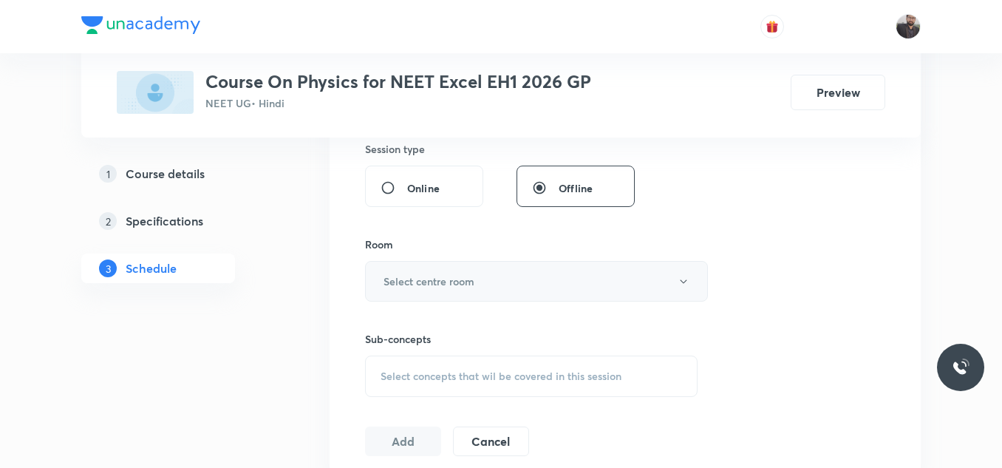
type input "75"
click at [538, 292] on button "Select centre room" at bounding box center [536, 281] width 343 height 41
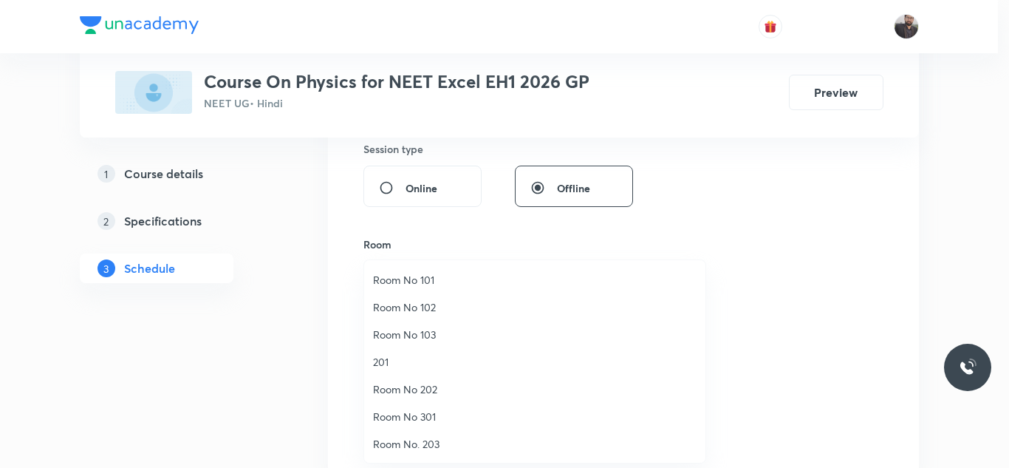
click at [423, 345] on li "Room No 103" at bounding box center [534, 334] width 341 height 27
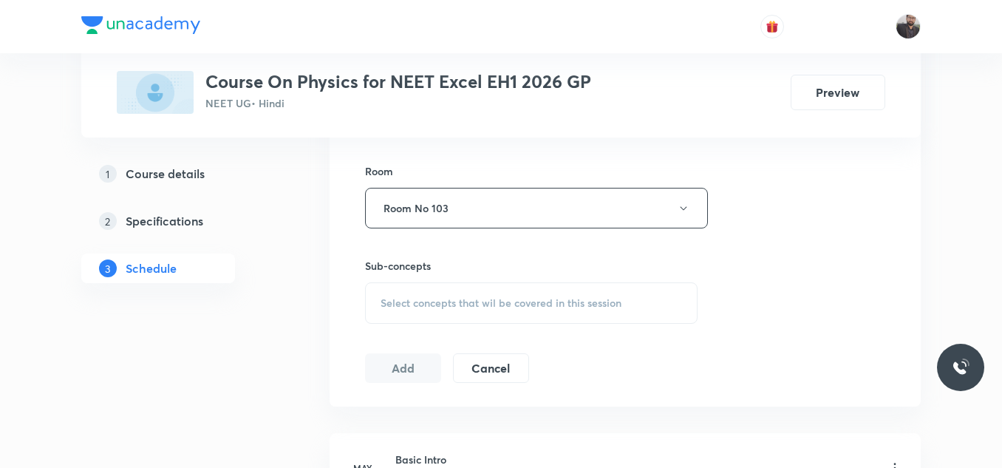
scroll to position [631, 0]
click at [428, 318] on div "Select concepts that wil be covered in this session" at bounding box center [531, 301] width 332 height 41
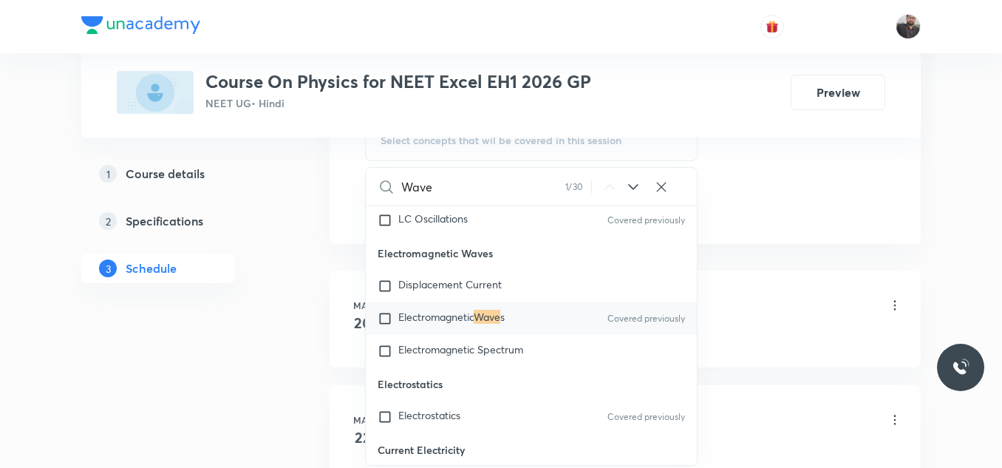
scroll to position [13182, 0]
type input "Wave"
drag, startPoint x: 508, startPoint y: 305, endPoint x: 509, endPoint y: 321, distance: 15.5
click at [509, 321] on div "Electromagnetic Waves Displacement Current Electromagnetic Wave s Covered previ…" at bounding box center [531, 301] width 331 height 131
click at [505, 321] on span "s" at bounding box center [502, 316] width 4 height 14
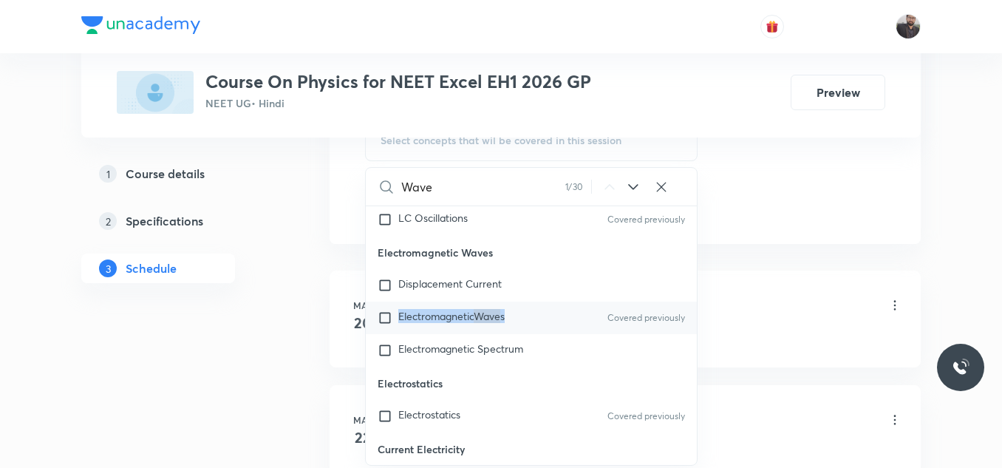
checkbox input "true"
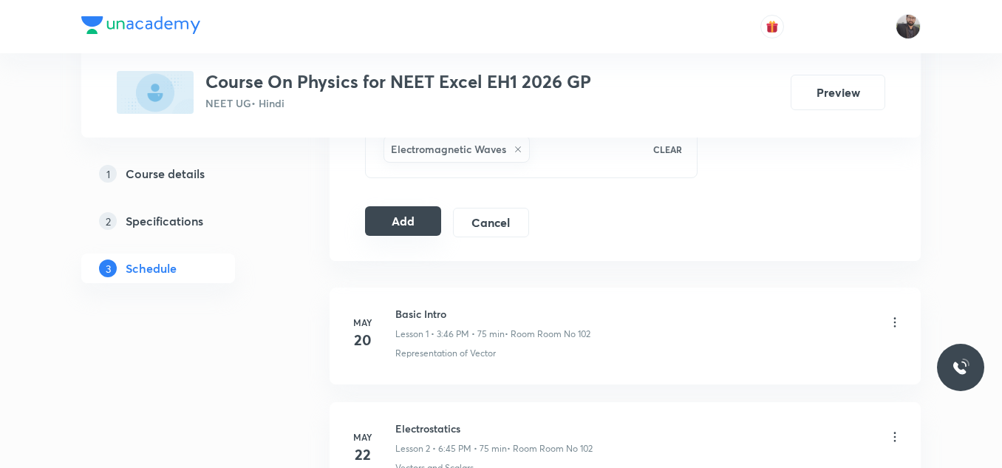
click at [403, 229] on button "Add" at bounding box center [403, 221] width 76 height 30
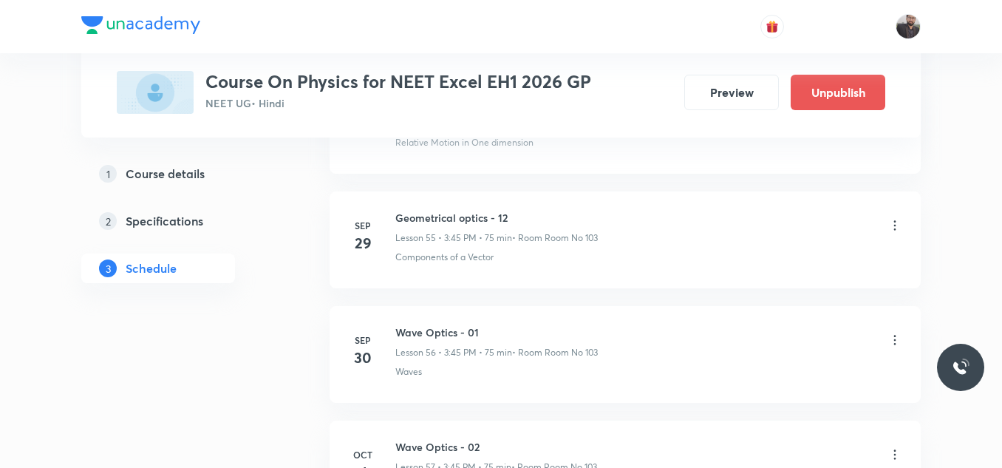
scroll to position [6808, 0]
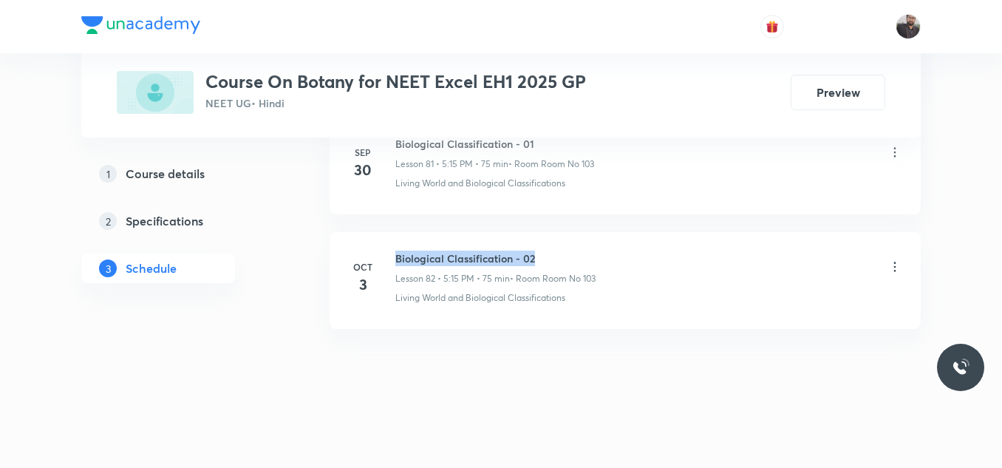
drag, startPoint x: 392, startPoint y: 254, endPoint x: 544, endPoint y: 254, distance: 152.2
click at [544, 254] on div "[DATE] Biological Classification - 02 Lesson 82 • 5:15 PM • 75 min • Room Room …" at bounding box center [625, 277] width 554 height 54
copy h6 "Biological Classification - 02"
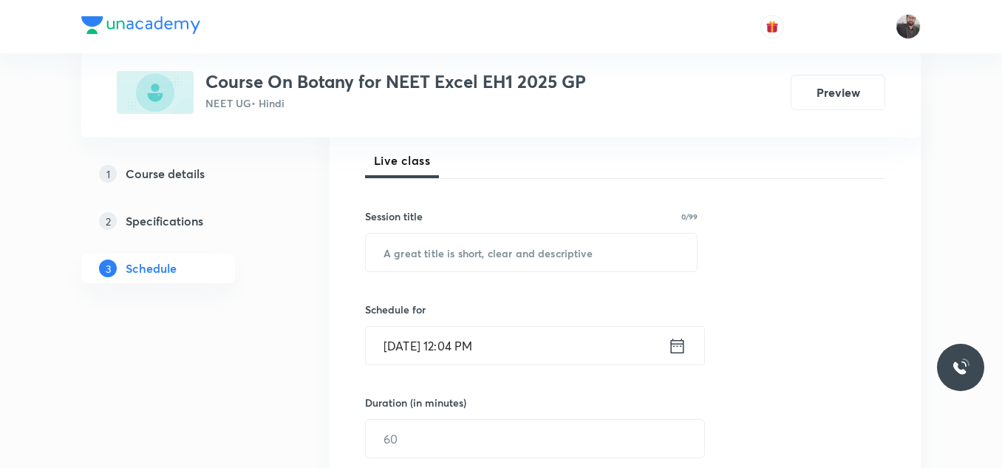
scroll to position [211, 0]
click at [545, 256] on input "text" at bounding box center [531, 252] width 331 height 38
paste input "Biological Classification - 02"
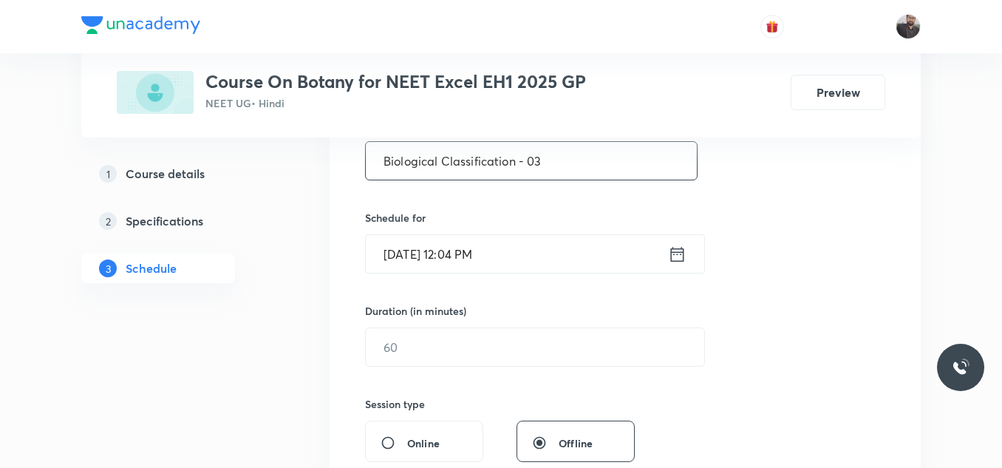
type input "Biological Classification - 03"
click at [545, 255] on input "[DATE] 12:04 PM" at bounding box center [517, 254] width 302 height 38
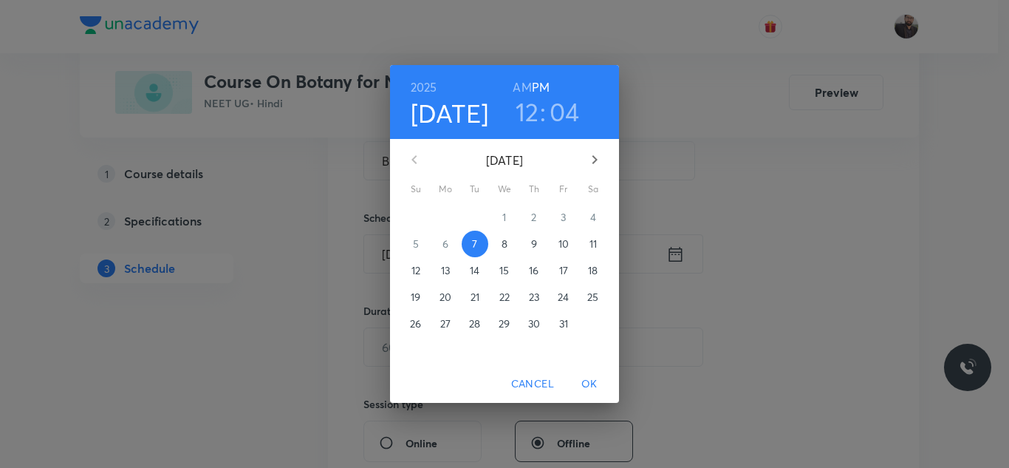
click at [504, 258] on button "15" at bounding box center [504, 270] width 27 height 27
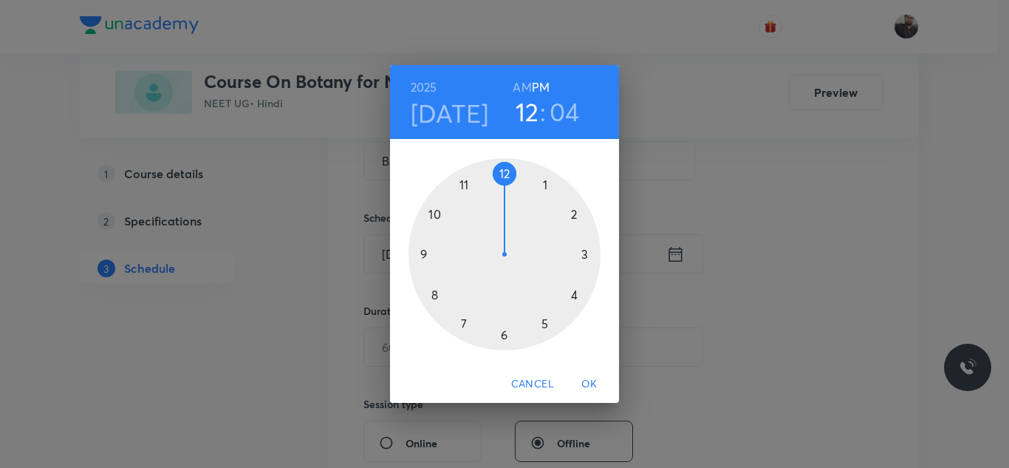
click at [465, 115] on h4 "[DATE]" at bounding box center [450, 113] width 78 height 31
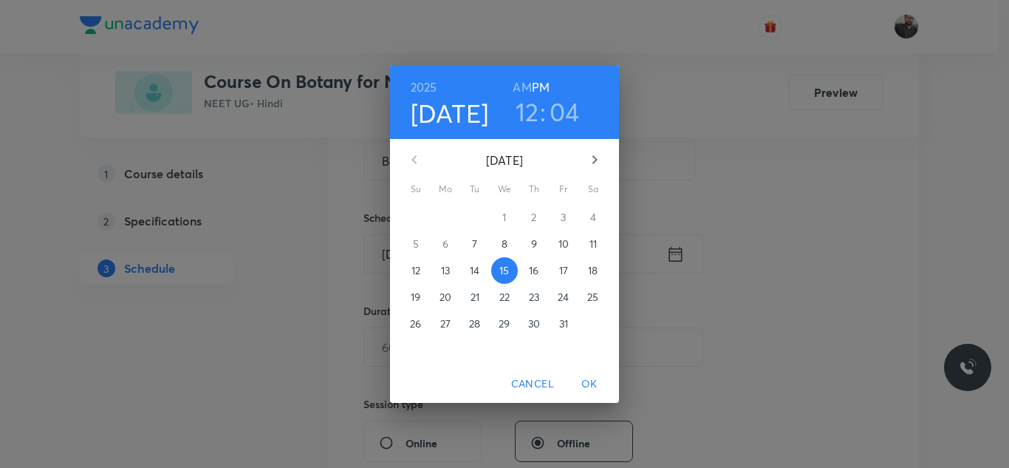
click at [506, 239] on p "8" at bounding box center [505, 243] width 6 height 15
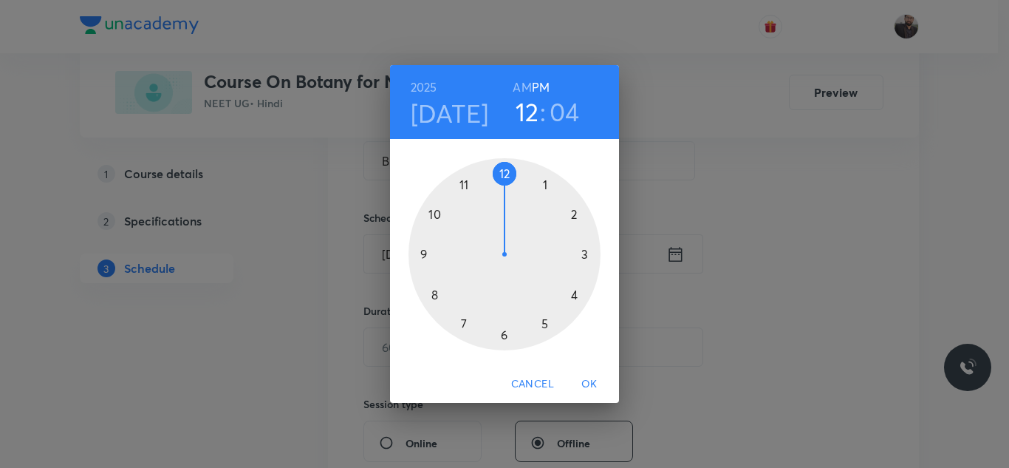
click at [505, 335] on div at bounding box center [505, 254] width 192 height 192
click at [428, 254] on div at bounding box center [505, 254] width 192 height 192
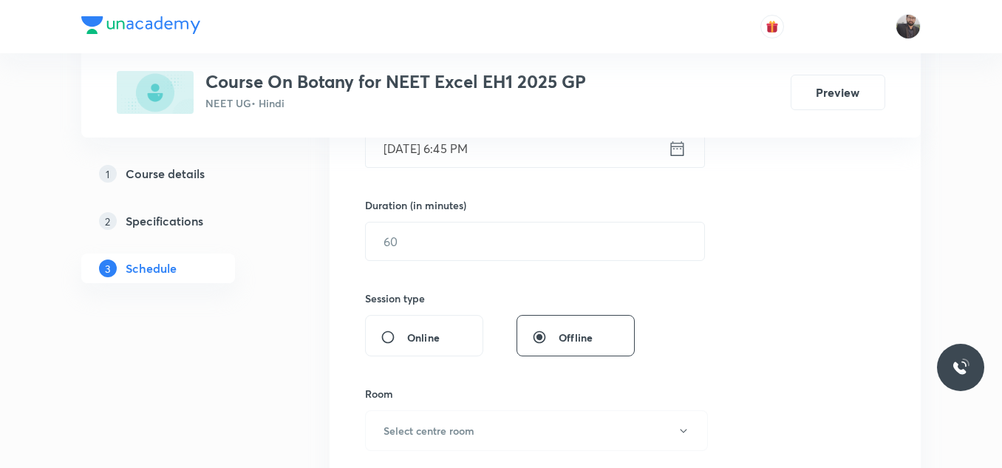
scroll to position [420, 0]
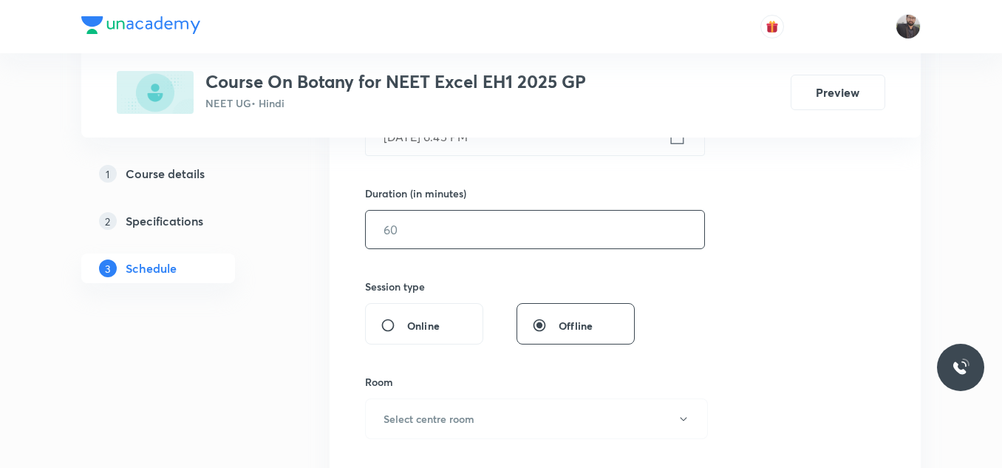
click at [417, 227] on input "text" at bounding box center [535, 230] width 338 height 38
type input "8"
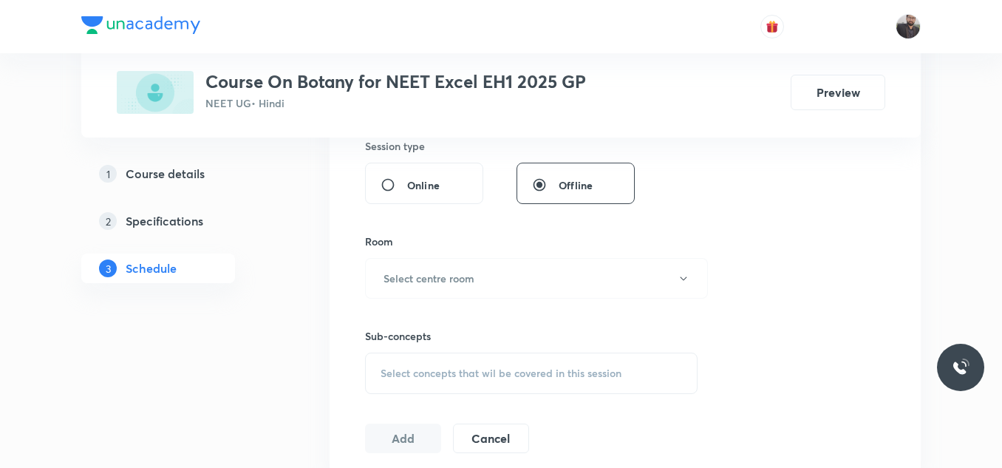
scroll to position [561, 0]
type input "75"
click at [423, 281] on h6 "Select centre room" at bounding box center [428, 278] width 91 height 16
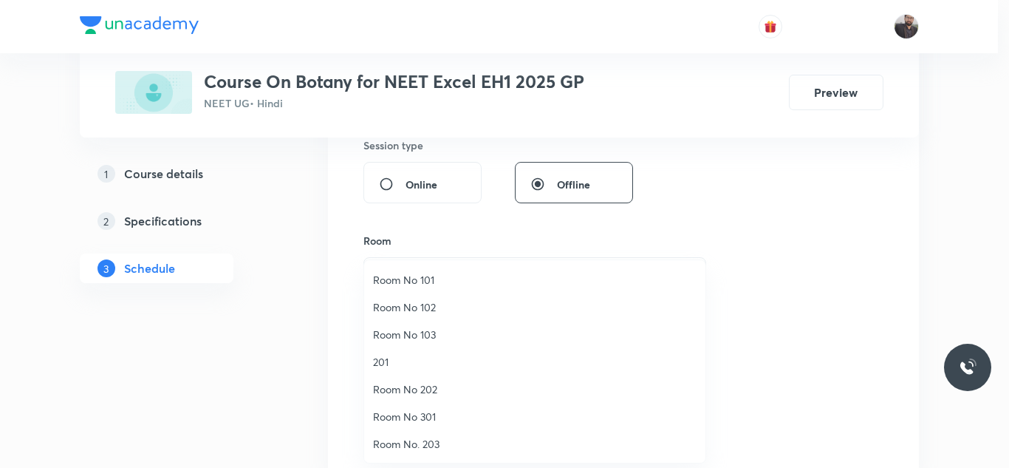
click at [449, 338] on span "Room No 103" at bounding box center [535, 335] width 324 height 16
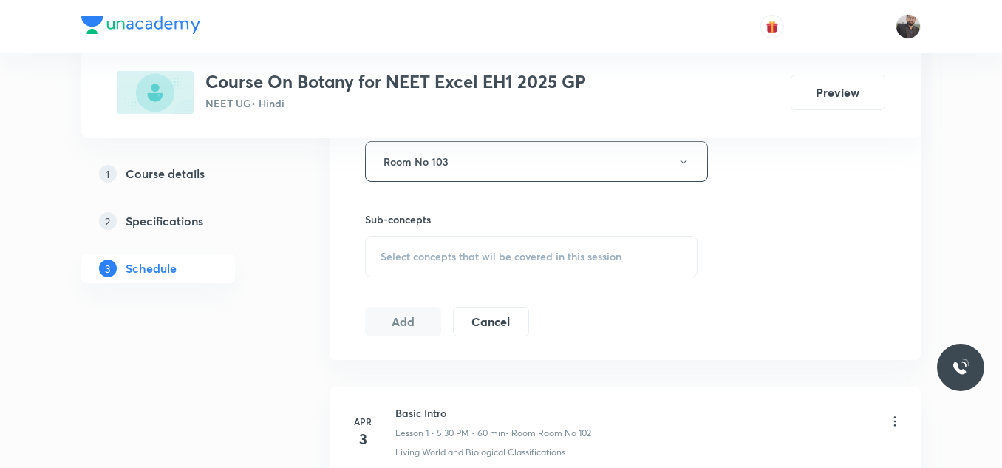
scroll to position [677, 0]
click at [469, 244] on div "Select concepts that wil be covered in this session" at bounding box center [531, 255] width 332 height 41
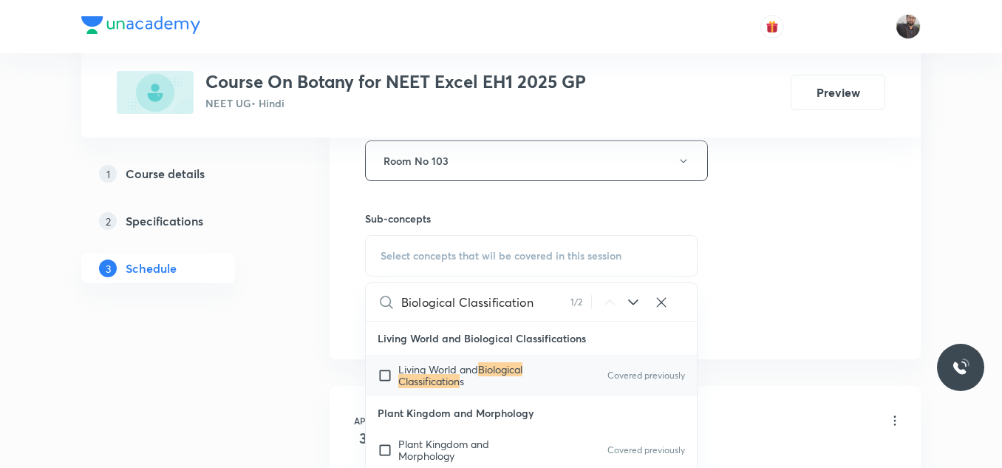
type input "Biological Classification"
click at [458, 373] on span "Living World and" at bounding box center [438, 369] width 80 height 14
checkbox input "true"
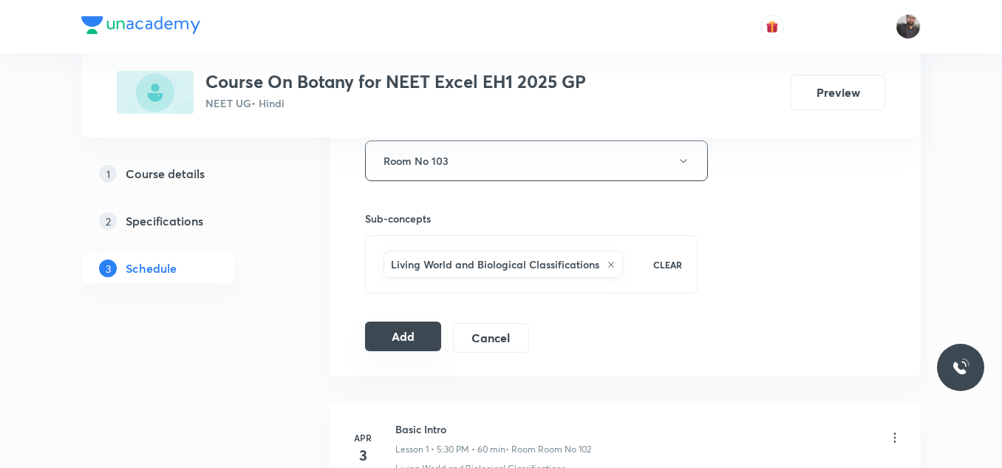
click at [430, 341] on button "Add" at bounding box center [403, 336] width 76 height 30
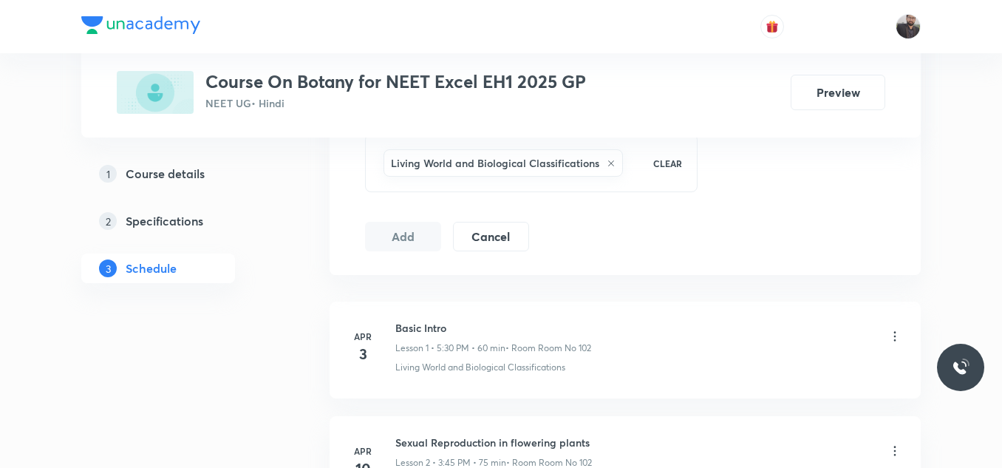
scroll to position [779, 0]
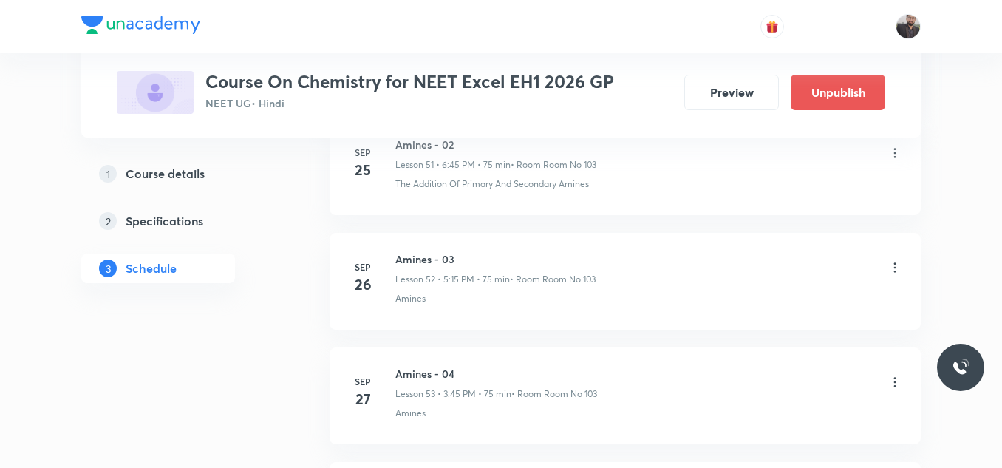
scroll to position [7260, 0]
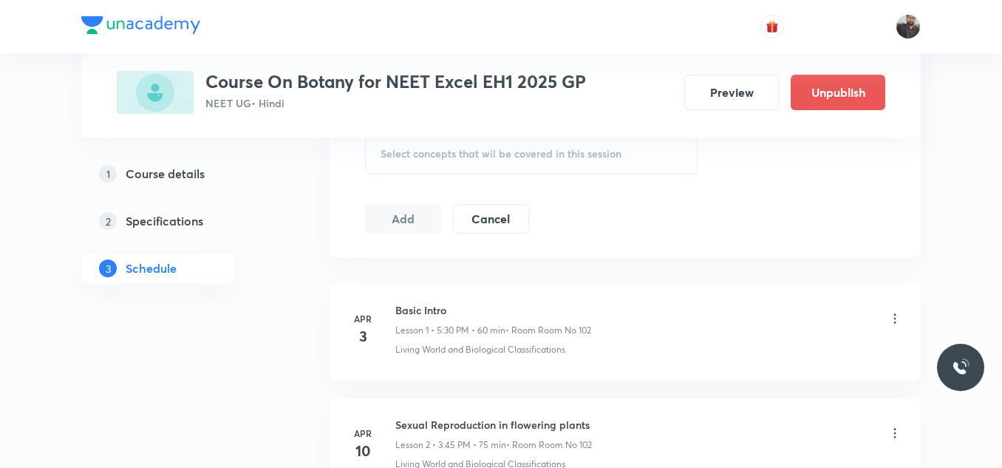
scroll to position [10221, 0]
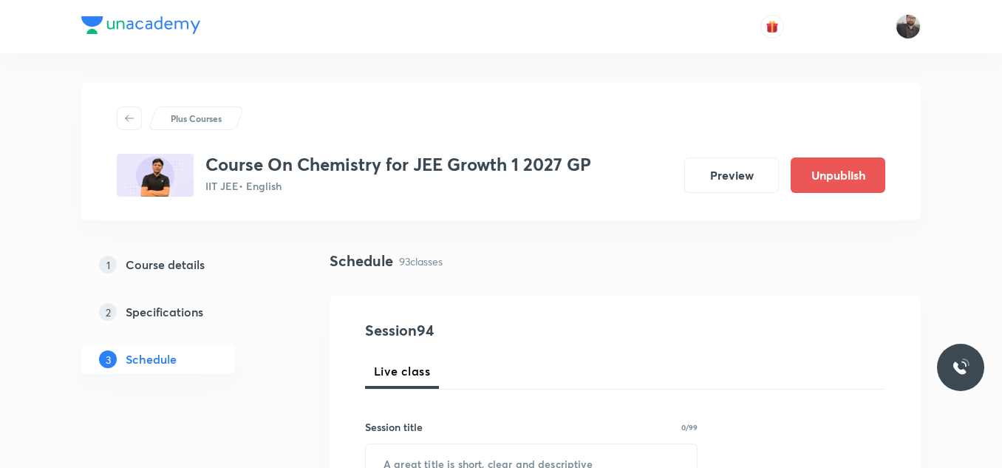
scroll to position [11423, 0]
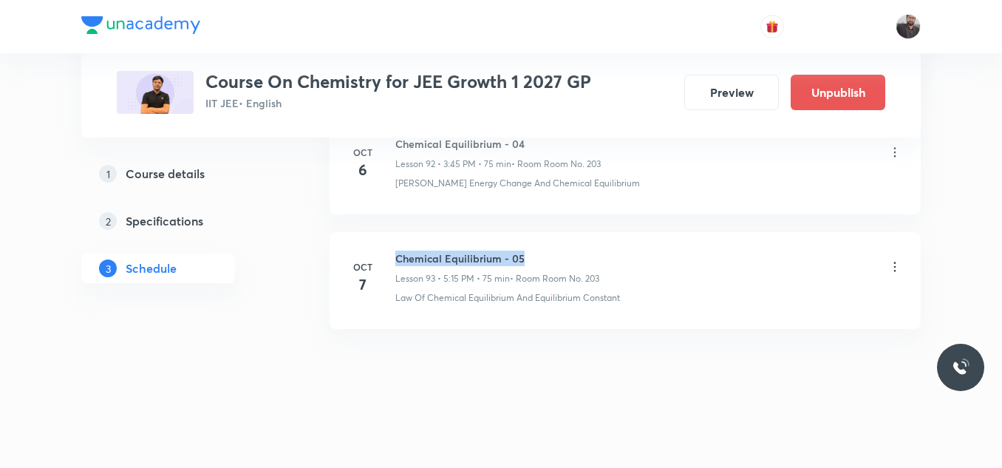
drag, startPoint x: 395, startPoint y: 253, endPoint x: 595, endPoint y: 228, distance: 201.1
copy h6 "Chemical Equilibrium - 05"
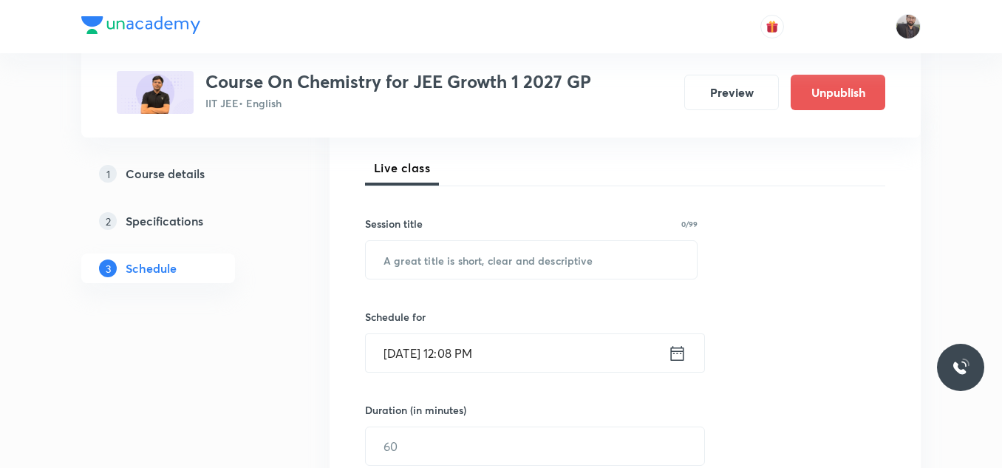
scroll to position [204, 0]
click at [591, 273] on input "text" at bounding box center [531, 259] width 331 height 38
paste input "Chemical Equilibrium - 05"
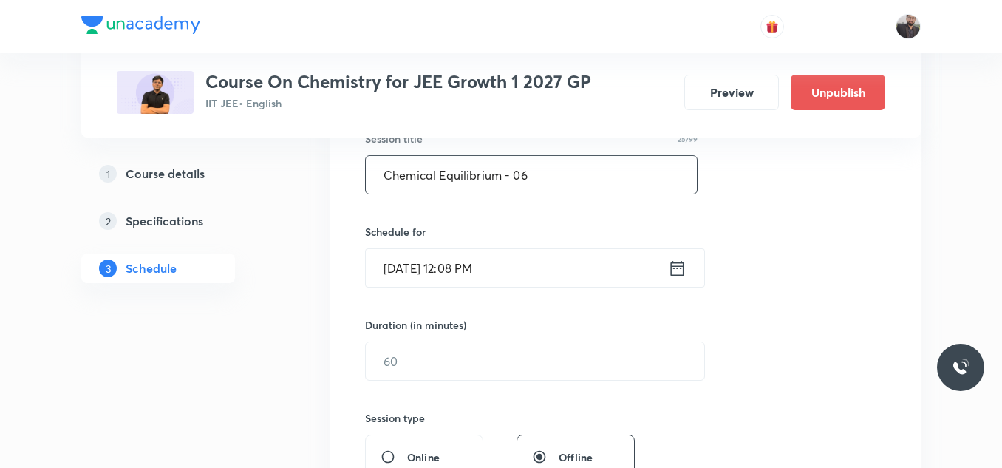
scroll to position [289, 0]
type input "Chemical Equilibrium - 06"
click at [591, 273] on input "[DATE] 12:08 PM" at bounding box center [517, 267] width 302 height 38
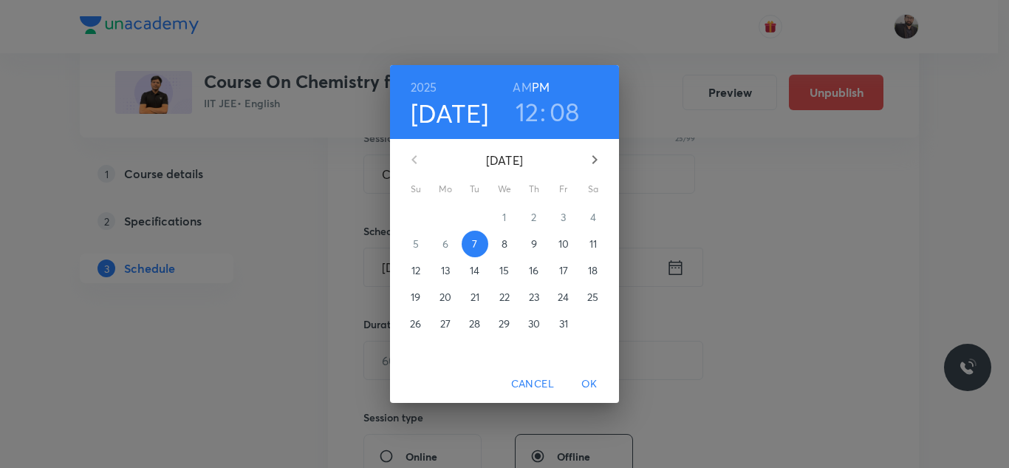
click at [496, 232] on div "8" at bounding box center [505, 243] width 30 height 27
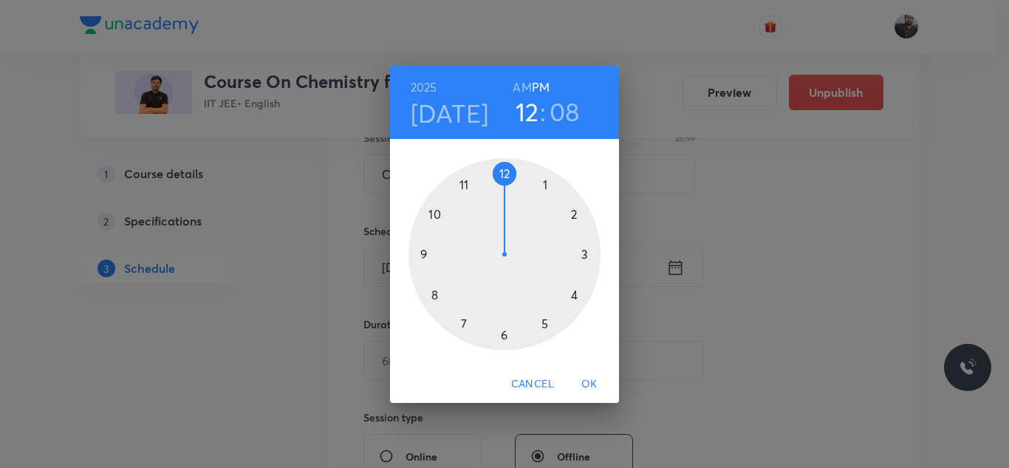
click at [587, 253] on div at bounding box center [505, 254] width 192 height 192
click at [424, 253] on div at bounding box center [505, 254] width 192 height 192
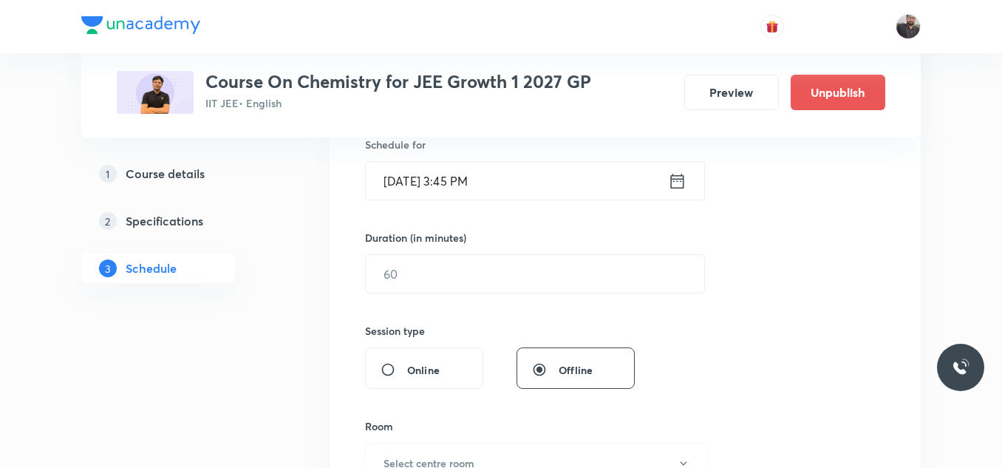
scroll to position [370, 0]
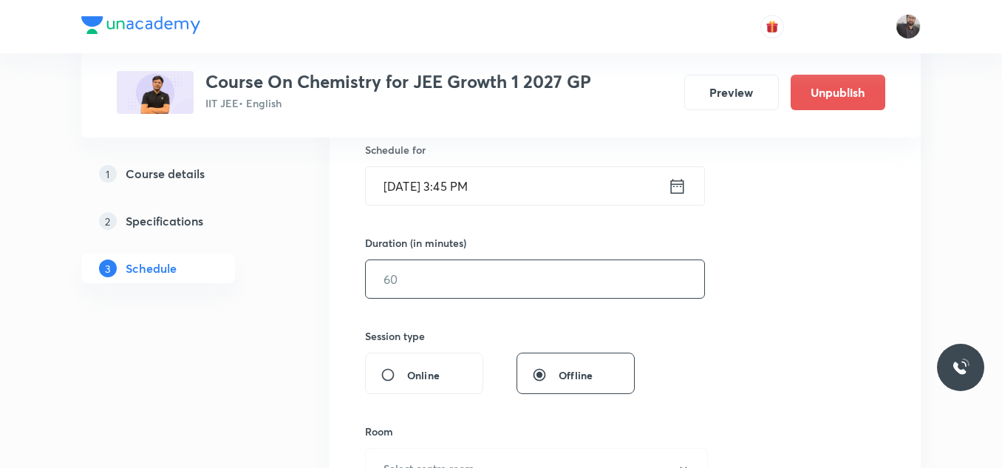
click at [434, 284] on input "text" at bounding box center [535, 279] width 338 height 38
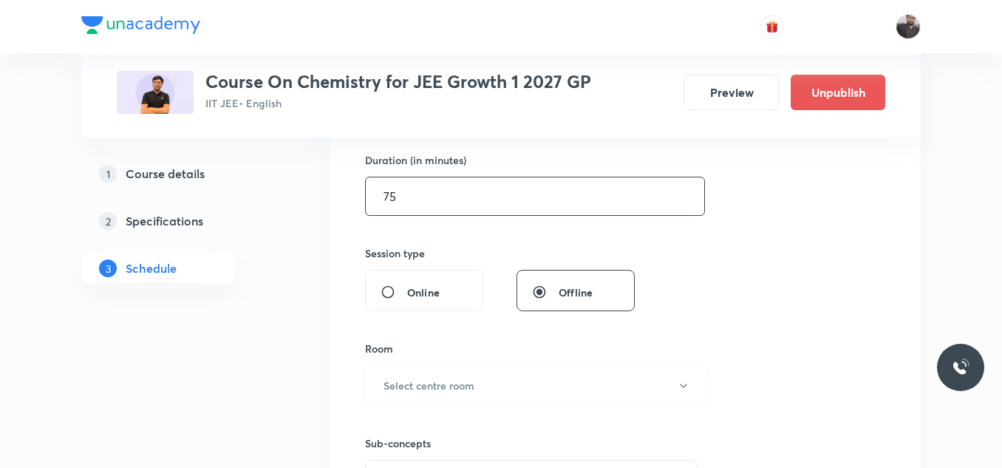
scroll to position [454, 0]
type input "75"
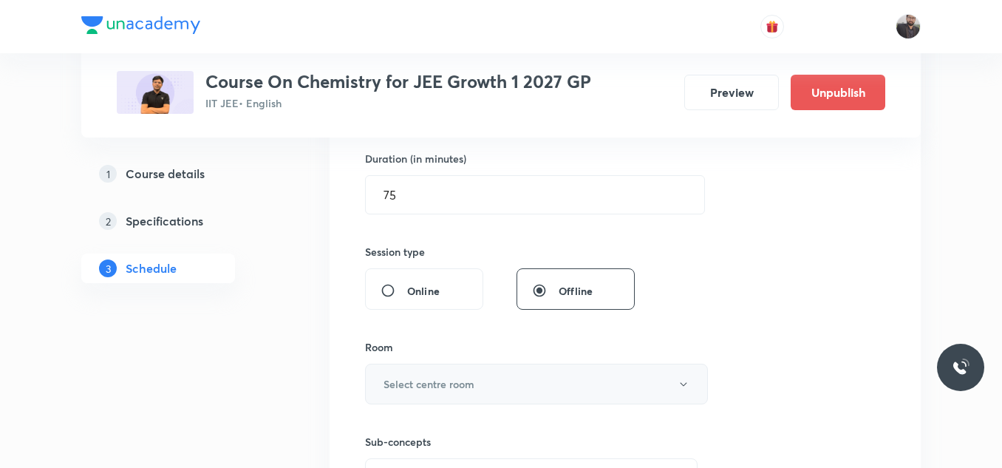
drag, startPoint x: 436, startPoint y: 392, endPoint x: 395, endPoint y: 391, distance: 40.6
click at [395, 391] on h6 "Select centre room" at bounding box center [428, 384] width 91 height 16
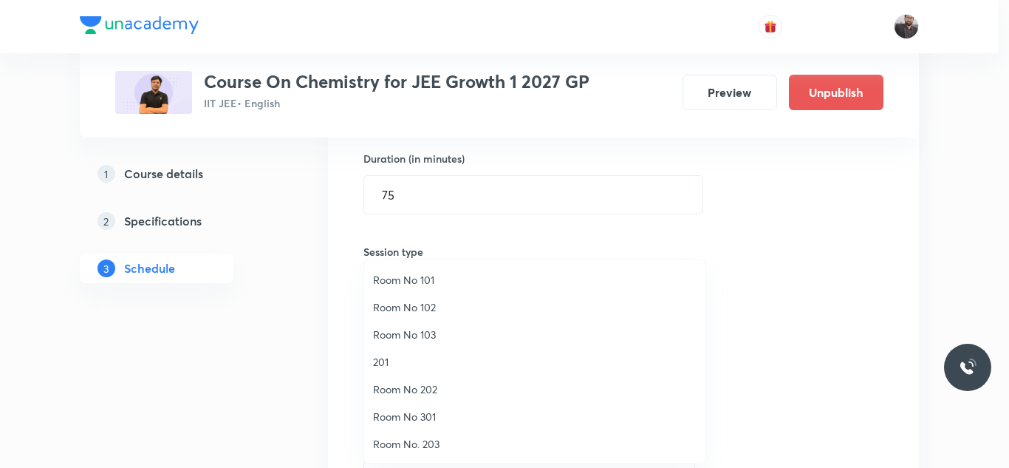
click at [438, 441] on span "Room No. 203" at bounding box center [535, 444] width 324 height 16
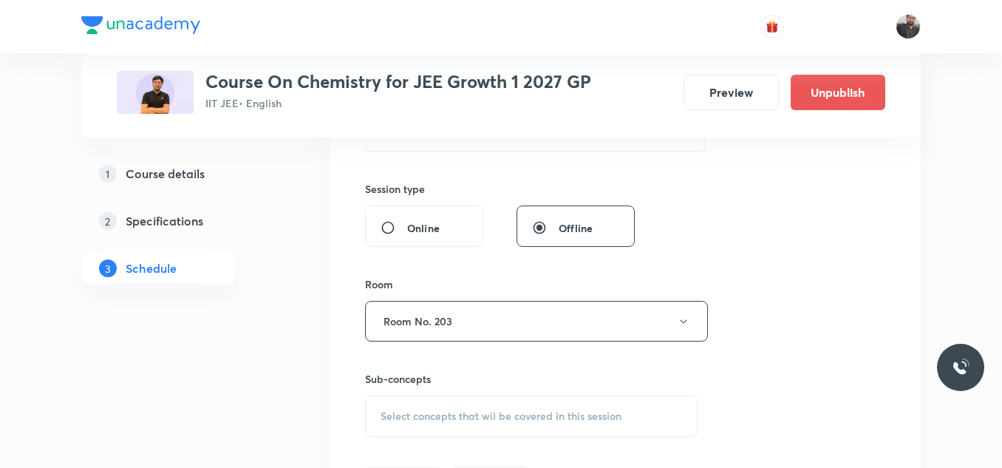
scroll to position [530, 0]
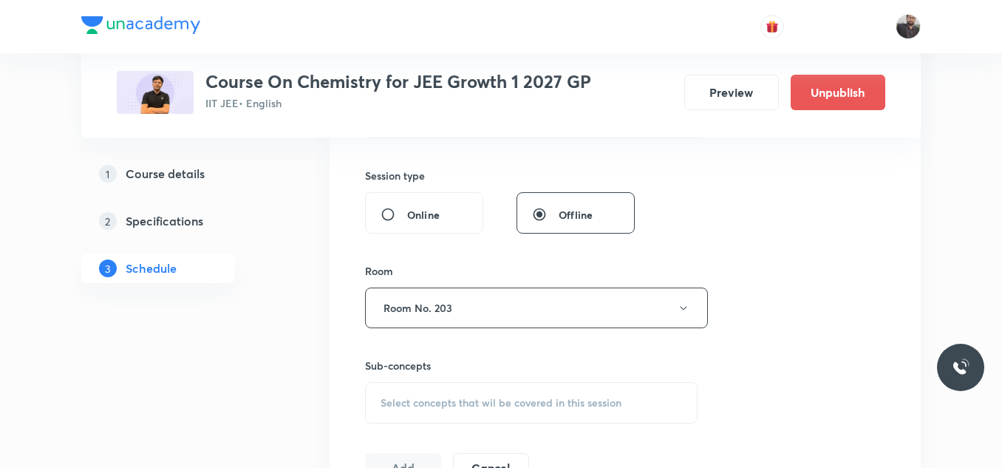
click at [440, 413] on div "Select concepts that wil be covered in this session" at bounding box center [531, 402] width 332 height 41
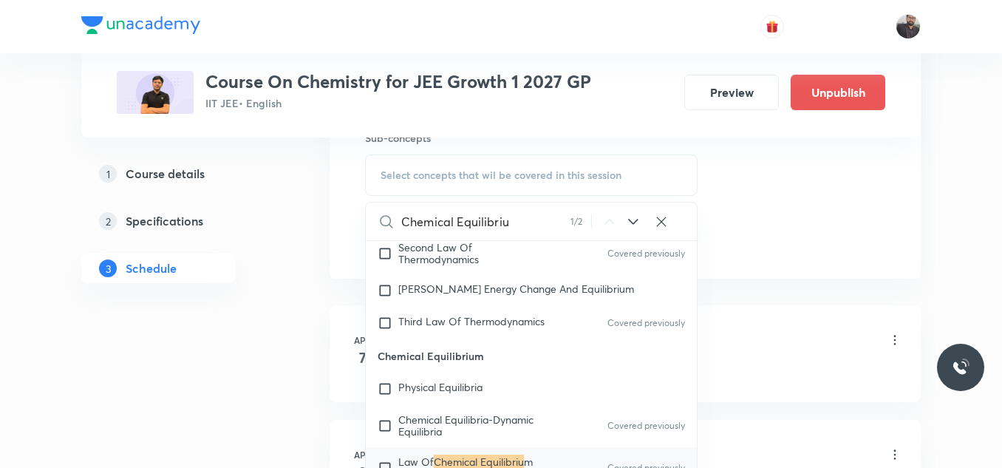
scroll to position [3186, 0]
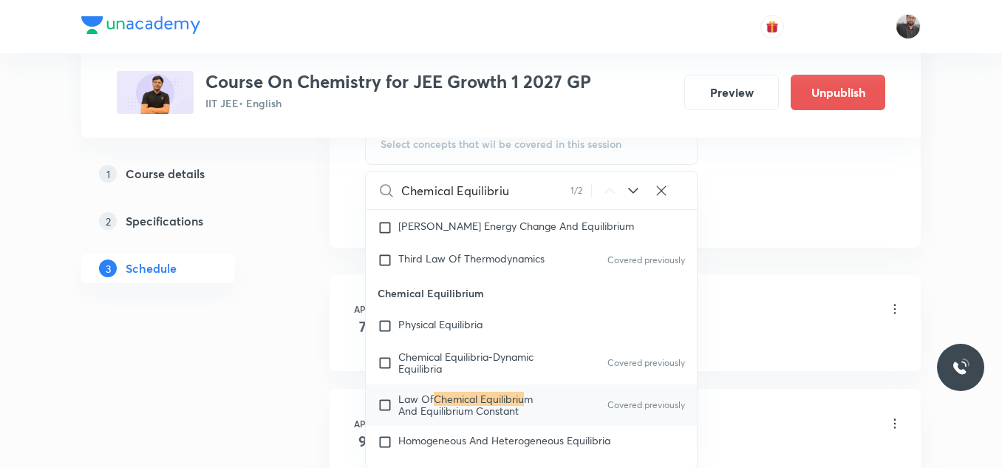
type input "Chemical Equilibriu"
click at [440, 413] on span "m And Equilibrium Constant" at bounding box center [465, 405] width 134 height 26
checkbox input "true"
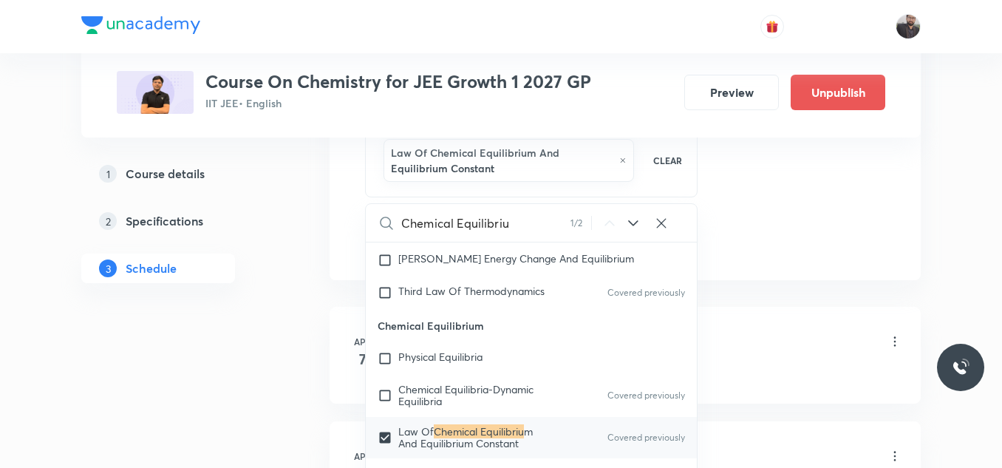
click at [791, 317] on li "Apr 7 Orientation Lesson 1 • 3:50 PM • 65 min • Room Room No 202 Basic Concepts" at bounding box center [624, 355] width 591 height 97
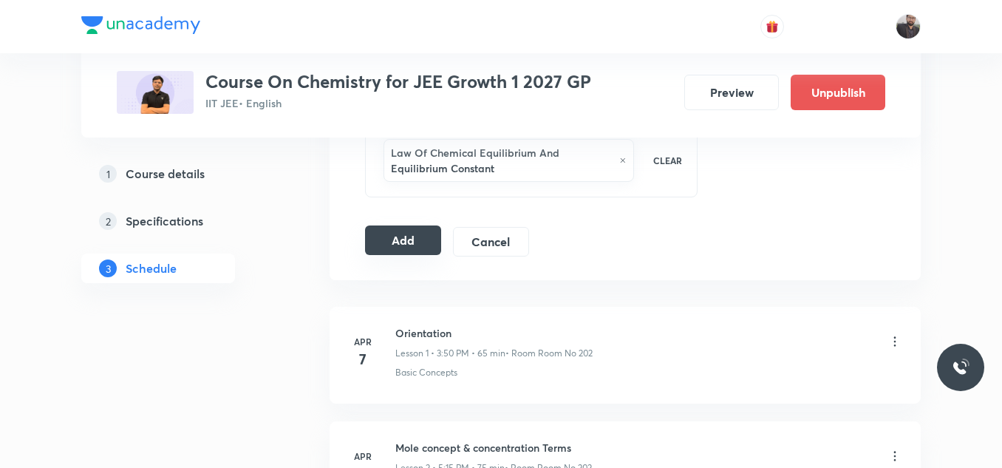
click at [418, 243] on button "Add" at bounding box center [403, 240] width 76 height 30
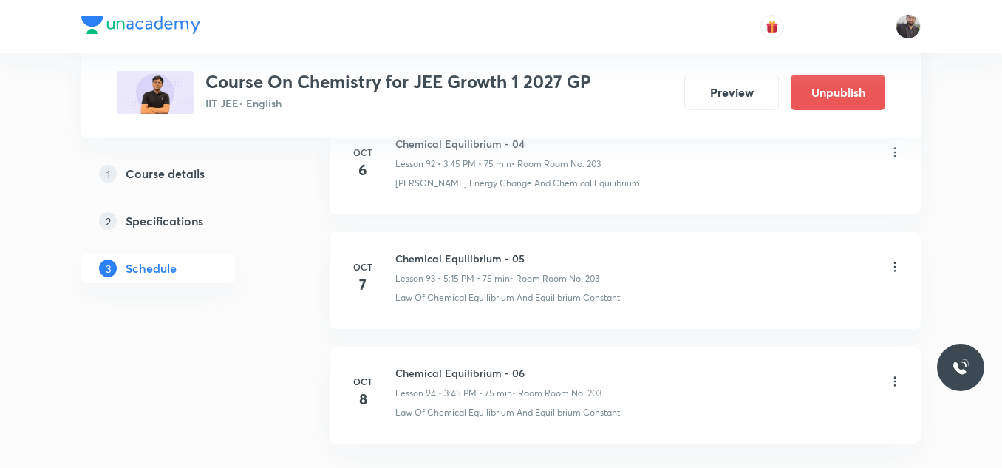
scroll to position [10858, 0]
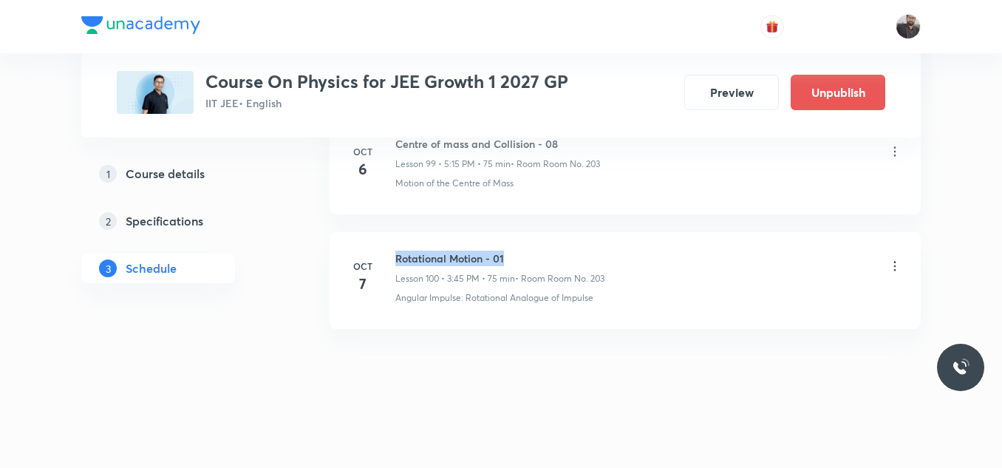
drag, startPoint x: 396, startPoint y: 254, endPoint x: 574, endPoint y: 245, distance: 178.3
click at [574, 245] on li "[DATE] Rotational Motion - 01 Lesson 100 • 3:45 PM • 75 min • Room Room No. 203…" at bounding box center [624, 280] width 591 height 97
copy h6 "Rotational Motion - 01"
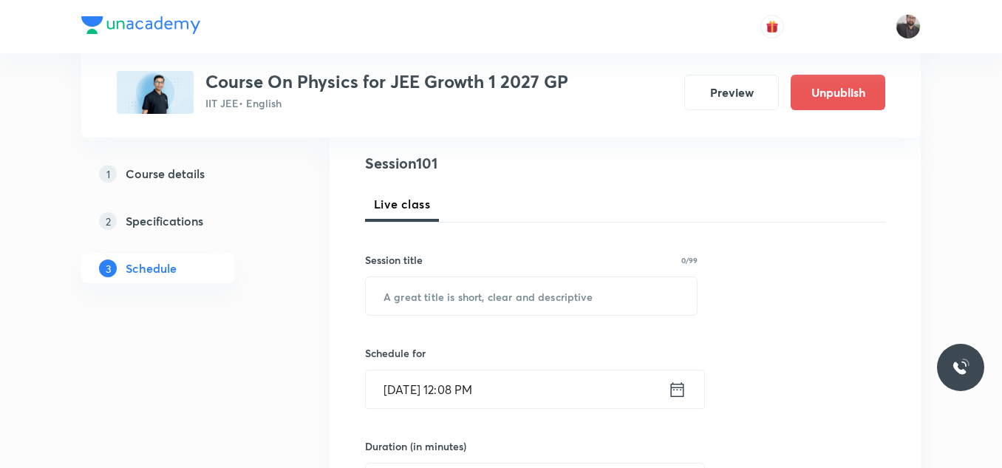
scroll to position [169, 0]
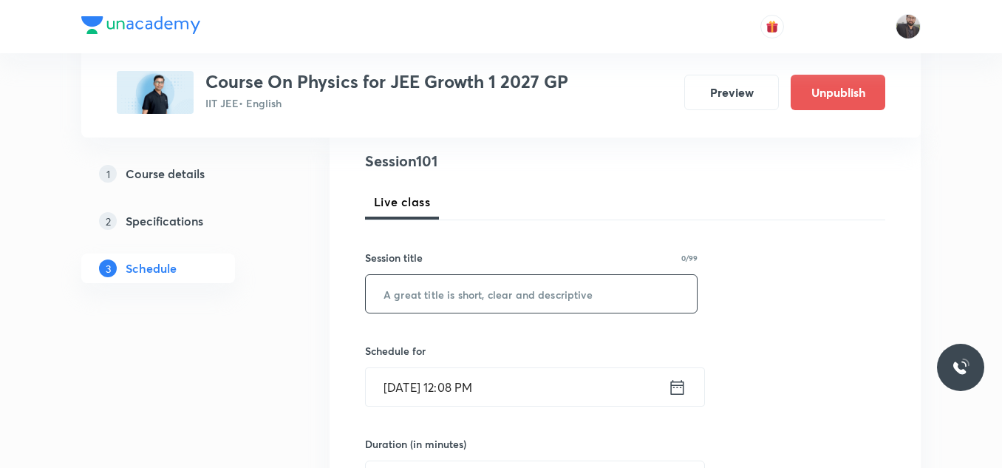
click at [577, 278] on input "text" at bounding box center [531, 294] width 331 height 38
paste input "Rotational Motion - 01"
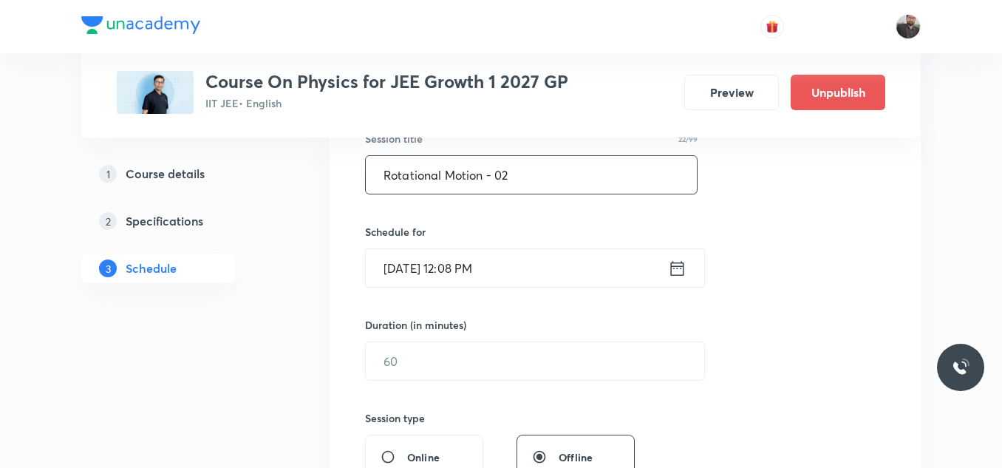
type input "Rotational Motion - 02"
click at [577, 278] on input "[DATE] 12:08 PM" at bounding box center [517, 268] width 302 height 38
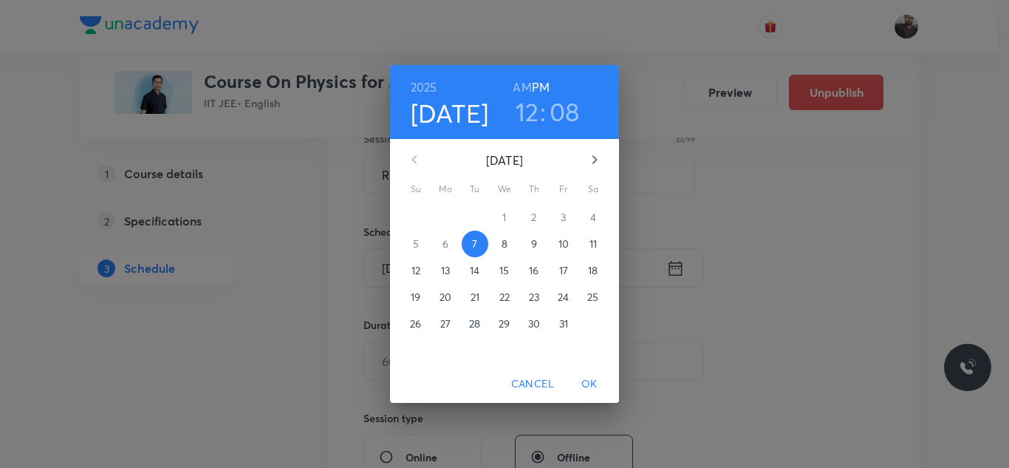
click at [509, 250] on span "8" at bounding box center [504, 243] width 27 height 15
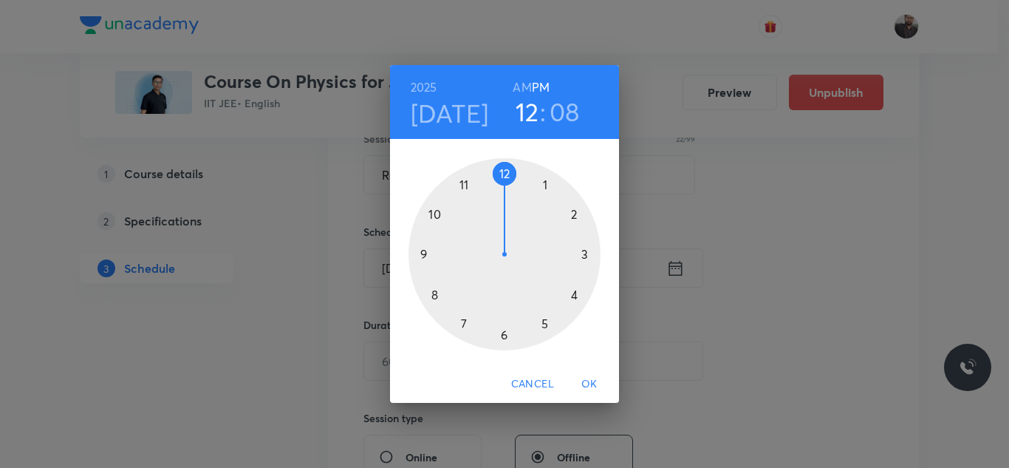
click at [547, 327] on div at bounding box center [505, 254] width 192 height 192
click at [595, 253] on div at bounding box center [505, 254] width 192 height 192
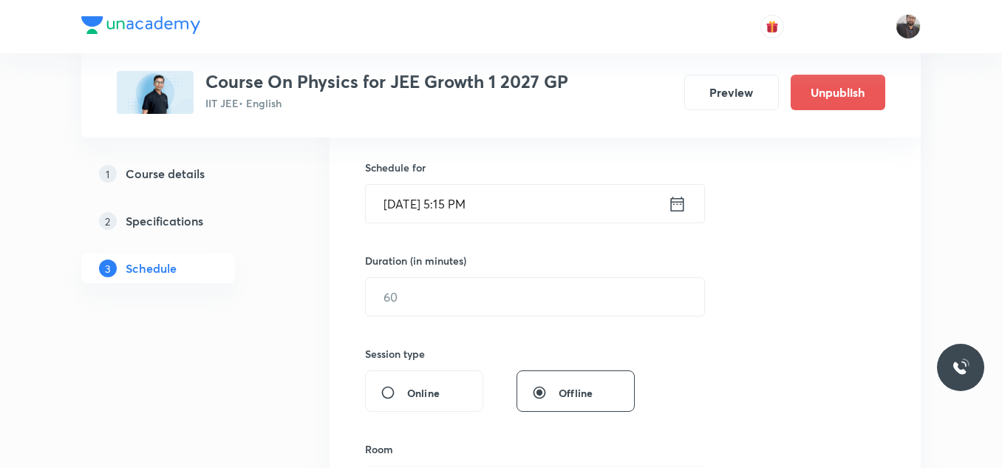
scroll to position [353, 0]
click at [593, 289] on input "text" at bounding box center [535, 296] width 338 height 38
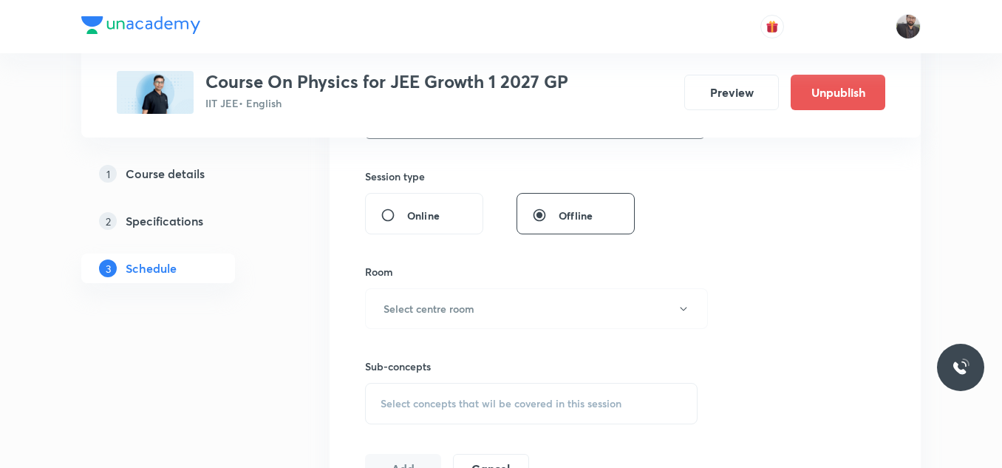
scroll to position [535, 0]
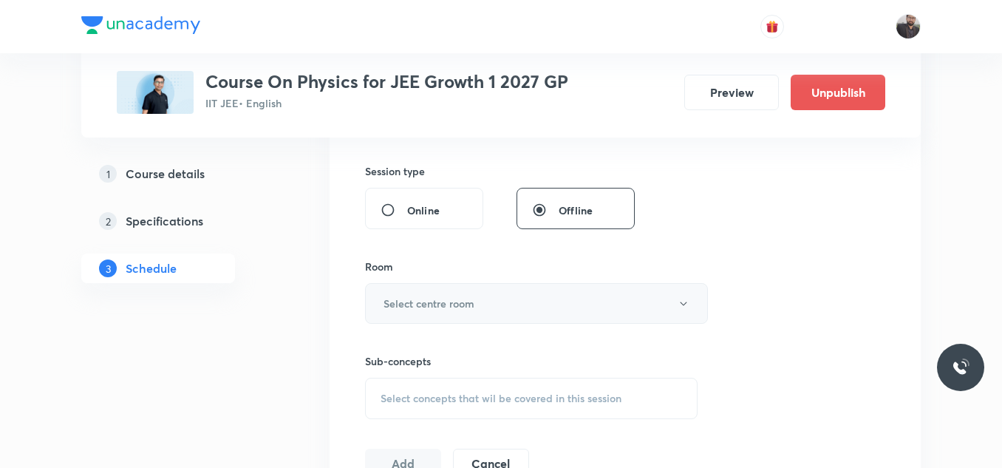
type input "75"
click at [575, 307] on button "Select centre room" at bounding box center [536, 303] width 343 height 41
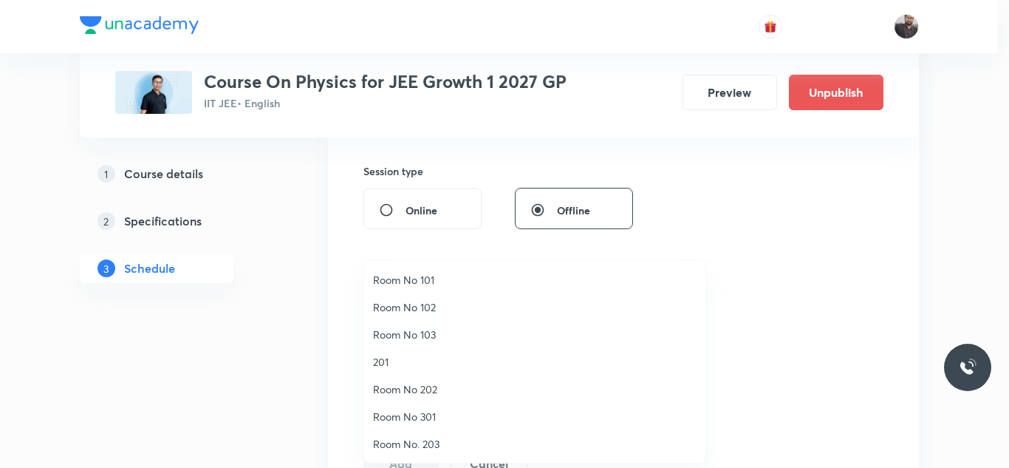
click at [431, 439] on span "Room No. 203" at bounding box center [535, 444] width 324 height 16
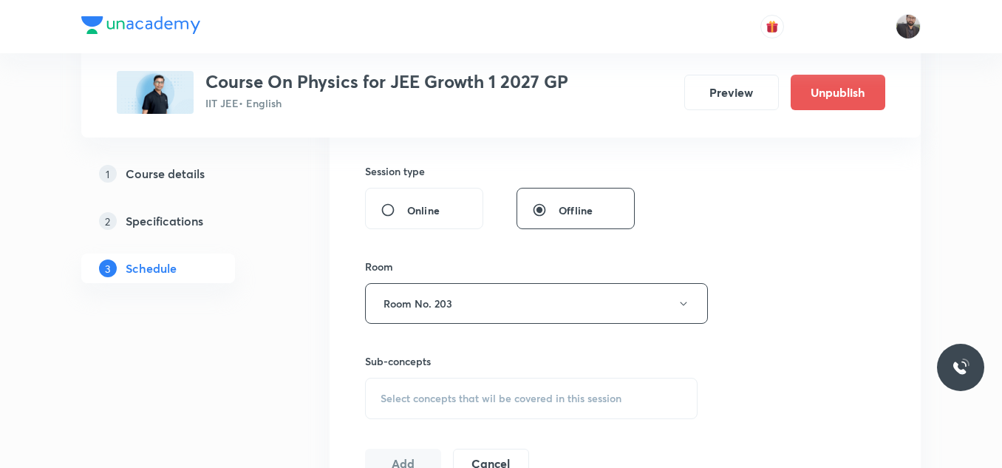
click at [441, 403] on span "Select concepts that wil be covered in this session" at bounding box center [500, 398] width 241 height 12
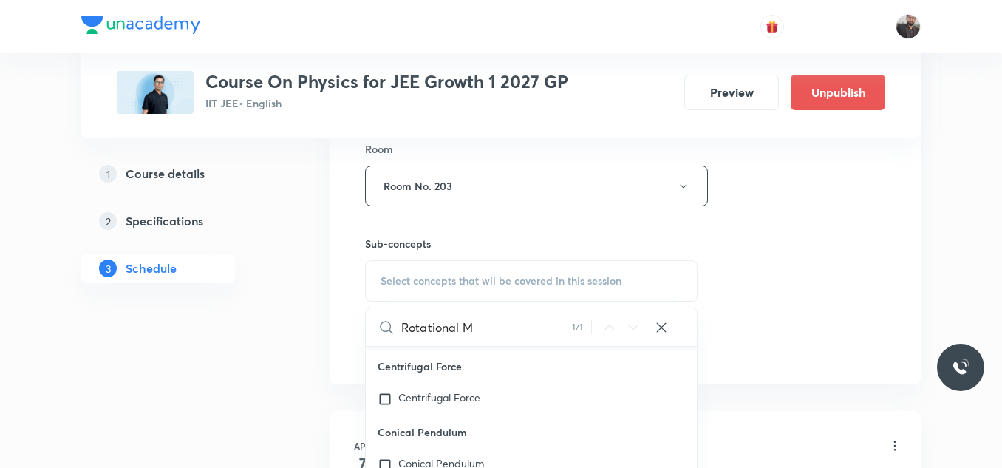
scroll to position [37891, 0]
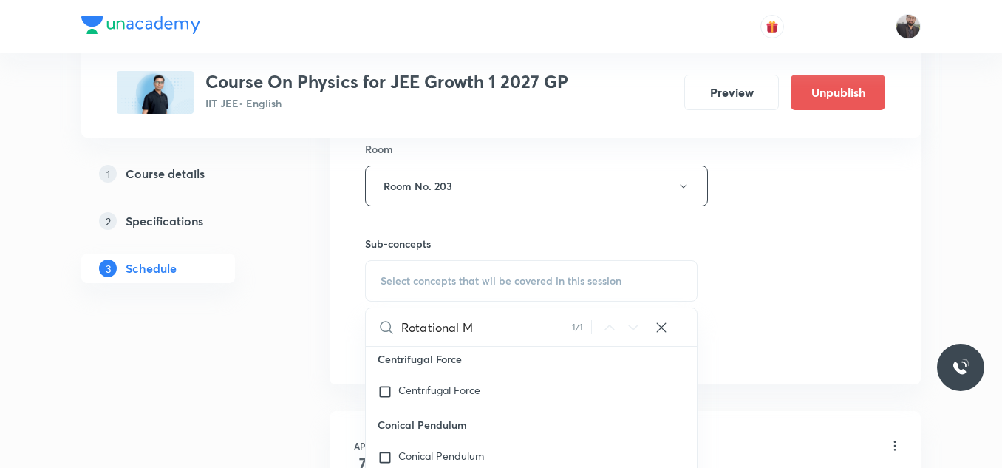
type input "Rotational M"
click at [487, 342] on div "Rotational M otion" at bounding box center [531, 326] width 331 height 33
checkbox input "true"
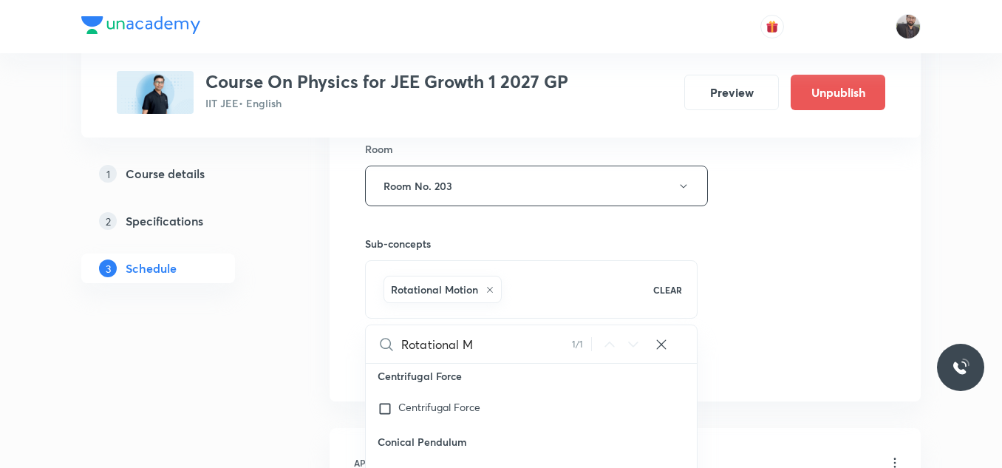
click at [796, 287] on div "Session 101 Live class Session title 22/99 Rotational Motion - 02 ​ Schedule fo…" at bounding box center [625, 22] width 520 height 711
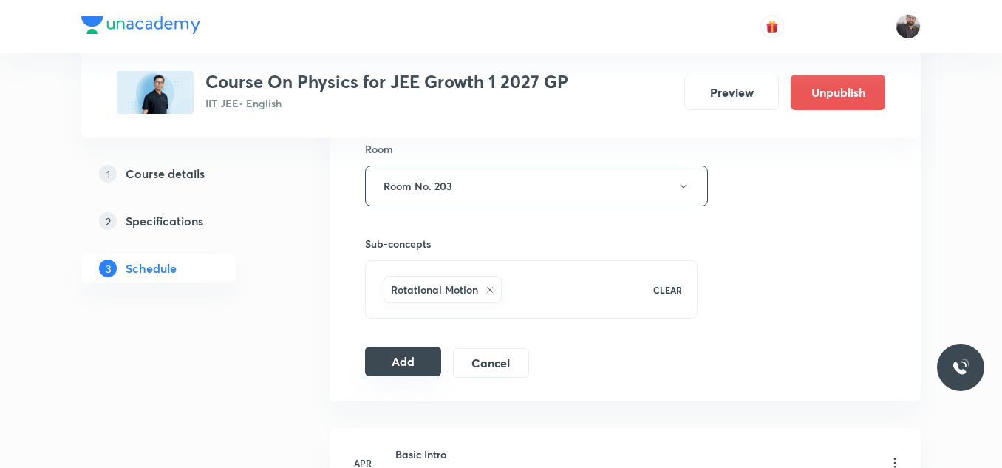
click at [410, 373] on button "Add" at bounding box center [403, 361] width 76 height 30
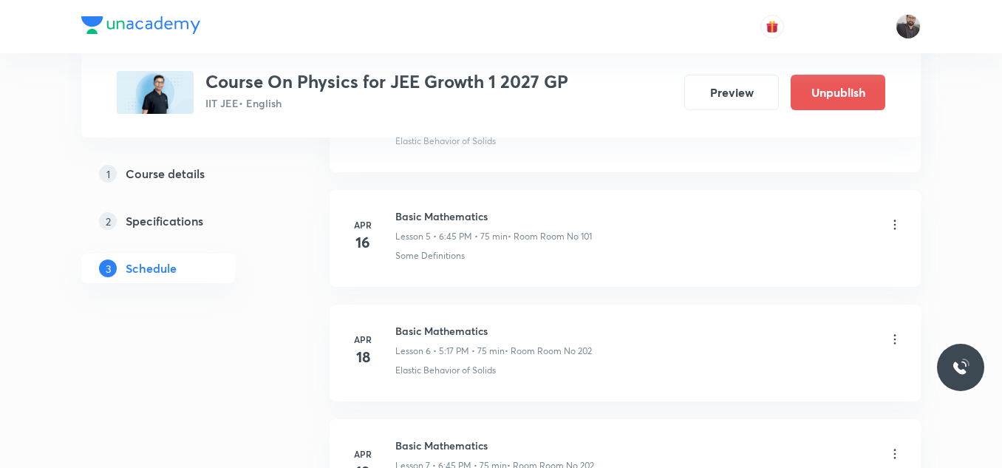
scroll to position [11619, 0]
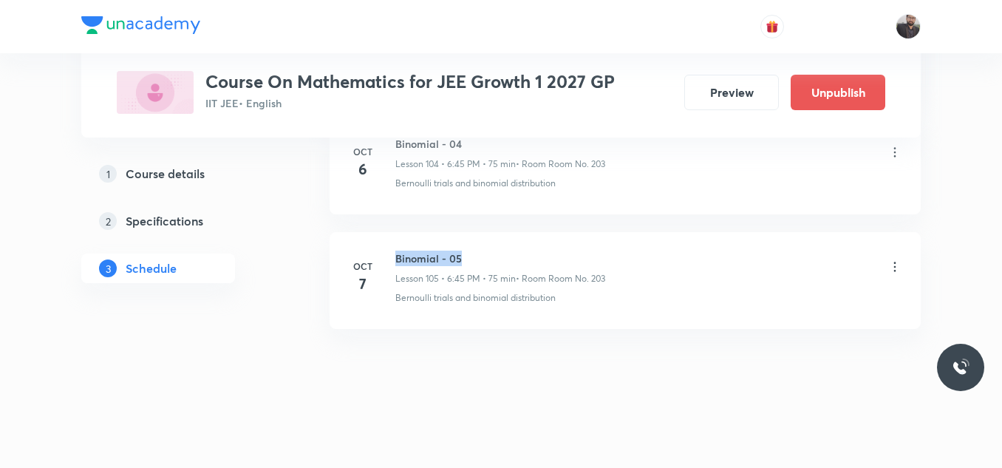
drag, startPoint x: 390, startPoint y: 250, endPoint x: 468, endPoint y: 252, distance: 77.6
click at [468, 252] on div "[DATE] Binomial - 05 Lesson 105 • 6:45 PM • 75 min • Room Room No. 203 Bernoull…" at bounding box center [625, 277] width 554 height 54
copy h6 "Binomial - 05"
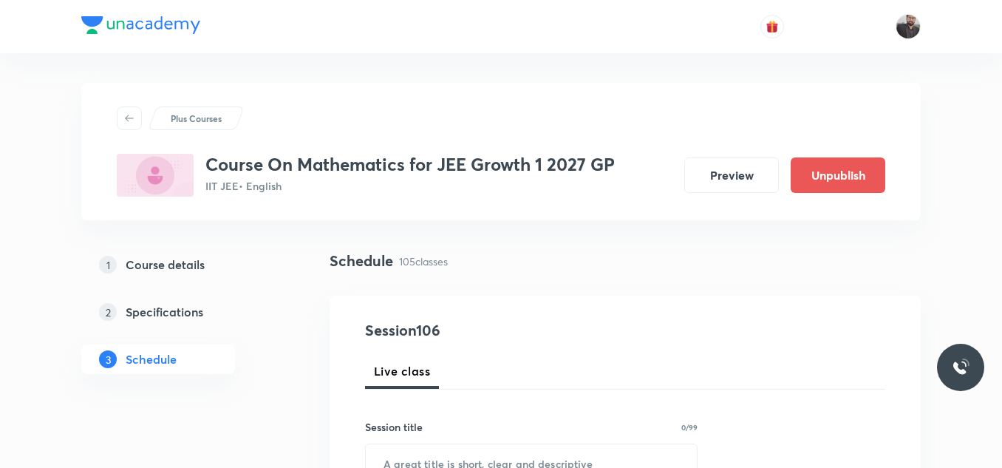
scroll to position [143, 0]
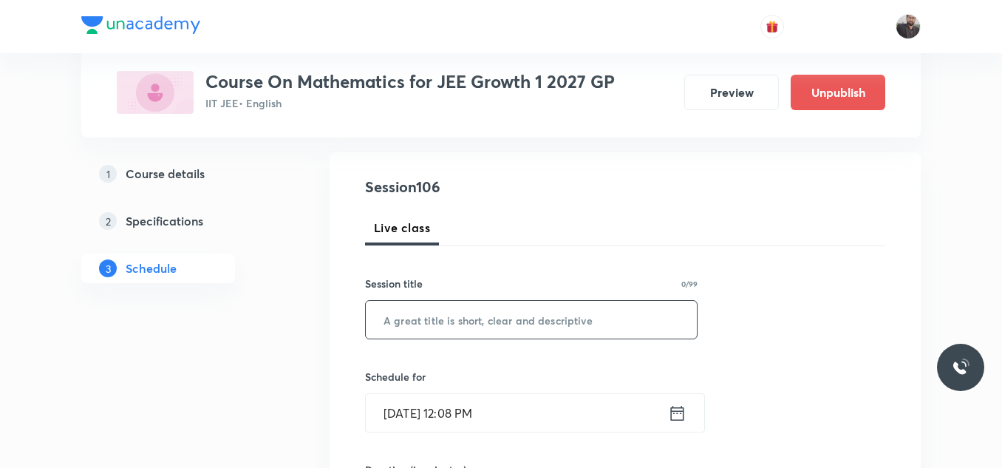
click at [477, 330] on input "text" at bounding box center [531, 320] width 331 height 38
paste input "Binomial - 05"
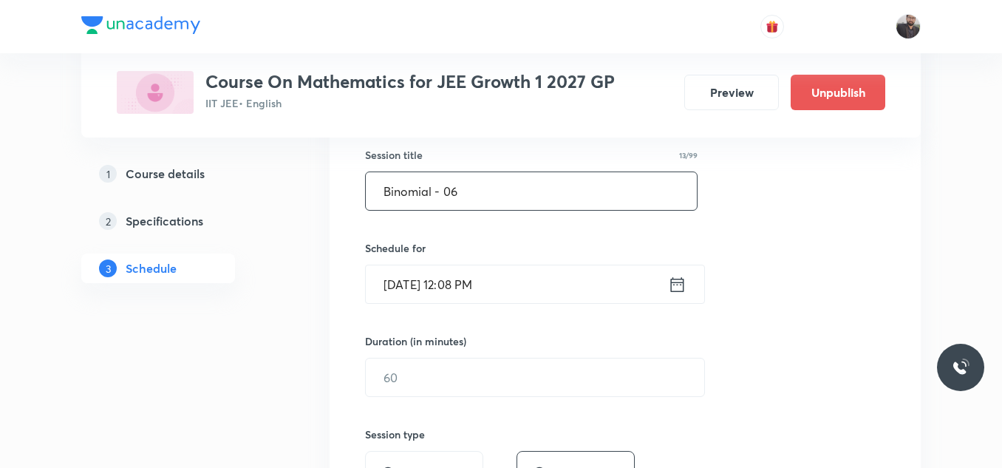
scroll to position [273, 0]
type input "Binomial - 06"
click at [556, 296] on input "[DATE] 12:08 PM" at bounding box center [517, 283] width 302 height 38
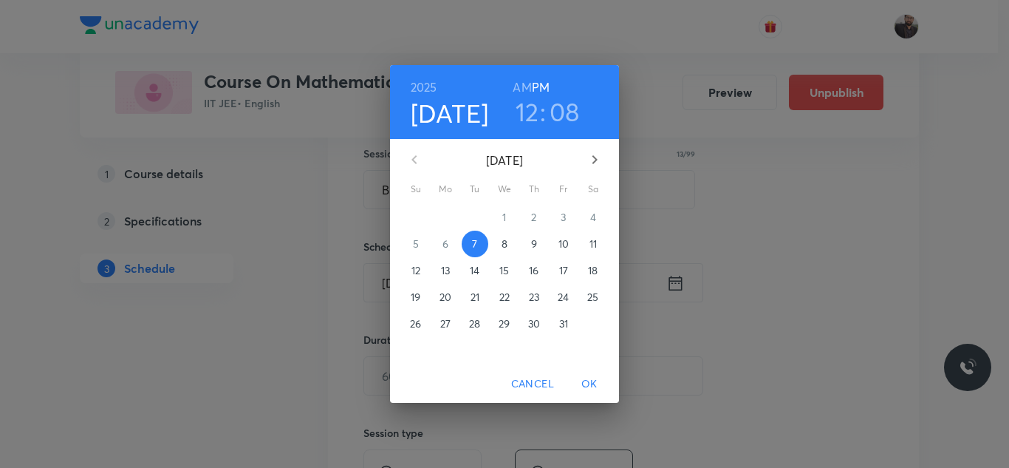
click at [507, 245] on p "8" at bounding box center [505, 243] width 6 height 15
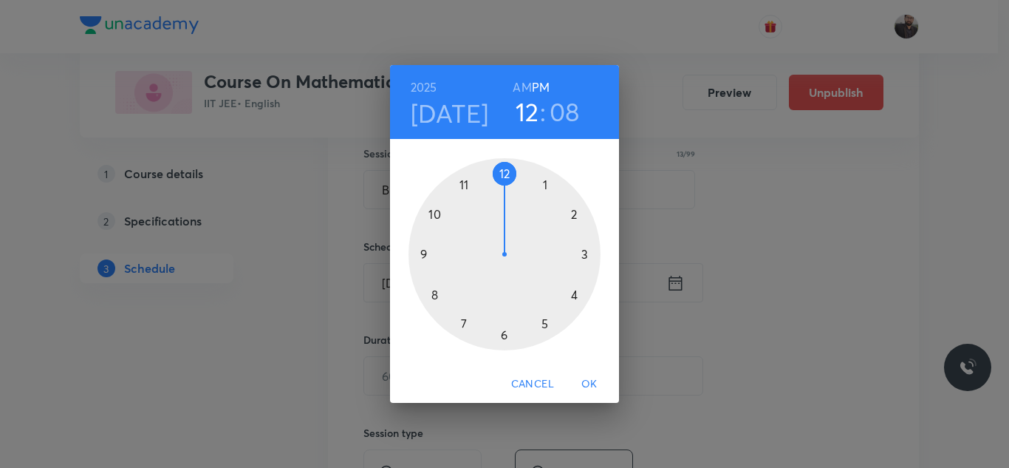
click at [505, 341] on div at bounding box center [505, 254] width 192 height 192
click at [425, 253] on div at bounding box center [505, 254] width 192 height 192
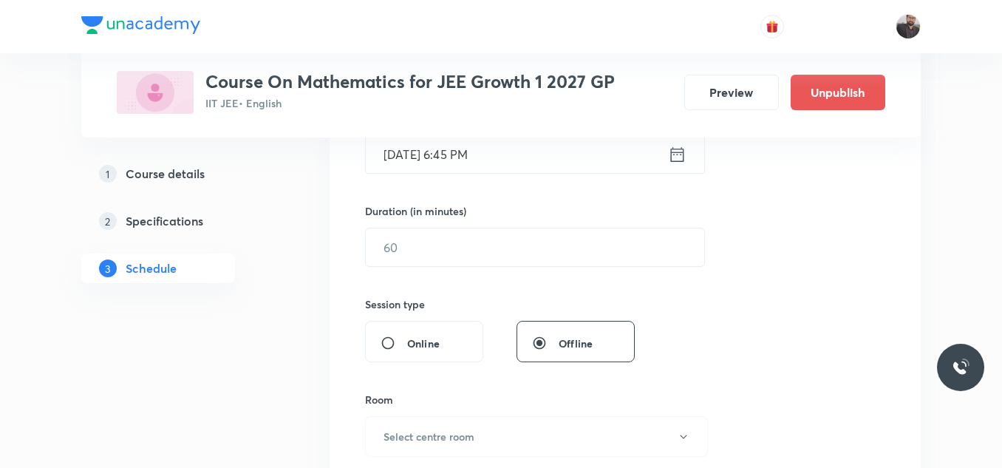
scroll to position [403, 0]
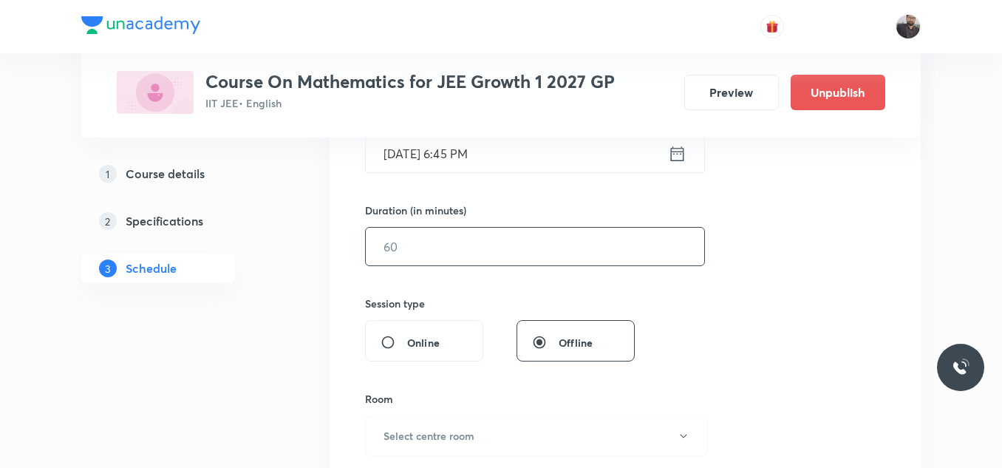
click at [425, 253] on input "text" at bounding box center [535, 247] width 338 height 38
type input "8"
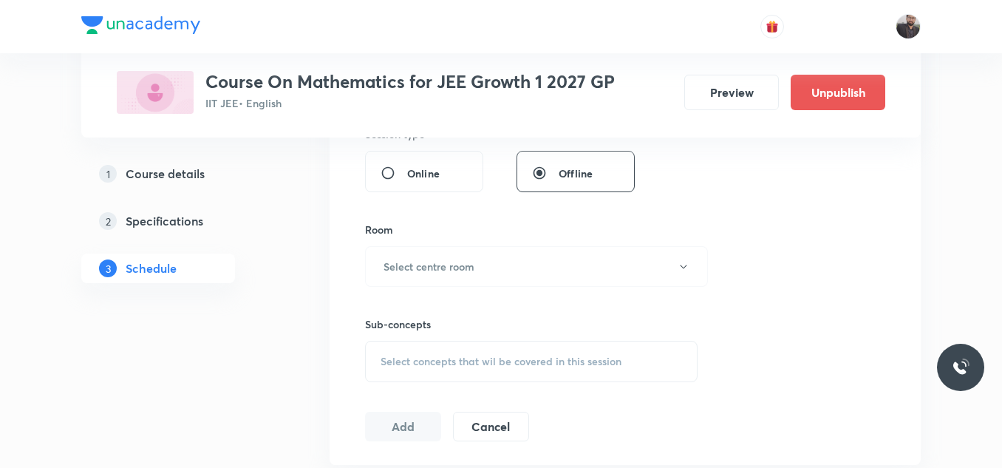
scroll to position [581, 0]
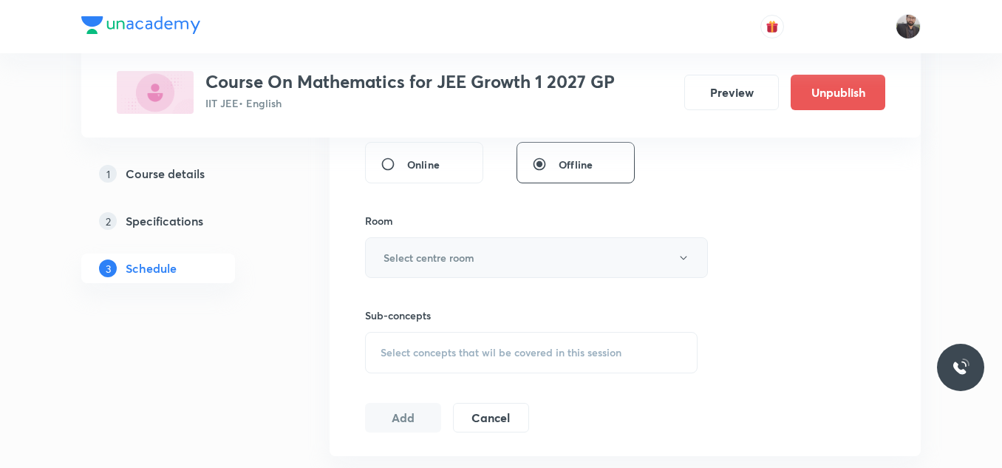
type input "75"
click at [429, 259] on h6 "Select centre room" at bounding box center [428, 258] width 91 height 16
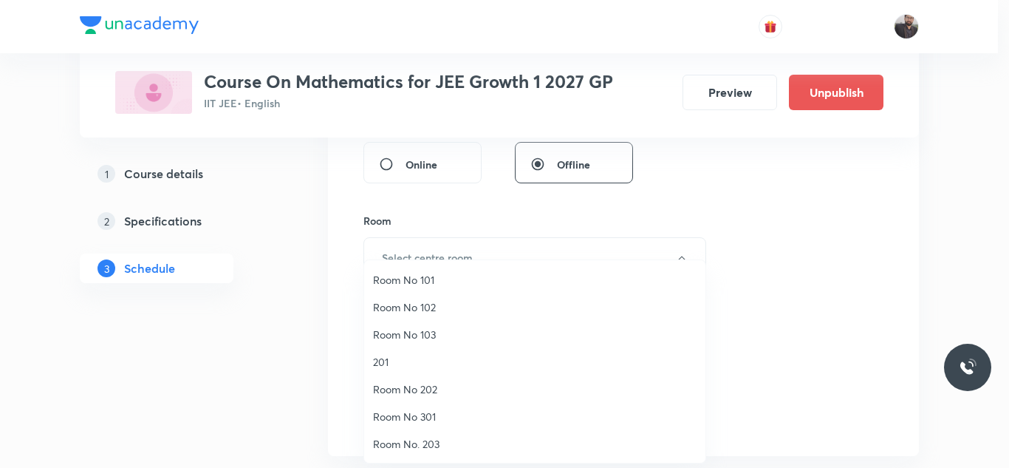
click at [425, 443] on span "Room No. 203" at bounding box center [535, 444] width 324 height 16
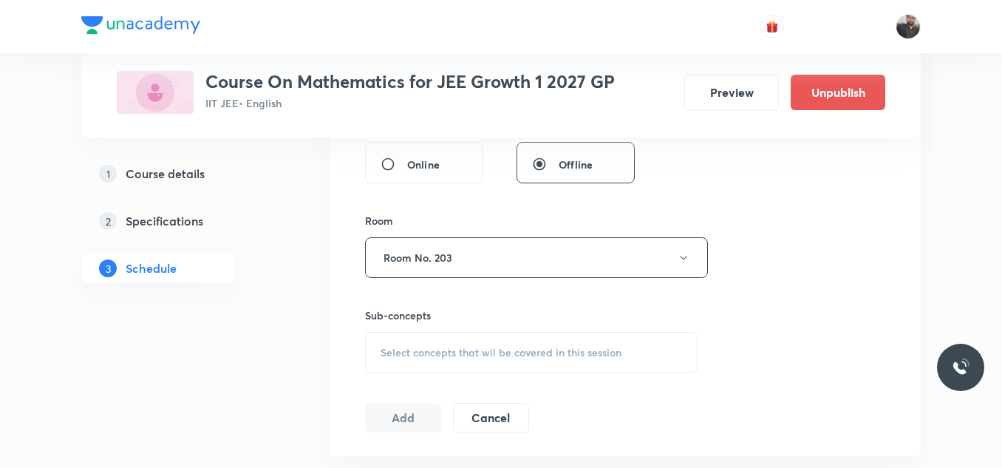
click at [454, 346] on span "Select concepts that wil be covered in this session" at bounding box center [500, 352] width 241 height 12
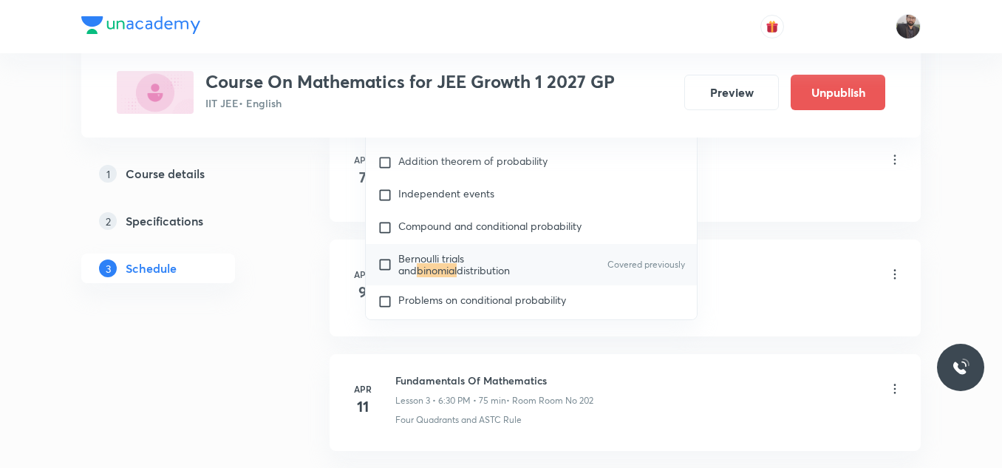
scroll to position [939, 0]
type input "Binomial"
click at [468, 264] on p "Bernoulli trials and binomial distribution" at bounding box center [472, 264] width 149 height 24
checkbox input "true"
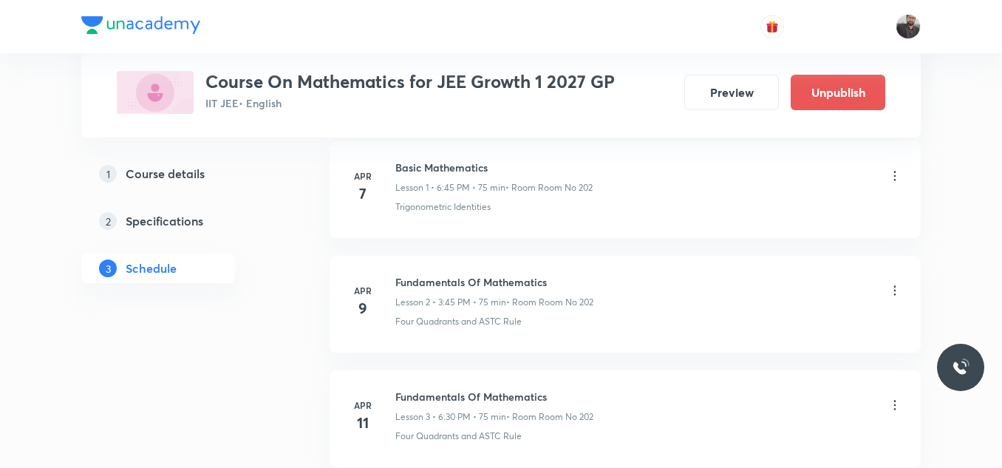
scroll to position [881, 0]
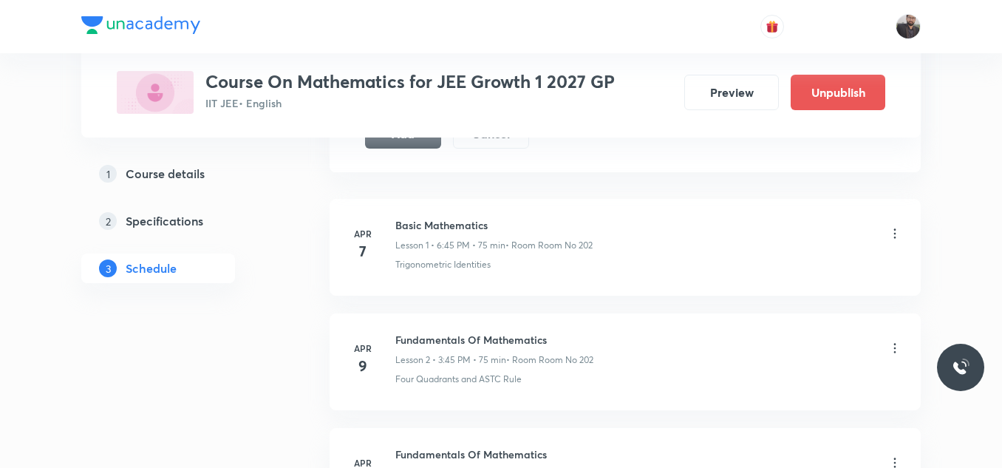
click at [417, 137] on button "Add" at bounding box center [403, 132] width 76 height 30
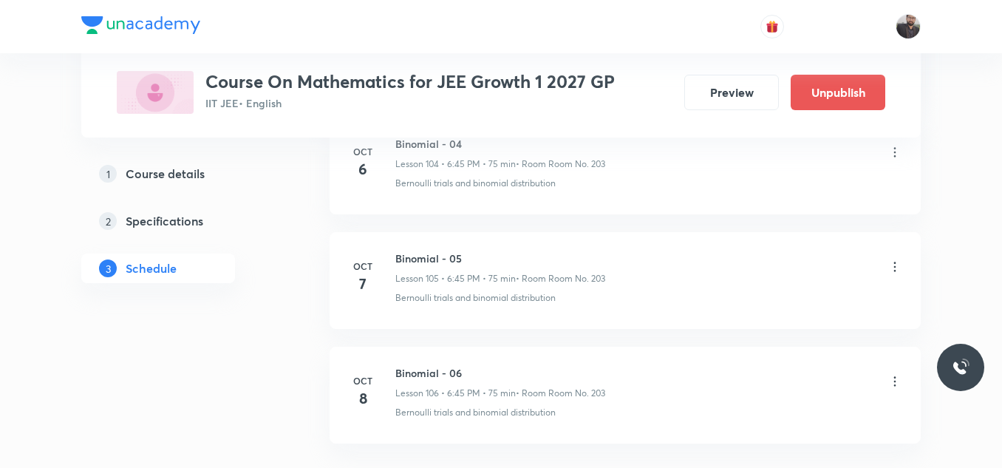
scroll to position [12178, 0]
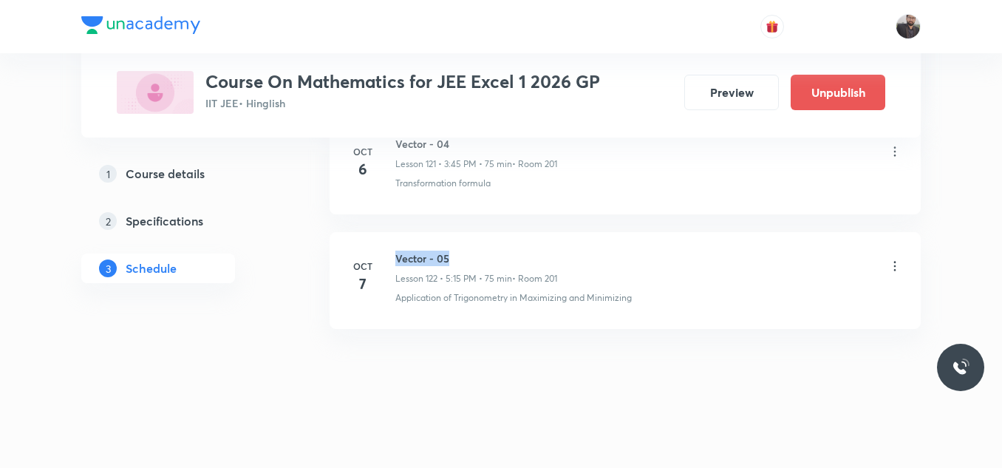
drag, startPoint x: 397, startPoint y: 250, endPoint x: 491, endPoint y: 252, distance: 93.8
click at [491, 252] on h6 "Vector - 05" at bounding box center [476, 258] width 162 height 16
copy h6 "Vector - 05"
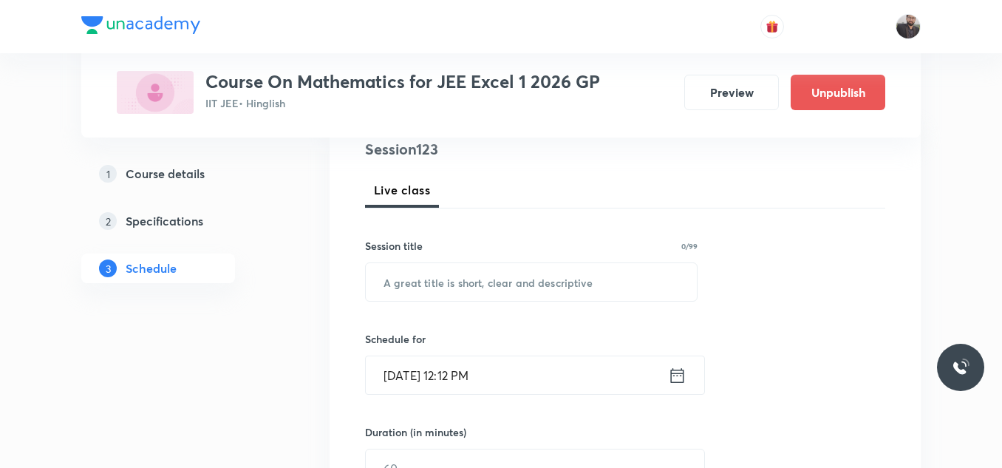
scroll to position [196, 0]
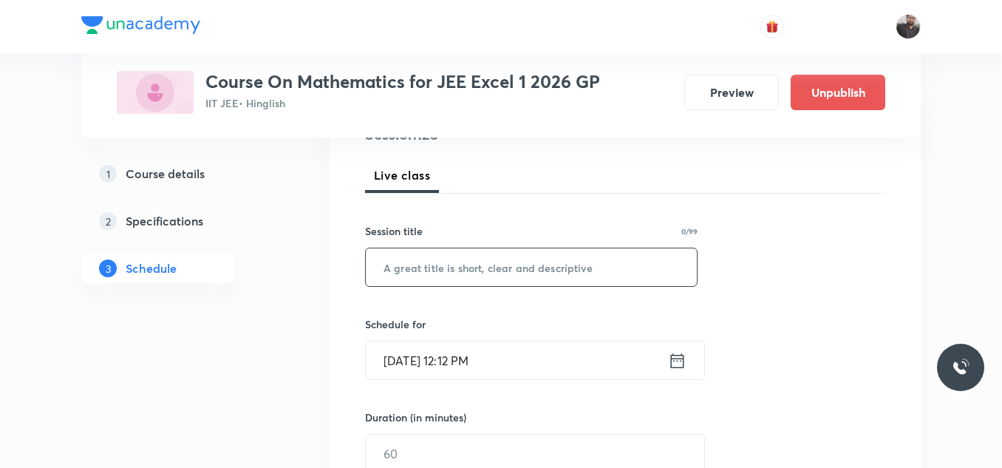
click at [499, 284] on input "text" at bounding box center [531, 267] width 331 height 38
paste input "Vector - 05"
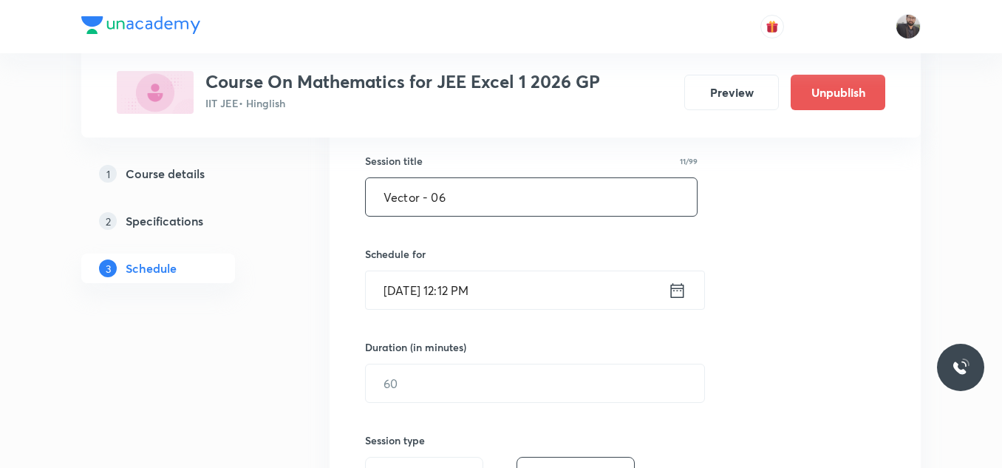
scroll to position [265, 0]
type input "Vector - 06"
click at [505, 304] on input "[DATE] 12:12 PM" at bounding box center [517, 291] width 302 height 38
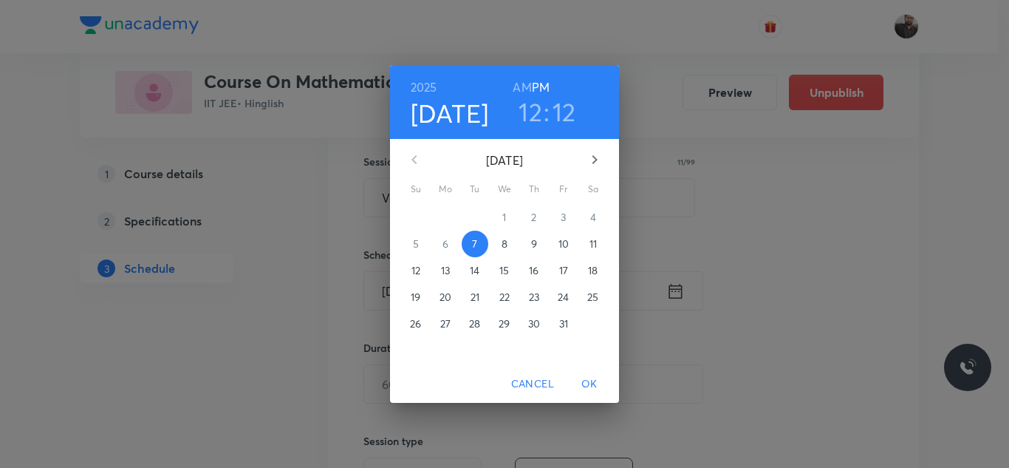
click at [505, 244] on p "8" at bounding box center [505, 243] width 6 height 15
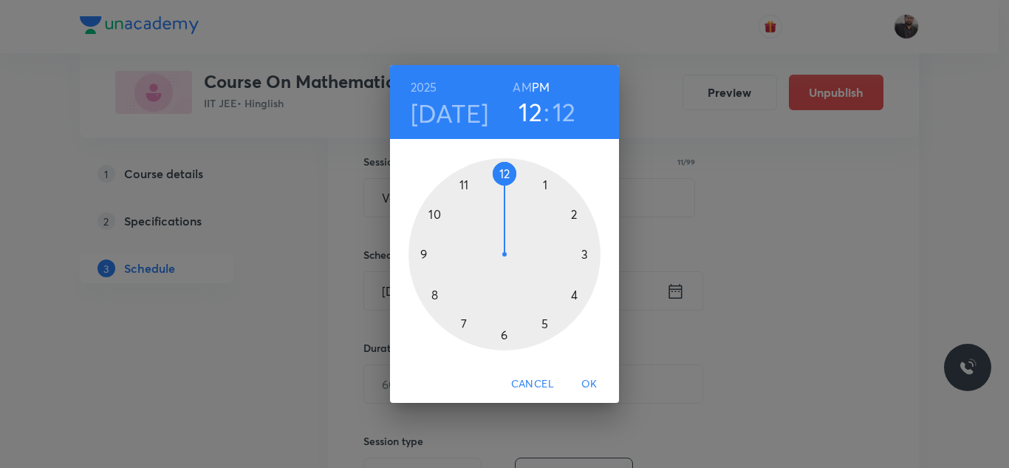
click at [587, 253] on div at bounding box center [505, 254] width 192 height 192
click at [422, 256] on div at bounding box center [505, 254] width 192 height 192
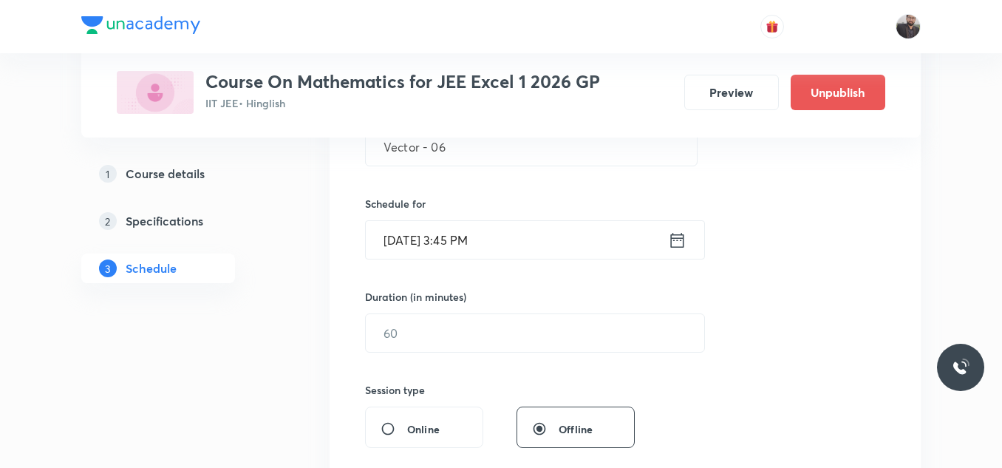
scroll to position [332, 0]
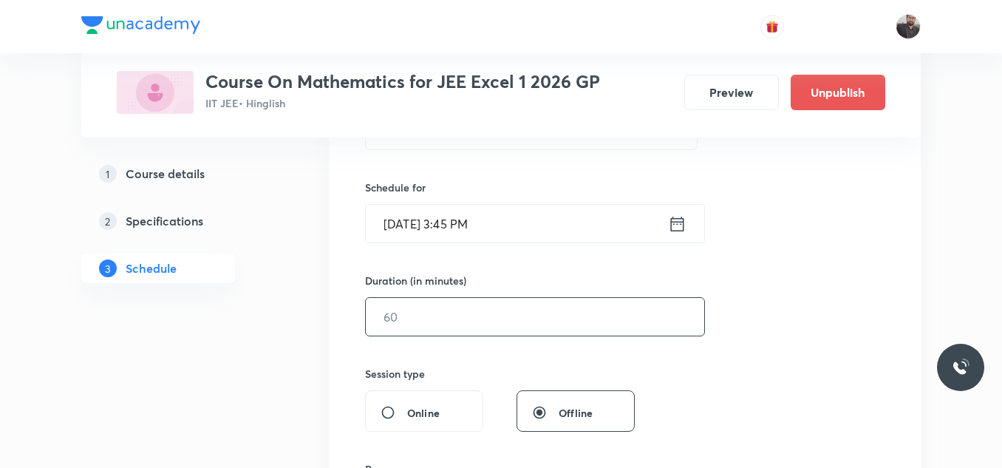
click at [428, 308] on input "text" at bounding box center [535, 317] width 338 height 38
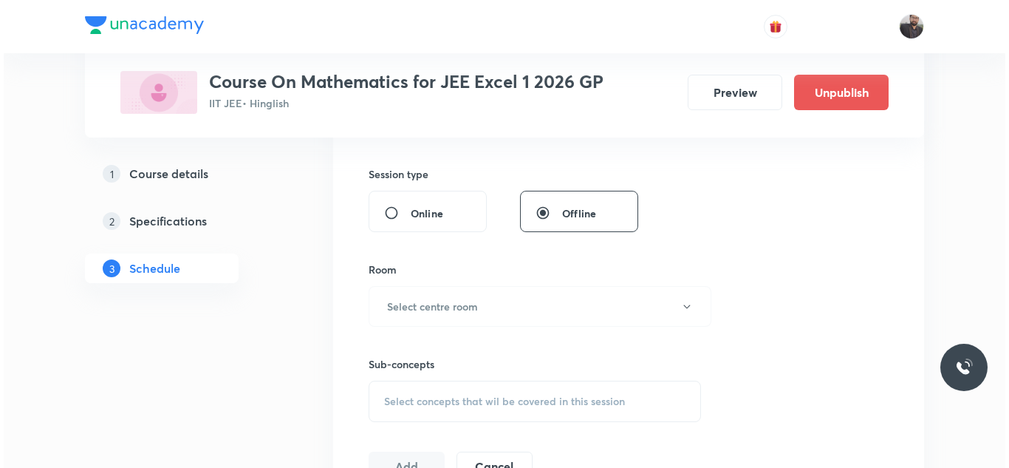
scroll to position [533, 0]
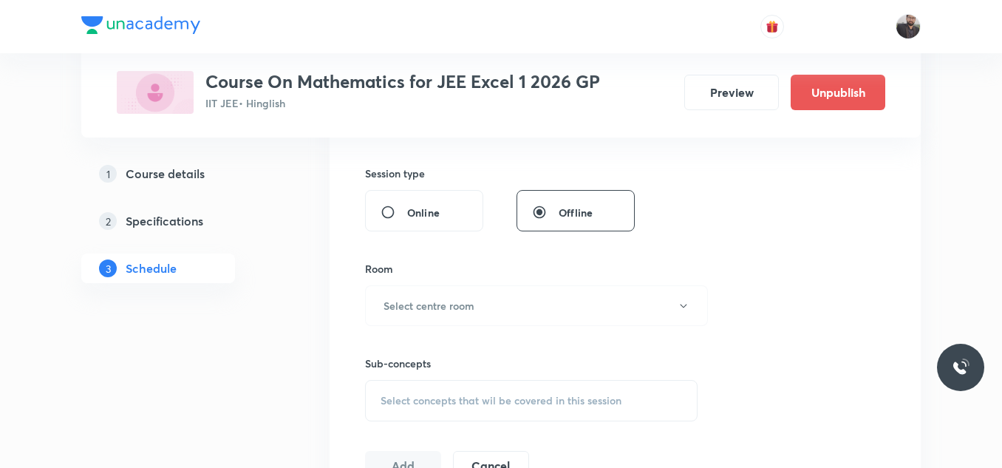
type input "75"
click at [428, 308] on h6 "Select centre room" at bounding box center [428, 306] width 91 height 16
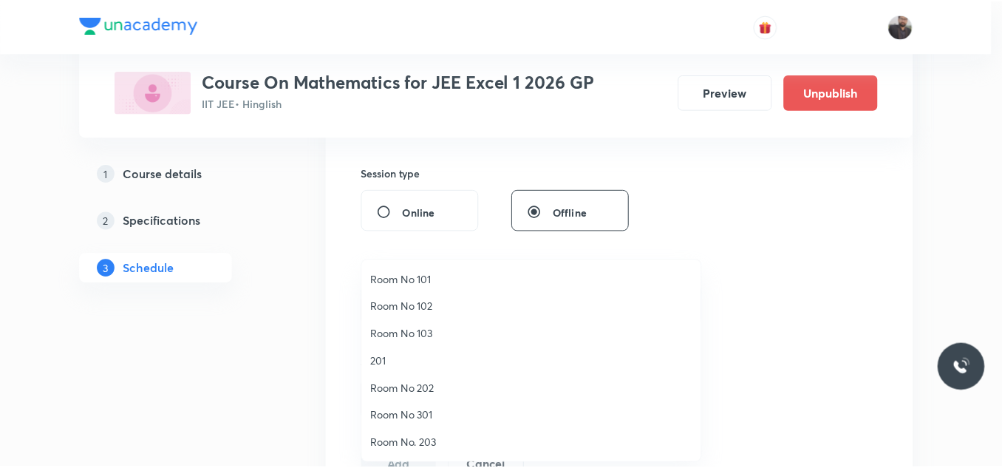
scroll to position [51, 0]
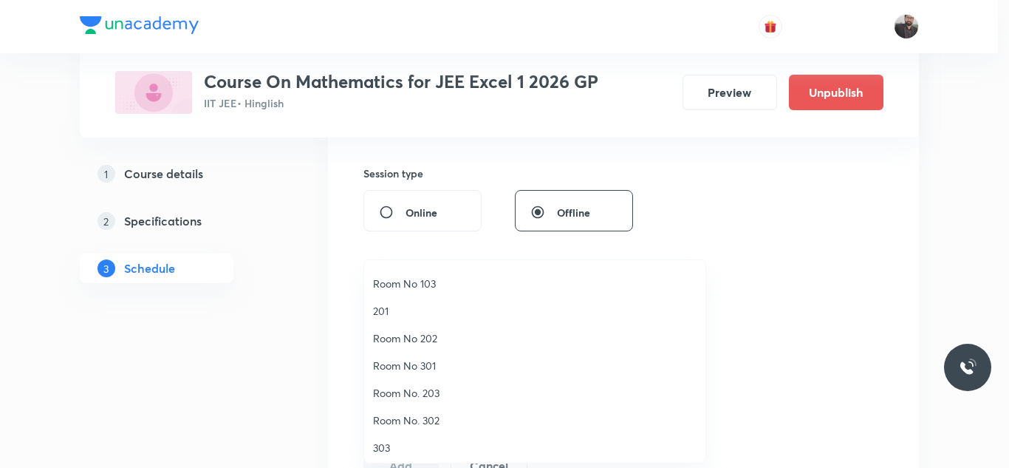
click at [384, 310] on span "201" at bounding box center [535, 311] width 324 height 16
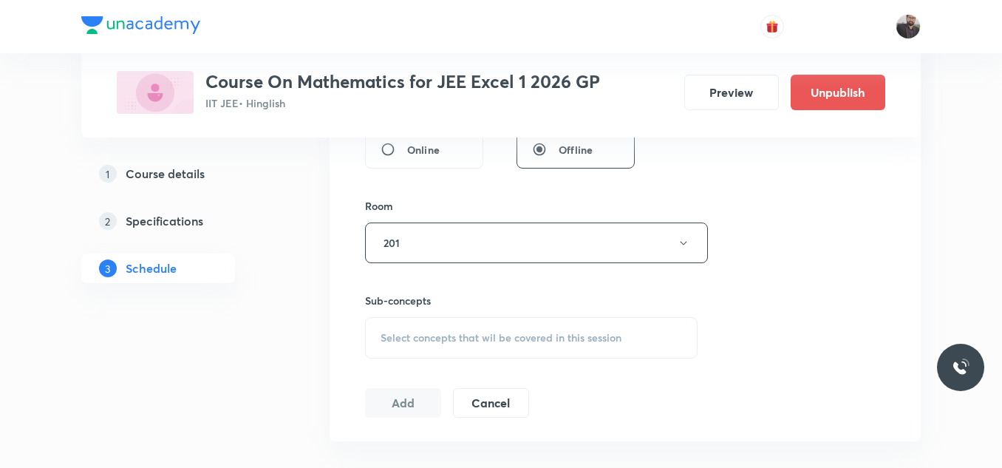
scroll to position [596, 0]
click at [394, 341] on span "Select concepts that wil be covered in this session" at bounding box center [500, 337] width 241 height 12
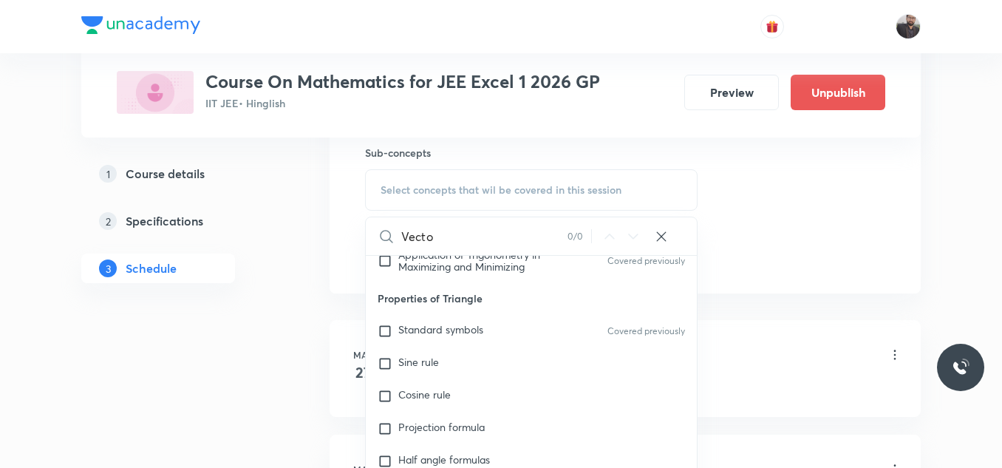
scroll to position [780, 0]
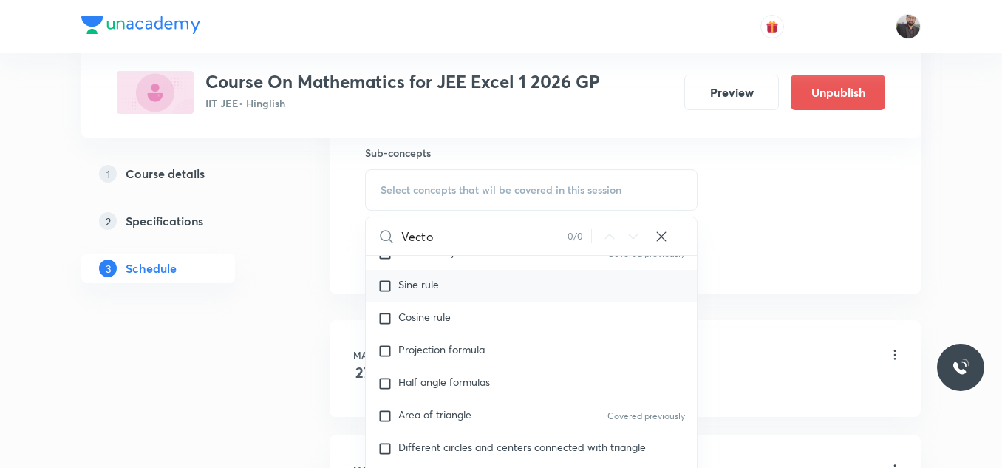
type input "Vecto"
click at [488, 297] on div "Sine rule" at bounding box center [531, 286] width 331 height 33
checkbox input "true"
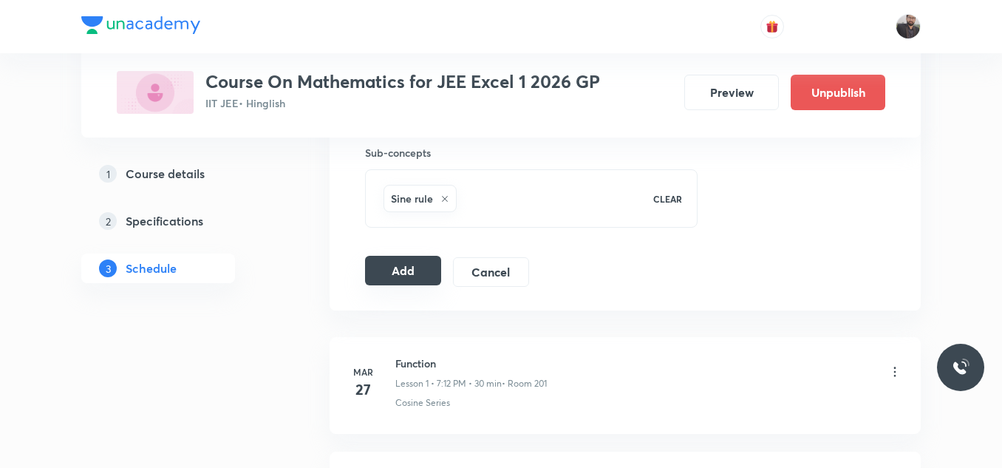
click at [419, 266] on button "Add" at bounding box center [403, 271] width 76 height 30
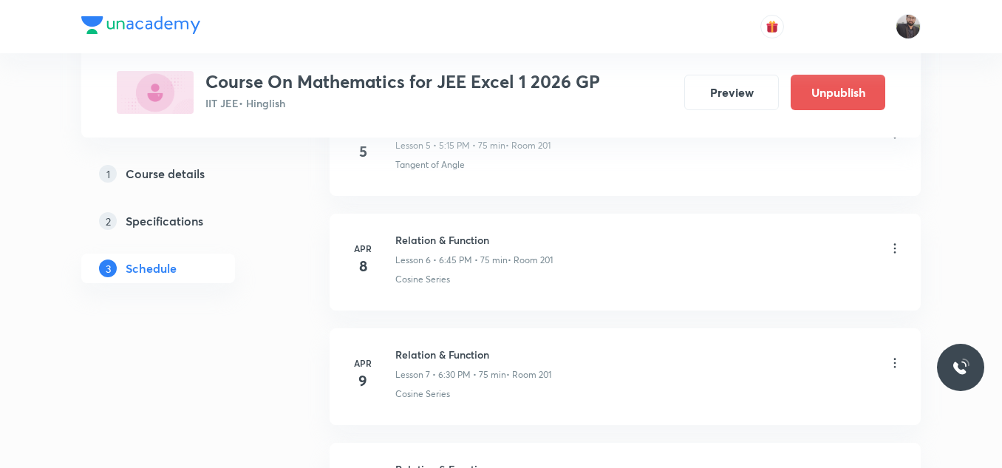
scroll to position [14138, 0]
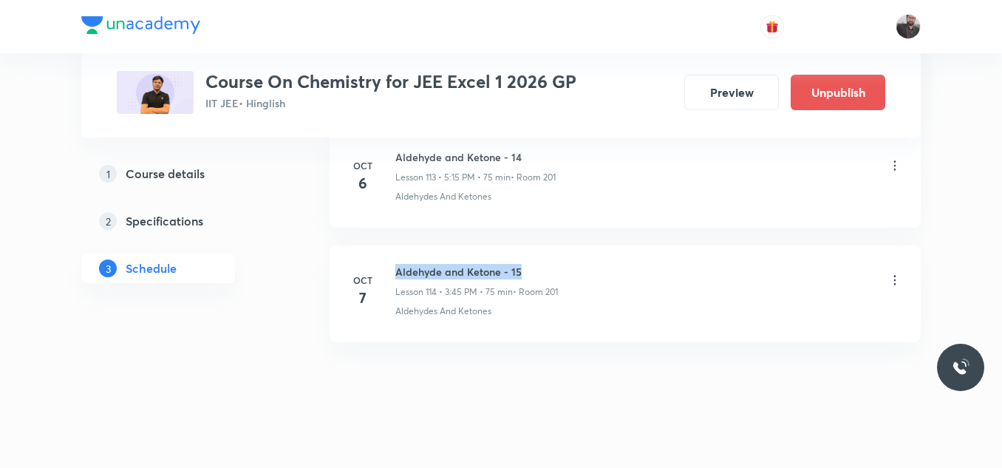
drag, startPoint x: 392, startPoint y: 265, endPoint x: 522, endPoint y: 264, distance: 130.0
click at [522, 264] on div "[DATE] Aldehyde and Ketone - 15 Lesson 114 • 3:45 PM • 75 min • Room 201 Aldehy…" at bounding box center [625, 291] width 554 height 54
copy h6 "Aldehyde and Ketone - 15"
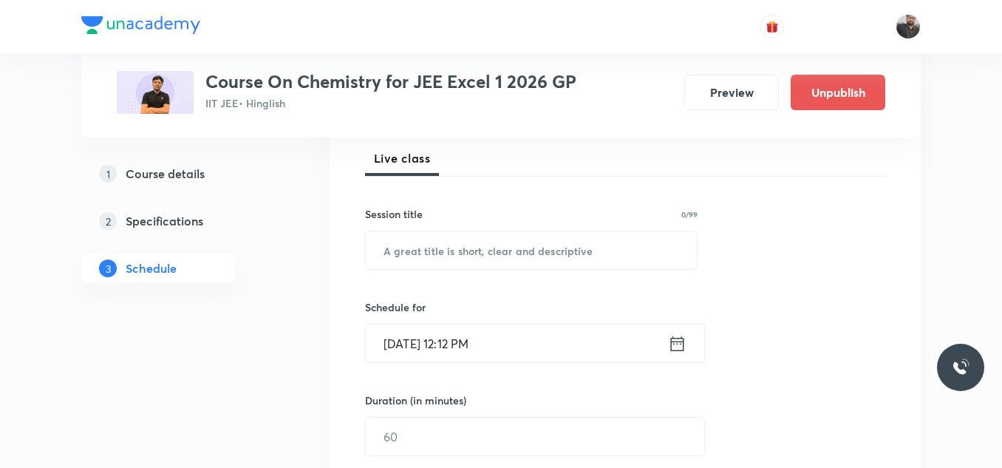
scroll to position [214, 0]
click at [522, 264] on input "text" at bounding box center [531, 249] width 331 height 38
paste input "Aldehyde and Ketone - 15"
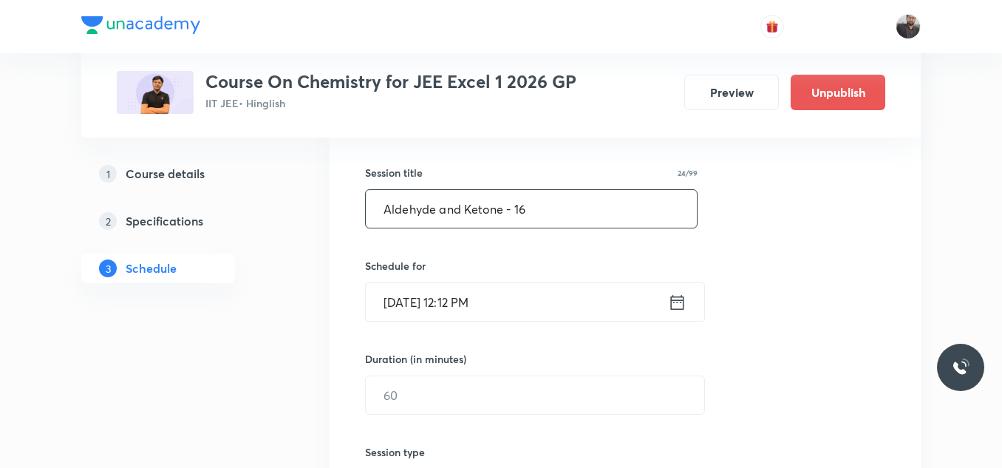
scroll to position [256, 0]
type input "Aldehyde and Ketone - 16"
drag, startPoint x: 566, startPoint y: 202, endPoint x: 584, endPoint y: 189, distance: 21.7
click at [584, 189] on input "Aldehyde and Ketone - 16" at bounding box center [531, 207] width 331 height 38
click at [537, 287] on input "[DATE] 12:12 PM" at bounding box center [517, 300] width 302 height 38
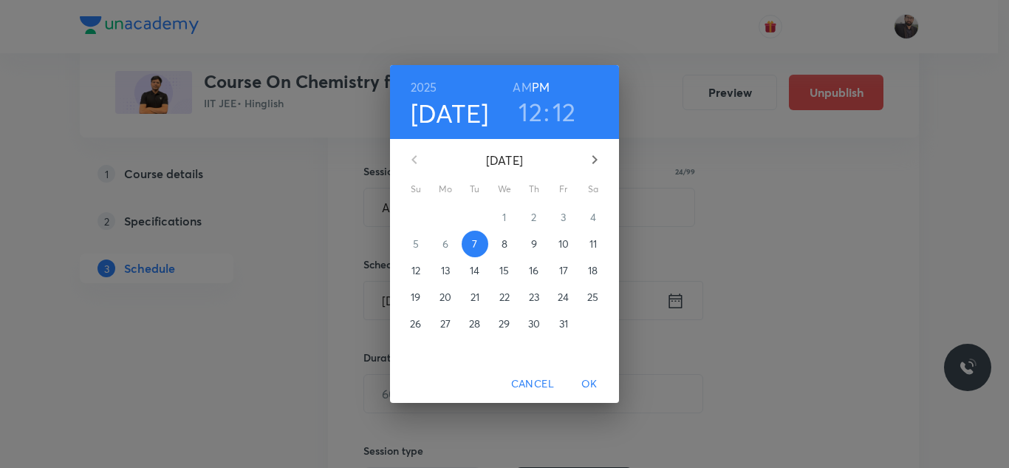
click at [505, 253] on button "8" at bounding box center [504, 243] width 27 height 27
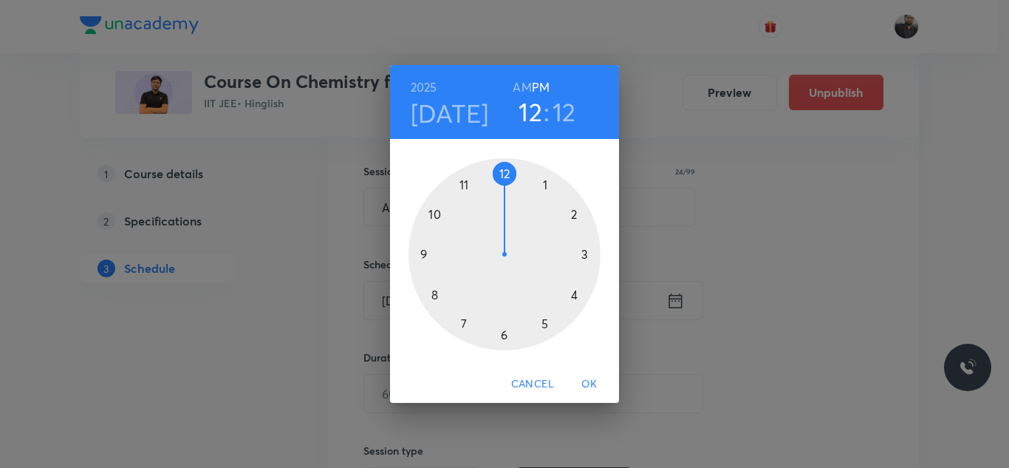
click at [544, 322] on div at bounding box center [505, 254] width 192 height 192
click at [593, 253] on div at bounding box center [505, 254] width 192 height 192
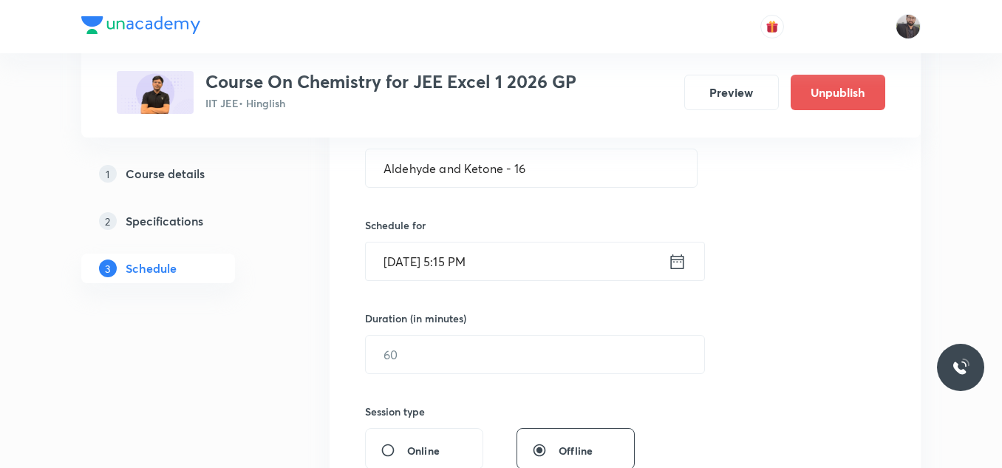
scroll to position [296, 0]
click at [542, 380] on div "Session 115 Live class Session title 24/99 Aldehyde and Ketone - 16 ​ Schedule …" at bounding box center [625, 371] width 520 height 694
click at [518, 344] on input "text" at bounding box center [535, 354] width 338 height 38
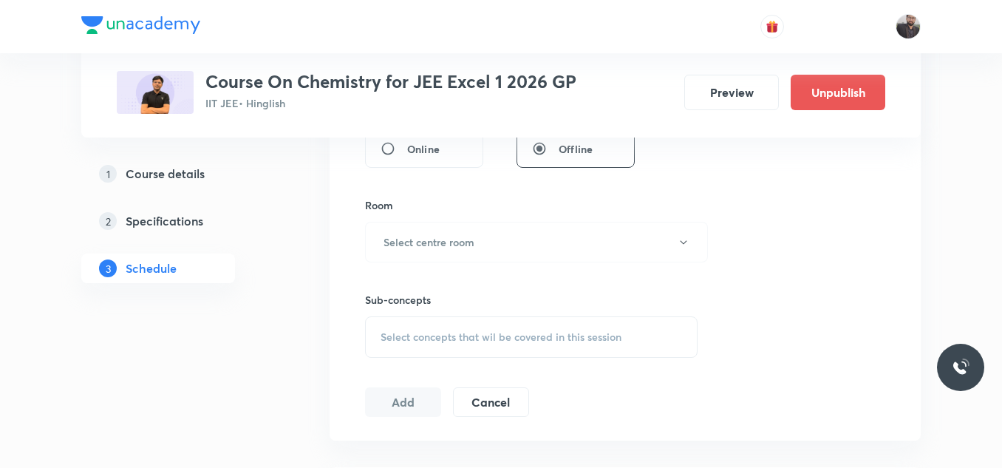
scroll to position [597, 0]
type input "75"
click at [531, 228] on button "Select centre room" at bounding box center [536, 241] width 343 height 41
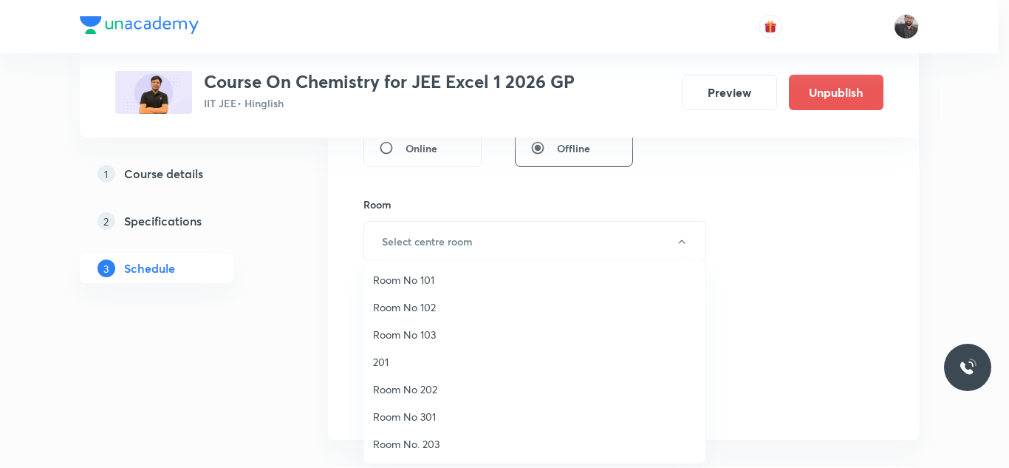
click at [396, 360] on span "201" at bounding box center [535, 362] width 324 height 16
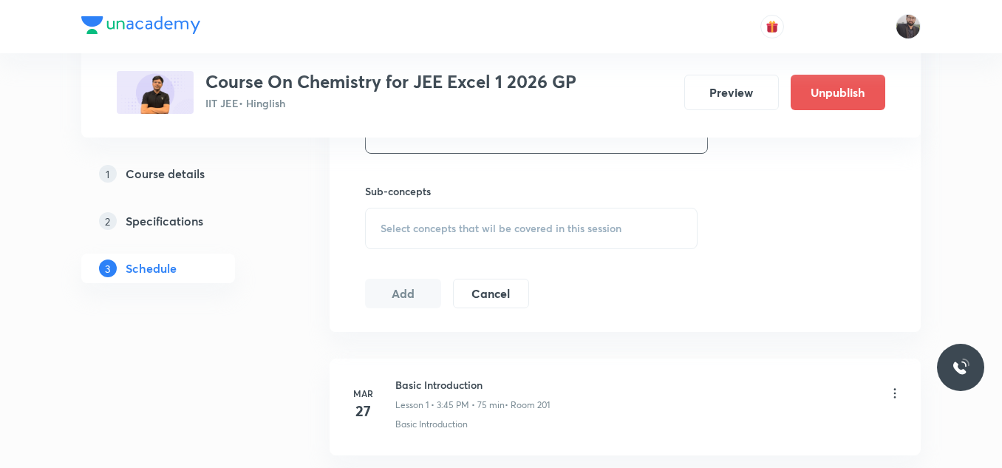
scroll to position [706, 0]
click at [419, 234] on div "Select concepts that wil be covered in this session" at bounding box center [531, 227] width 332 height 41
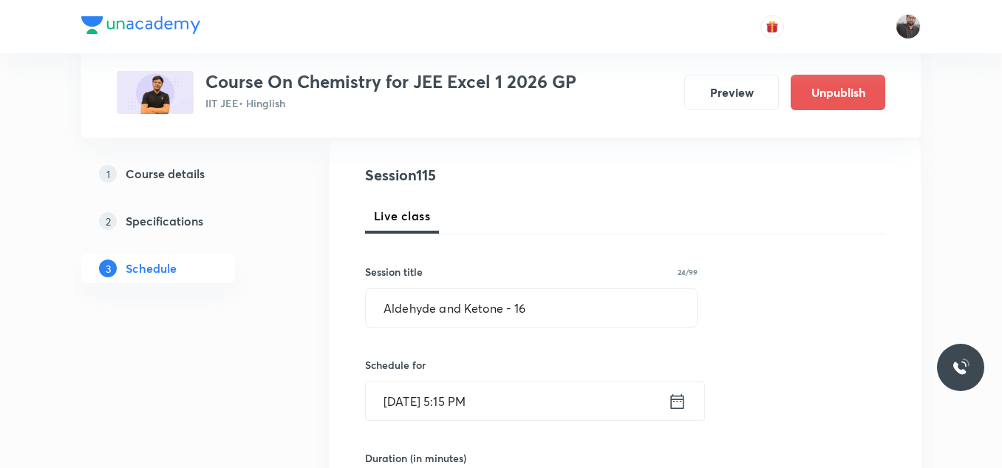
scroll to position [156, 0]
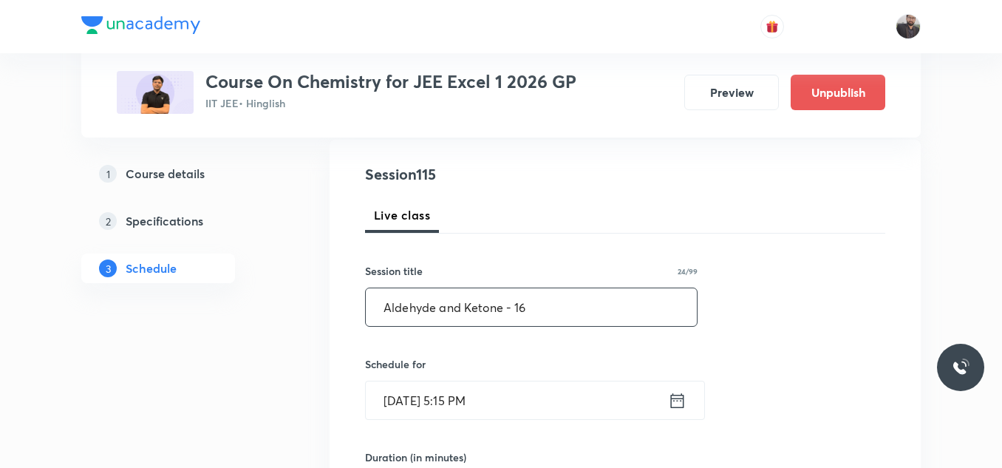
type input "Capac"
drag, startPoint x: 386, startPoint y: 304, endPoint x: 502, endPoint y: 314, distance: 116.4
click at [502, 314] on input "Aldehyde and Ketone - 16" at bounding box center [531, 307] width 331 height 38
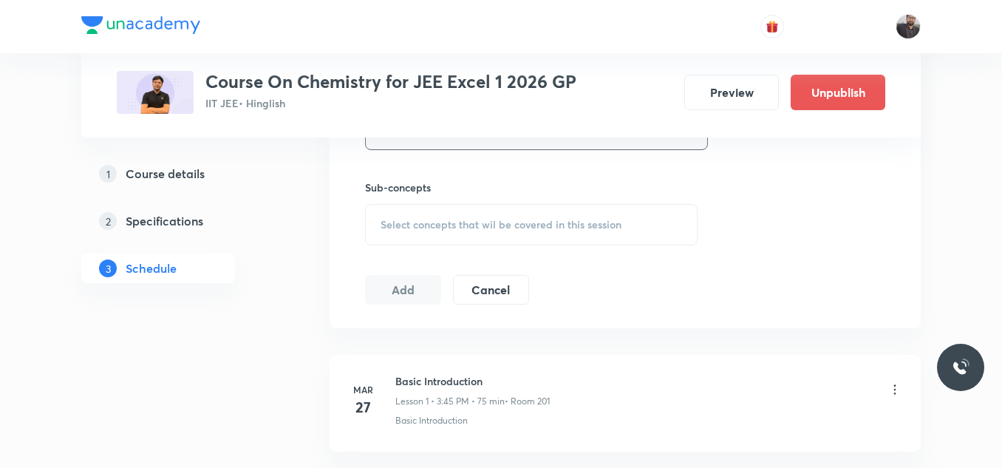
scroll to position [709, 0]
click at [491, 225] on span "Select concepts that wil be covered in this session" at bounding box center [500, 224] width 241 height 12
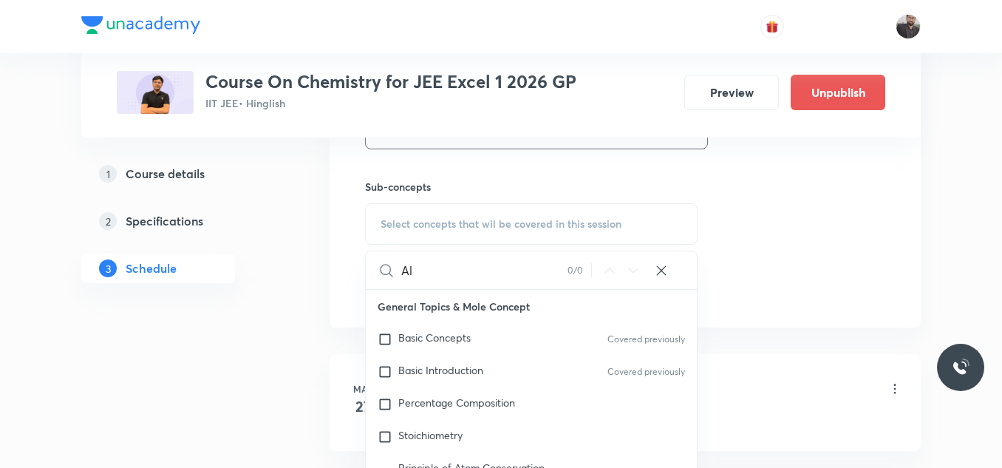
type input "A"
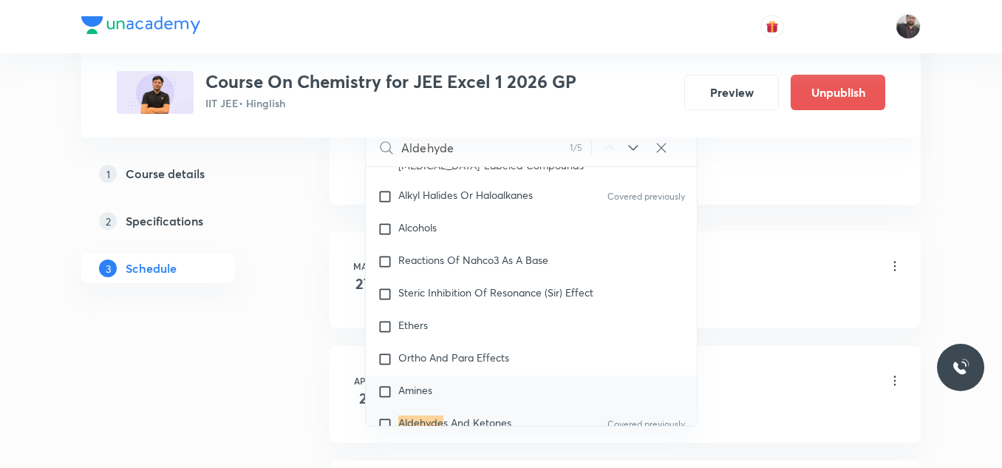
scroll to position [26152, 0]
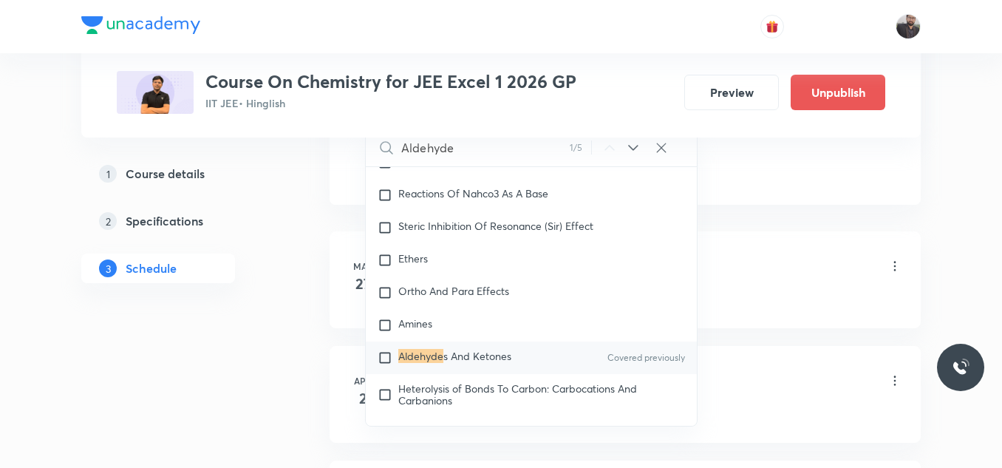
type input "Aldehyde"
click at [515, 355] on div "Aldehyde s And Ketones Covered previously" at bounding box center [531, 357] width 331 height 33
checkbox input "true"
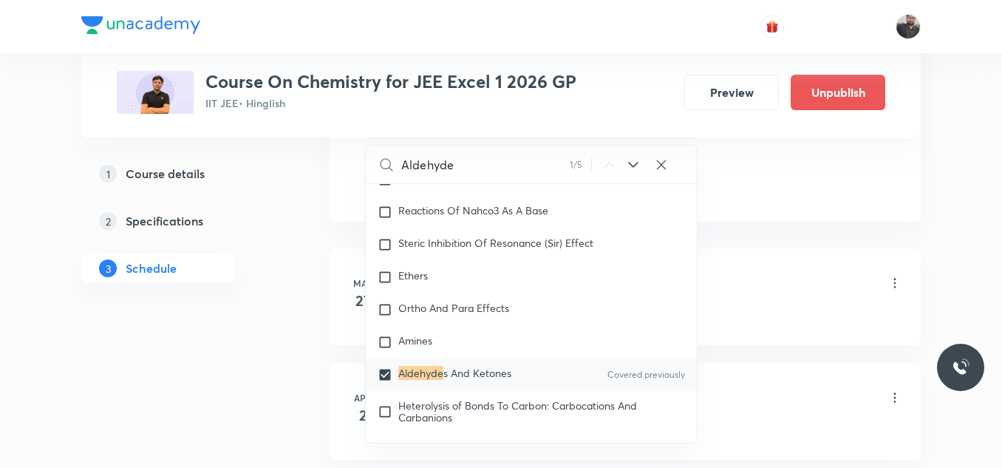
click at [711, 294] on div "Basic Introduction Lesson 1 • 3:45 PM • 75 min • Room 201" at bounding box center [648, 284] width 507 height 35
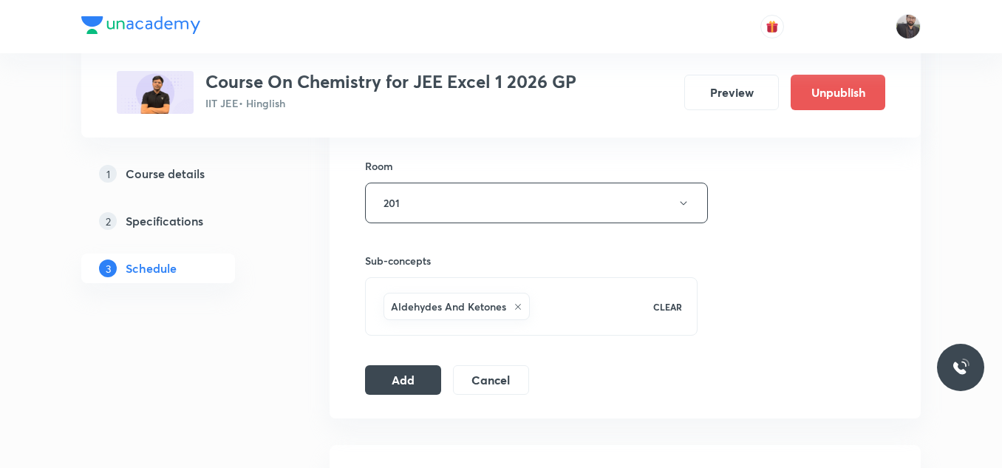
scroll to position [626, 0]
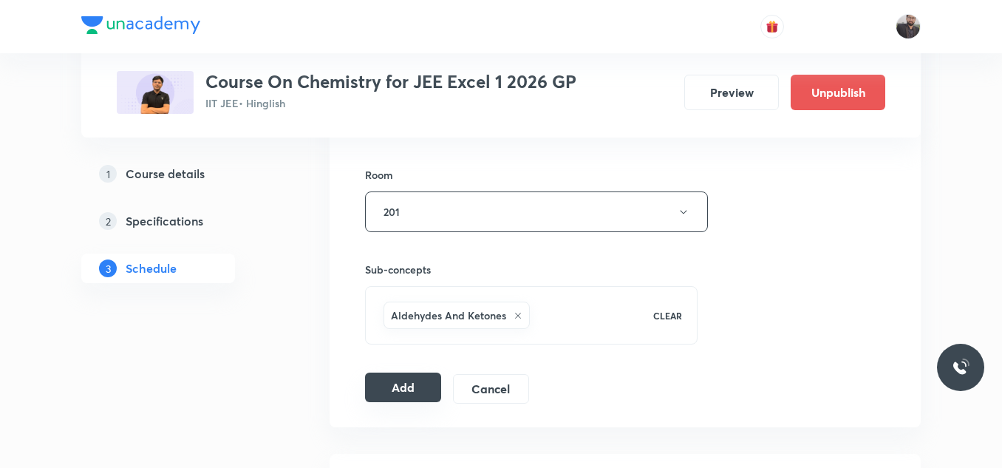
click at [394, 377] on button "Add" at bounding box center [403, 387] width 76 height 30
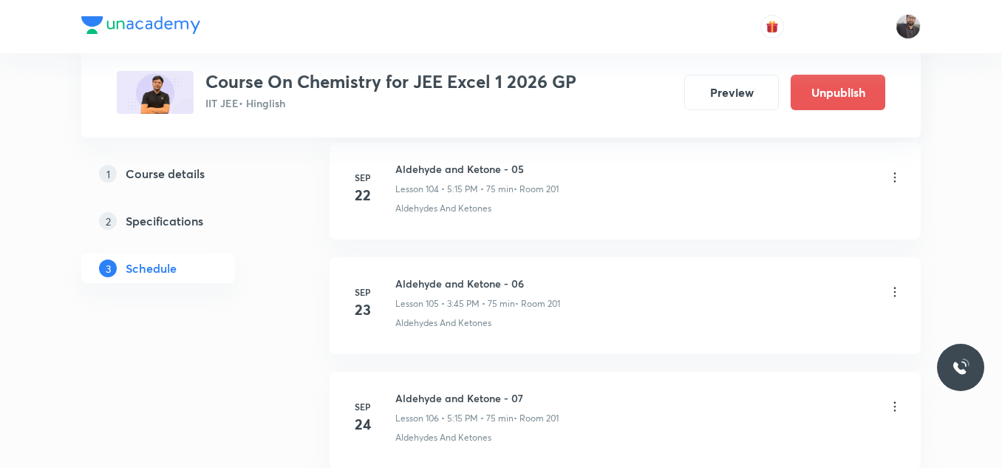
scroll to position [13264, 0]
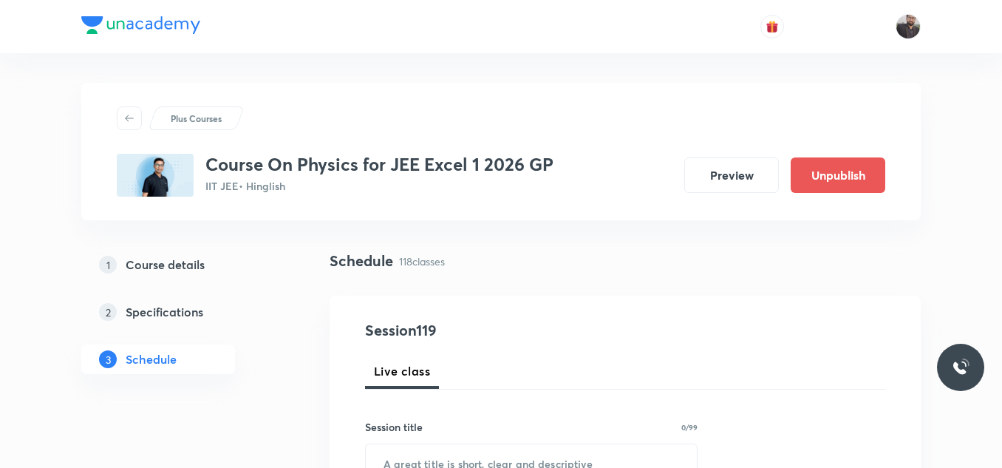
scroll to position [14243, 0]
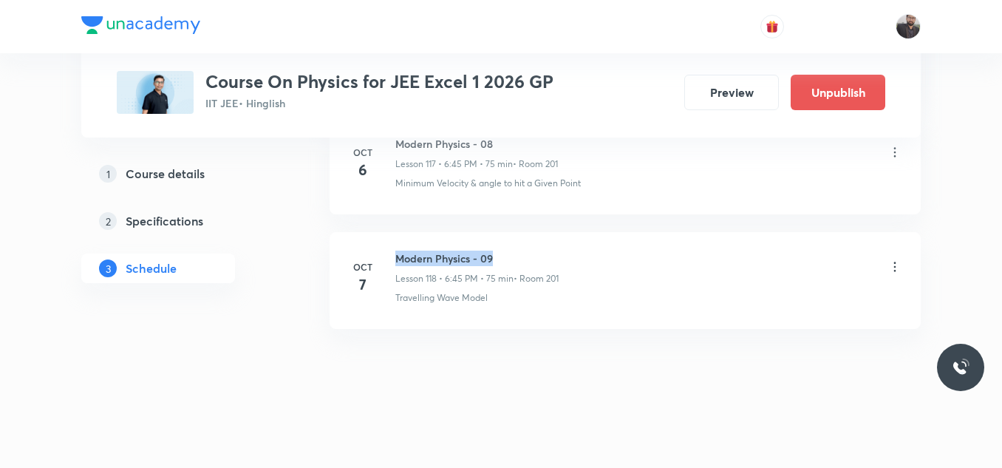
drag, startPoint x: 398, startPoint y: 253, endPoint x: 514, endPoint y: 249, distance: 116.0
click at [514, 249] on li "[DATE] Modern Physics - 09 Lesson 118 • 6:45 PM • 75 min • Room 201 Travelling …" at bounding box center [624, 280] width 591 height 97
copy h6 "Modern Physics - 09"
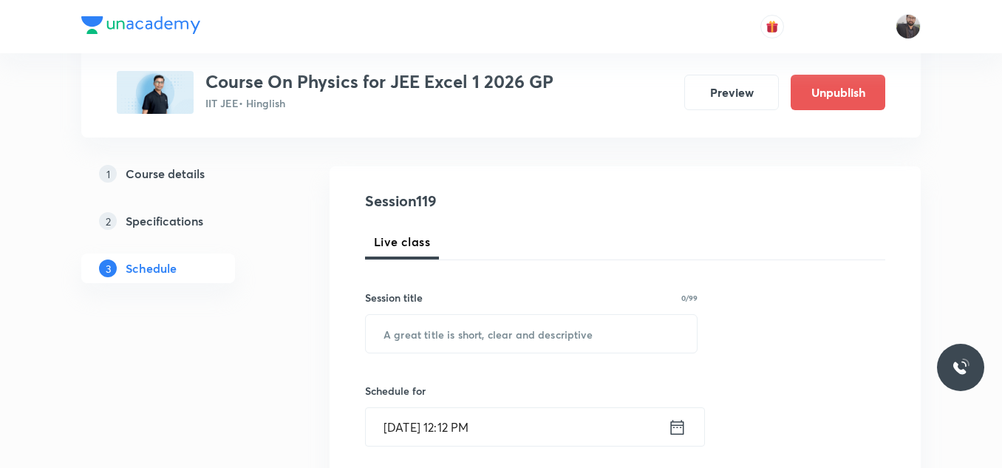
scroll to position [131, 0]
click at [508, 332] on input "text" at bounding box center [531, 332] width 331 height 38
paste input "Modern Physics - 09"
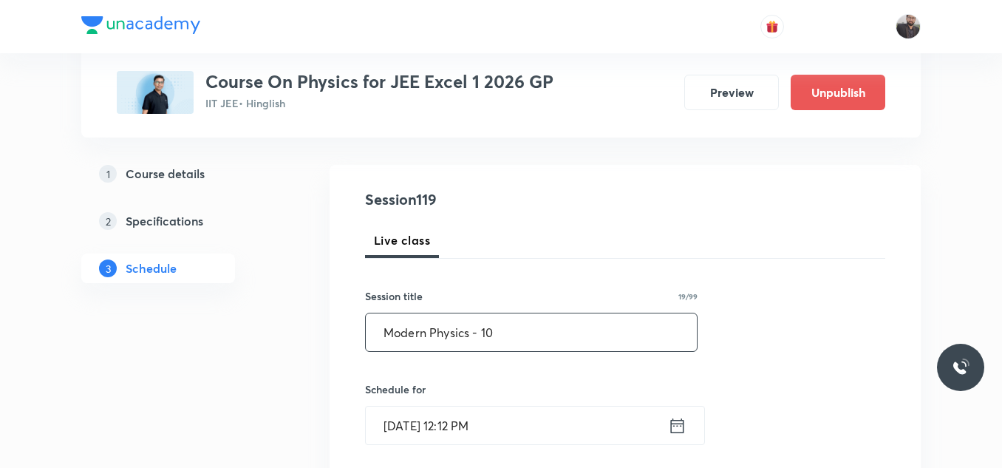
scroll to position [182, 0]
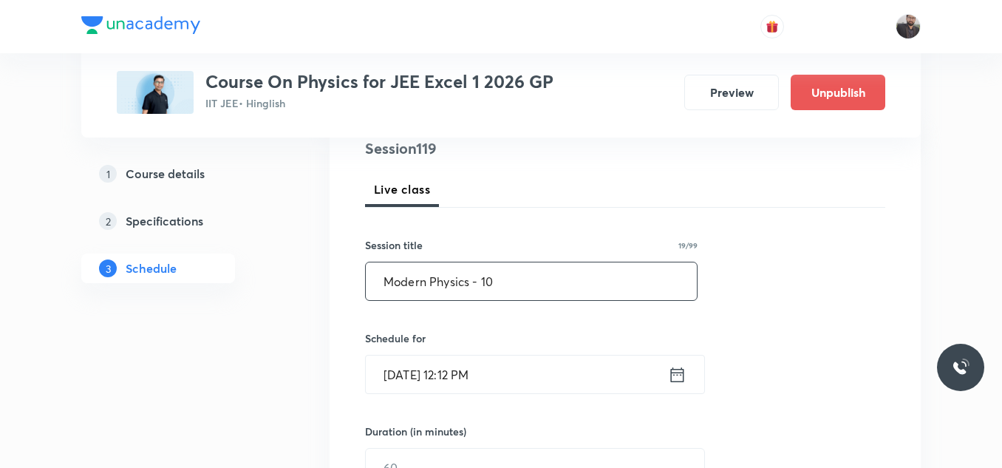
type input "Modern Physics - 10"
click at [512, 381] on input "[DATE] 12:12 PM" at bounding box center [517, 374] width 302 height 38
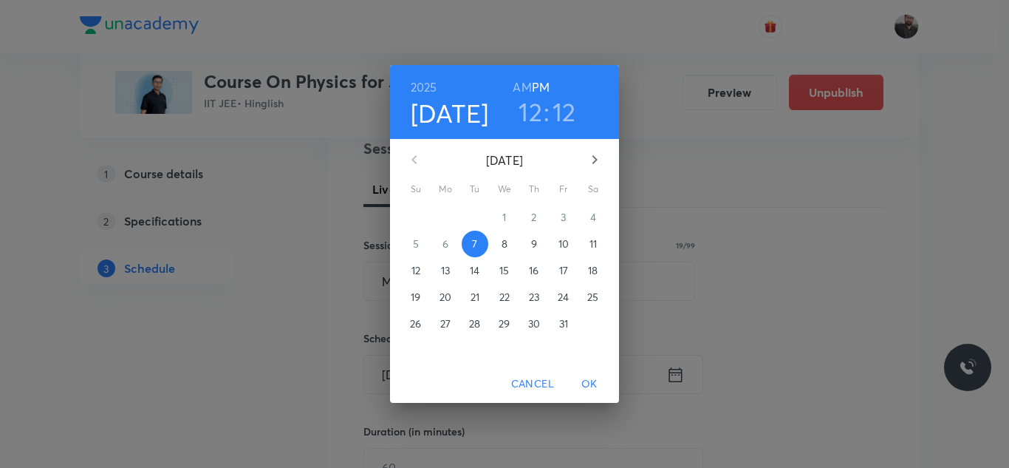
click at [510, 249] on span "8" at bounding box center [504, 243] width 27 height 15
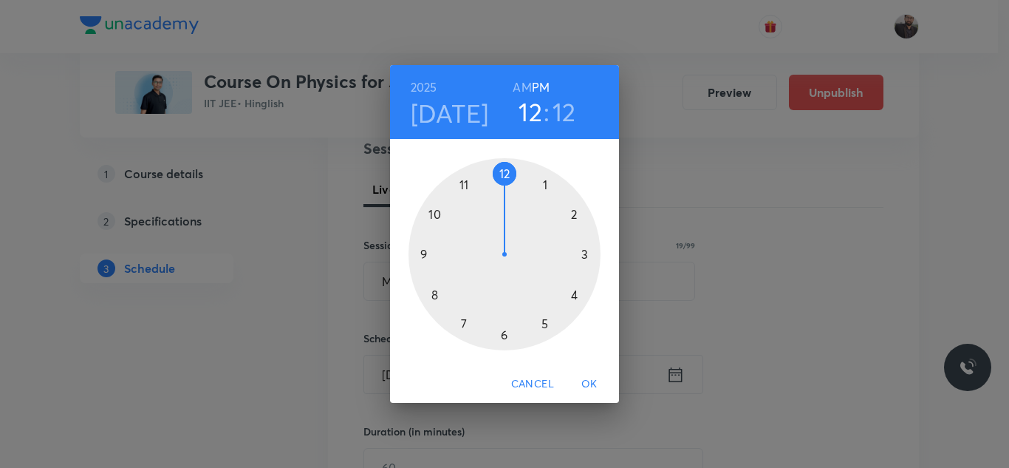
click at [502, 337] on div at bounding box center [505, 254] width 192 height 192
click at [428, 256] on div at bounding box center [505, 254] width 192 height 192
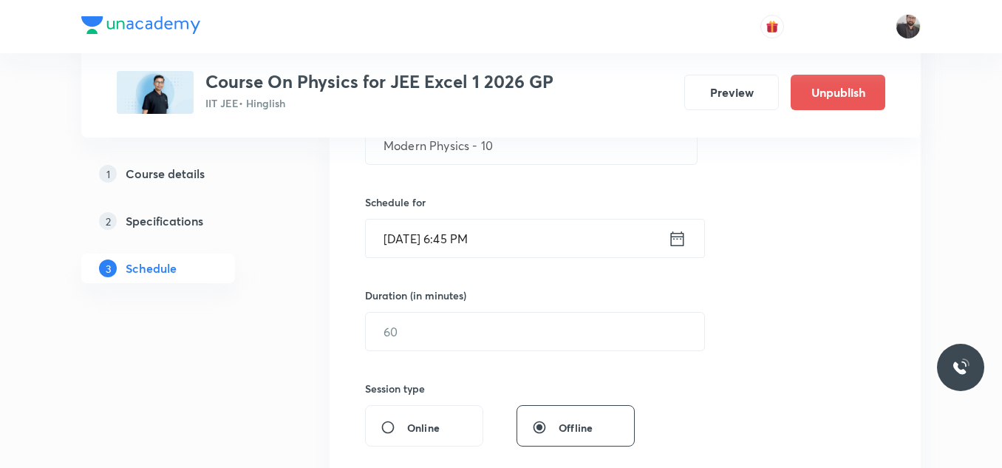
scroll to position [319, 0]
click at [457, 331] on input "text" at bounding box center [535, 330] width 338 height 38
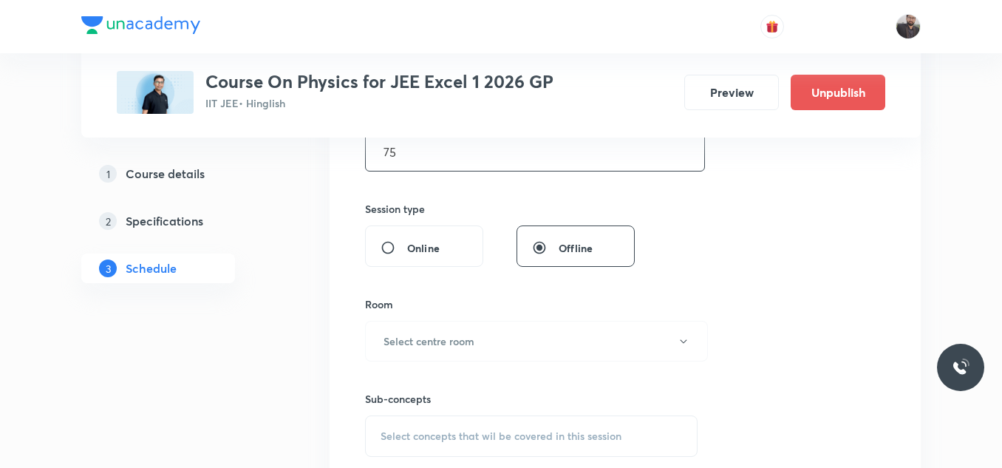
scroll to position [499, 0]
type input "75"
click at [456, 330] on button "Select centre room" at bounding box center [536, 339] width 343 height 41
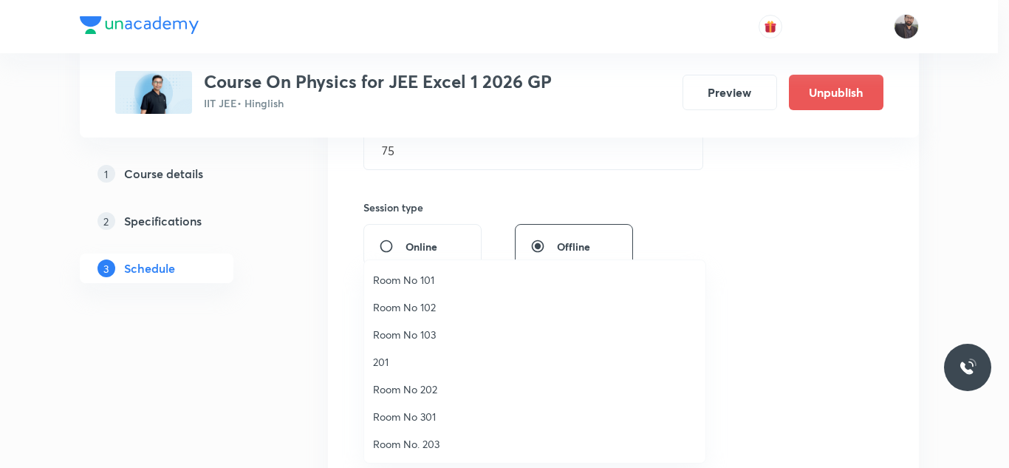
click at [394, 366] on span "201" at bounding box center [535, 362] width 324 height 16
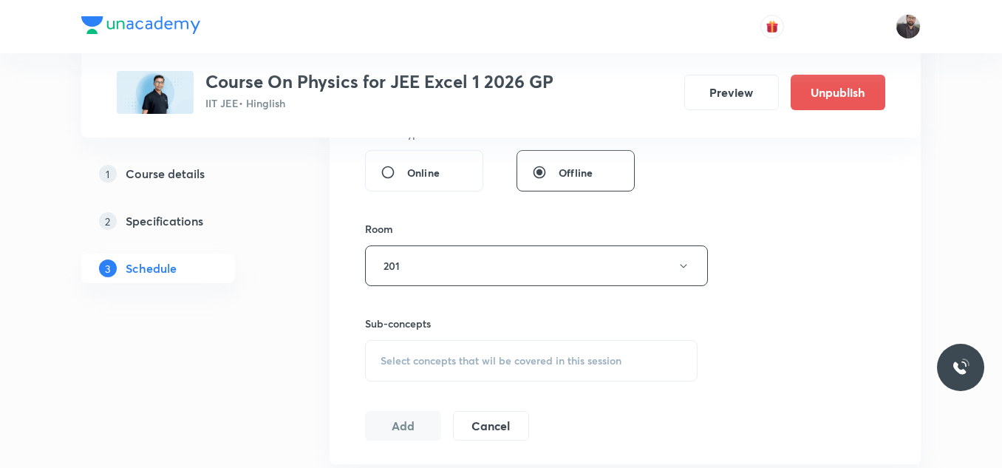
scroll to position [578, 0]
click at [394, 366] on div "Select concepts that wil be covered in this session" at bounding box center [531, 354] width 332 height 41
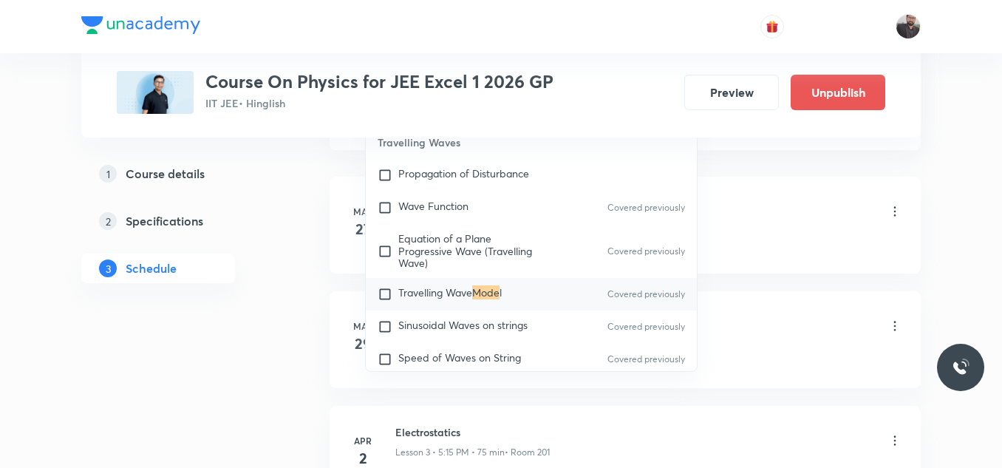
scroll to position [887, 0]
type input "Mode"
click at [443, 310] on div "Travelling Wave Mode l Covered previously" at bounding box center [531, 293] width 331 height 33
checkbox input "true"
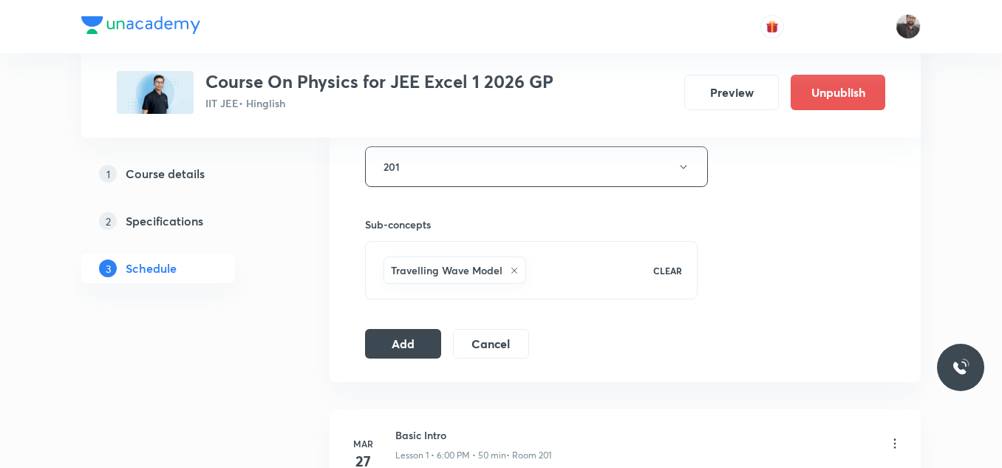
scroll to position [671, 0]
click at [391, 349] on button "Add" at bounding box center [403, 343] width 76 height 30
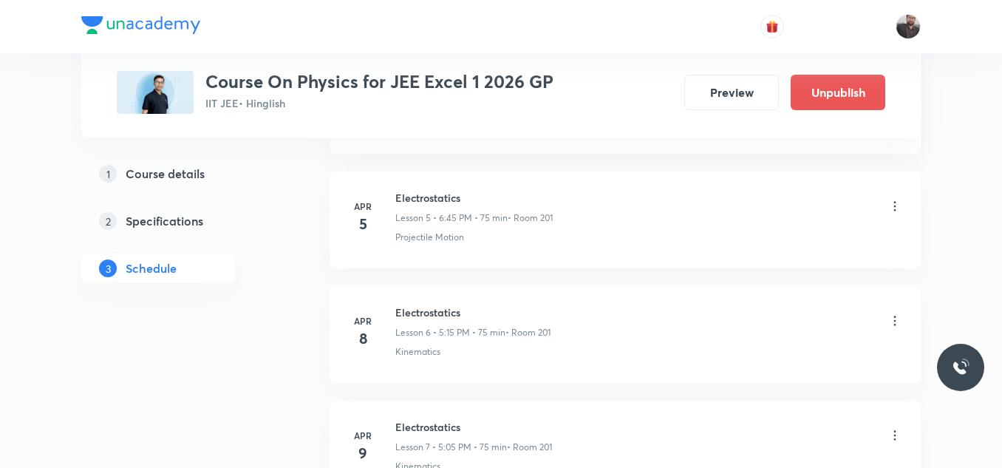
scroll to position [13564, 0]
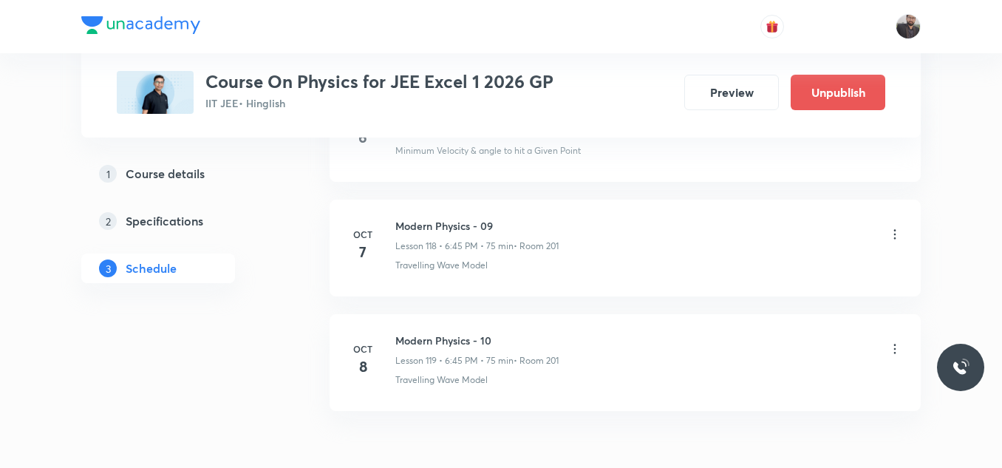
scroll to position [14358, 0]
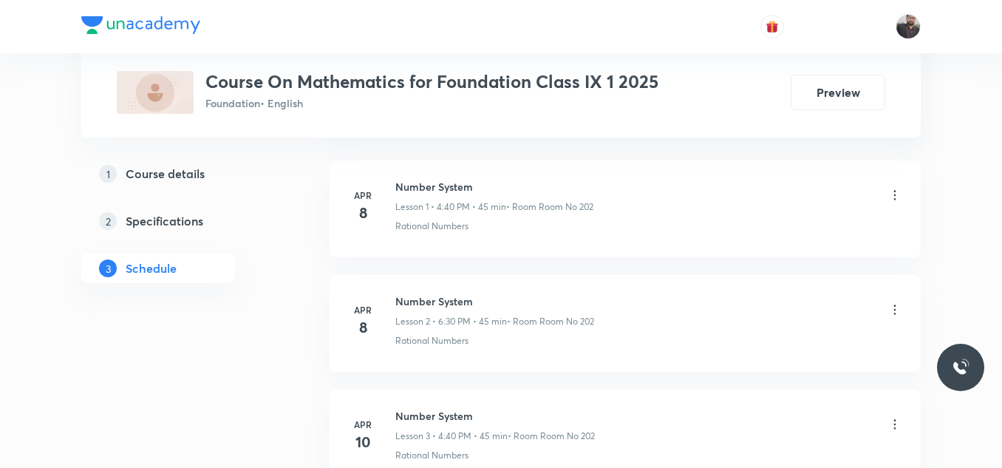
scroll to position [7473, 0]
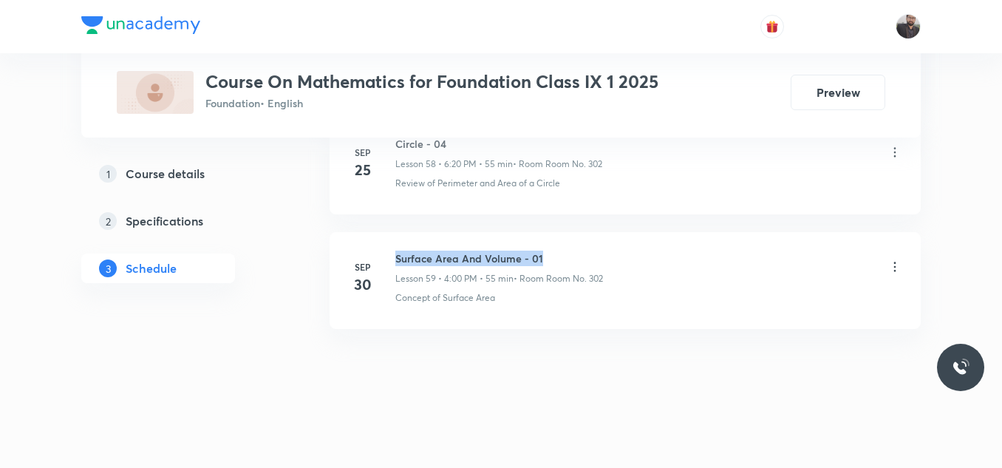
drag, startPoint x: 394, startPoint y: 253, endPoint x: 613, endPoint y: 259, distance: 219.5
click at [613, 259] on div "[DATE] Surface Area And Volume - 01 Lesson 59 • 4:00 PM • 55 min • Room Room No…" at bounding box center [625, 277] width 554 height 54
copy h6 "Surface Area And Volume - 01"
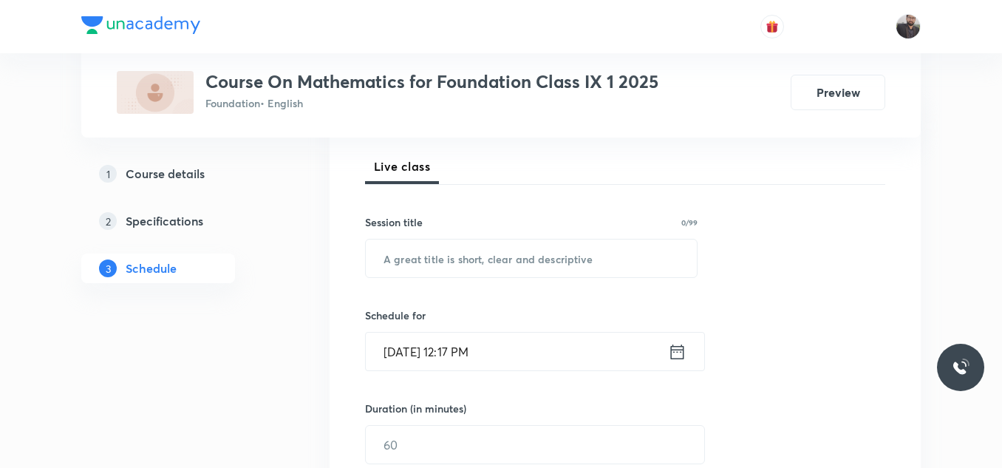
scroll to position [208, 0]
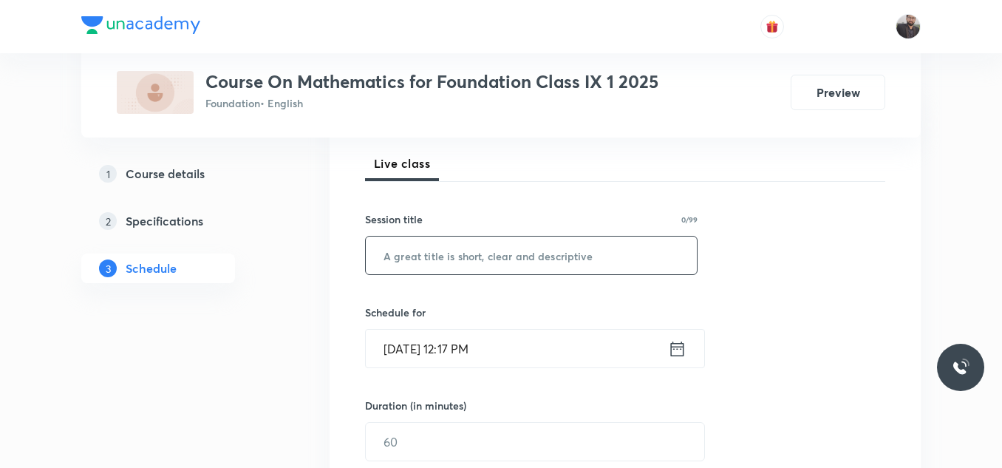
click at [613, 259] on input "text" at bounding box center [531, 255] width 331 height 38
paste input "Surface Area And Volume - 01"
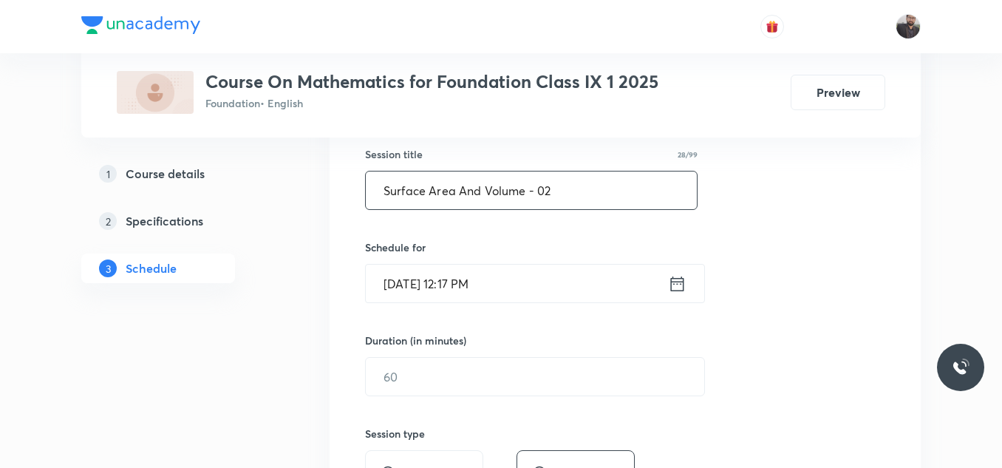
scroll to position [273, 0]
type input "Surface Area And Volume - 02"
click at [623, 276] on input "Oct 7, 2025, 12:17 PM" at bounding box center [517, 283] width 302 height 38
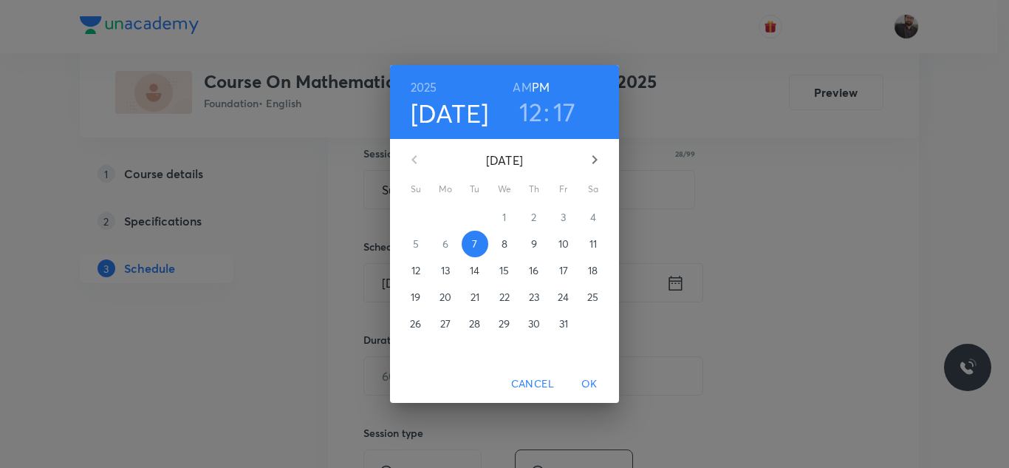
click at [509, 239] on span "8" at bounding box center [504, 243] width 27 height 15
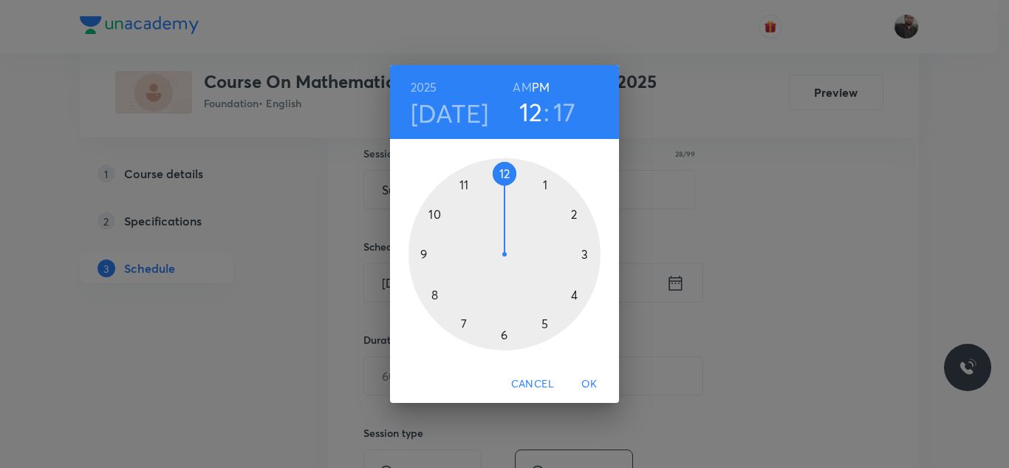
click at [587, 255] on div at bounding box center [505, 254] width 192 height 192
click at [417, 255] on div at bounding box center [505, 254] width 192 height 192
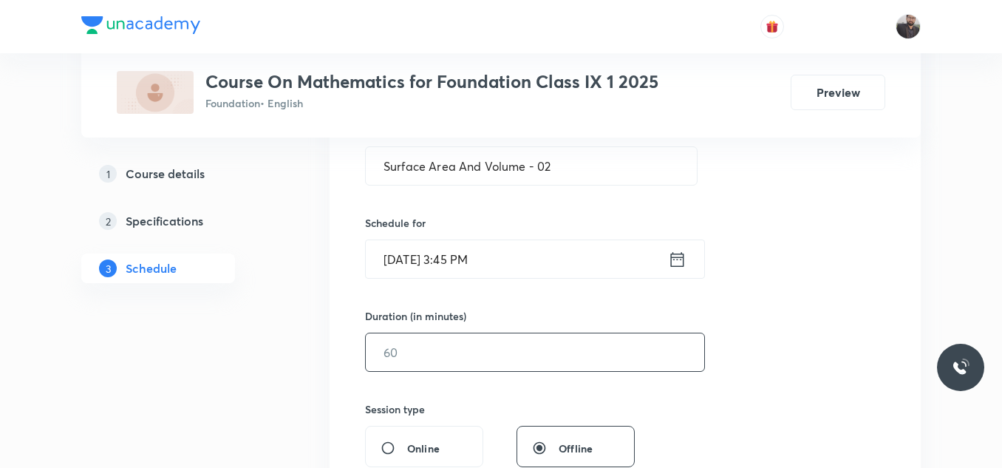
scroll to position [298, 0]
click at [481, 365] on input "text" at bounding box center [535, 351] width 338 height 38
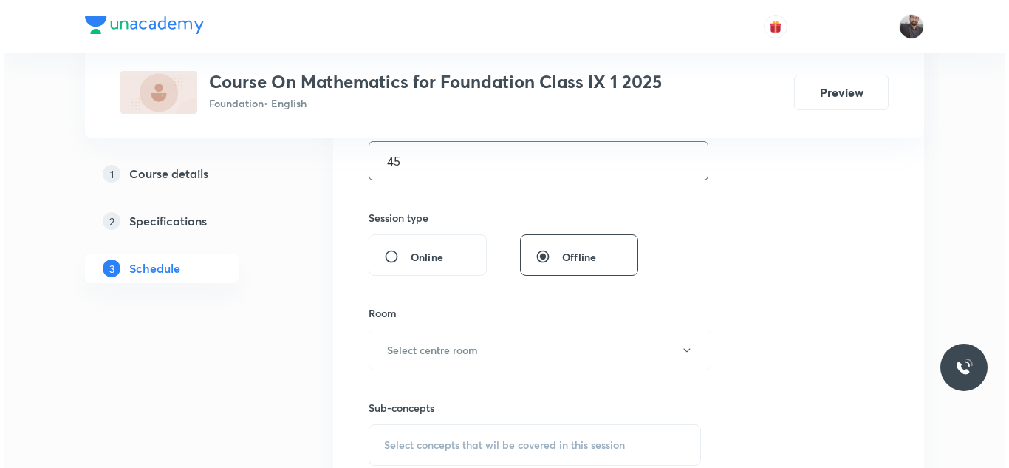
scroll to position [489, 0]
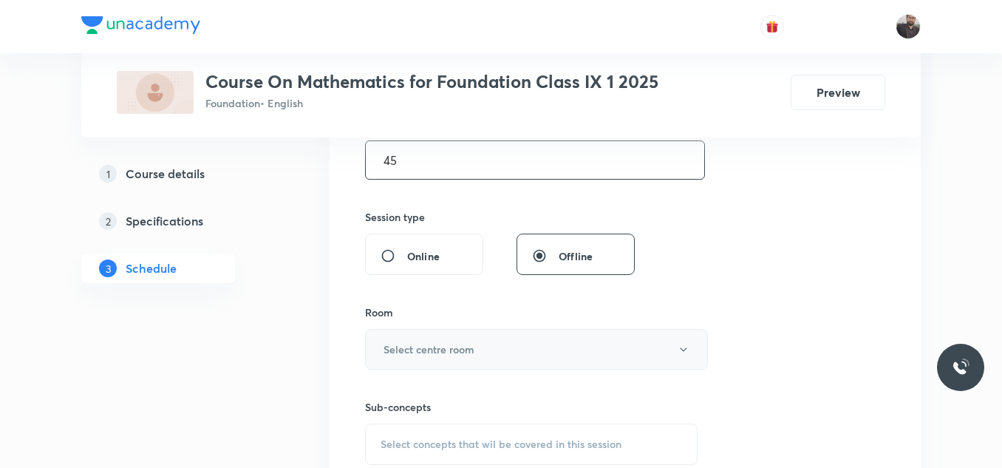
type input "45"
click at [477, 345] on button "Select centre room" at bounding box center [536, 349] width 343 height 41
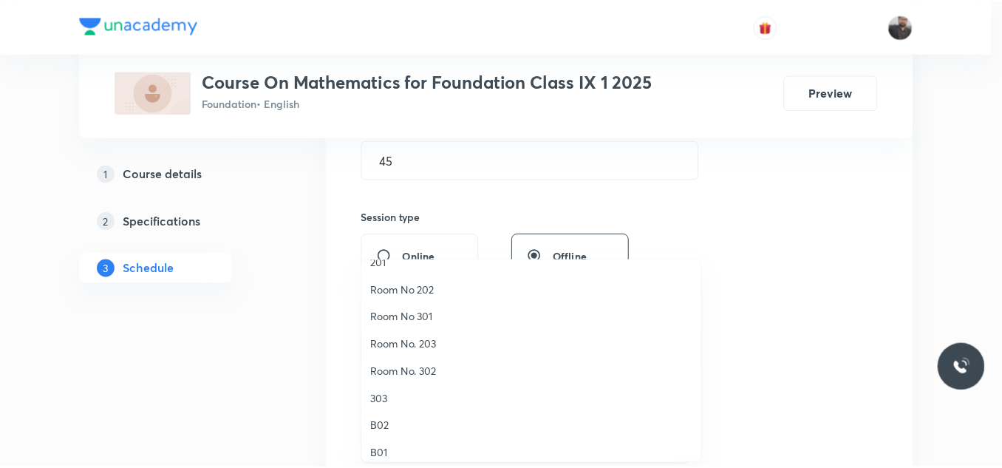
scroll to position [103, 0]
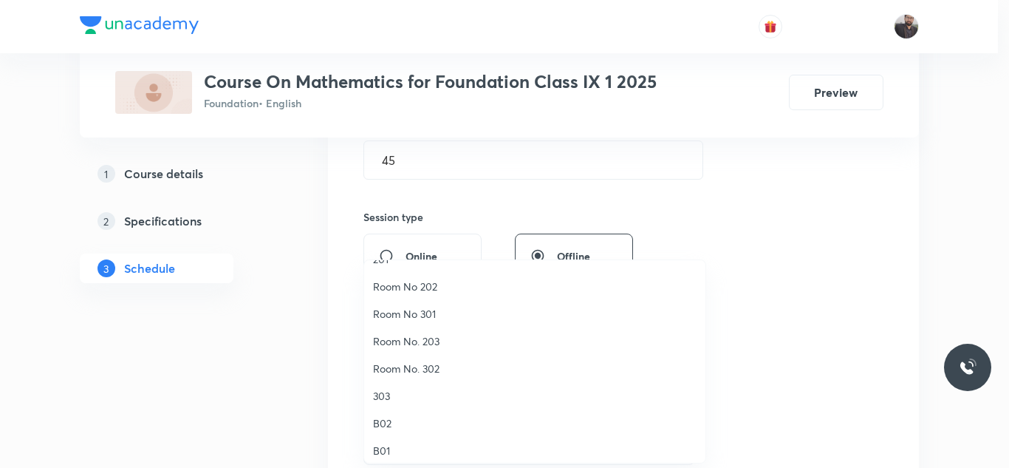
click at [430, 366] on span "Room No. 302" at bounding box center [535, 369] width 324 height 16
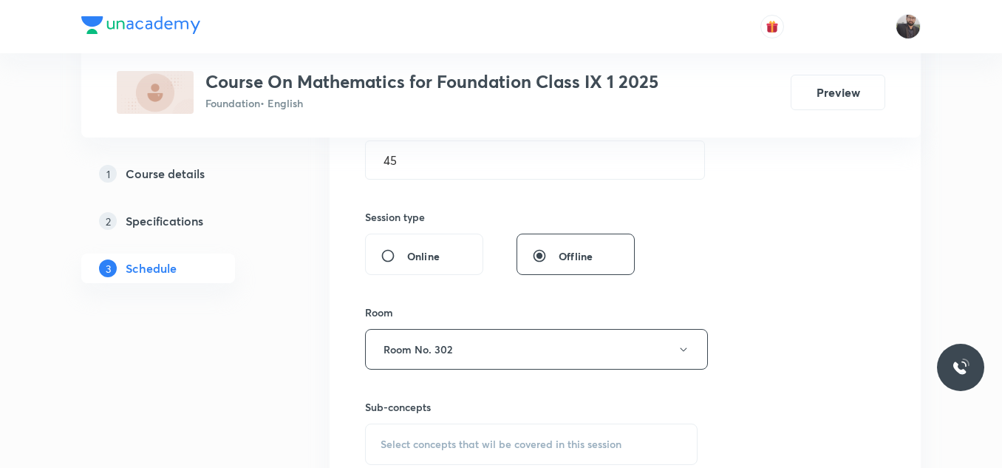
click at [441, 440] on span "Select concepts that wil be covered in this session" at bounding box center [500, 444] width 241 height 12
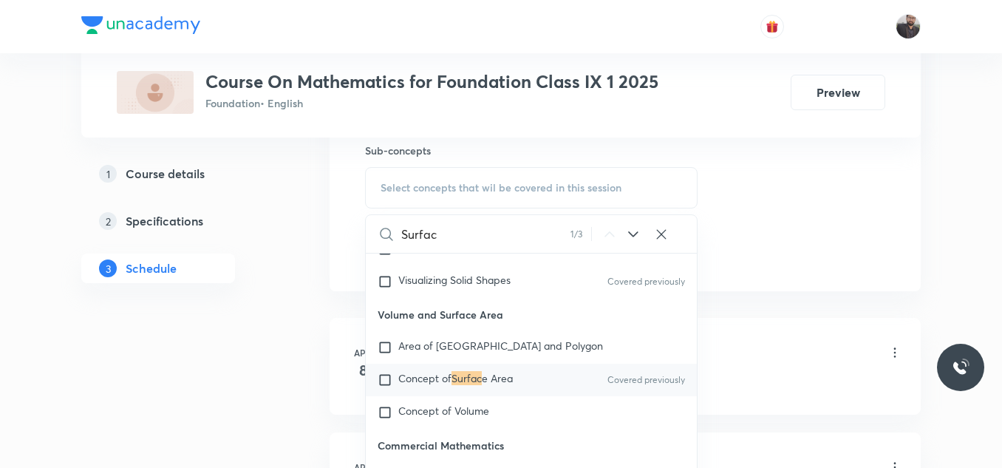
scroll to position [591, 0]
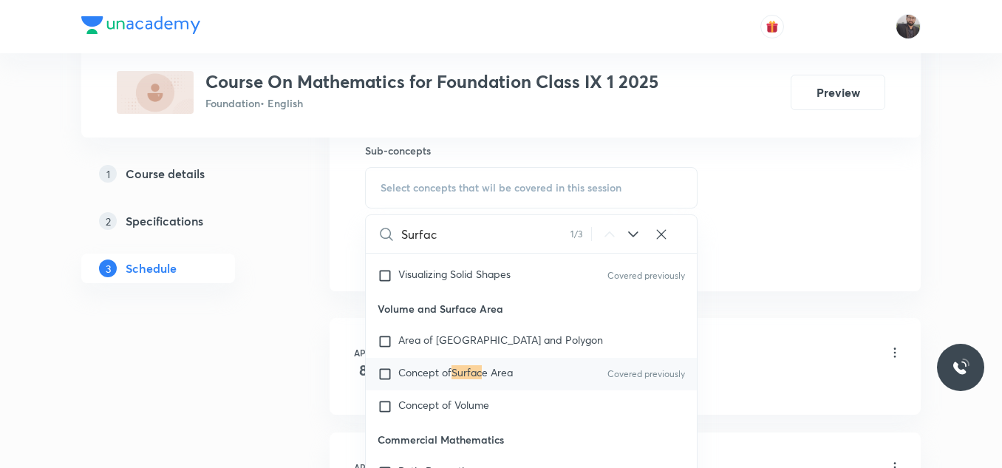
type input "Surfac"
click at [473, 372] on mark "Surfac" at bounding box center [466, 372] width 30 height 14
checkbox input "true"
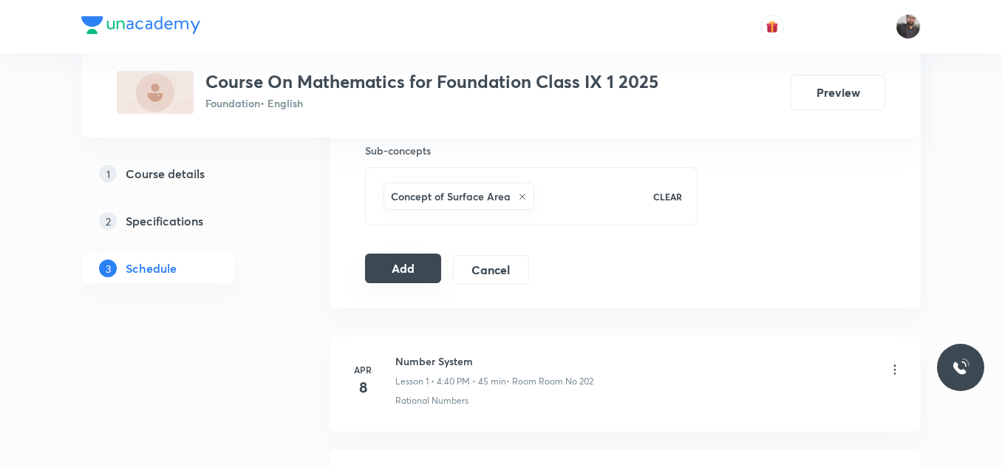
click at [409, 276] on button "Add" at bounding box center [403, 268] width 76 height 30
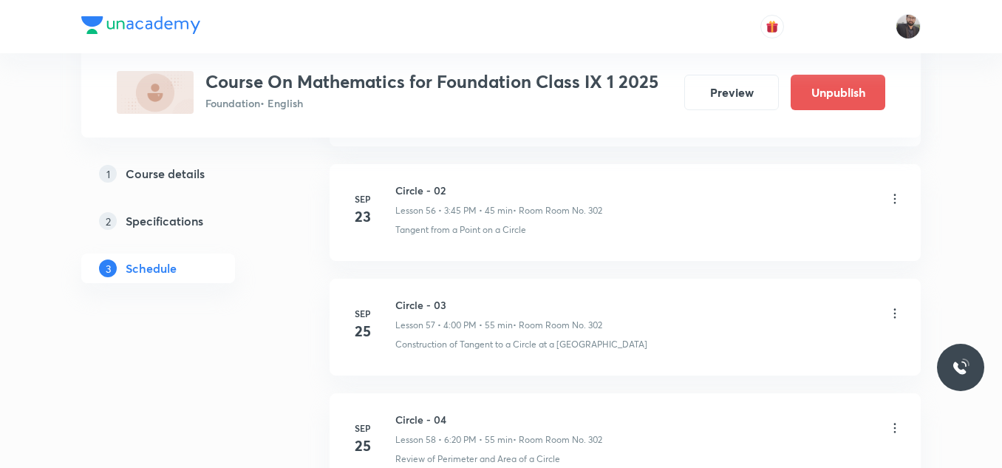
scroll to position [6909, 0]
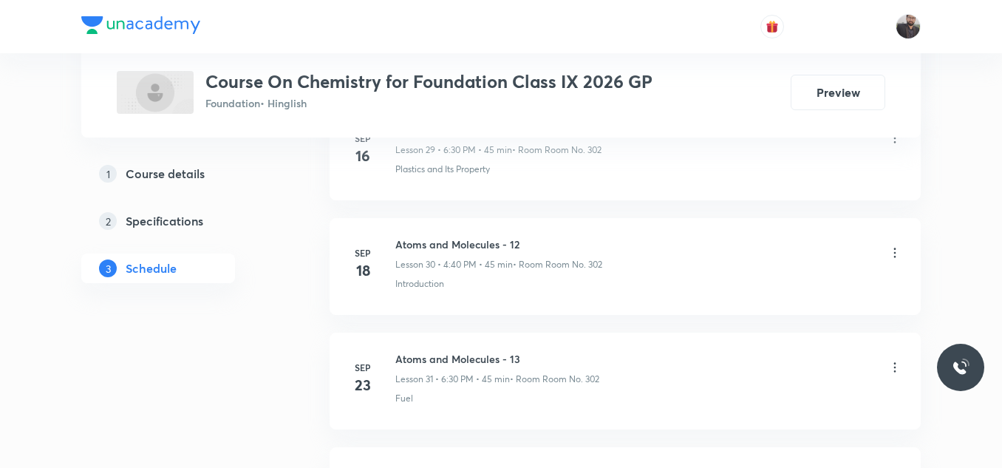
scroll to position [4381, 0]
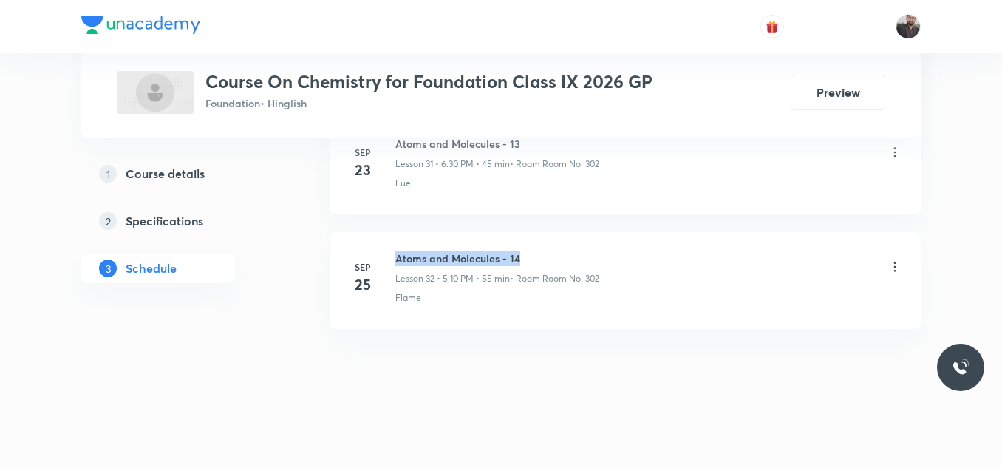
drag, startPoint x: 396, startPoint y: 254, endPoint x: 542, endPoint y: 260, distance: 145.7
click at [542, 260] on h6 "Atoms and Molecules - 14" at bounding box center [497, 258] width 204 height 16
copy h6 "Atoms and Molecules - 14"
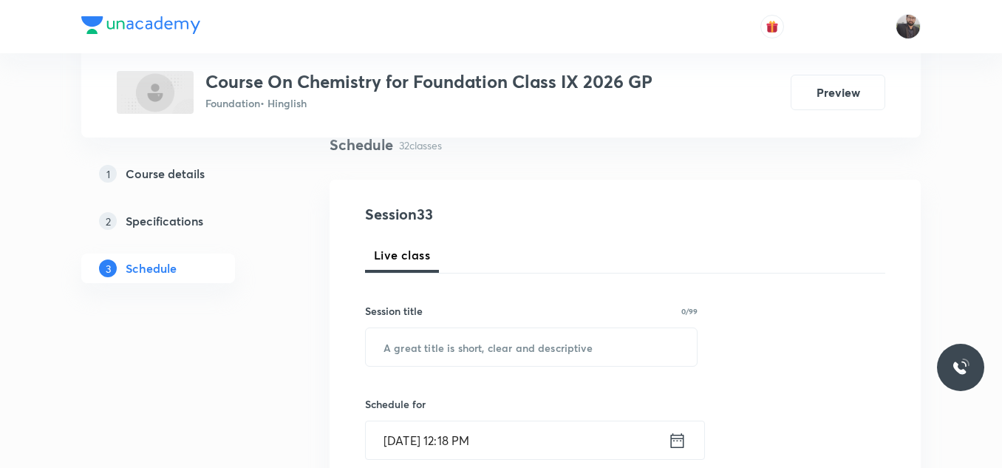
scroll to position [138, 0]
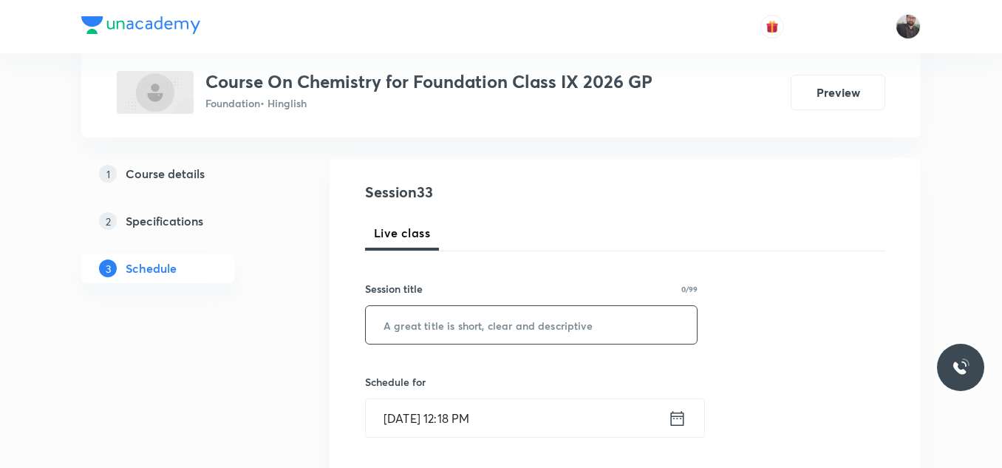
click at [546, 325] on input "text" at bounding box center [531, 325] width 331 height 38
paste input "Atoms and Molecules - 14"
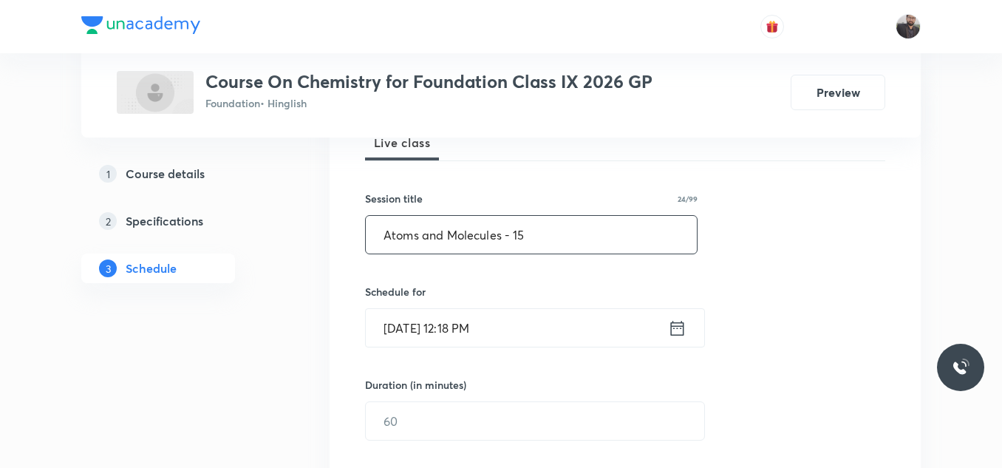
scroll to position [230, 0]
type input "Atoms and Molecules - 15"
click at [546, 325] on input "[DATE] 12:18 PM" at bounding box center [517, 326] width 302 height 38
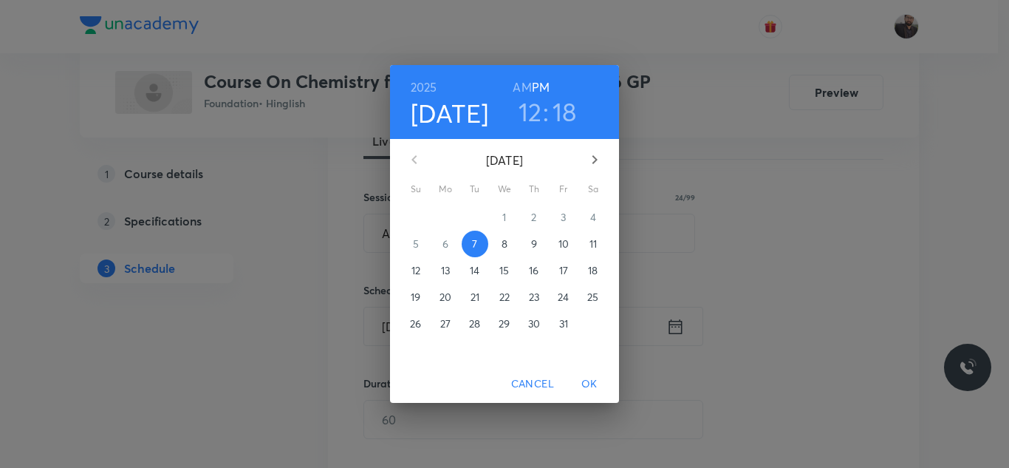
click at [499, 250] on span "8" at bounding box center [504, 243] width 27 height 15
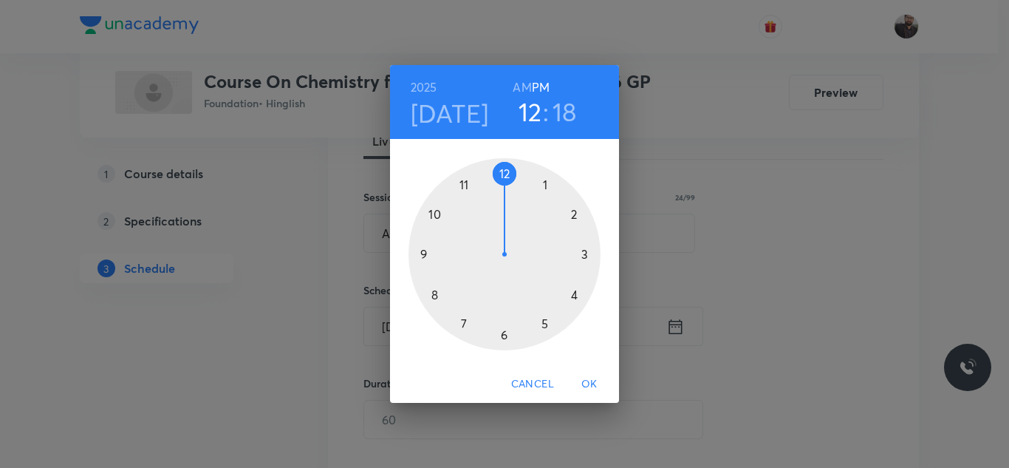
click at [575, 294] on div at bounding box center [505, 254] width 192 height 192
click at [429, 295] on div at bounding box center [505, 254] width 192 height 192
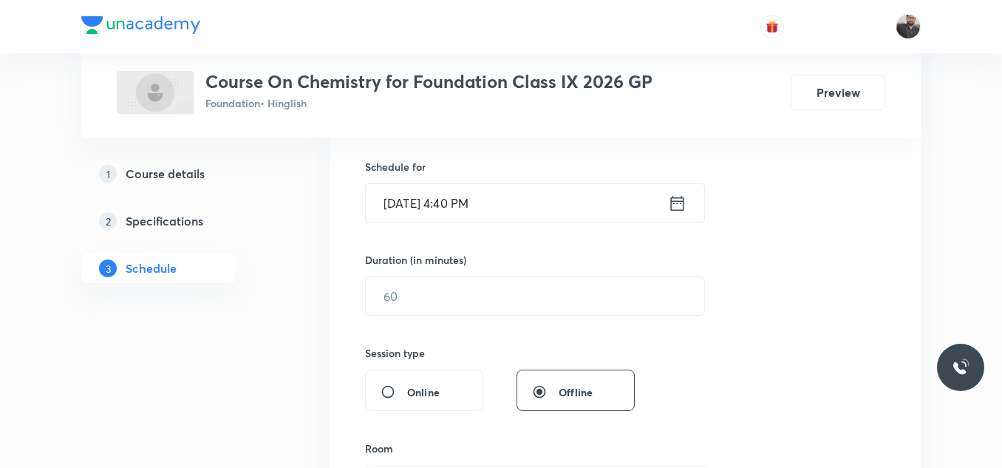
scroll to position [355, 0]
click at [429, 295] on input "text" at bounding box center [535, 295] width 338 height 38
type input "5"
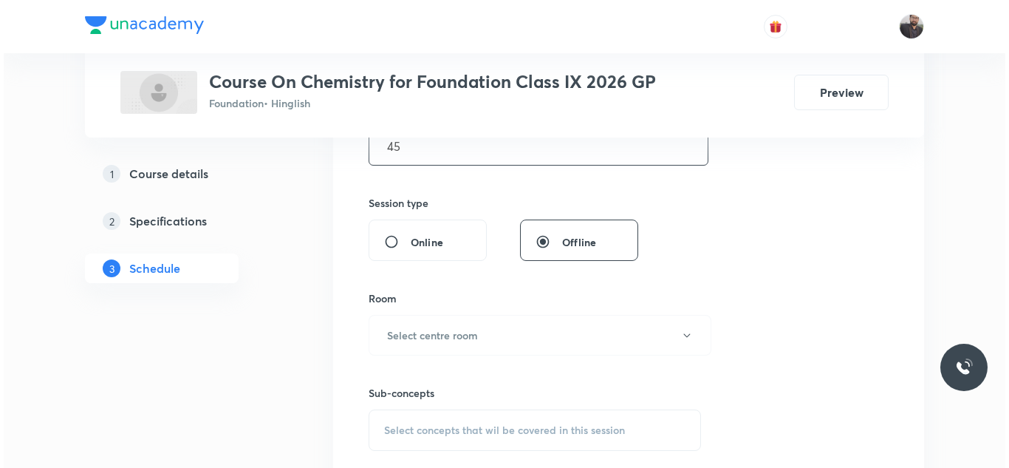
scroll to position [504, 0]
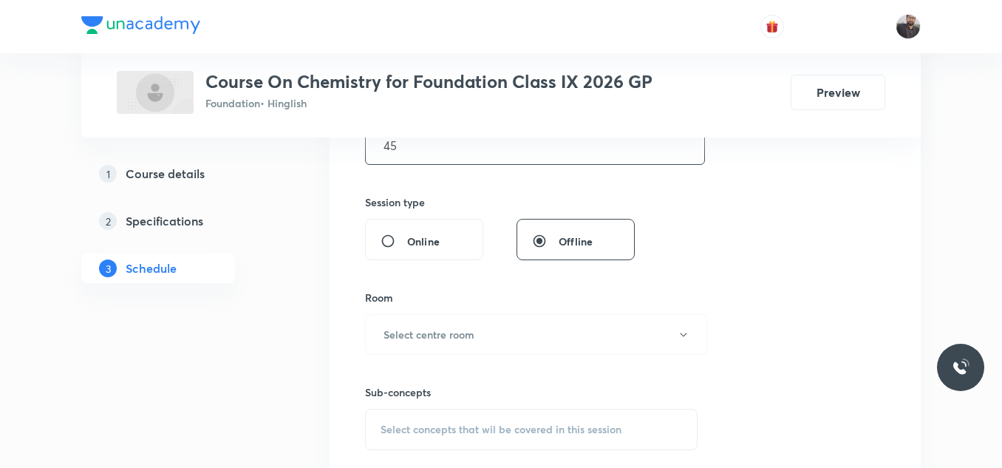
type input "45"
click at [502, 338] on button "Select centre room" at bounding box center [536, 334] width 343 height 41
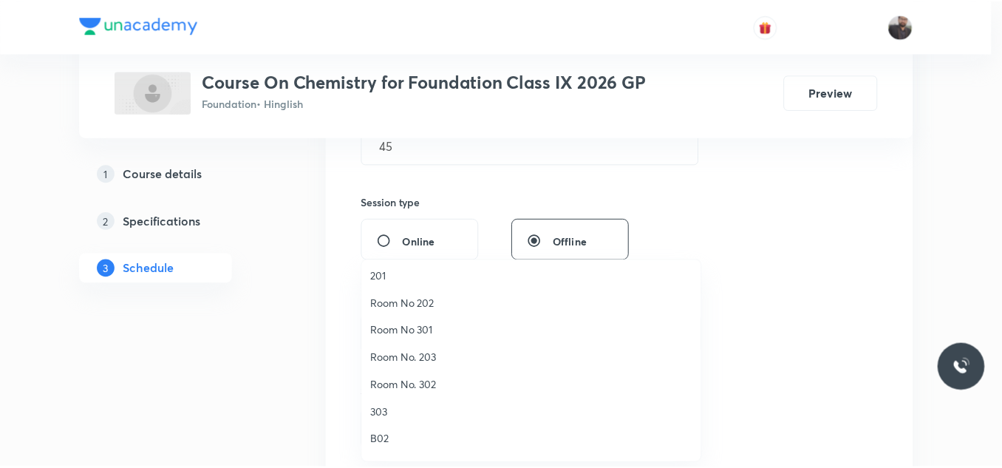
scroll to position [89, 0]
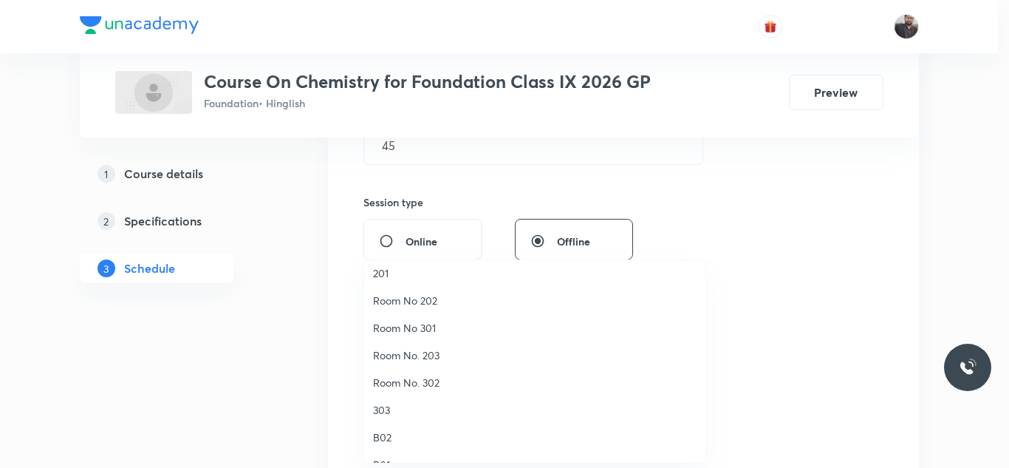
click at [415, 383] on span "Room No. 302" at bounding box center [535, 383] width 324 height 16
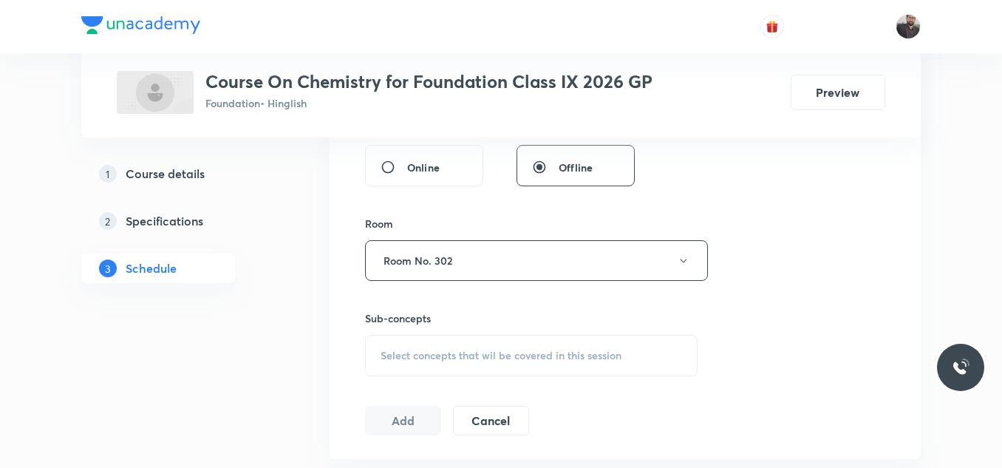
scroll to position [581, 0]
click at [407, 346] on span "Select concepts that wil be covered in this session" at bounding box center [500, 352] width 241 height 12
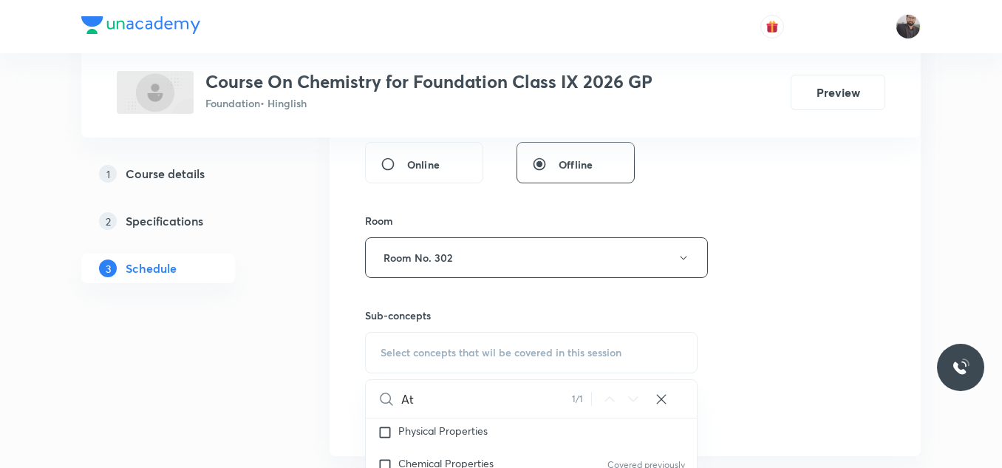
type input "A"
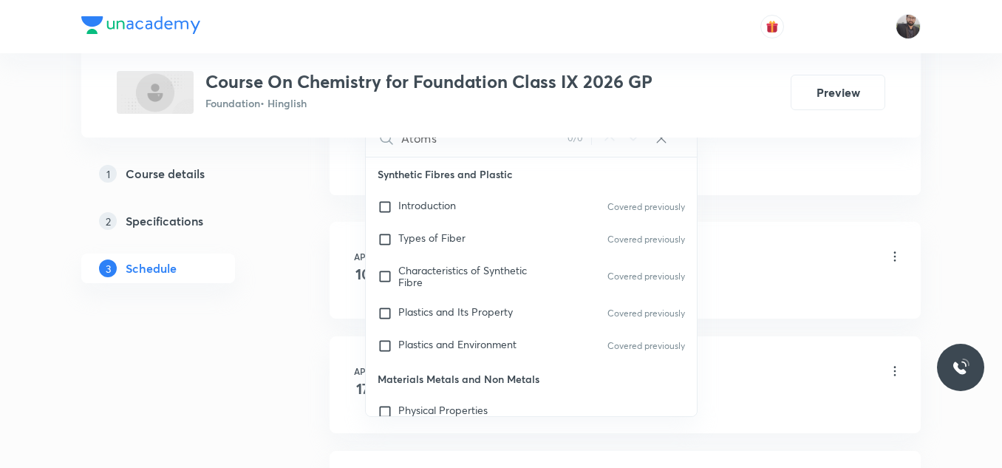
scroll to position [842, 0]
type input "Atoms"
click at [436, 347] on span "Plastics and Environment" at bounding box center [457, 343] width 118 height 14
checkbox input "true"
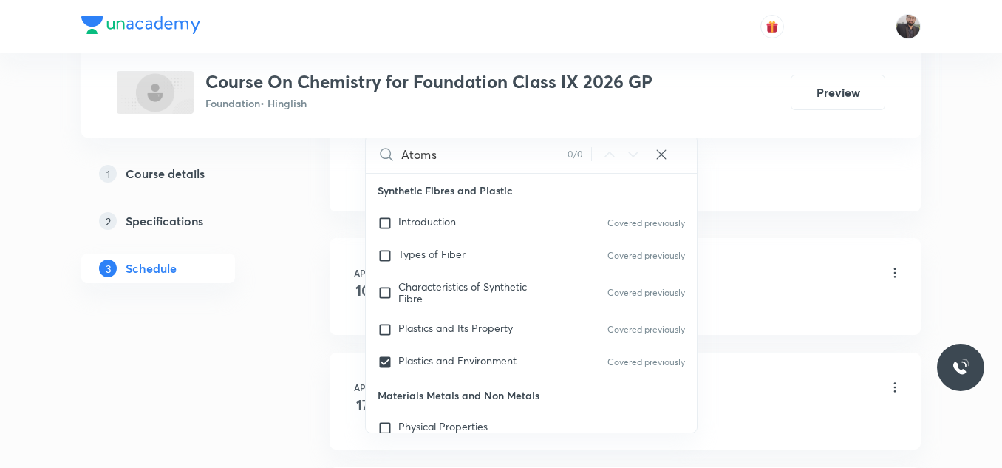
click at [840, 313] on li "[DATE] Matter in Our Surrounding(1-2) Lesson 1 • 3:46 PM • 45 min • Room Room N…" at bounding box center [624, 286] width 591 height 97
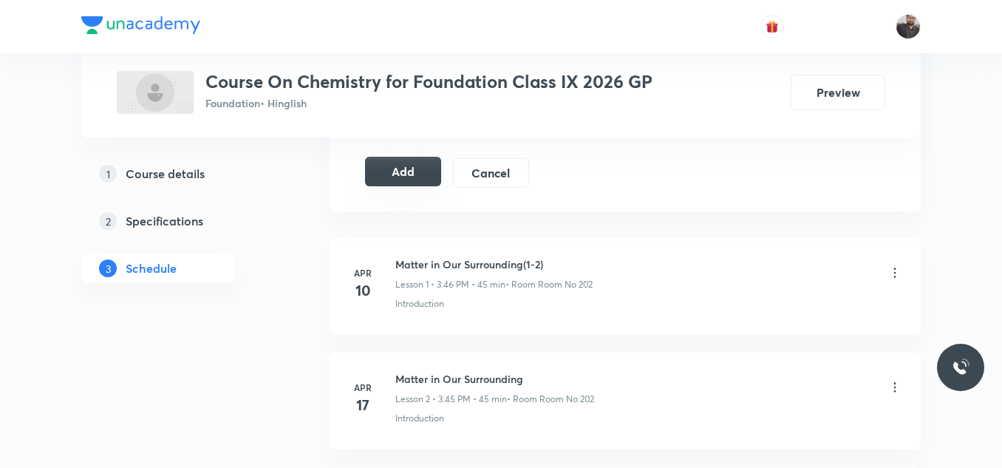
click at [419, 166] on button "Add" at bounding box center [403, 172] width 76 height 30
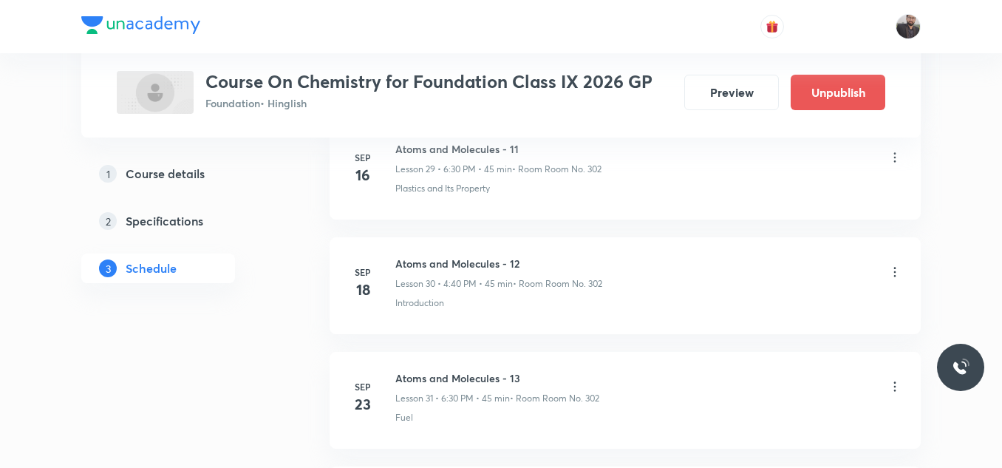
scroll to position [3816, 0]
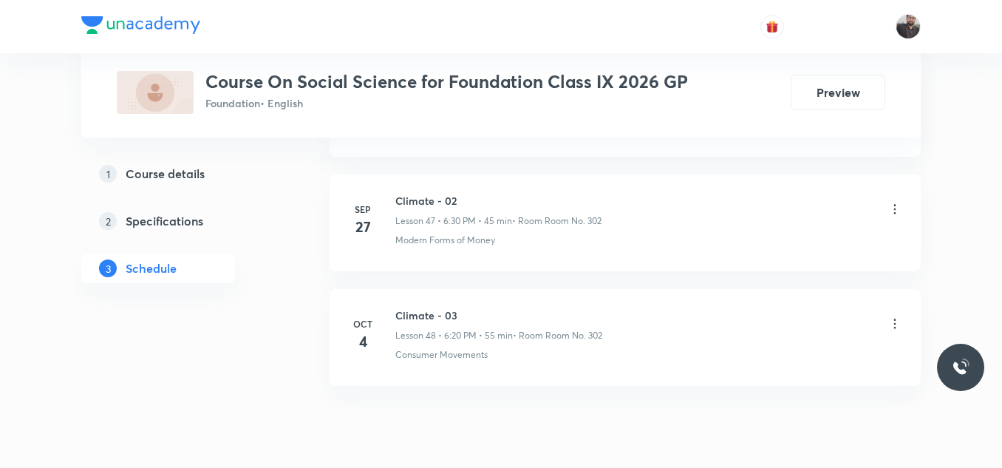
scroll to position [6213, 0]
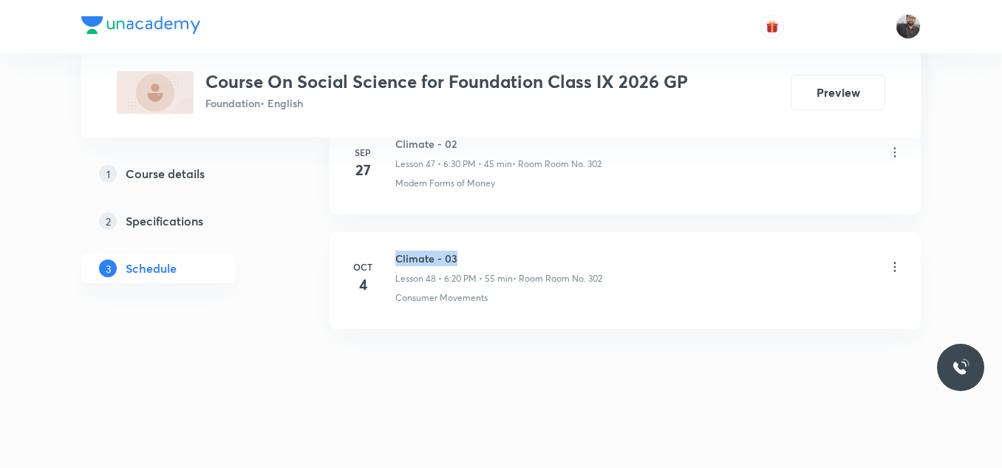
drag, startPoint x: 393, startPoint y: 253, endPoint x: 501, endPoint y: 261, distance: 108.1
click at [501, 261] on div "[DATE] Climate - 03 Lesson 48 • 6:20 PM • 55 min • Room Room No. 302 Consumer M…" at bounding box center [625, 277] width 554 height 54
copy h6 "Climate - 03"
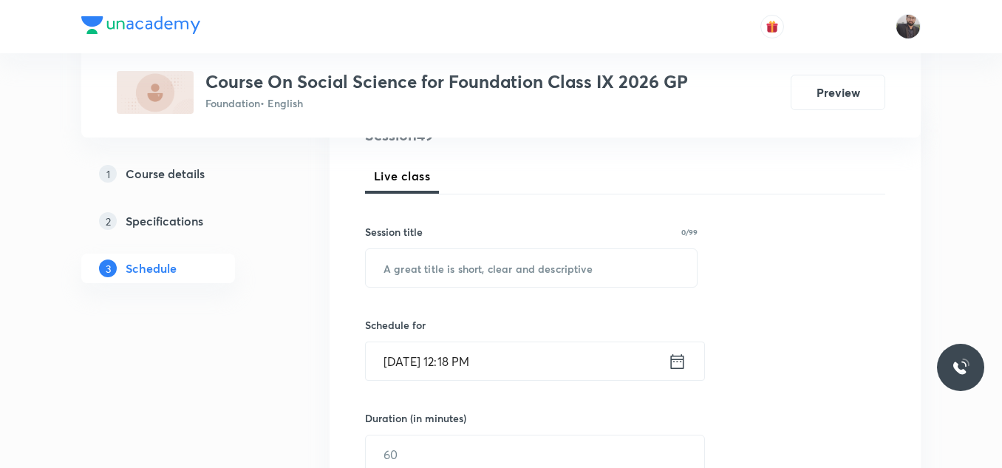
scroll to position [196, 0]
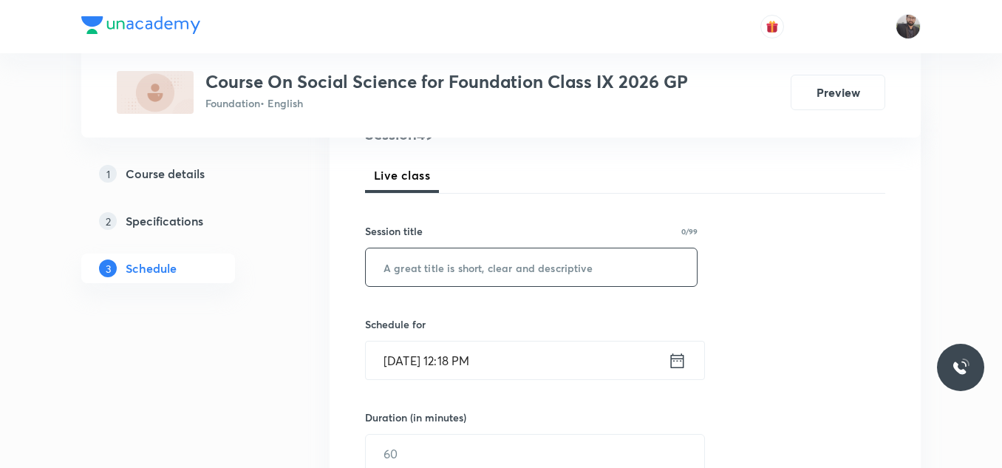
click at [501, 261] on input "text" at bounding box center [531, 267] width 331 height 38
paste input "Climate - 03"
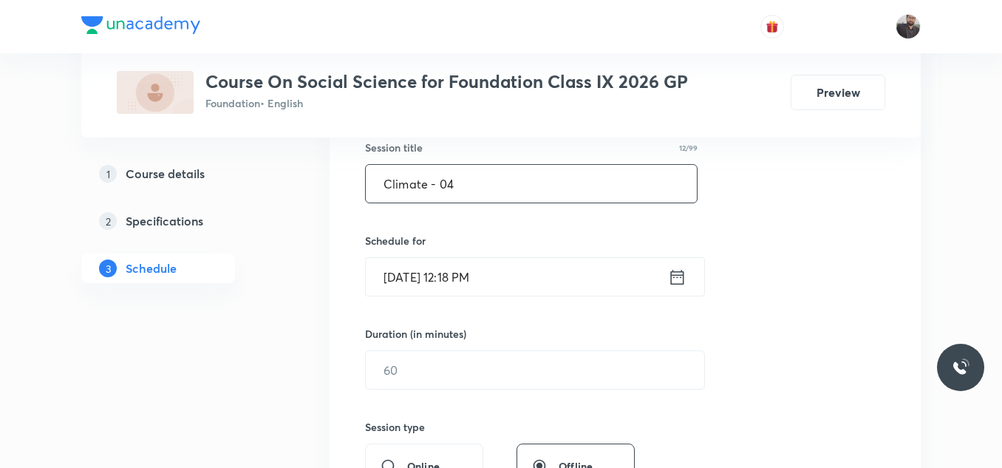
scroll to position [280, 0]
type input "Climate - 04"
click at [519, 268] on input "[DATE] 12:18 PM" at bounding box center [517, 276] width 302 height 38
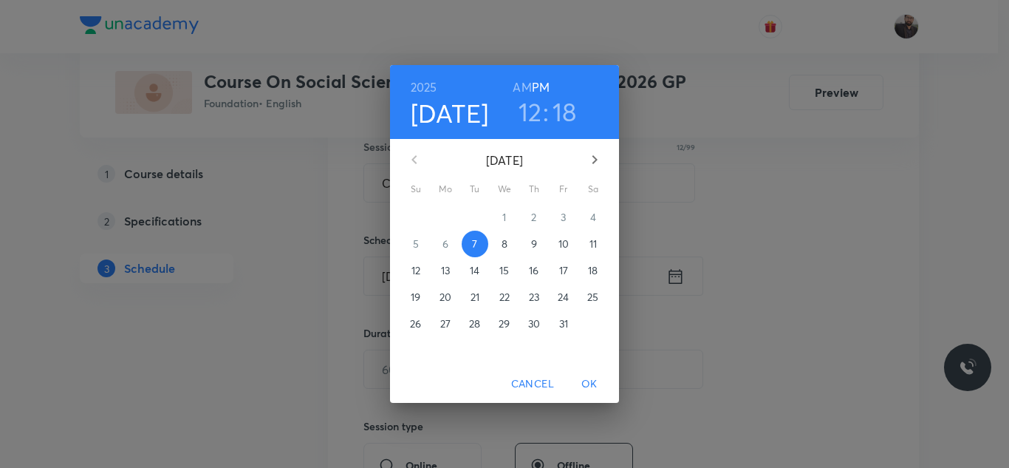
click at [507, 241] on p "8" at bounding box center [505, 243] width 6 height 15
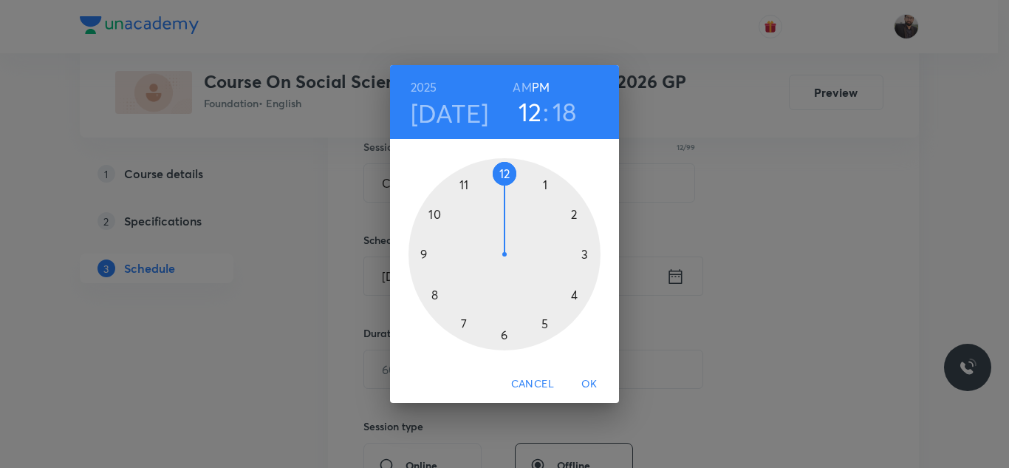
click at [544, 323] on div at bounding box center [505, 254] width 192 height 192
click at [464, 320] on div at bounding box center [505, 254] width 192 height 192
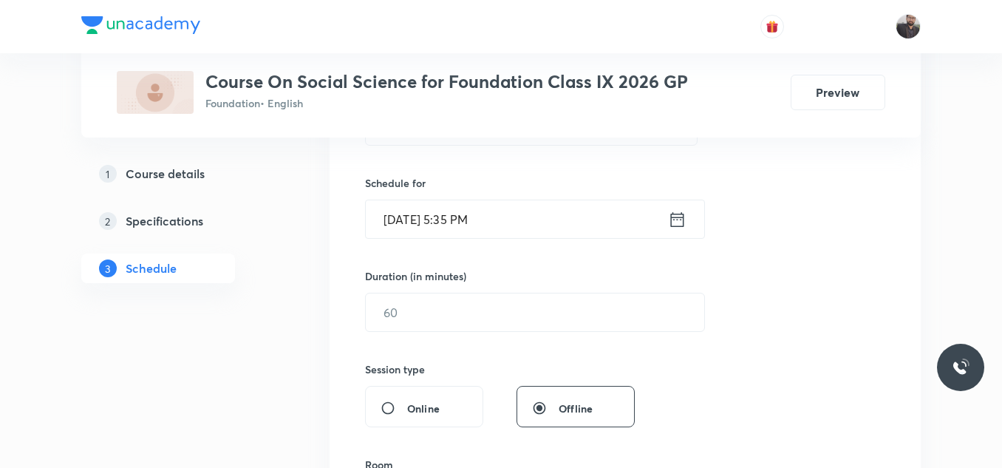
scroll to position [338, 0]
click at [464, 320] on input "text" at bounding box center [535, 312] width 338 height 38
type input "8"
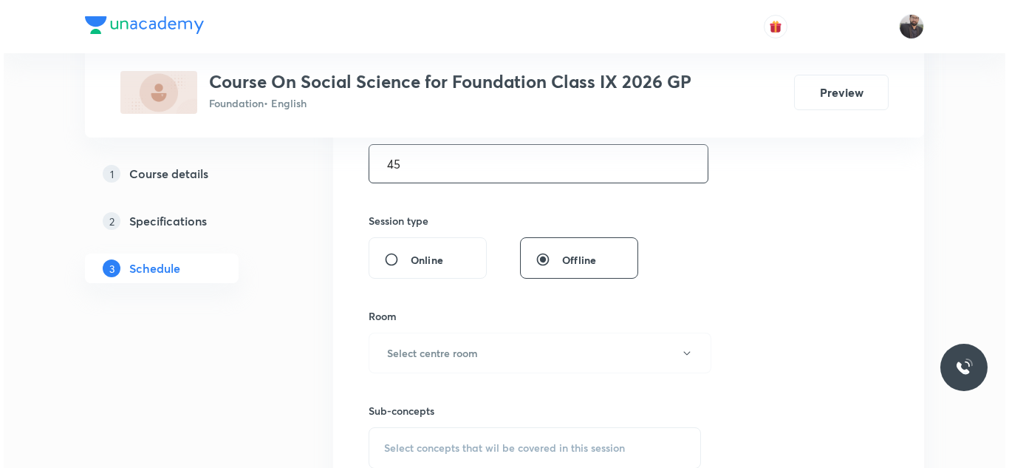
scroll to position [493, 0]
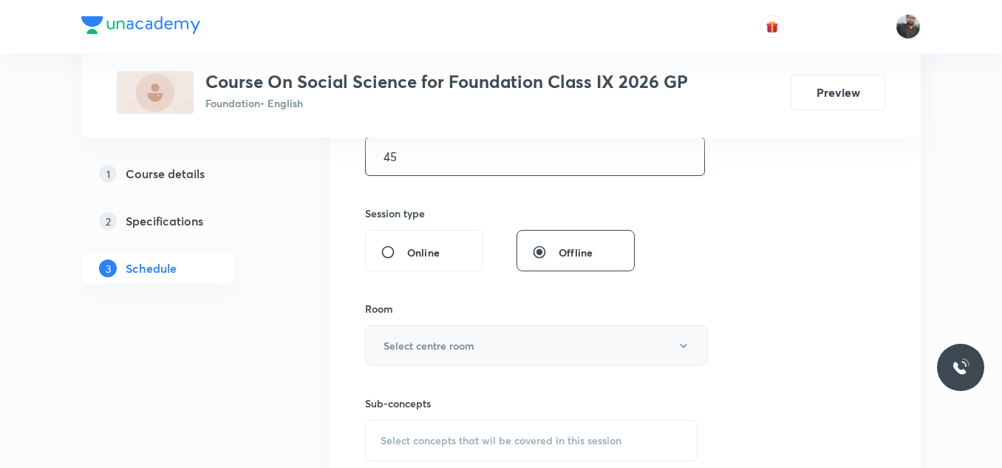
type input "45"
click at [471, 347] on h6 "Select centre room" at bounding box center [428, 346] width 91 height 16
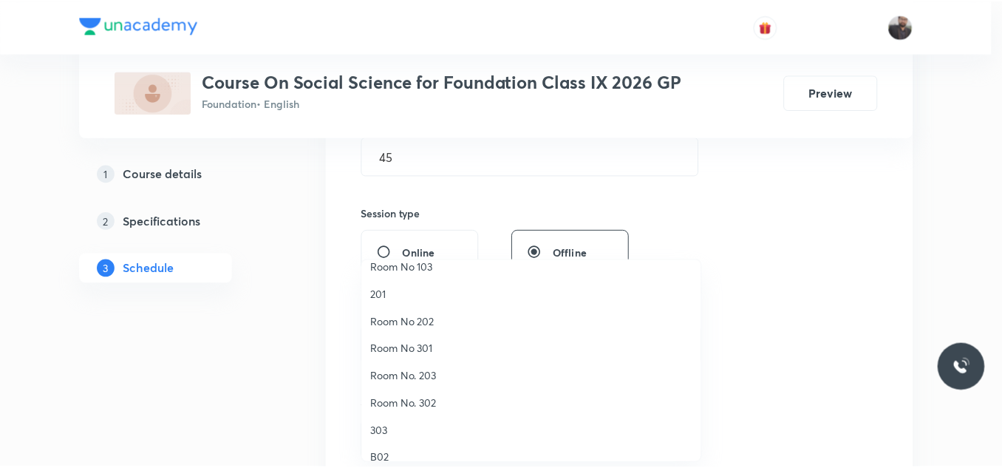
scroll to position [68, 0]
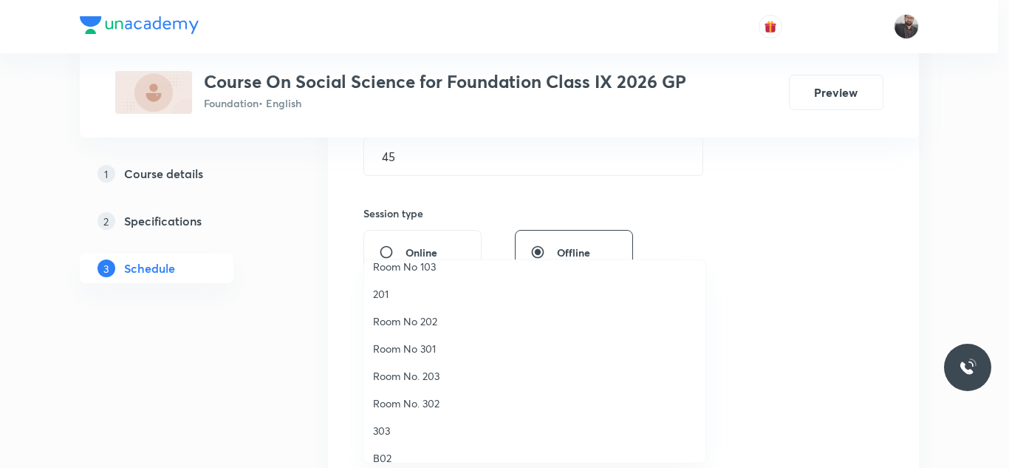
click at [427, 401] on span "Room No. 302" at bounding box center [535, 403] width 324 height 16
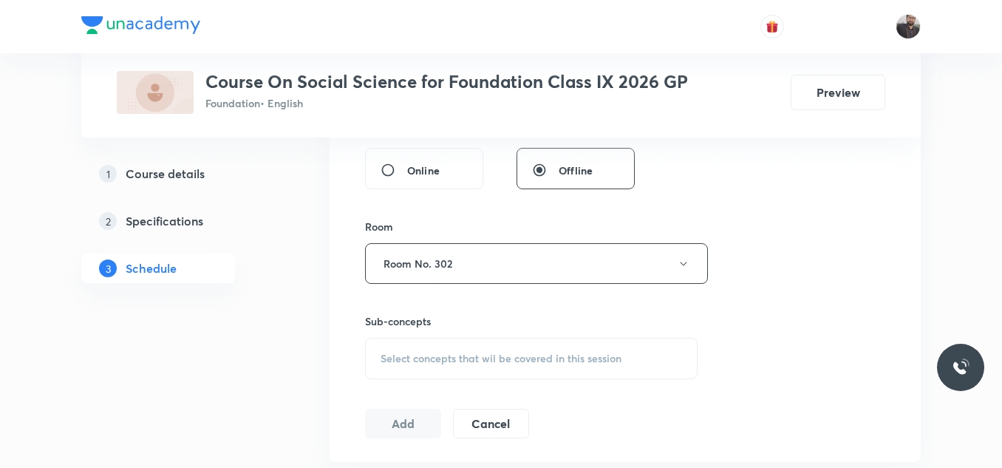
scroll to position [578, 0]
click at [422, 360] on span "Select concepts that wil be covered in this session" at bounding box center [500, 355] width 241 height 12
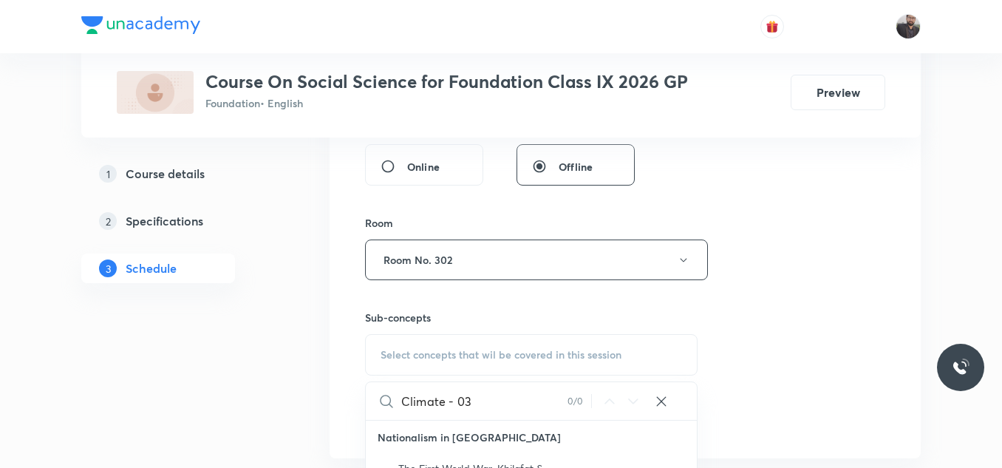
click at [422, 360] on span "Select concepts that wil be covered in this session" at bounding box center [500, 355] width 241 height 12
click at [509, 409] on input "Climate - 03" at bounding box center [484, 401] width 166 height 38
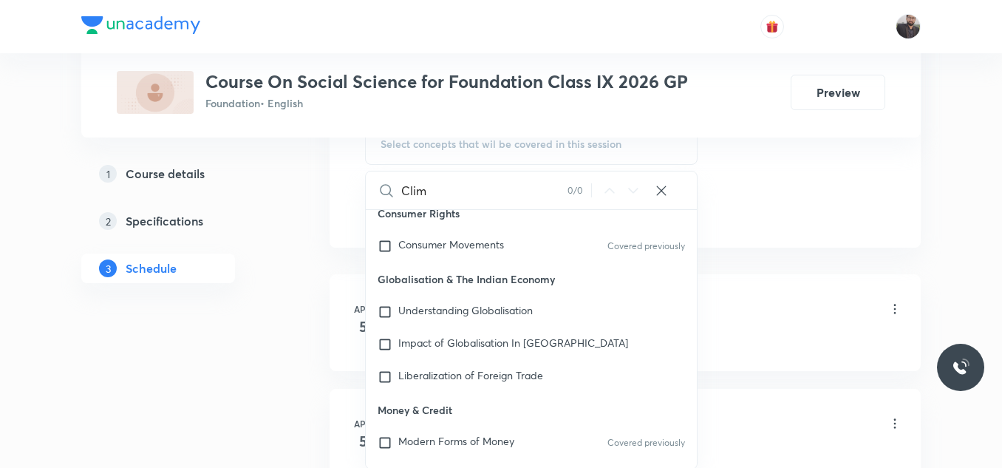
scroll to position [228, 0]
type input "Clim"
click at [513, 312] on span "Understanding Globalisation" at bounding box center [465, 309] width 134 height 14
checkbox input "true"
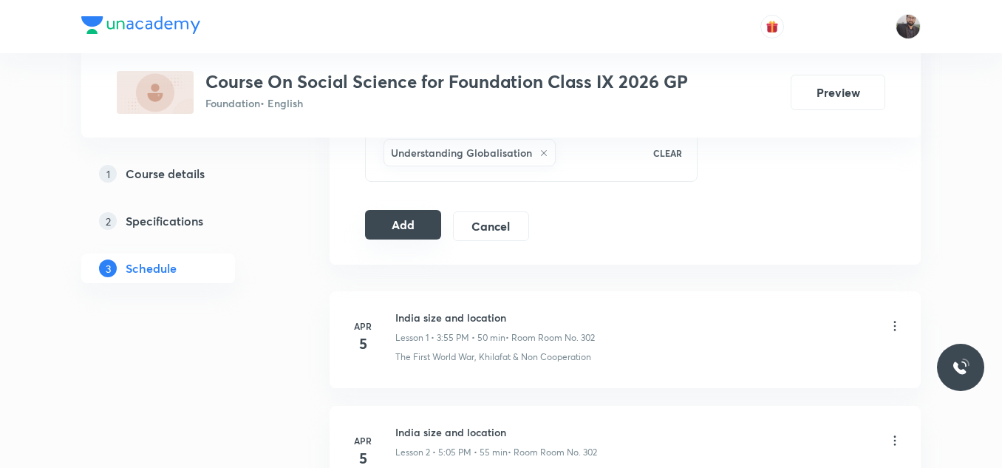
click at [394, 230] on button "Add" at bounding box center [403, 225] width 76 height 30
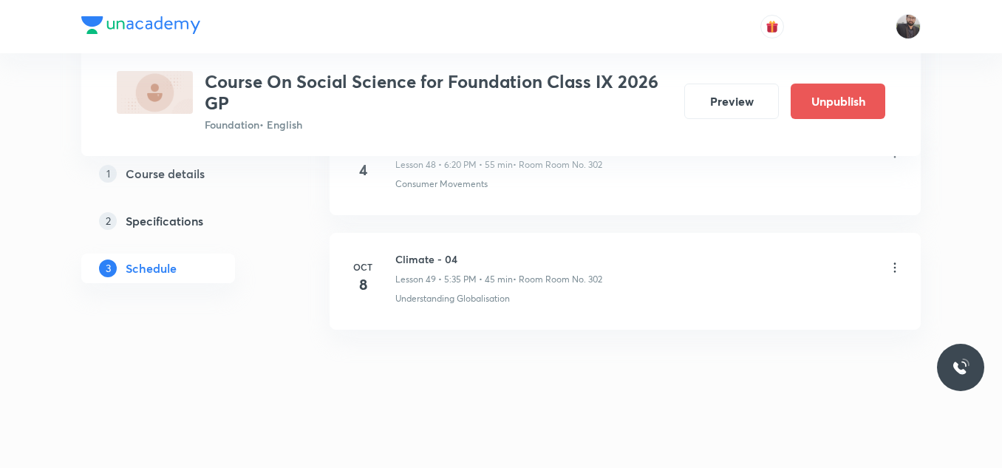
scroll to position [5667, 0]
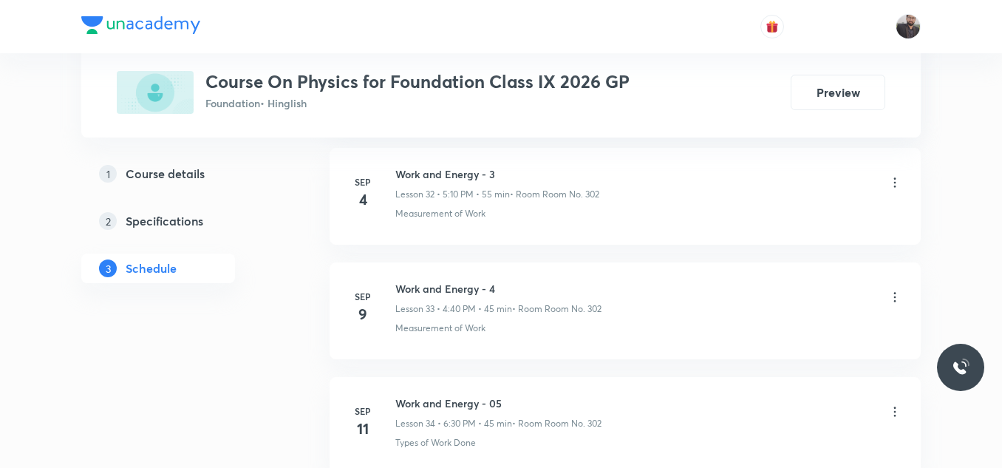
scroll to position [5083, 0]
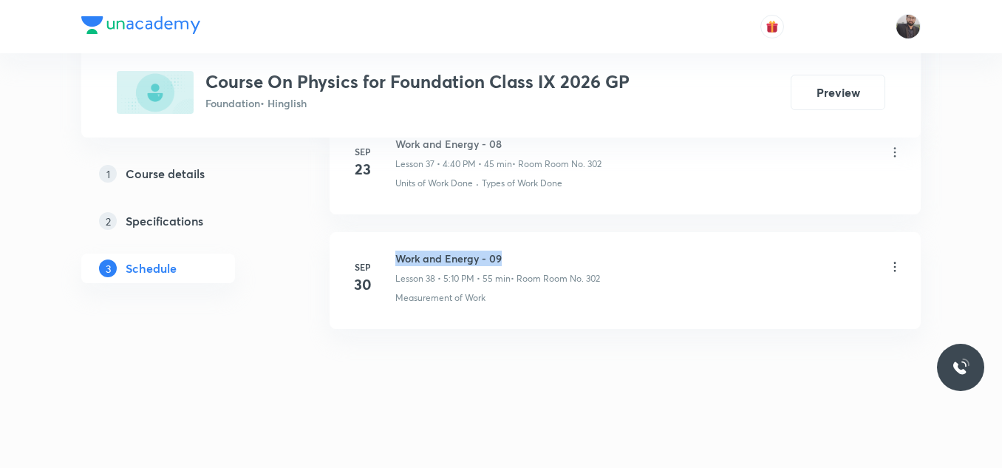
drag, startPoint x: 395, startPoint y: 253, endPoint x: 578, endPoint y: 254, distance: 182.5
click at [578, 254] on h6 "Work and Energy - 09" at bounding box center [497, 258] width 205 height 16
copy h6 "Work and Energy - 09"
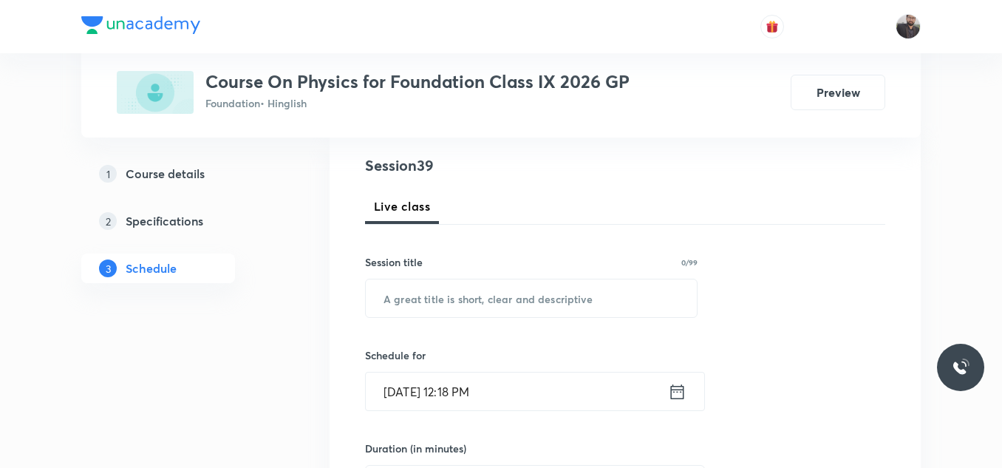
scroll to position [178, 0]
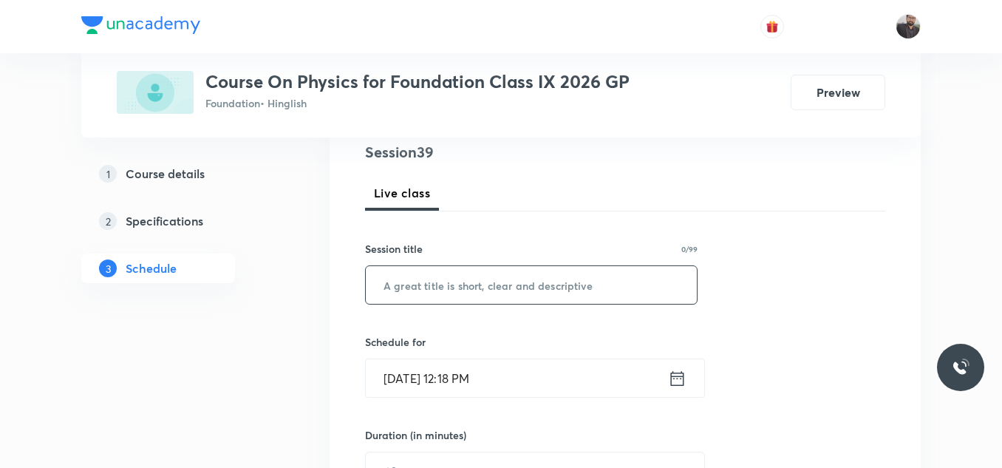
click at [585, 277] on input "text" at bounding box center [531, 285] width 331 height 38
paste input "Work and Energy - 09"
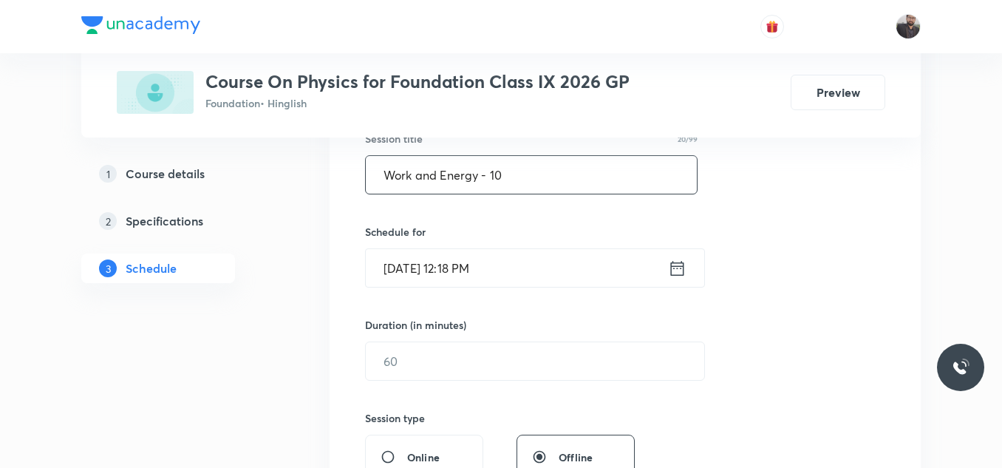
scroll to position [290, 0]
type input "Work and Energy - 10"
click at [585, 277] on input "[DATE] 12:18 PM" at bounding box center [517, 266] width 302 height 38
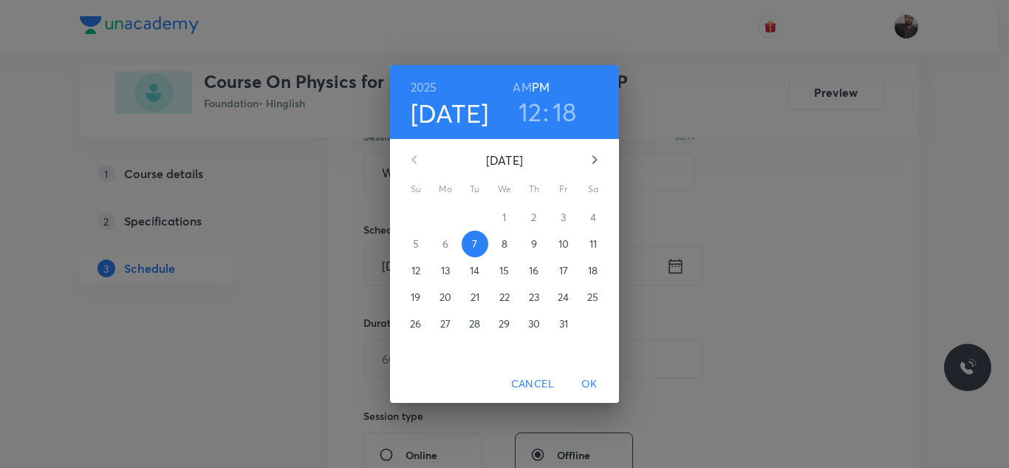
click at [499, 249] on span "8" at bounding box center [504, 243] width 27 height 15
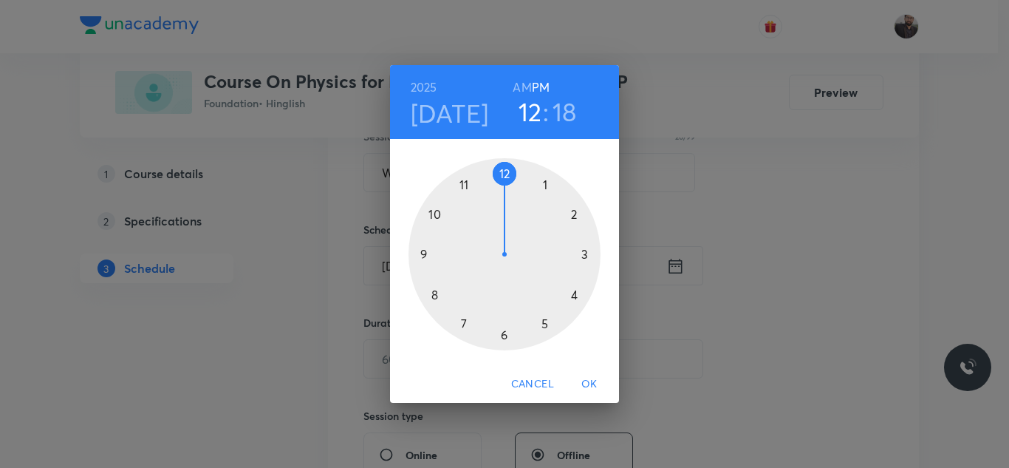
click at [503, 337] on div at bounding box center [505, 254] width 192 height 192
click at [508, 335] on div at bounding box center [505, 254] width 192 height 192
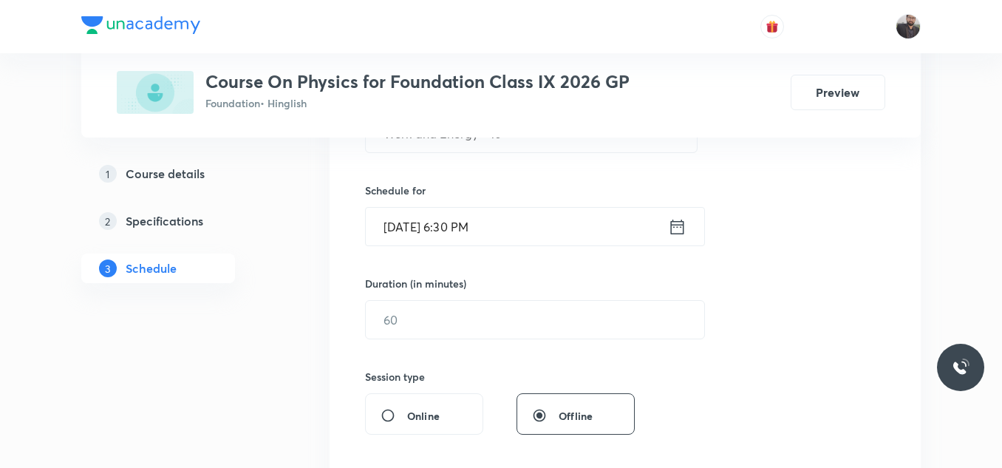
scroll to position [331, 0]
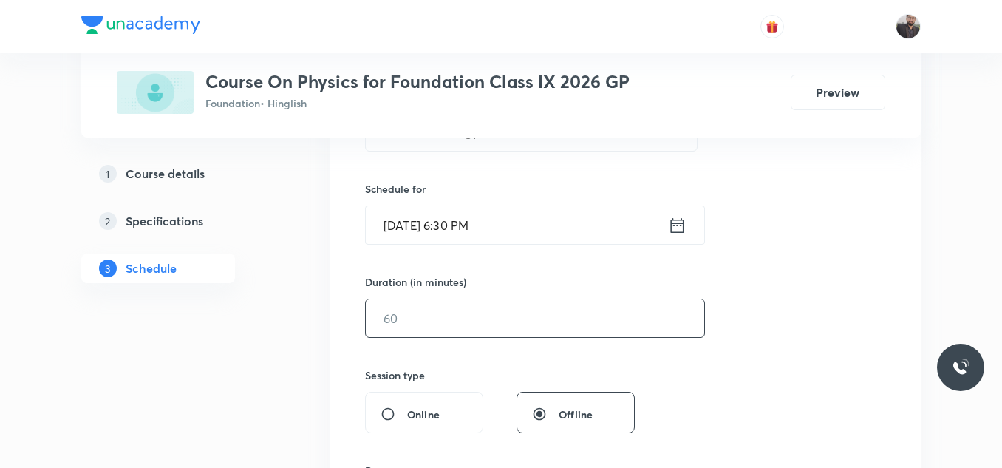
click at [497, 311] on input "text" at bounding box center [535, 318] width 338 height 38
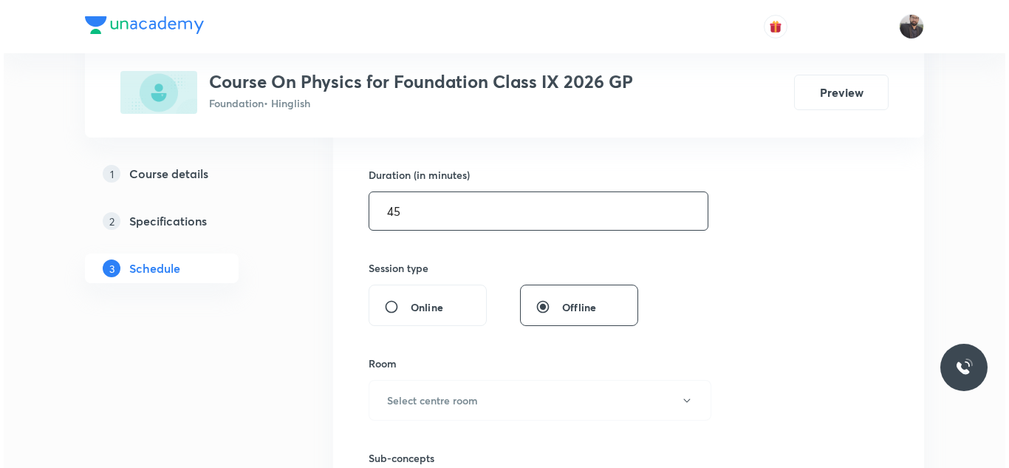
scroll to position [444, 0]
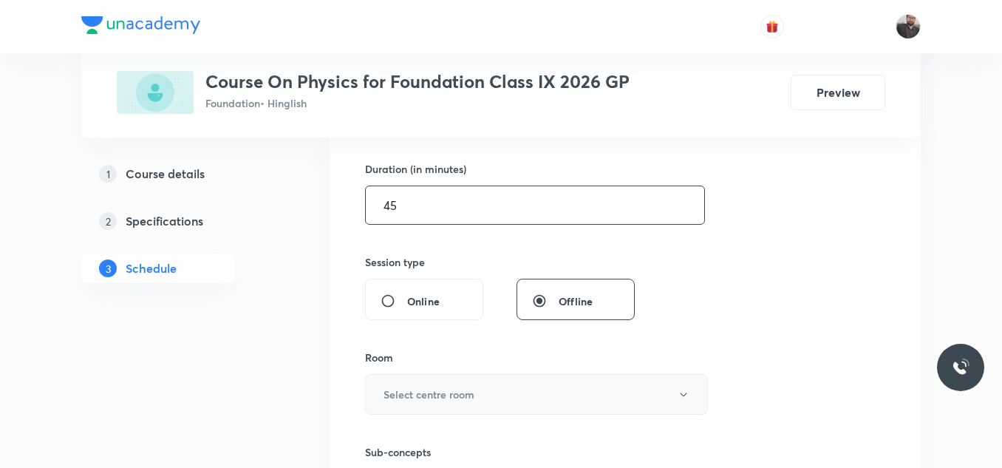
type input "45"
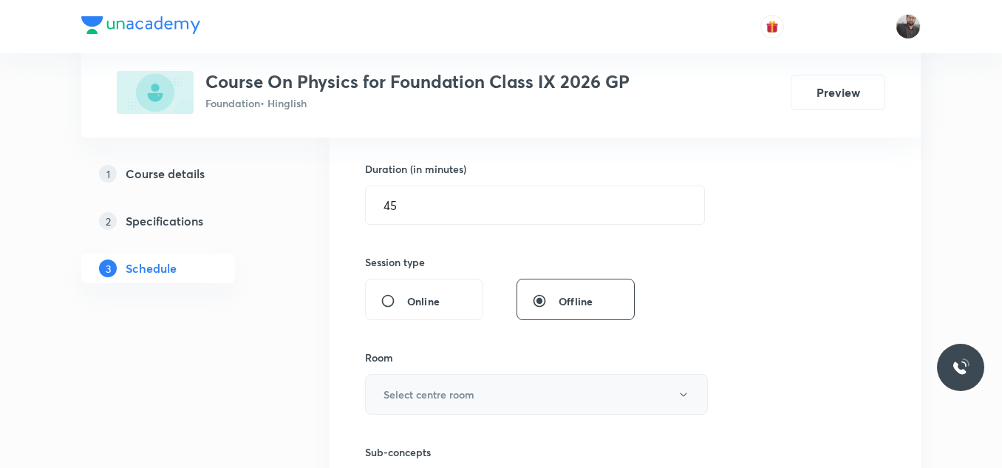
click at [494, 383] on button "Select centre room" at bounding box center [536, 394] width 343 height 41
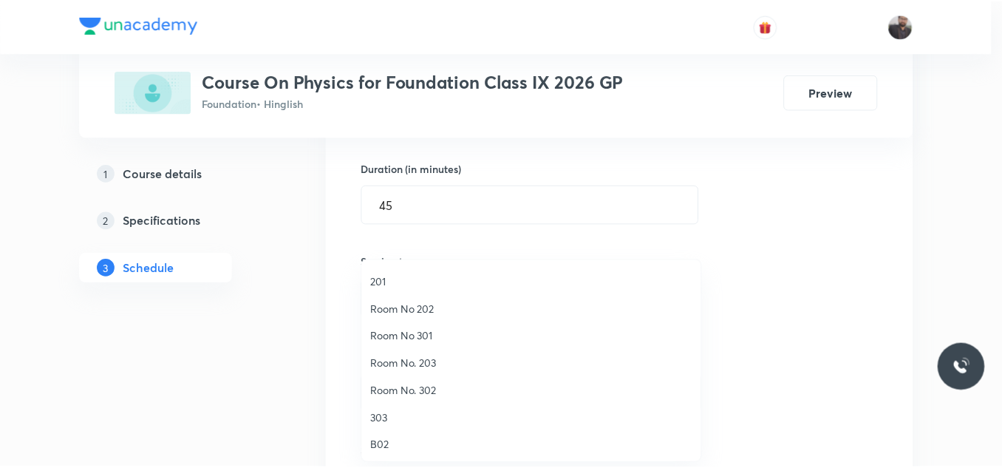
scroll to position [84, 0]
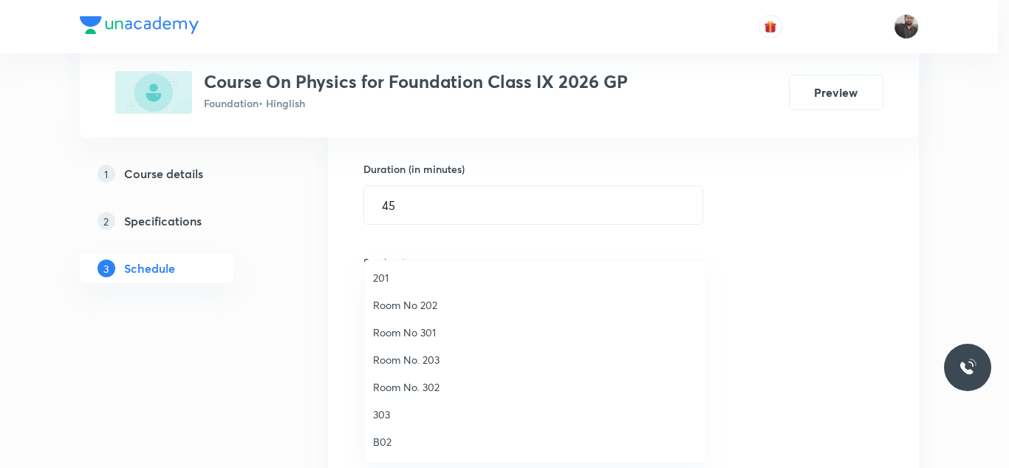
click at [398, 393] on span "Room No. 302" at bounding box center [535, 387] width 324 height 16
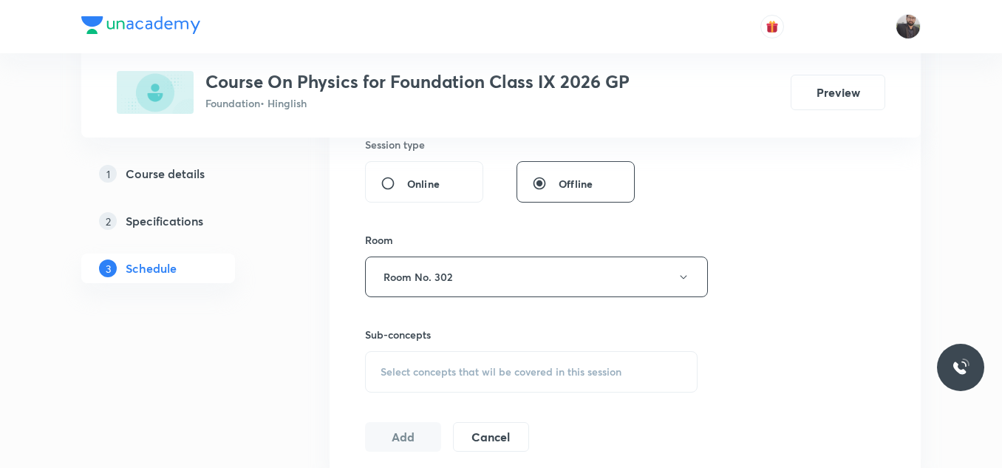
scroll to position [564, 0]
click at [417, 381] on div "Select concepts that wil be covered in this session" at bounding box center [531, 369] width 332 height 41
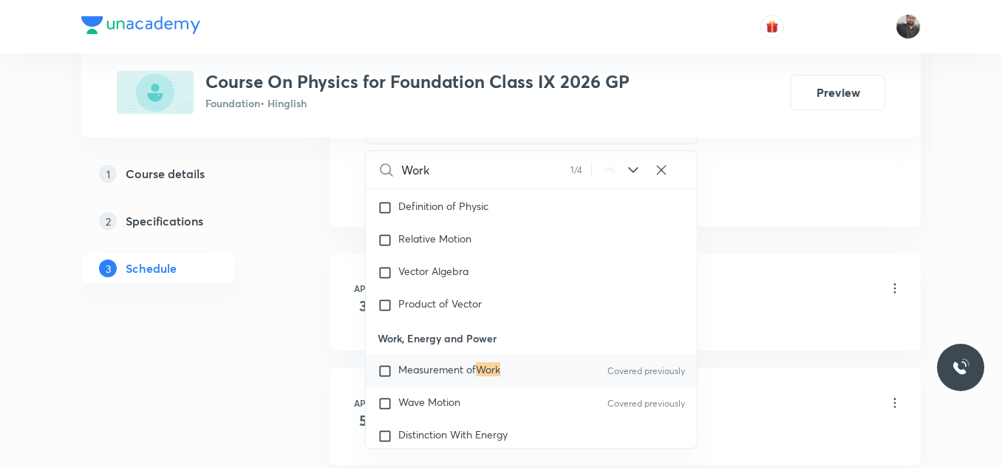
scroll to position [813, 0]
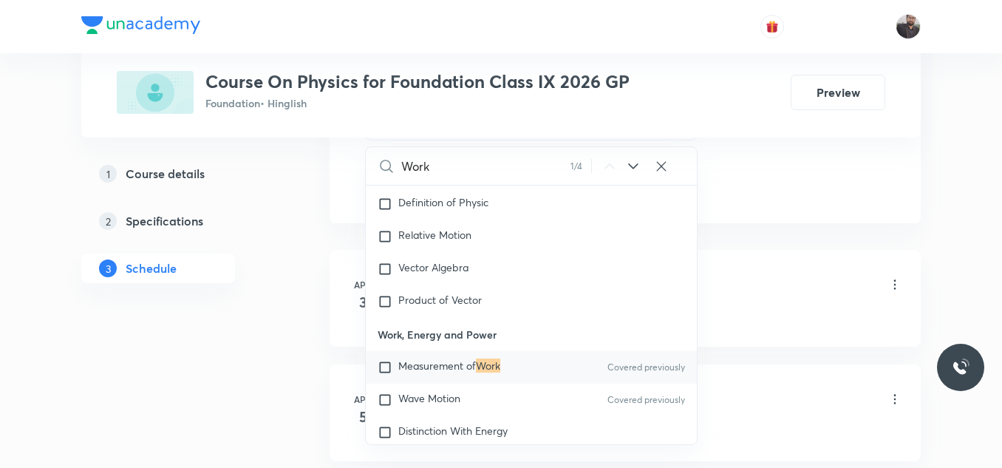
type input "Work"
click at [462, 372] on span "Measurement of" at bounding box center [437, 365] width 78 height 14
checkbox input "true"
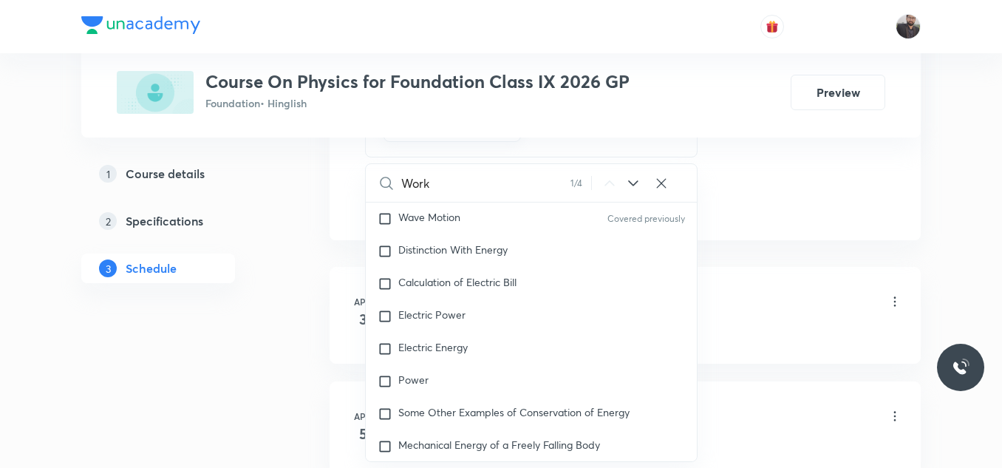
scroll to position [2770, 0]
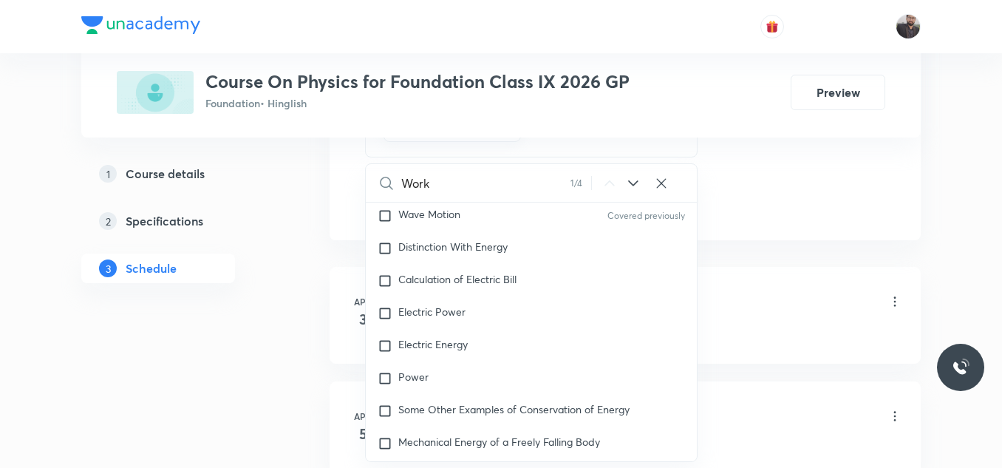
click at [776, 308] on div "Motion Lesson 1 • 6:15 PM • 60 min • Room B02" at bounding box center [648, 302] width 507 height 35
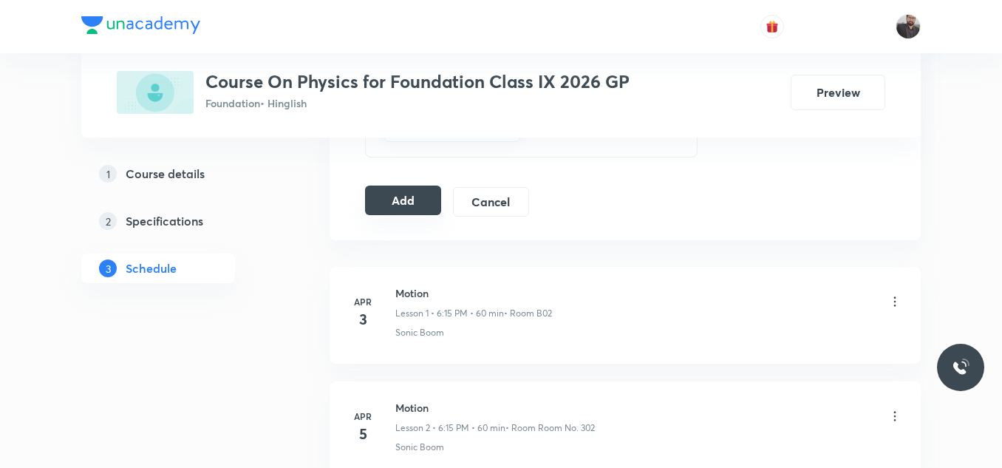
click at [398, 205] on button "Add" at bounding box center [403, 200] width 76 height 30
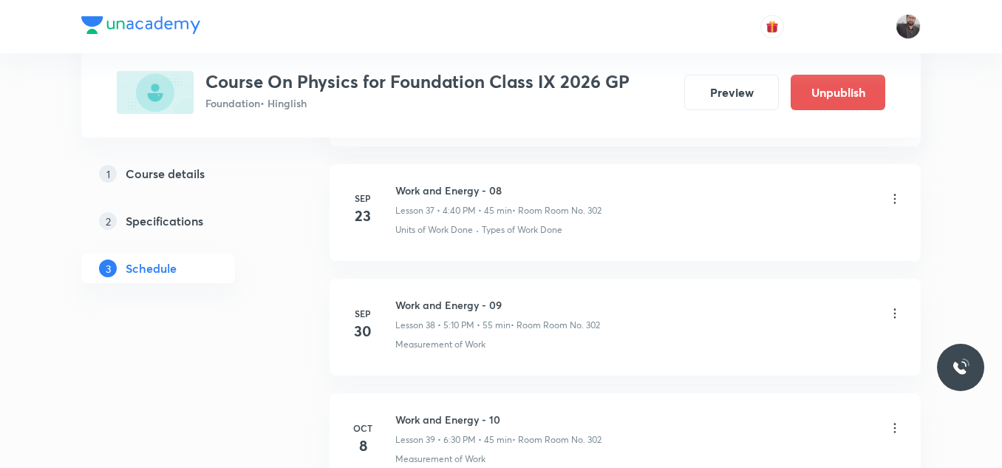
scroll to position [4519, 0]
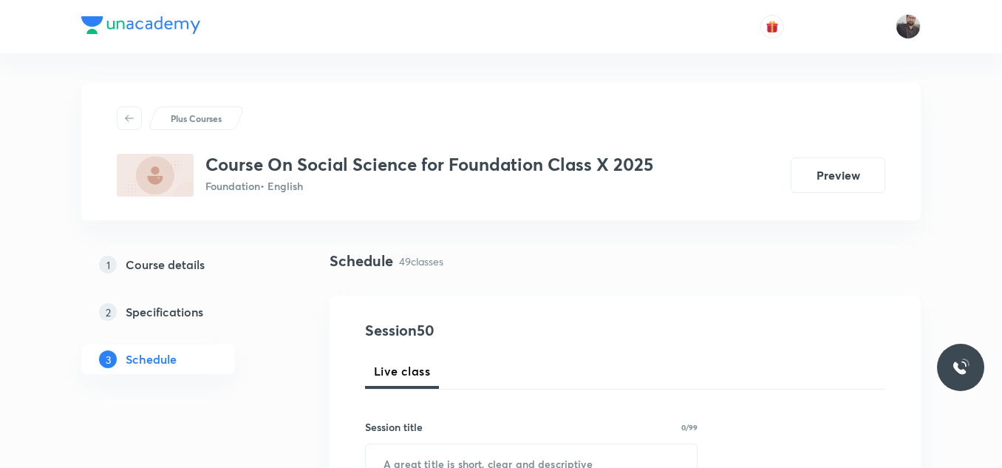
scroll to position [6328, 0]
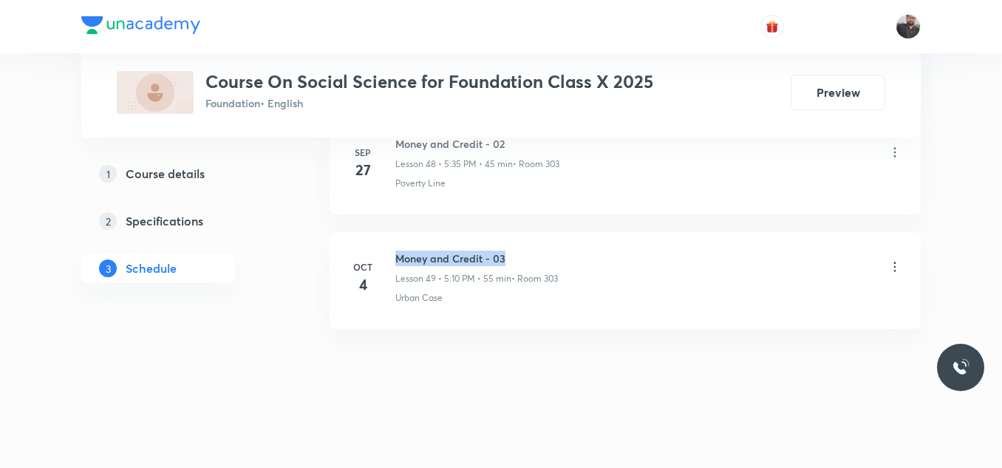
drag, startPoint x: 388, startPoint y: 250, endPoint x: 539, endPoint y: 252, distance: 151.5
click at [539, 252] on li "[DATE] Money and Credit - 03 Lesson 49 • 5:10 PM • 55 min • Room 303 Urban Case" at bounding box center [624, 280] width 591 height 97
click at [591, 194] on li "Sep 27 Money and Credit - 02 Lesson 48 • 5:35 PM • 45 min • Room 303 Poverty Li…" at bounding box center [624, 165] width 591 height 97
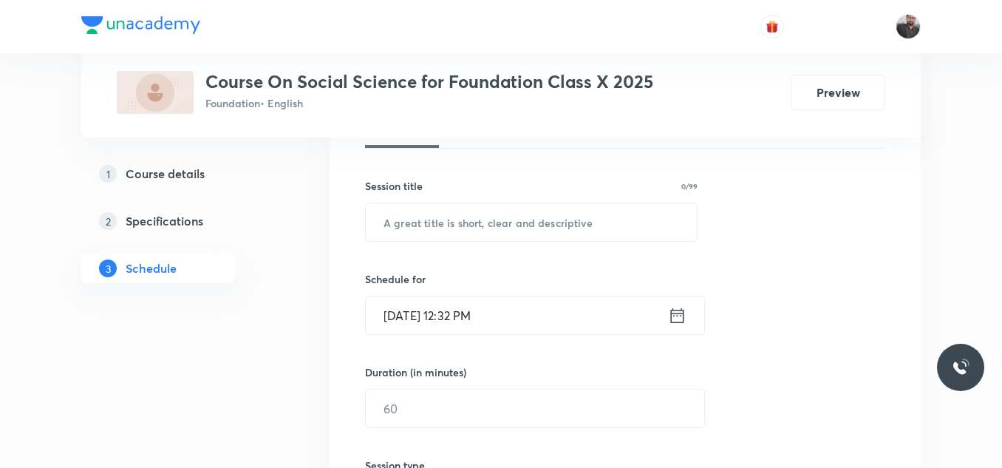
scroll to position [243, 0]
click at [616, 224] on input "text" at bounding box center [531, 220] width 331 height 38
paste input "Gender caste and religion"
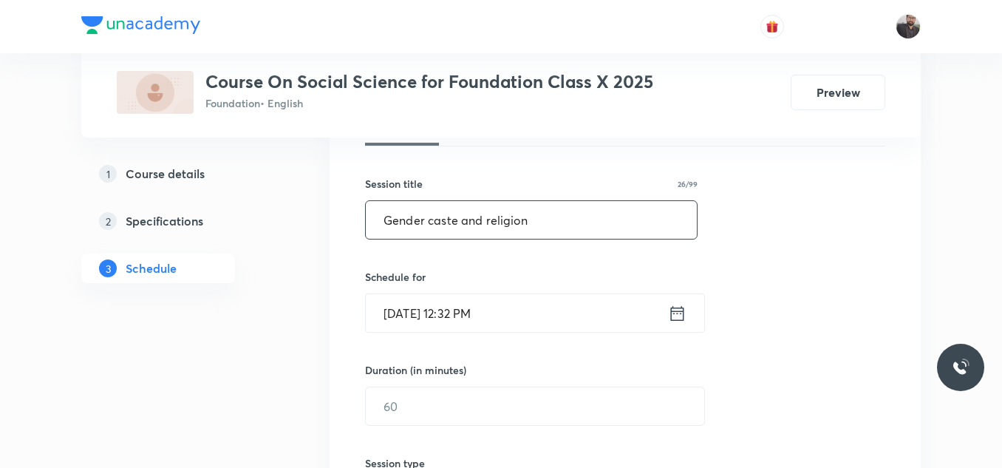
click at [433, 216] on input "Gender caste and religion" at bounding box center [531, 220] width 331 height 38
click at [468, 221] on input "Gender Caste and religion" at bounding box center [531, 220] width 331 height 38
click at [495, 216] on input "Gender Caste And religion" at bounding box center [531, 220] width 331 height 38
click at [567, 222] on input "Gender Caste And Religion" at bounding box center [531, 220] width 331 height 38
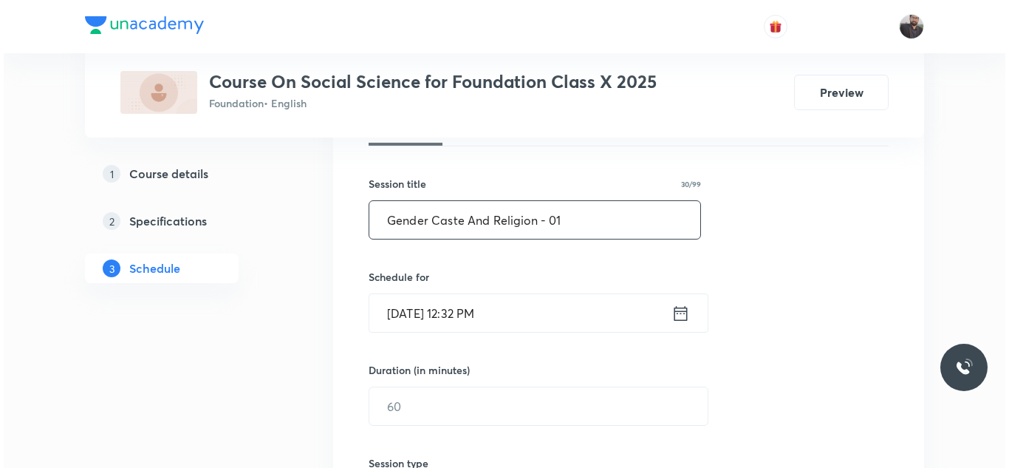
scroll to position [279, 0]
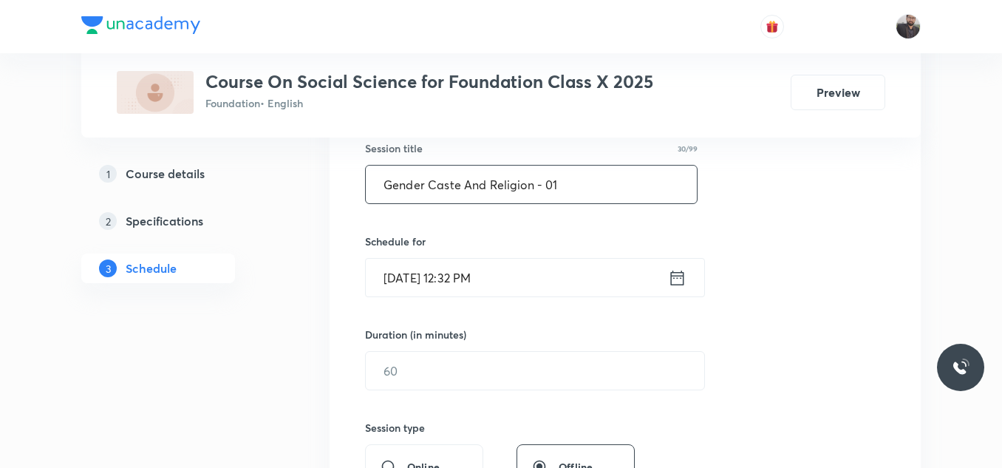
type input "Gender Caste And Religion - 01"
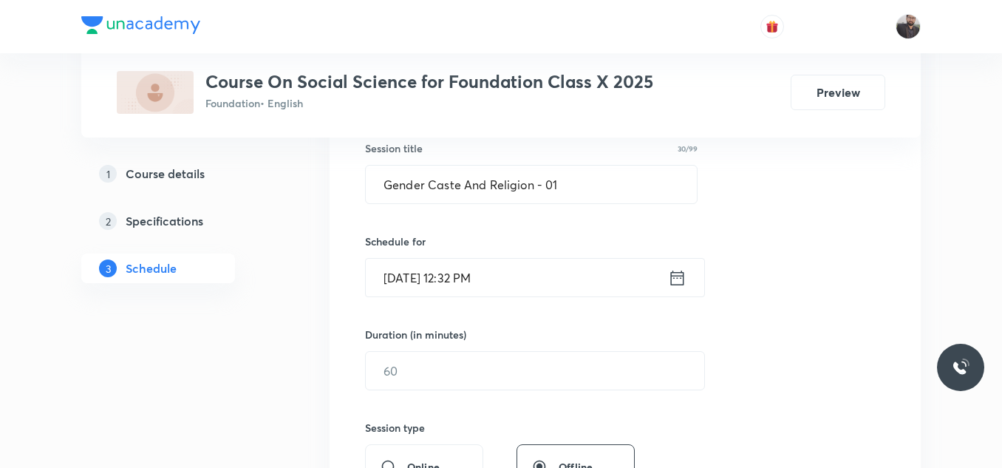
drag, startPoint x: 567, startPoint y: 266, endPoint x: 516, endPoint y: 281, distance: 53.1
click at [516, 281] on input "Oct 7, 2025, 12:32 PM" at bounding box center [517, 278] width 302 height 38
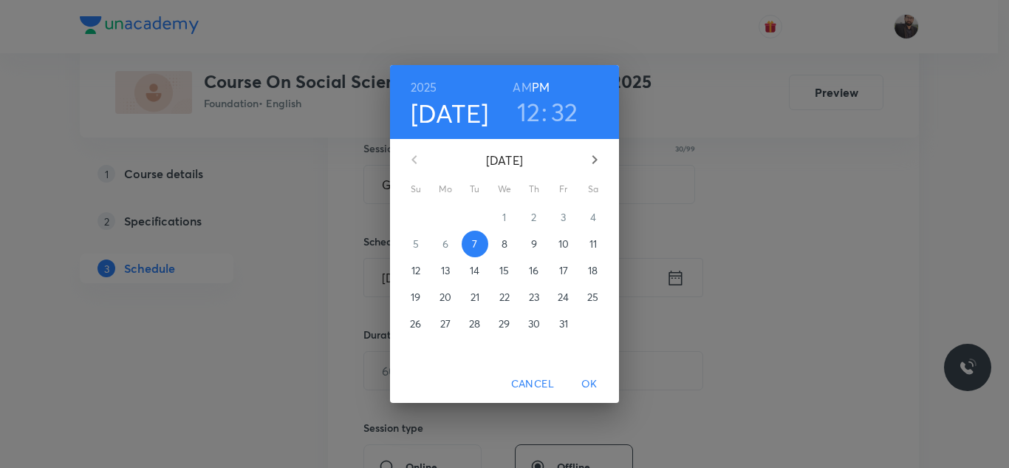
click at [499, 250] on span "8" at bounding box center [504, 243] width 27 height 15
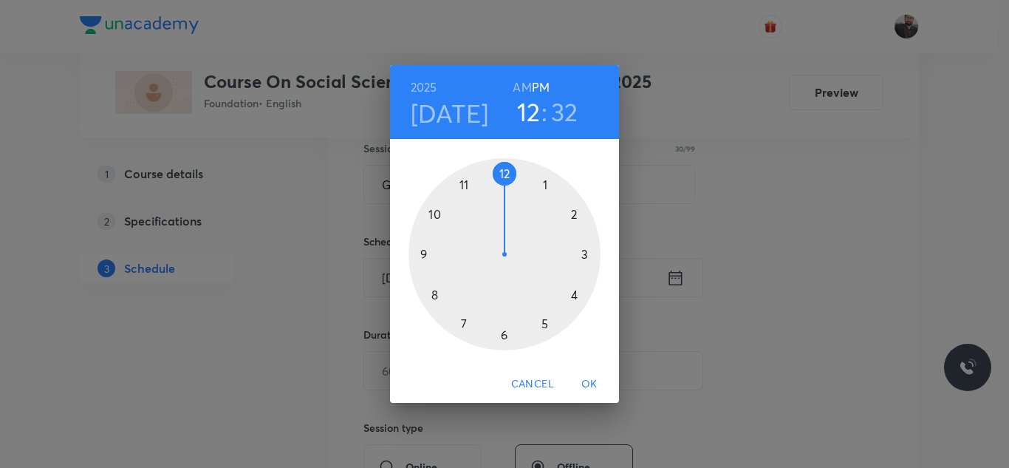
click at [591, 252] on div at bounding box center [505, 254] width 192 height 192
click at [426, 256] on div at bounding box center [505, 254] width 192 height 192
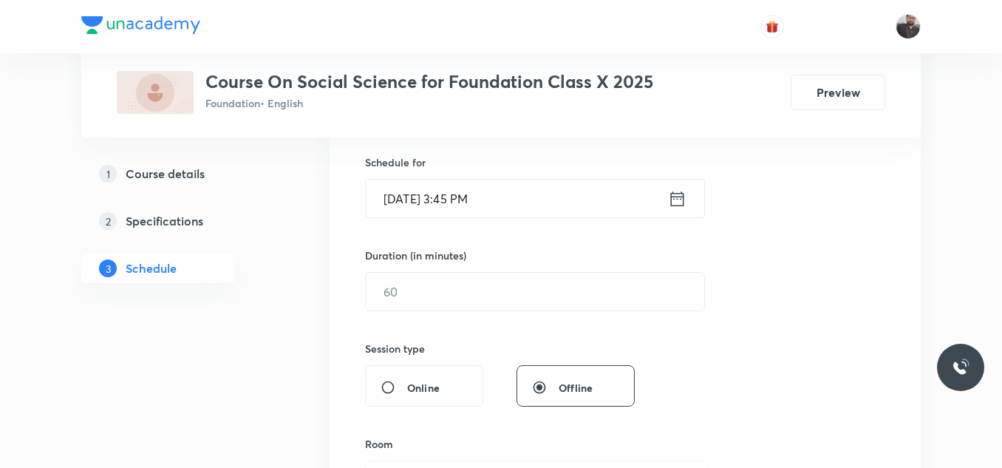
scroll to position [358, 0]
click at [434, 285] on input "text" at bounding box center [535, 291] width 338 height 38
type input "8"
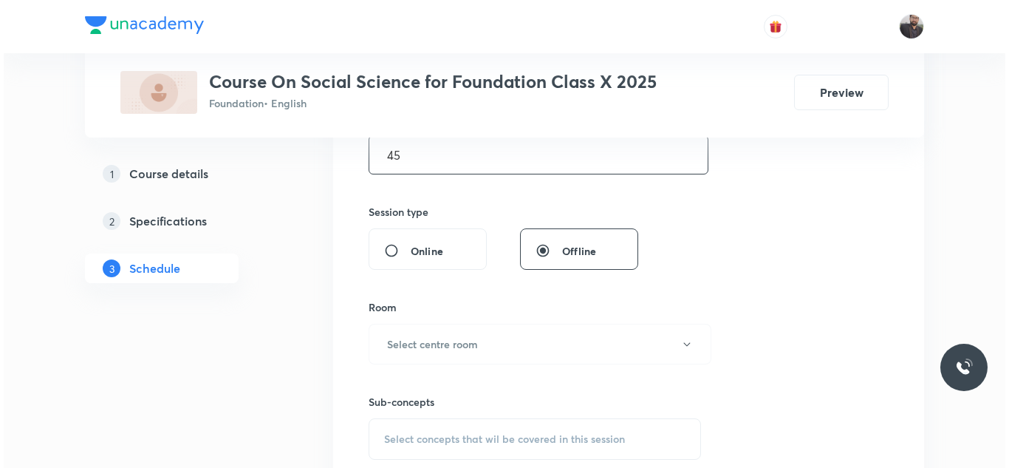
scroll to position [496, 0]
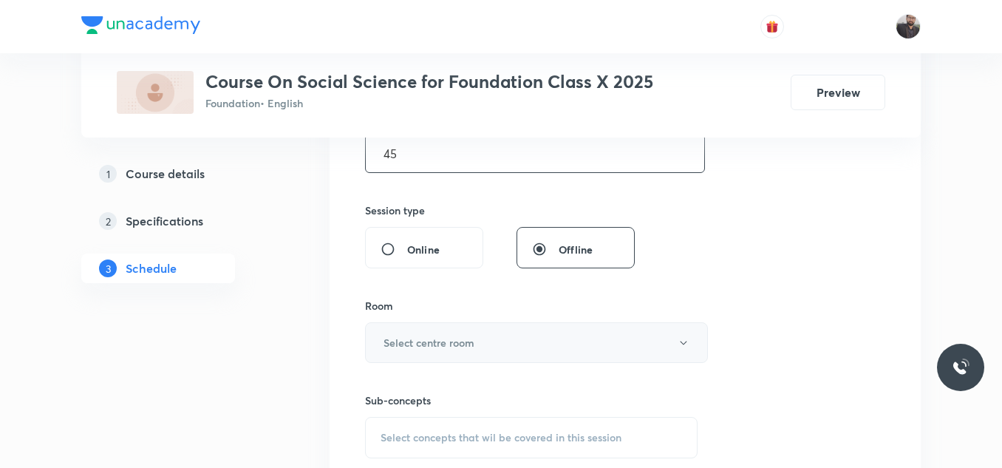
type input "45"
click at [472, 351] on button "Select centre room" at bounding box center [536, 342] width 343 height 41
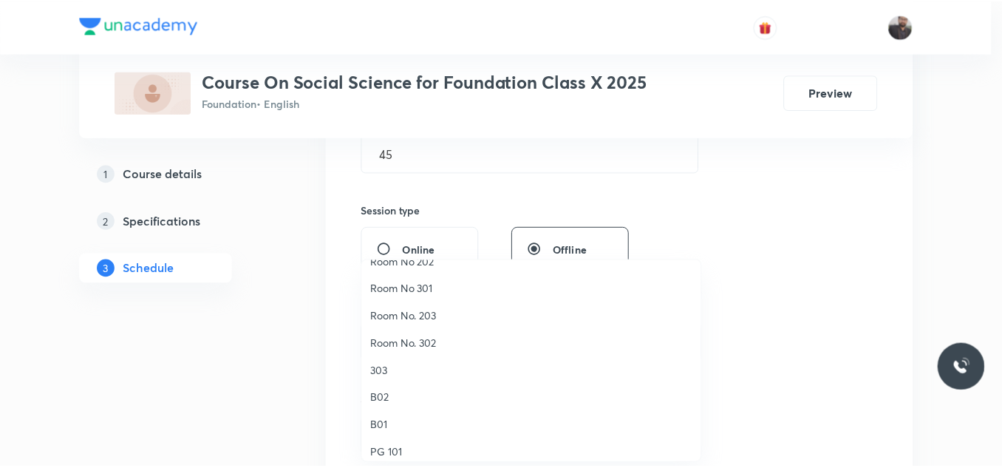
scroll to position [129, 0]
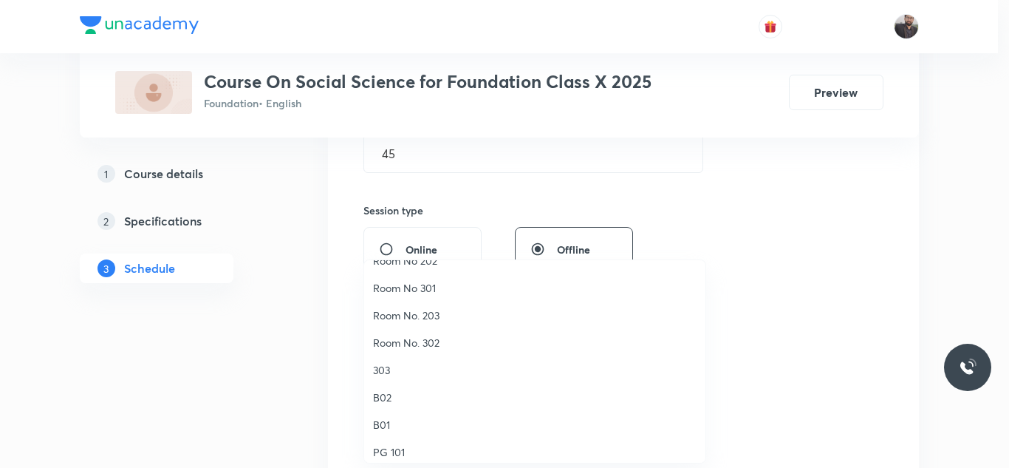
click at [391, 371] on span "303" at bounding box center [535, 370] width 324 height 16
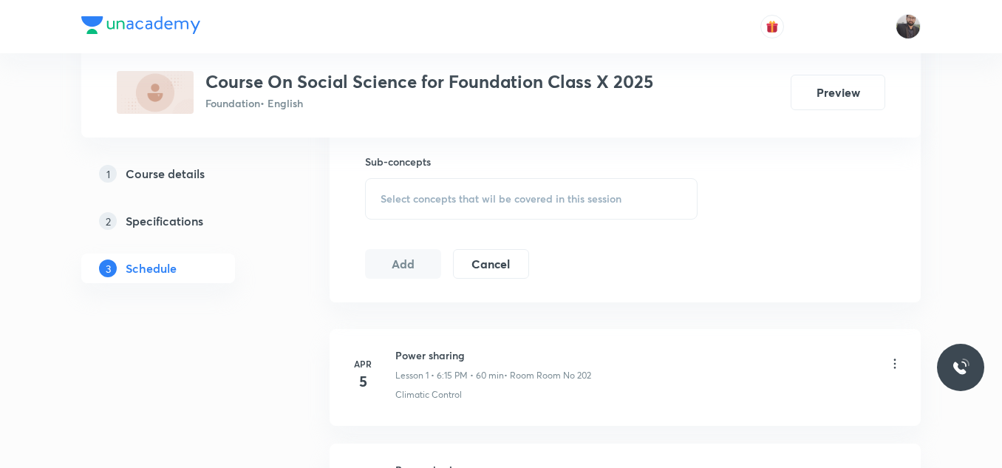
scroll to position [736, 0]
click at [487, 191] on span "Select concepts that wil be covered in this session" at bounding box center [500, 197] width 241 height 12
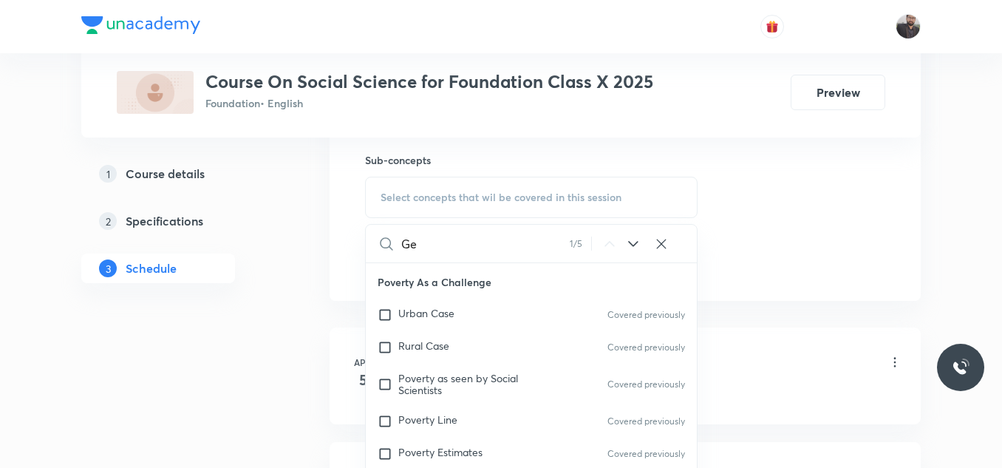
type input "G"
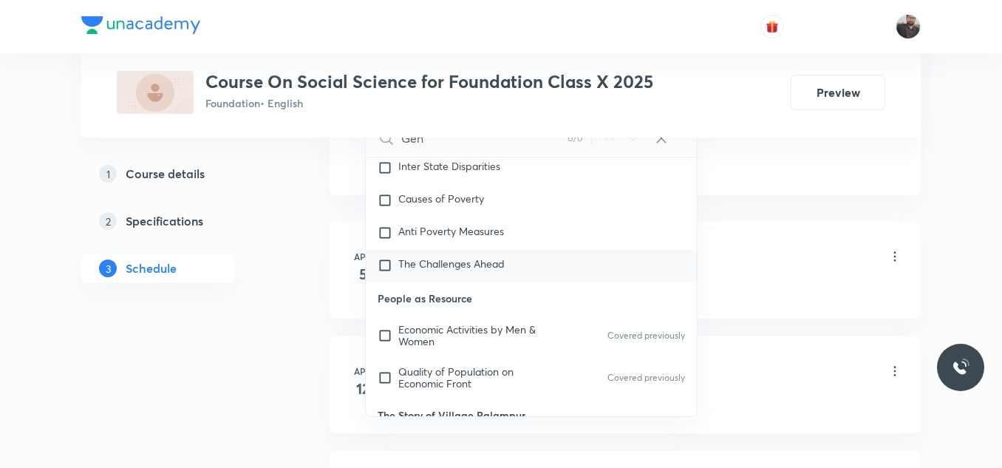
scroll to position [470, 0]
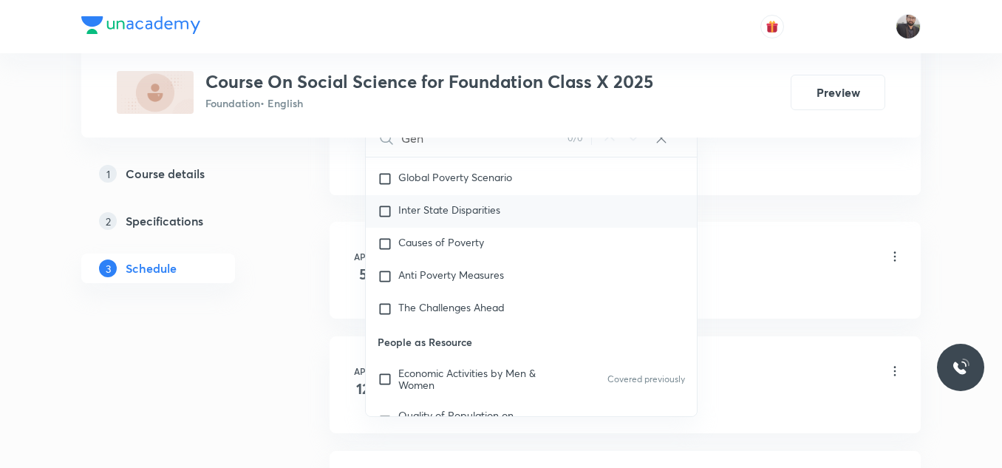
type input "Gen"
click at [522, 197] on div "Inter State Disparities" at bounding box center [531, 211] width 331 height 33
checkbox input "true"
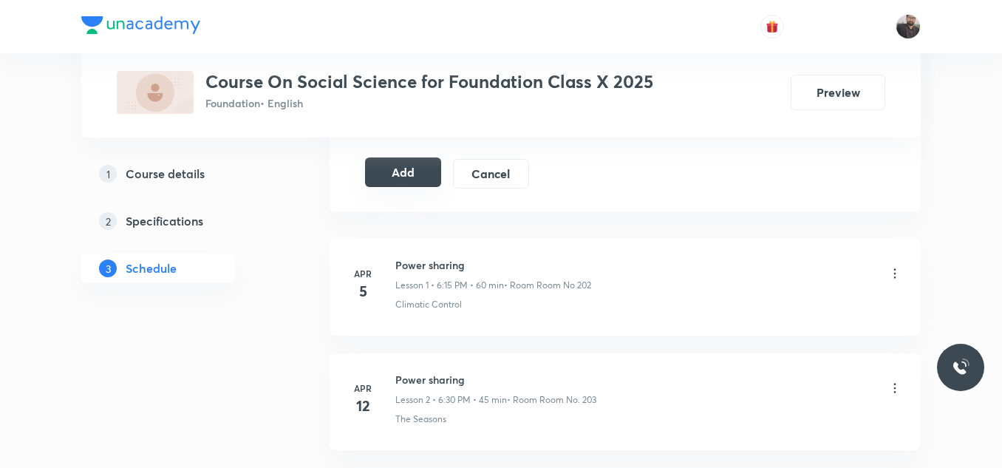
click at [385, 165] on button "Add" at bounding box center [403, 172] width 76 height 30
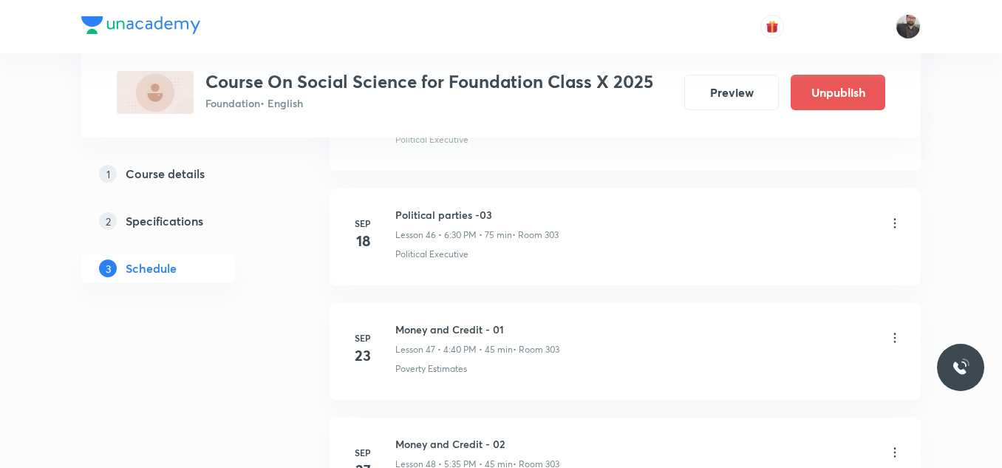
scroll to position [5763, 0]
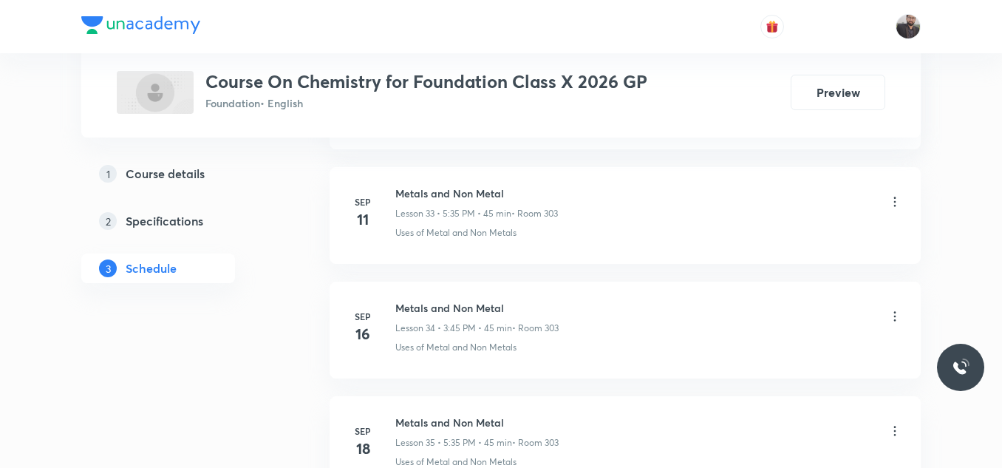
scroll to position [5068, 0]
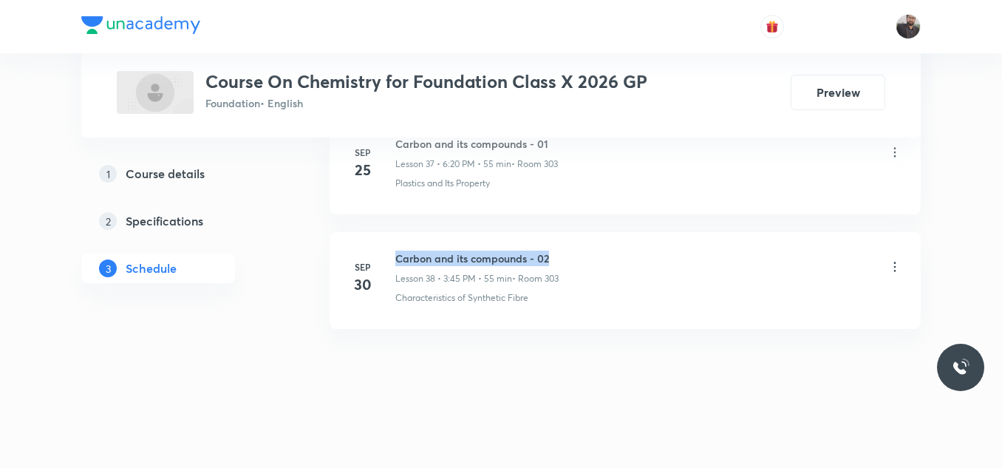
drag, startPoint x: 393, startPoint y: 253, endPoint x: 613, endPoint y: 242, distance: 220.4
click at [613, 242] on li "[DATE] Carbon and its compounds - 02 Lesson 38 • 3:45 PM • 55 min • Room 303 Ch…" at bounding box center [624, 280] width 591 height 97
copy h6 "Carbon and its compounds - 02"
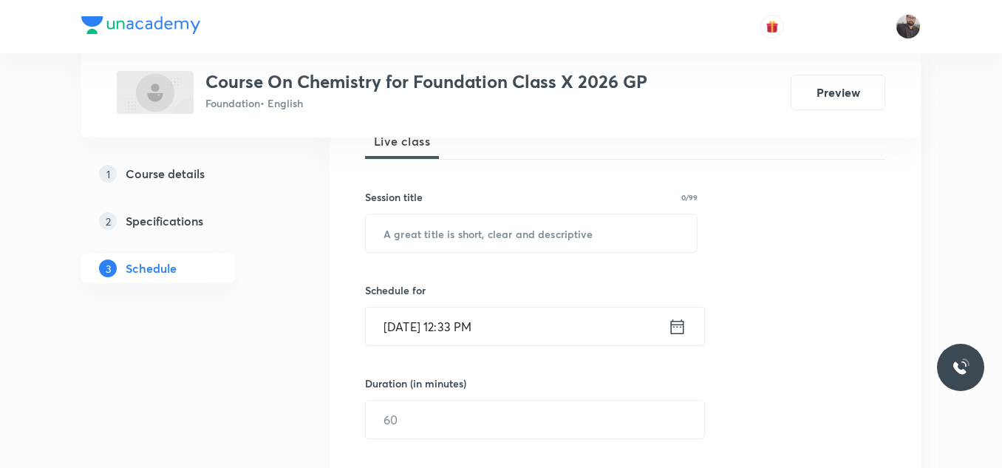
scroll to position [231, 0]
click at [613, 242] on input "text" at bounding box center [531, 232] width 331 height 38
paste input "Carbon and its compounds - 02"
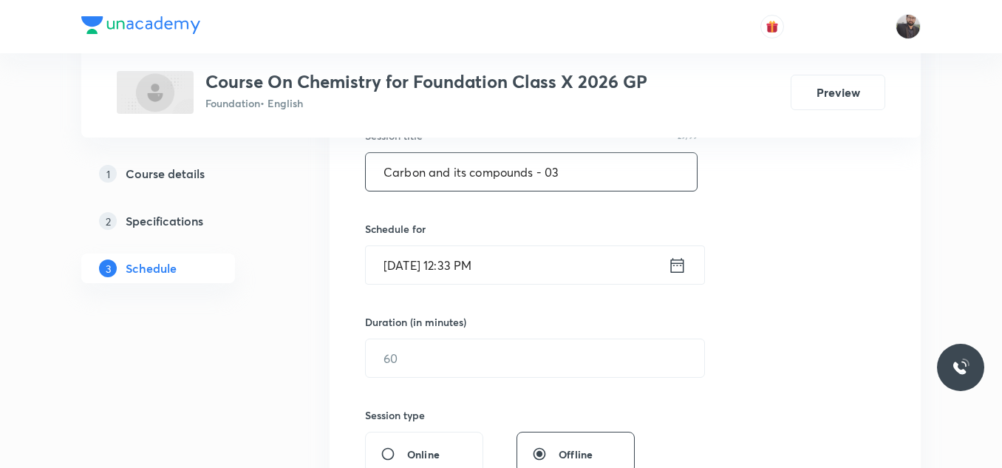
scroll to position [292, 0]
type input "Carbon and its compounds - 03"
click at [584, 275] on input "[DATE] 12:33 PM" at bounding box center [517, 264] width 302 height 38
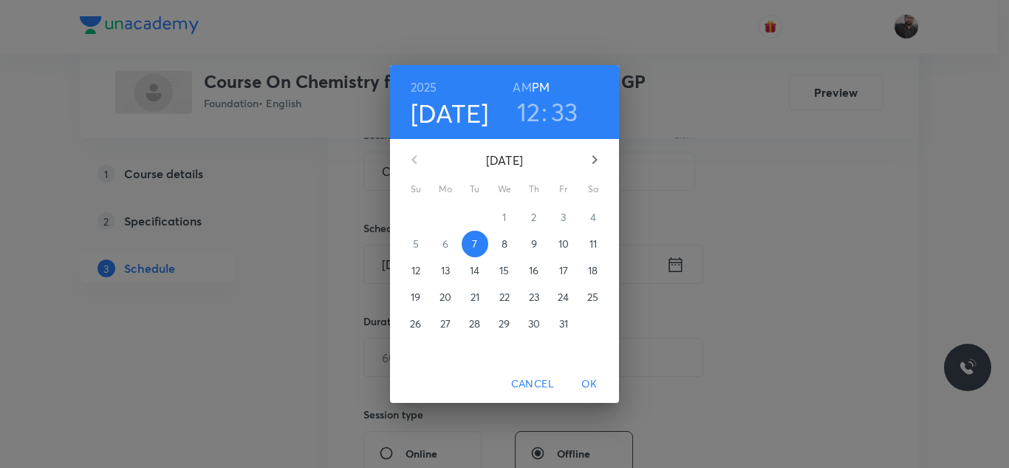
click at [507, 250] on p "8" at bounding box center [505, 243] width 6 height 15
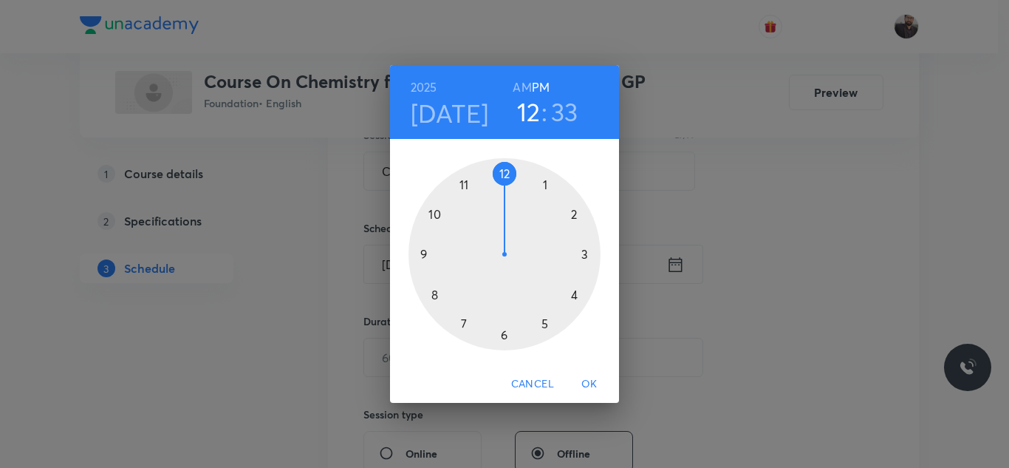
click at [547, 329] on div at bounding box center [505, 254] width 192 height 192
click at [463, 322] on div at bounding box center [505, 254] width 192 height 192
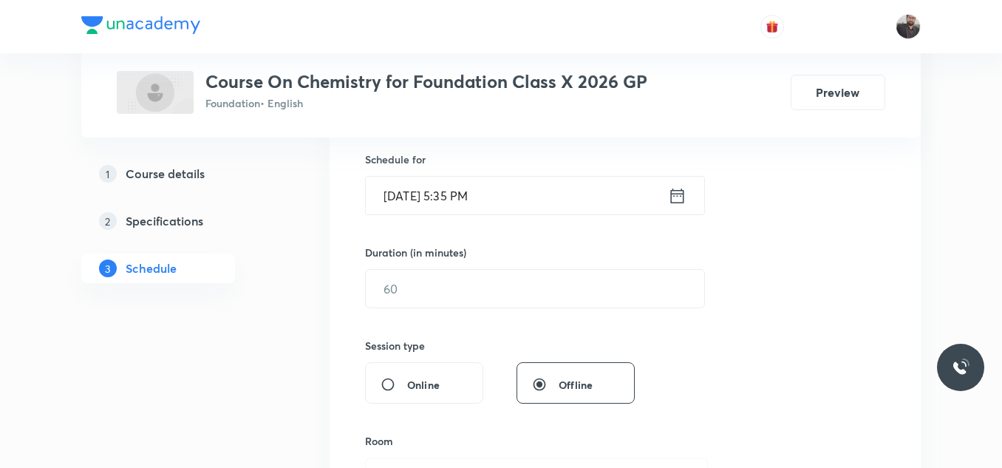
scroll to position [361, 0]
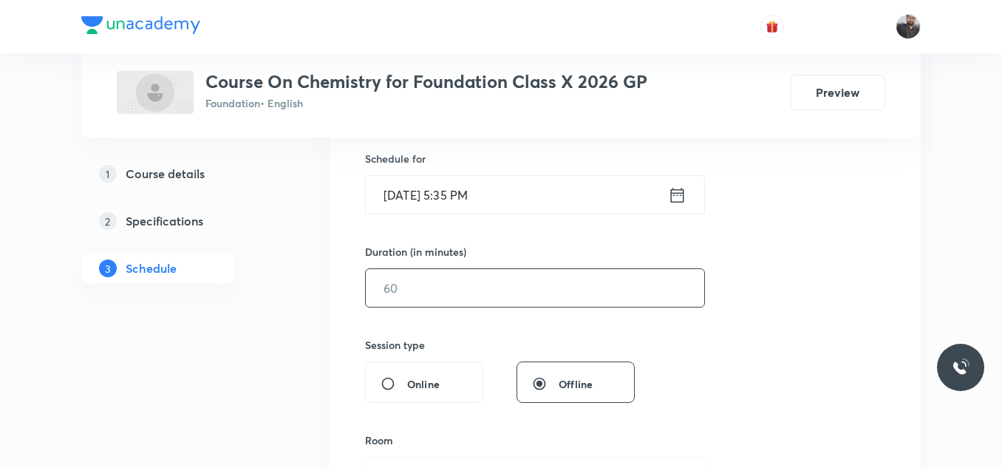
click at [461, 287] on input "text" at bounding box center [535, 288] width 338 height 38
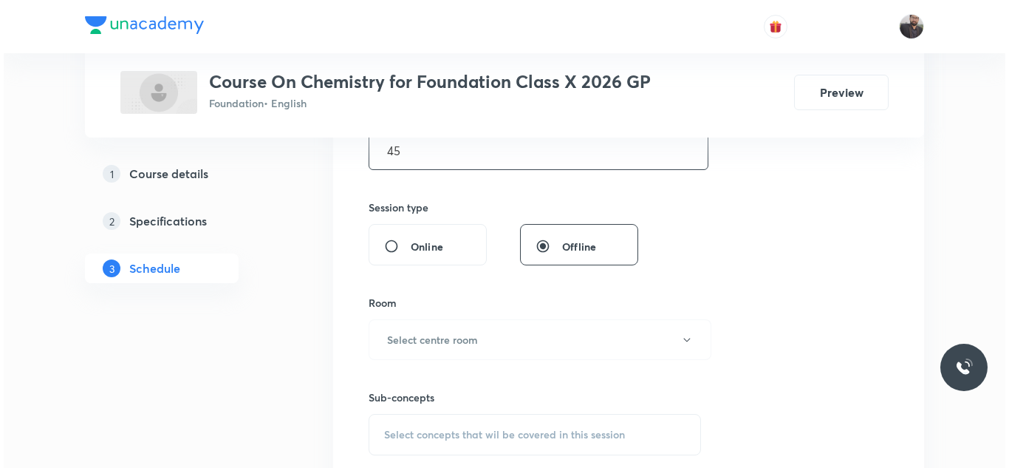
scroll to position [499, 0]
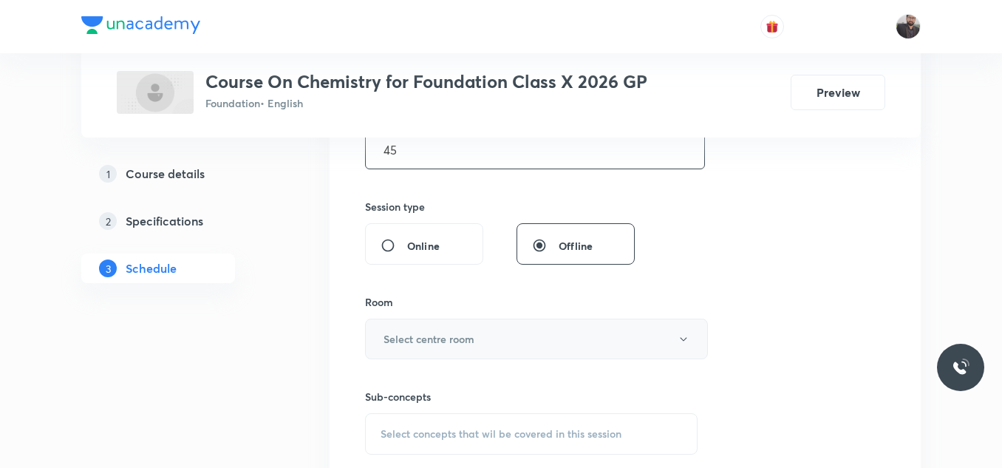
type input "45"
click at [483, 349] on button "Select centre room" at bounding box center [536, 338] width 343 height 41
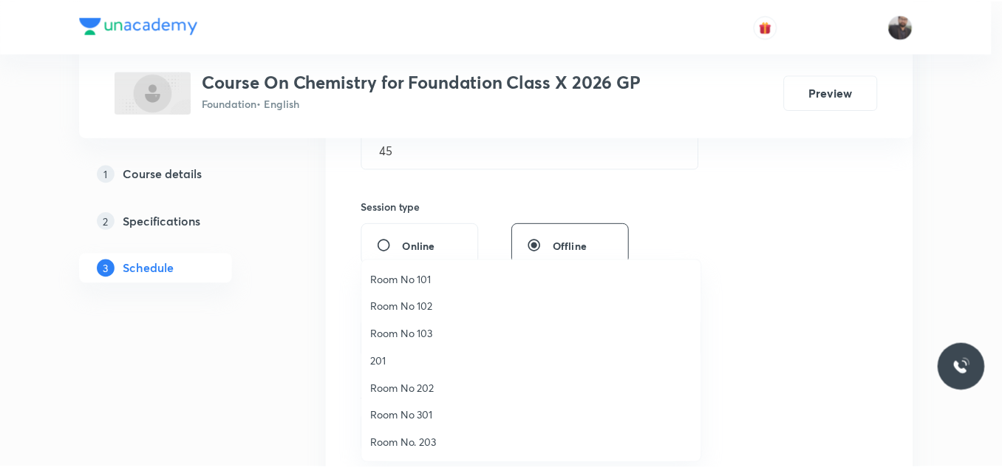
scroll to position [151, 0]
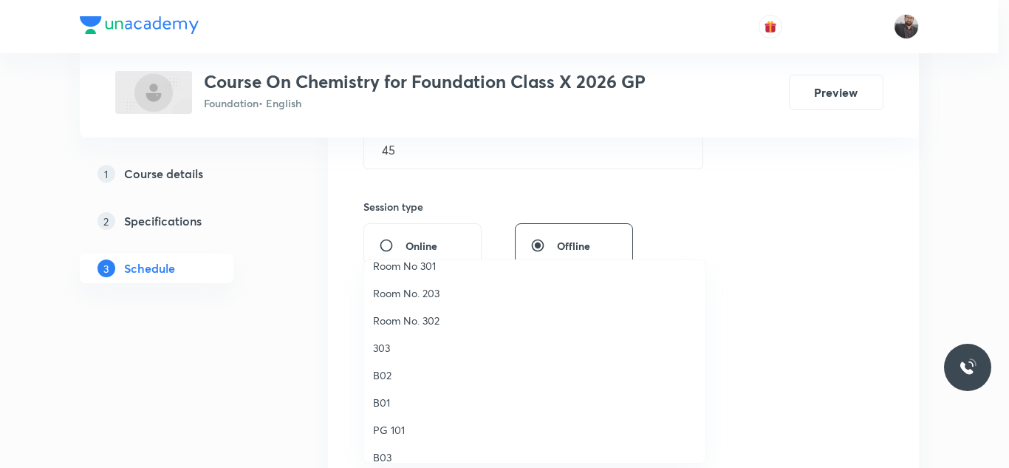
click at [409, 348] on span "303" at bounding box center [535, 348] width 324 height 16
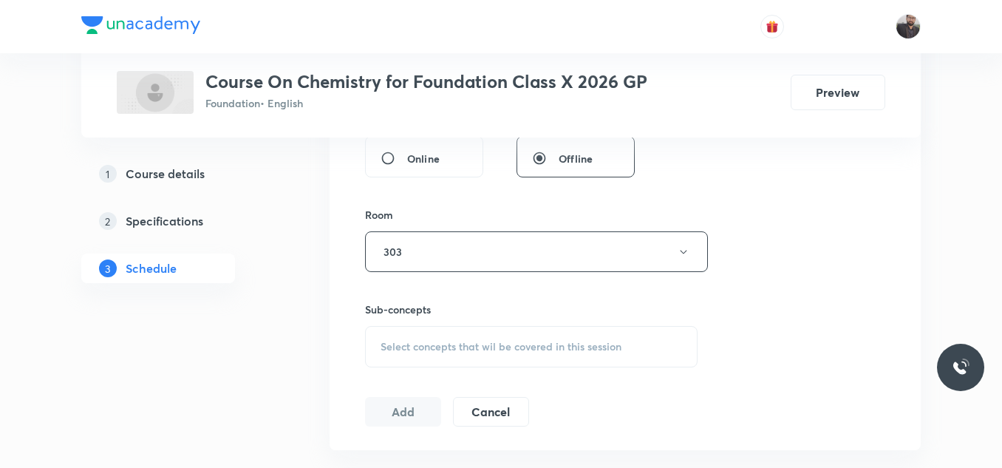
scroll to position [587, 0]
click at [433, 359] on div "Select concepts that wil be covered in this session" at bounding box center [531, 345] width 332 height 41
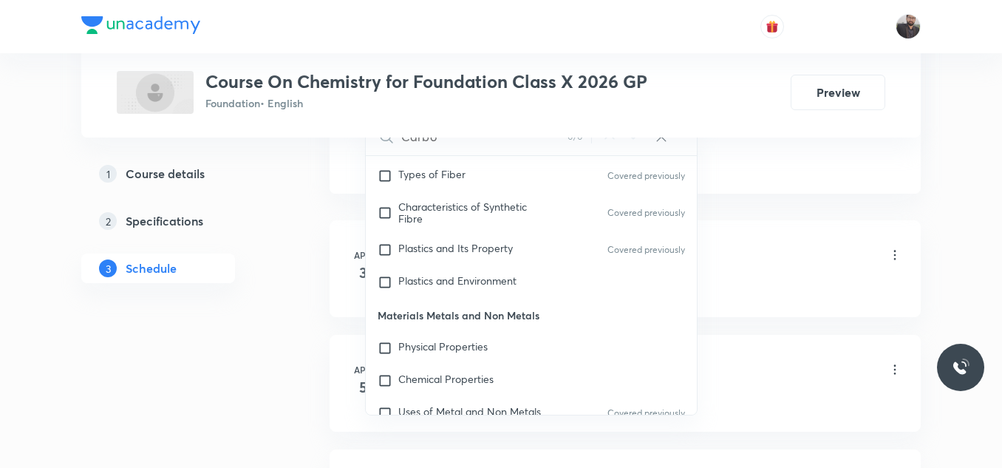
scroll to position [63, 0]
type input "Carbo"
click at [448, 346] on span "Physical Properties" at bounding box center [442, 345] width 89 height 14
checkbox input "true"
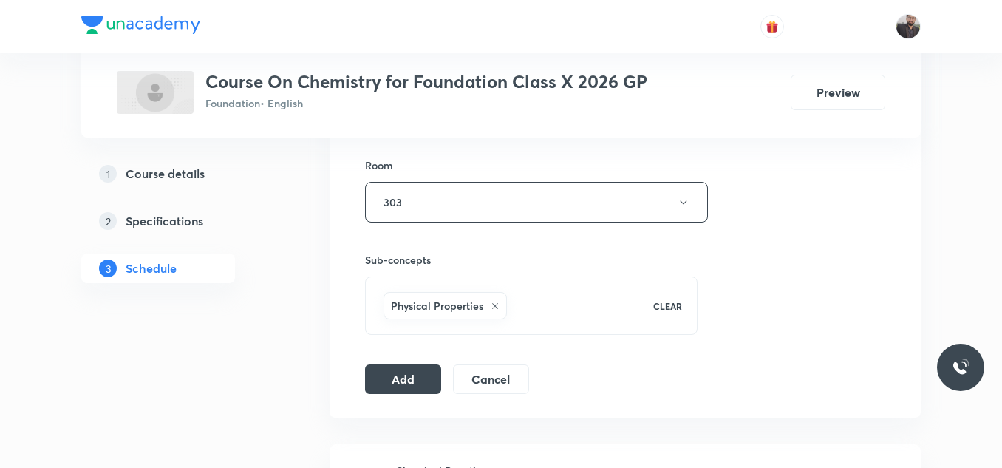
scroll to position [632, 0]
click at [420, 368] on button "Add" at bounding box center [403, 381] width 76 height 30
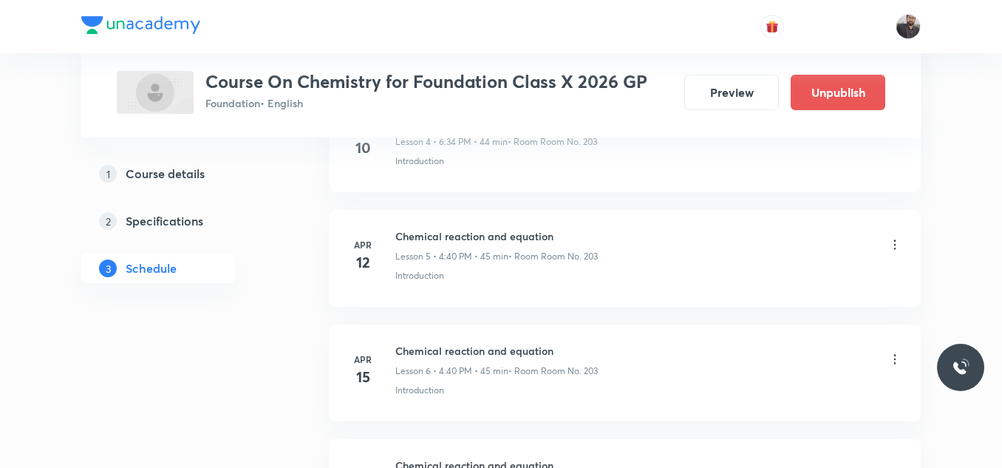
scroll to position [4504, 0]
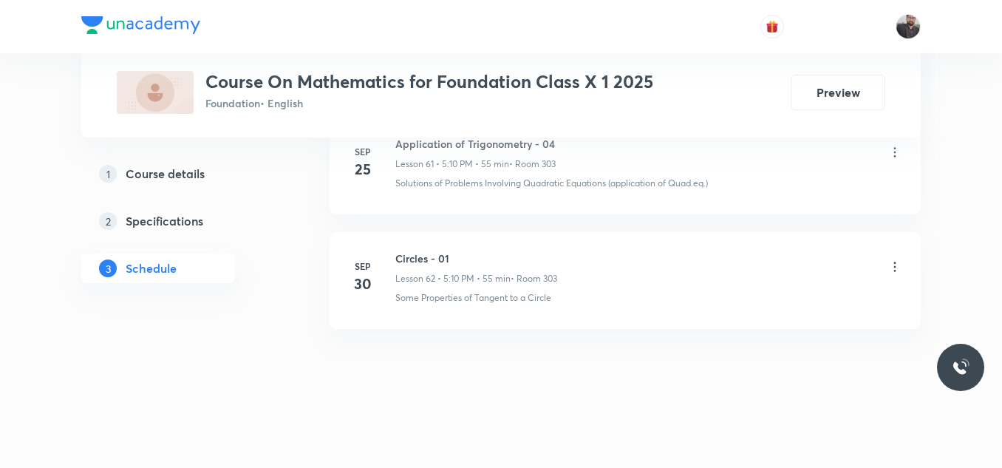
drag, startPoint x: 391, startPoint y: 256, endPoint x: 559, endPoint y: 267, distance: 168.0
click at [559, 267] on div "[DATE] Circles - 01 Lesson 62 • 5:10 PM • 55 min • Room 303 Some Properties of …" at bounding box center [625, 277] width 554 height 54
click at [557, 267] on div "Circles - 01 Lesson 62 • 5:10 PM • 55 min • Room 303" at bounding box center [476, 267] width 162 height 35
drag, startPoint x: 395, startPoint y: 248, endPoint x: 488, endPoint y: 251, distance: 92.4
click at [488, 251] on li "[DATE] Circles - 01 Lesson 62 • 5:10 PM • 55 min • Room 303 Some Properties of …" at bounding box center [624, 280] width 591 height 97
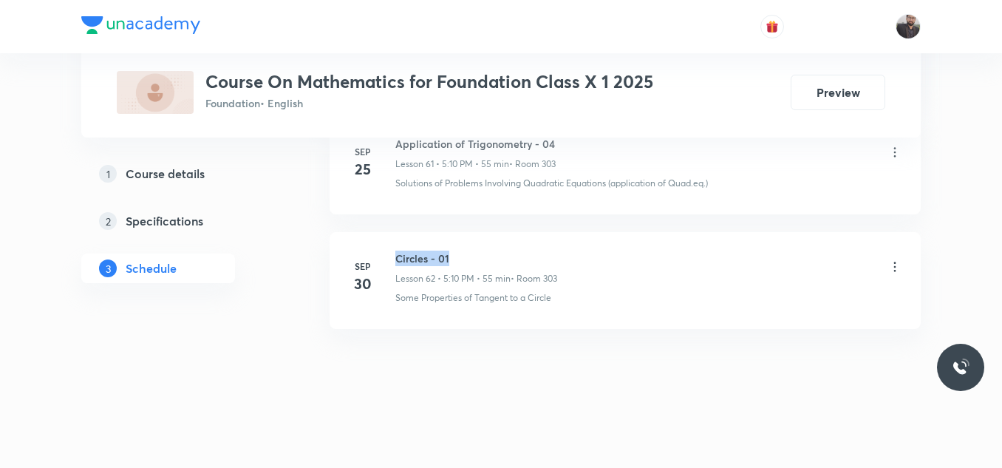
copy h6 "Circles - 01"
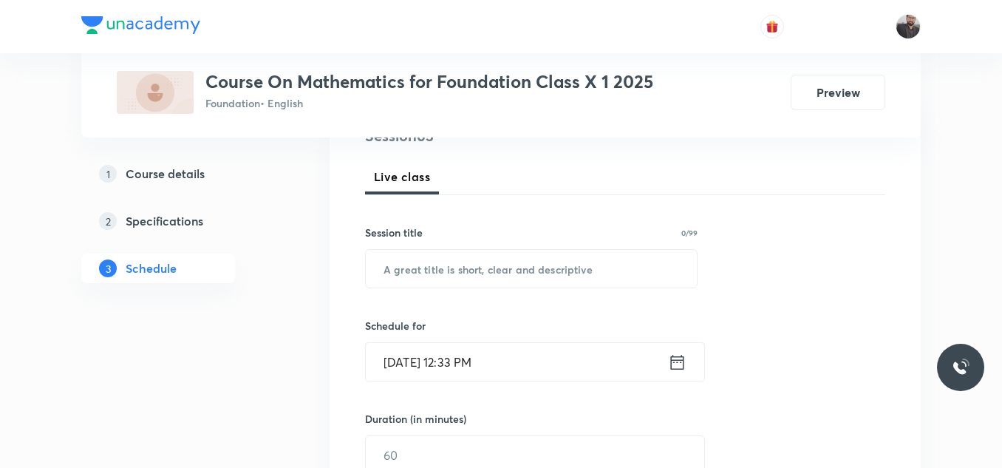
scroll to position [196, 0]
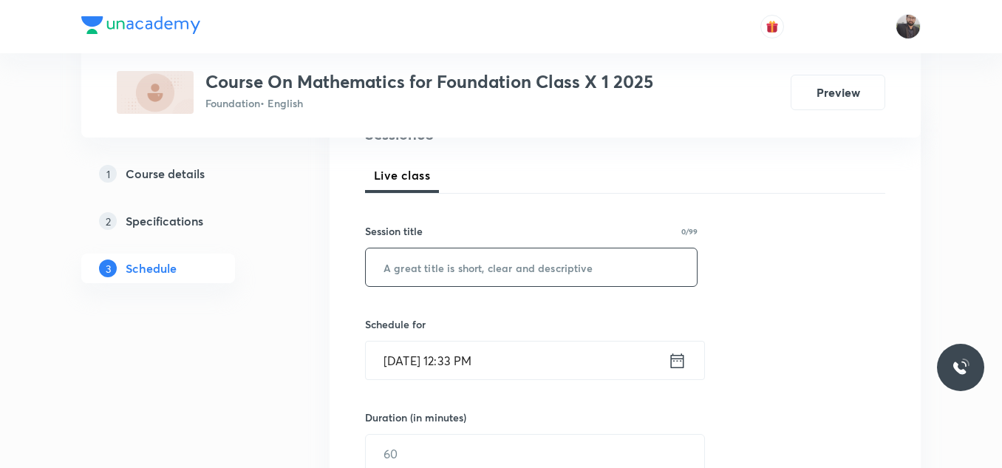
click at [488, 254] on input "text" at bounding box center [531, 267] width 331 height 38
paste input "Circles - 01"
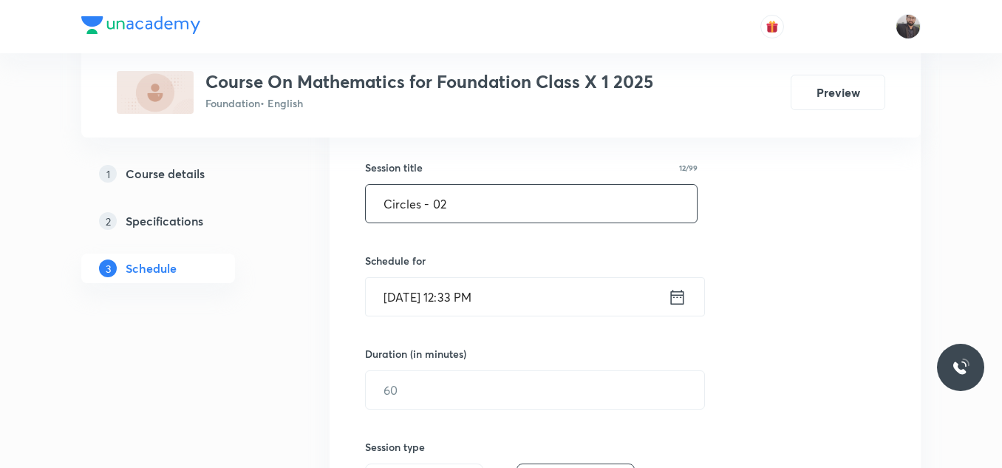
scroll to position [268, 0]
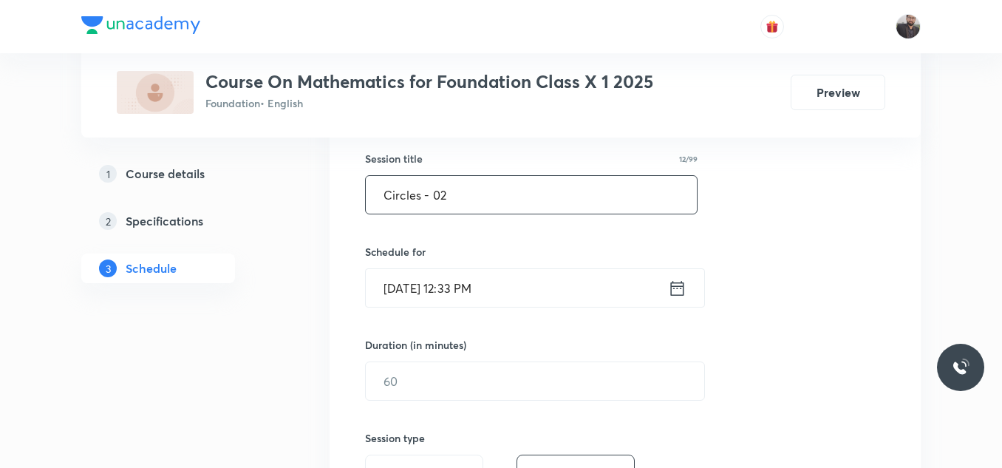
type input "Circles - 02"
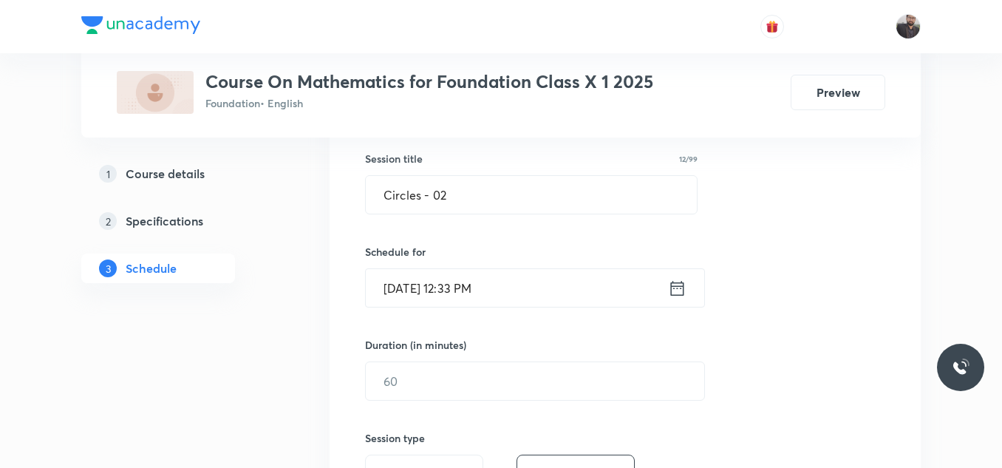
click at [538, 273] on input "[DATE] 12:33 PM" at bounding box center [517, 288] width 302 height 38
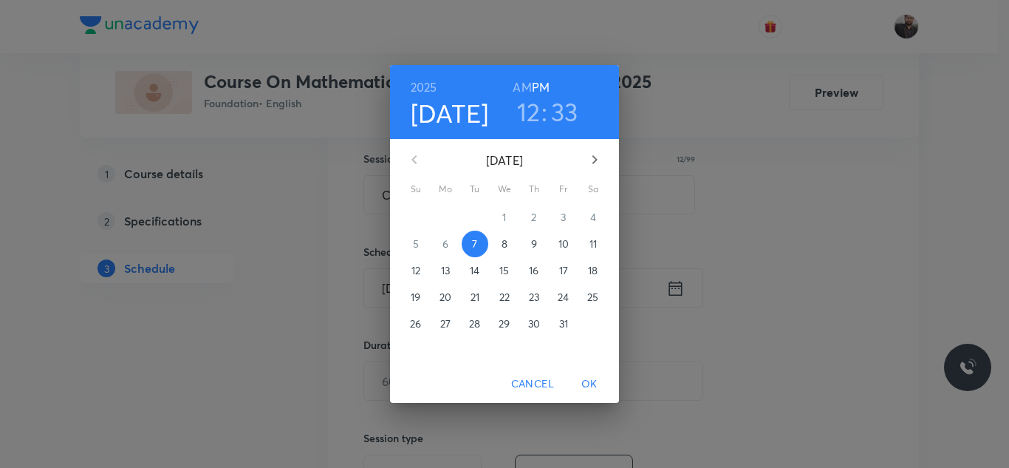
click at [502, 243] on p "8" at bounding box center [505, 243] width 6 height 15
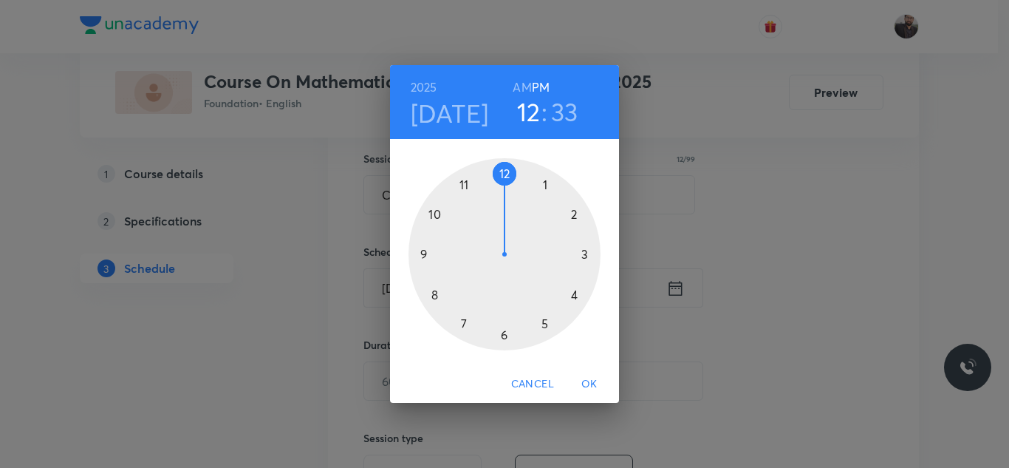
click at [576, 297] on div at bounding box center [505, 254] width 192 height 192
click at [438, 291] on div at bounding box center [505, 254] width 192 height 192
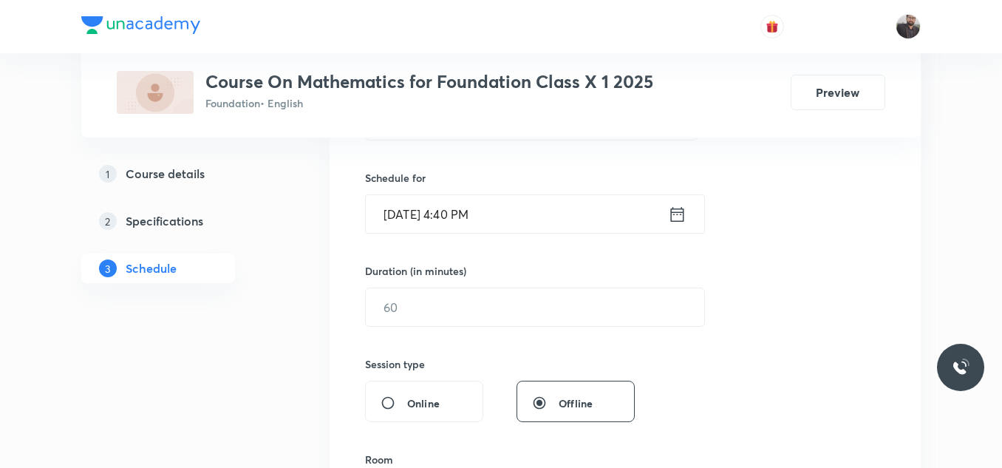
scroll to position [343, 0]
click at [441, 299] on input "text" at bounding box center [535, 306] width 338 height 38
type input "7"
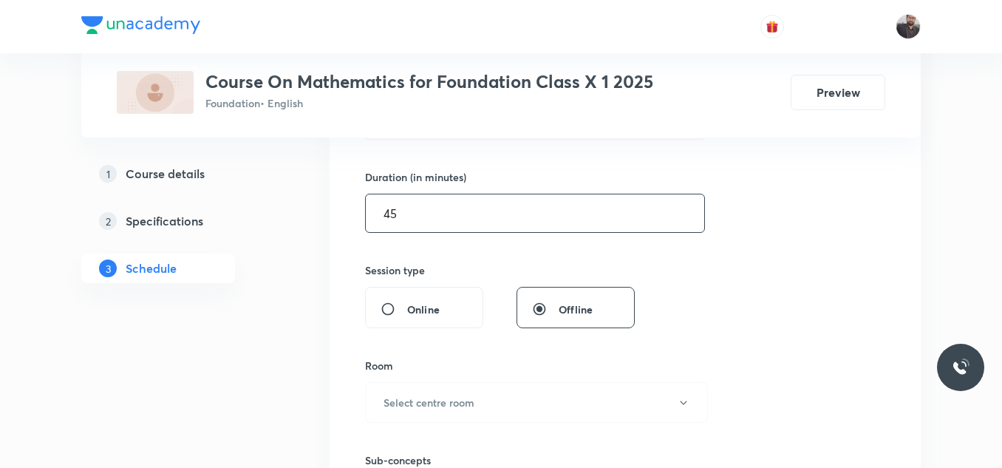
scroll to position [448, 0]
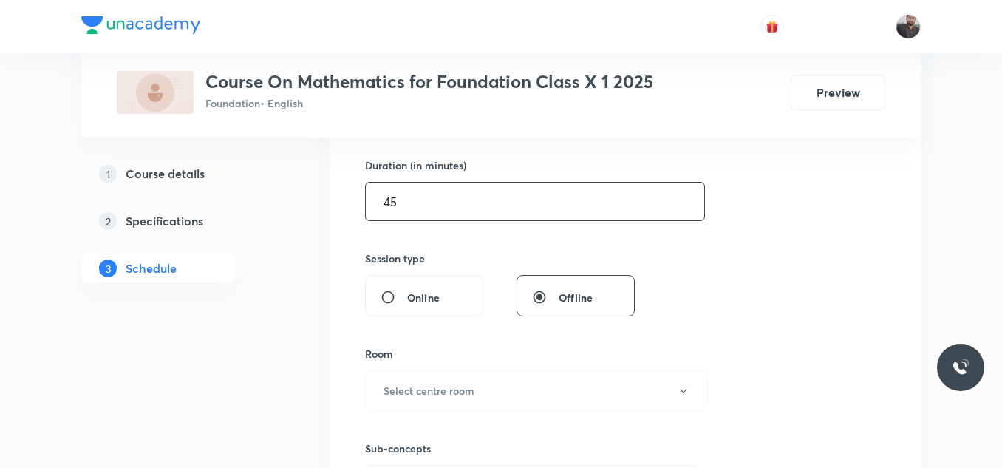
type input "45"
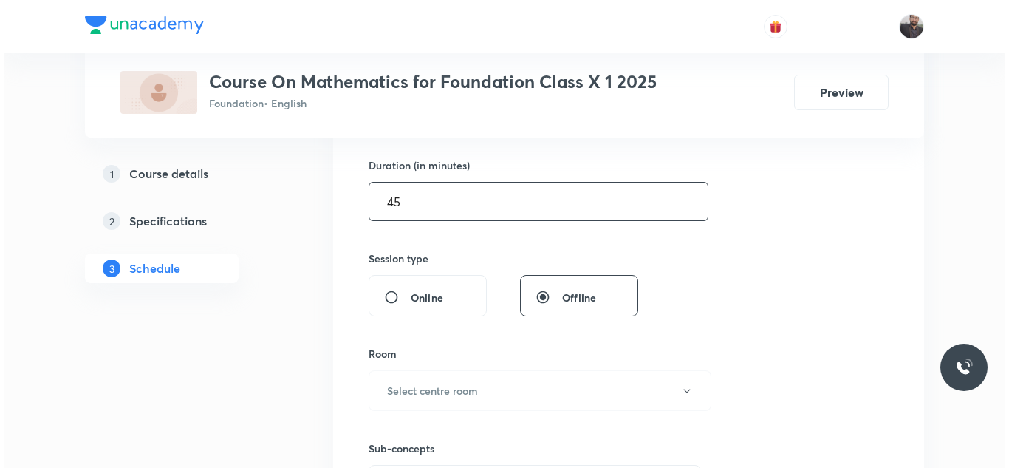
scroll to position [584, 0]
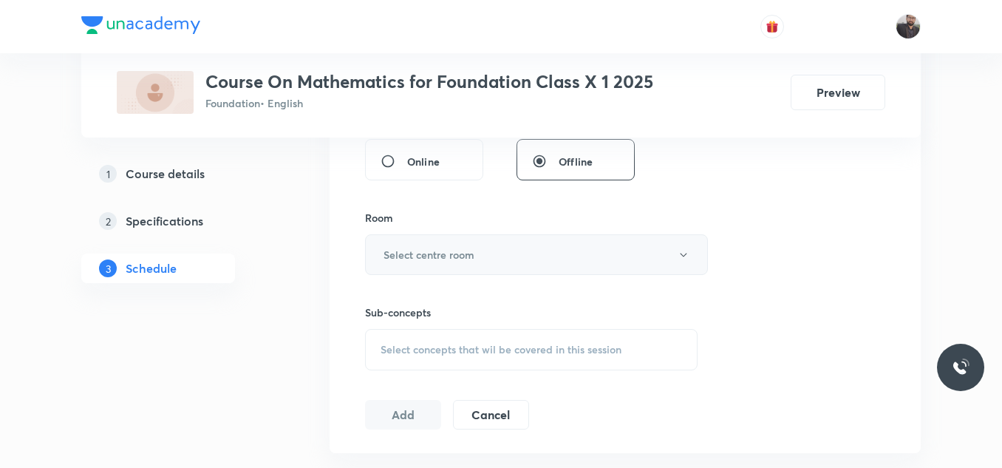
click at [466, 261] on h6 "Select centre room" at bounding box center [428, 255] width 91 height 16
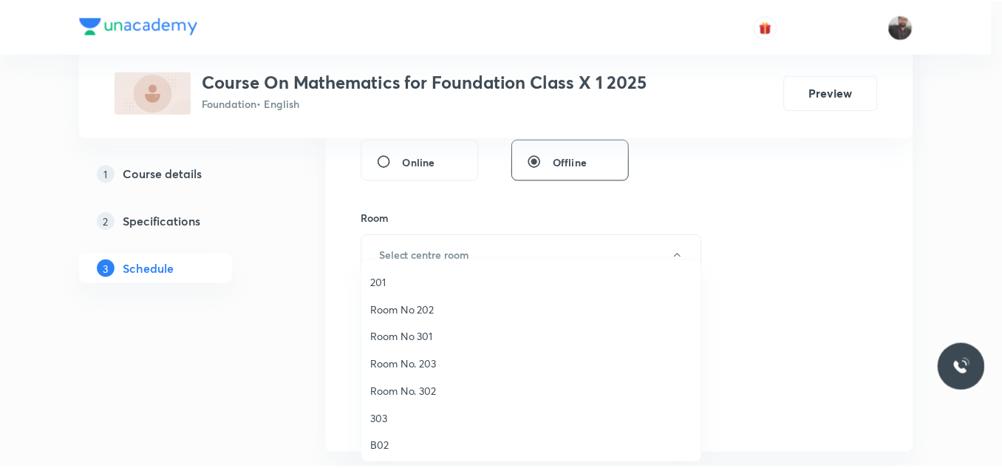
scroll to position [80, 0]
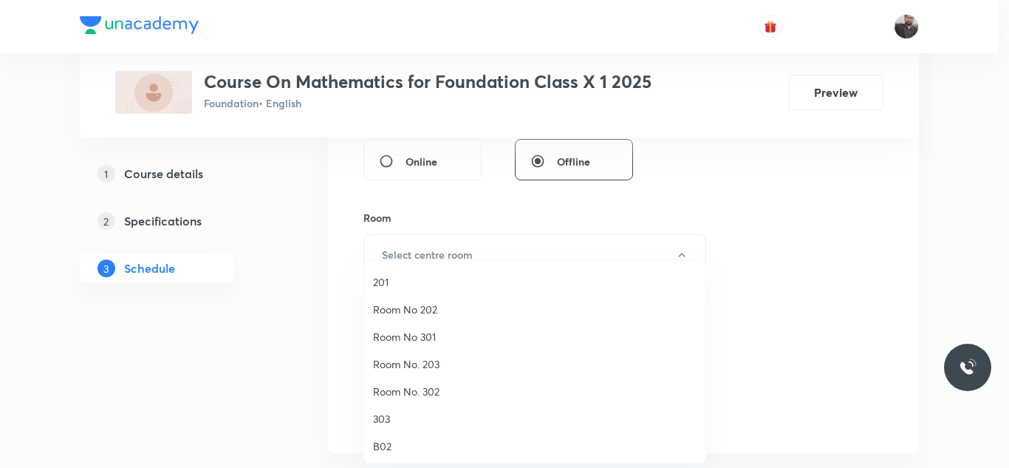
click at [414, 417] on span "303" at bounding box center [535, 419] width 324 height 16
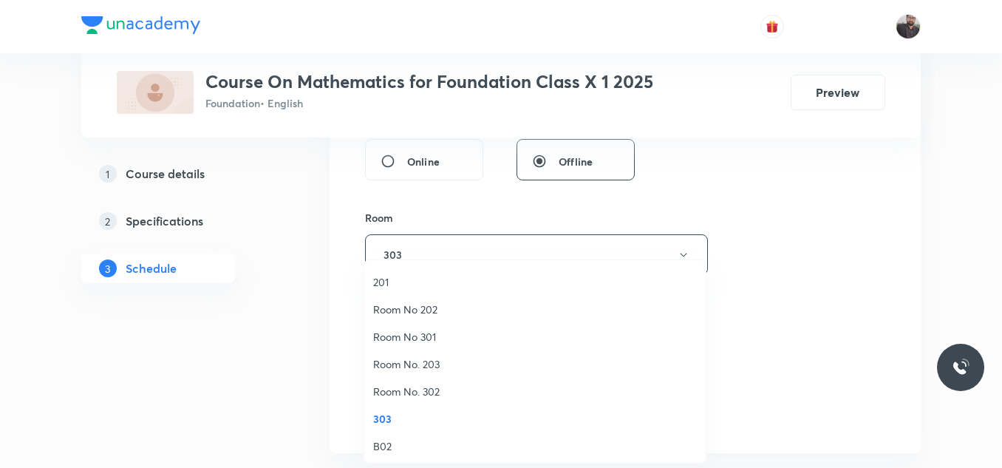
scroll to position [0, 0]
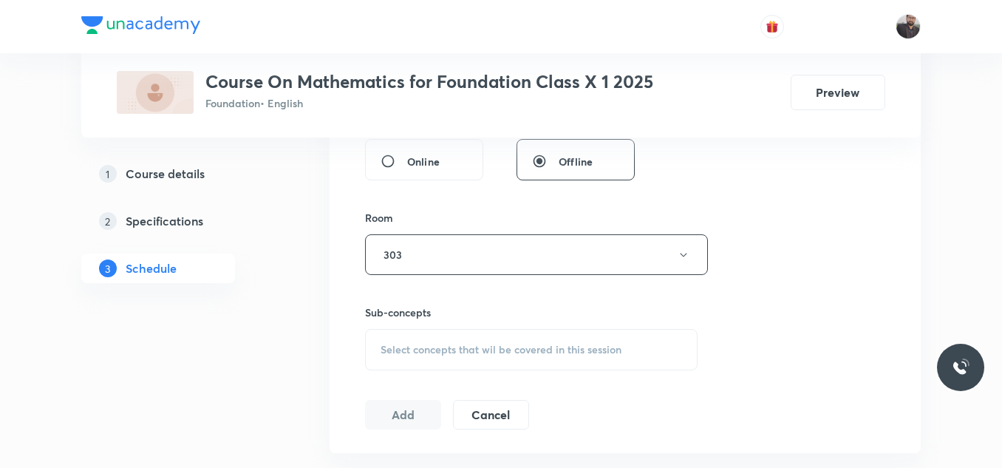
click at [440, 366] on div "Select concepts that wil be covered in this session" at bounding box center [531, 349] width 332 height 41
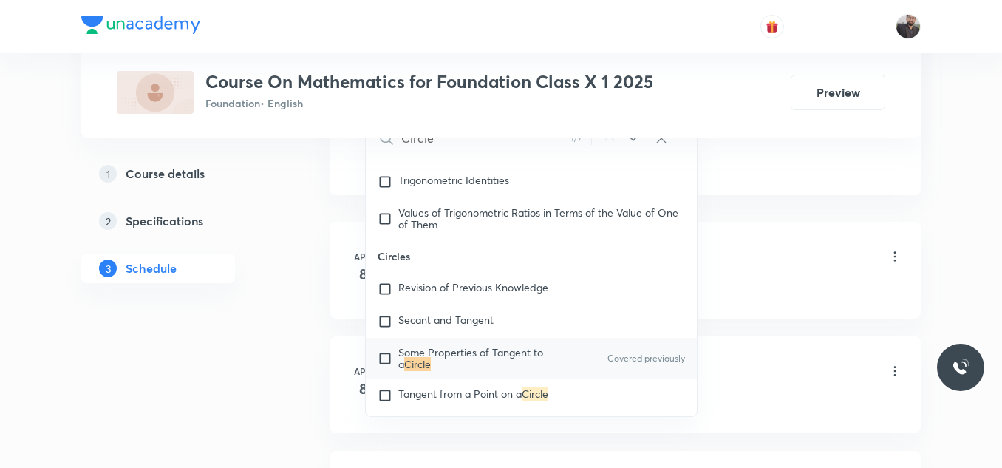
scroll to position [4834, 0]
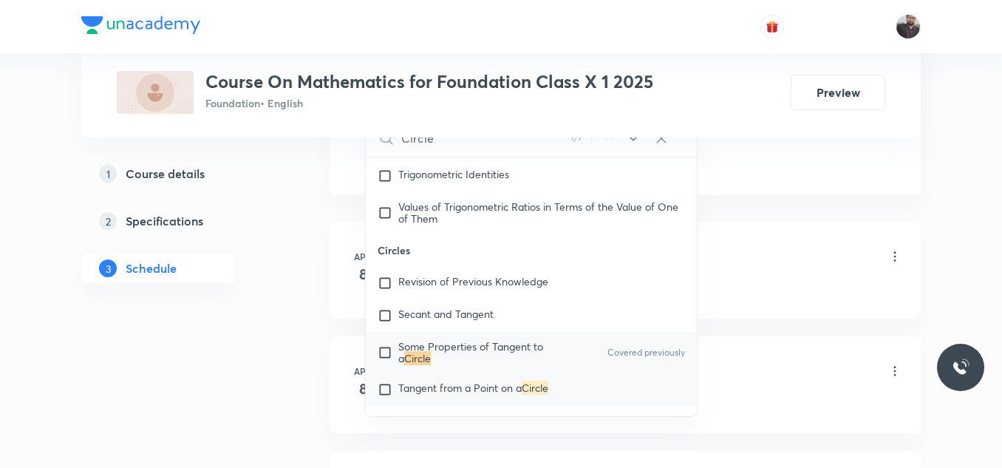
type input "Circle"
click at [476, 395] on p "Tangent from a Point on a Circle" at bounding box center [473, 389] width 150 height 15
checkbox input "true"
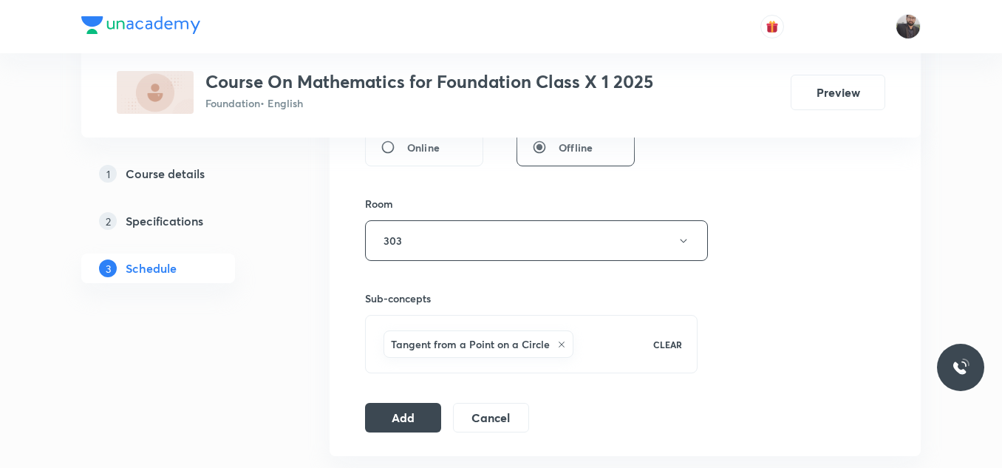
scroll to position [587, 0]
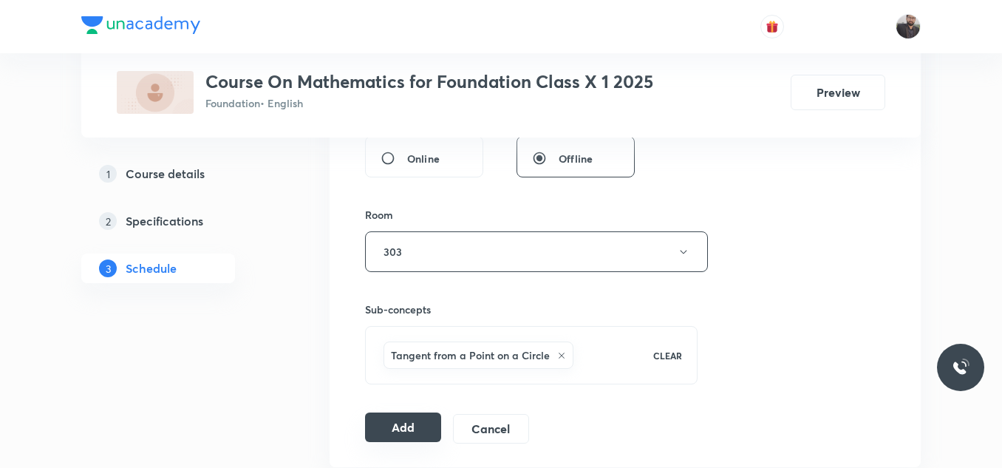
click at [383, 431] on button "Add" at bounding box center [403, 427] width 76 height 30
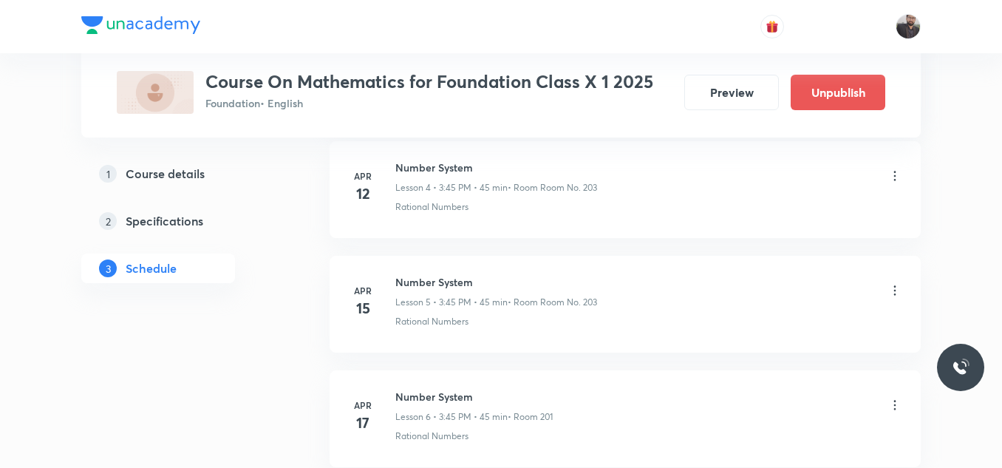
scroll to position [7266, 0]
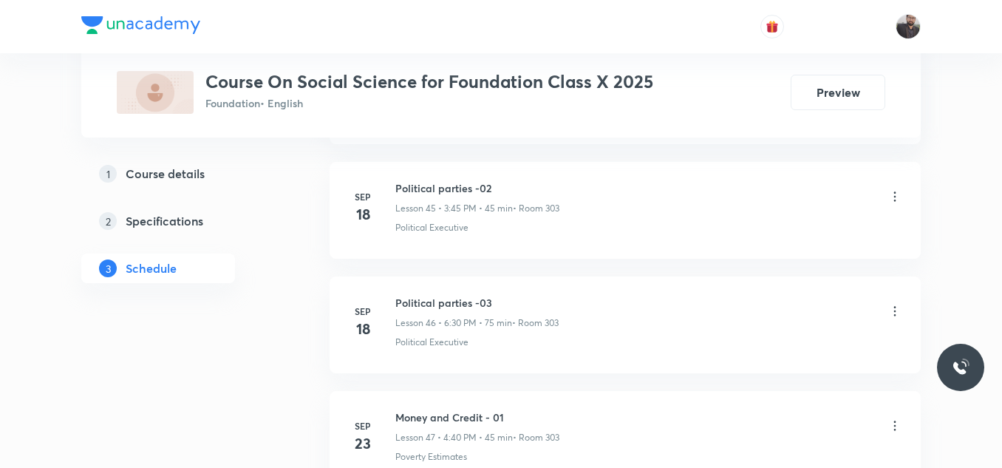
scroll to position [6328, 0]
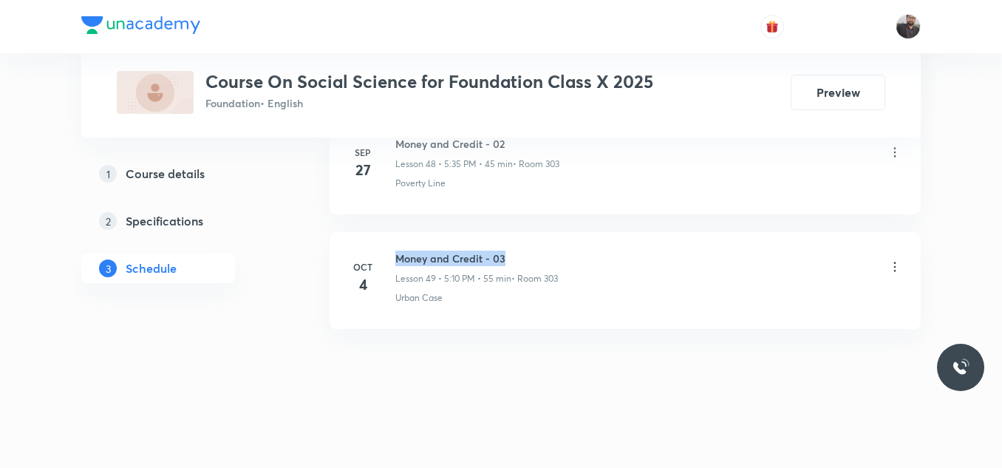
drag, startPoint x: 395, startPoint y: 250, endPoint x: 607, endPoint y: 241, distance: 212.2
click at [607, 241] on li "[DATE] Money and Credit - 03 Lesson 49 • 5:10 PM • 55 min • Room 303 Urban Case" at bounding box center [624, 280] width 591 height 97
copy h6 "Money and Credit - 03"
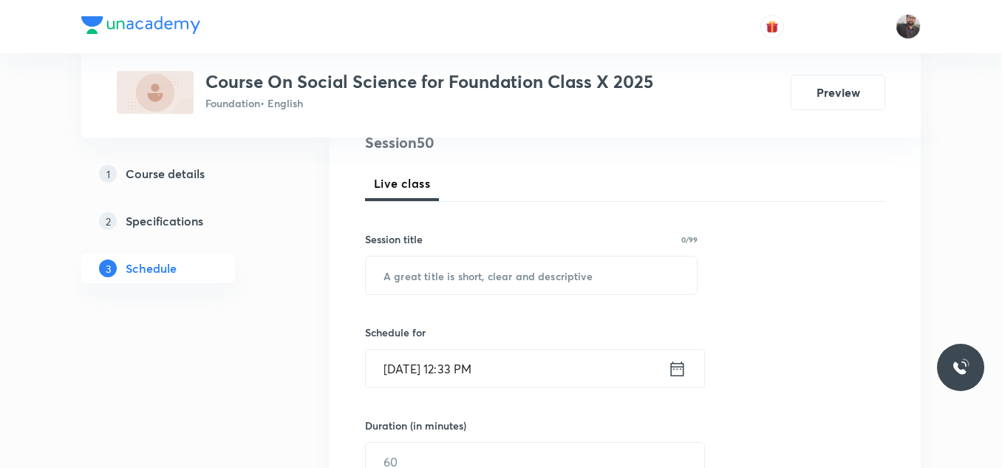
scroll to position [188, 0]
click at [606, 279] on input "text" at bounding box center [531, 275] width 331 height 38
paste input "Money and Credit - 03"
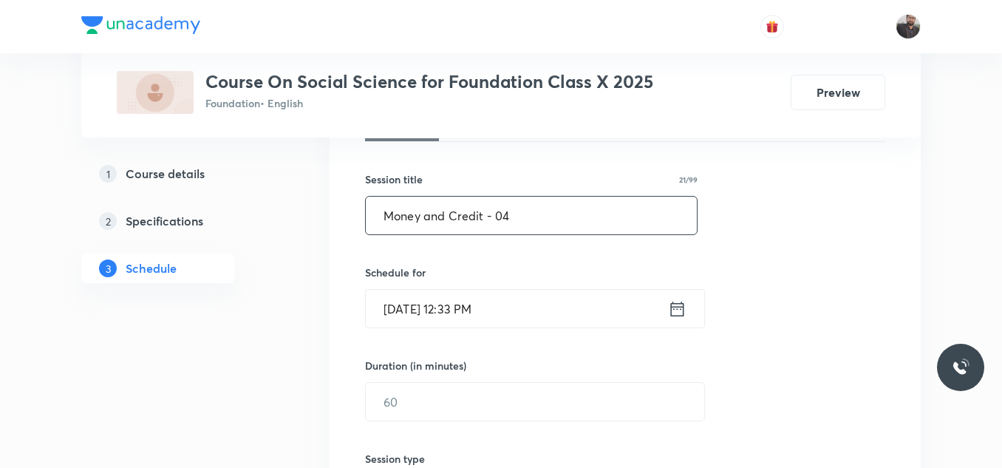
scroll to position [267, 0]
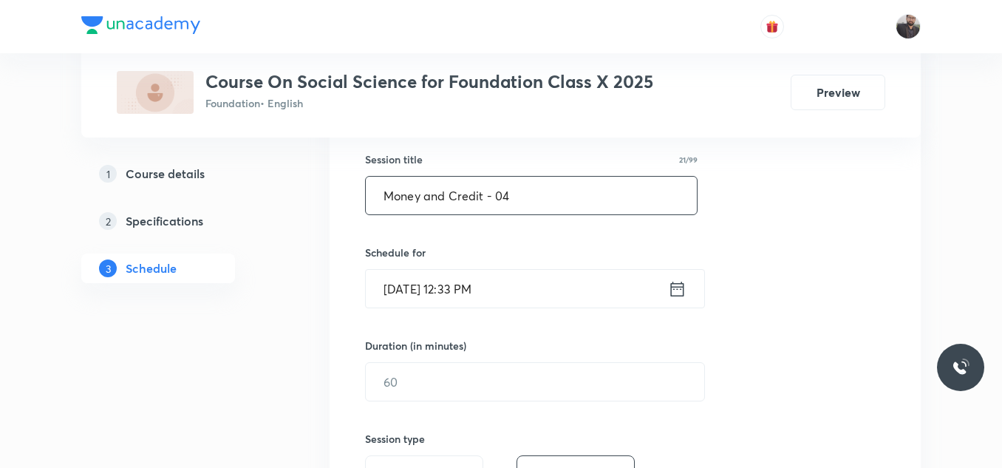
type input "Money and Credit - 04"
click at [606, 279] on input "[DATE] 12:33 PM" at bounding box center [517, 289] width 302 height 38
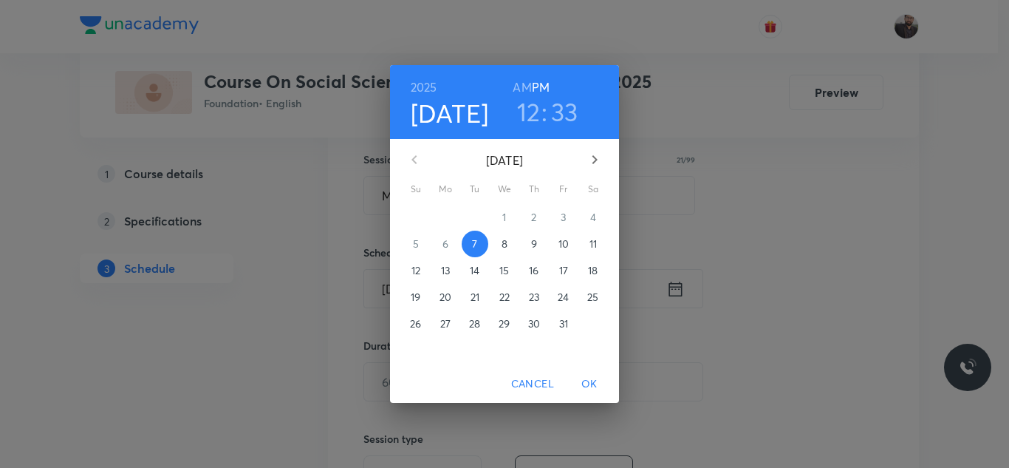
click at [504, 246] on p "8" at bounding box center [505, 243] width 6 height 15
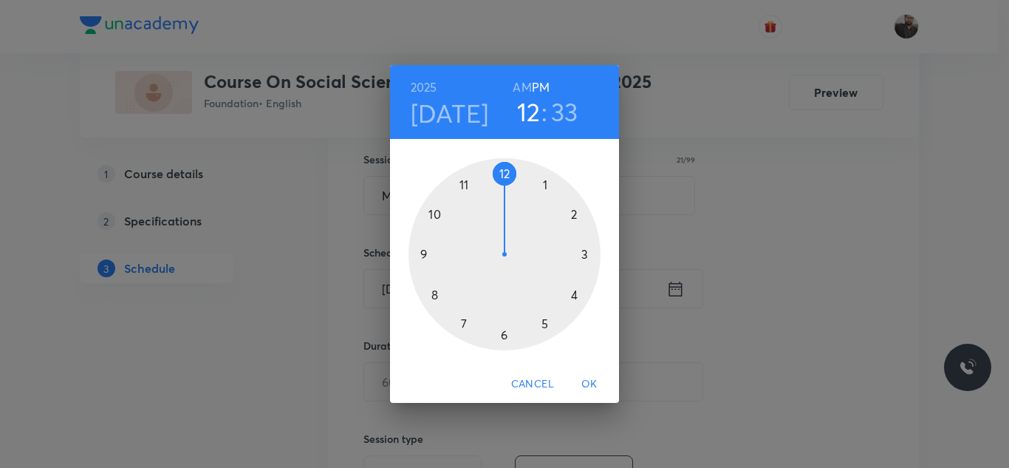
click at [504, 336] on div at bounding box center [505, 254] width 192 height 192
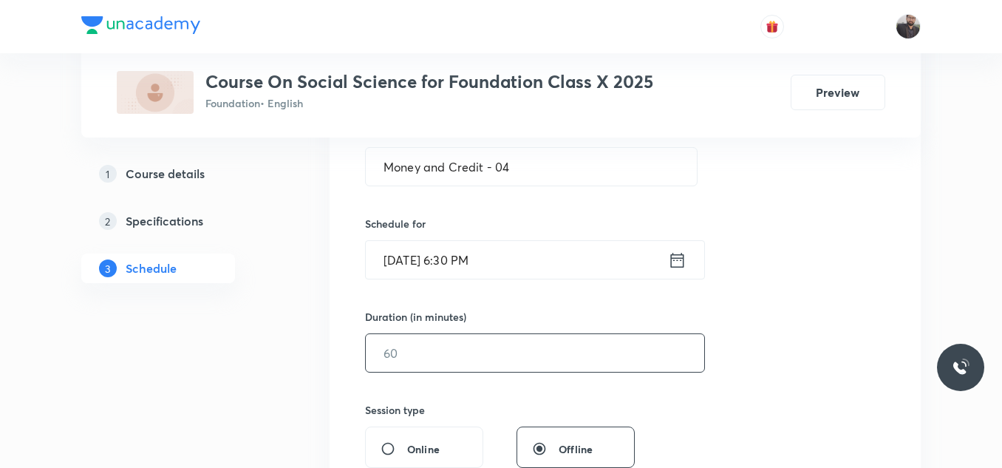
scroll to position [297, 0]
click at [515, 369] on input "text" at bounding box center [535, 352] width 338 height 38
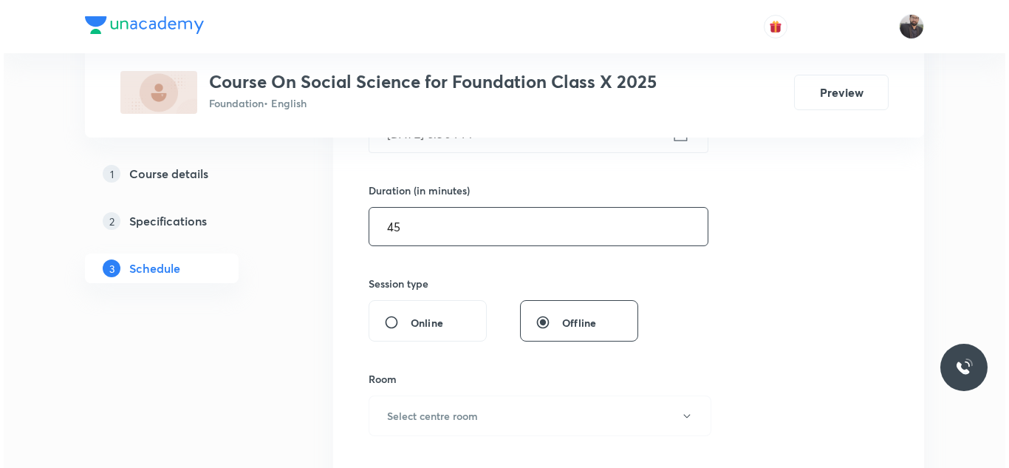
scroll to position [431, 0]
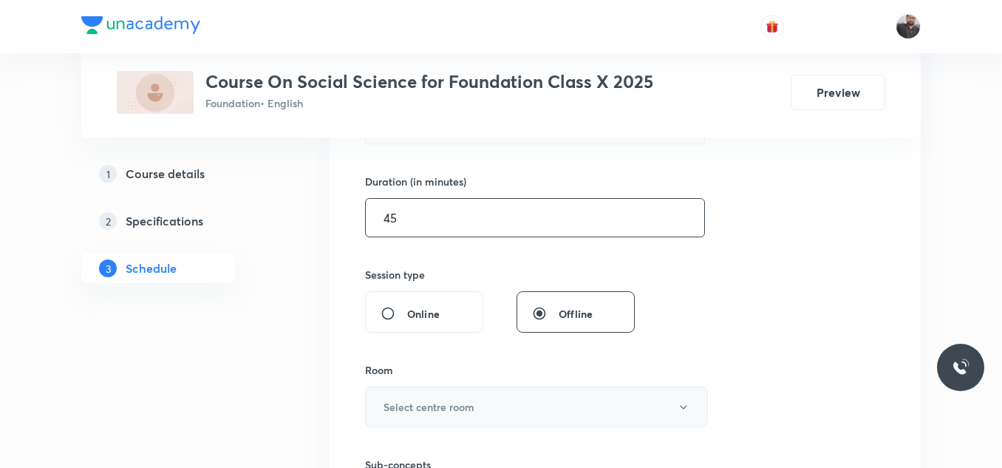
type input "45"
click at [525, 402] on button "Select centre room" at bounding box center [536, 406] width 343 height 41
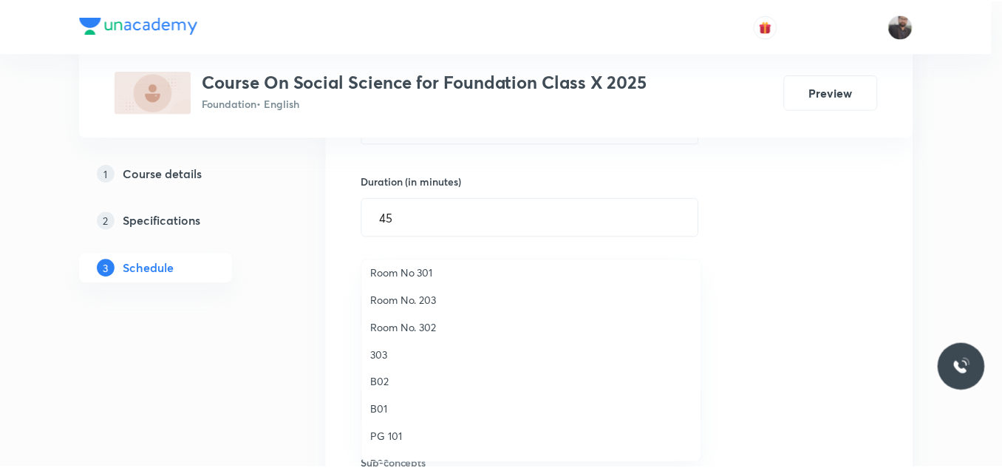
scroll to position [144, 0]
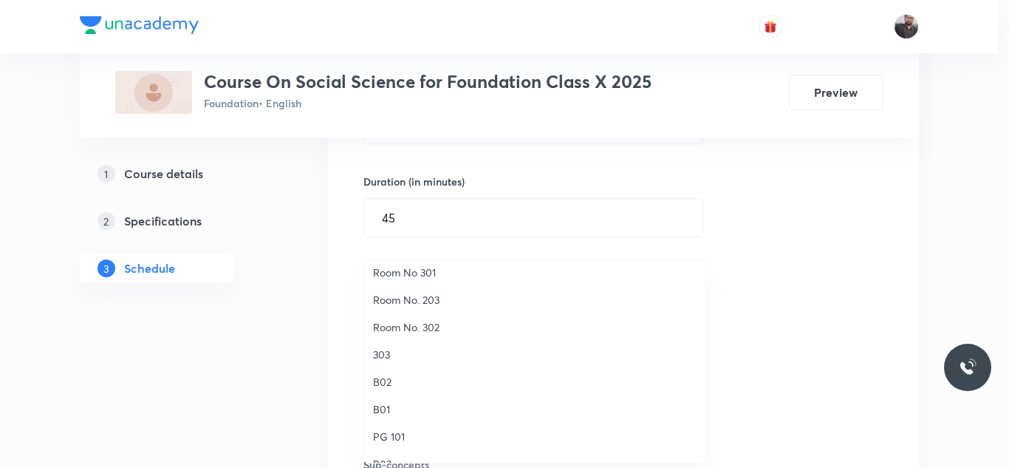
click at [448, 347] on span "303" at bounding box center [535, 354] width 324 height 16
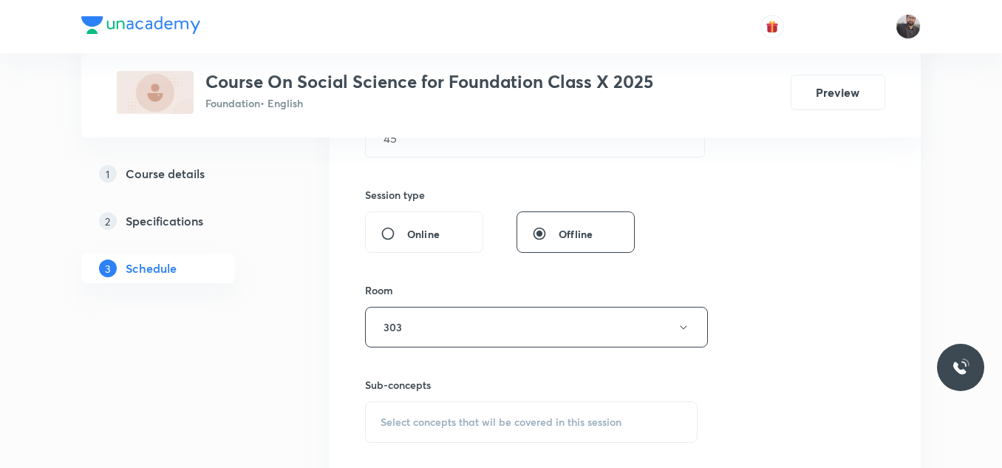
scroll to position [514, 0]
click at [454, 397] on div "Sub-concepts Select concepts that wil be covered in this session" at bounding box center [531, 407] width 332 height 66
click at [457, 417] on span "Select concepts that wil be covered in this session" at bounding box center [500, 419] width 241 height 12
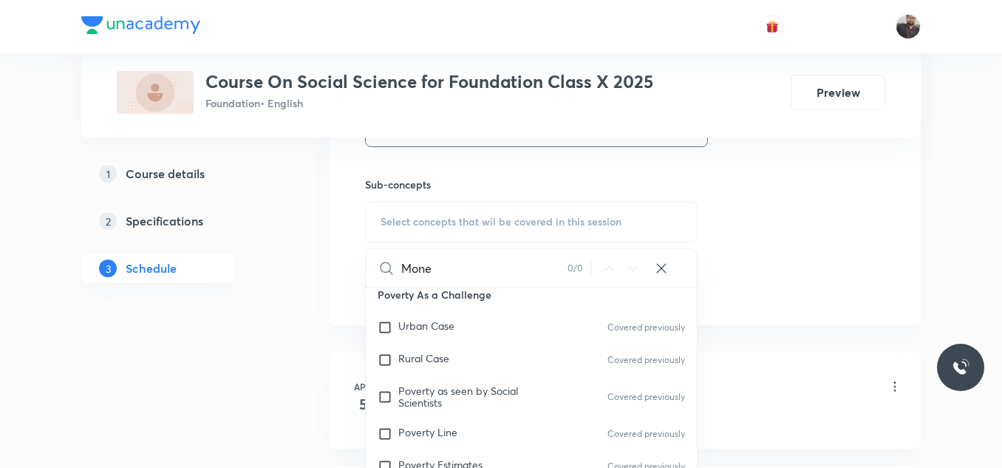
scroll to position [252, 0]
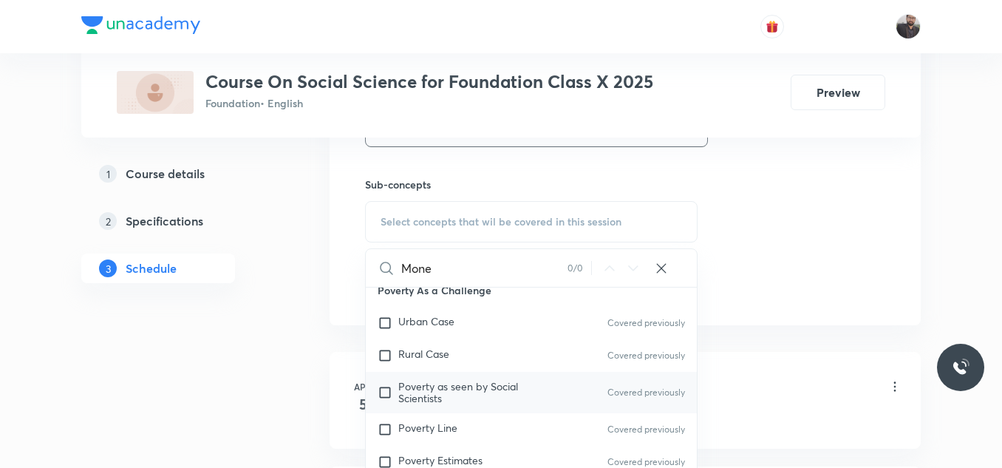
type input "Mone"
click at [470, 404] on p "Poverty as seen by Social Scientists" at bounding box center [472, 392] width 149 height 24
checkbox input "true"
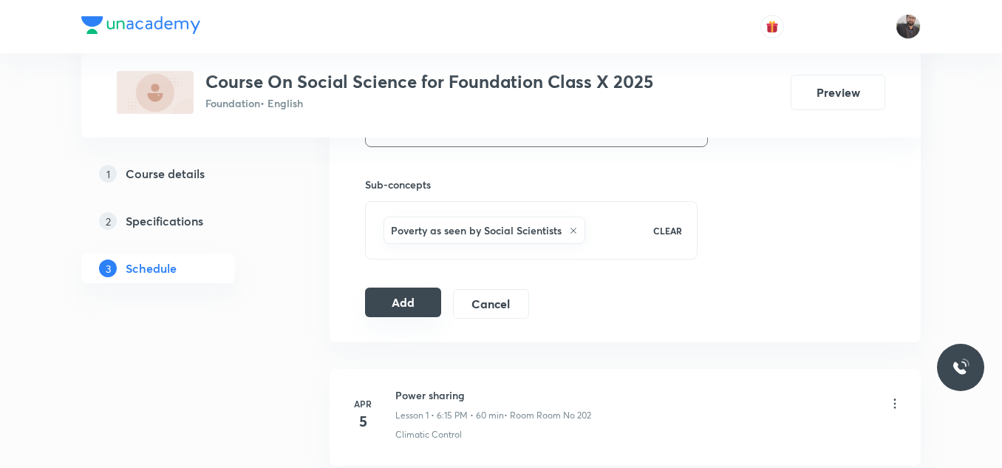
click at [410, 306] on button "Add" at bounding box center [403, 302] width 76 height 30
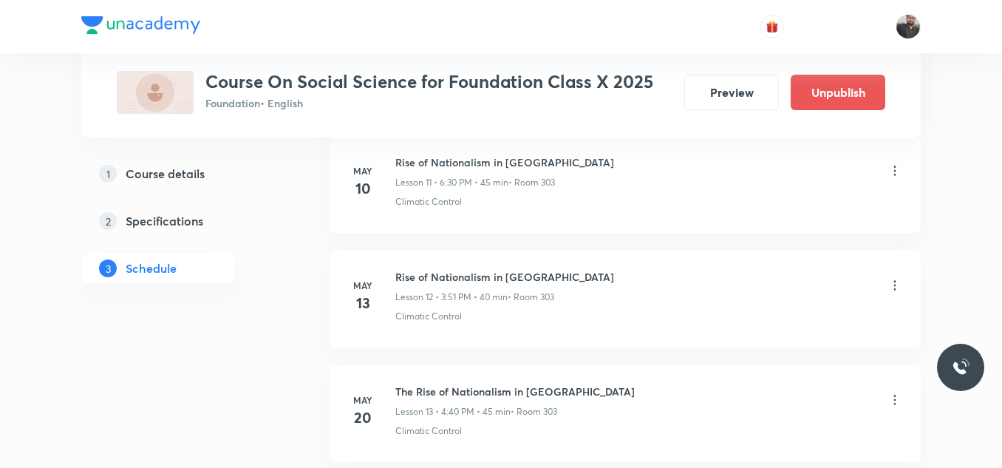
scroll to position [1394, 0]
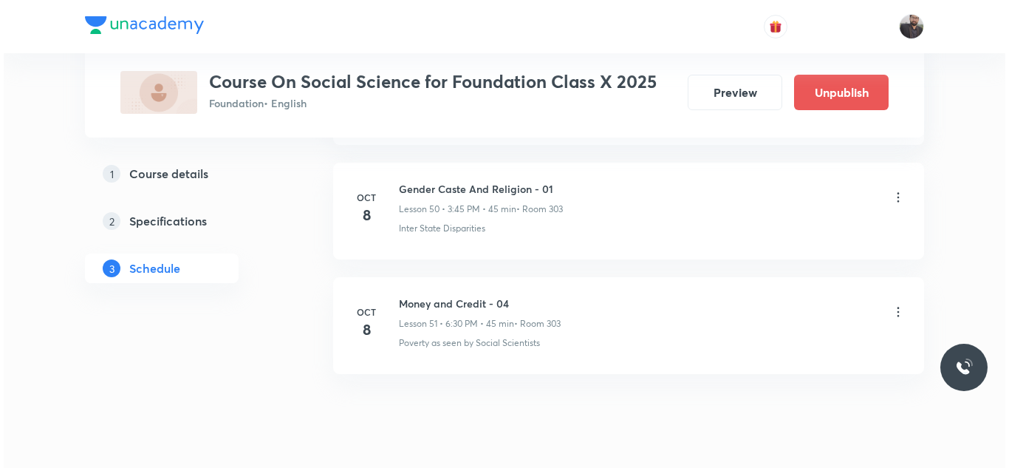
scroll to position [6509, 0]
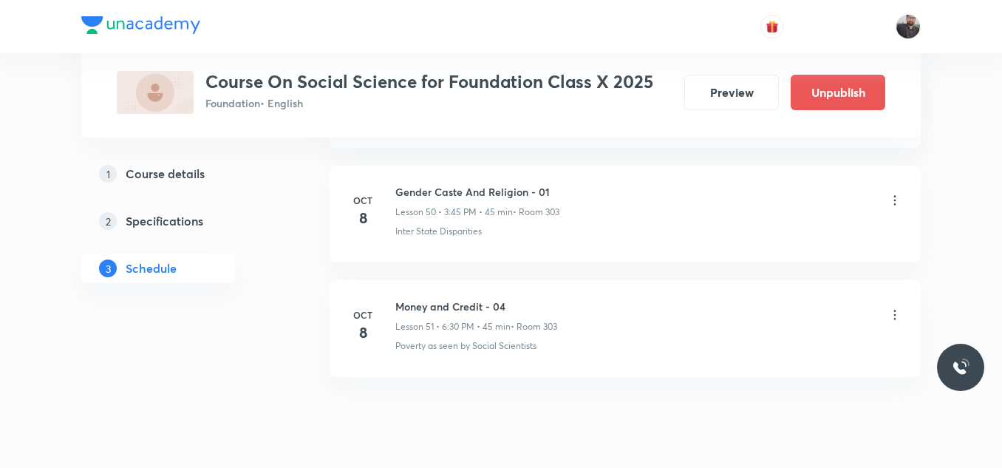
click at [903, 202] on li "[DATE] Gender Caste And Religion - 01 Lesson 50 • 3:45 PM • 45 min • Room 303 I…" at bounding box center [624, 213] width 591 height 97
click at [896, 202] on icon at bounding box center [894, 200] width 15 height 15
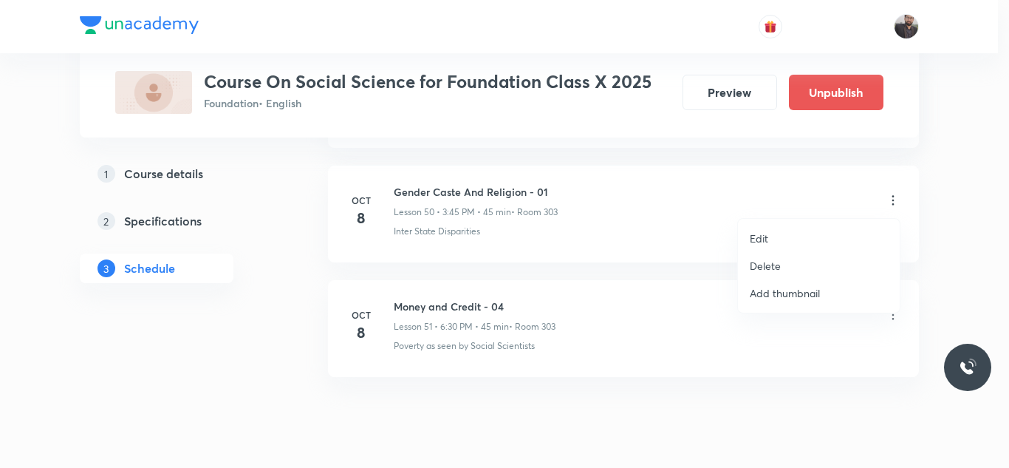
click at [758, 234] on p "Edit" at bounding box center [759, 238] width 18 height 16
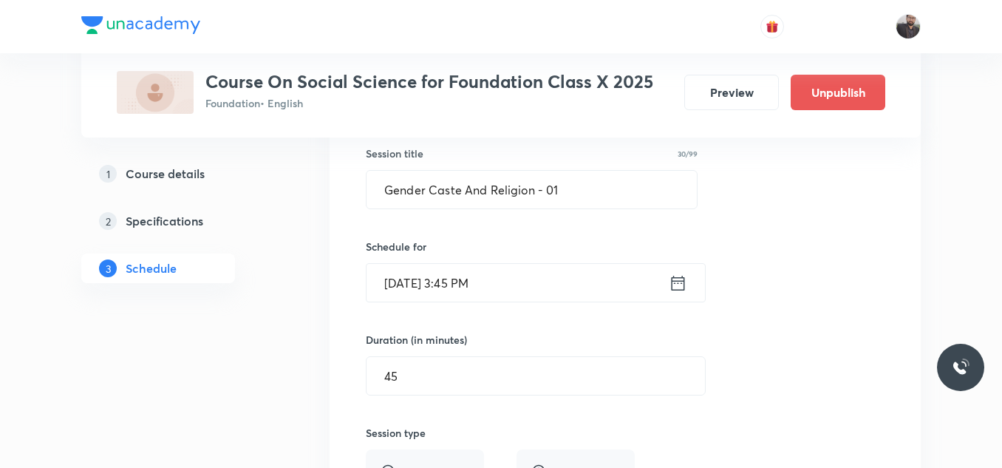
scroll to position [5875, 0]
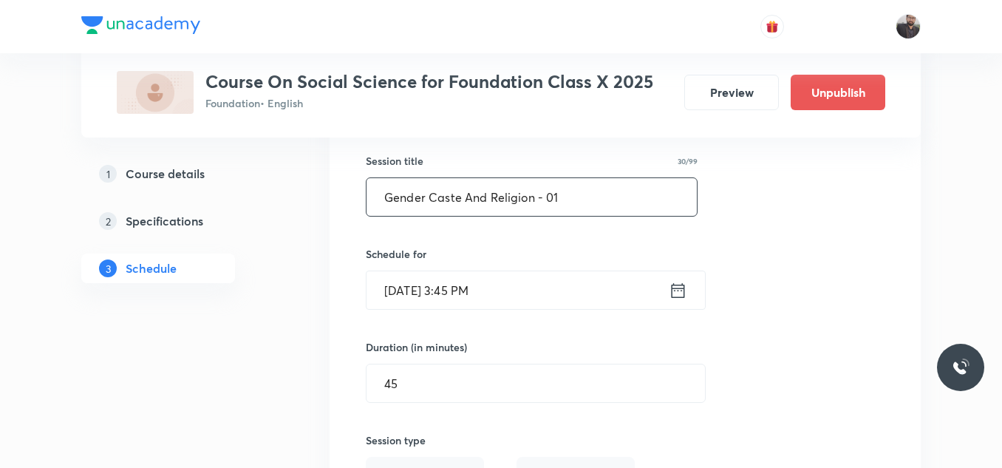
drag, startPoint x: 380, startPoint y: 194, endPoint x: 537, endPoint y: 209, distance: 158.0
click at [537, 209] on input "Gender Caste And Religion - 01" at bounding box center [531, 197] width 330 height 38
click at [796, 258] on div "Session title 30/99 Gender Caste And Religion - 01 ​ Schedule for [DATE] 3:45 P…" at bounding box center [625, 444] width 519 height 643
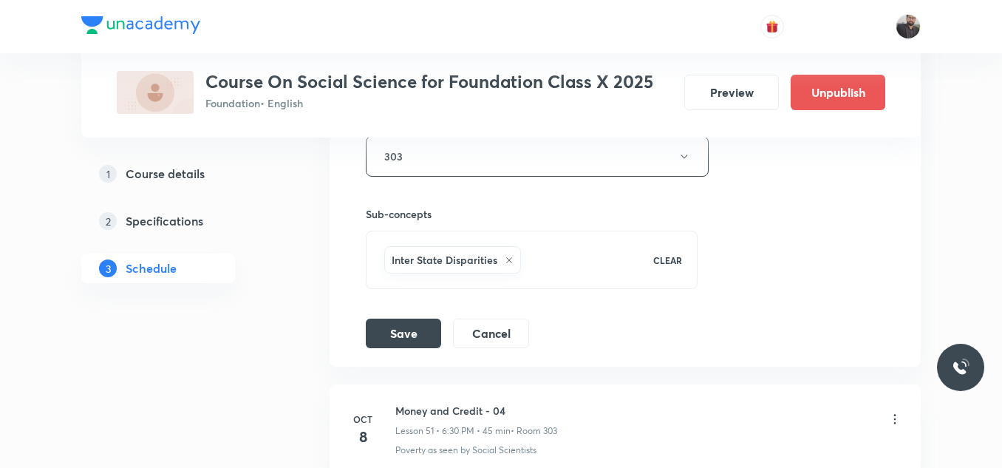
scroll to position [6353, 0]
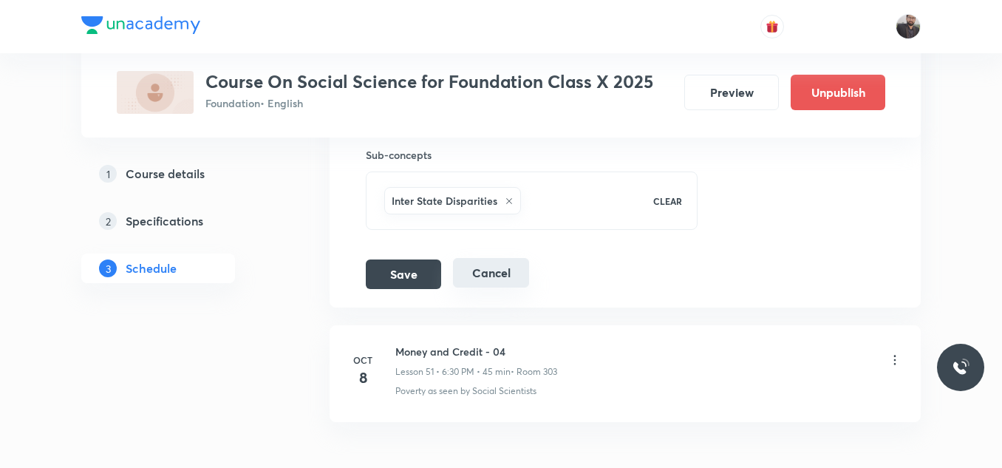
click at [470, 280] on button "Cancel" at bounding box center [491, 273] width 76 height 30
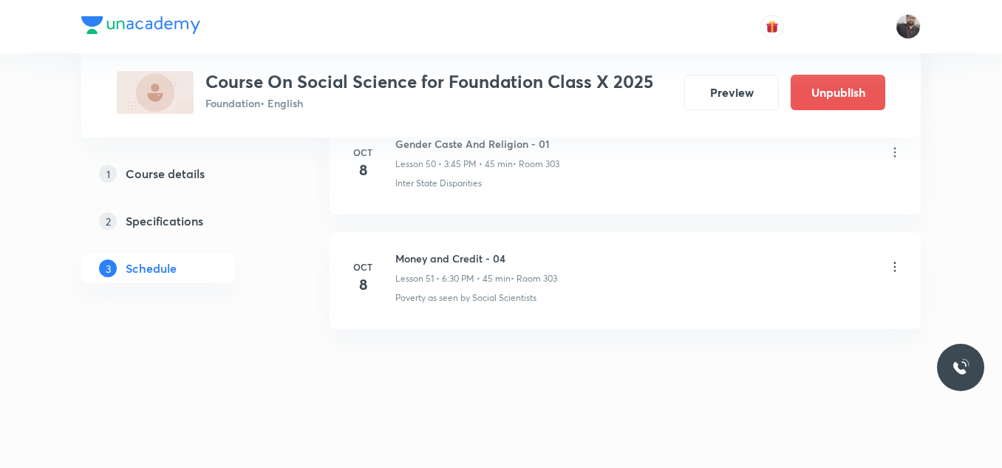
scroll to position [5878, 0]
click at [894, 266] on icon at bounding box center [894, 266] width 15 height 15
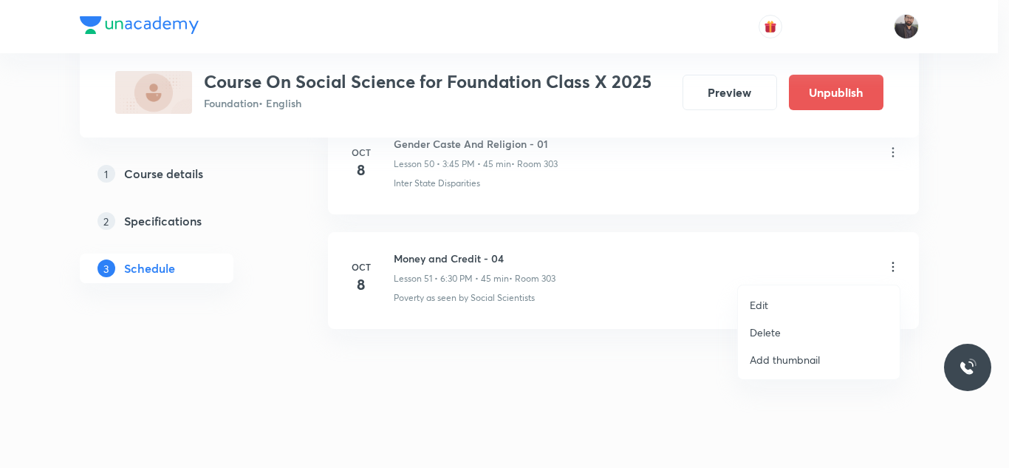
click at [790, 312] on li "Edit" at bounding box center [819, 304] width 162 height 27
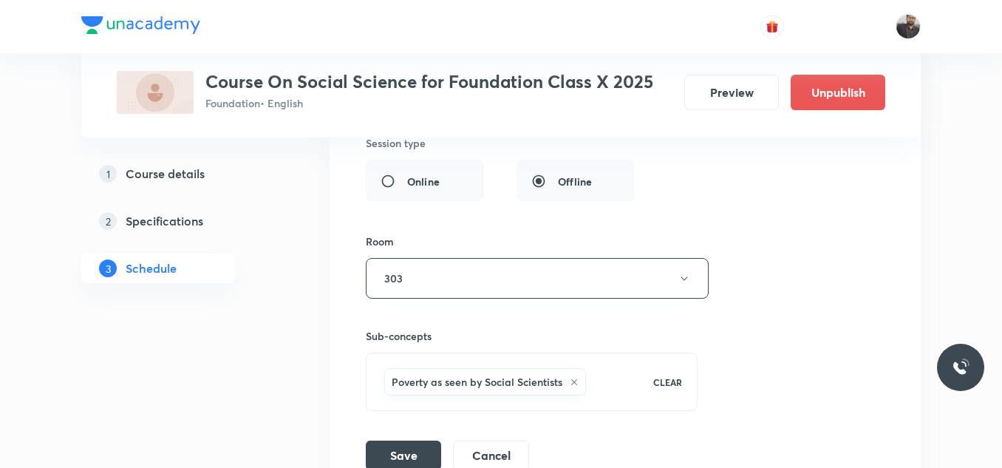
scroll to position [6295, 0]
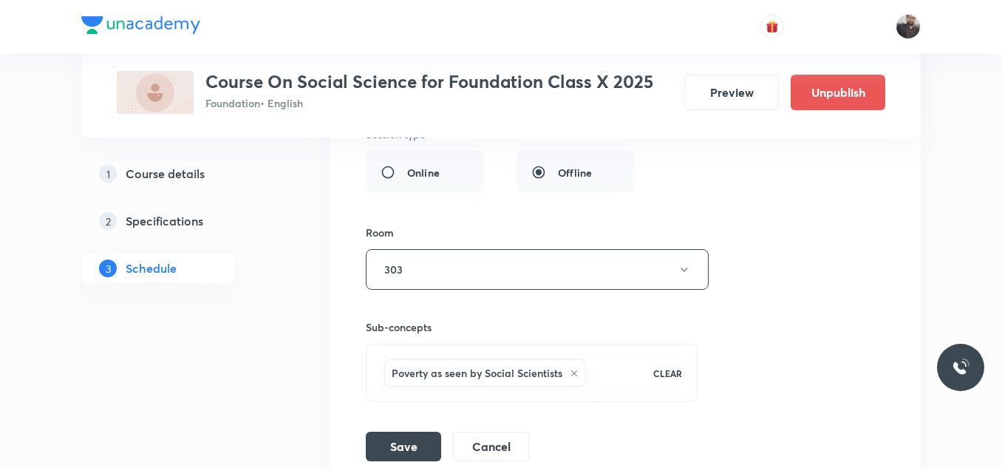
click at [575, 375] on icon at bounding box center [574, 373] width 9 height 9
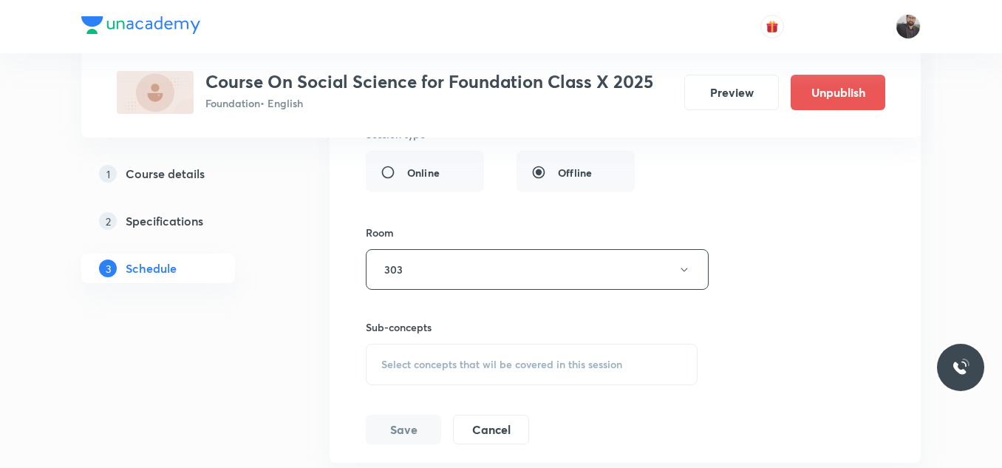
click at [575, 375] on div "Select concepts that wil be covered in this session" at bounding box center [532, 364] width 332 height 41
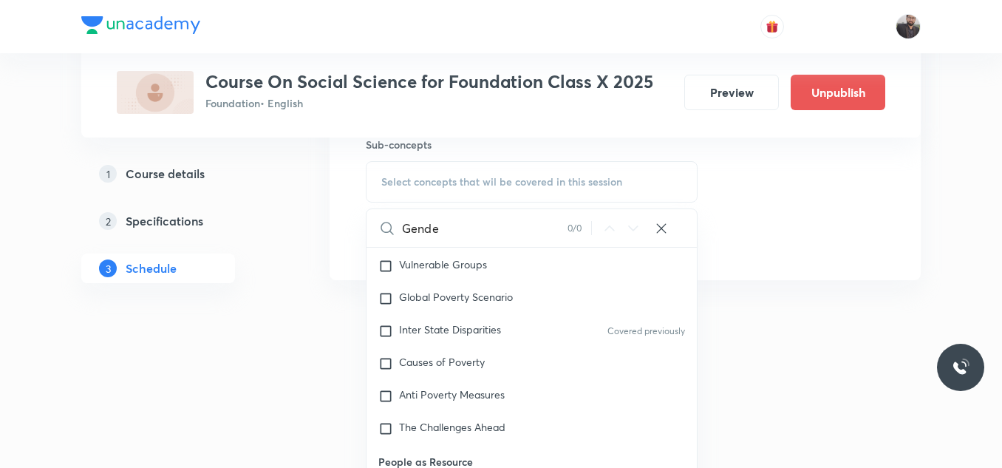
scroll to position [442, 0]
type input "Gende"
click at [499, 366] on div "Causes of Poverty" at bounding box center [531, 362] width 330 height 33
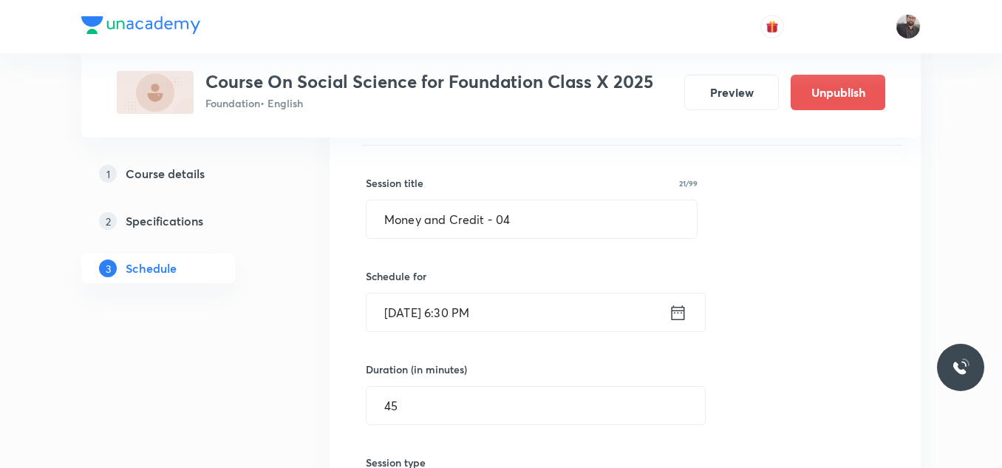
scroll to position [5954, 0]
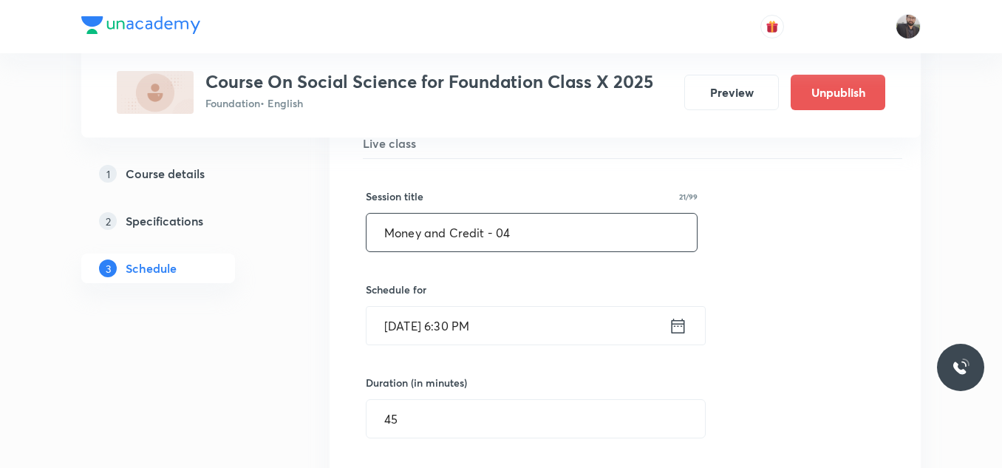
drag, startPoint x: 515, startPoint y: 229, endPoint x: 333, endPoint y: 218, distance: 182.1
click at [333, 218] on li "Money and Credit - 04 Lesson 51 • Room 303 Poverty as seen by Social Scientists…" at bounding box center [624, 447] width 591 height 748
paste input "Gender Caste And Religion"
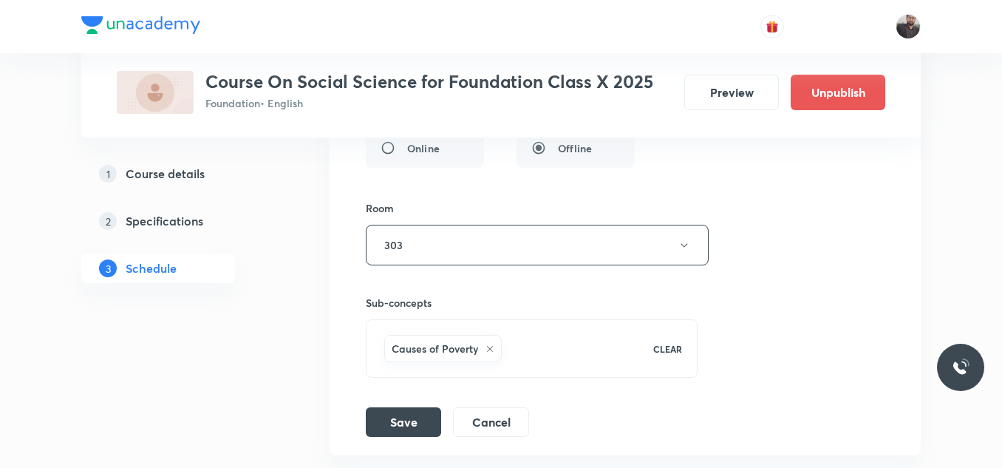
scroll to position [6320, 0]
type input "Gender Caste And Religion - 02"
click at [397, 419] on button "Save" at bounding box center [403, 420] width 75 height 30
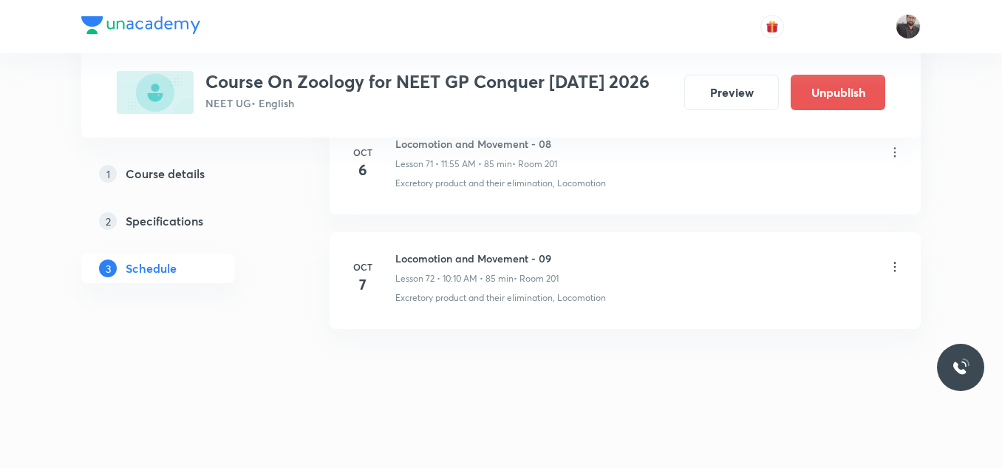
click at [895, 273] on icon at bounding box center [894, 266] width 15 height 15
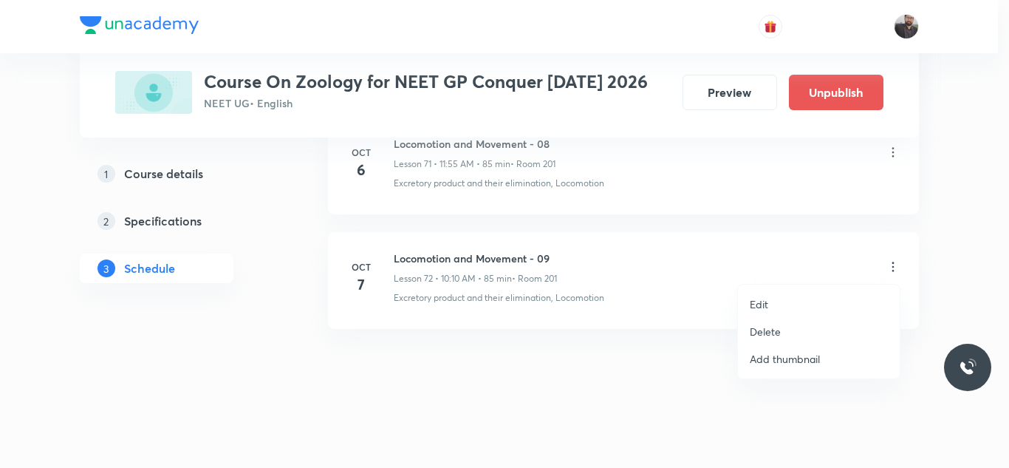
click at [809, 300] on li "Edit" at bounding box center [819, 303] width 162 height 27
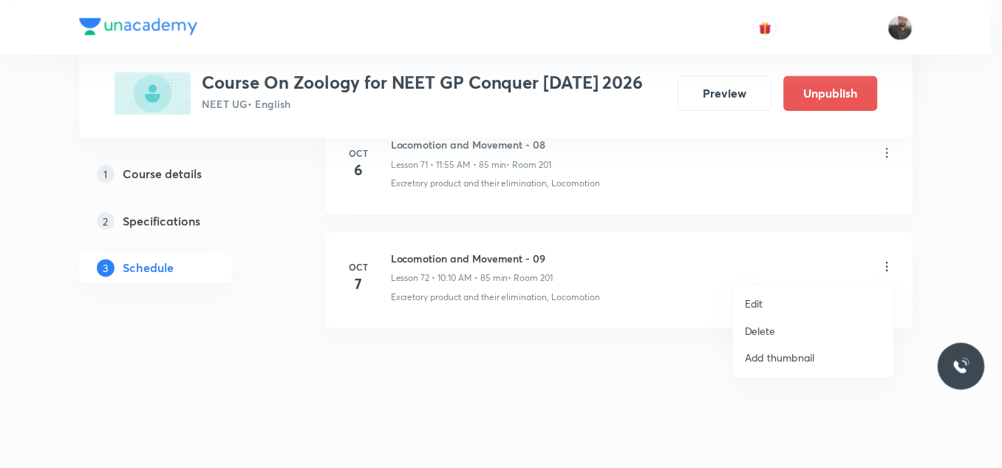
scroll to position [8866, 0]
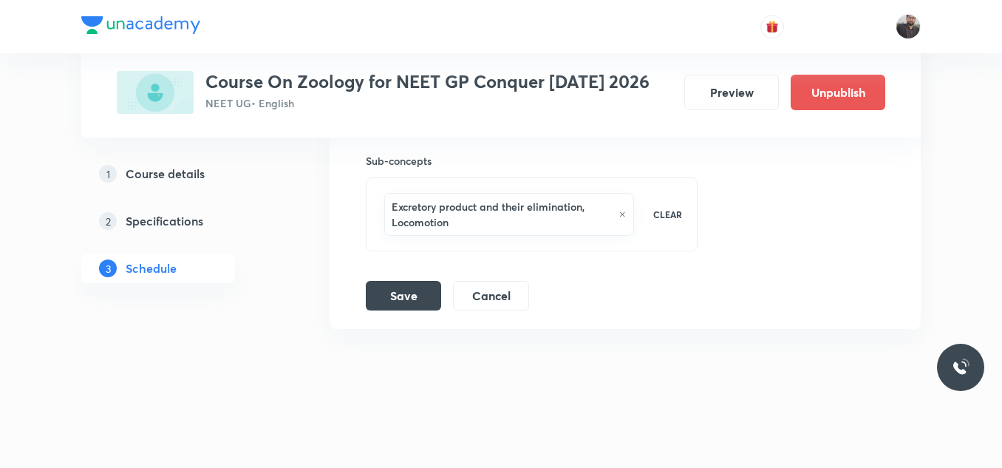
click at [623, 215] on icon at bounding box center [622, 214] width 5 height 5
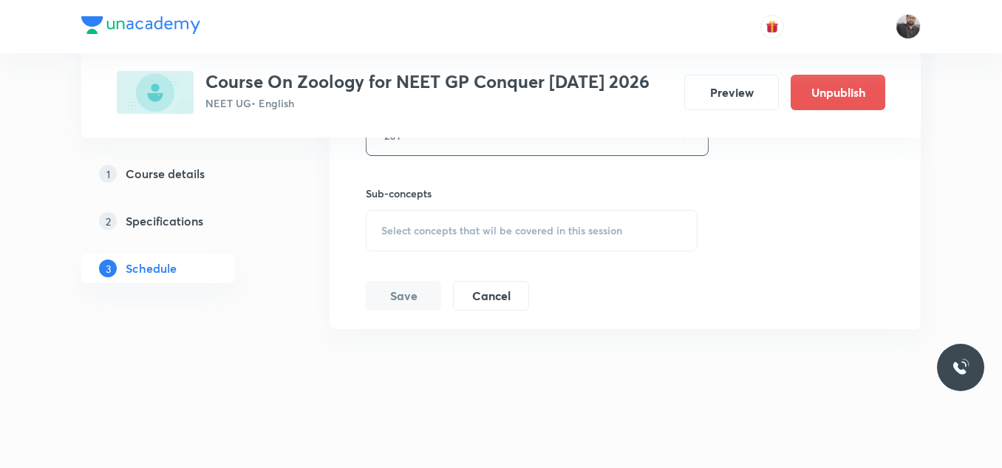
scroll to position [8833, 0]
click at [552, 222] on div "Select concepts that wil be covered in this session" at bounding box center [532, 230] width 332 height 41
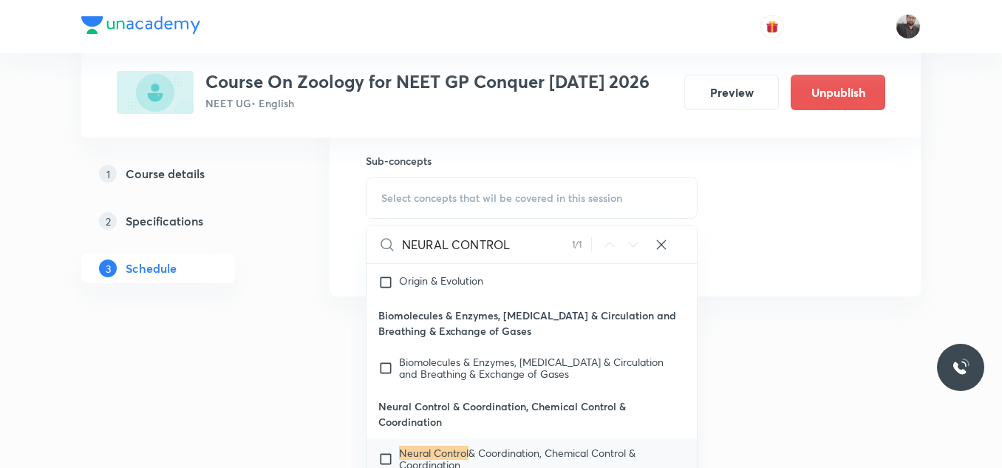
scroll to position [8921, 0]
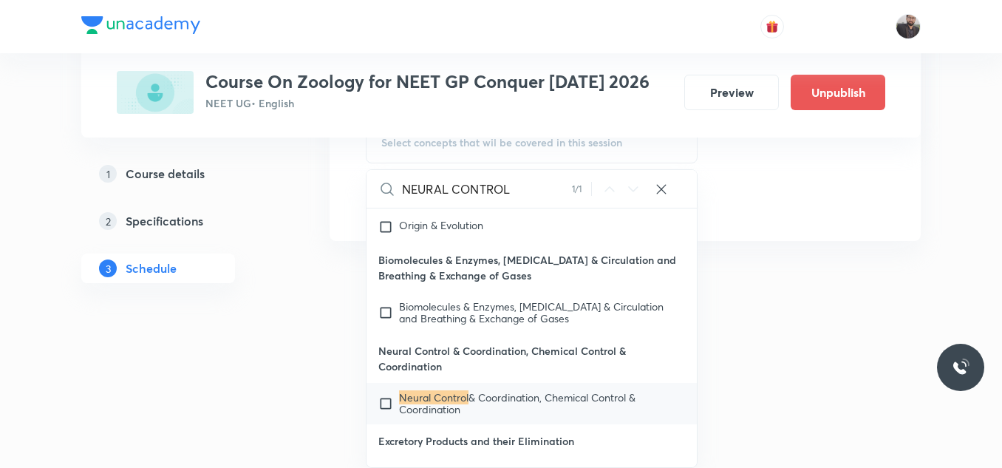
type input "NEURAL CONTROL"
click at [527, 401] on span "& Coordination, Chemical Control & Coordination" at bounding box center [517, 403] width 236 height 26
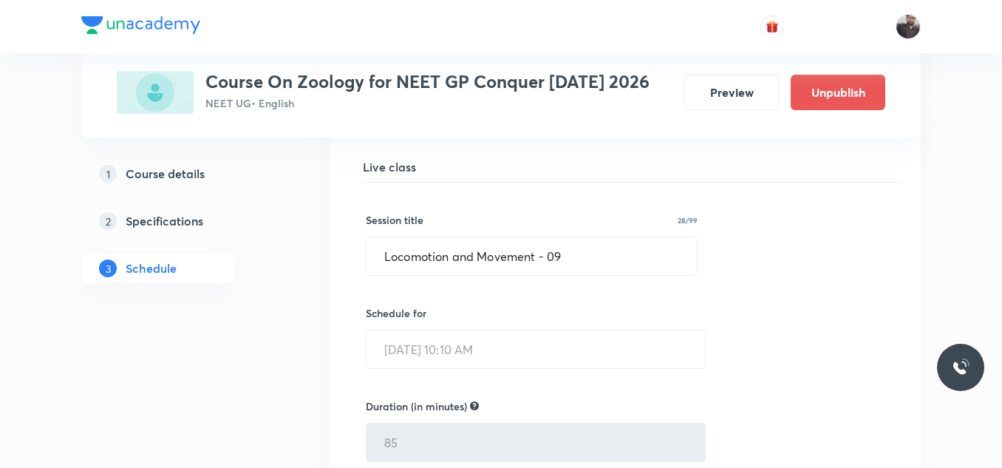
scroll to position [8334, 0]
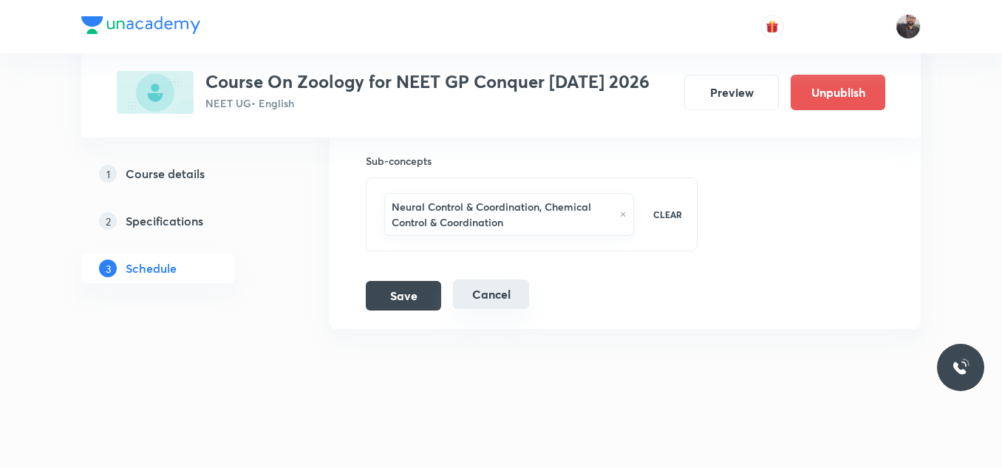
click at [482, 291] on button "Cancel" at bounding box center [491, 294] width 76 height 30
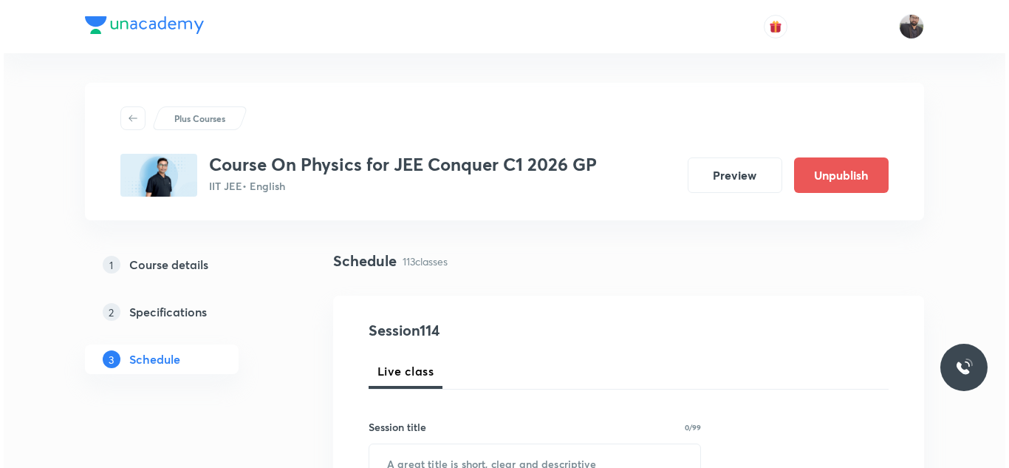
scroll to position [13686, 0]
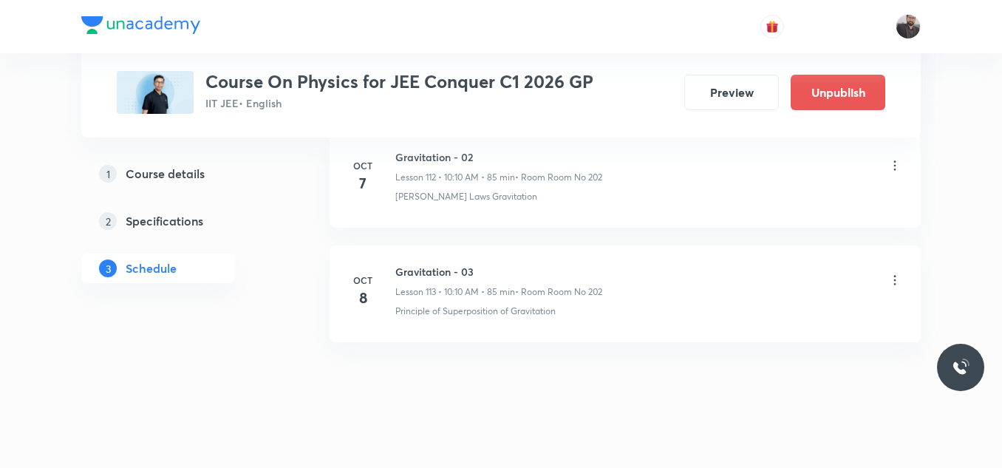
click at [892, 273] on icon at bounding box center [894, 280] width 15 height 15
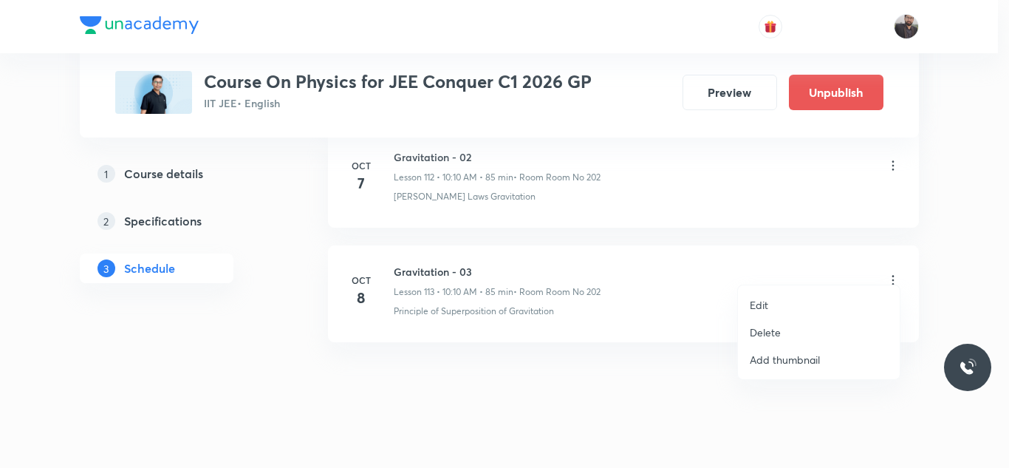
click at [760, 304] on p "Edit" at bounding box center [759, 305] width 18 height 16
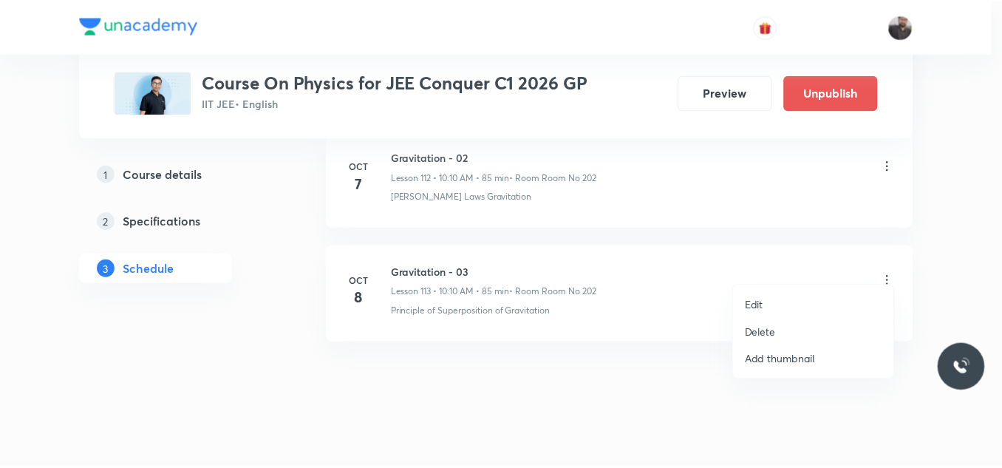
scroll to position [13576, 0]
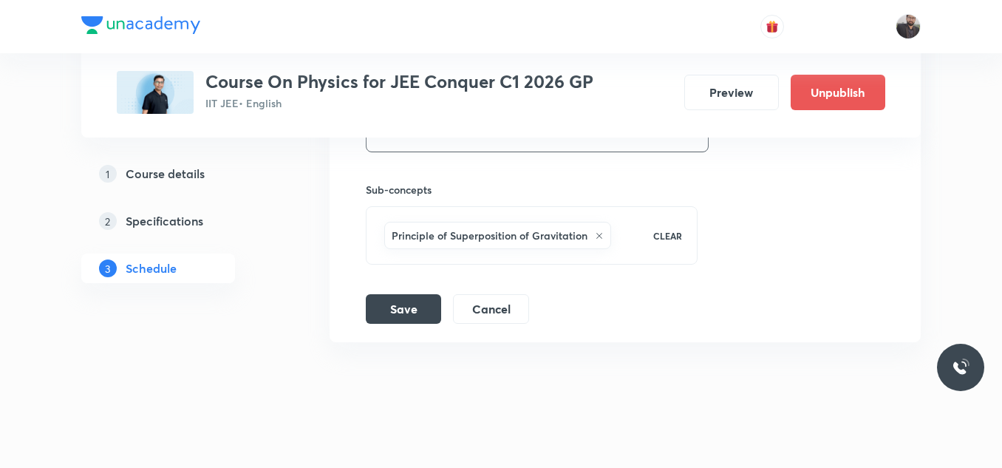
click at [601, 231] on icon at bounding box center [599, 235] width 9 height 9
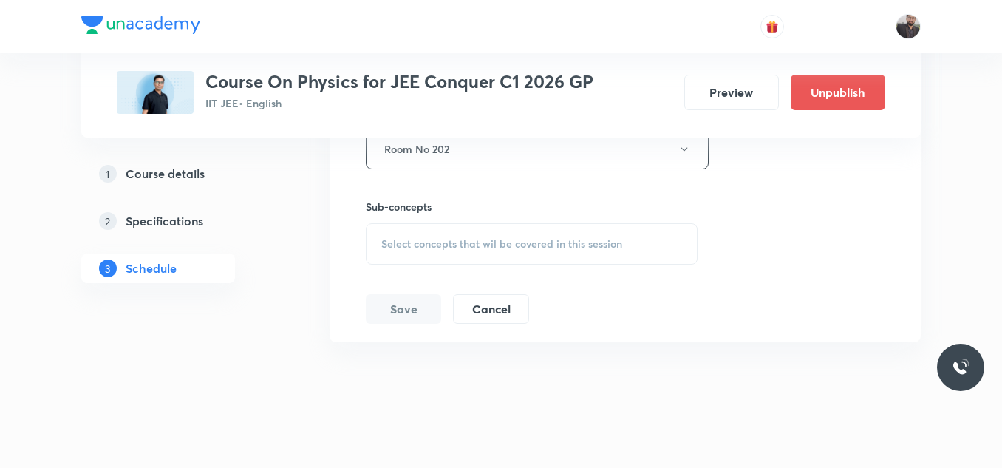
click at [507, 223] on div "Select concepts that wil be covered in this session" at bounding box center [532, 243] width 332 height 41
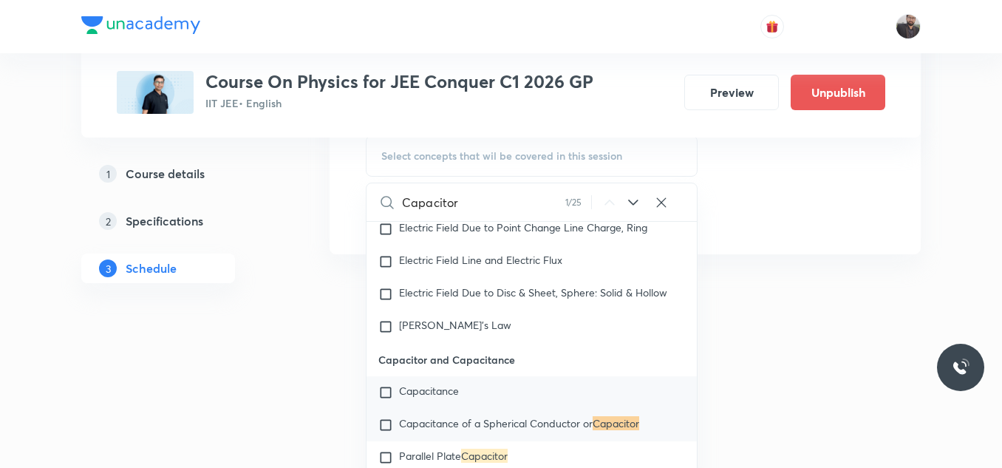
scroll to position [15063, 0]
type input "Capacitor"
click at [493, 448] on mark "Capacitor" at bounding box center [484, 455] width 47 height 14
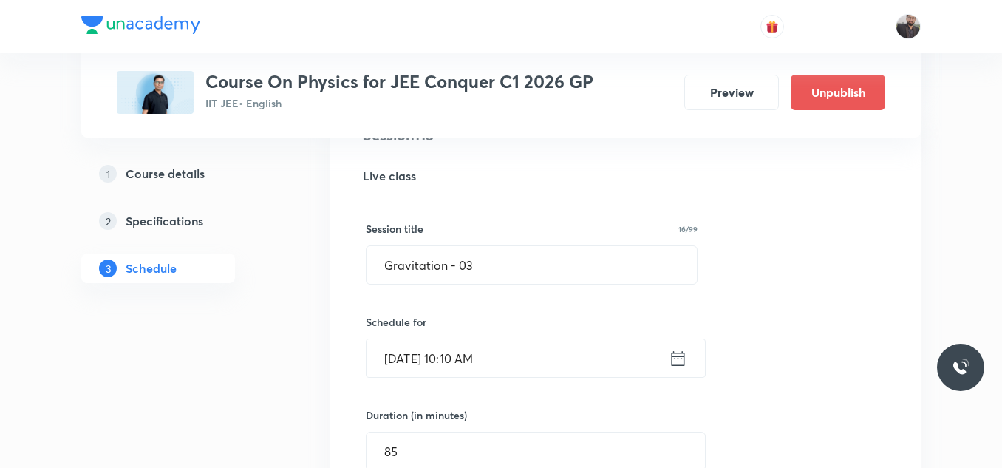
scroll to position [13063, 0]
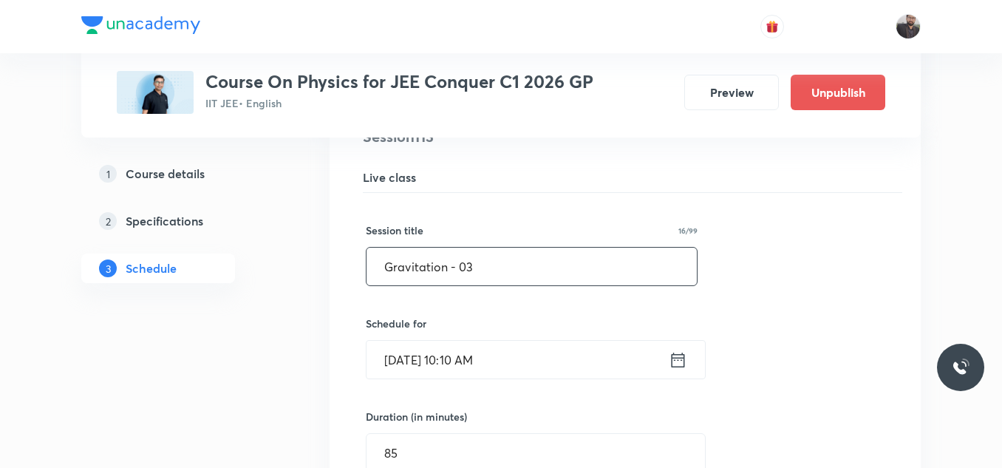
paste input "Capacitor"
drag, startPoint x: 465, startPoint y: 252, endPoint x: 383, endPoint y: 261, distance: 83.2
click at [383, 261] on input "Capacitor" at bounding box center [531, 266] width 330 height 38
click at [507, 247] on input "Capacitor" at bounding box center [531, 266] width 330 height 38
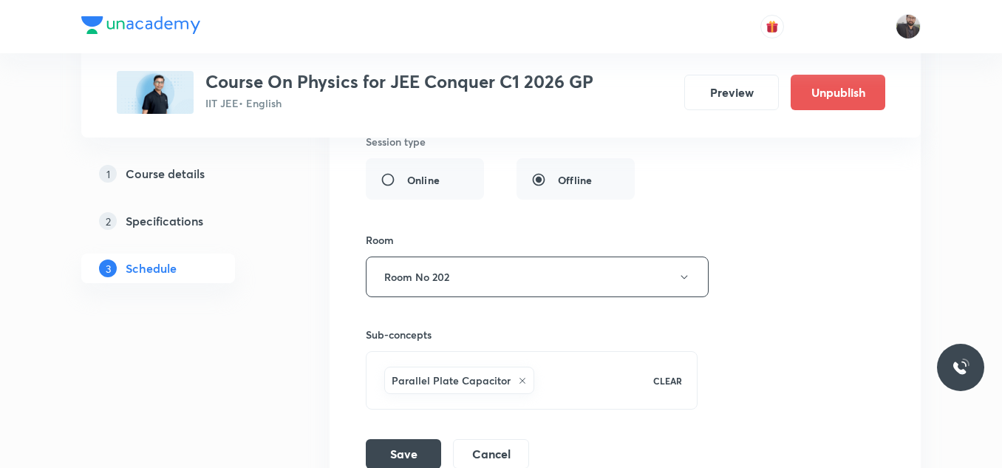
scroll to position [13576, 0]
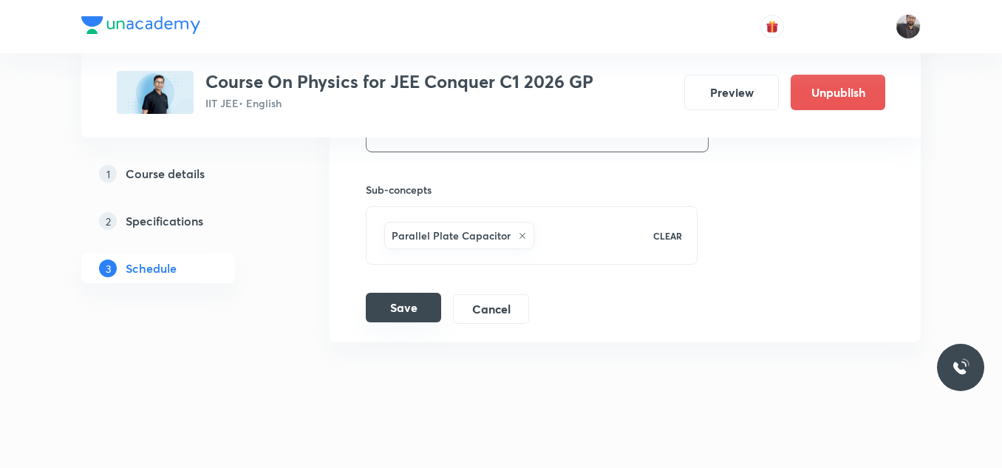
type input "Capacitor - 01"
click at [428, 293] on button "Save" at bounding box center [403, 308] width 75 height 30
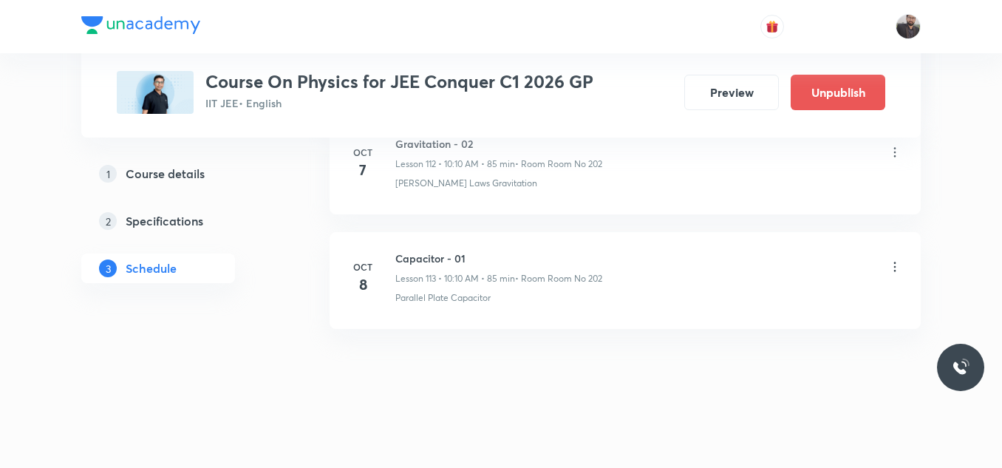
scroll to position [13007, 0]
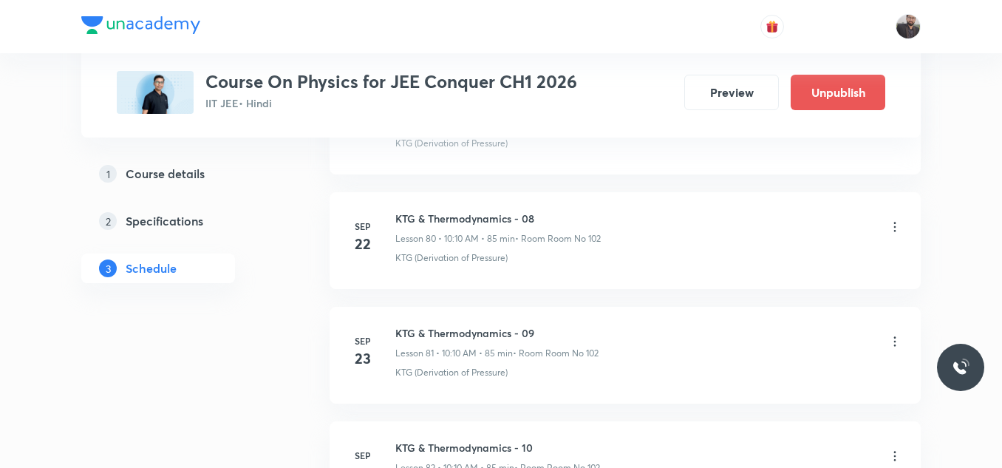
scroll to position [11039, 0]
